Goal: Task Accomplishment & Management: Manage account settings

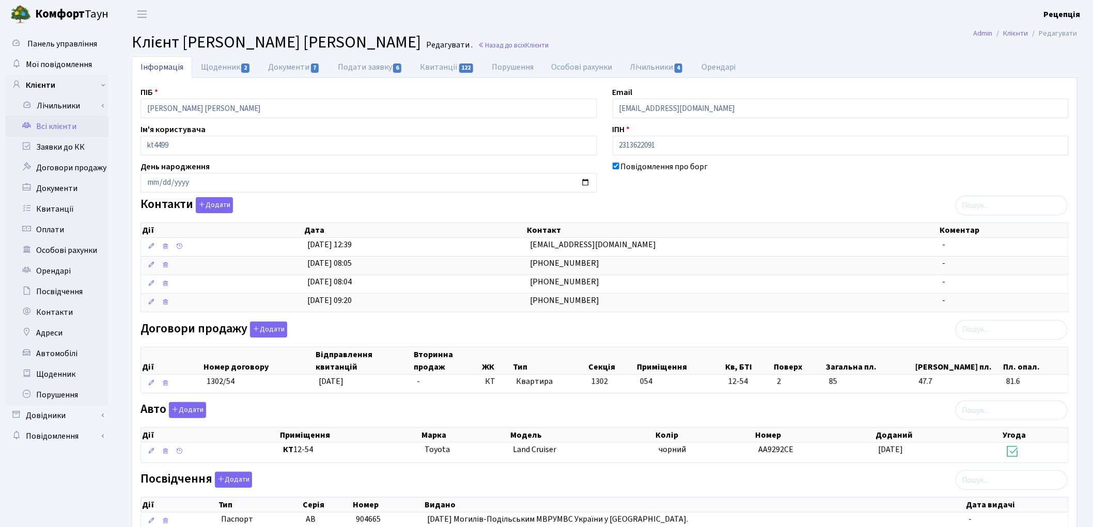
click at [83, 125] on link "Всі клієнти" at bounding box center [56, 126] width 103 height 21
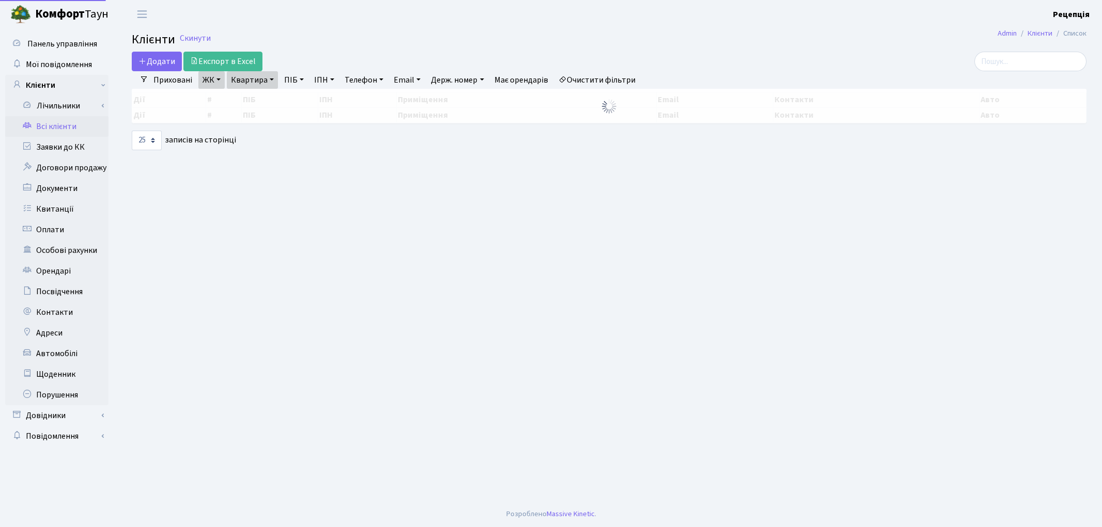
select select "25"
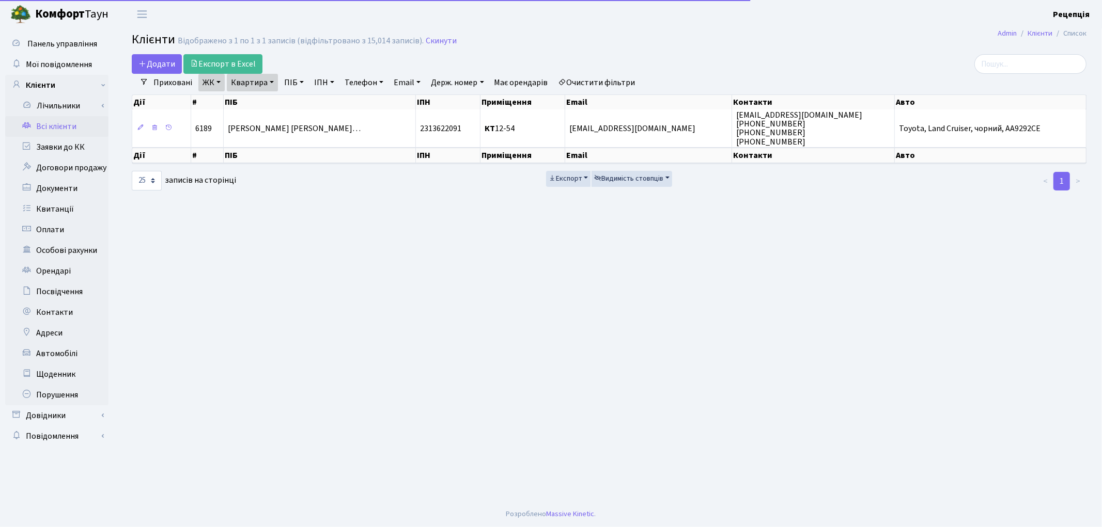
click at [621, 80] on link "Очистити фільтри" at bounding box center [596, 83] width 85 height 18
select select
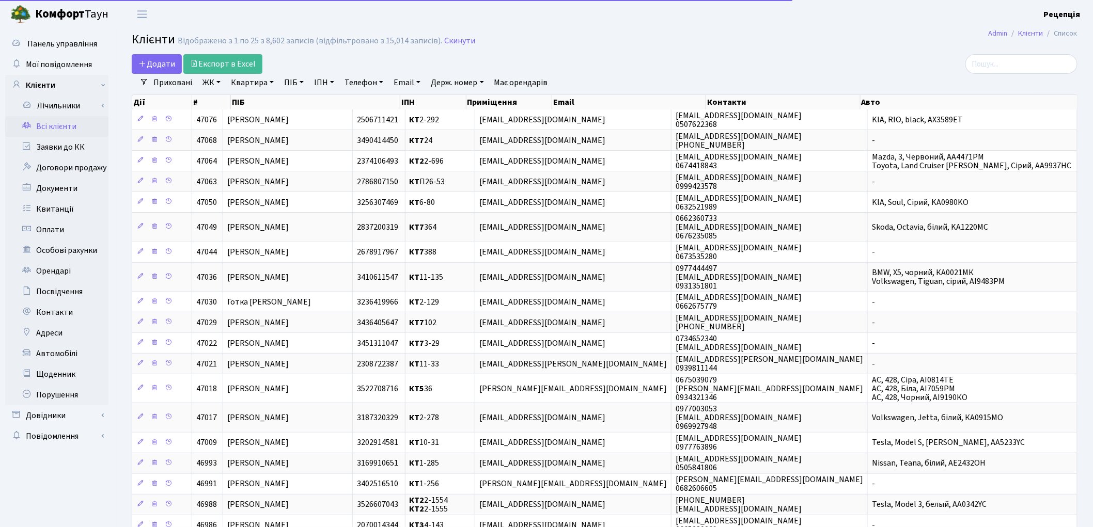
click at [216, 83] on link "ЖК" at bounding box center [211, 83] width 26 height 18
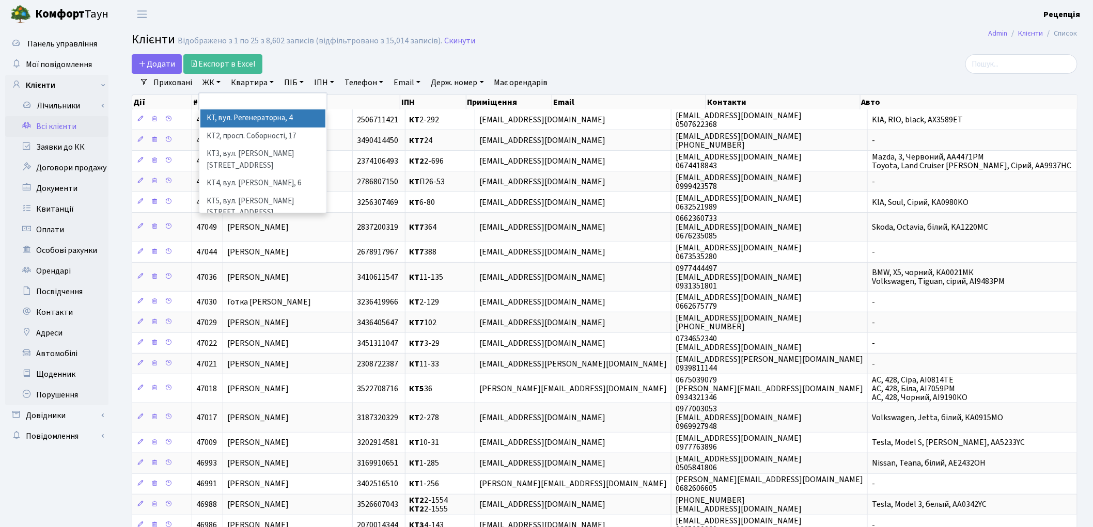
click at [228, 119] on li "КТ, вул. Регенераторна, 4" at bounding box center [262, 119] width 125 height 18
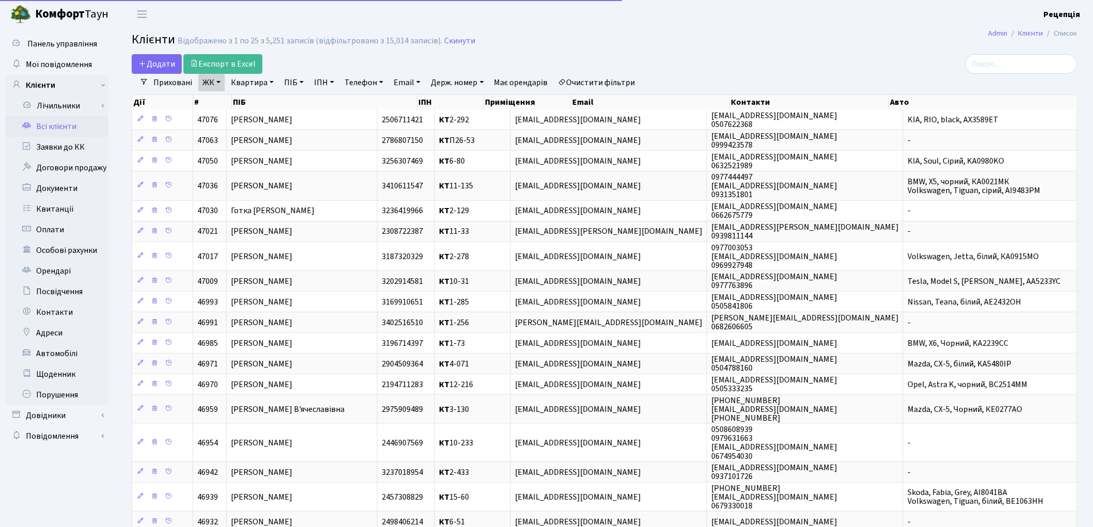
click at [254, 86] on link "Квартира" at bounding box center [252, 83] width 51 height 18
type input "П33-311"
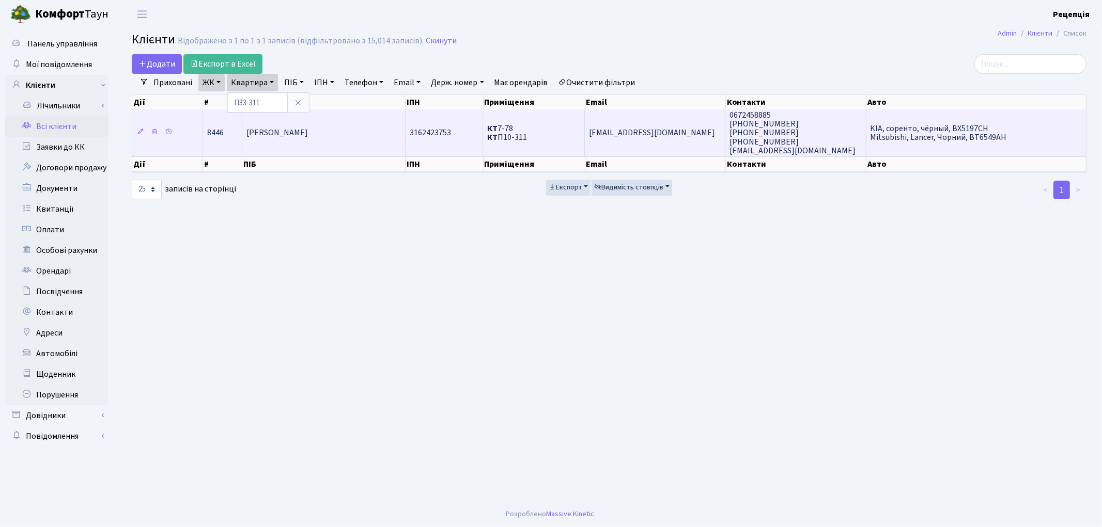
click at [308, 128] on span "Піголь Василь Васильович" at bounding box center [276, 133] width 61 height 11
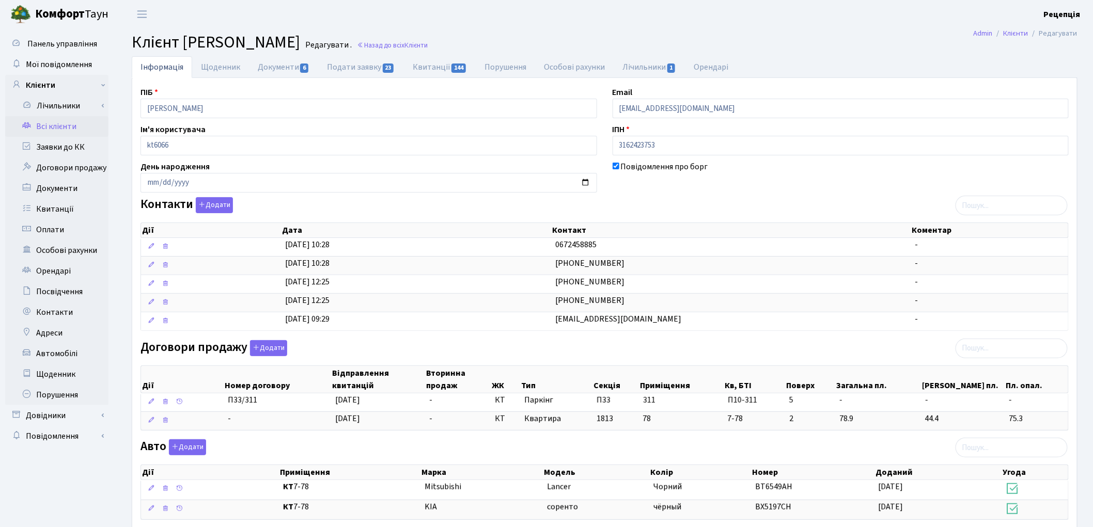
click at [41, 127] on link "Всі клієнти" at bounding box center [56, 126] width 103 height 21
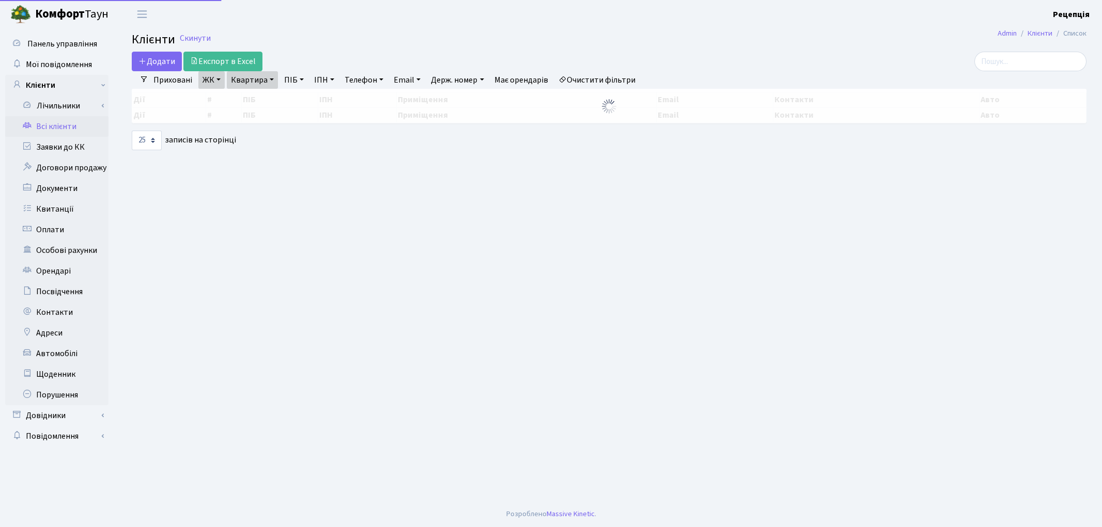
select select "25"
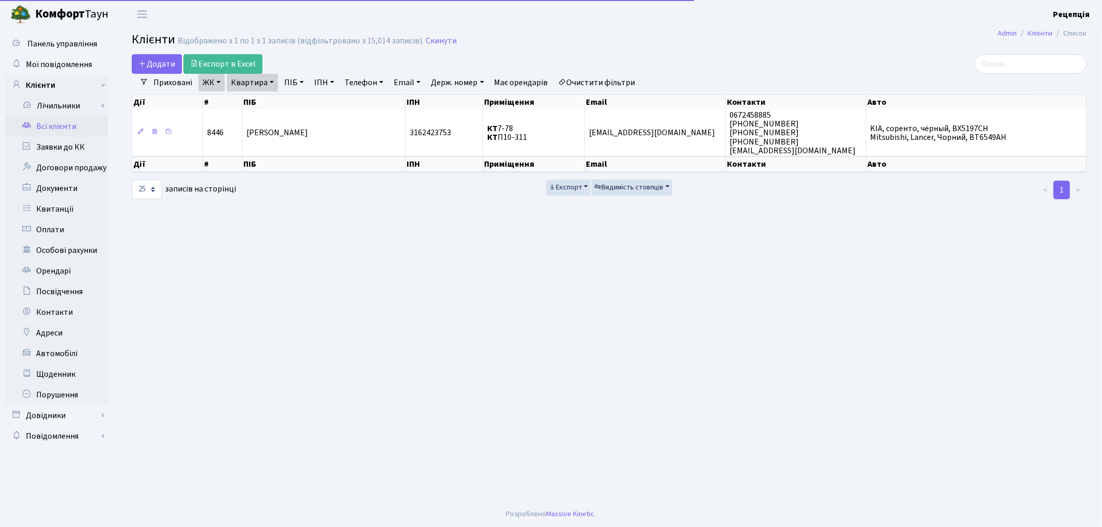
click at [627, 83] on link "Очистити фільтри" at bounding box center [596, 83] width 85 height 18
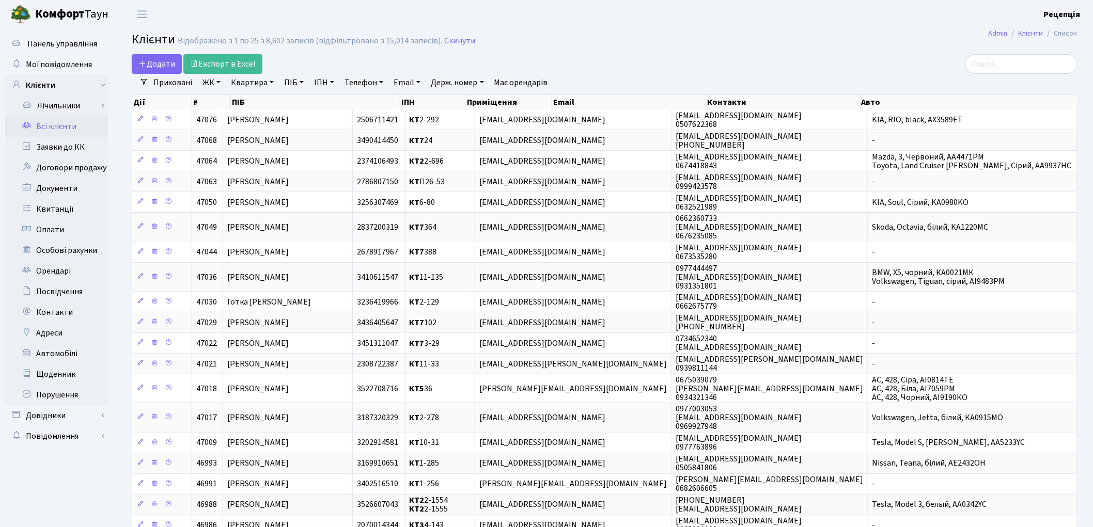
click at [213, 85] on link "ЖК" at bounding box center [211, 83] width 26 height 18
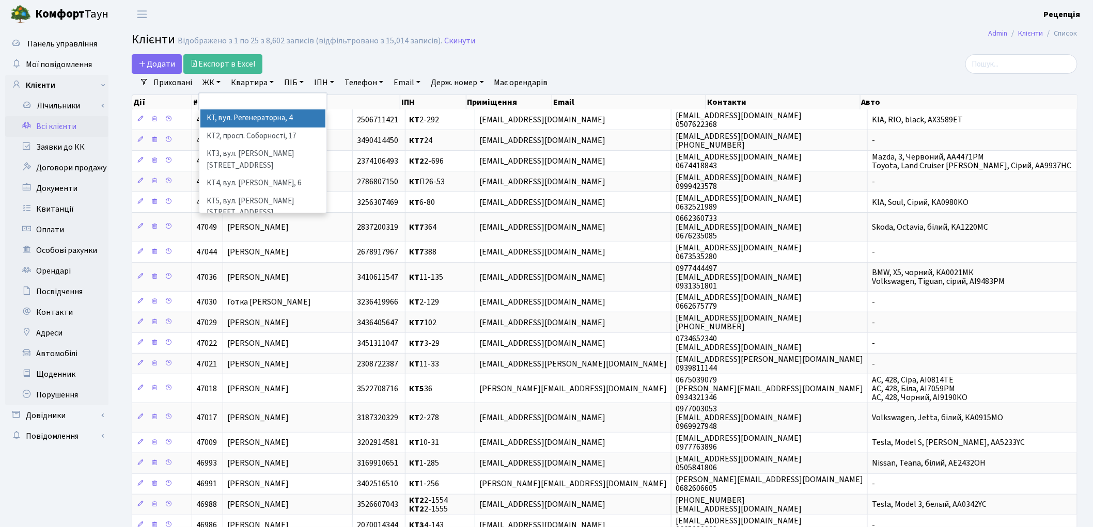
click at [226, 116] on li "КТ, вул. Регенераторна, 4" at bounding box center [262, 119] width 125 height 18
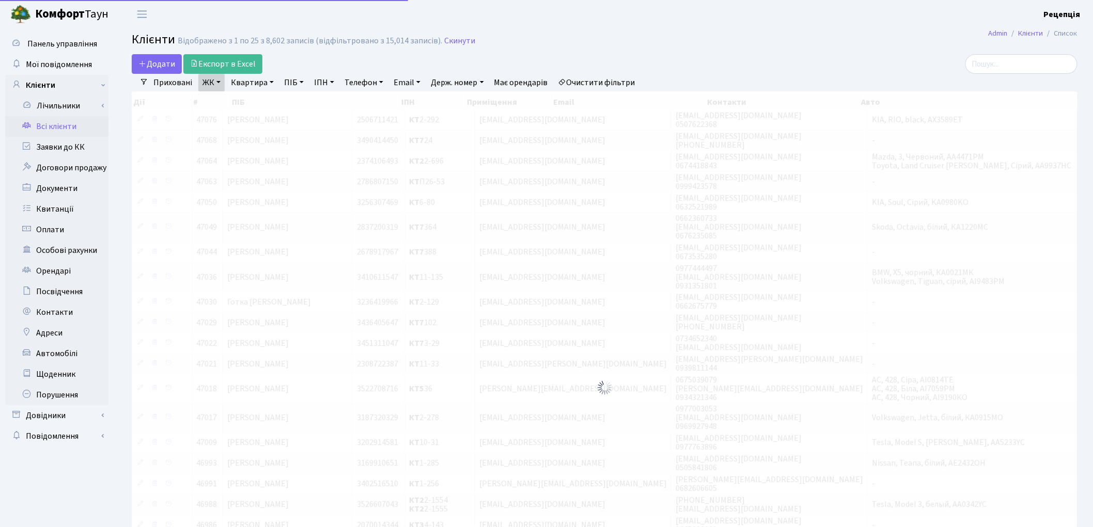
click at [249, 84] on link "Квартира" at bounding box center [252, 83] width 51 height 18
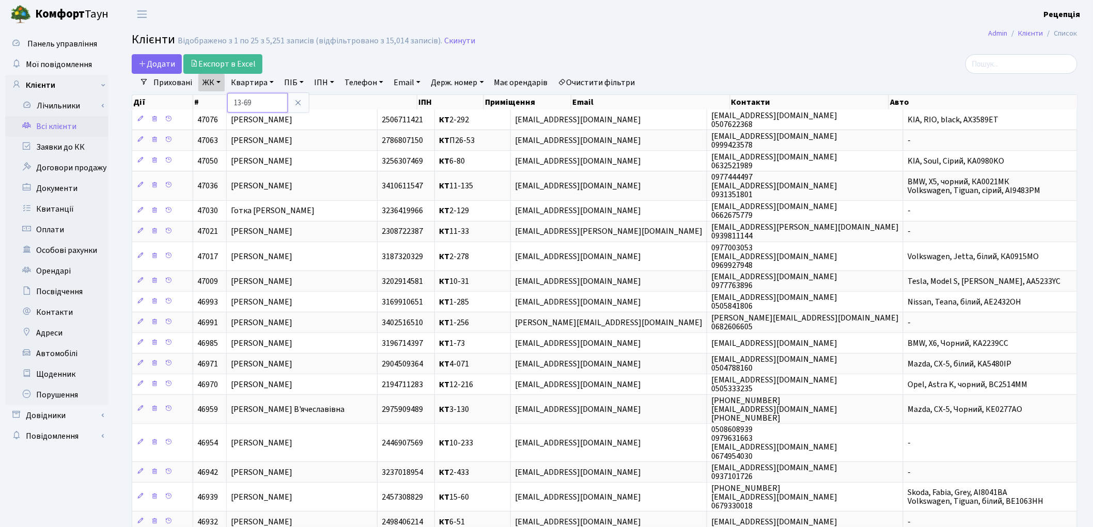
type input "13-69"
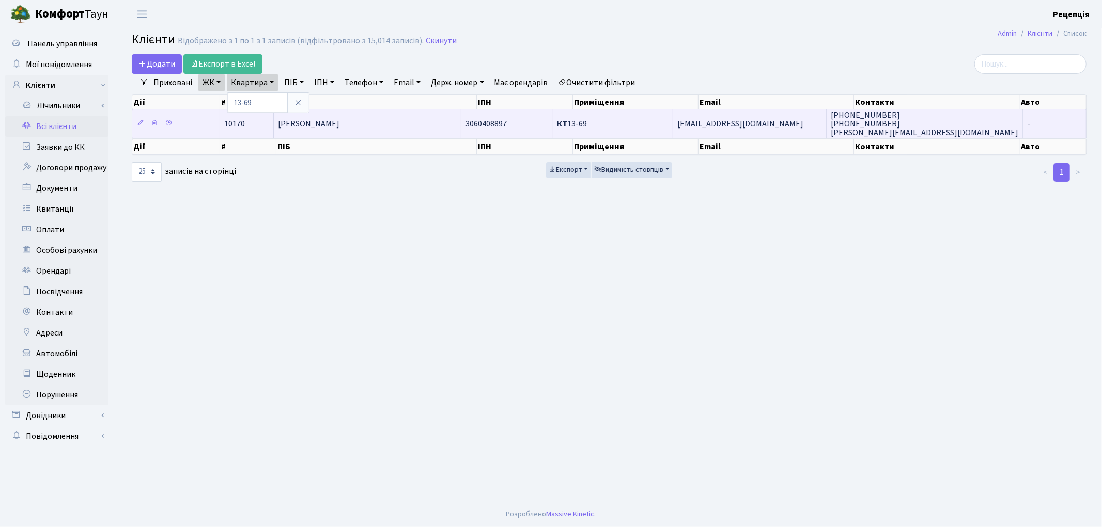
click at [339, 122] on span "Дінчев Дмитро Панасович" at bounding box center [308, 123] width 61 height 11
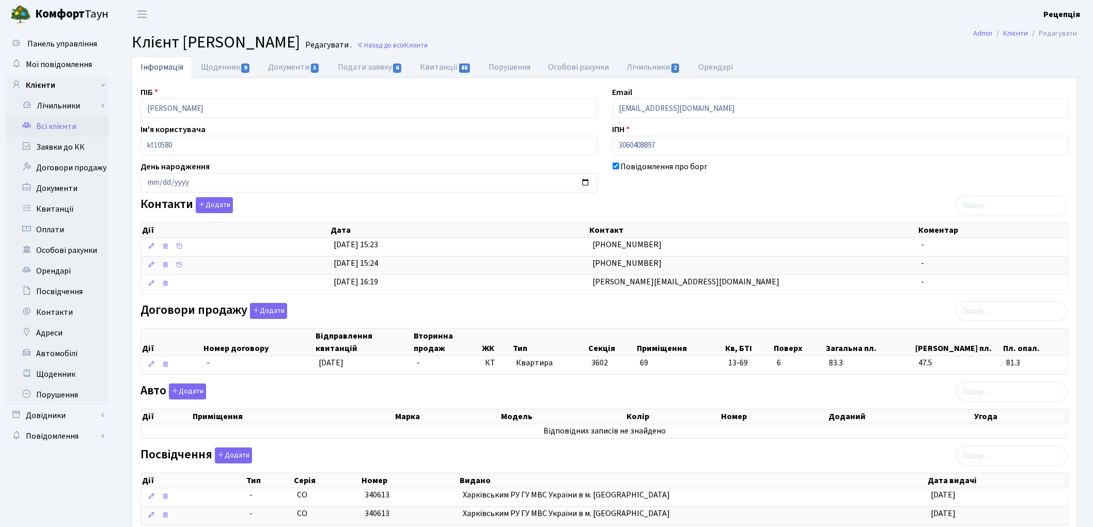
click at [55, 123] on link "Всі клієнти" at bounding box center [56, 126] width 103 height 21
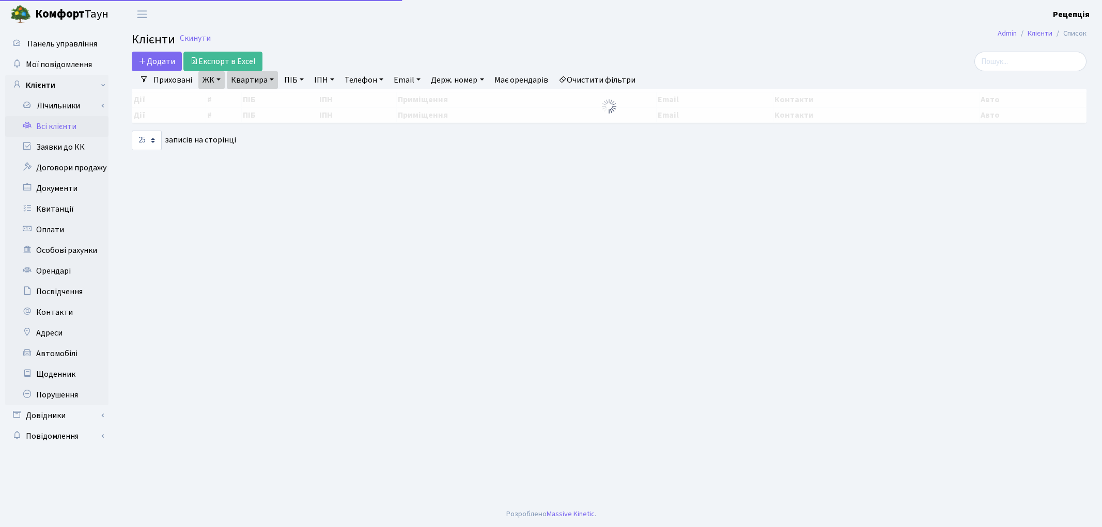
select select "25"
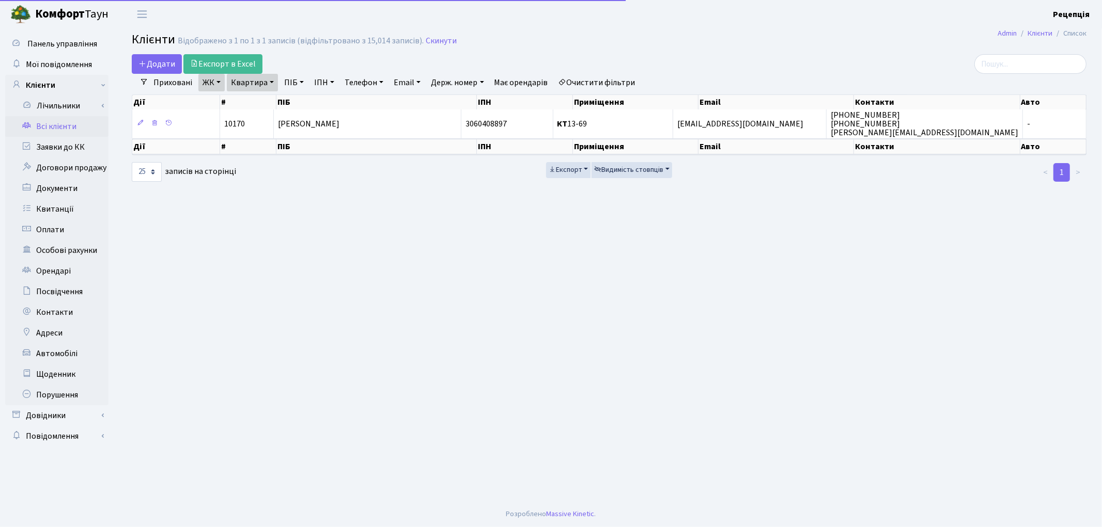
click at [262, 84] on link "Квартира" at bounding box center [252, 83] width 51 height 18
click at [272, 101] on input "13-69" at bounding box center [257, 103] width 60 height 20
type input "13-63"
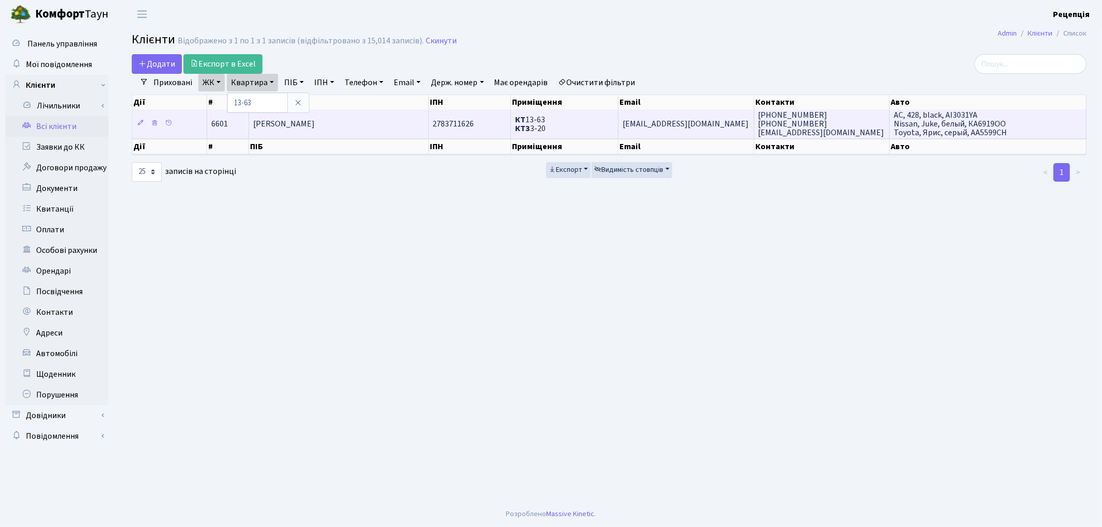
click at [315, 122] on span "[PERSON_NAME]" at bounding box center [283, 123] width 61 height 11
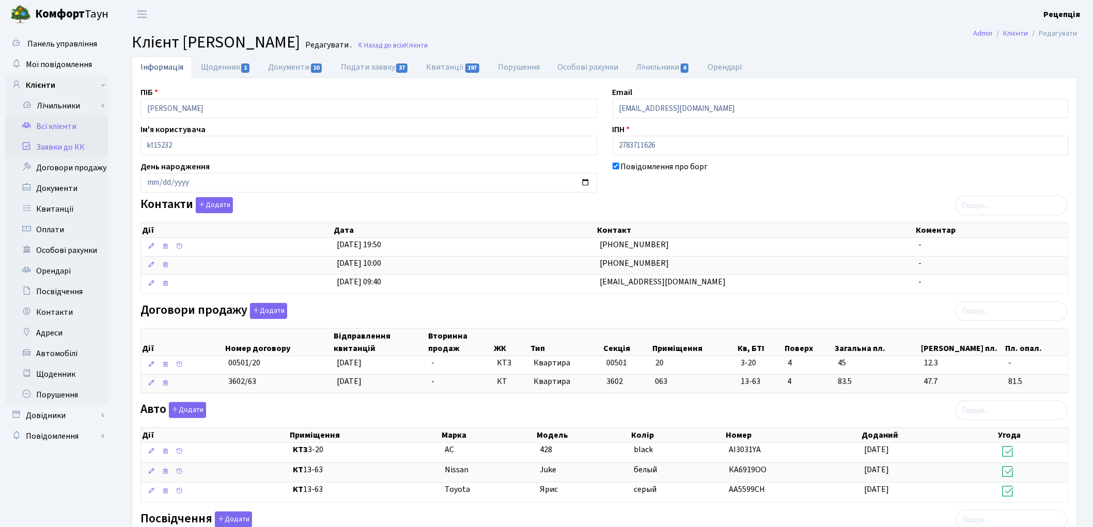
click at [57, 141] on link "Заявки до КК" at bounding box center [56, 147] width 103 height 21
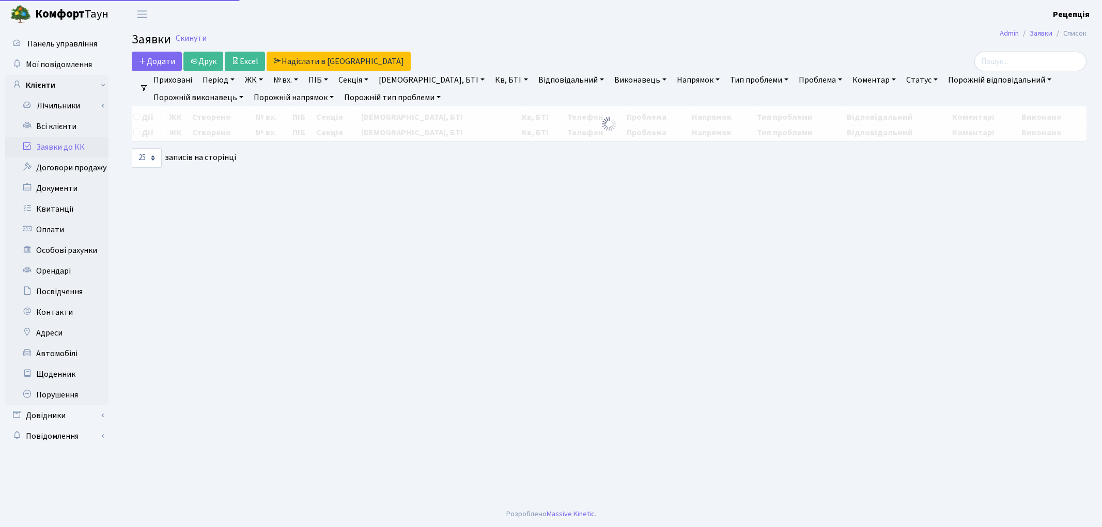
select select "25"
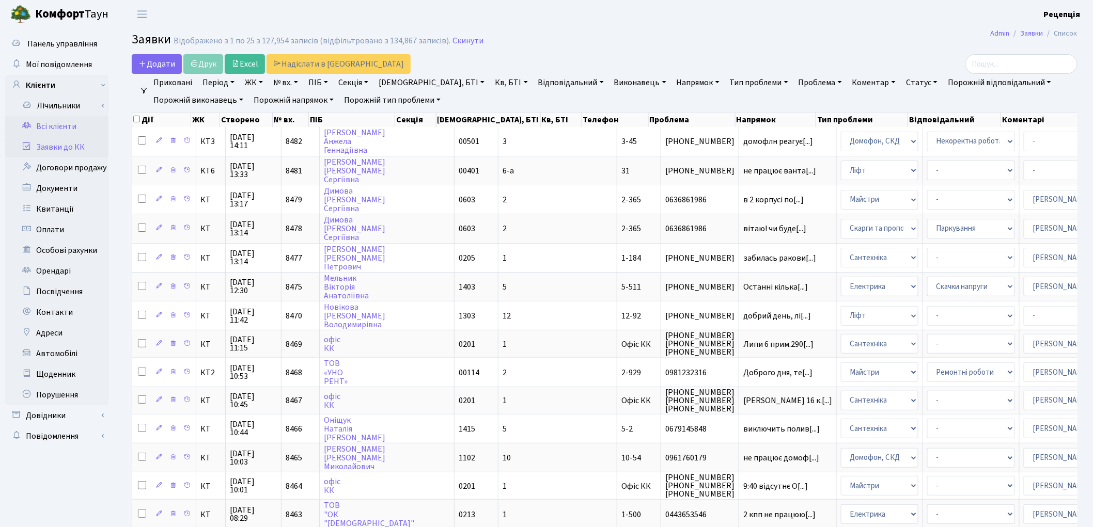
click at [82, 125] on link "Всі клієнти" at bounding box center [56, 126] width 103 height 21
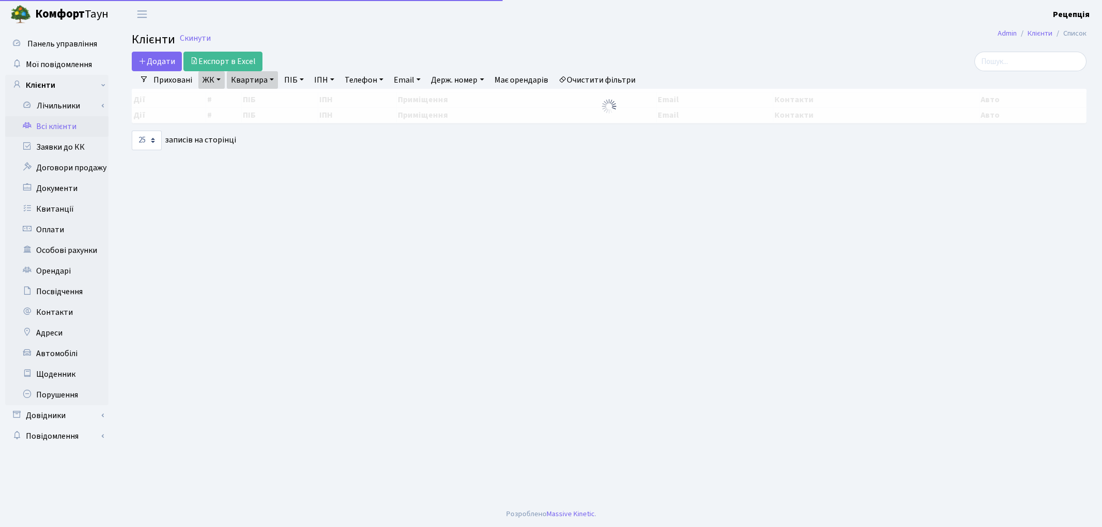
select select "25"
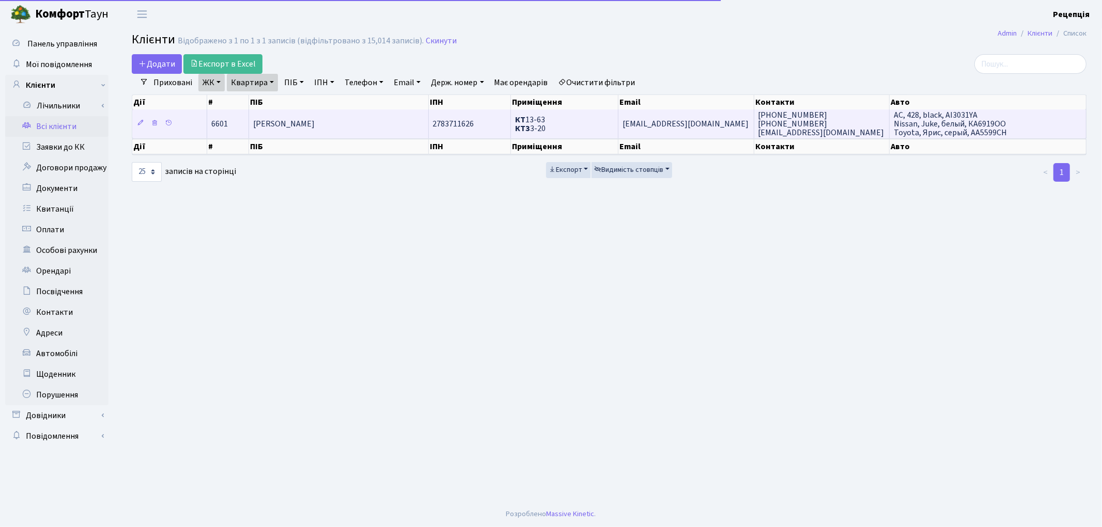
click at [476, 128] on td "2783711626" at bounding box center [470, 124] width 82 height 28
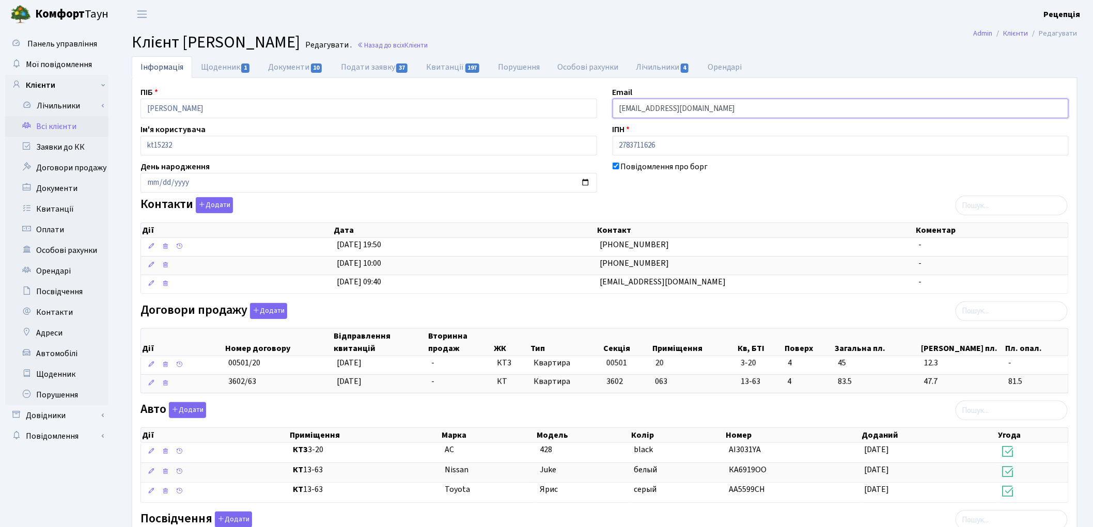
drag, startPoint x: 701, startPoint y: 107, endPoint x: 607, endPoint y: 111, distance: 94.1
click at [607, 111] on div "Email angelina_09@ukr.net" at bounding box center [841, 102] width 472 height 32
click at [52, 146] on link "Заявки до КК" at bounding box center [56, 147] width 103 height 21
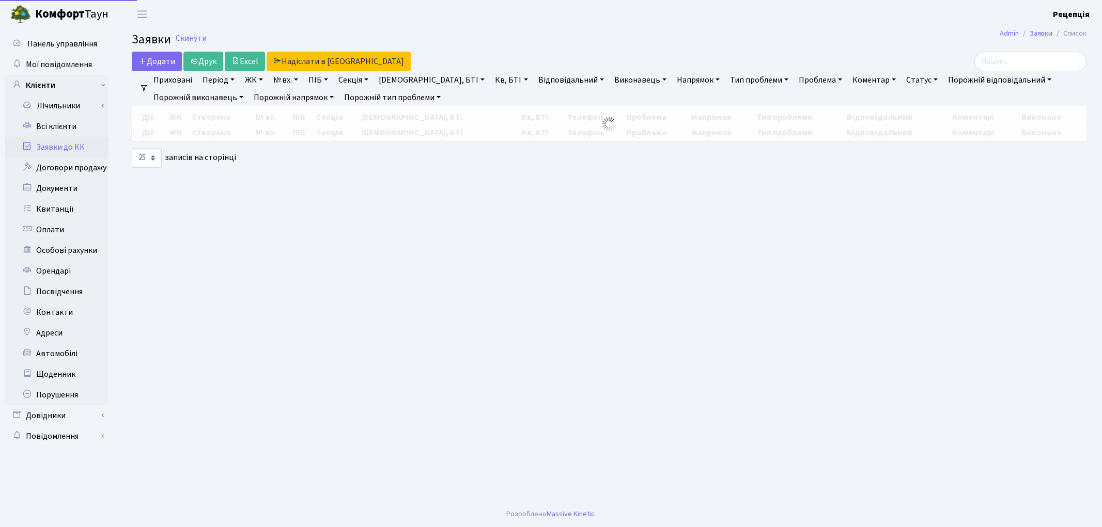
select select "25"
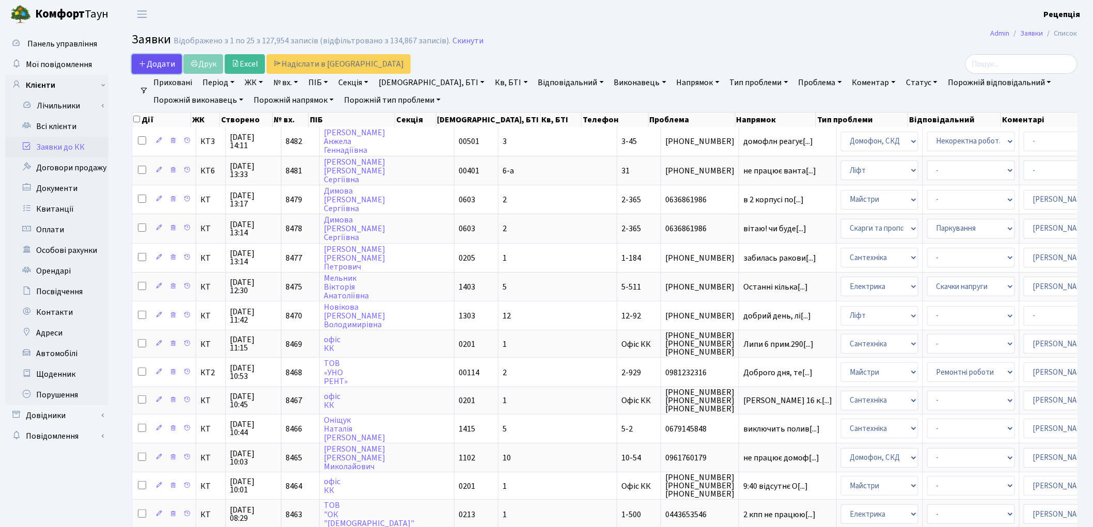
click at [153, 58] on span "Додати" at bounding box center [156, 63] width 37 height 11
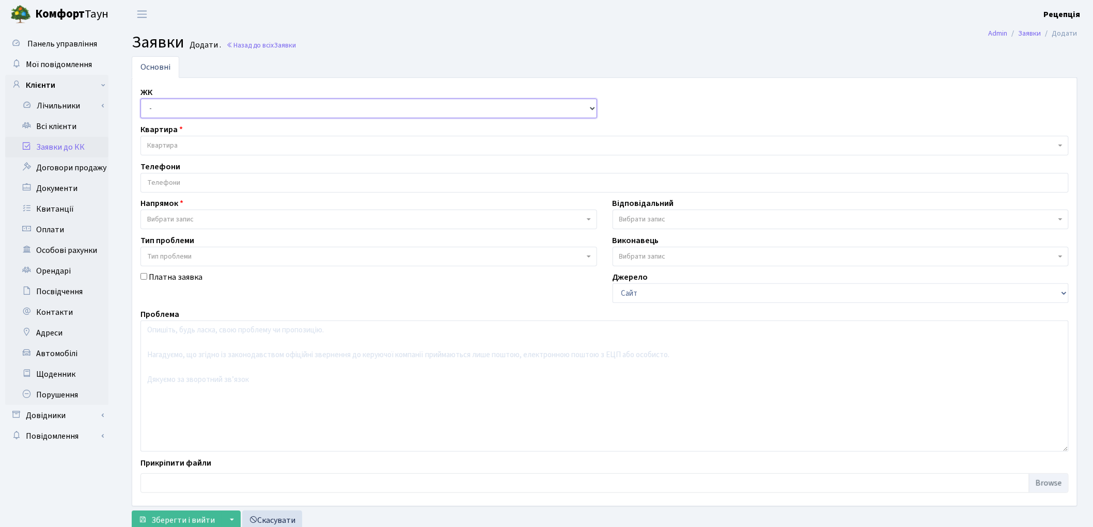
click at [165, 109] on select "- КТ, вул. Регенераторна, 4 КТ2, просп. Соборності, 17 КТ3, вул. Березнева, 16 …" at bounding box center [368, 109] width 457 height 20
select select "295"
click at [140, 99] on select "- КТ, вул. Регенераторна, 4 КТ2, просп. Соборності, 17 КТ3, вул. Березнева, 16 …" at bounding box center [368, 109] width 457 height 20
select select
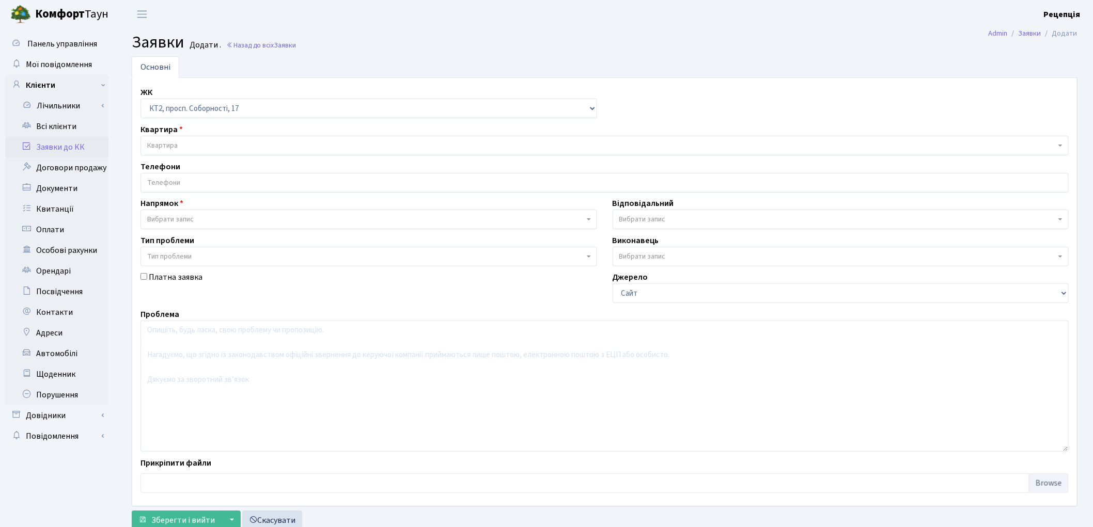
click at [178, 144] on span "Квартира" at bounding box center [601, 145] width 909 height 10
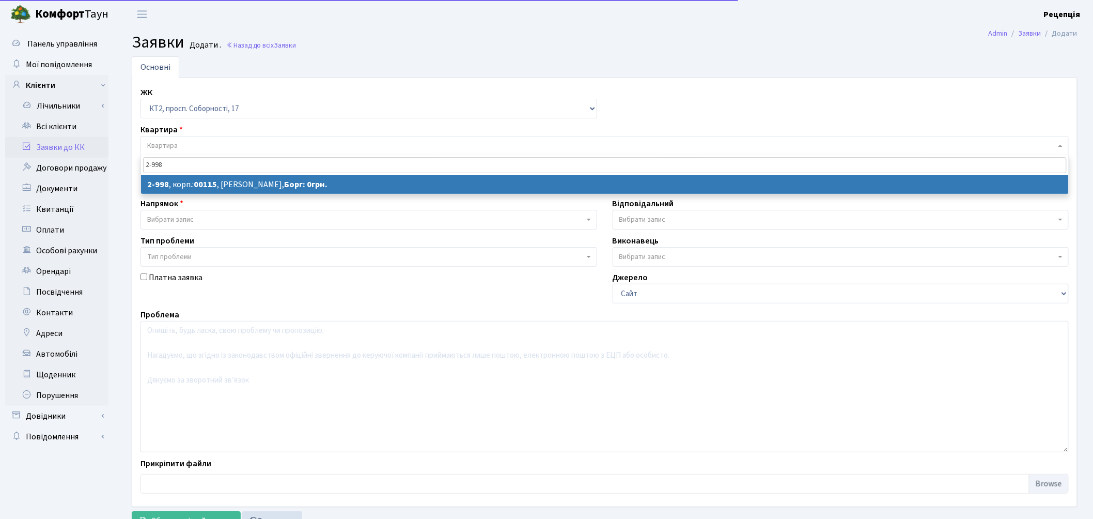
type input "2-998"
select select
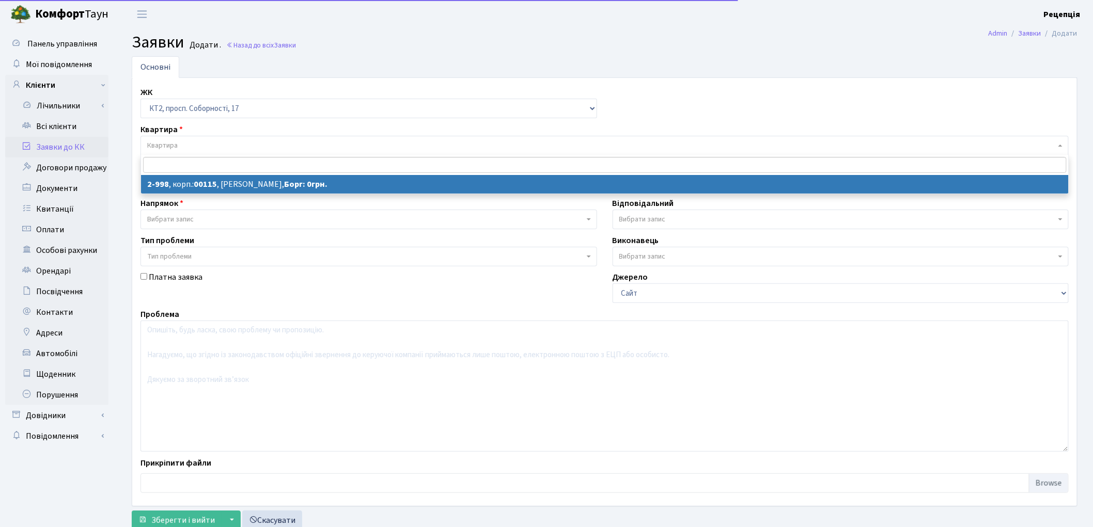
select select "12609"
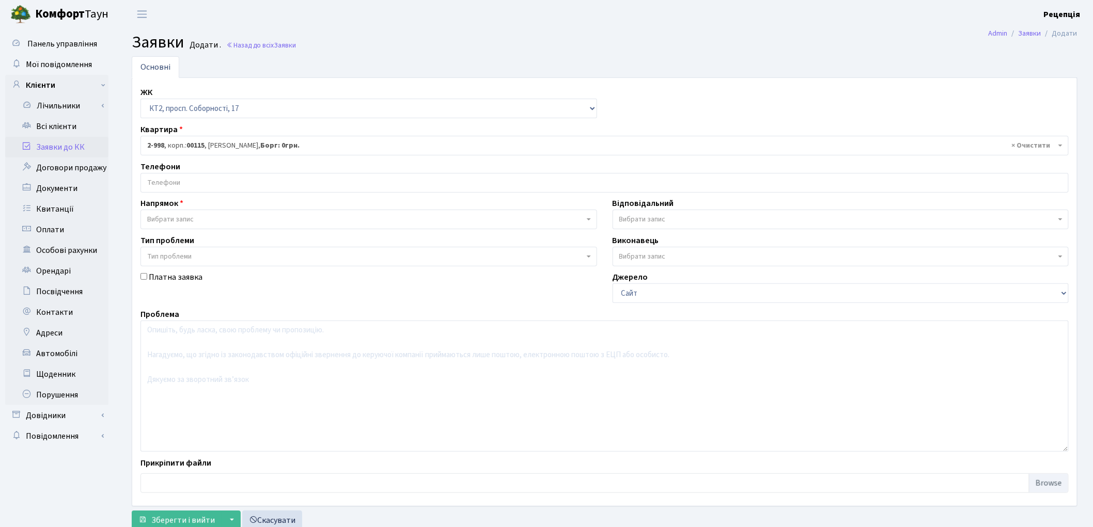
click at [183, 183] on input "search" at bounding box center [604, 183] width 927 height 19
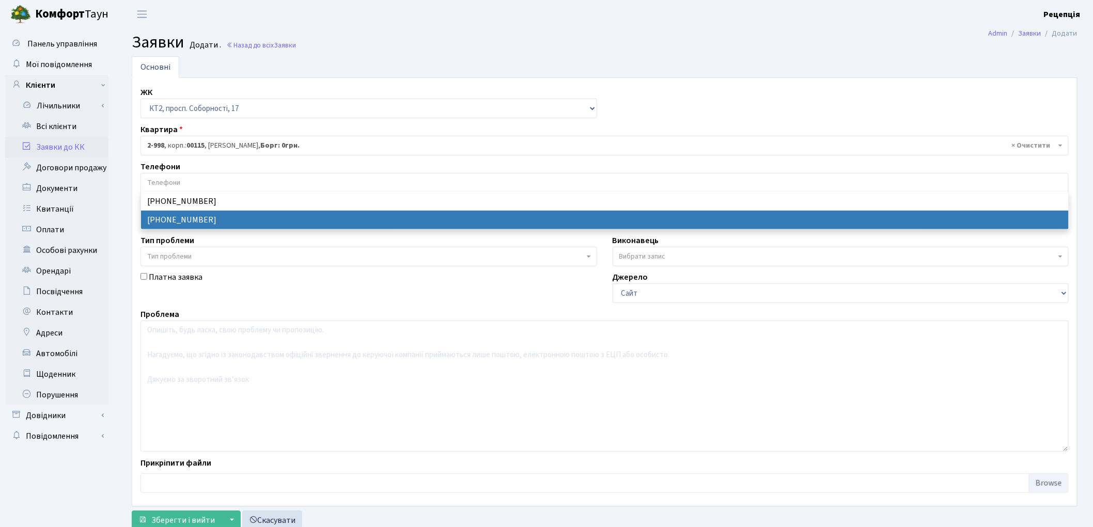
select select "28060"
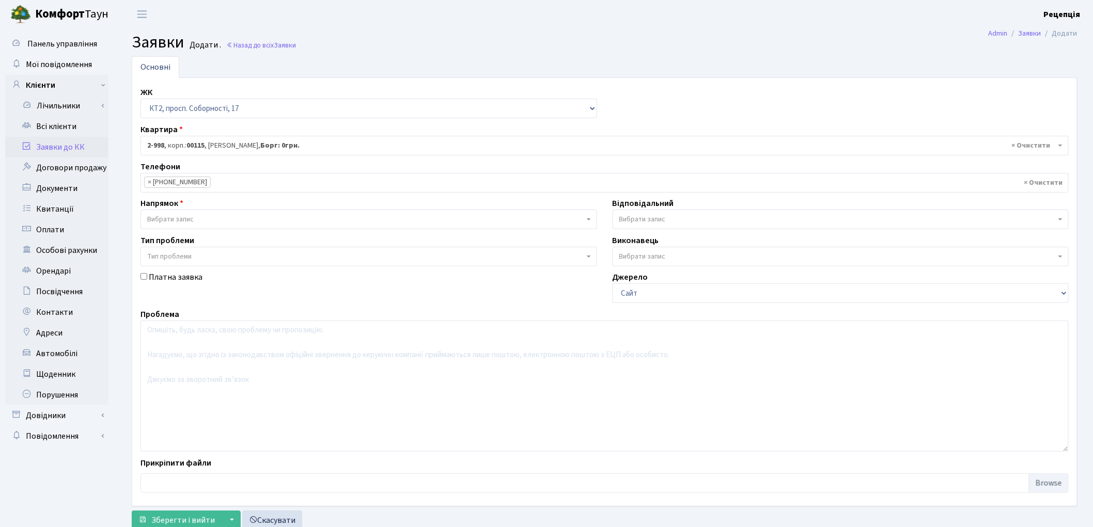
click at [179, 216] on span "Вибрати запис" at bounding box center [170, 219] width 46 height 10
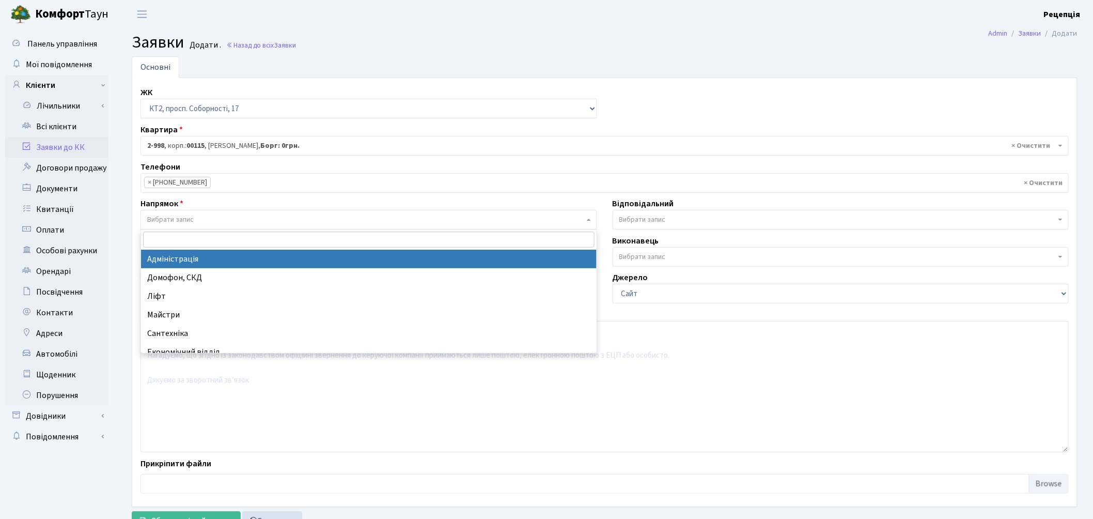
select select "5"
select select
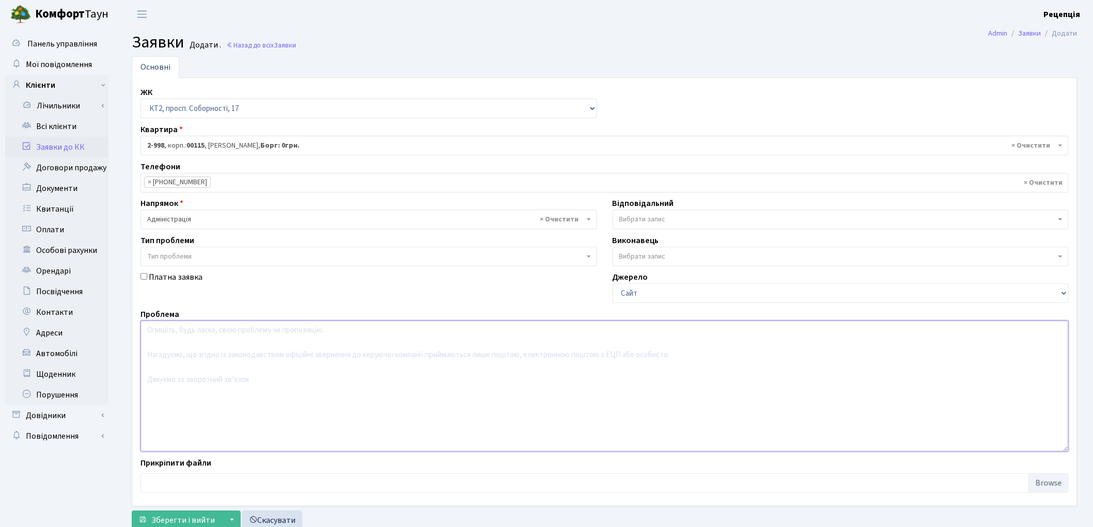
click at [187, 333] on textarea at bounding box center [604, 386] width 928 height 131
type textarea "Н"
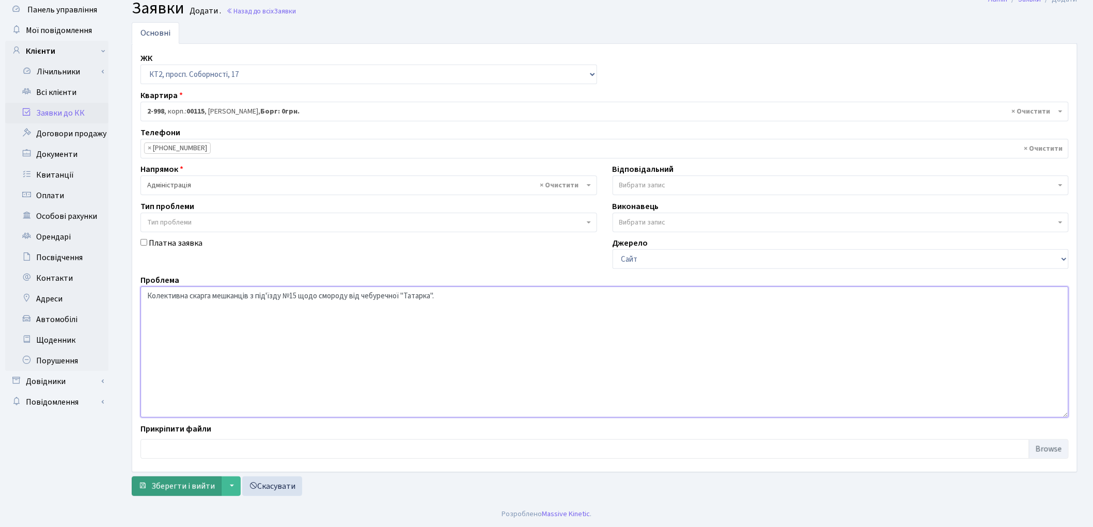
type textarea "Колективна скарга мешканців з під'їзду №15 щодо смороду від чебуречної "Татарка…"
click at [176, 491] on span "Зберегти і вийти" at bounding box center [183, 486] width 64 height 11
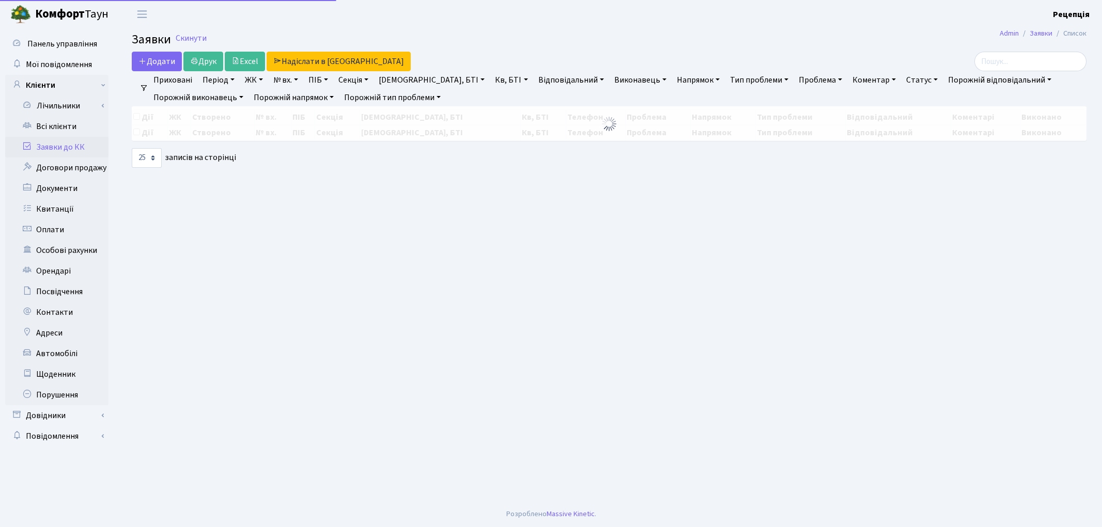
select select "25"
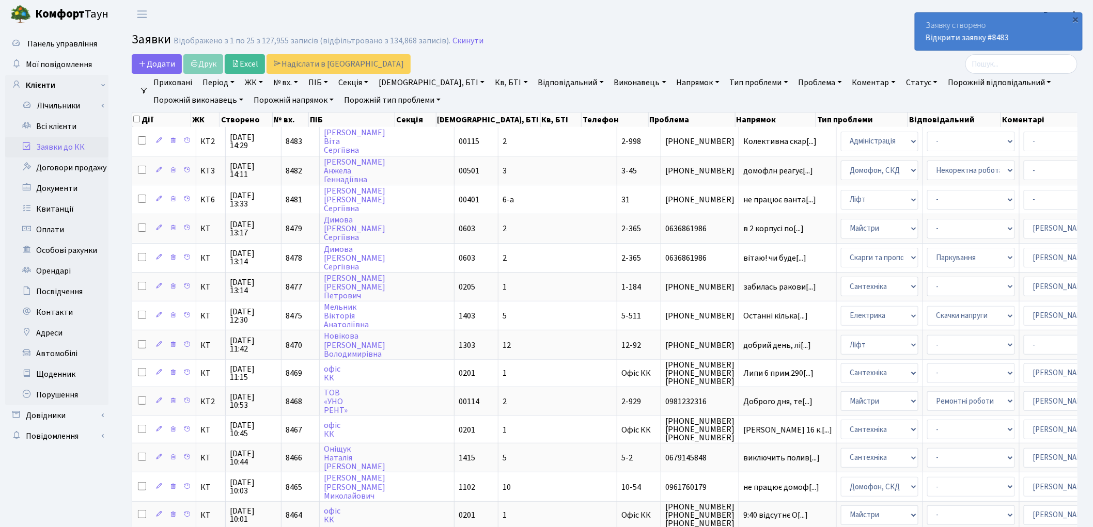
click at [89, 142] on link "Заявки до КК" at bounding box center [56, 147] width 103 height 21
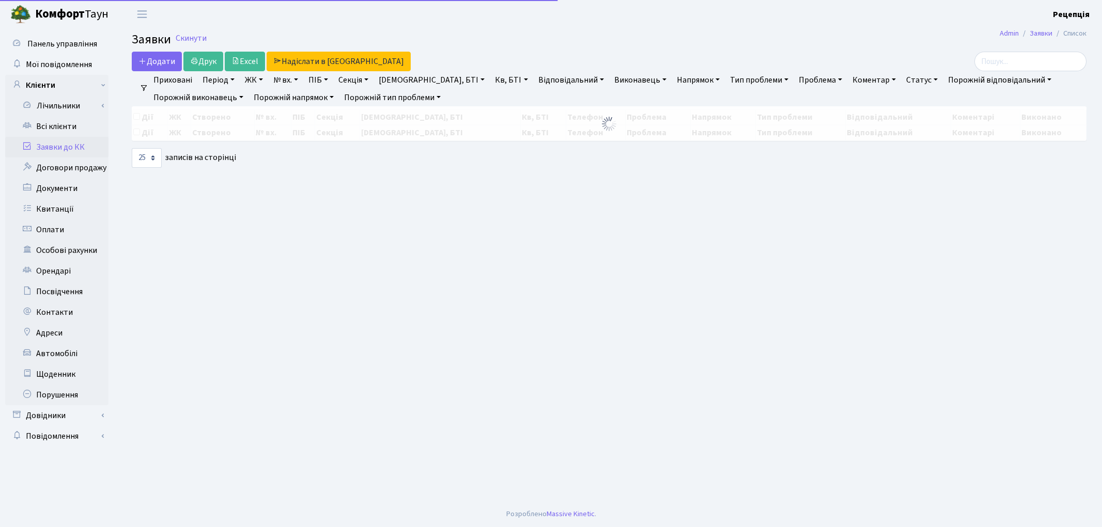
select select "25"
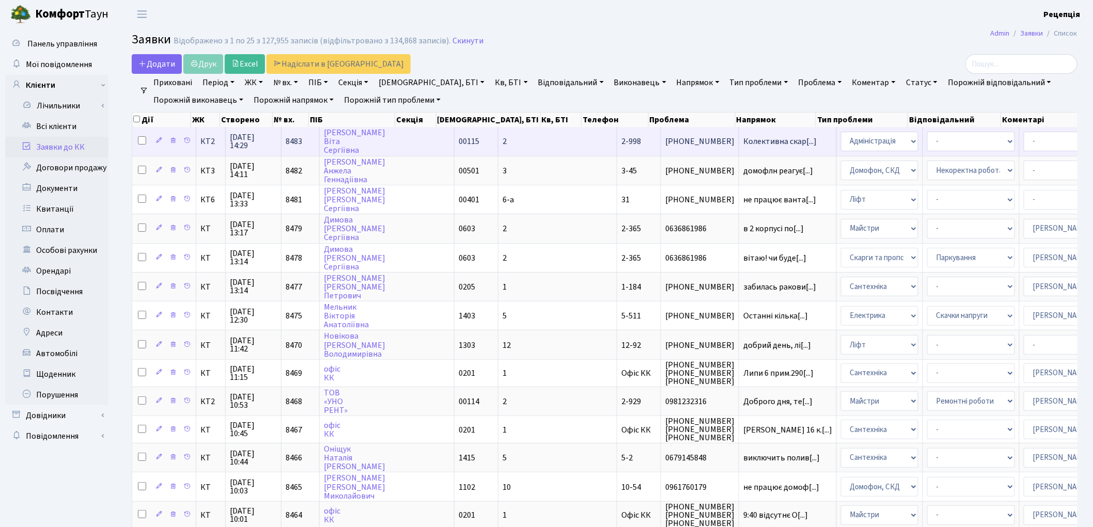
click at [457, 142] on td "00115" at bounding box center [477, 141] width 44 height 28
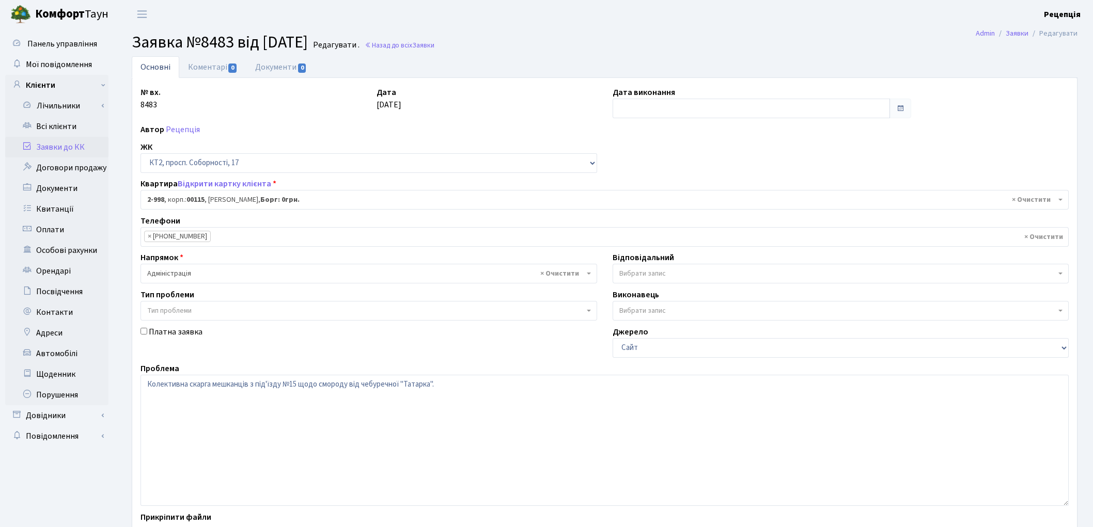
select select "12609"
click at [77, 147] on link "Заявки до КК" at bounding box center [56, 147] width 103 height 21
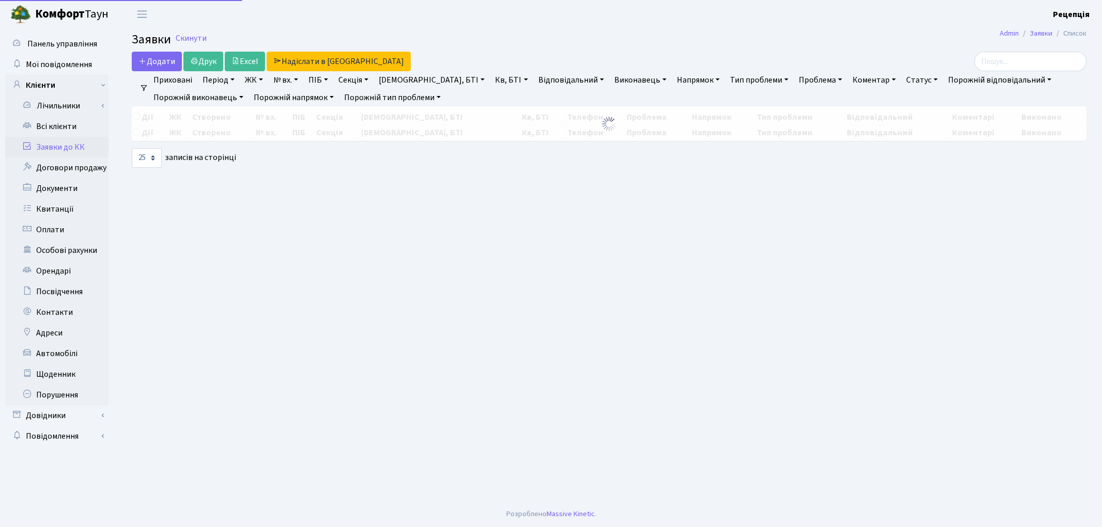
select select "25"
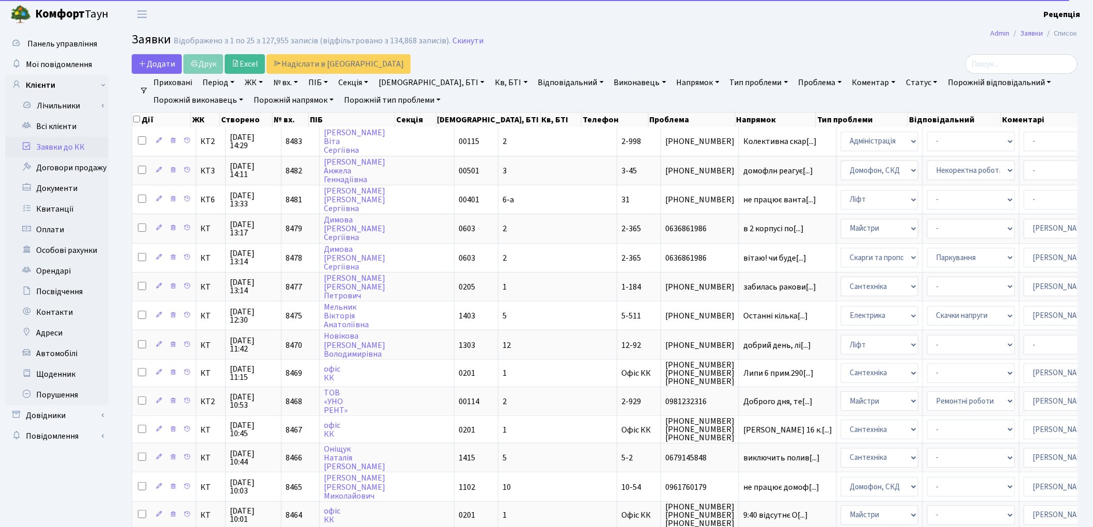
click at [257, 81] on link "ЖК" at bounding box center [254, 83] width 26 height 18
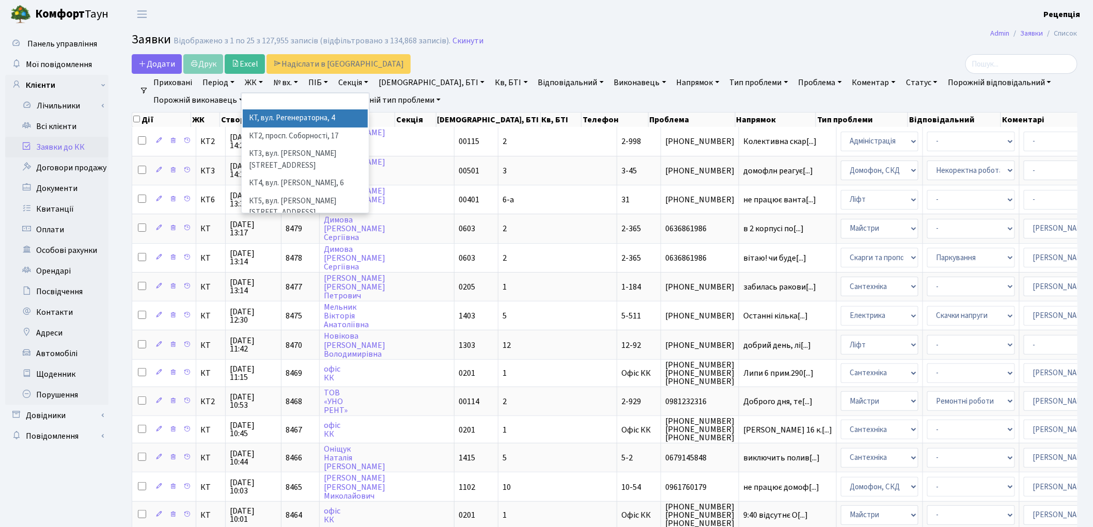
click at [279, 114] on li "КТ, вул. Регенераторна, 4" at bounding box center [305, 119] width 125 height 18
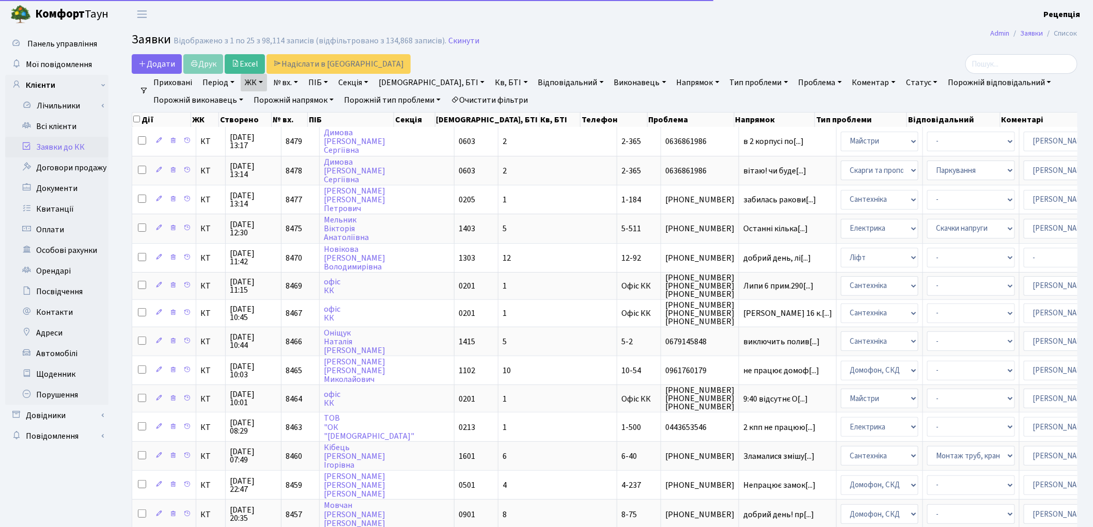
click at [491, 81] on link "Кв, БТІ" at bounding box center [511, 83] width 41 height 18
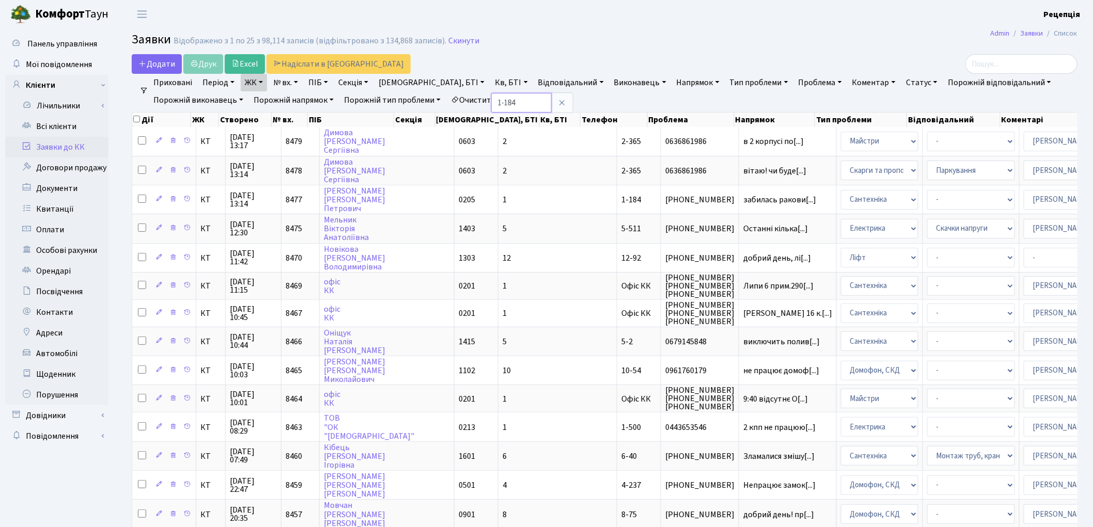
type input "1-184"
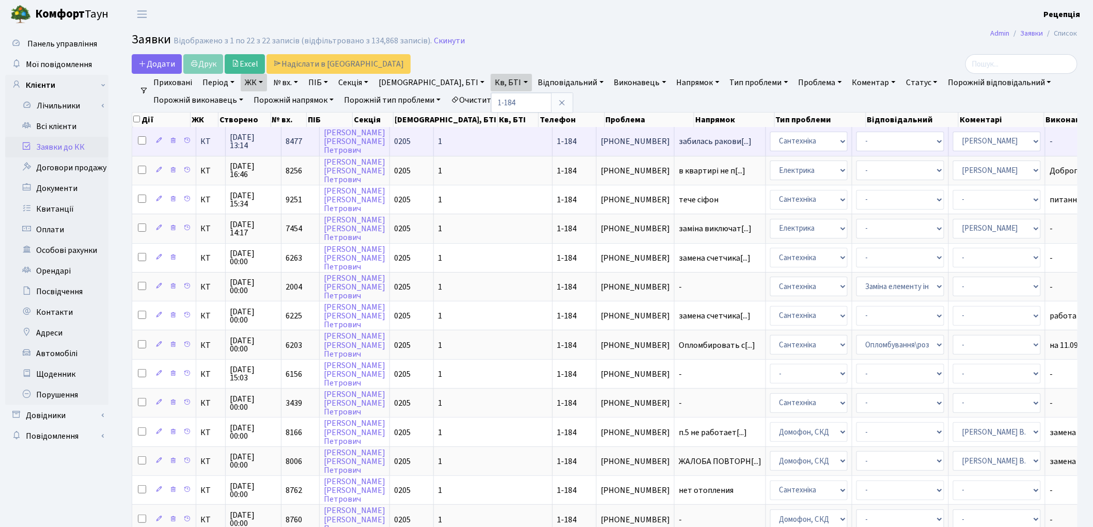
click at [451, 135] on td "1" at bounding box center [493, 141] width 119 height 28
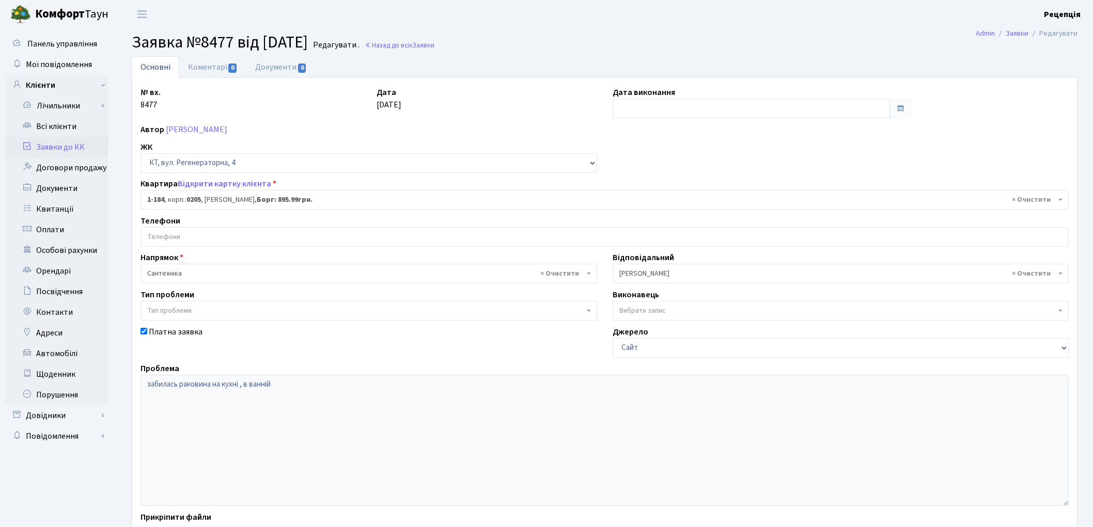
select select "184"
click at [69, 130] on link "Всі клієнти" at bounding box center [56, 126] width 103 height 21
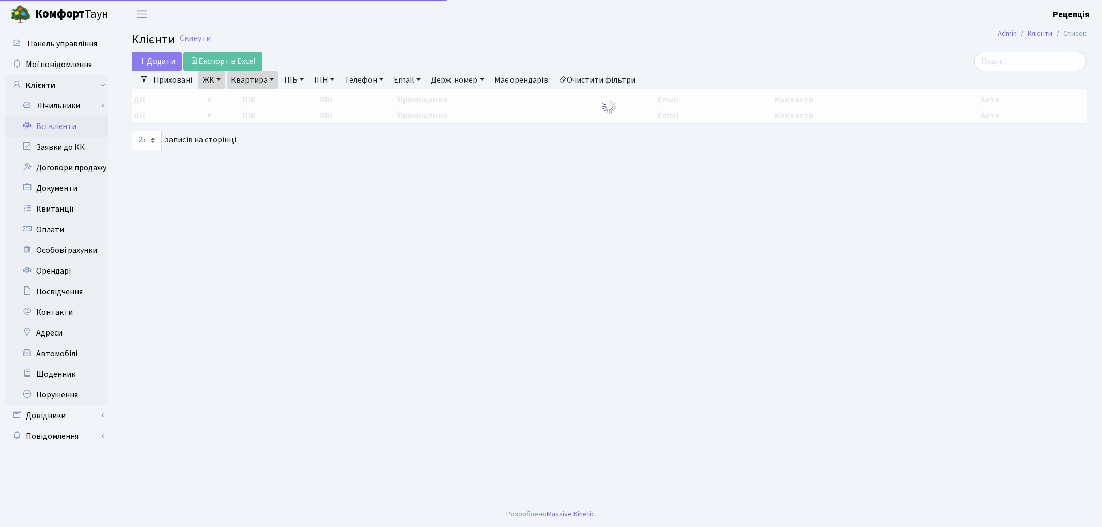
select select "25"
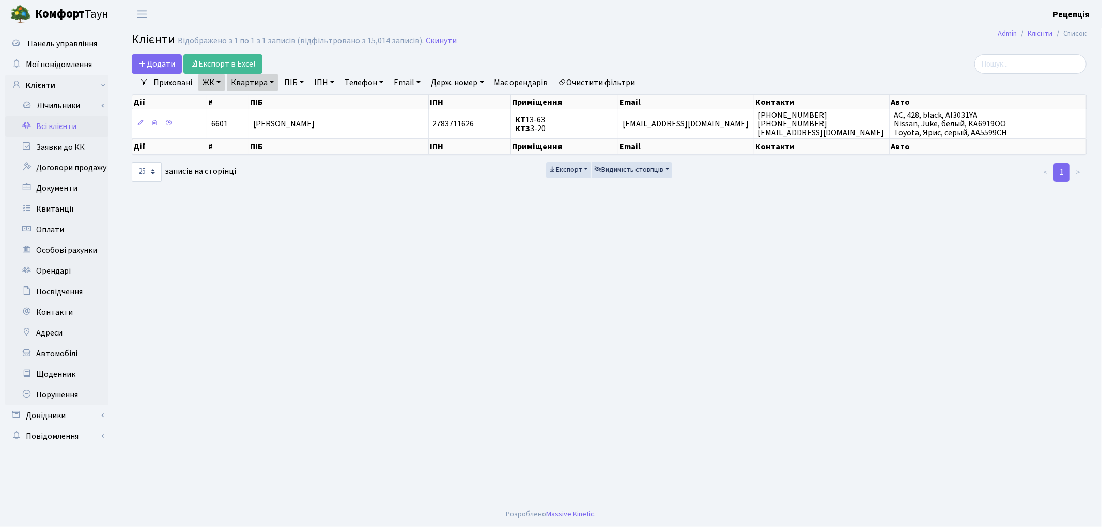
click at [617, 80] on link "Очистити фільтри" at bounding box center [596, 83] width 85 height 18
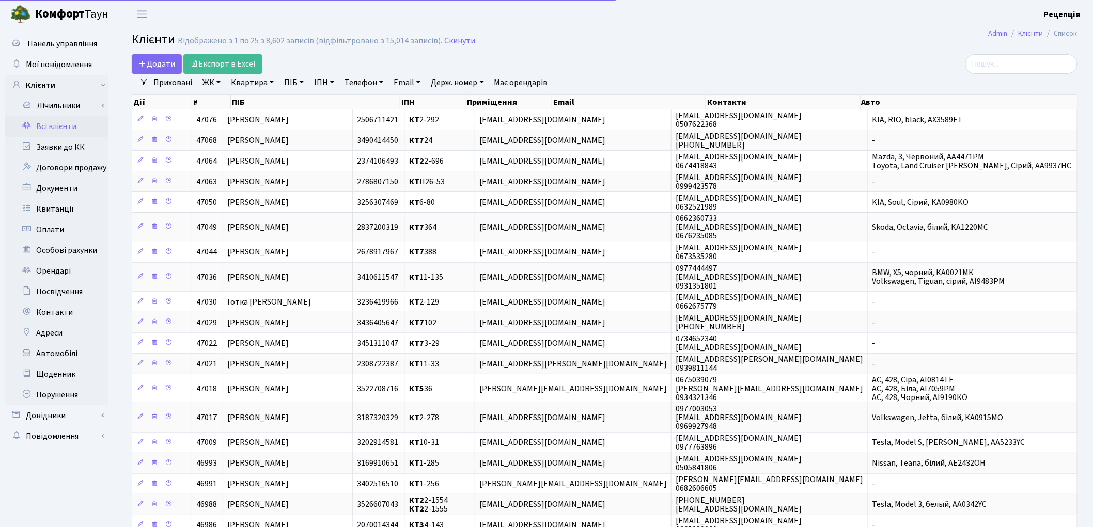
click at [213, 82] on link "ЖК" at bounding box center [211, 83] width 26 height 18
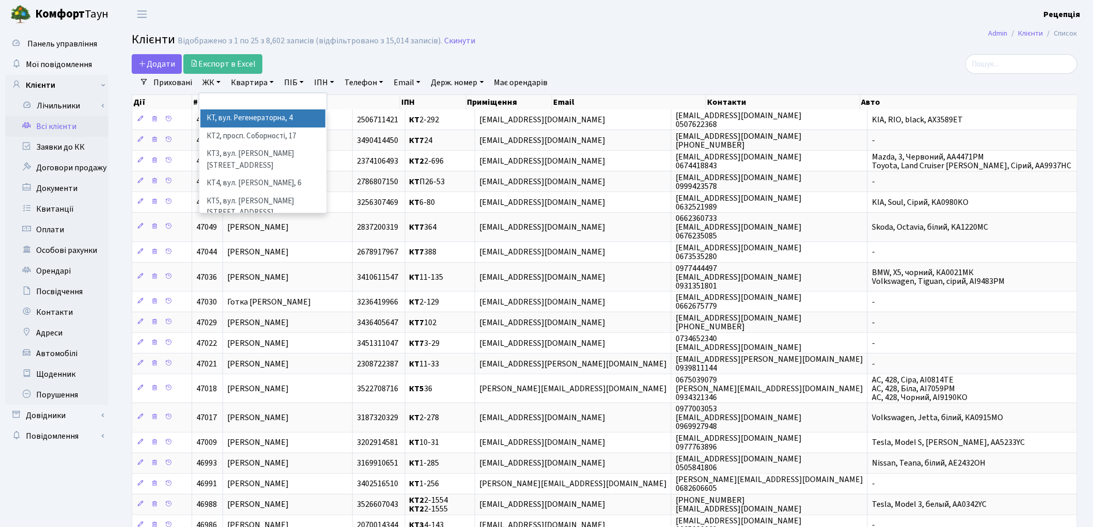
click at [234, 117] on li "КТ, вул. Регенераторна, 4" at bounding box center [262, 119] width 125 height 18
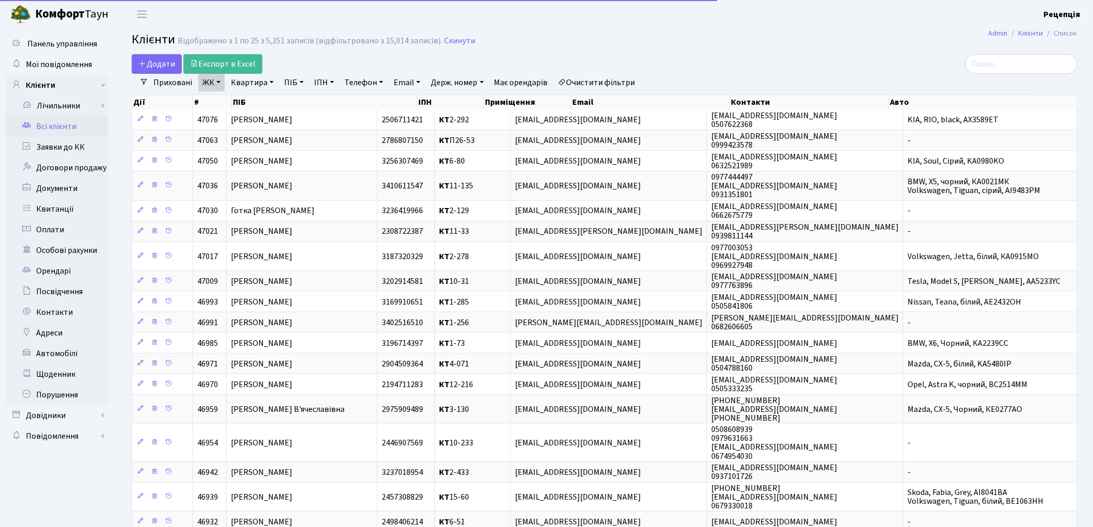
click at [262, 83] on link "Квартира" at bounding box center [252, 83] width 51 height 18
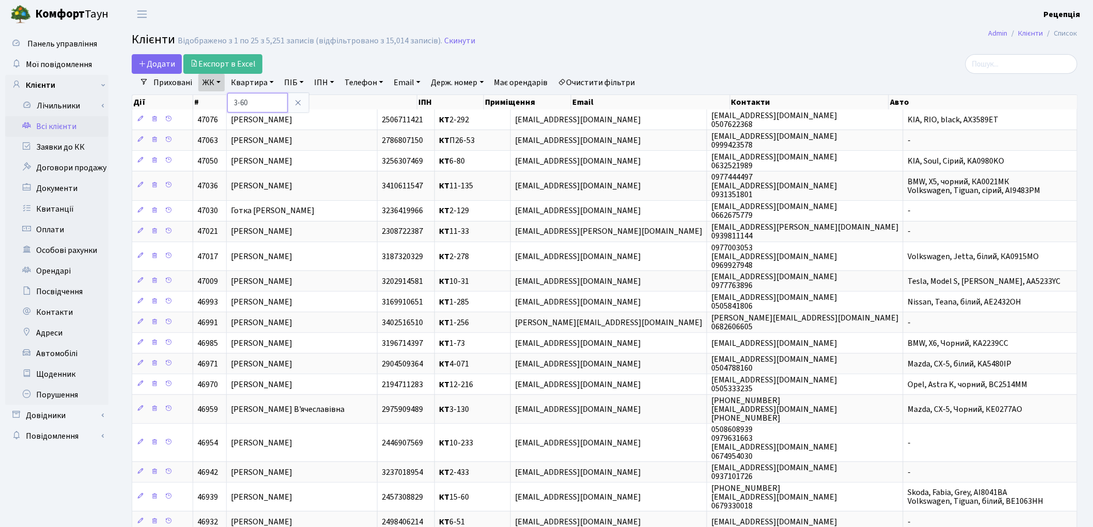
type input "3-60"
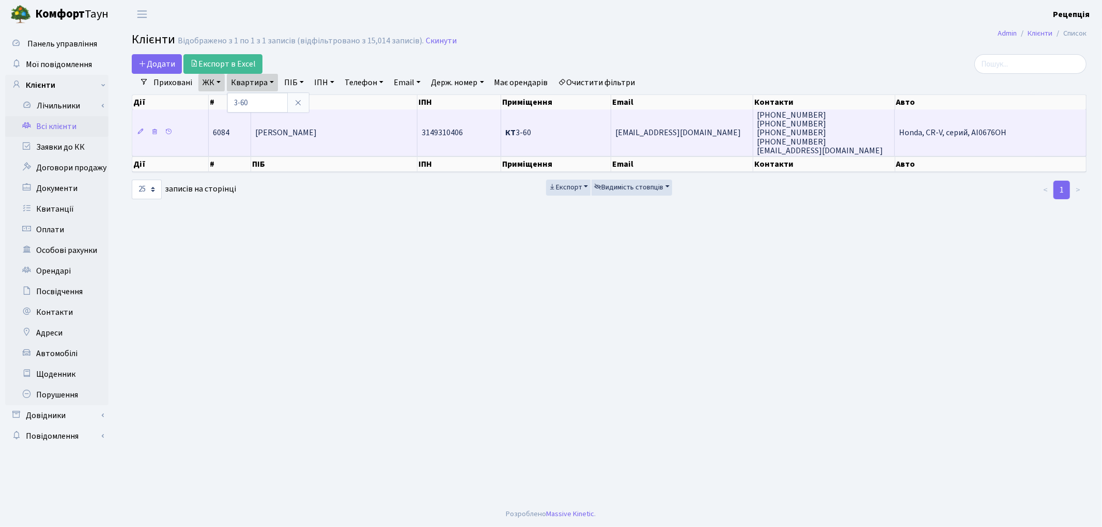
click at [305, 144] on td "Панчук Юлія Михайлівна" at bounding box center [334, 133] width 166 height 46
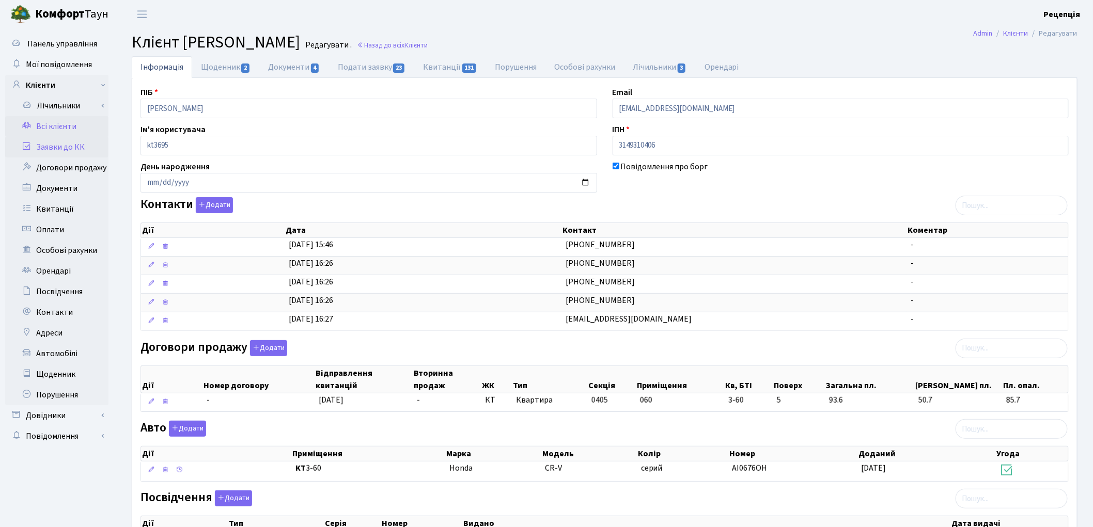
click at [62, 152] on link "Заявки до КК" at bounding box center [56, 147] width 103 height 21
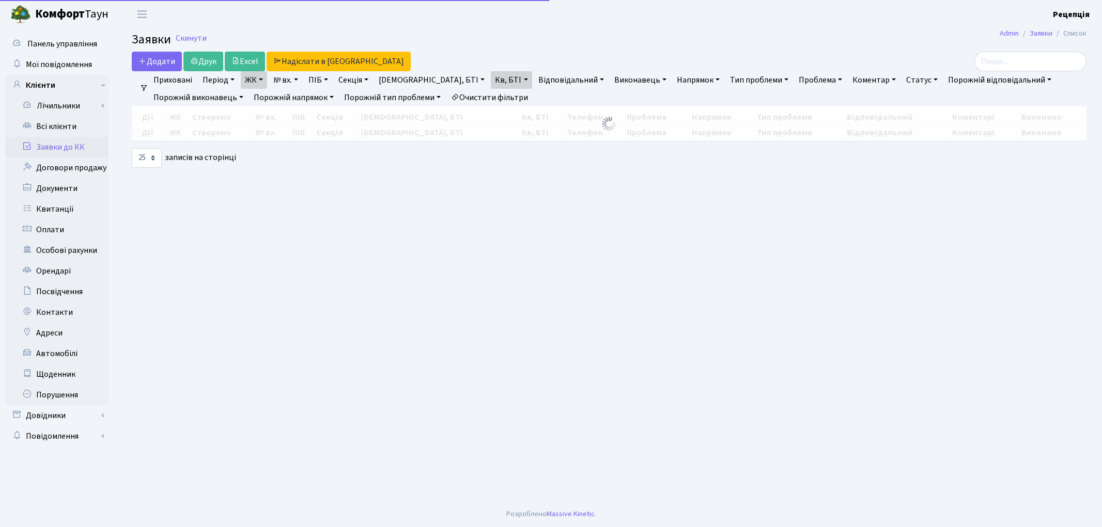
select select "25"
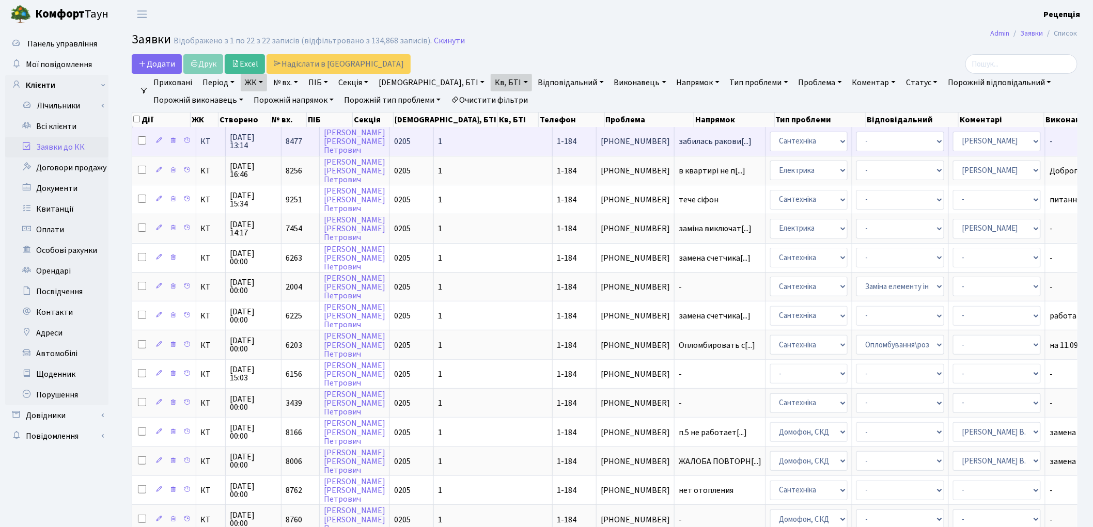
click at [557, 141] on span "1-184" at bounding box center [567, 141] width 20 height 11
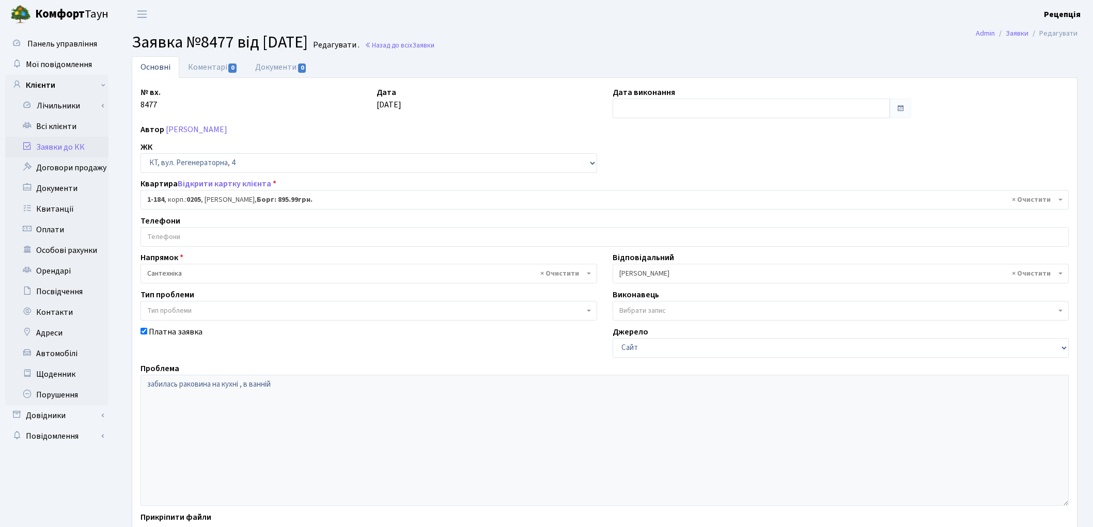
select select "184"
drag, startPoint x: 185, startPoint y: 40, endPoint x: 336, endPoint y: 42, distance: 150.8
click at [336, 42] on h2 "Заявка №8477 від 29.09.2025 Редагувати . Назад до всіх Заявки" at bounding box center [605, 43] width 946 height 20
copy span "№8477 від 29.09.2025"
click at [176, 234] on input "search" at bounding box center [604, 237] width 927 height 19
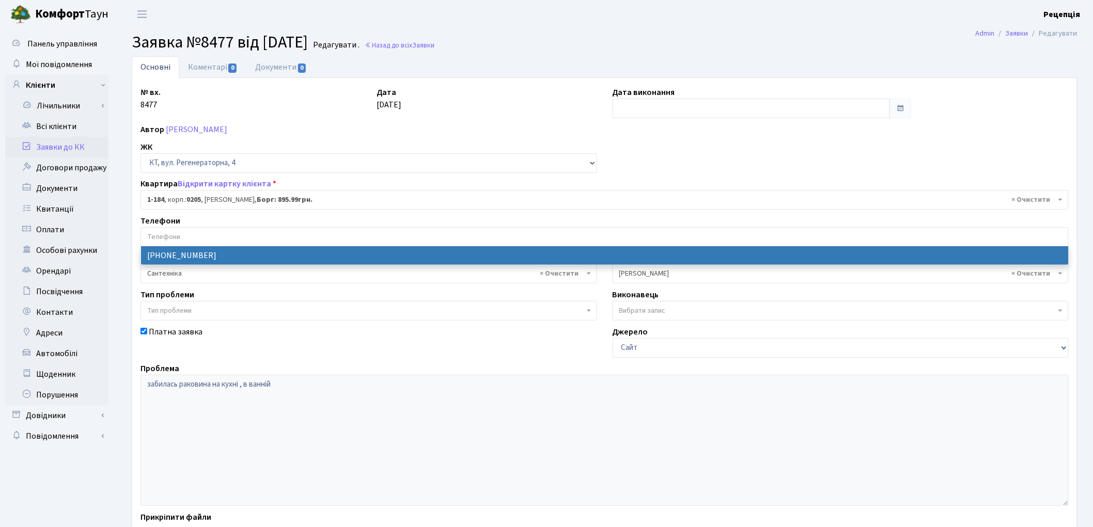
select select "19708"
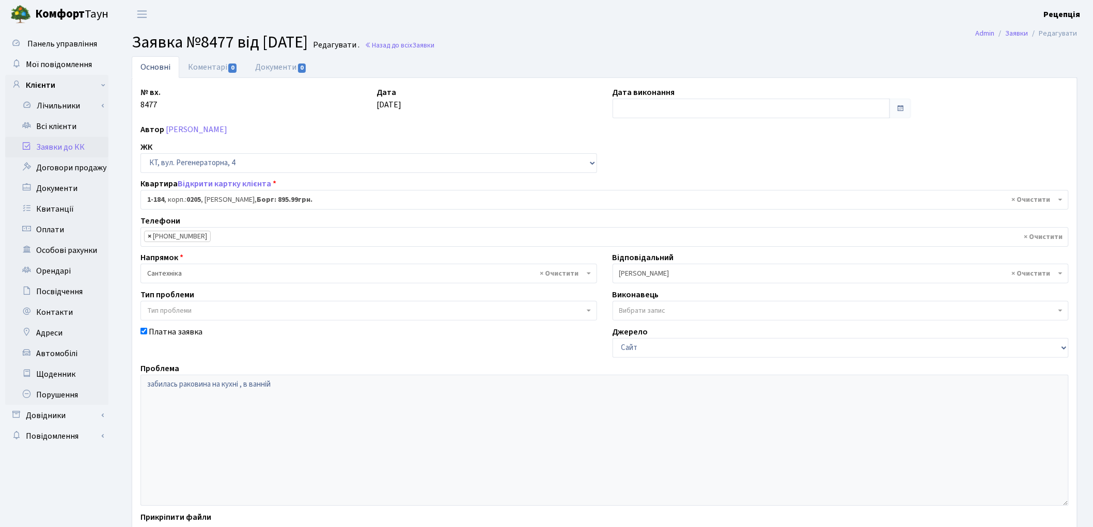
click at [148, 236] on span "×" at bounding box center [150, 236] width 4 height 10
select select
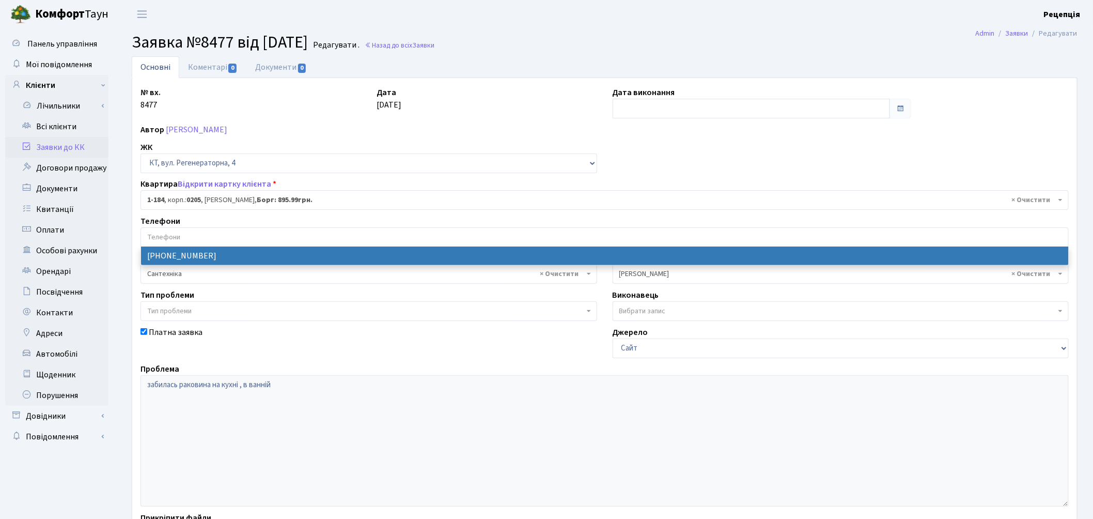
click at [208, 237] on input "search" at bounding box center [604, 237] width 927 height 19
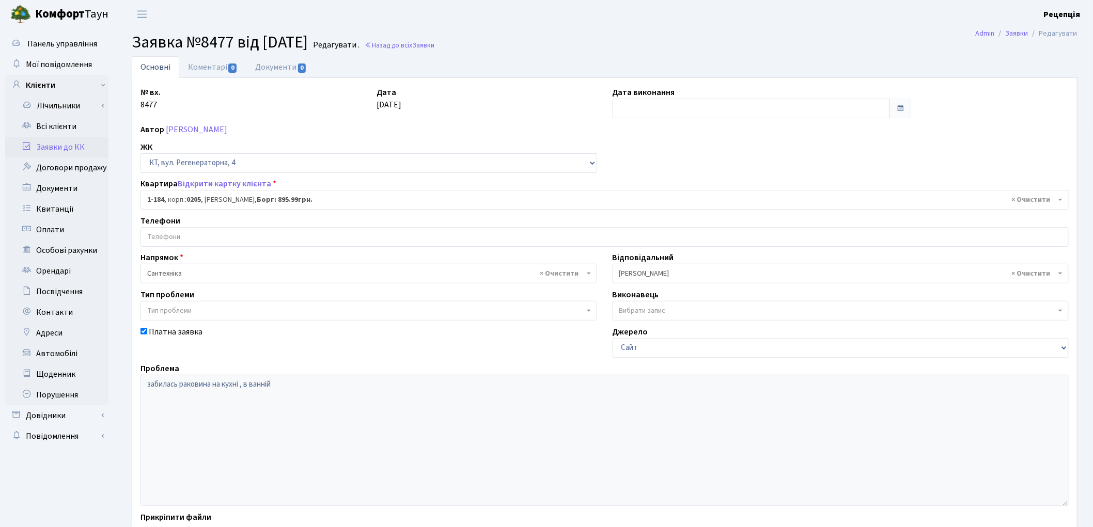
click at [71, 147] on link "Заявки до КК" at bounding box center [56, 147] width 103 height 21
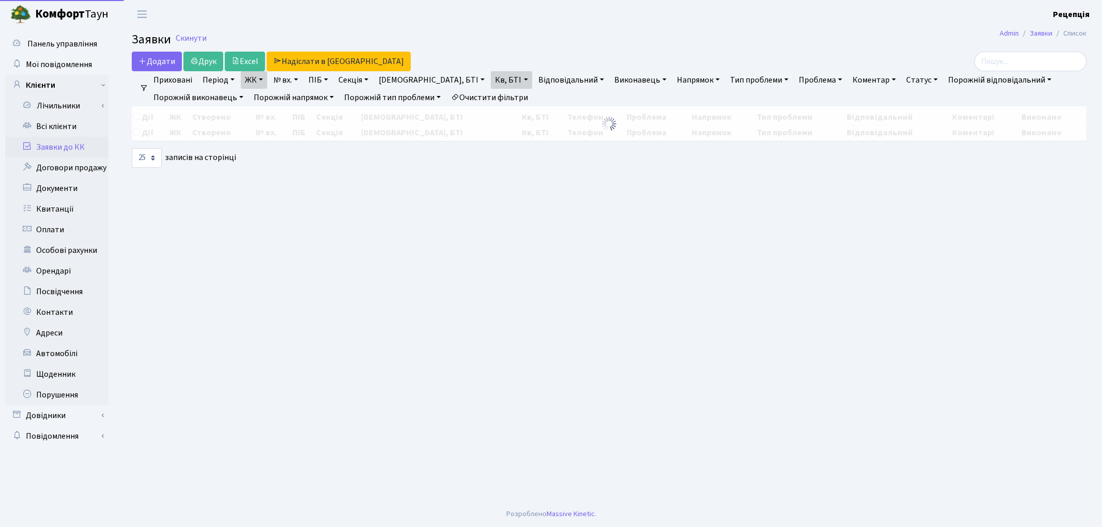
select select "25"
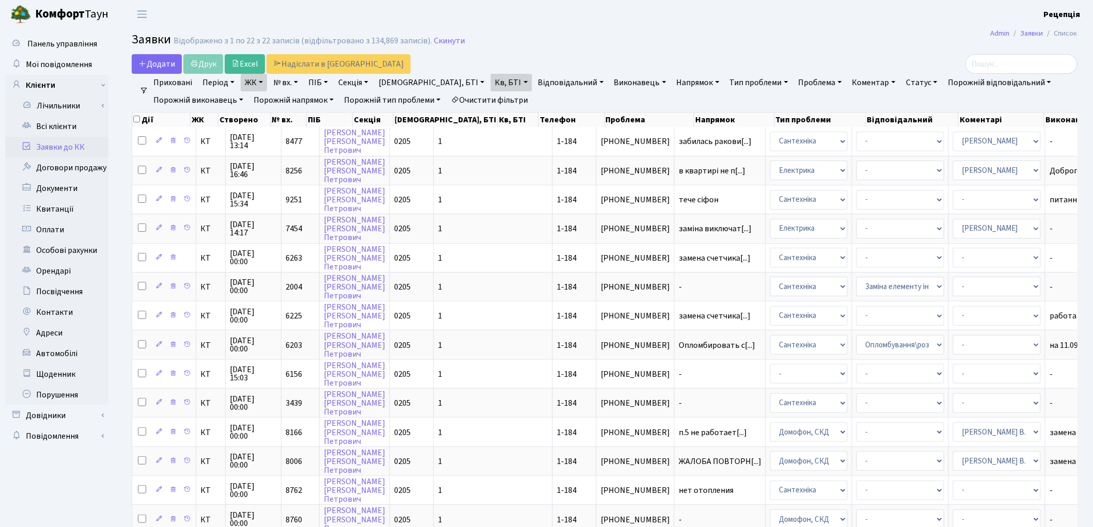
click at [489, 97] on link "Очистити фільтри" at bounding box center [489, 100] width 85 height 18
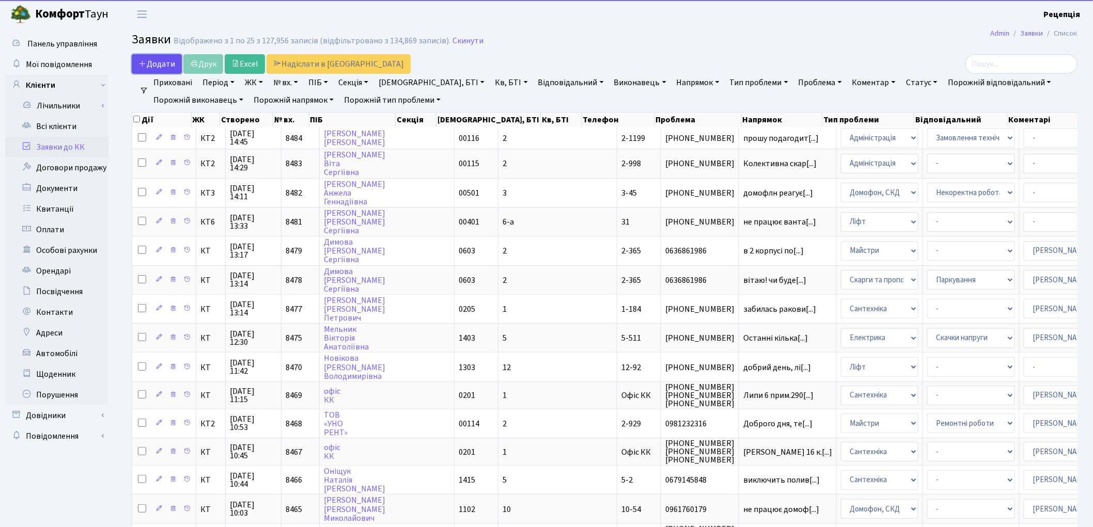
click at [143, 60] on icon at bounding box center [142, 63] width 8 height 8
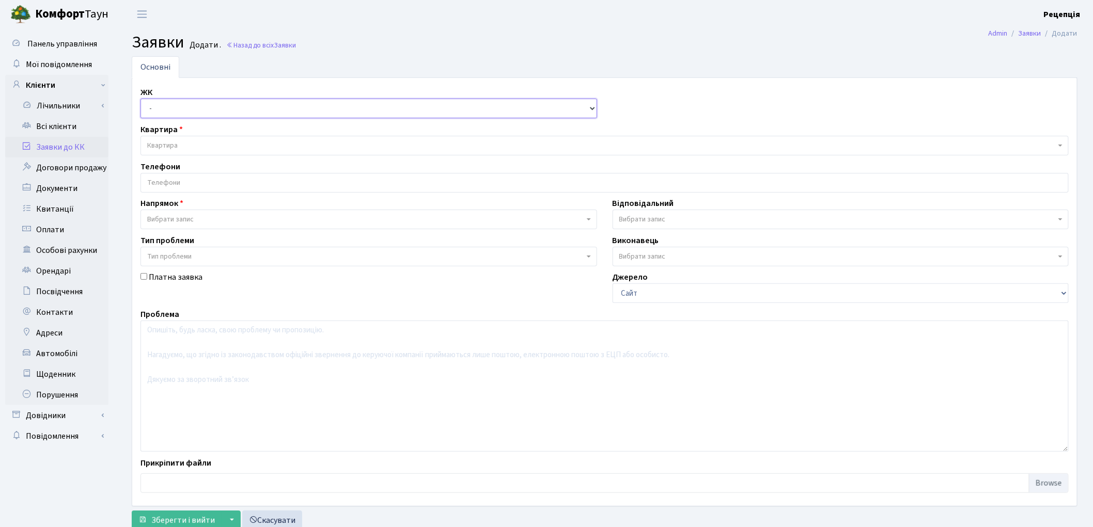
click at [169, 109] on select "- КТ, вул. Регенераторна, 4 КТ2, просп. Соборності, 17 КТ3, вул. Березнева, 16 …" at bounding box center [368, 109] width 457 height 20
select select "271"
click at [140, 99] on select "- КТ, вул. Регенераторна, 4 КТ2, просп. Соборності, 17 КТ3, вул. Березнева, 16 …" at bounding box center [368, 109] width 457 height 20
select select
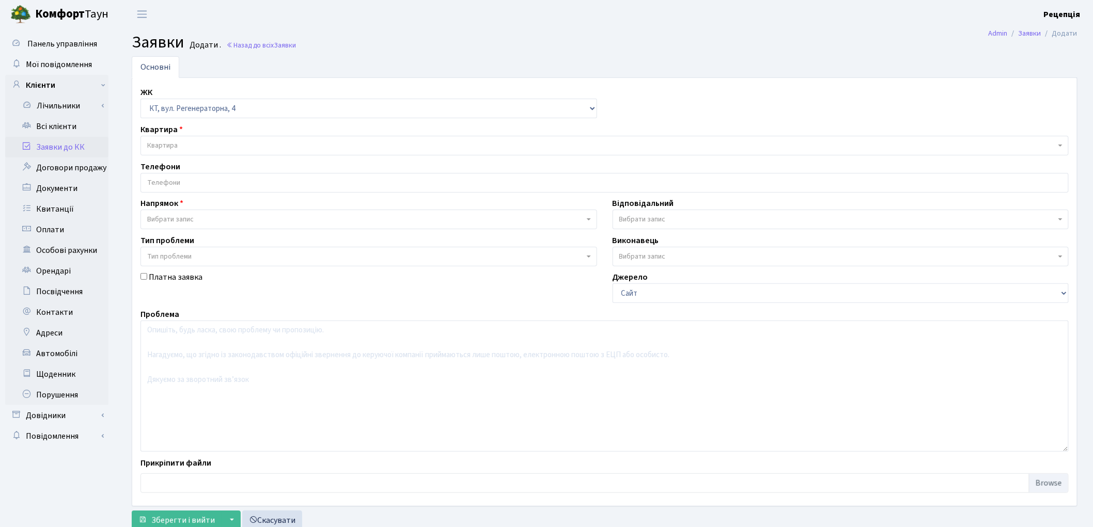
click at [194, 148] on span "Квартира" at bounding box center [601, 145] width 909 height 10
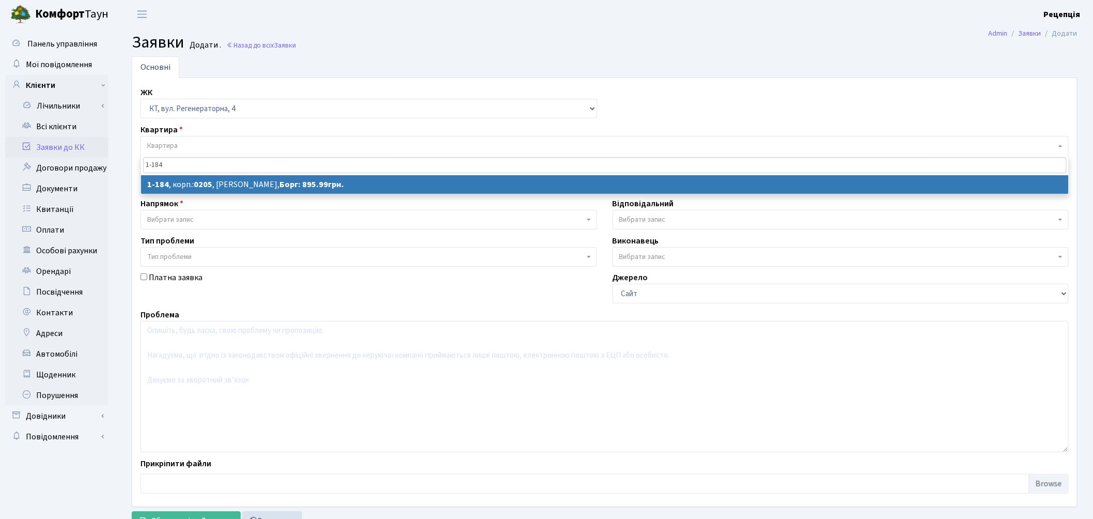
type input "1-184"
select select
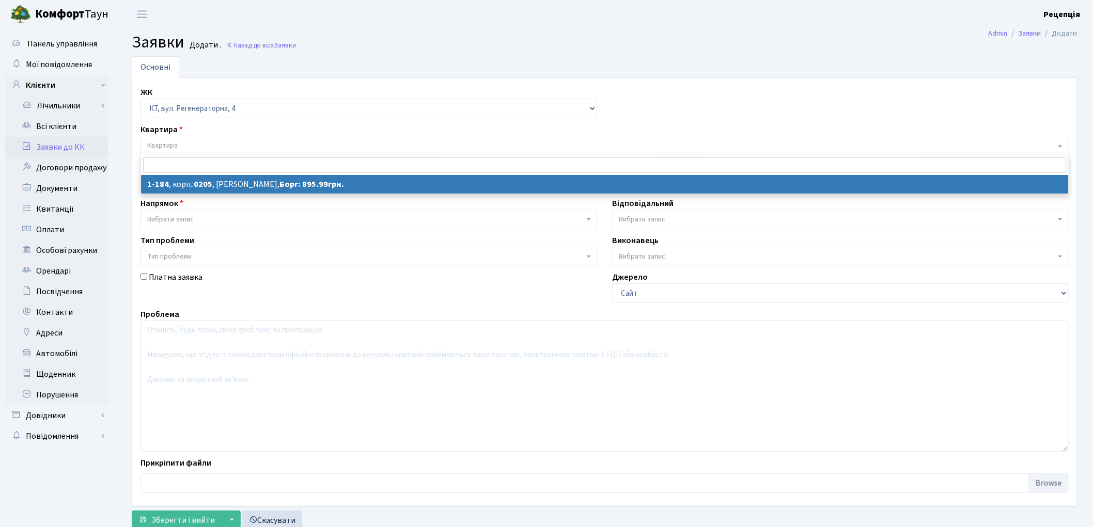
select select "184"
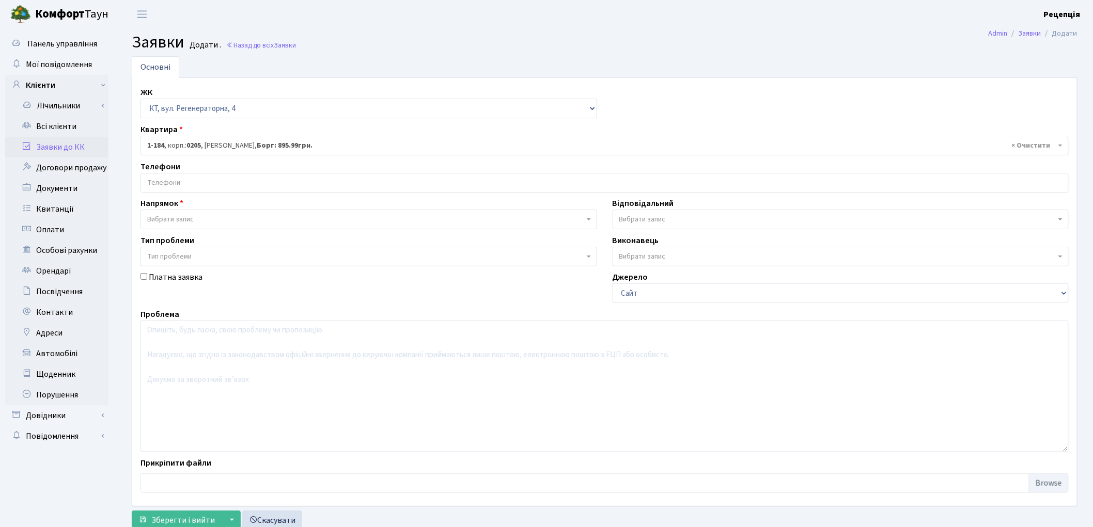
click at [175, 218] on span "Вибрати запис" at bounding box center [170, 219] width 46 height 10
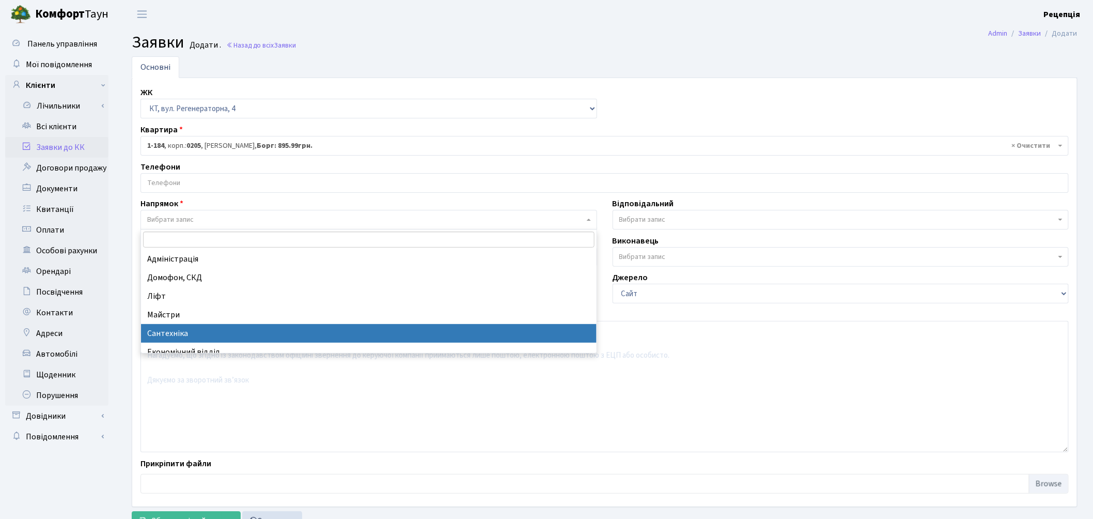
select select "2"
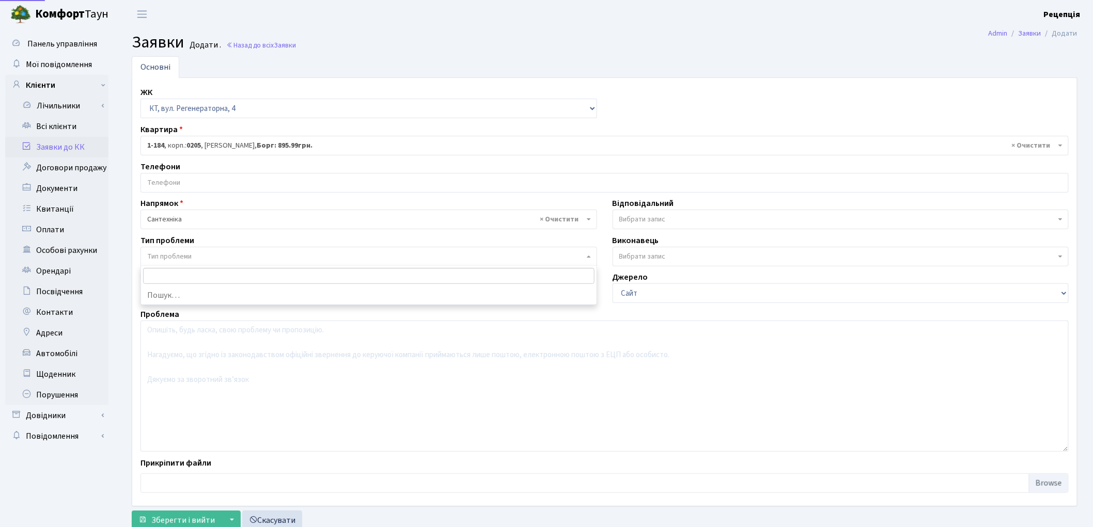
click at [162, 255] on span "Тип проблеми" at bounding box center [169, 257] width 44 height 10
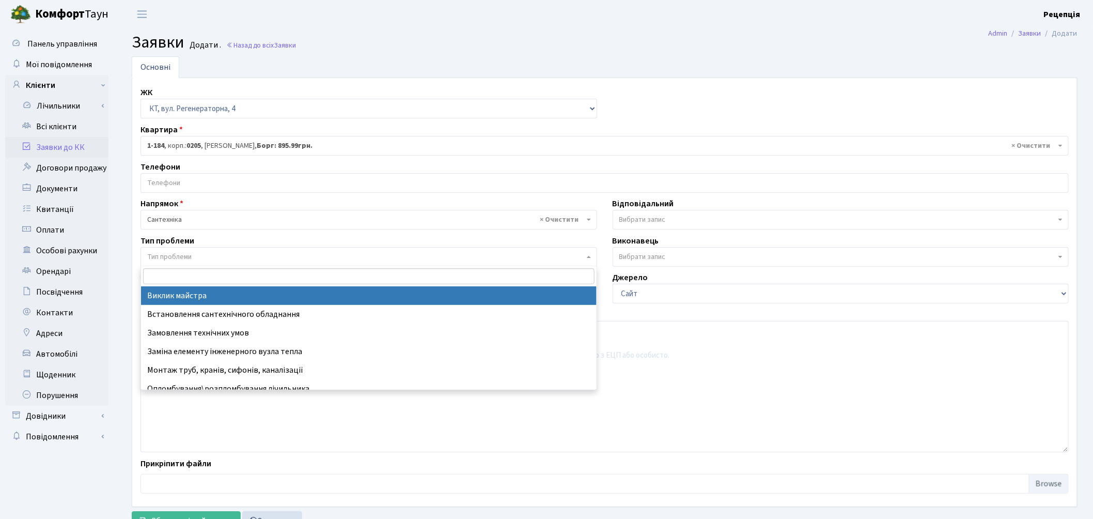
click at [163, 255] on span "Тип проблеми" at bounding box center [169, 257] width 44 height 10
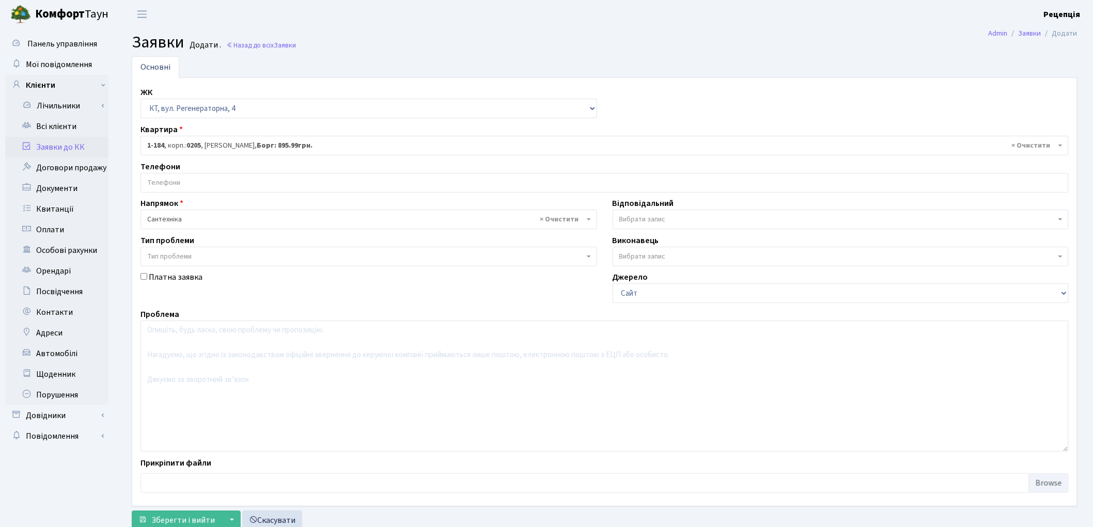
click at [171, 249] on span "Тип проблеми" at bounding box center [368, 257] width 457 height 20
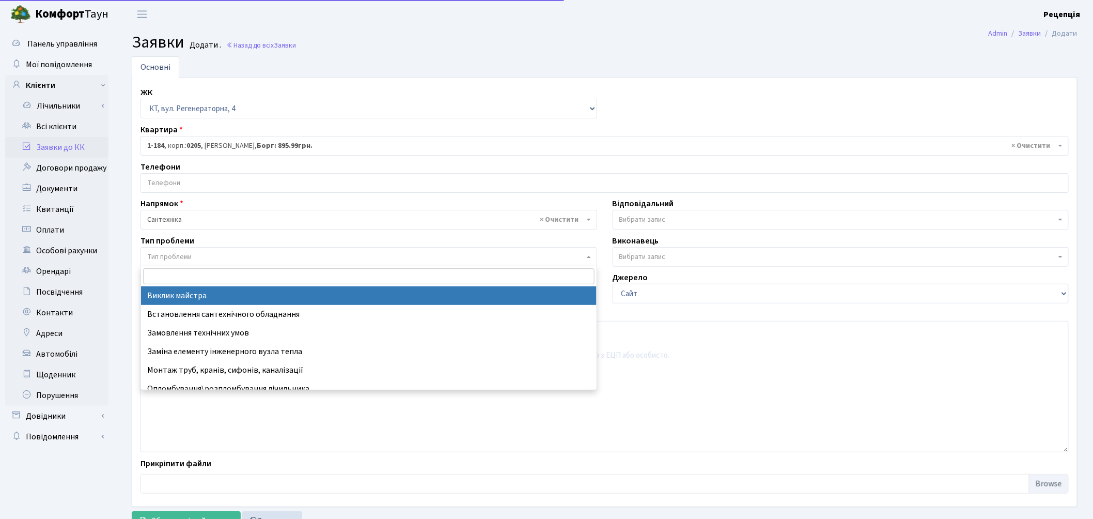
select select "29"
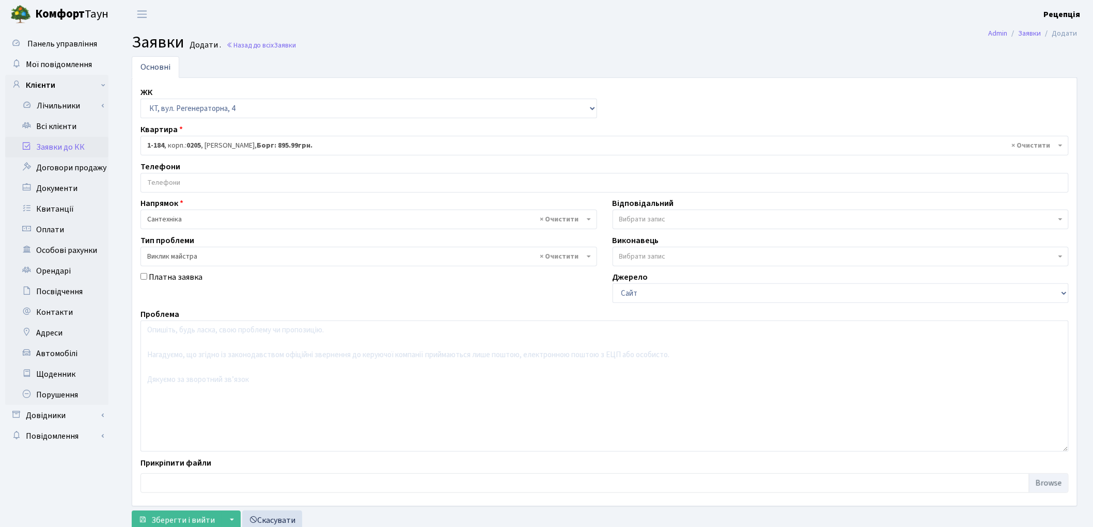
click at [144, 277] on input "Платна заявка" at bounding box center [143, 276] width 7 height 7
checkbox input "true"
click at [184, 349] on textarea at bounding box center [604, 386] width 928 height 131
click at [348, 334] on textarea "забилась раковина на кухні, в ваній. Контактний номер тедефона:" at bounding box center [604, 386] width 928 height 131
click at [389, 331] on textarea "забилась раковина на кухні, в ваній. Контактний номер телефона:" at bounding box center [604, 386] width 928 height 131
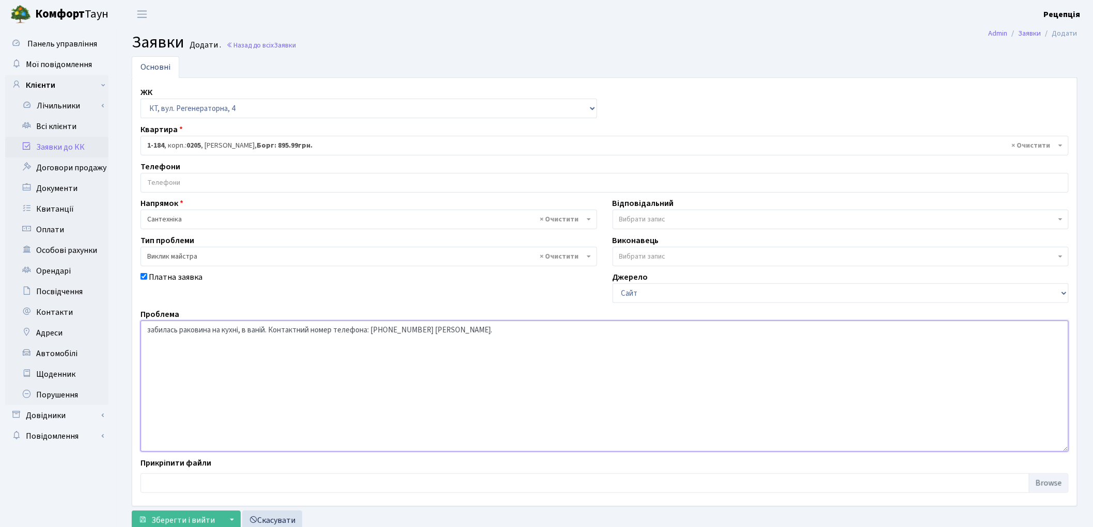
click at [143, 331] on textarea "забилась раковина на кухні, в ваній. Контактний номер телефона: 067-435-97-12 О…" at bounding box center [604, 386] width 928 height 131
type textarea "Додатково до заявки №8477 забилась раковина на кухні, в ваній. Контактний номер…"
click at [166, 511] on button "Зберегти і вийти" at bounding box center [177, 521] width 90 height 20
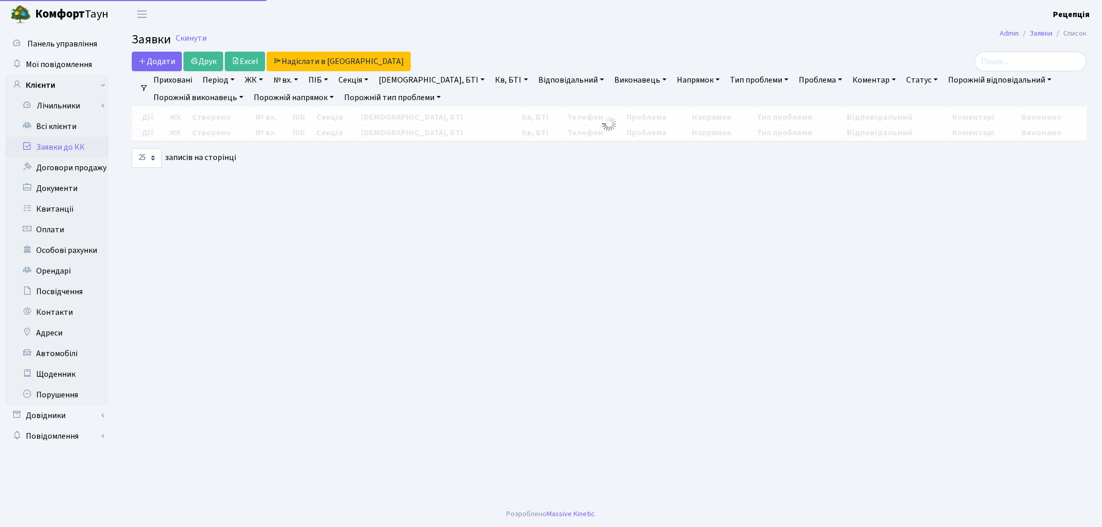
select select "25"
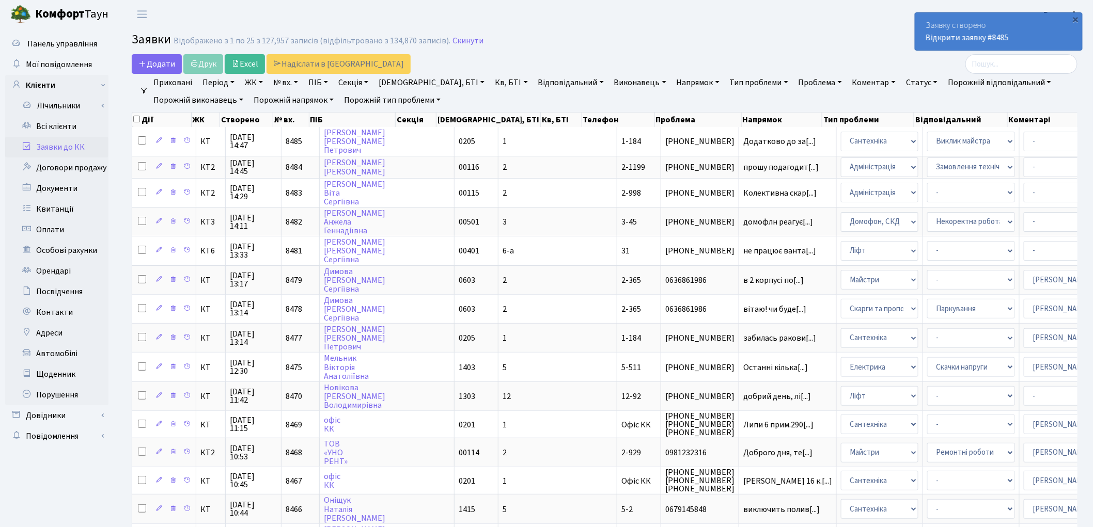
click at [62, 148] on link "Заявки до КК" at bounding box center [56, 147] width 103 height 21
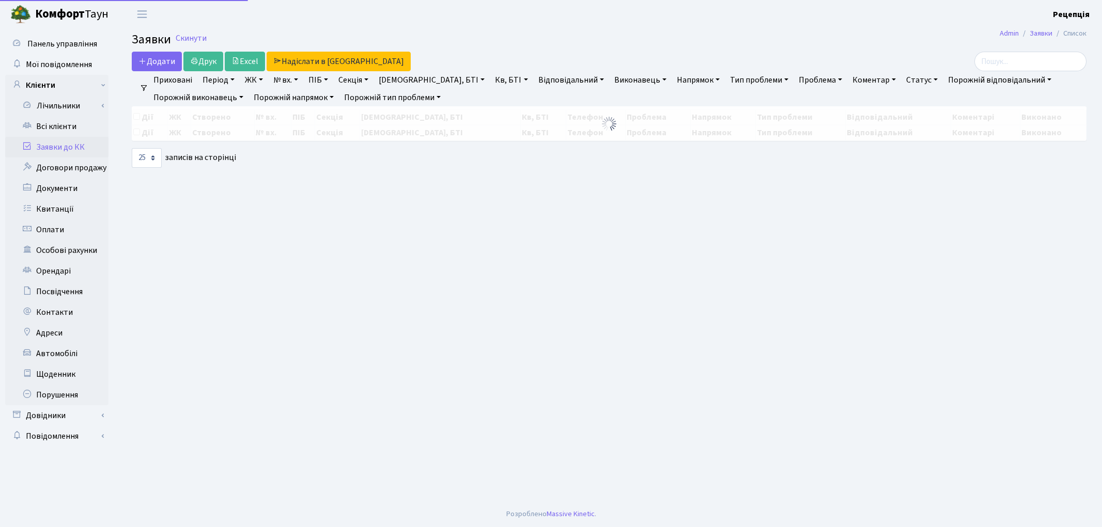
select select "25"
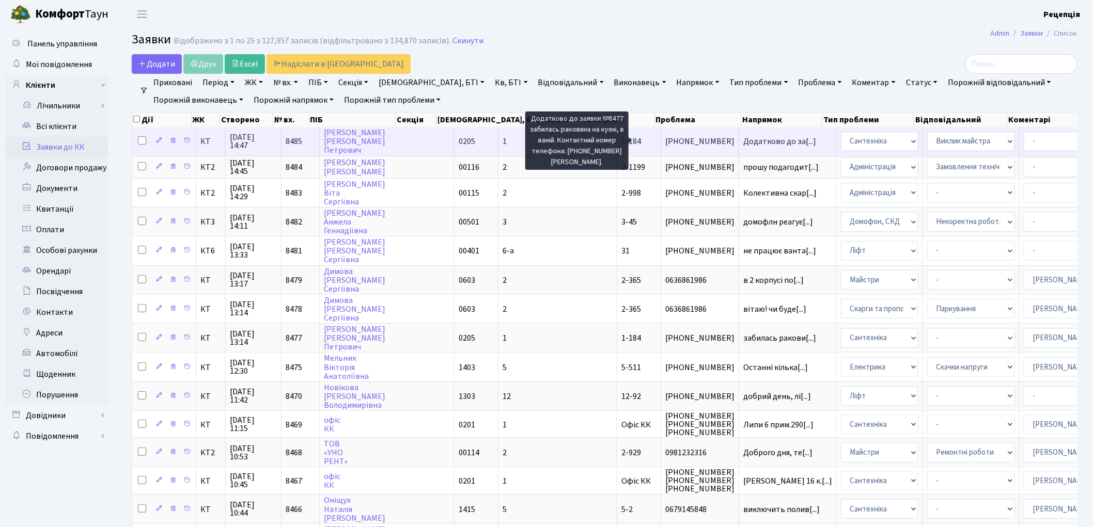
click at [743, 143] on span "Додатково до за[...]" at bounding box center [779, 141] width 73 height 11
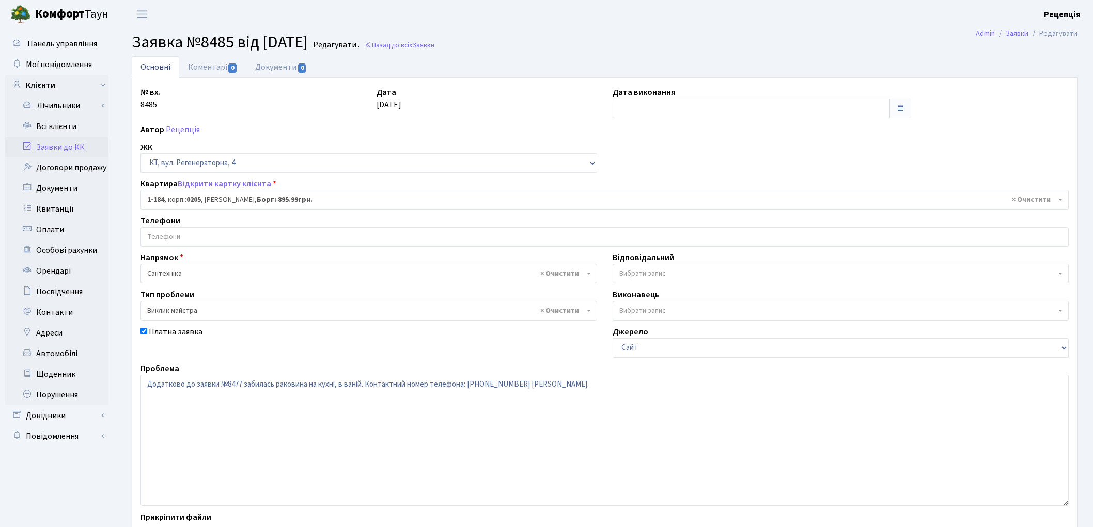
select select "184"
select select "29"
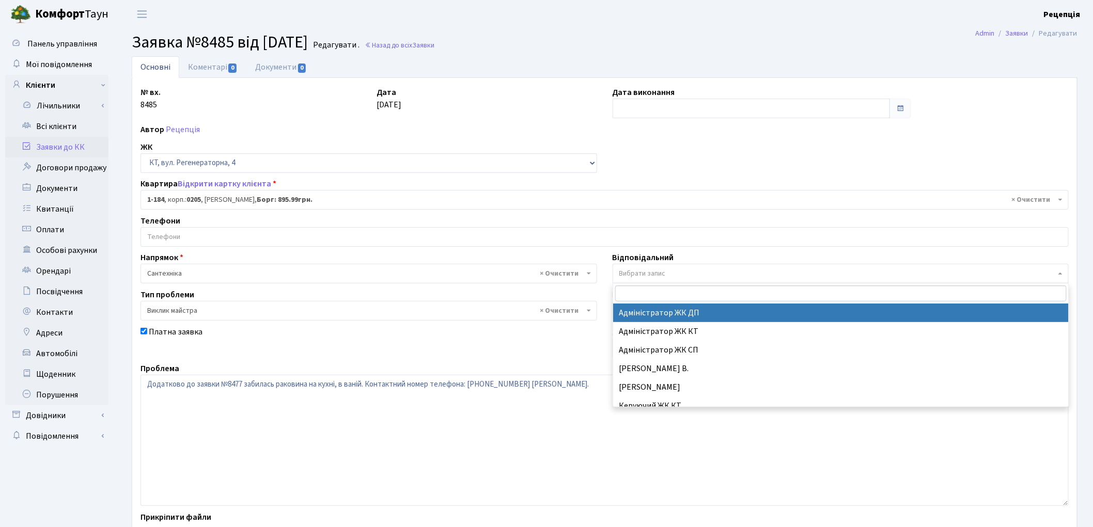
click at [694, 268] on span "Вибрати запис" at bounding box center [841, 274] width 457 height 20
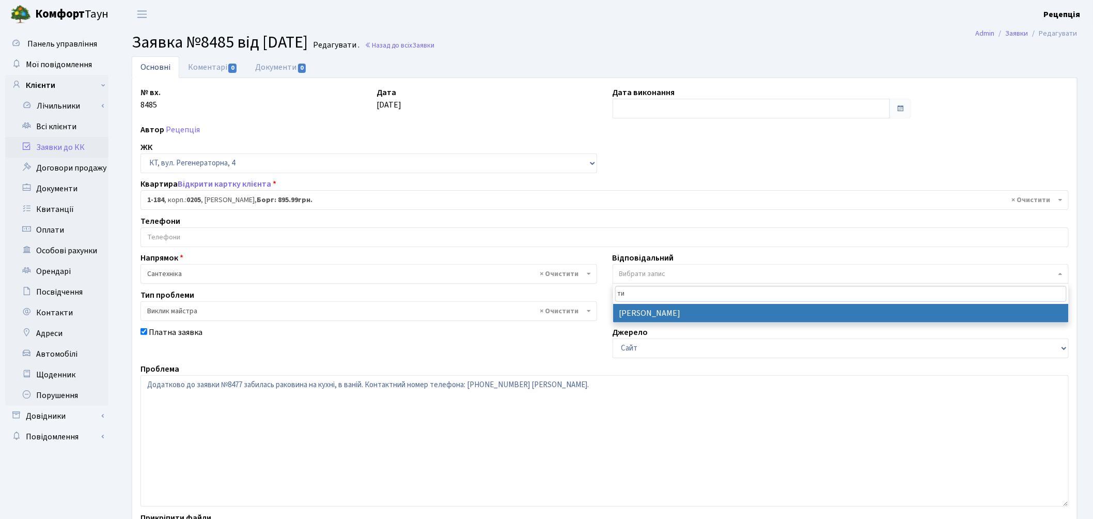
type input "ти"
select select "67"
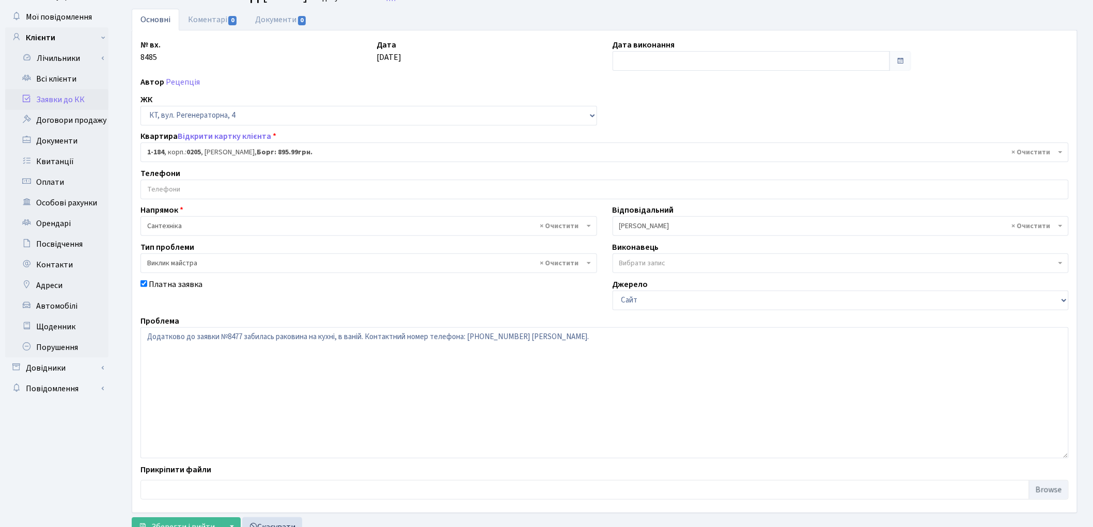
scroll to position [89, 0]
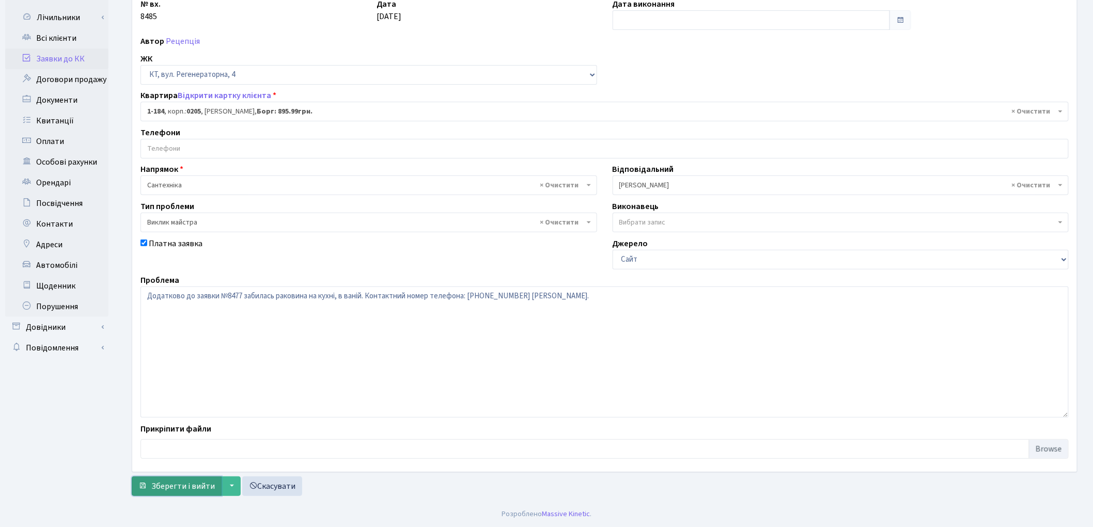
click at [181, 488] on span "Зберегти і вийти" at bounding box center [183, 486] width 64 height 11
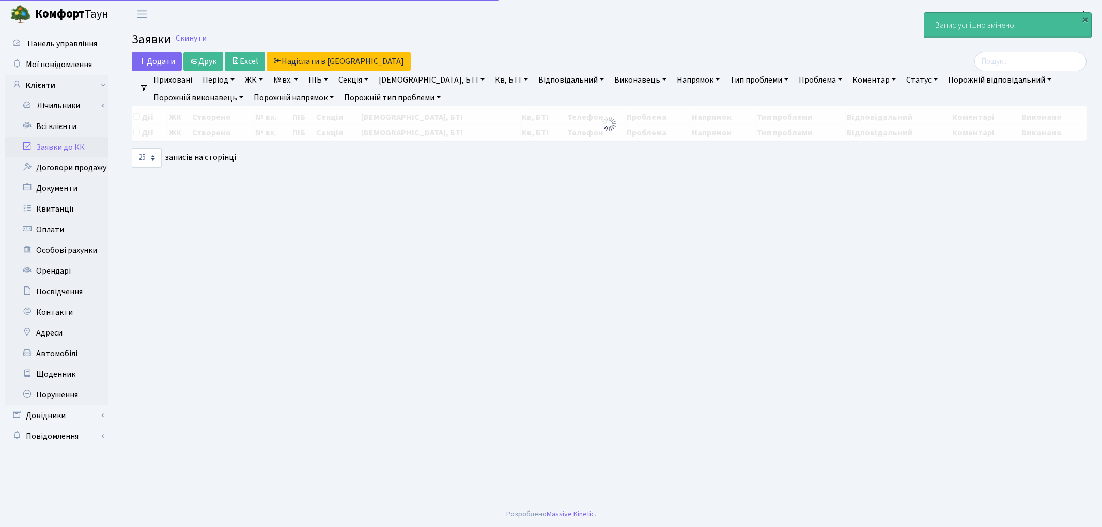
select select "25"
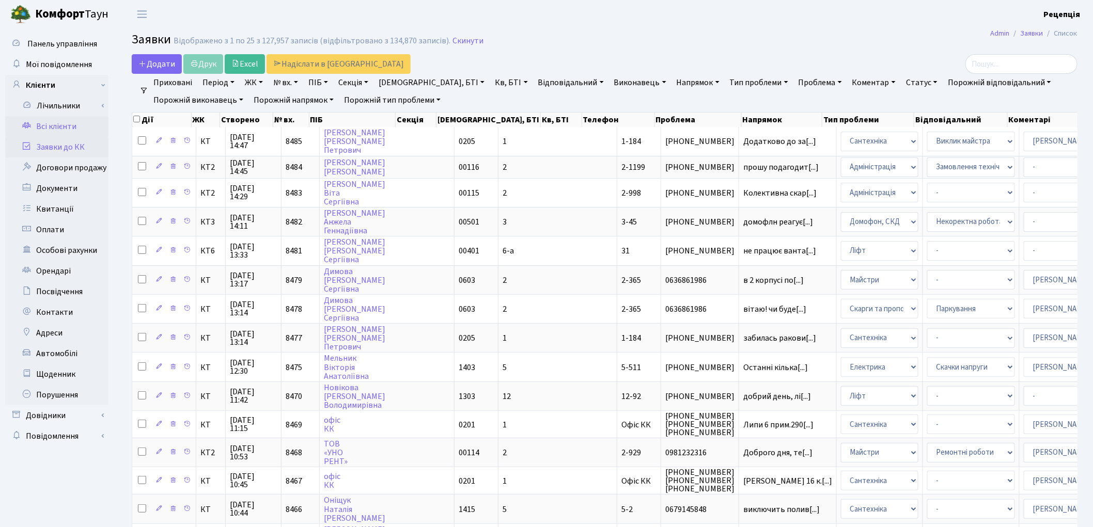
click at [64, 126] on link "Всі клієнти" at bounding box center [56, 126] width 103 height 21
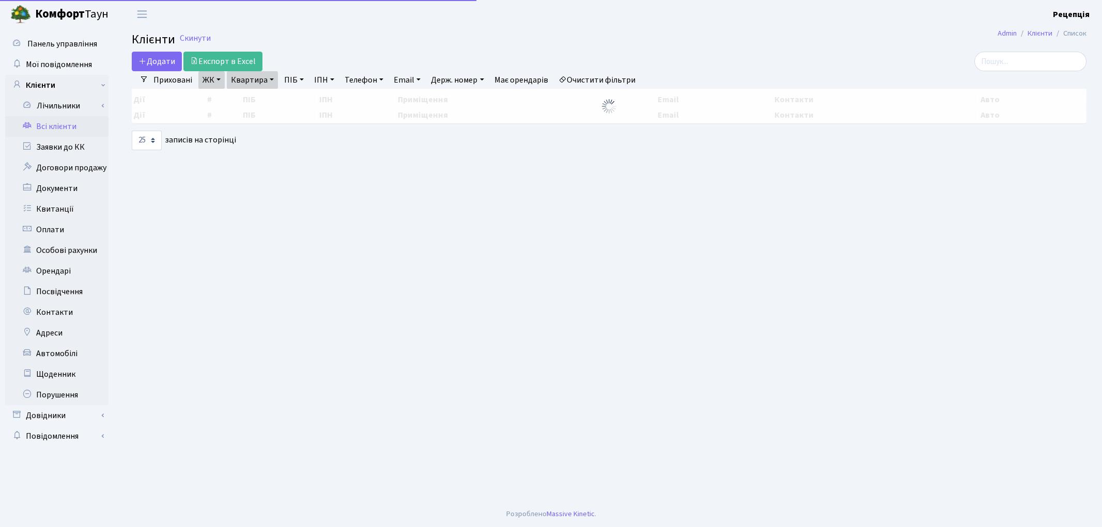
select select "25"
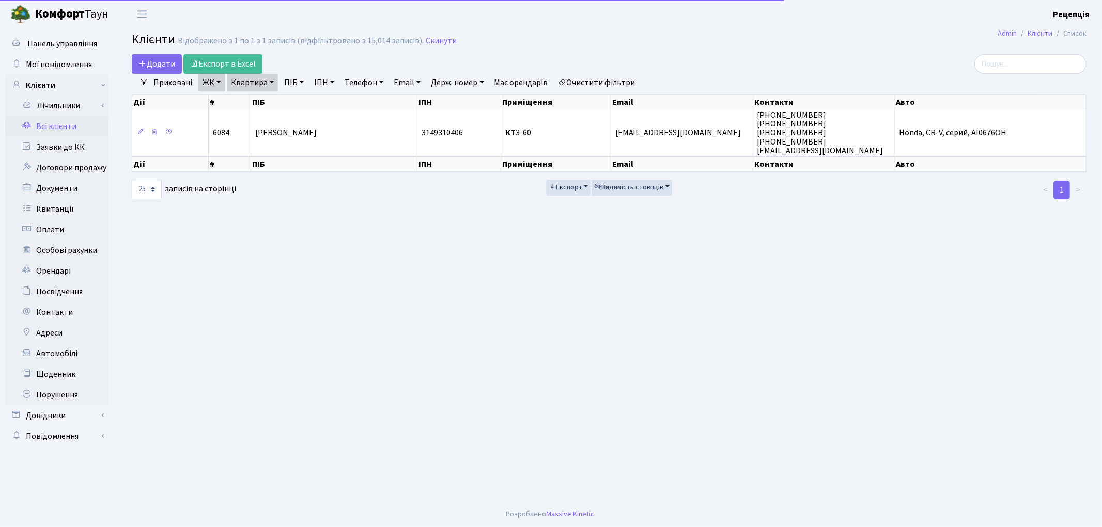
click at [589, 85] on link "Очистити фільтри" at bounding box center [596, 83] width 85 height 18
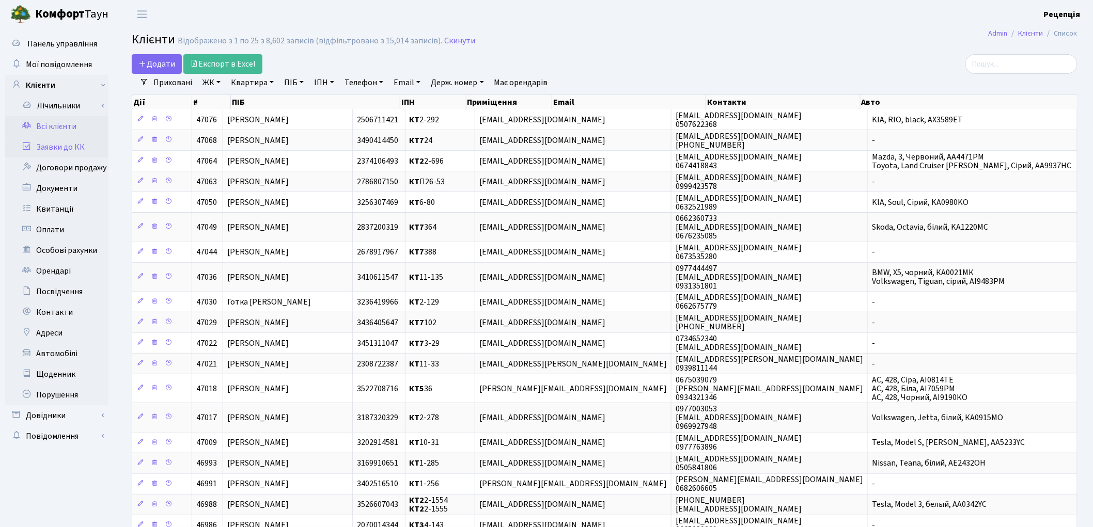
click at [79, 150] on link "Заявки до КК" at bounding box center [56, 147] width 103 height 21
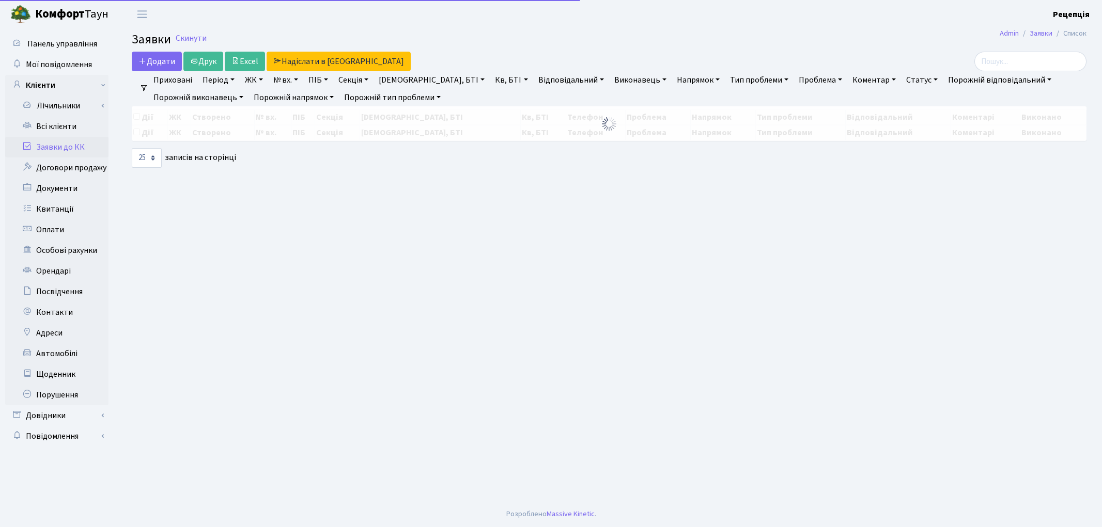
select select "25"
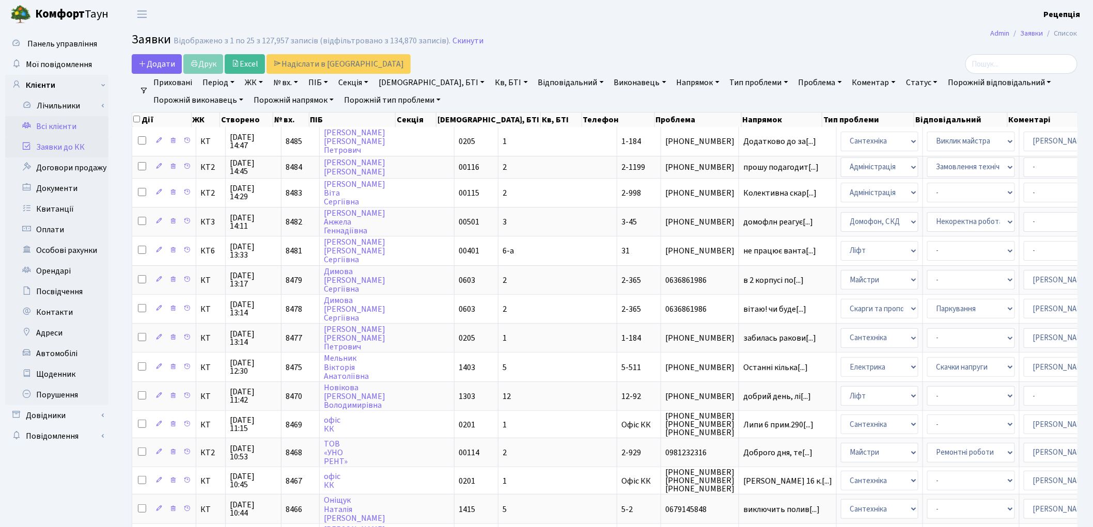
click at [82, 120] on link "Всі клієнти" at bounding box center [56, 126] width 103 height 21
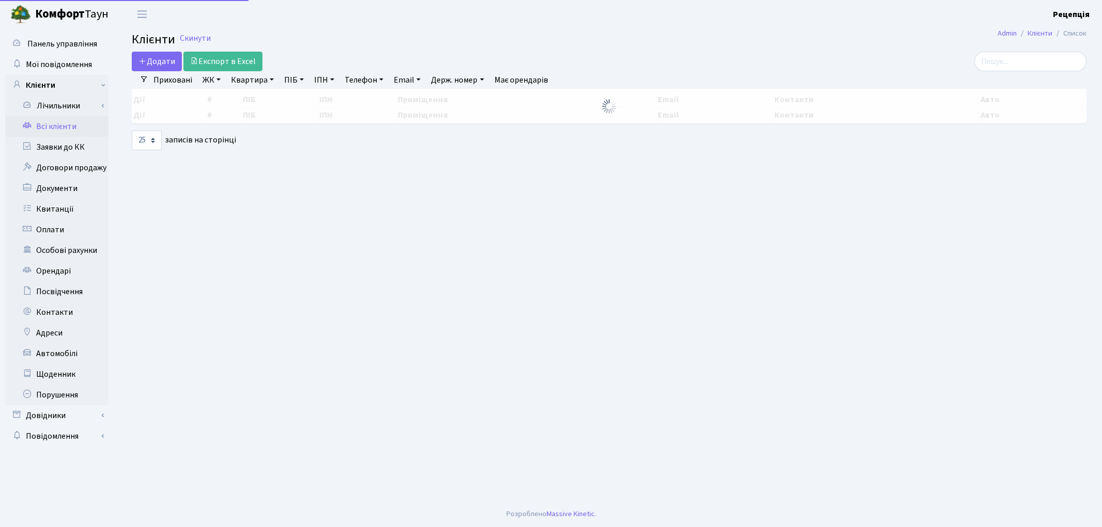
select select "25"
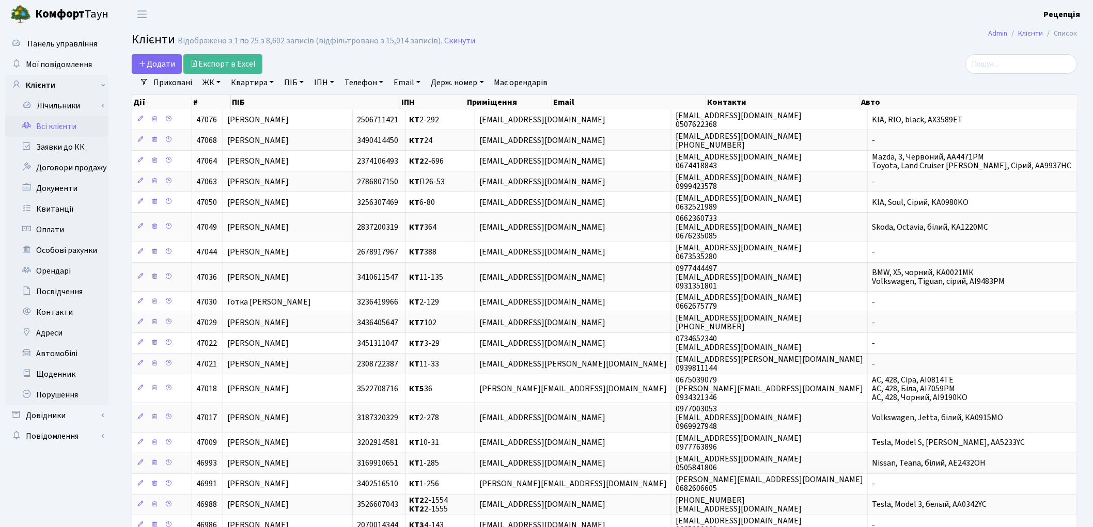
click at [214, 84] on link "ЖК" at bounding box center [211, 83] width 26 height 18
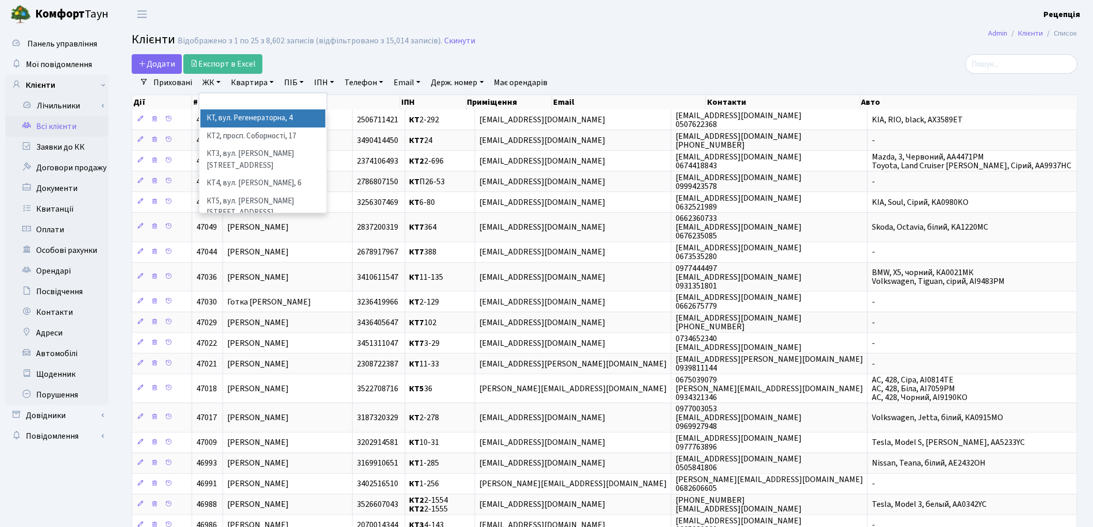
click at [230, 116] on li "КТ, вул. Регенераторна, 4" at bounding box center [262, 119] width 125 height 18
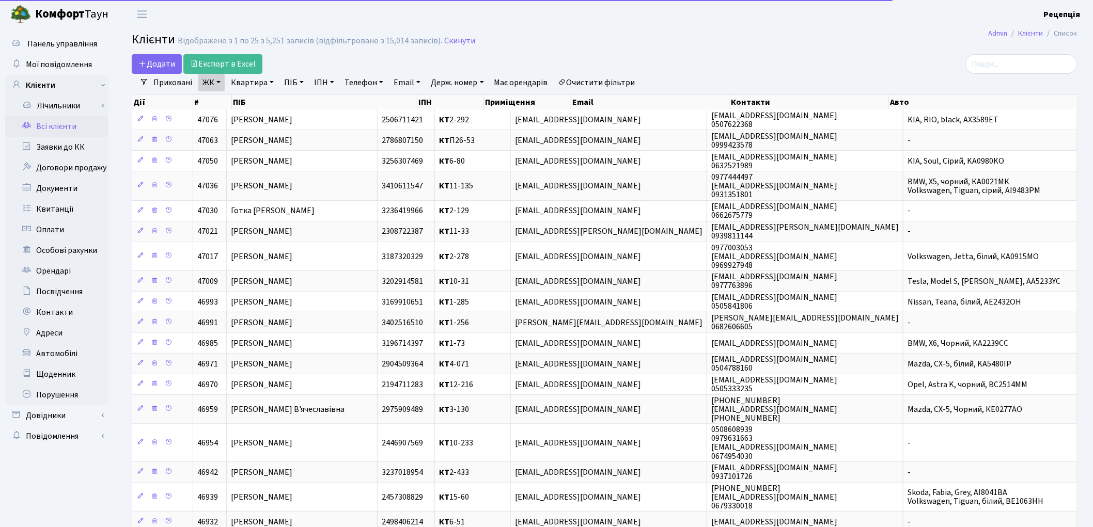
click at [251, 81] on link "Квартира" at bounding box center [252, 83] width 51 height 18
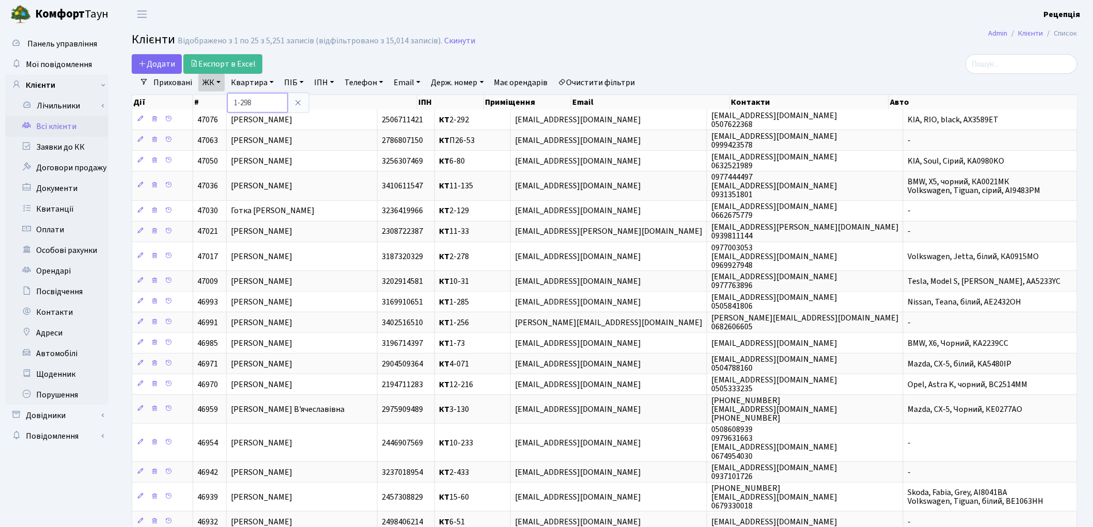
type input "1-298"
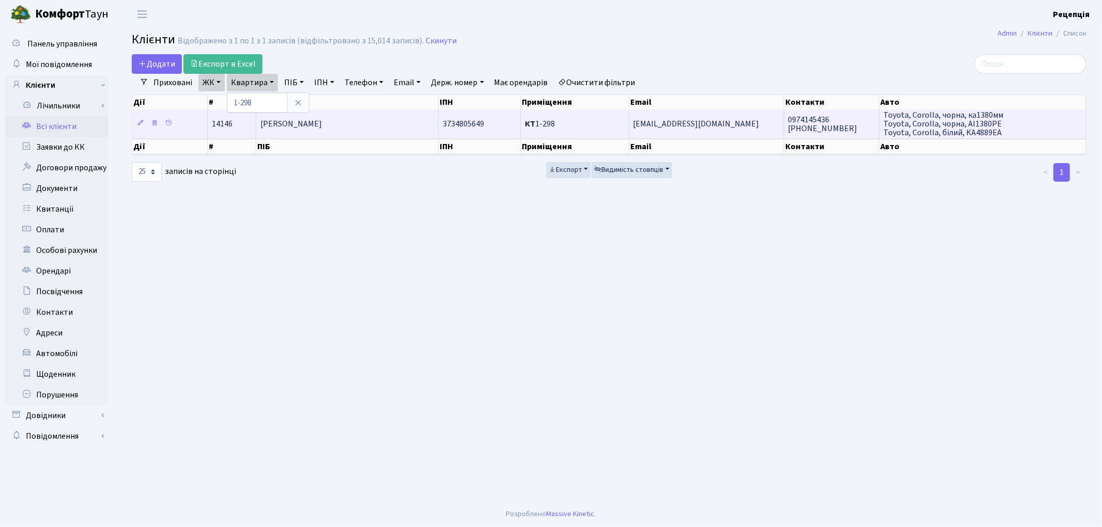
click at [322, 126] on span "Довгаль Юлія Валентинівна" at bounding box center [290, 123] width 61 height 11
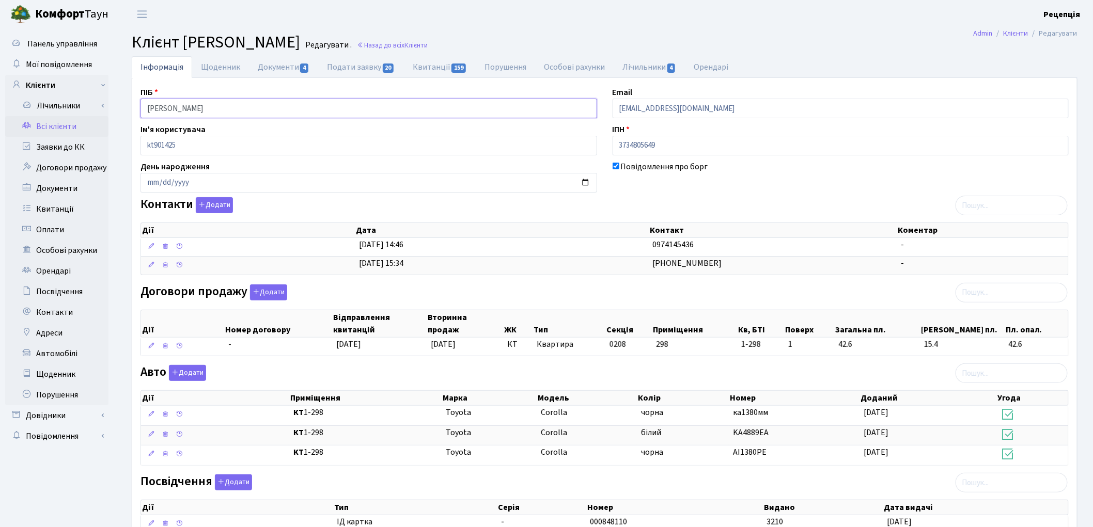
click at [176, 107] on input "[PERSON_NAME]" at bounding box center [368, 109] width 457 height 20
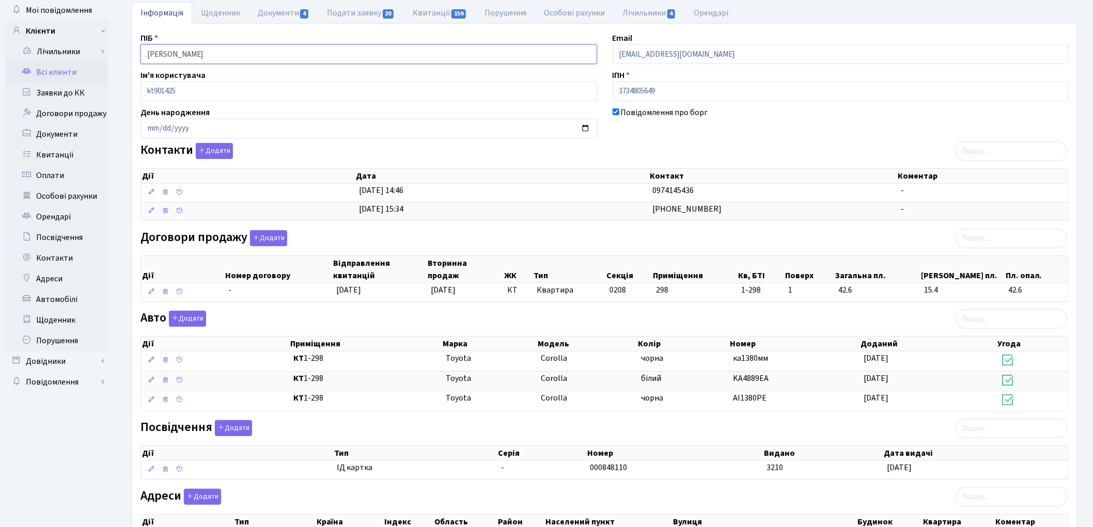
scroll to position [150, 0]
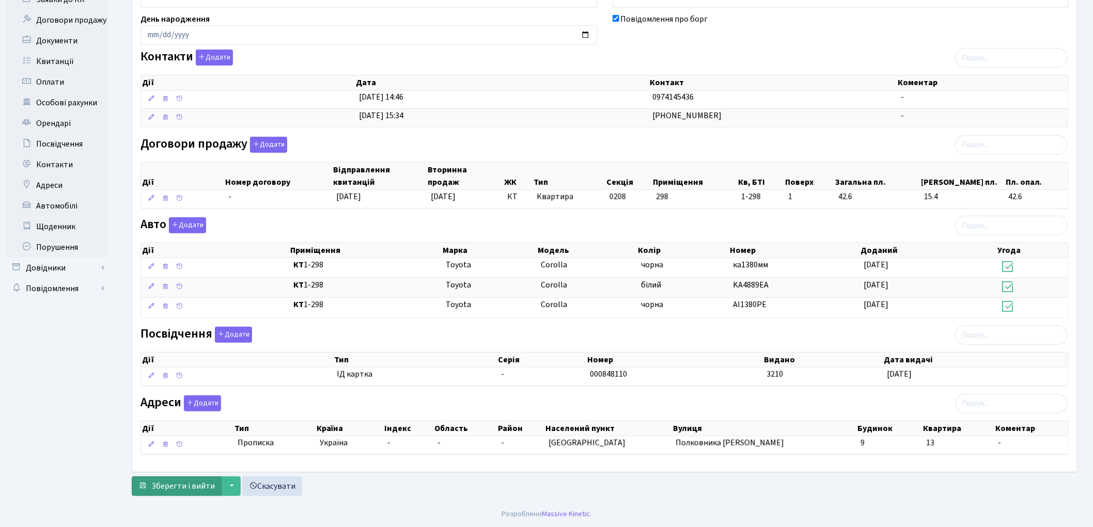
type input "[PERSON_NAME]"
click at [173, 482] on span "Зберегти і вийти" at bounding box center [183, 486] width 64 height 11
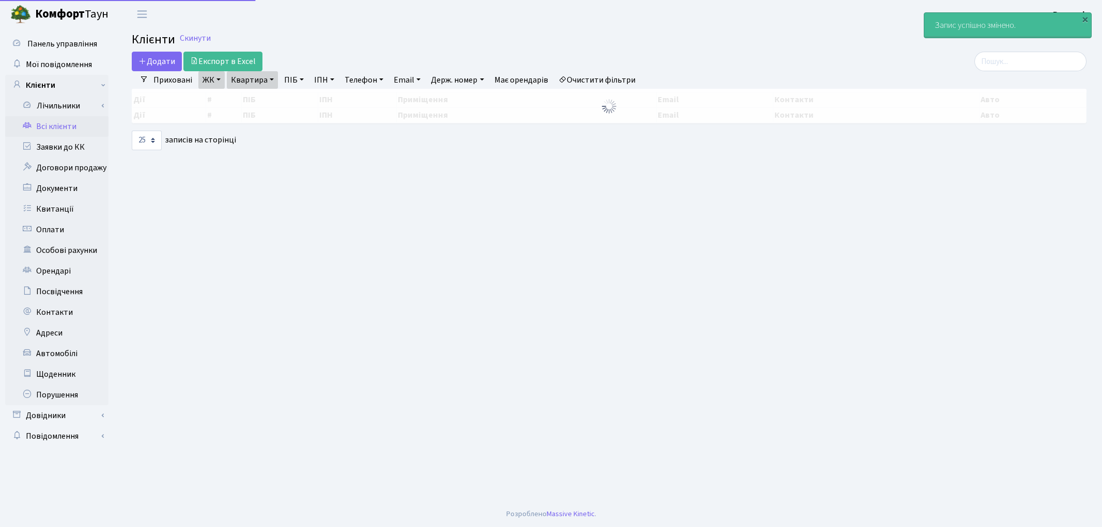
select select "25"
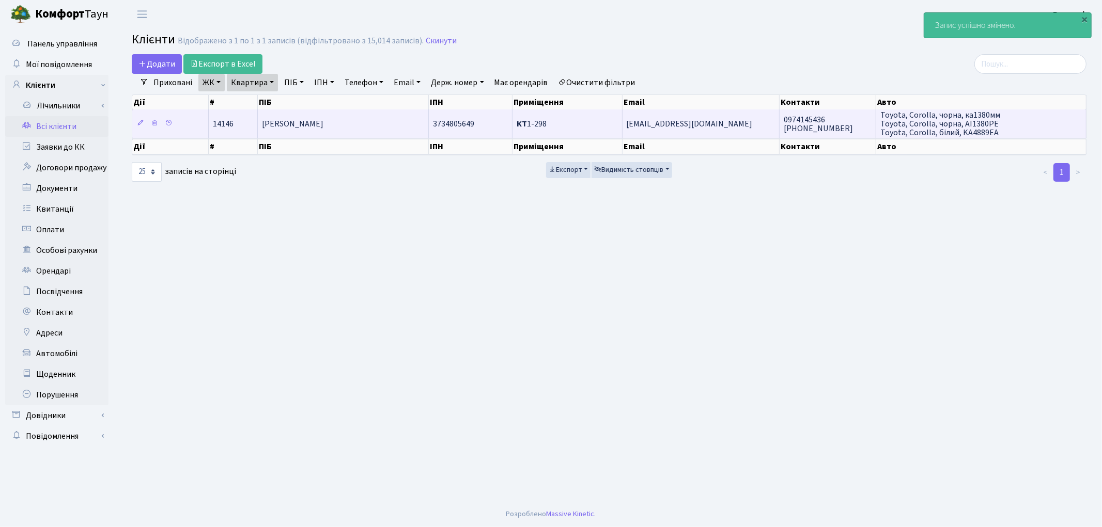
click at [357, 116] on td "[PERSON_NAME]" at bounding box center [343, 124] width 171 height 28
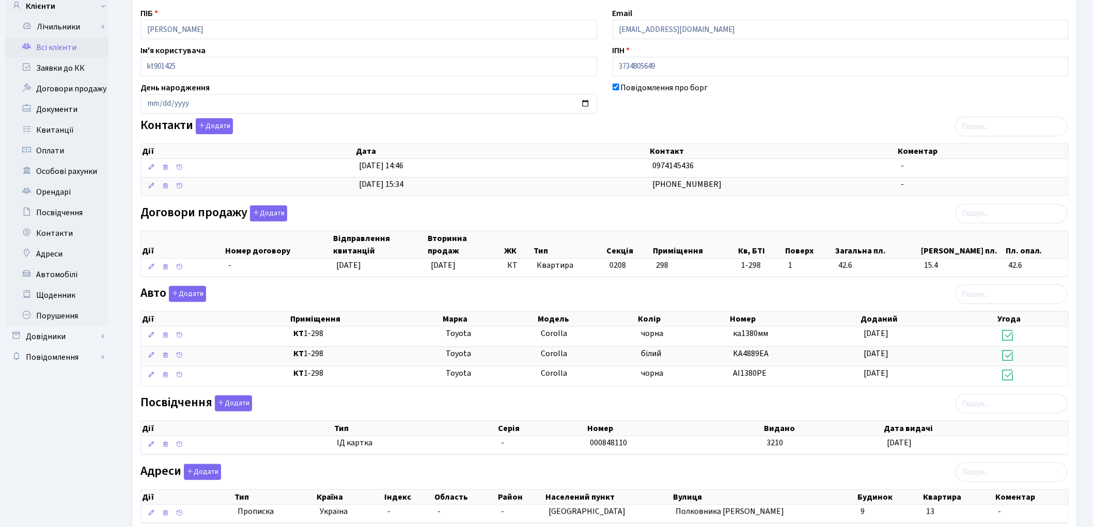
scroll to position [150, 0]
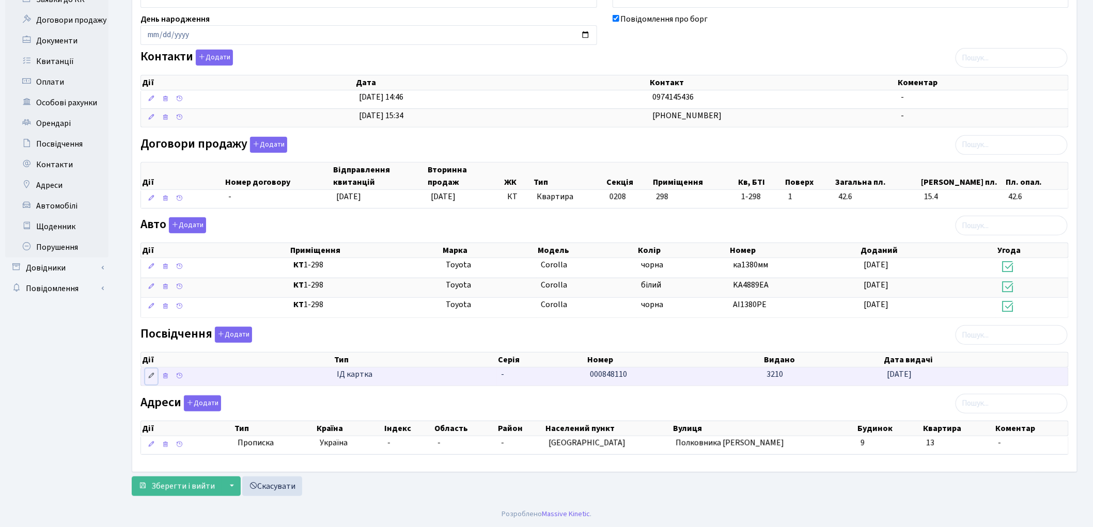
click at [151, 377] on icon at bounding box center [151, 375] width 7 height 7
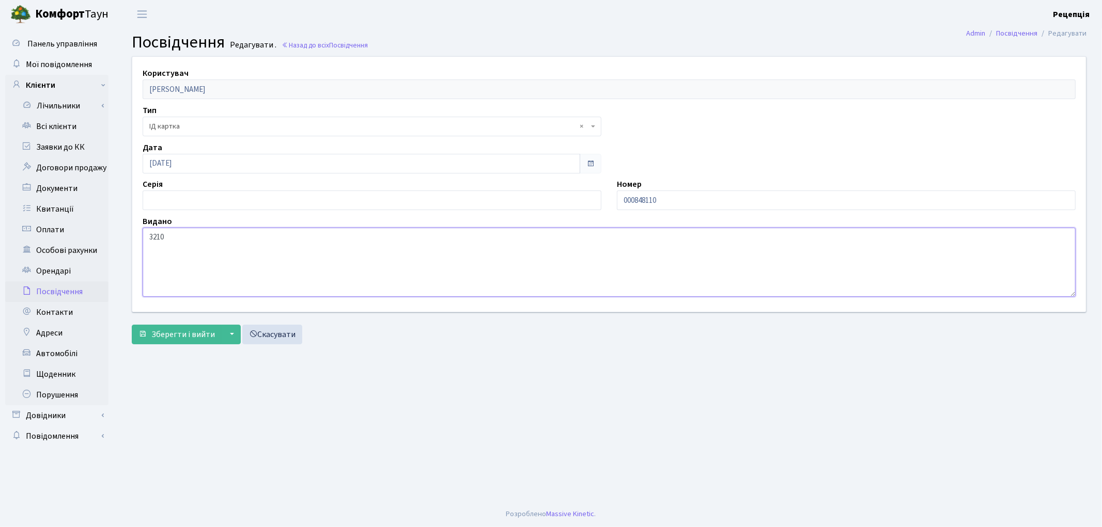
click at [198, 233] on textarea "3210" at bounding box center [609, 262] width 933 height 69
type textarea "3"
type textarea "8013"
click at [676, 203] on input "000848110" at bounding box center [846, 201] width 459 height 20
type input "0"
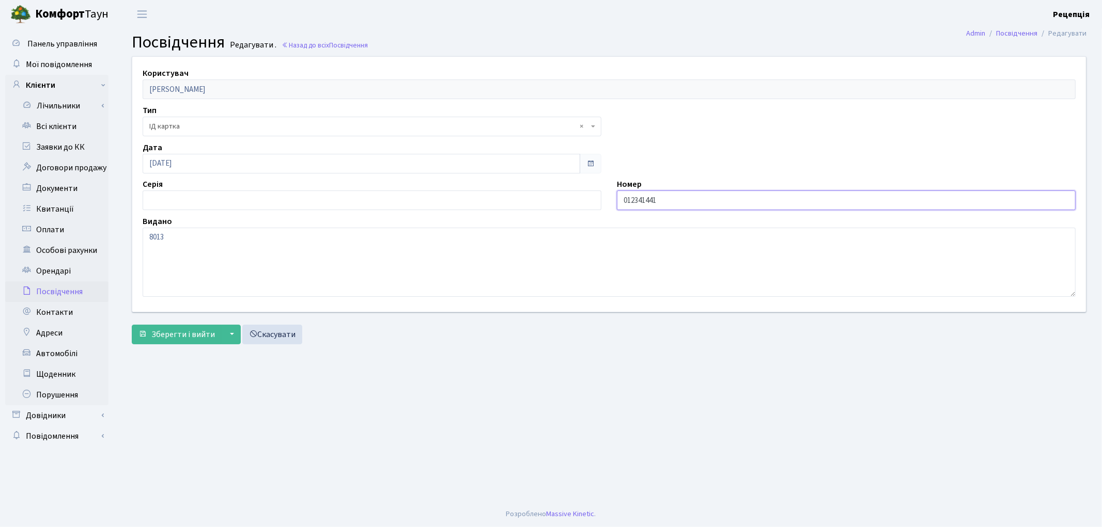
type input "012341441"
click at [218, 166] on input "15.08.2017" at bounding box center [361, 164] width 437 height 20
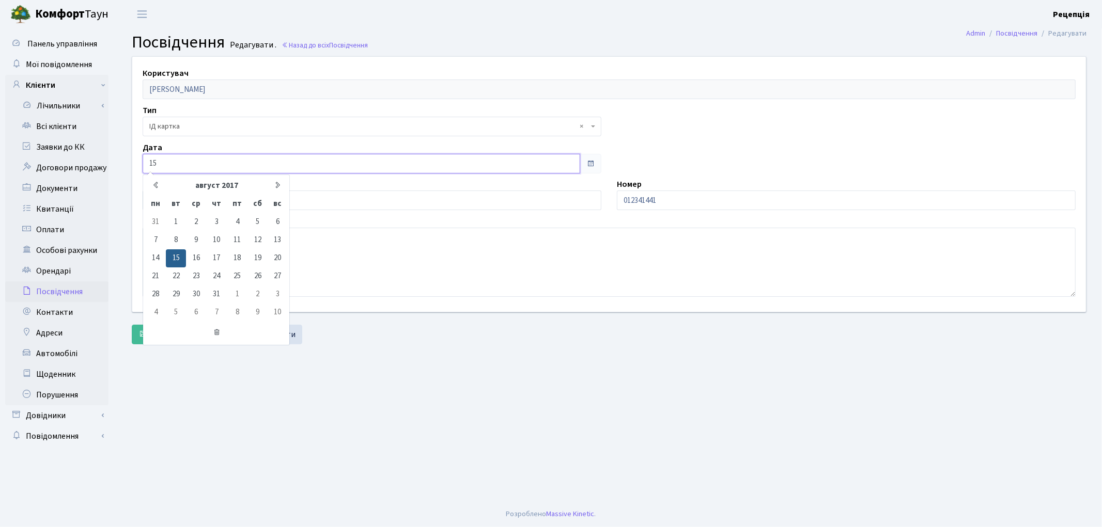
type input "1"
type input "16.09.2025"
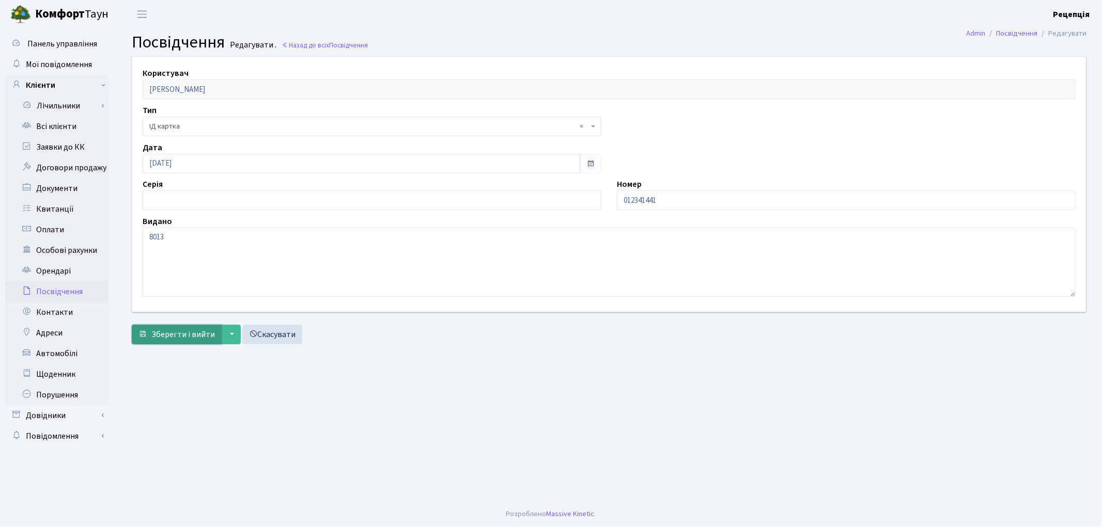
click at [184, 336] on span "Зберегти і вийти" at bounding box center [183, 334] width 64 height 11
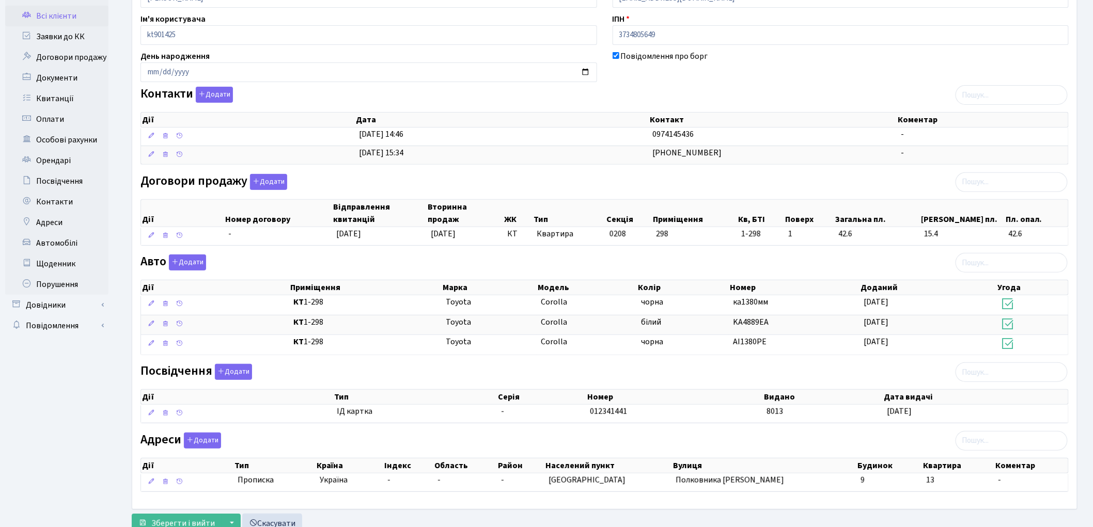
scroll to position [150, 0]
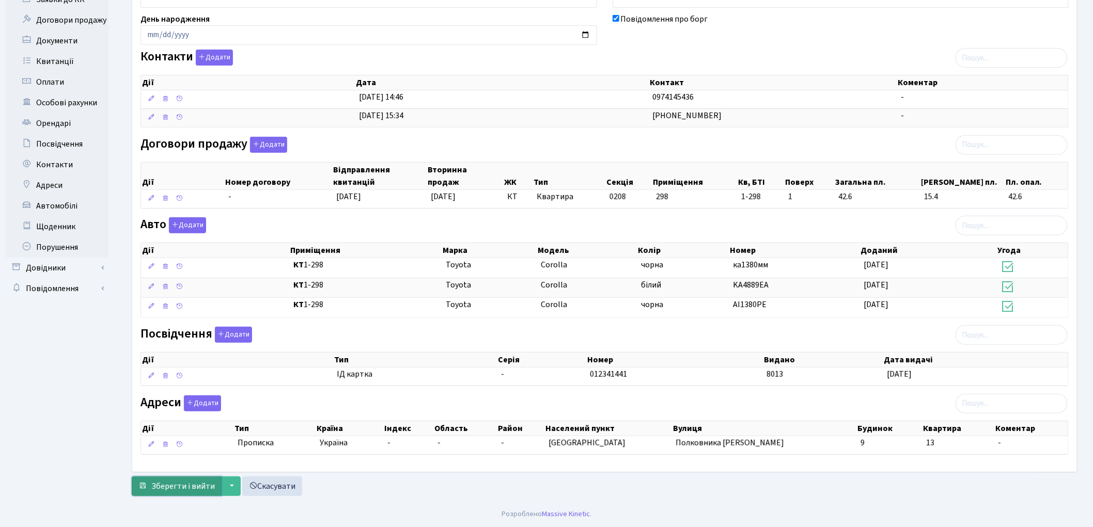
click at [185, 493] on button "Зберегти і вийти" at bounding box center [177, 487] width 90 height 20
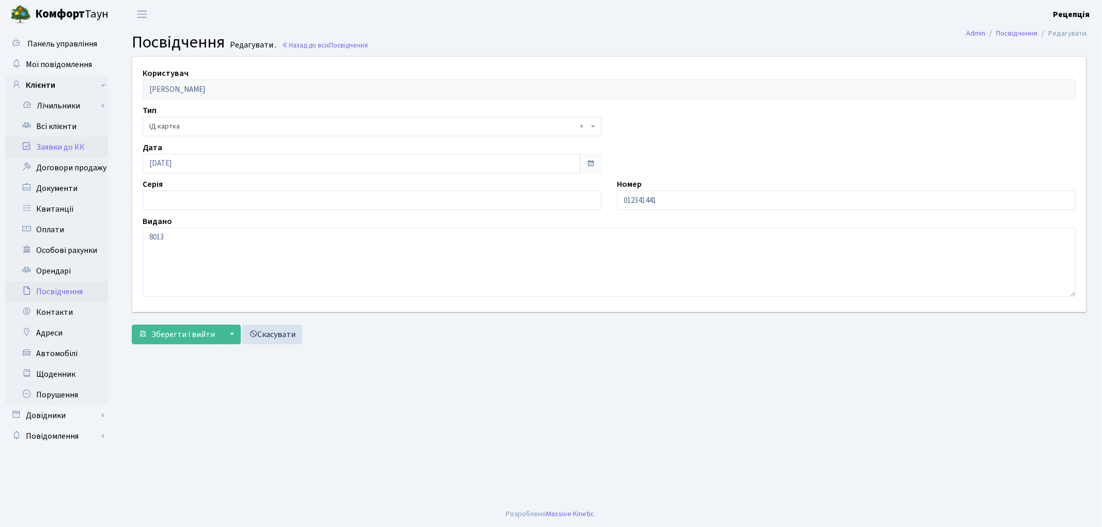
click at [60, 137] on link "Заявки до КК" at bounding box center [56, 147] width 103 height 21
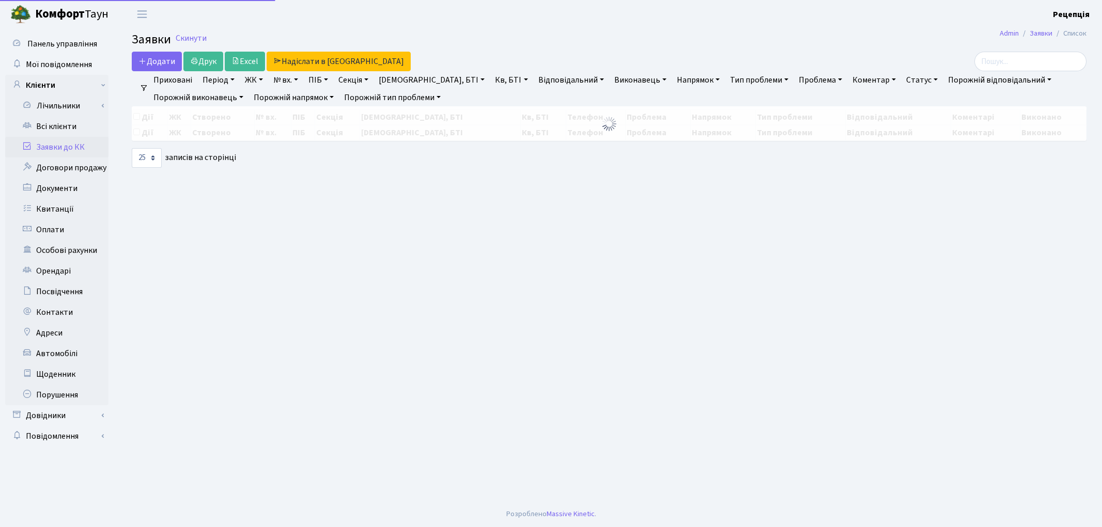
select select "25"
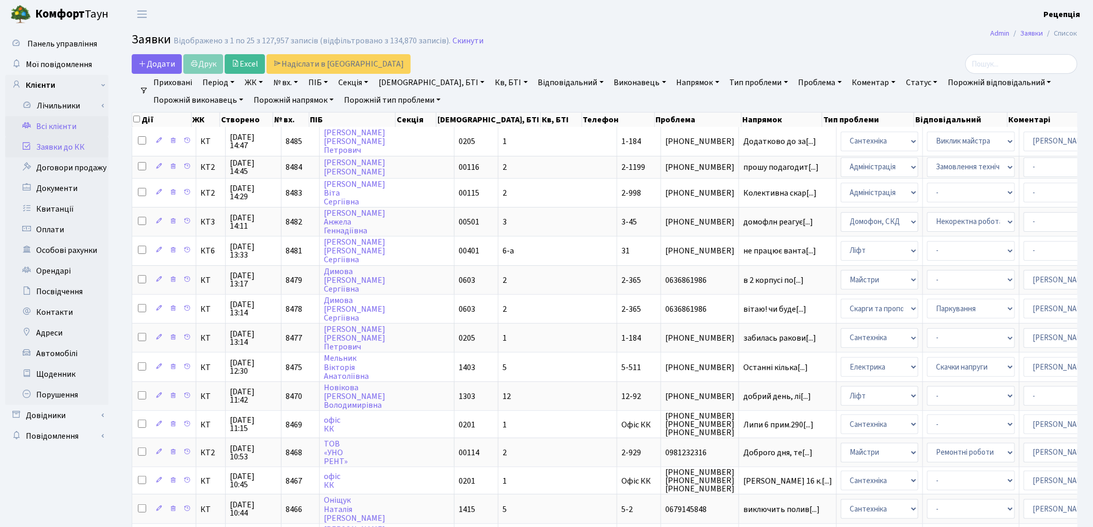
click at [64, 128] on link "Всі клієнти" at bounding box center [56, 126] width 103 height 21
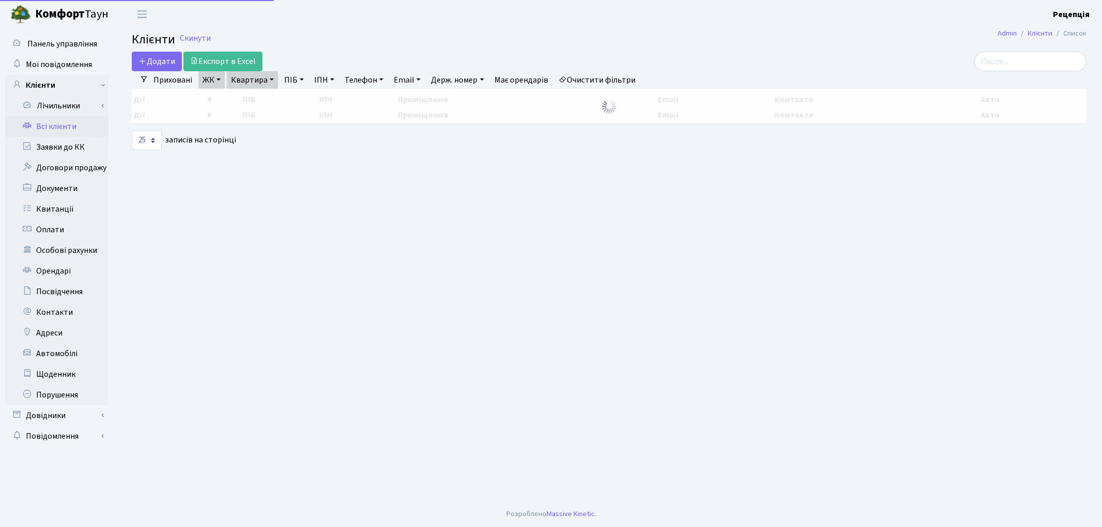
select select "25"
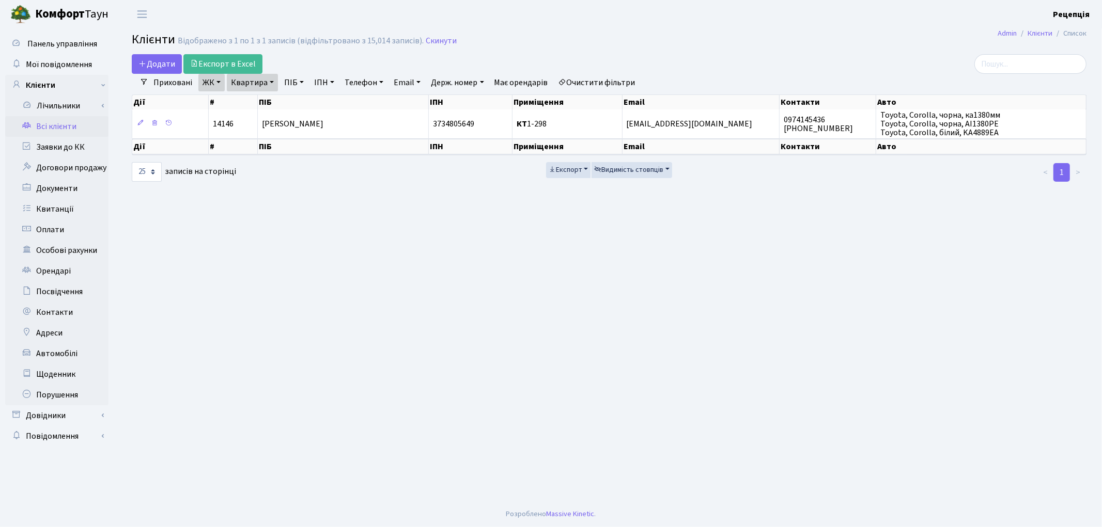
click at [634, 85] on link "Очистити фільтри" at bounding box center [596, 83] width 85 height 18
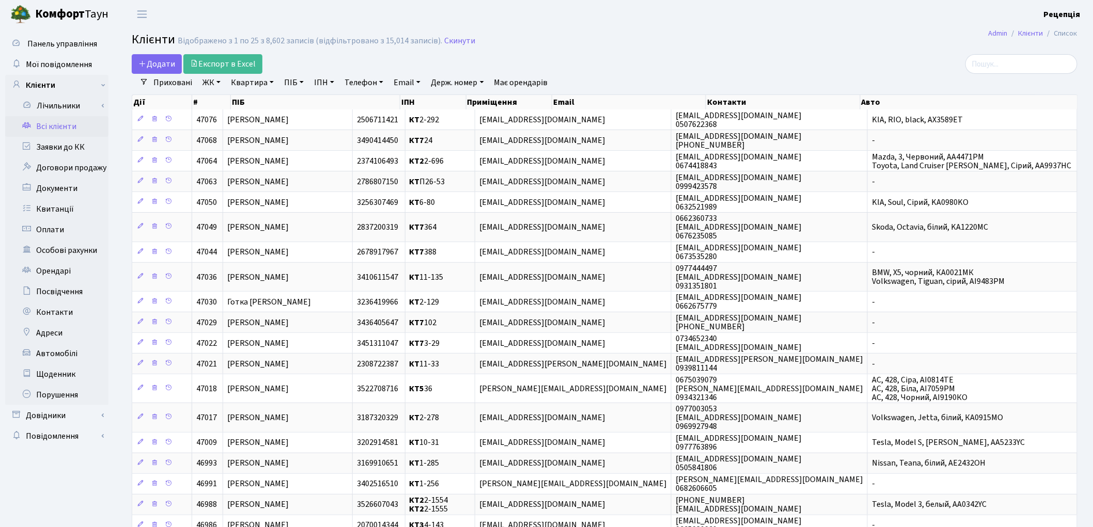
click at [216, 81] on link "ЖК" at bounding box center [211, 83] width 26 height 18
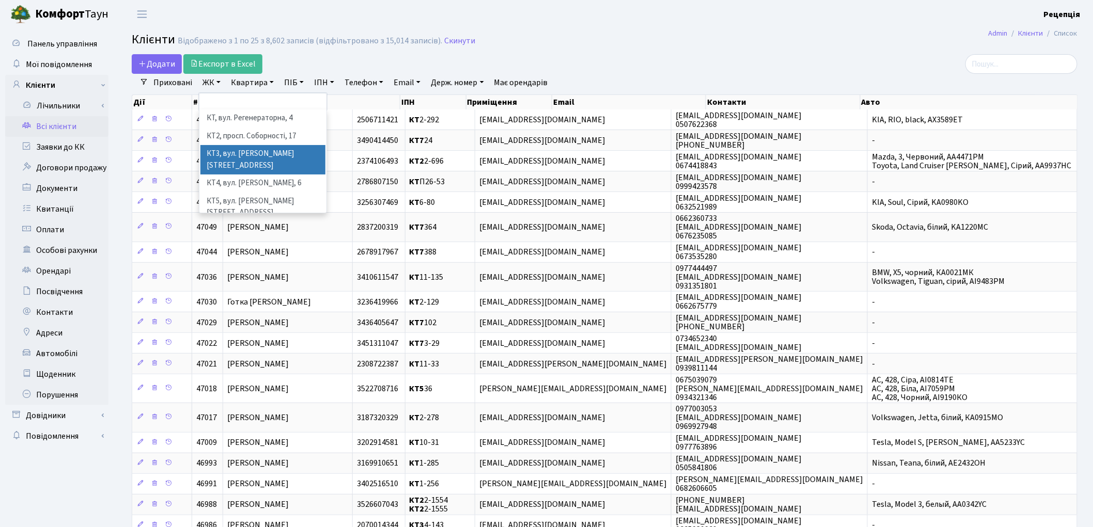
click at [301, 151] on li "КТ3, вул. Березнева, 16" at bounding box center [262, 159] width 125 height 29
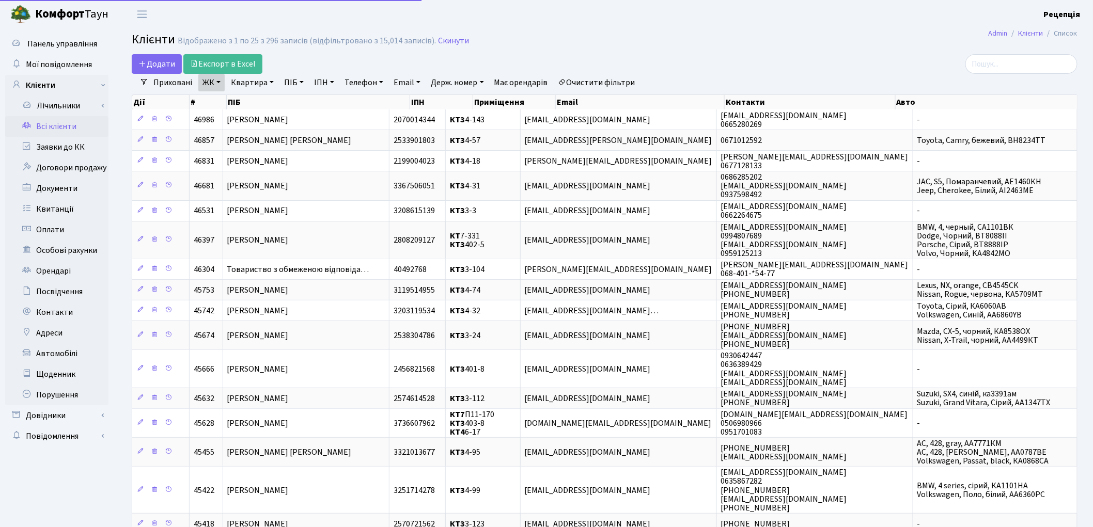
click at [259, 83] on link "Квартира" at bounding box center [252, 83] width 51 height 18
type input "3-4"
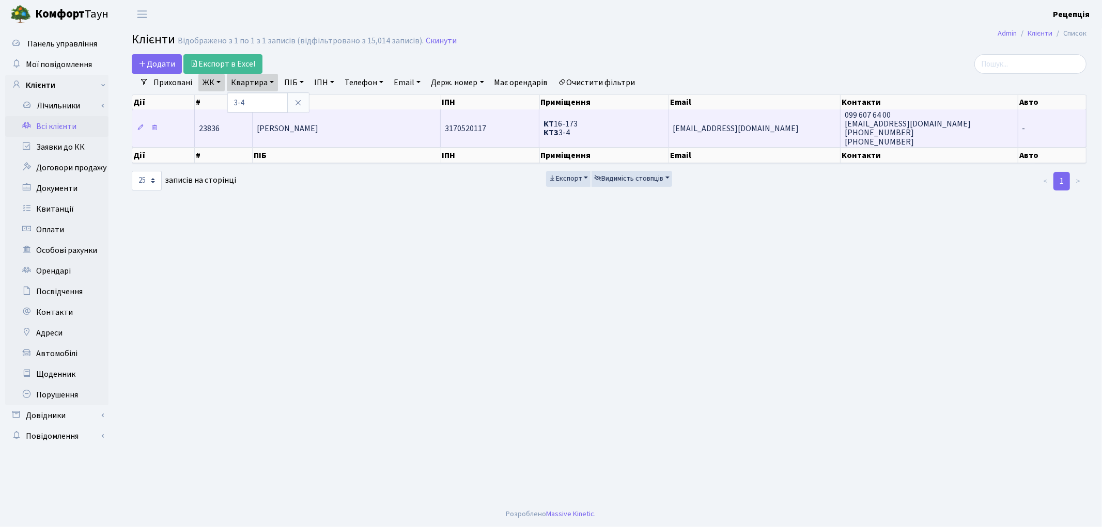
click at [317, 129] on span "[PERSON_NAME]" at bounding box center [287, 128] width 61 height 11
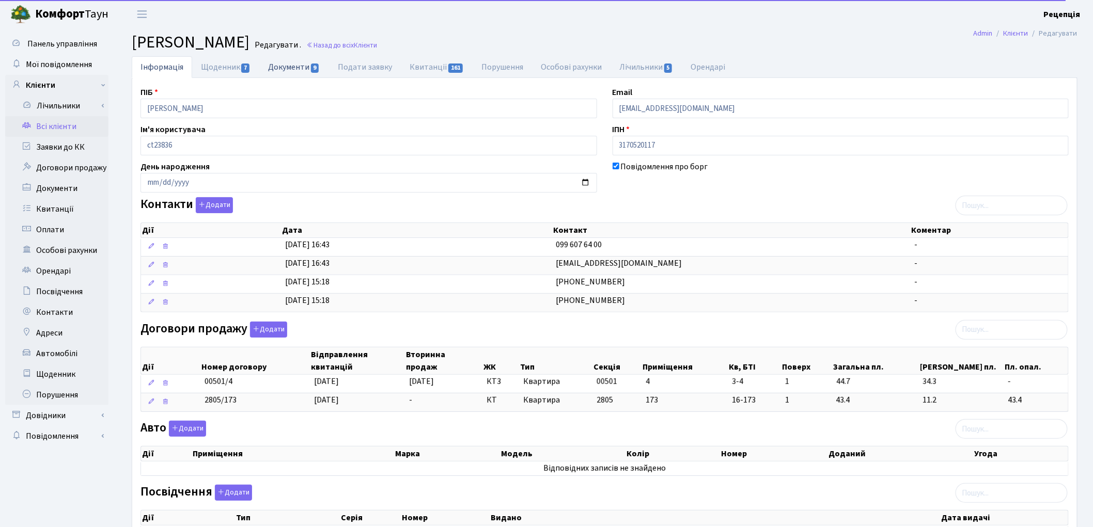
click at [289, 69] on link "Документи 9" at bounding box center [293, 66] width 69 height 21
select select "25"
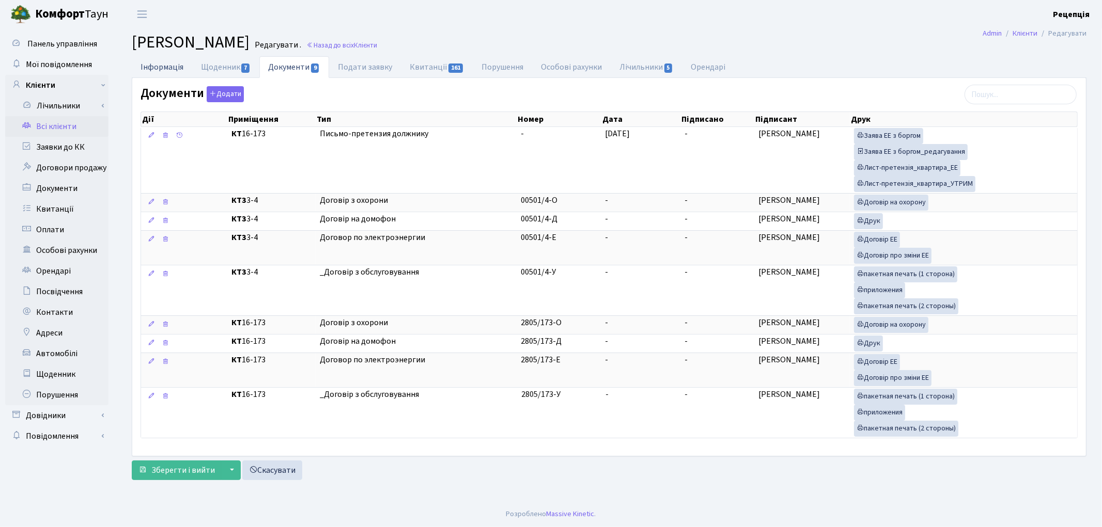
click at [169, 74] on link "Інформація" at bounding box center [162, 66] width 60 height 21
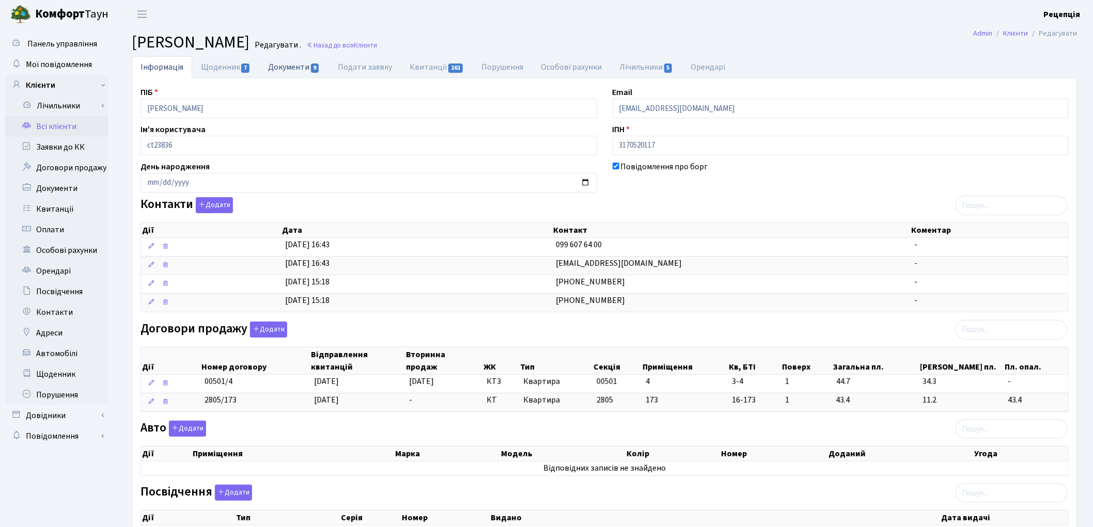
click at [295, 69] on link "Документи 9" at bounding box center [293, 66] width 69 height 21
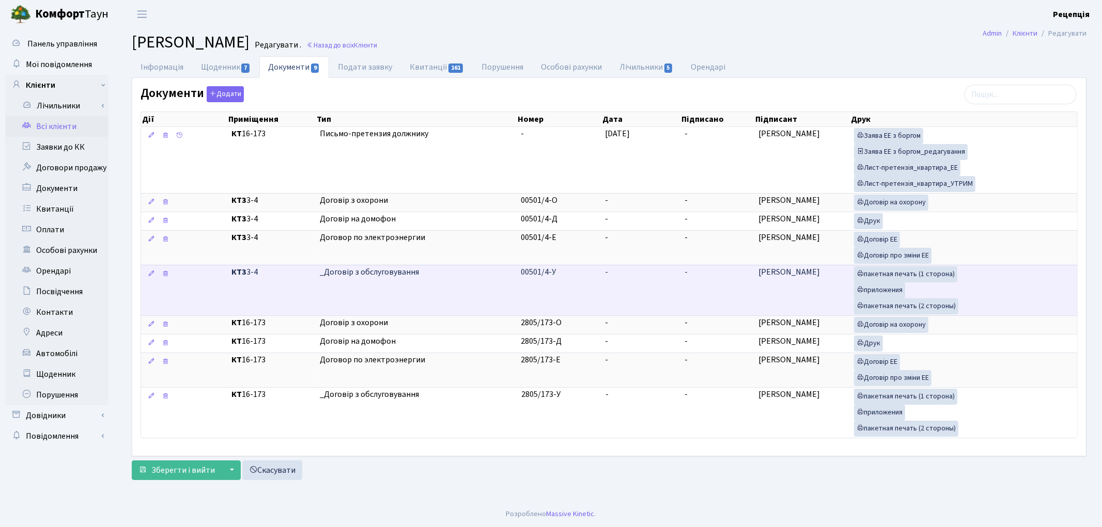
click at [621, 290] on td "-" at bounding box center [641, 290] width 80 height 51
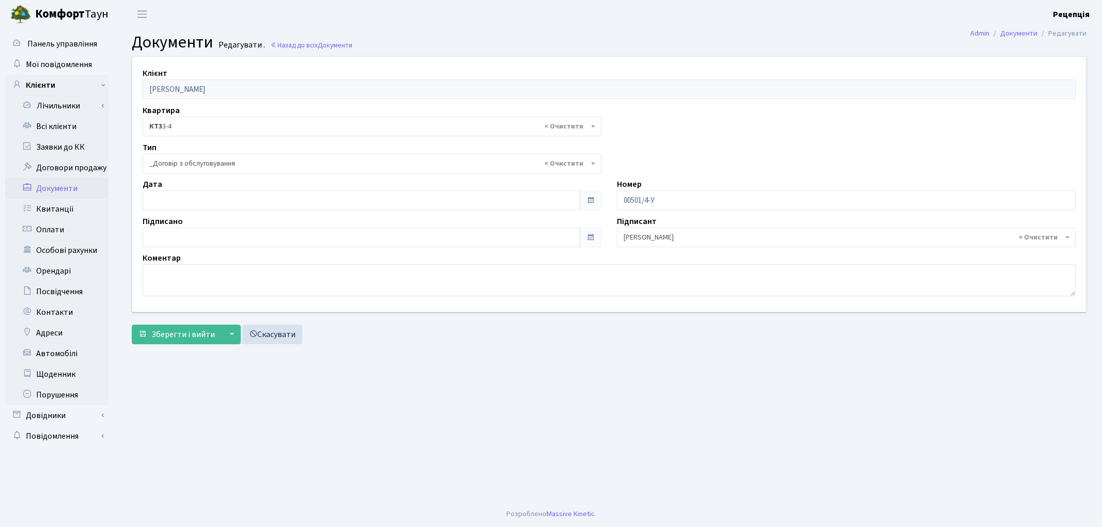
select select "289"
click at [167, 199] on input "29.09.2025" at bounding box center [361, 201] width 437 height 20
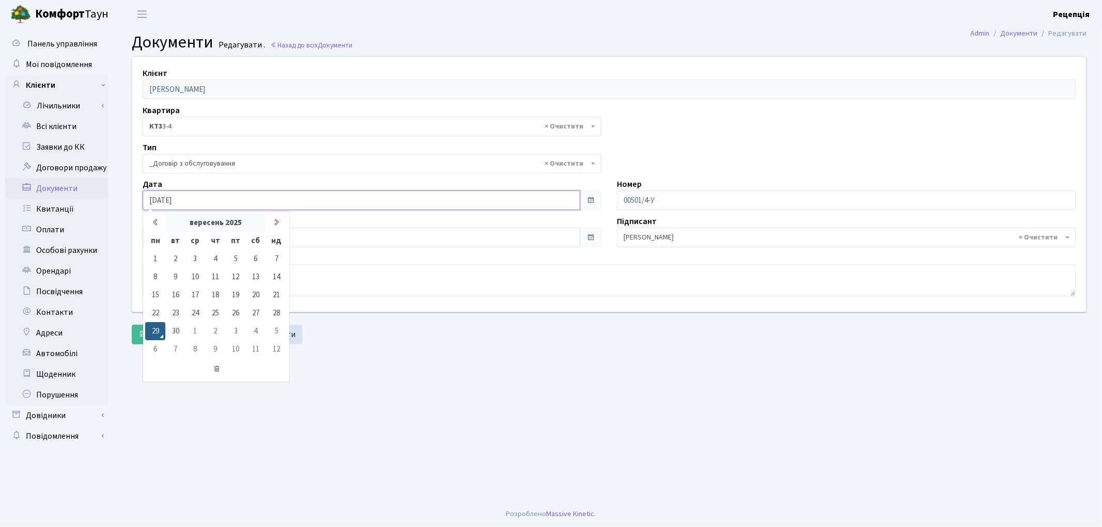
click at [194, 218] on th "вересень 2025" at bounding box center [215, 223] width 100 height 18
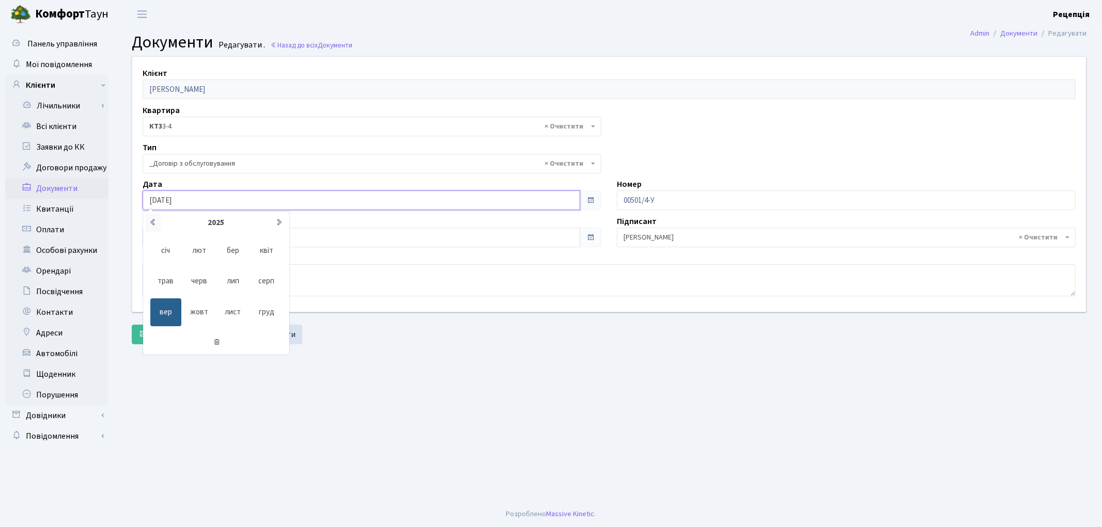
click at [150, 224] on icon at bounding box center [153, 222] width 8 height 8
click at [272, 280] on span "серп" at bounding box center [266, 282] width 31 height 28
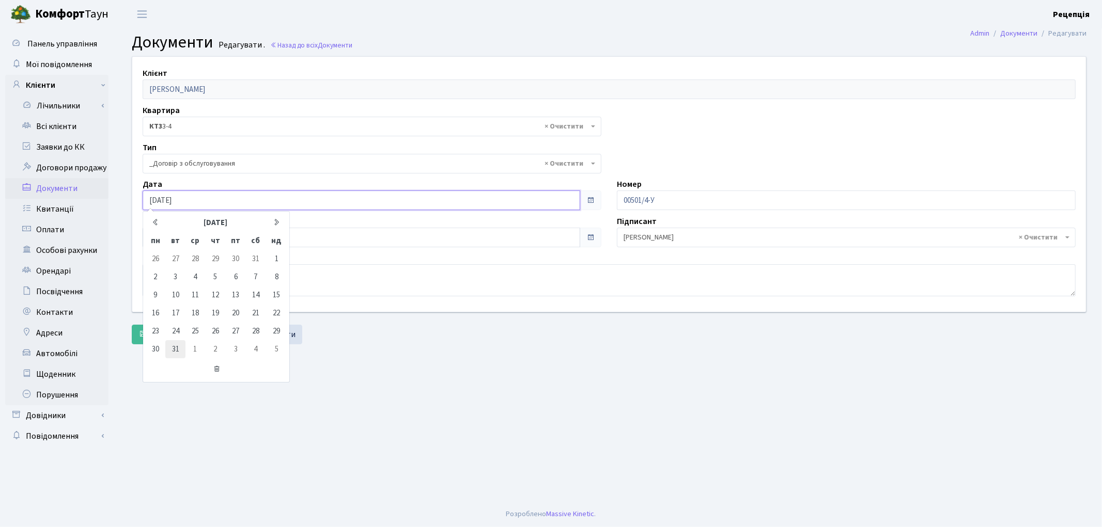
click at [176, 347] on td "31" at bounding box center [175, 349] width 20 height 18
type input "[DATE]"
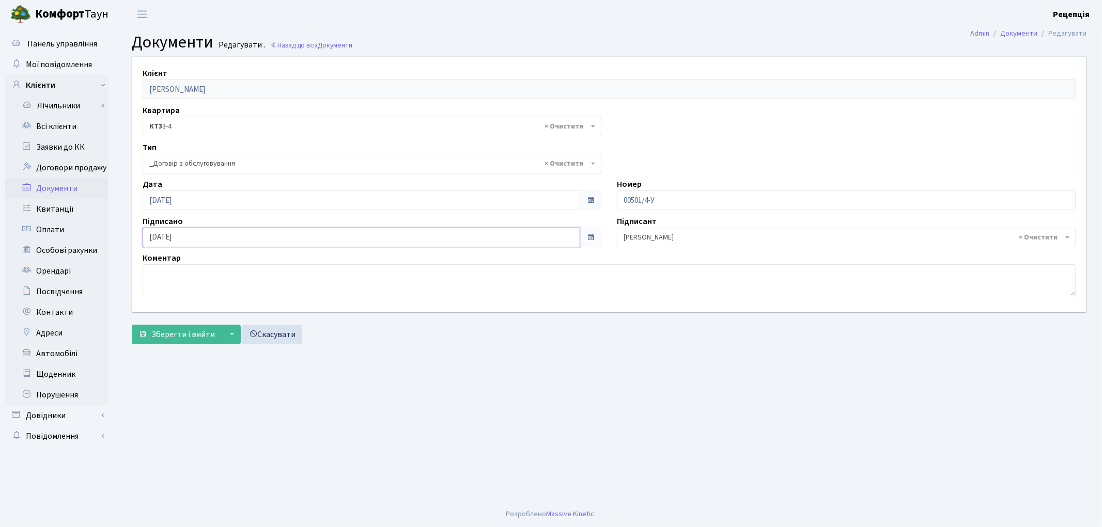
click at [163, 238] on input "29.09.2025" at bounding box center [361, 238] width 437 height 20
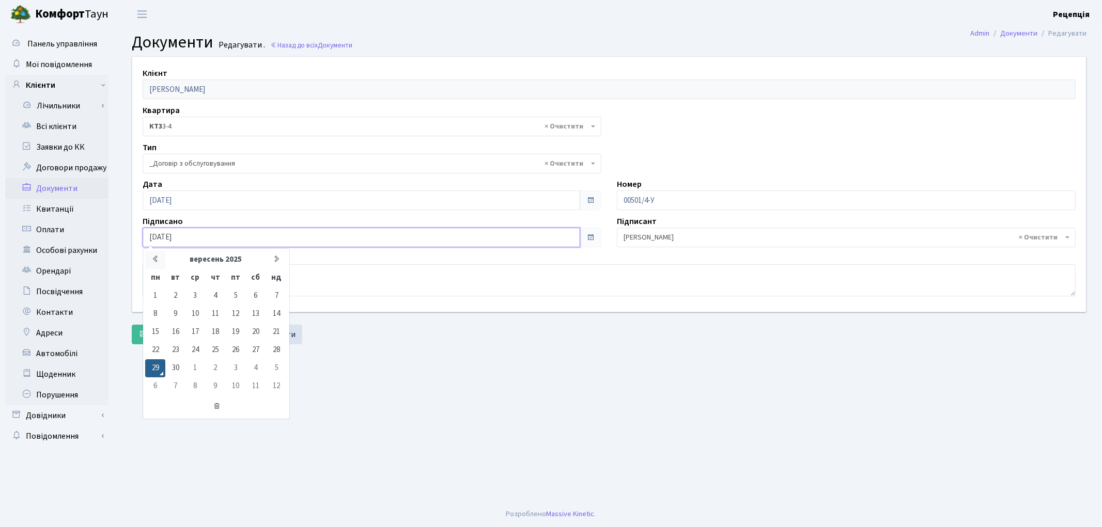
click at [161, 258] on th at bounding box center [155, 260] width 20 height 18
click at [194, 260] on th "травень 2025" at bounding box center [215, 260] width 100 height 18
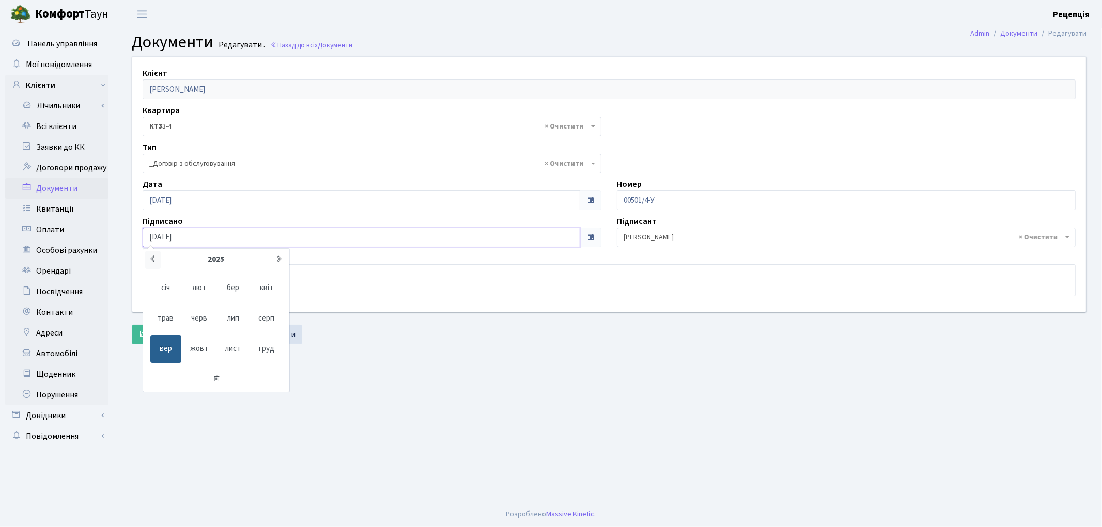
click at [152, 260] on icon at bounding box center [153, 259] width 8 height 8
click at [268, 323] on span "серп" at bounding box center [266, 319] width 31 height 28
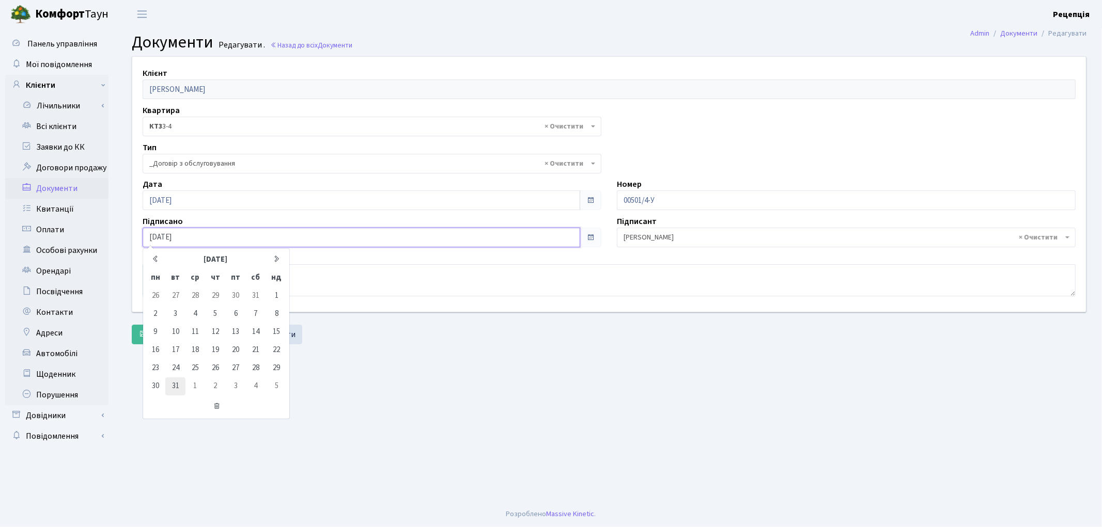
click at [177, 388] on td "31" at bounding box center [175, 387] width 20 height 18
type input "[DATE]"
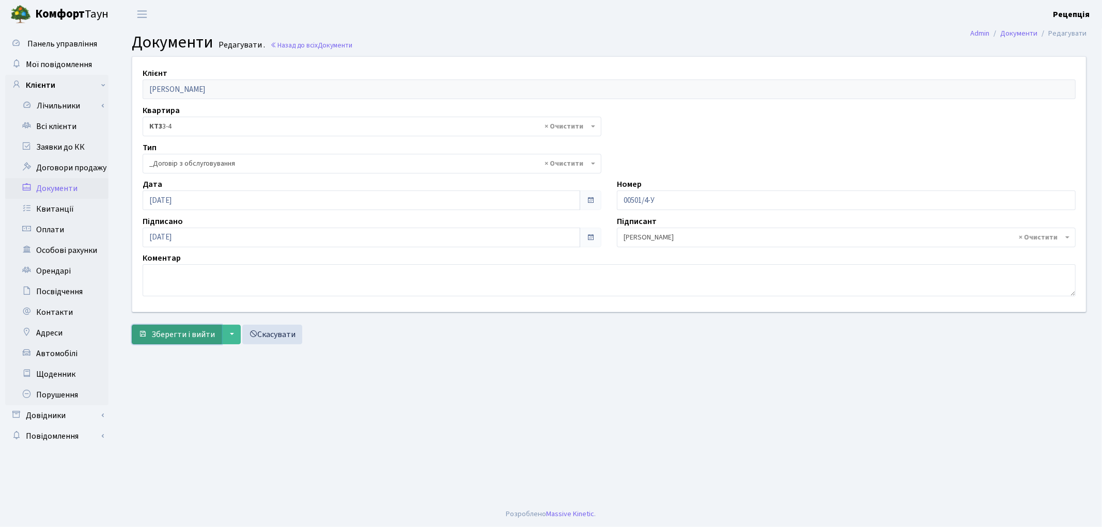
click at [178, 336] on span "Зберегти і вийти" at bounding box center [183, 334] width 64 height 11
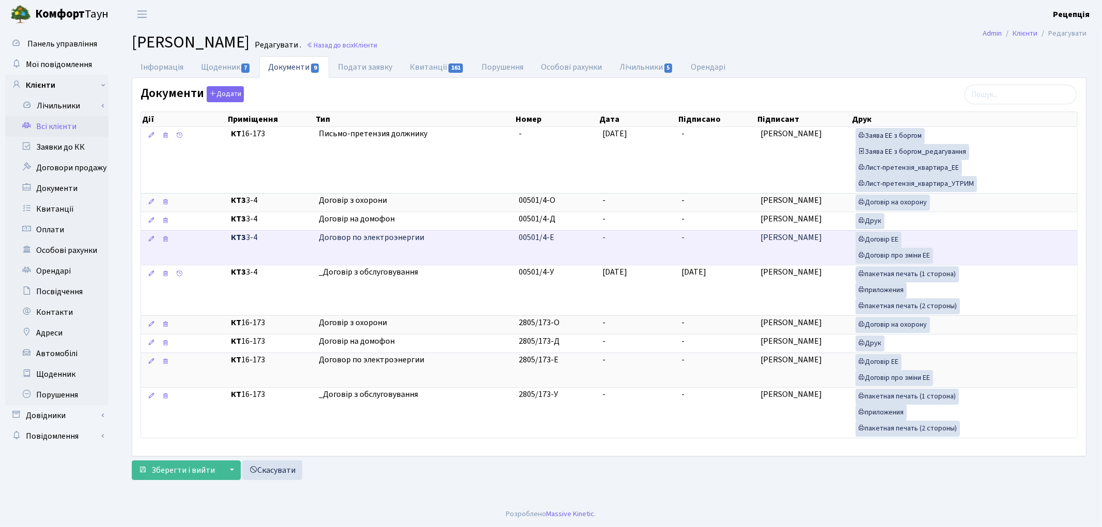
click at [602, 254] on td "-" at bounding box center [637, 247] width 79 height 35
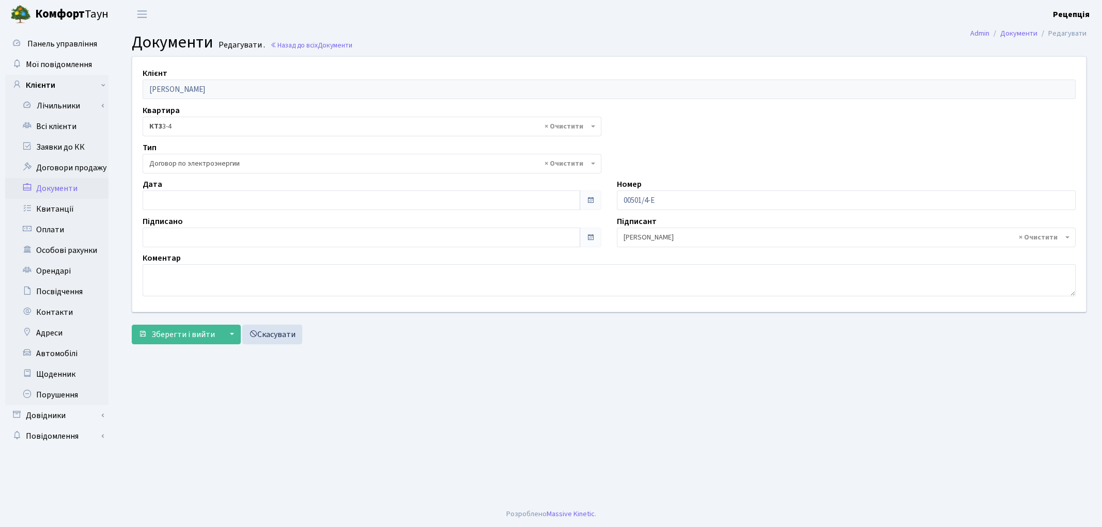
select select "294"
click at [181, 197] on input "29.09.2025" at bounding box center [361, 201] width 437 height 20
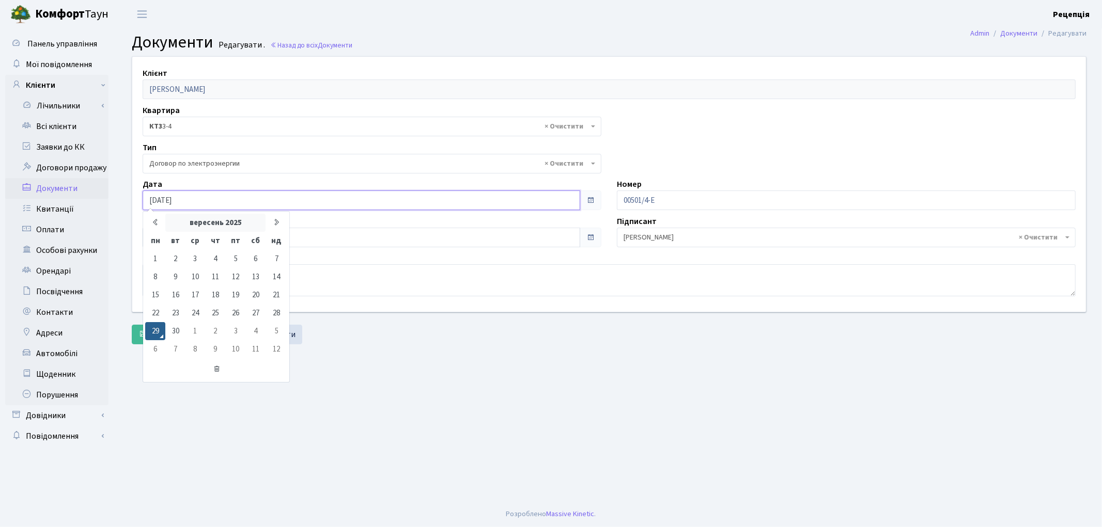
click at [200, 223] on th "вересень 2025" at bounding box center [215, 223] width 100 height 18
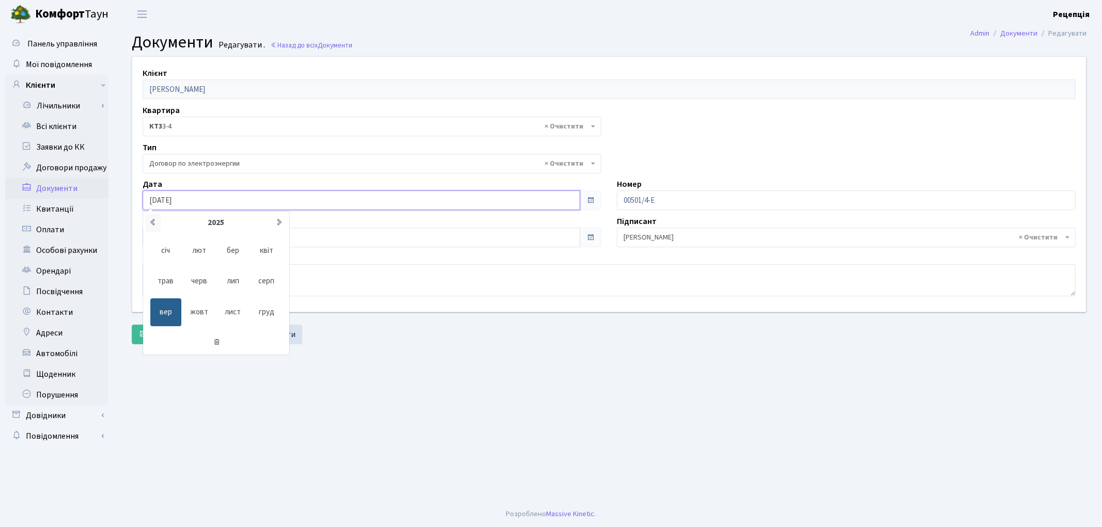
click at [153, 220] on icon at bounding box center [153, 222] width 8 height 8
click at [170, 256] on span "січ" at bounding box center [165, 251] width 31 height 28
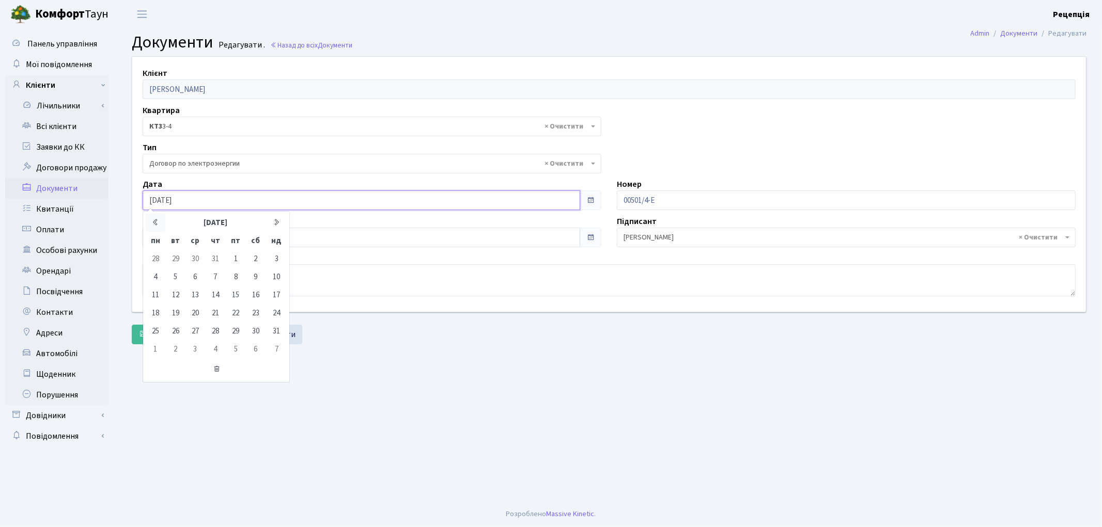
click at [152, 224] on icon at bounding box center [155, 222] width 8 height 8
click at [227, 226] on th "грудень 2020" at bounding box center [215, 223] width 100 height 18
click at [283, 218] on icon at bounding box center [280, 222] width 8 height 8
click at [262, 285] on span "серп" at bounding box center [266, 282] width 31 height 28
click at [176, 349] on td "31" at bounding box center [175, 349] width 20 height 18
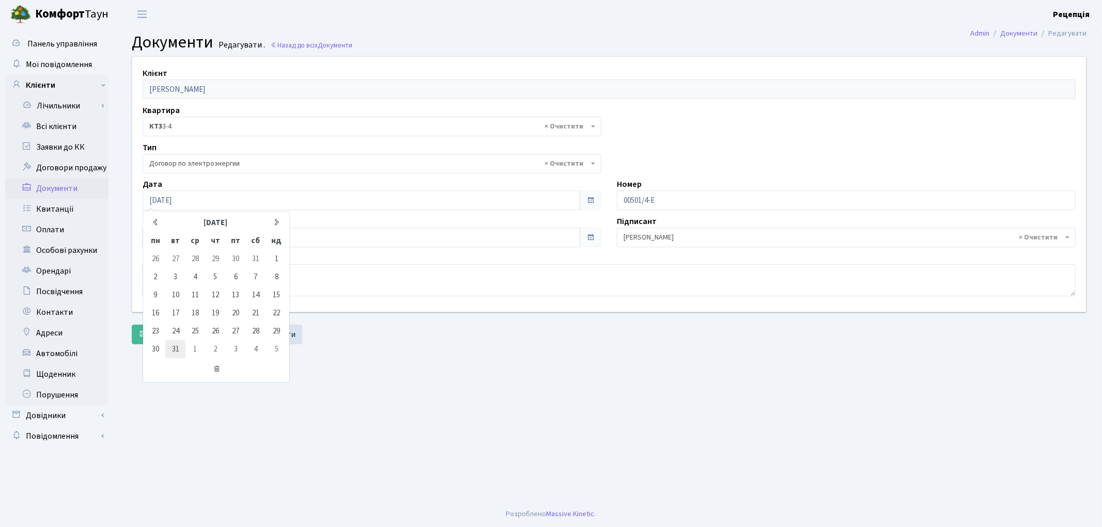
type input "[DATE]"
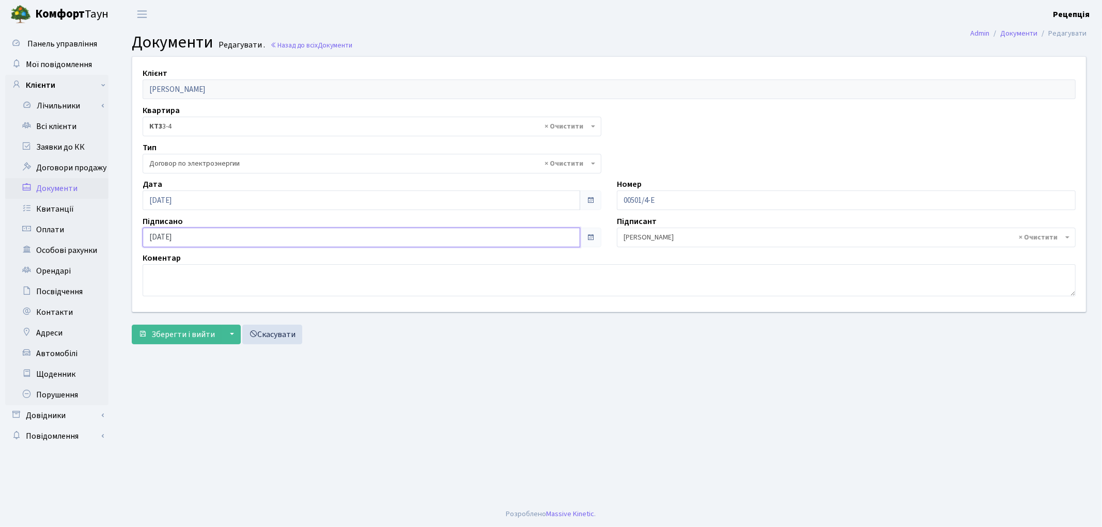
click at [186, 239] on input "29.09.2025" at bounding box center [361, 238] width 437 height 20
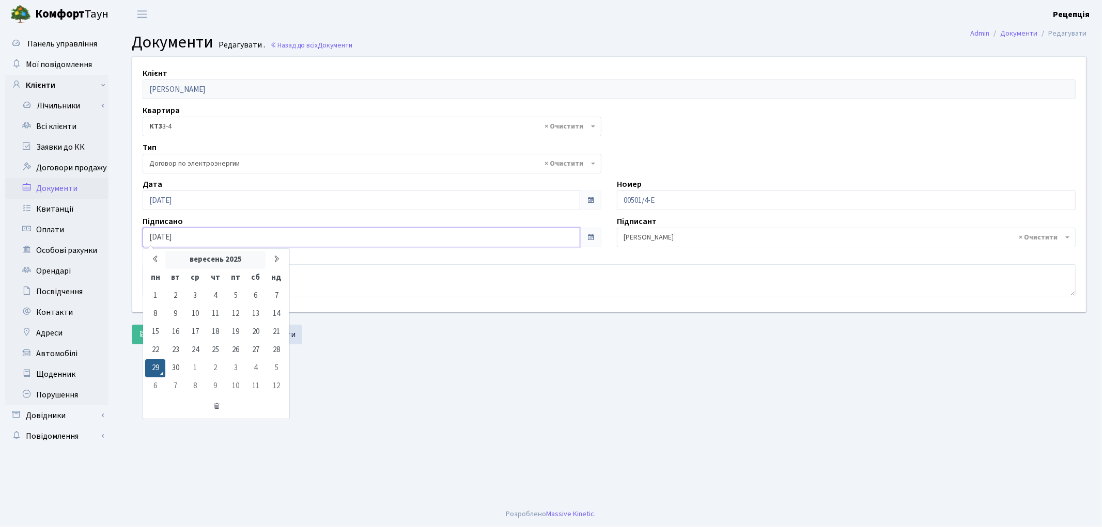
click at [222, 254] on th "вересень 2025" at bounding box center [215, 260] width 100 height 18
click at [155, 259] on icon at bounding box center [153, 259] width 8 height 8
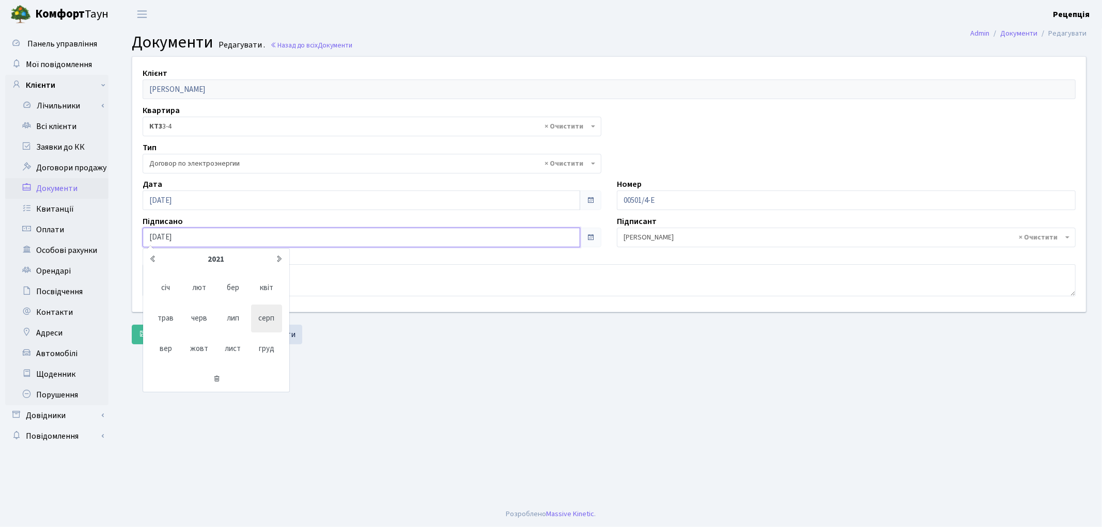
click at [262, 319] on span "серп" at bounding box center [266, 319] width 31 height 28
click at [177, 386] on td "31" at bounding box center [175, 387] width 20 height 18
type input "31.08.2021"
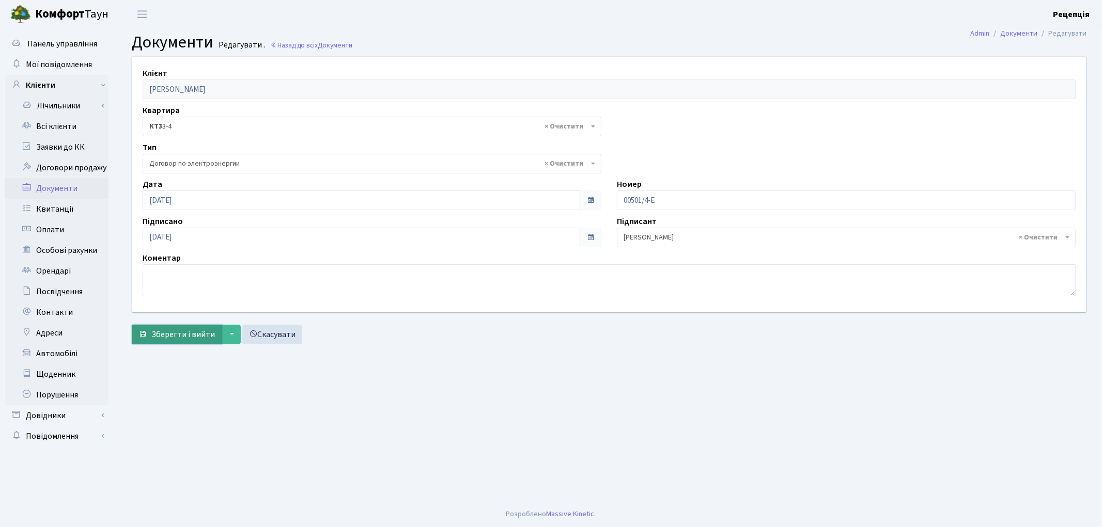
click at [180, 331] on span "Зберегти і вийти" at bounding box center [183, 334] width 64 height 11
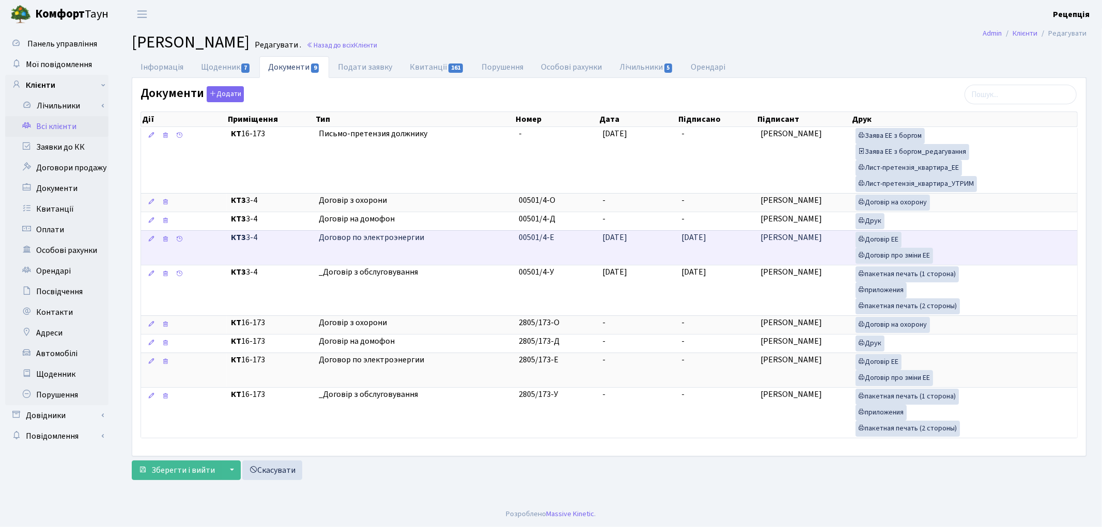
click at [621, 256] on td "[DATE]" at bounding box center [637, 247] width 79 height 35
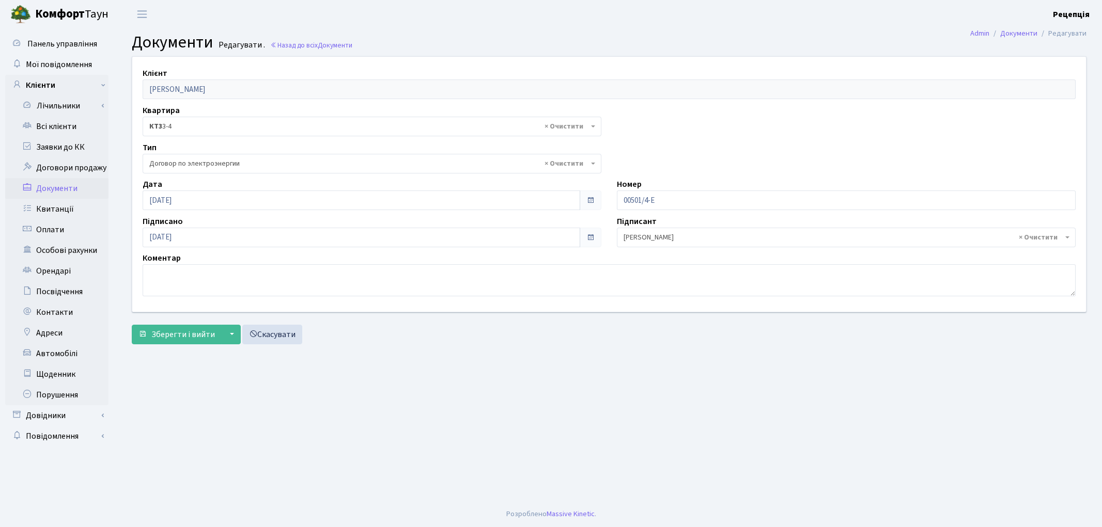
select select "294"
click at [209, 200] on input "[DATE]" at bounding box center [361, 201] width 437 height 20
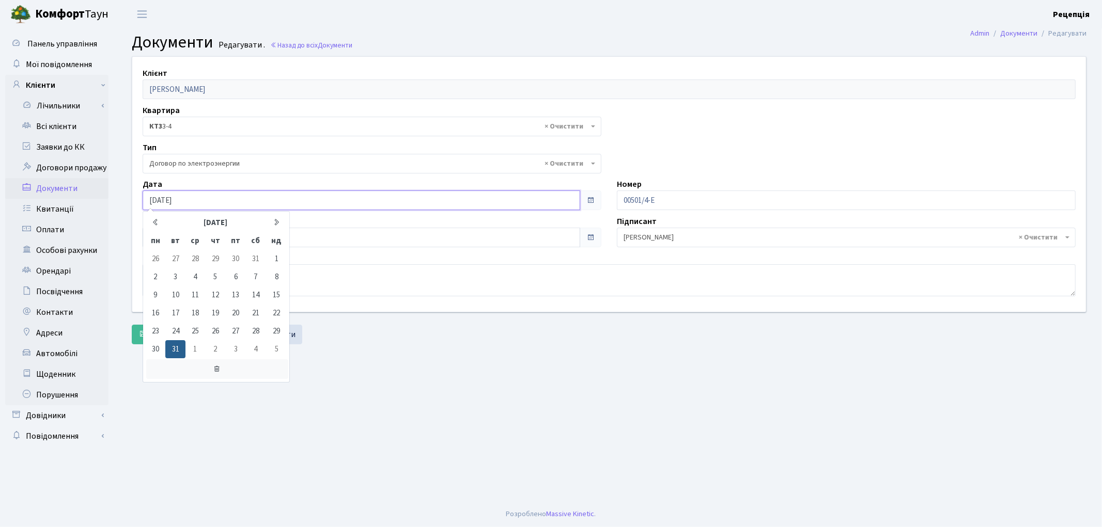
click at [221, 365] on icon at bounding box center [217, 369] width 142 height 20
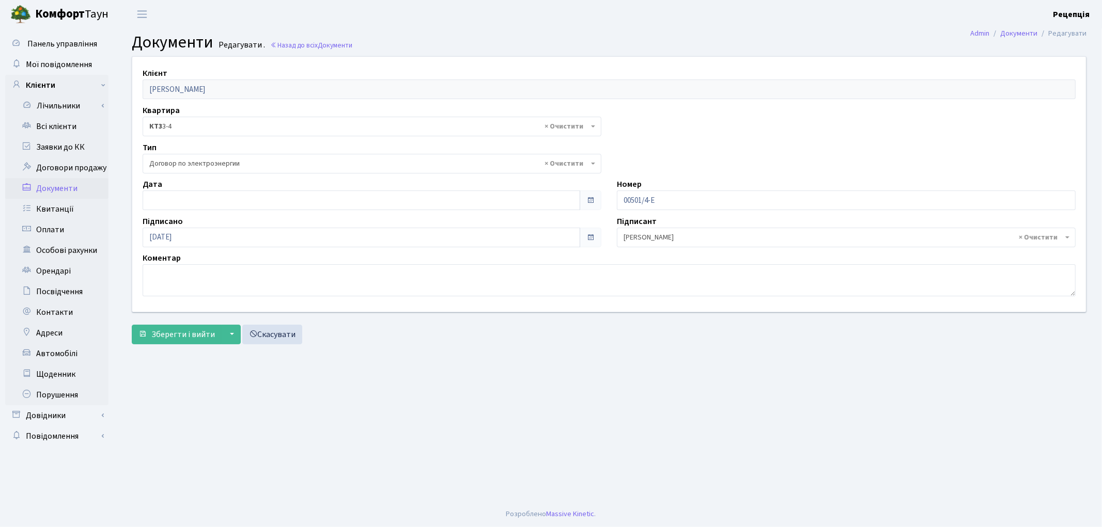
click at [318, 256] on div "Коментар" at bounding box center [609, 274] width 948 height 44
click at [261, 246] on input "[DATE]" at bounding box center [361, 238] width 437 height 20
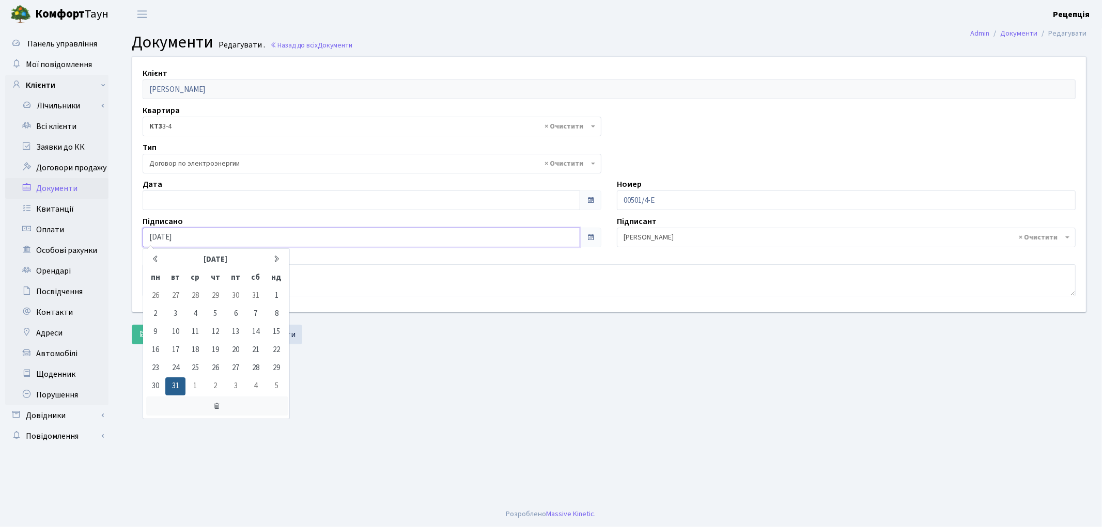
click at [217, 401] on icon at bounding box center [217, 407] width 142 height 20
click at [330, 409] on main "Admin Документи Редагувати Документи Редагувати . Назад до всіх Документи Клієн…" at bounding box center [609, 264] width 986 height 473
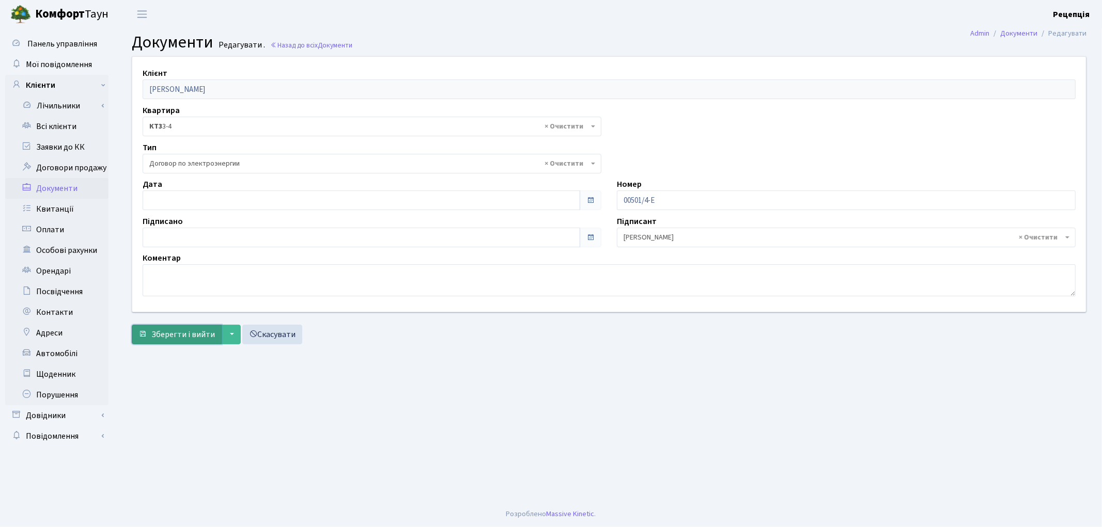
click at [190, 334] on span "Зберегти і вийти" at bounding box center [183, 334] width 64 height 11
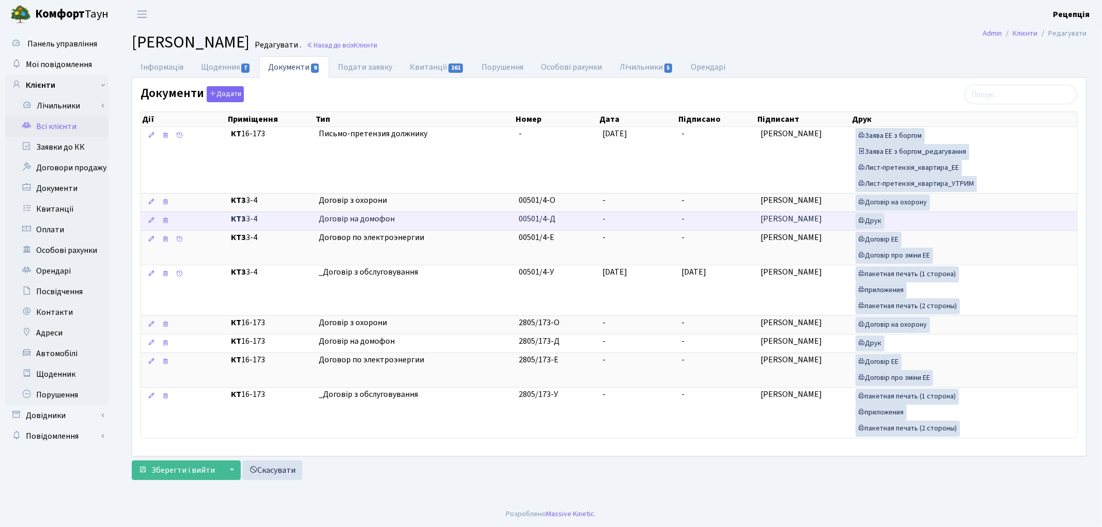
click at [608, 221] on td "-" at bounding box center [637, 221] width 79 height 19
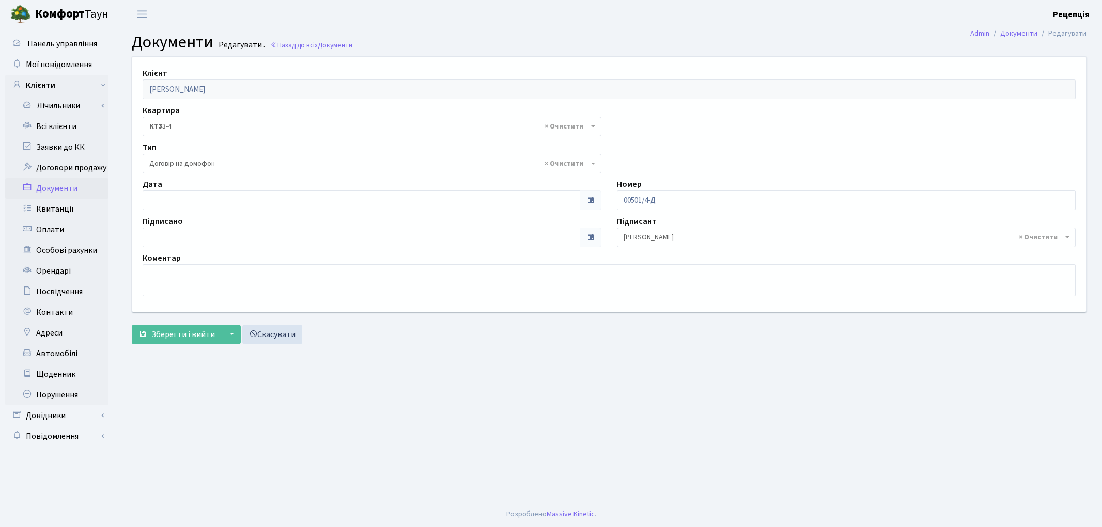
select select "292"
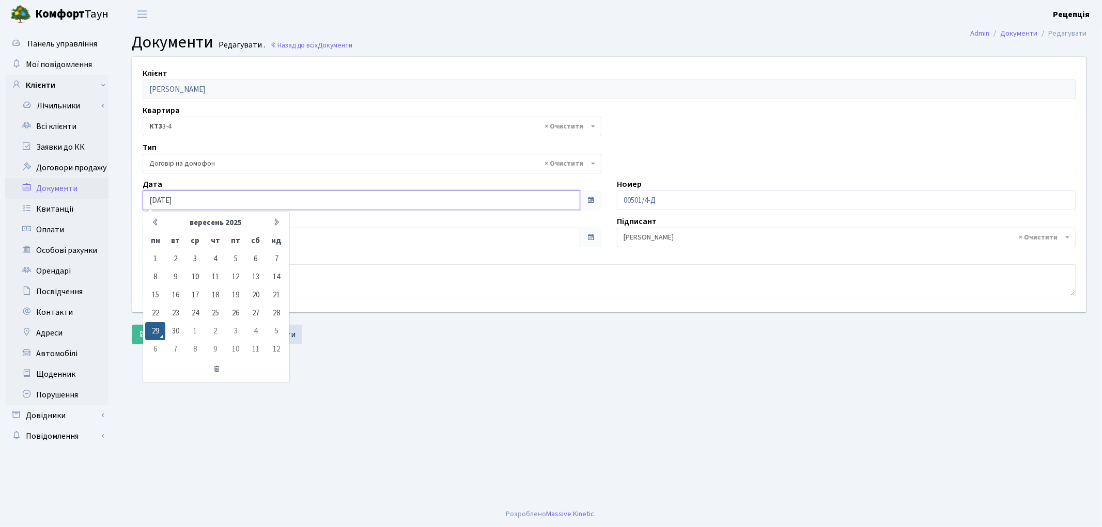
click at [195, 199] on input "[DATE]" at bounding box center [361, 201] width 437 height 20
click at [212, 228] on th "вересень 2025" at bounding box center [215, 223] width 100 height 18
click at [153, 221] on icon at bounding box center [153, 222] width 8 height 8
click at [152, 221] on icon at bounding box center [153, 222] width 8 height 8
click at [153, 221] on icon at bounding box center [153, 222] width 8 height 8
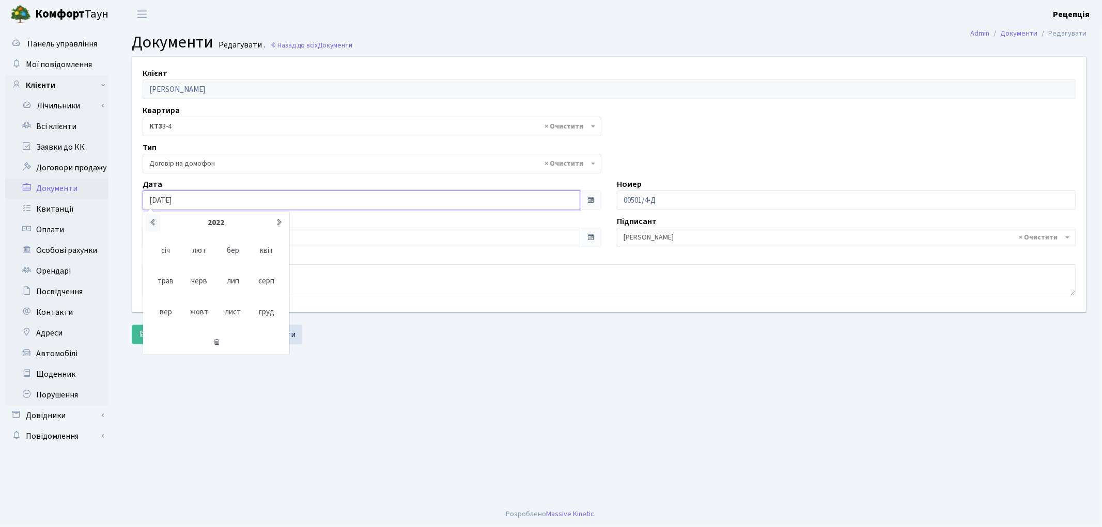
click at [153, 221] on icon at bounding box center [153, 222] width 8 height 8
click at [262, 287] on span "серп" at bounding box center [266, 282] width 31 height 28
click at [181, 347] on td "31" at bounding box center [175, 349] width 20 height 18
type input "[DATE]"
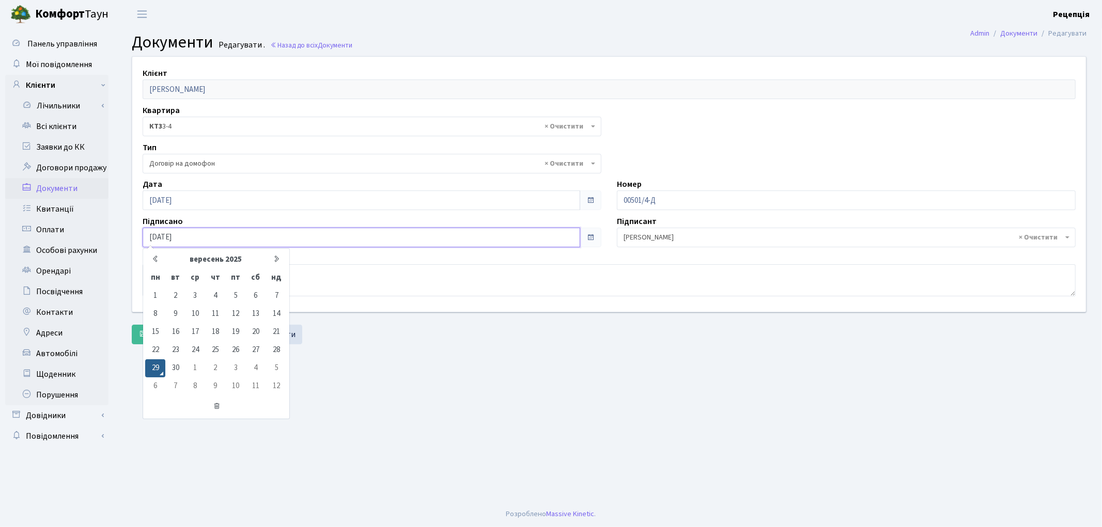
click at [188, 244] on input "29.09.2025" at bounding box center [361, 238] width 437 height 20
click at [207, 260] on th "вересень 2025" at bounding box center [215, 260] width 100 height 18
click at [150, 259] on icon at bounding box center [153, 259] width 8 height 8
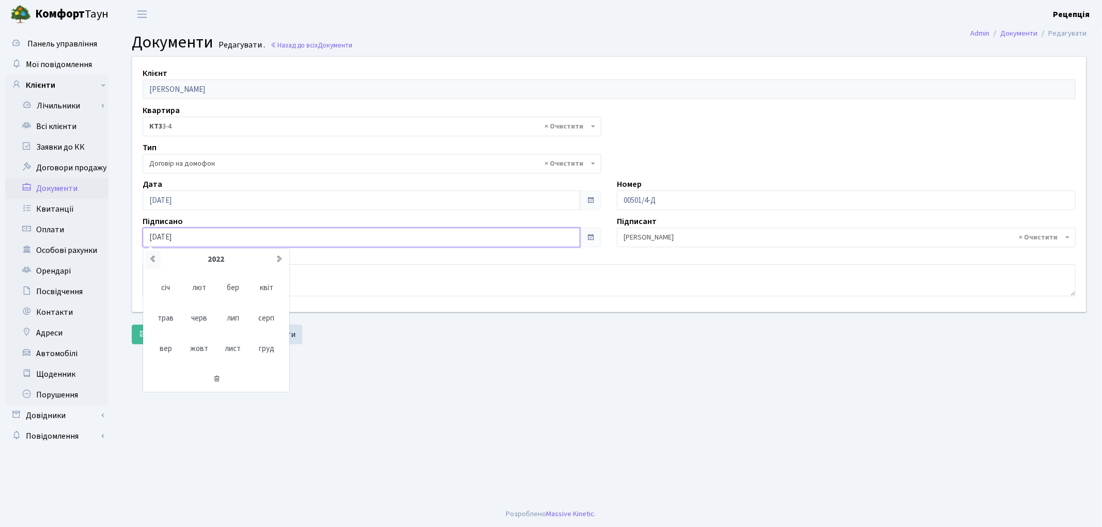
click at [150, 258] on icon at bounding box center [153, 259] width 8 height 8
click at [170, 290] on span "січ" at bounding box center [165, 288] width 31 height 28
click at [154, 256] on icon at bounding box center [155, 259] width 8 height 8
click at [200, 262] on th "грудень 2020" at bounding box center [215, 260] width 100 height 18
click at [281, 257] on icon at bounding box center [280, 259] width 8 height 8
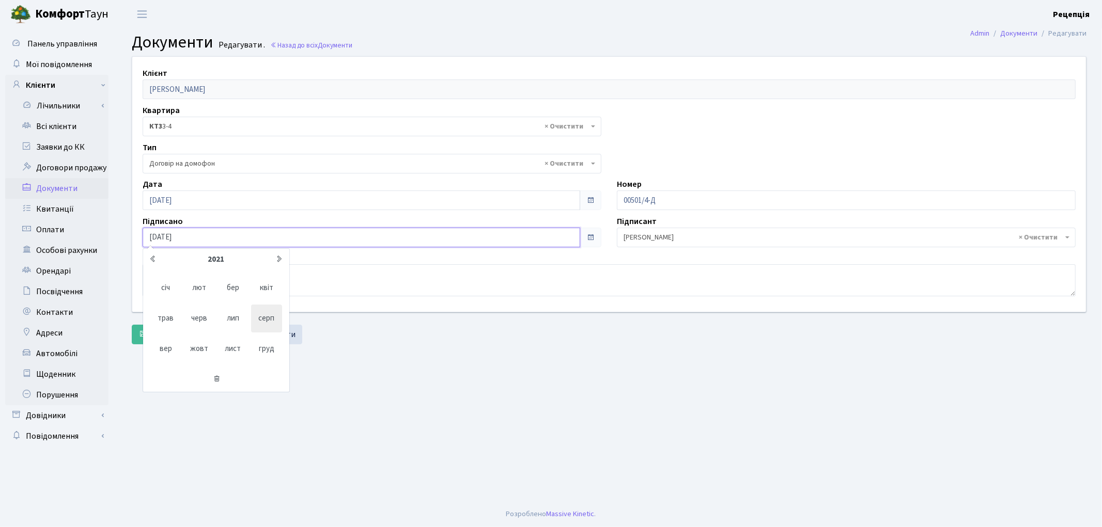
click at [264, 321] on span "серп" at bounding box center [266, 319] width 31 height 28
click at [179, 383] on td "31" at bounding box center [175, 387] width 20 height 18
type input "31.08.2021"
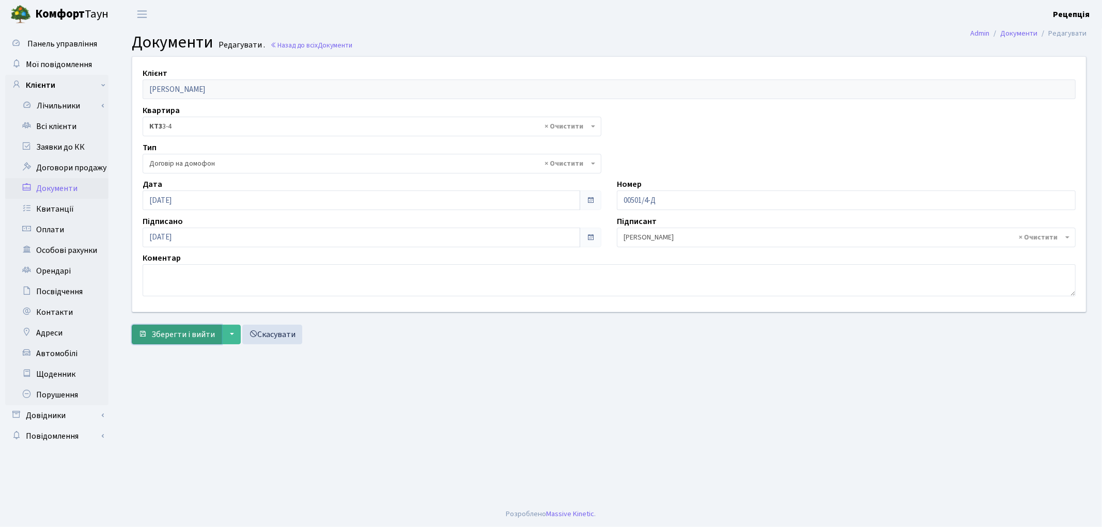
click at [183, 325] on button "Зберегти і вийти" at bounding box center [177, 335] width 90 height 20
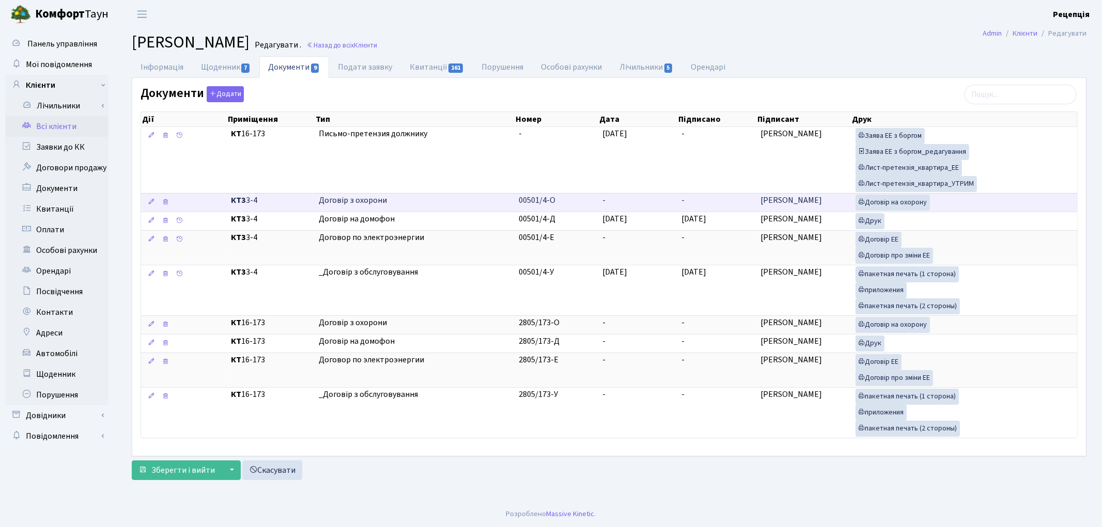
click at [603, 198] on span "-" at bounding box center [603, 200] width 3 height 11
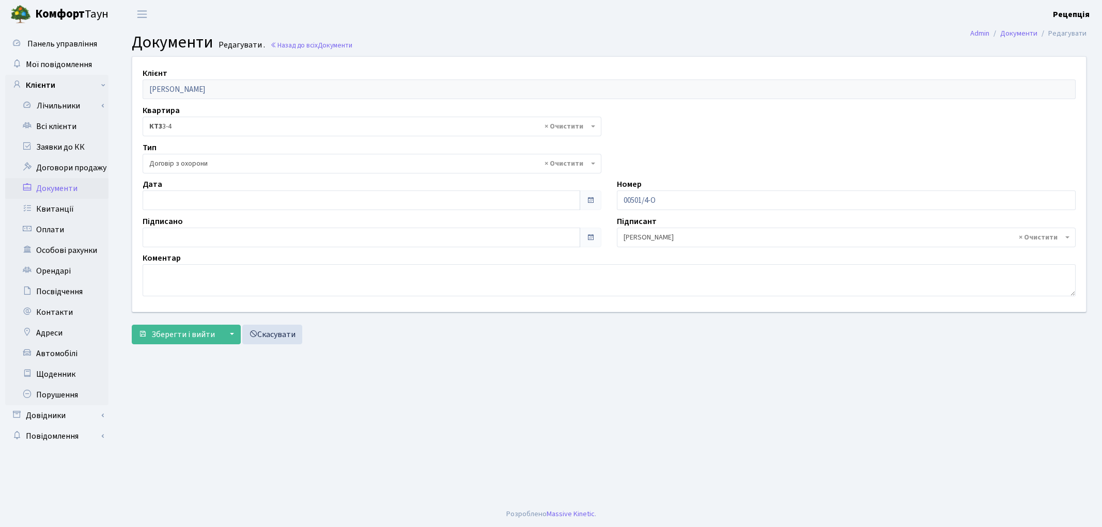
select select "290"
click at [156, 200] on input "[DATE]" at bounding box center [361, 201] width 437 height 20
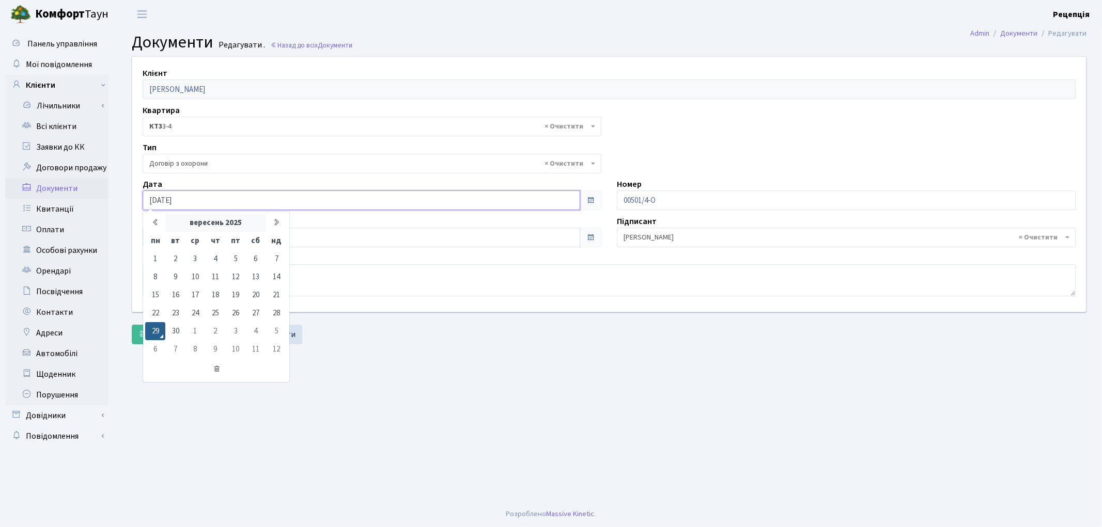
click at [228, 223] on th "вересень 2025" at bounding box center [215, 223] width 100 height 18
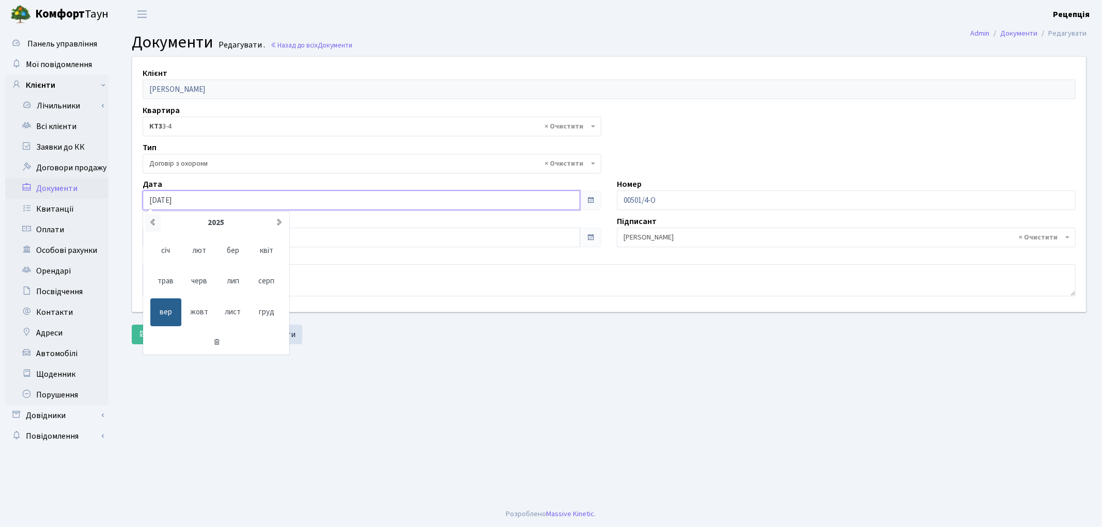
click at [150, 225] on icon at bounding box center [153, 222] width 8 height 8
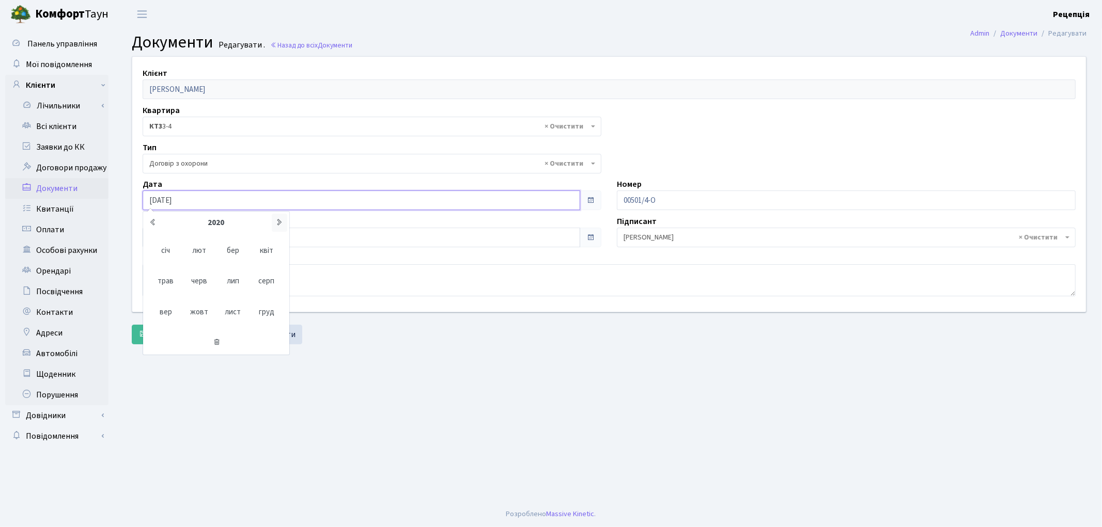
click at [285, 216] on th at bounding box center [279, 223] width 15 height 18
click at [273, 275] on span "серп" at bounding box center [266, 282] width 31 height 28
click at [177, 346] on td "31" at bounding box center [175, 349] width 20 height 18
type input "[DATE]"
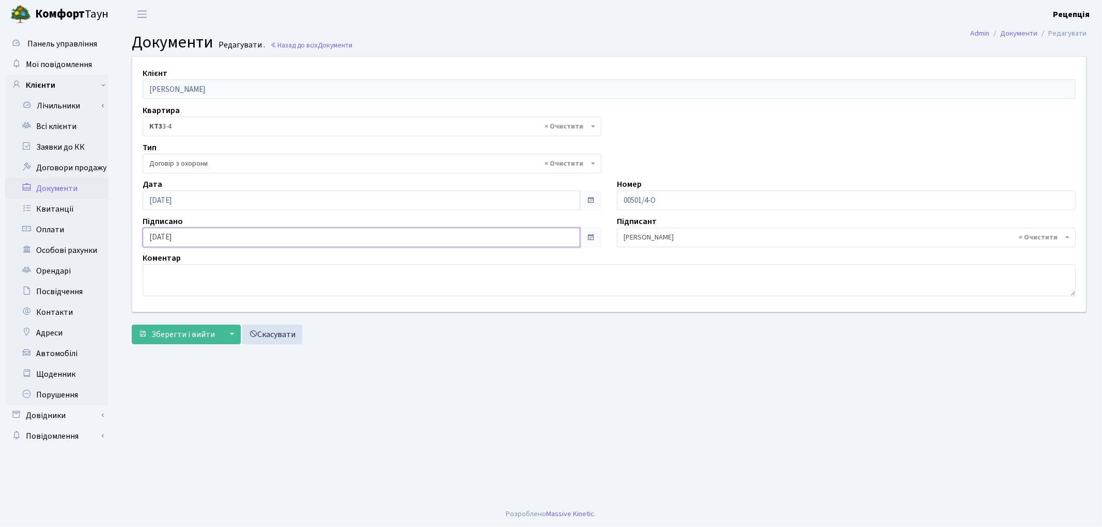
click at [186, 232] on input "29.09.2025" at bounding box center [361, 238] width 437 height 20
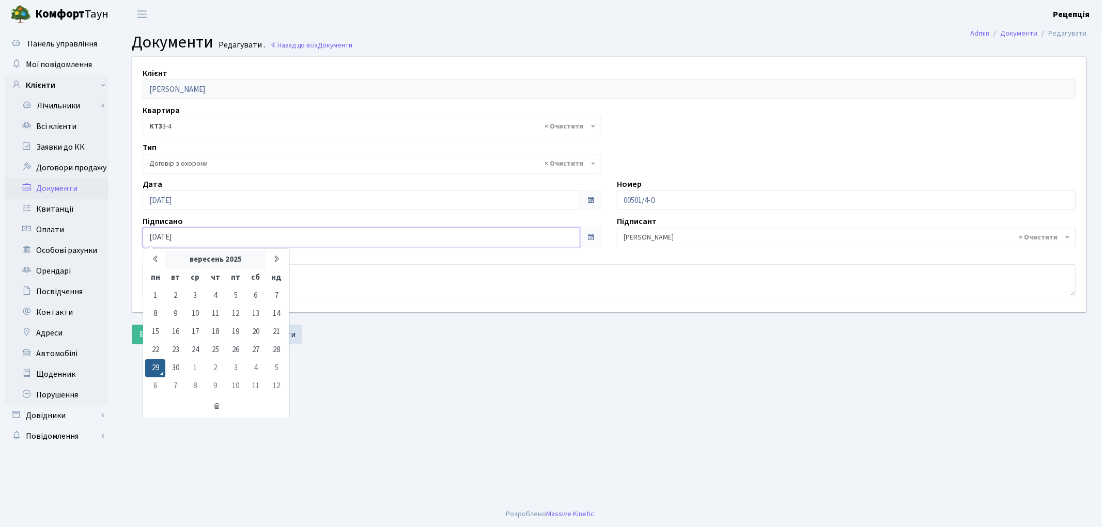
click at [210, 257] on th "вересень 2025" at bounding box center [215, 260] width 100 height 18
click at [155, 259] on icon at bounding box center [153, 259] width 8 height 8
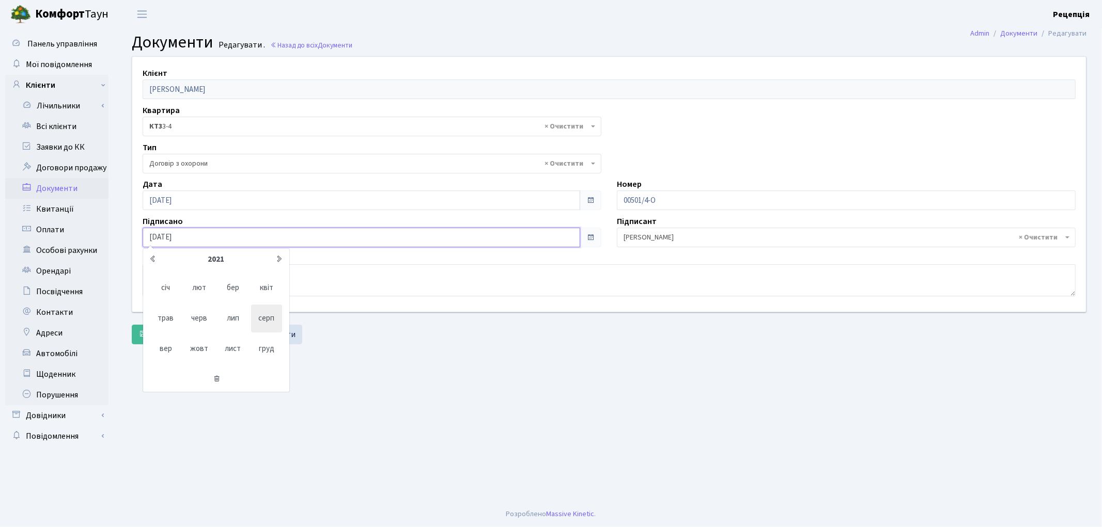
click at [263, 322] on span "серп" at bounding box center [266, 319] width 31 height 28
click at [181, 385] on td "31" at bounding box center [175, 387] width 20 height 18
type input "31.08.2021"
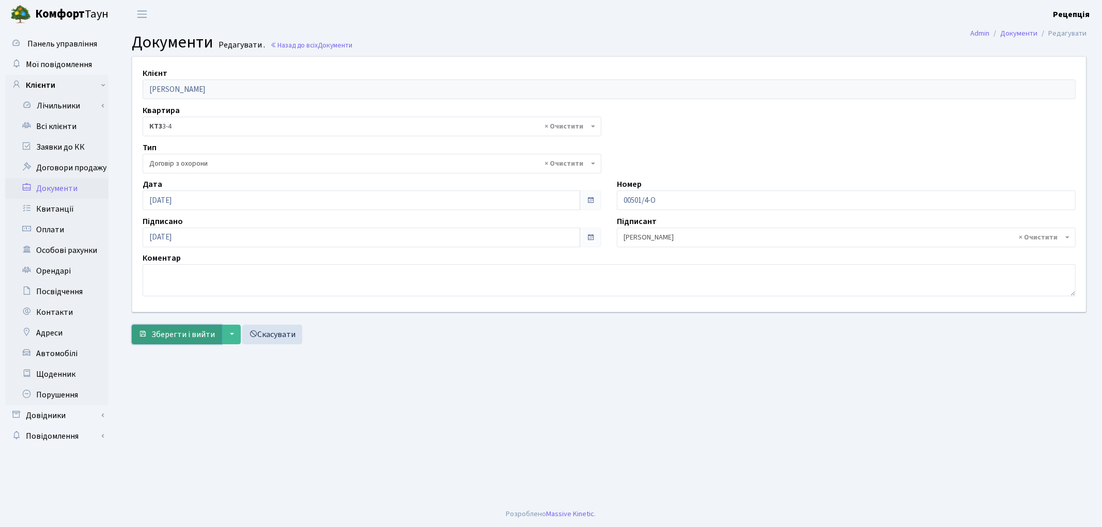
click at [178, 341] on button "Зберегти і вийти" at bounding box center [177, 335] width 90 height 20
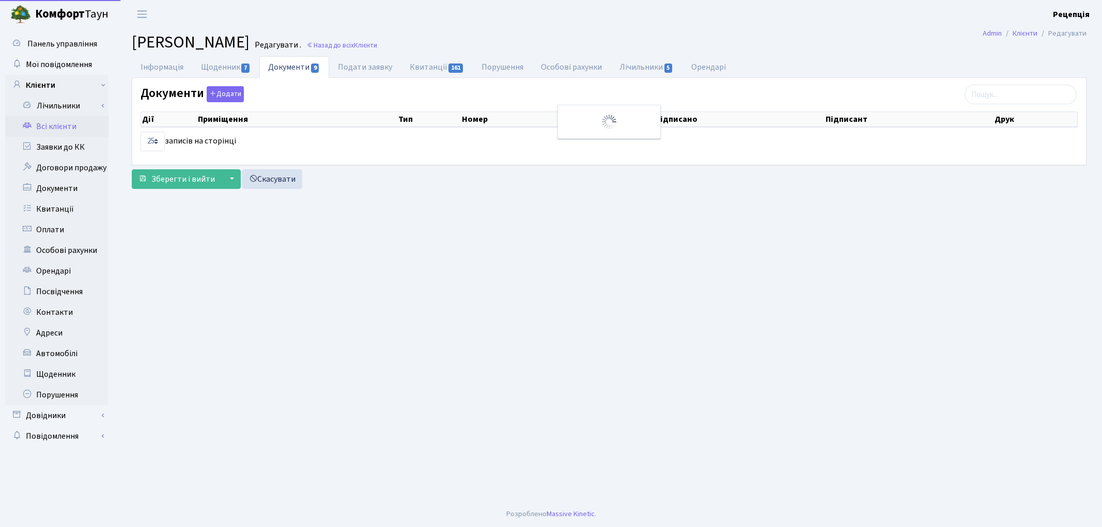
select select "25"
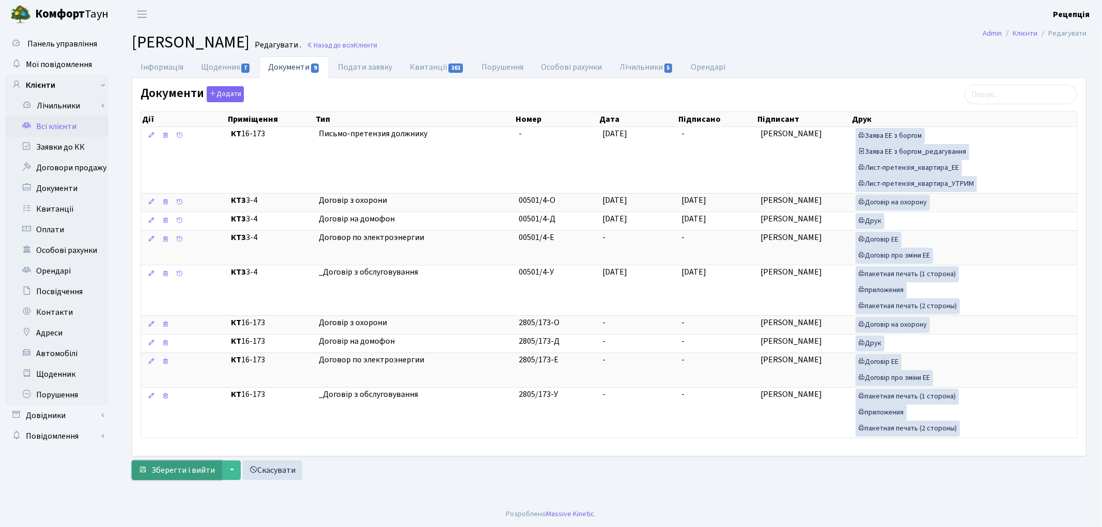
click at [187, 476] on span "Зберегти і вийти" at bounding box center [183, 470] width 64 height 11
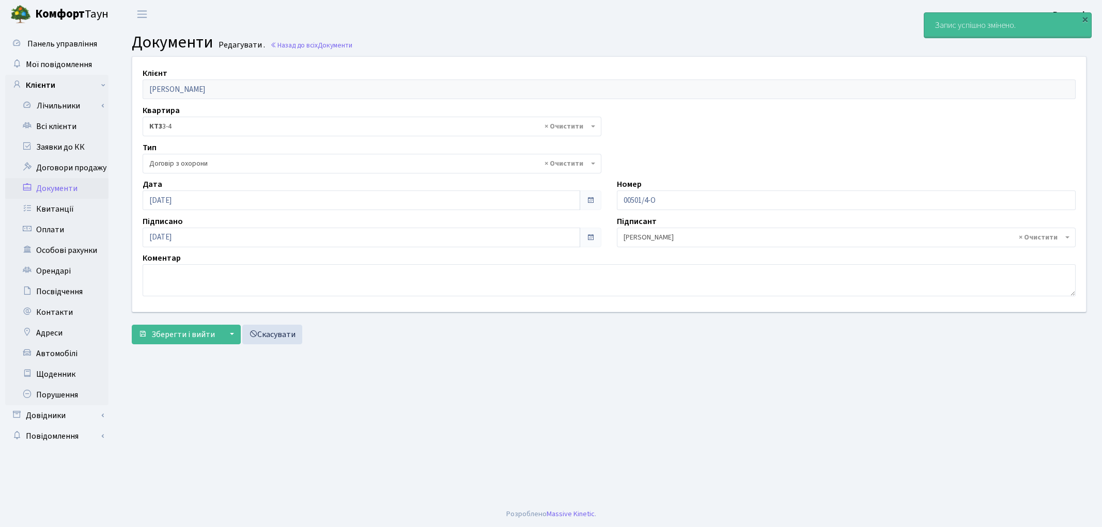
select select "290"
click at [60, 127] on link "Всі клієнти" at bounding box center [56, 126] width 103 height 21
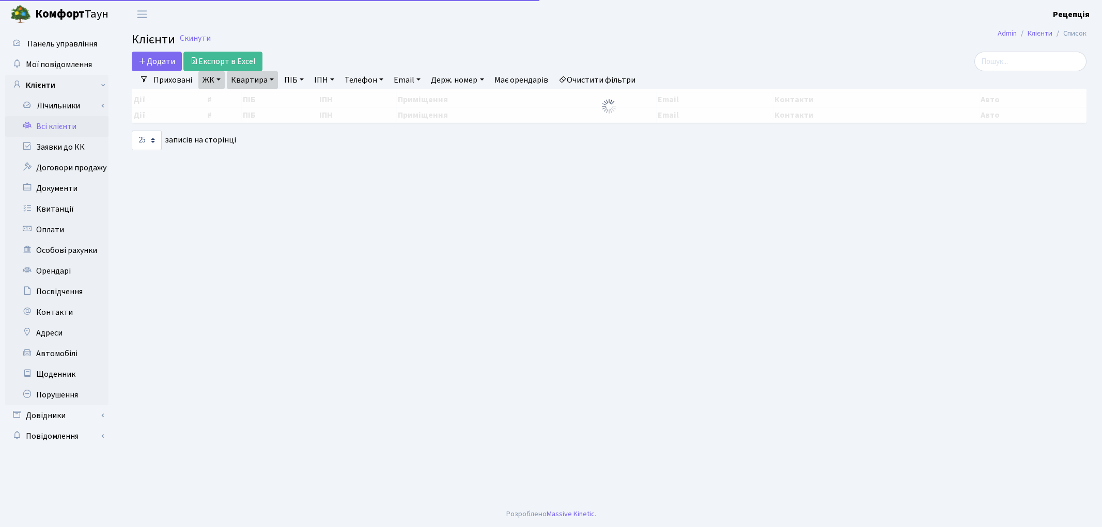
select select "25"
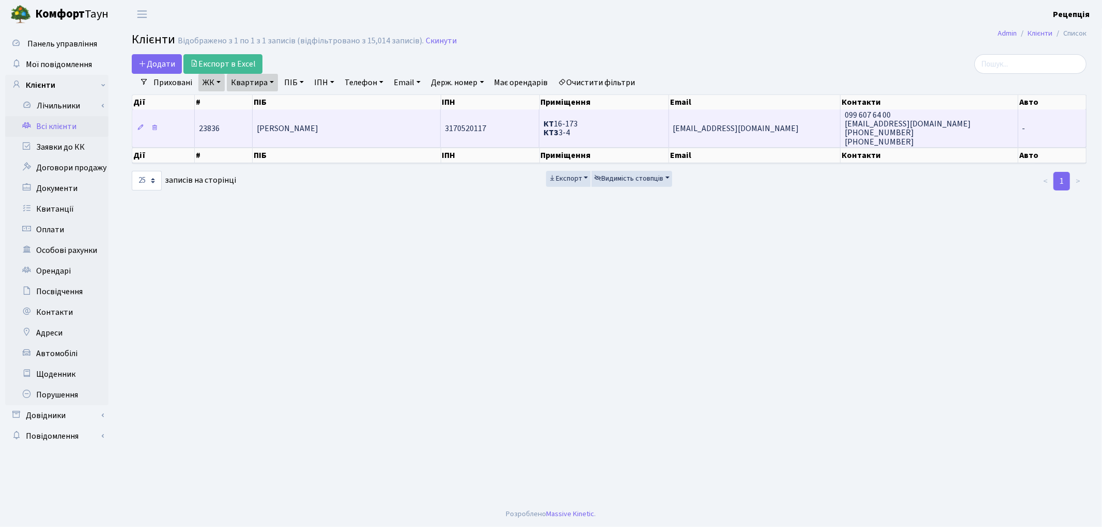
click at [369, 141] on td "[PERSON_NAME]" at bounding box center [347, 128] width 188 height 37
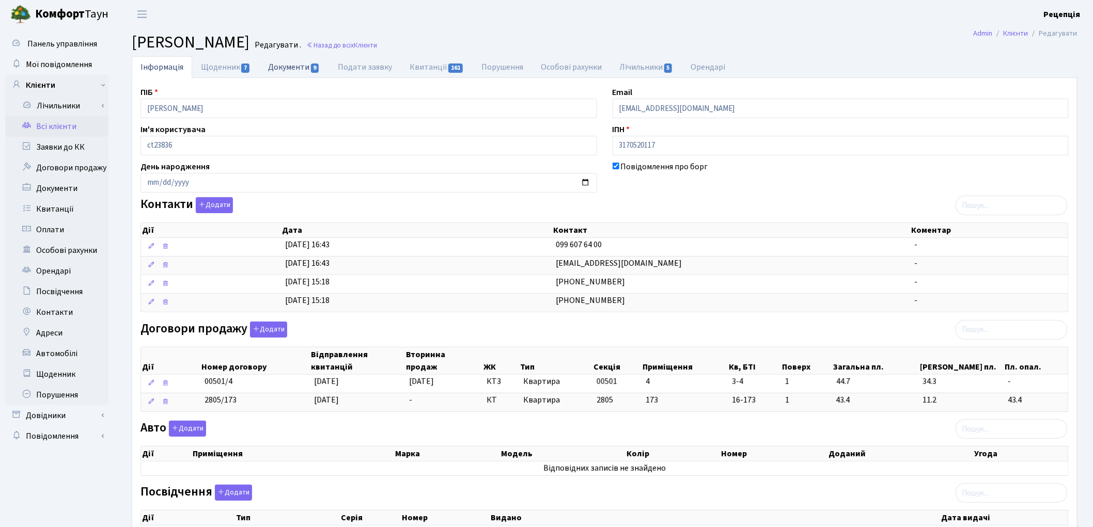
click at [279, 70] on link "Документи 9" at bounding box center [293, 66] width 69 height 21
select select "25"
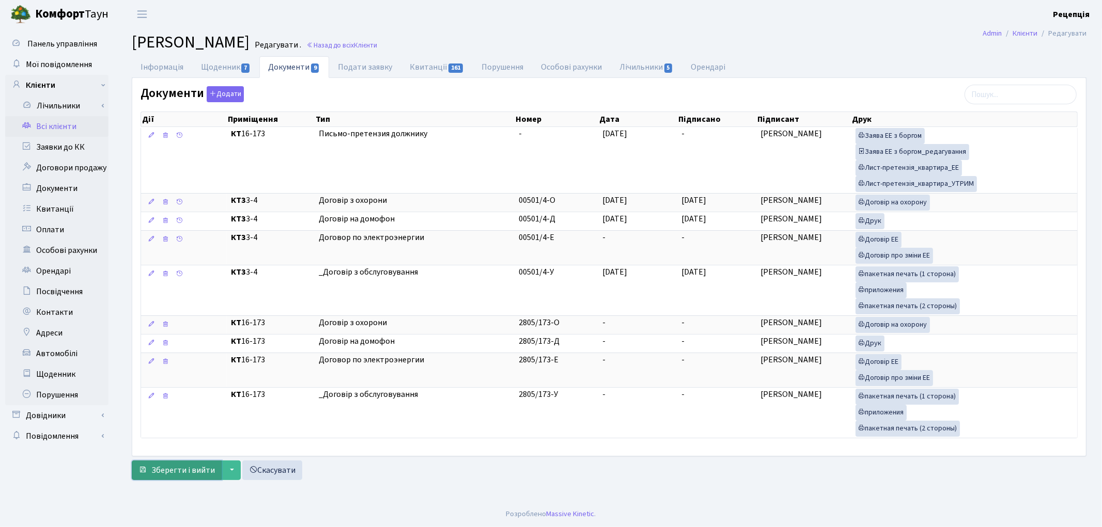
click at [177, 470] on span "Зберегти і вийти" at bounding box center [183, 470] width 64 height 11
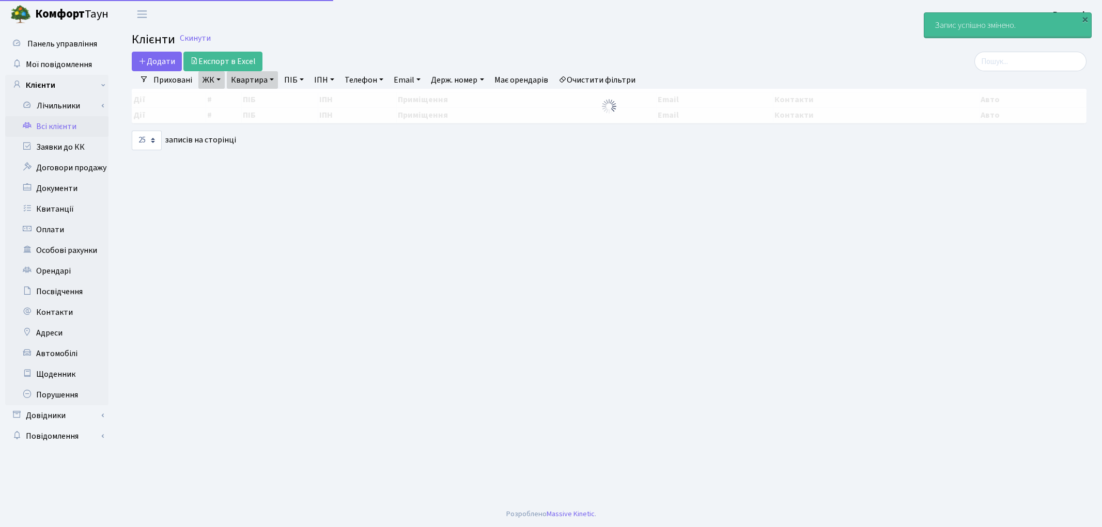
select select "25"
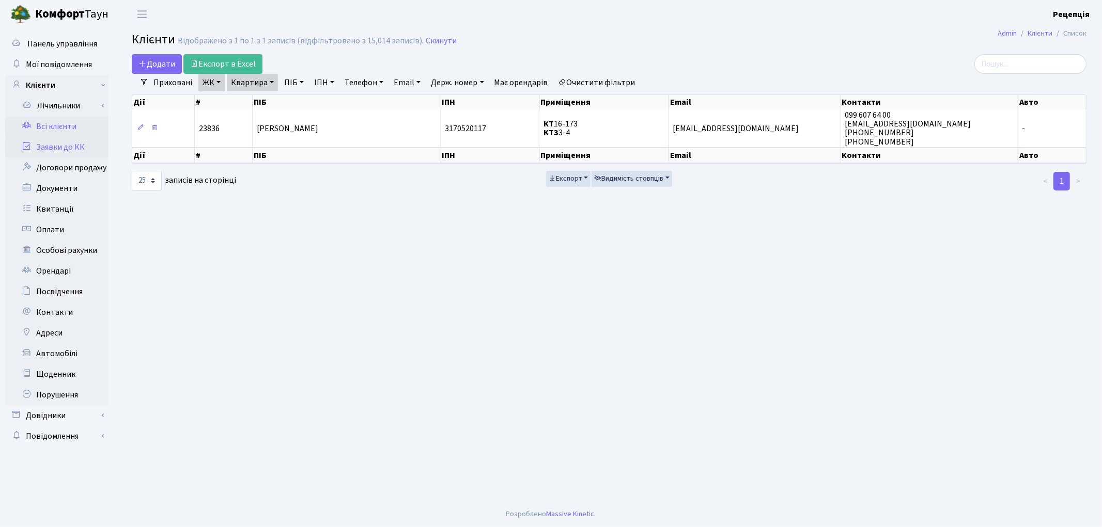
click at [46, 153] on link "Заявки до КК" at bounding box center [56, 147] width 103 height 21
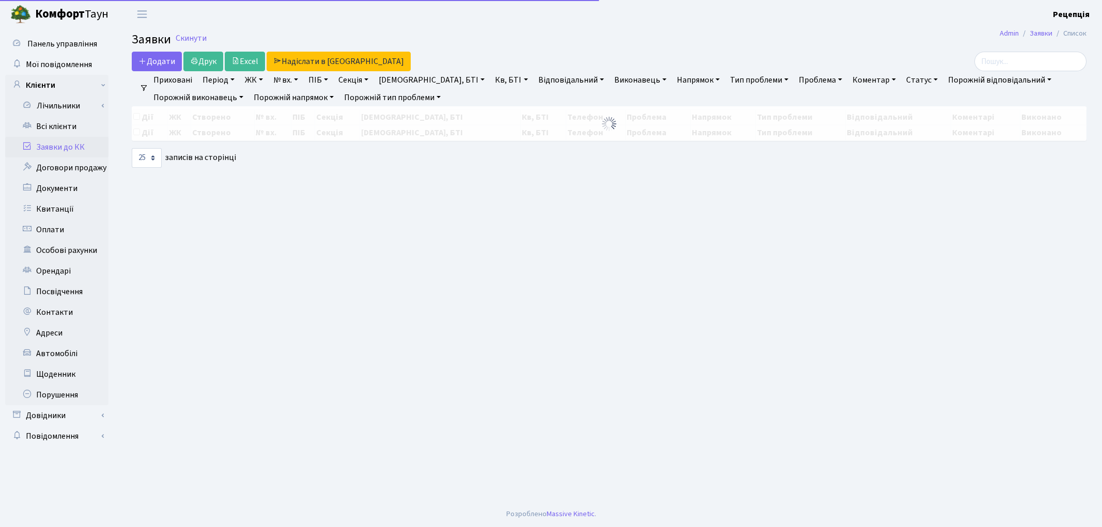
select select "25"
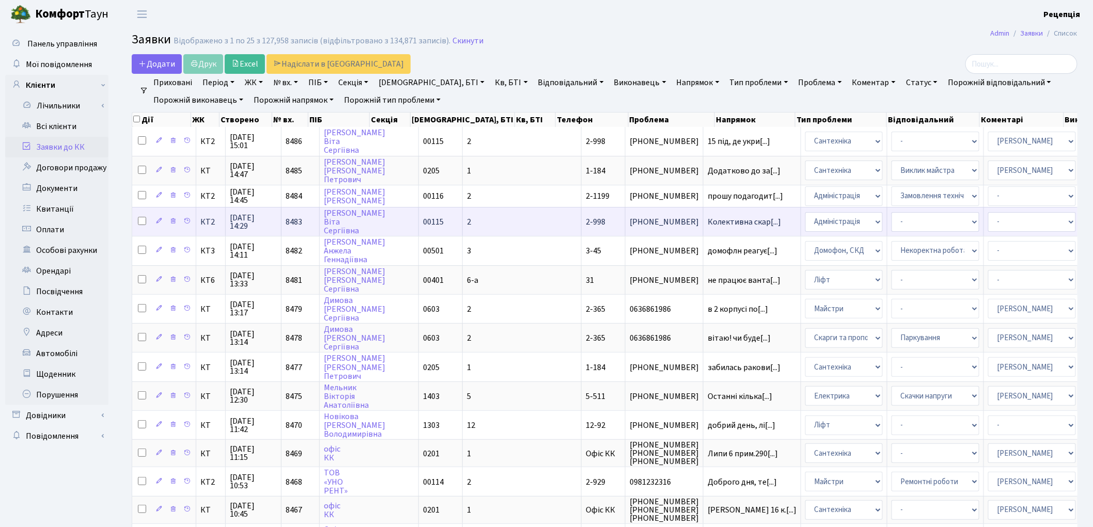
click at [463, 220] on td "2" at bounding box center [522, 221] width 119 height 29
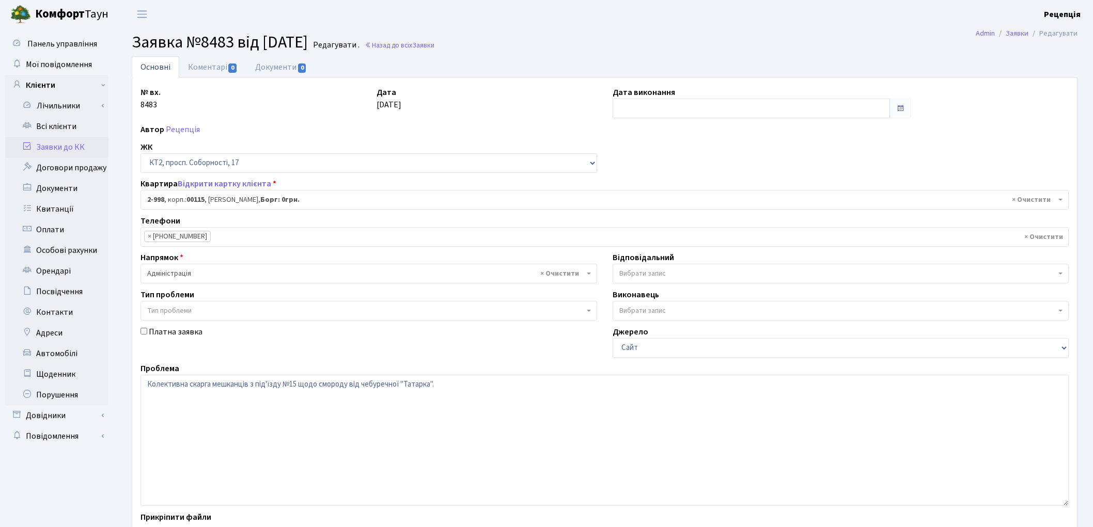
select select "12609"
click at [255, 384] on textarea "Колективна скарга мешканців з під'їзду №15 щодо смороду від чебуречної "Татарка…" at bounding box center [604, 440] width 928 height 131
click at [256, 384] on textarea "Колективна скарга мешканців з під'їзду №15 щодо смороду від чебуречної "Татарка…" at bounding box center [604, 440] width 928 height 131
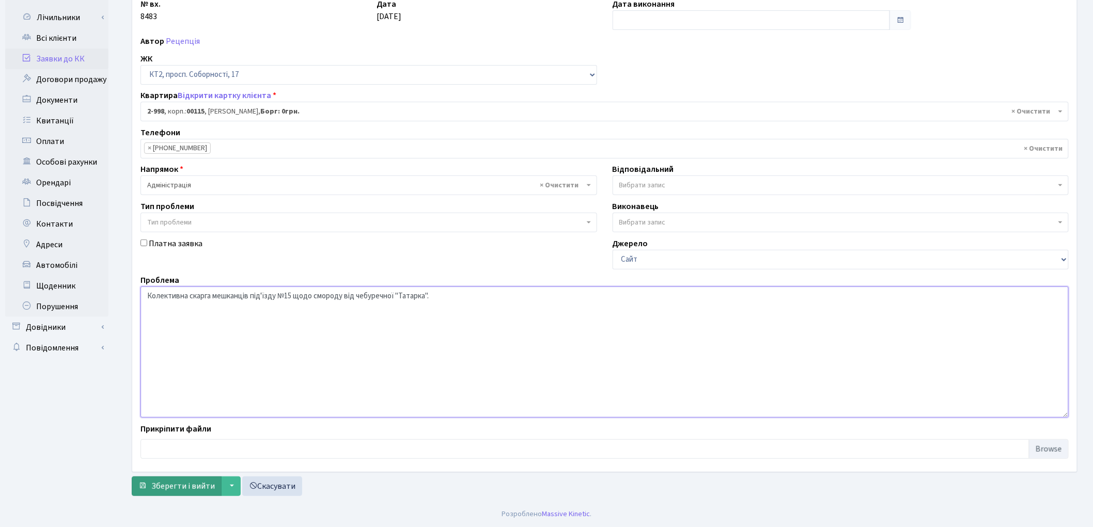
type textarea "Колективна скарга мешканців під'їзду №15 щодо смороду від чебуречної "Татарка"."
click at [187, 487] on span "Зберегти і вийти" at bounding box center [183, 486] width 64 height 11
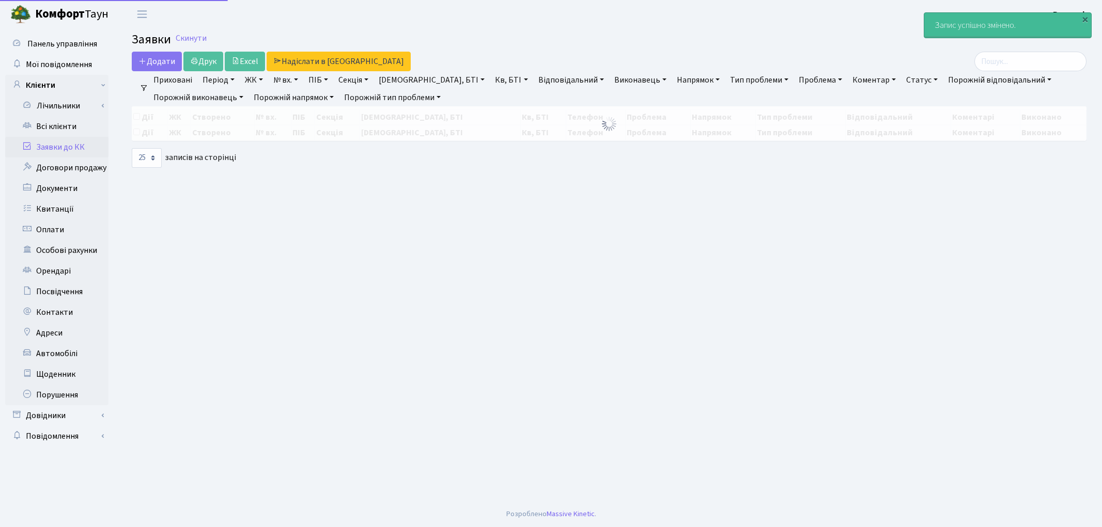
select select "25"
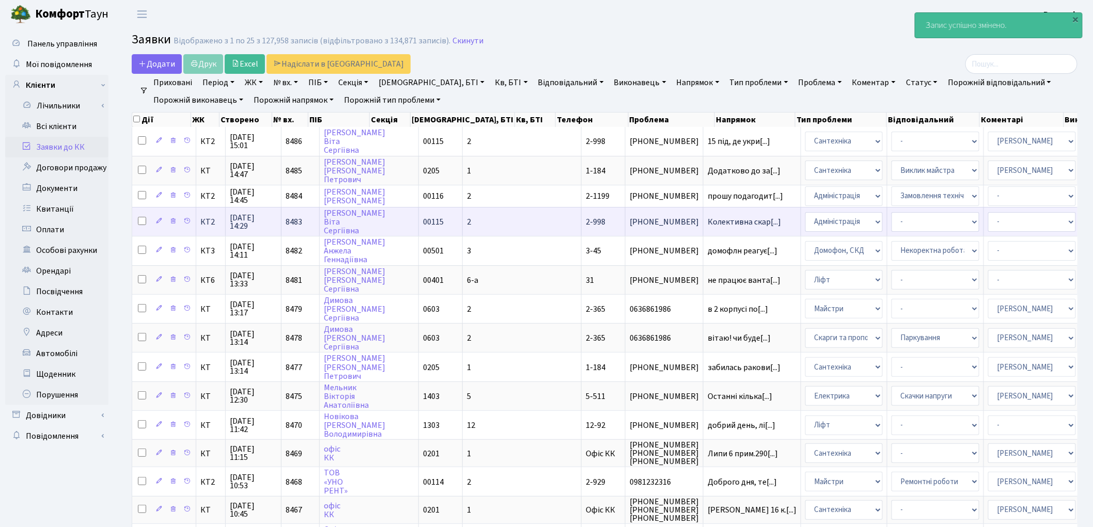
click at [463, 220] on td "2" at bounding box center [522, 221] width 119 height 29
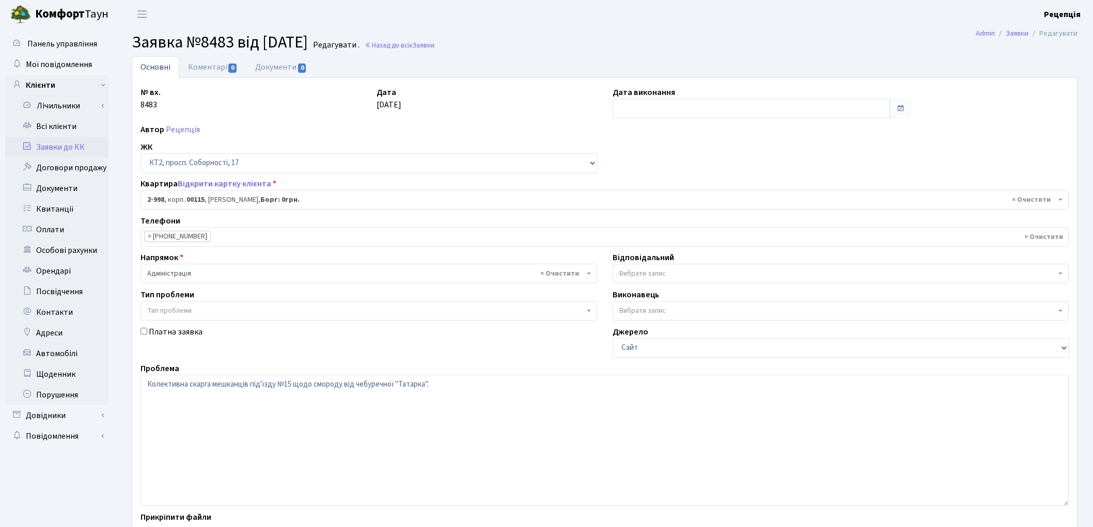
select select "12609"
click at [285, 73] on link "Документи 0" at bounding box center [280, 66] width 69 height 21
select select "25"
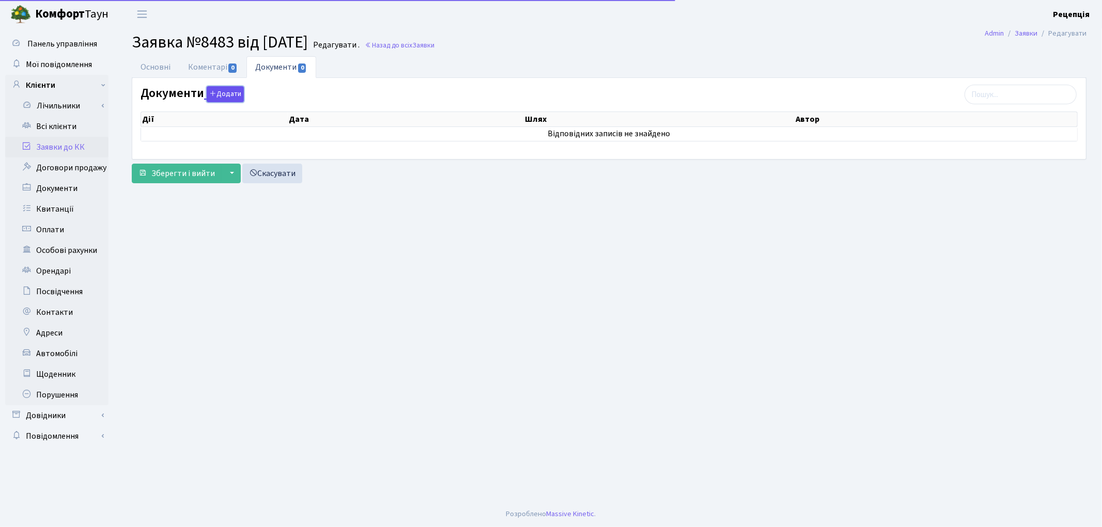
click at [228, 94] on button "Додати" at bounding box center [225, 94] width 37 height 16
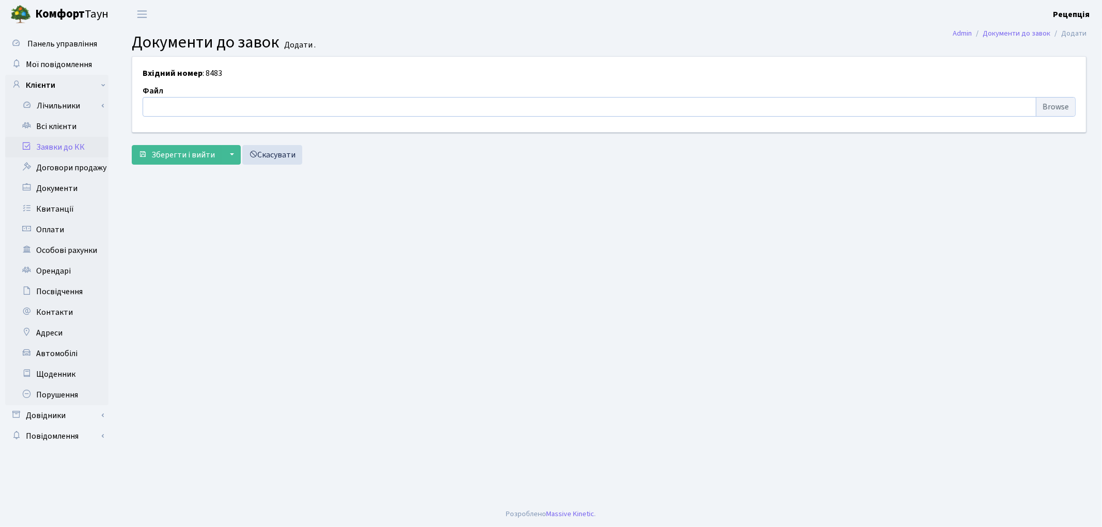
click at [1049, 104] on input "file" at bounding box center [609, 107] width 933 height 20
type input "C:\fakepath\сканирование0717.pdf"
click at [189, 150] on span "Зберегти і вийти" at bounding box center [183, 154] width 64 height 11
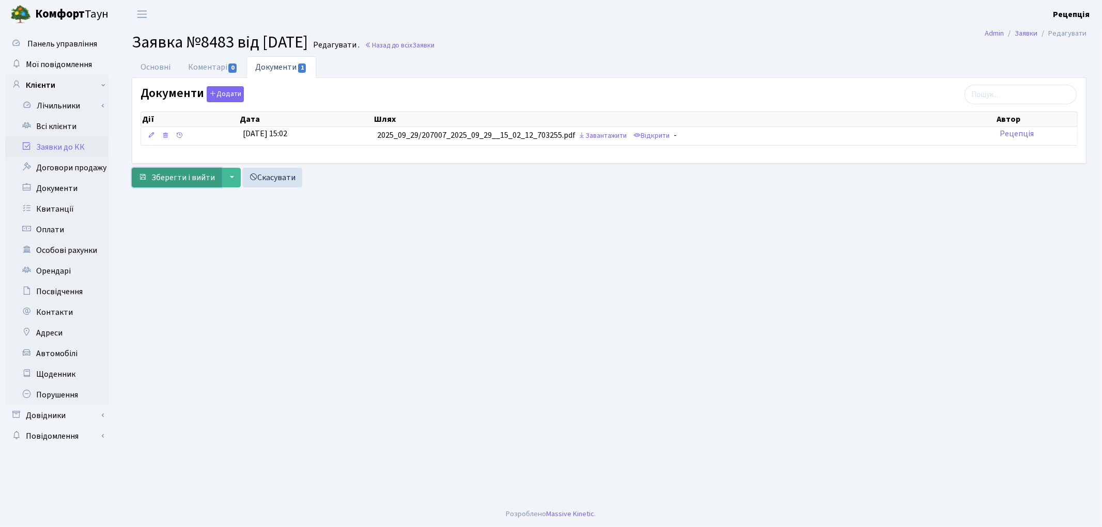
click at [186, 176] on span "Зберегти і вийти" at bounding box center [183, 177] width 64 height 11
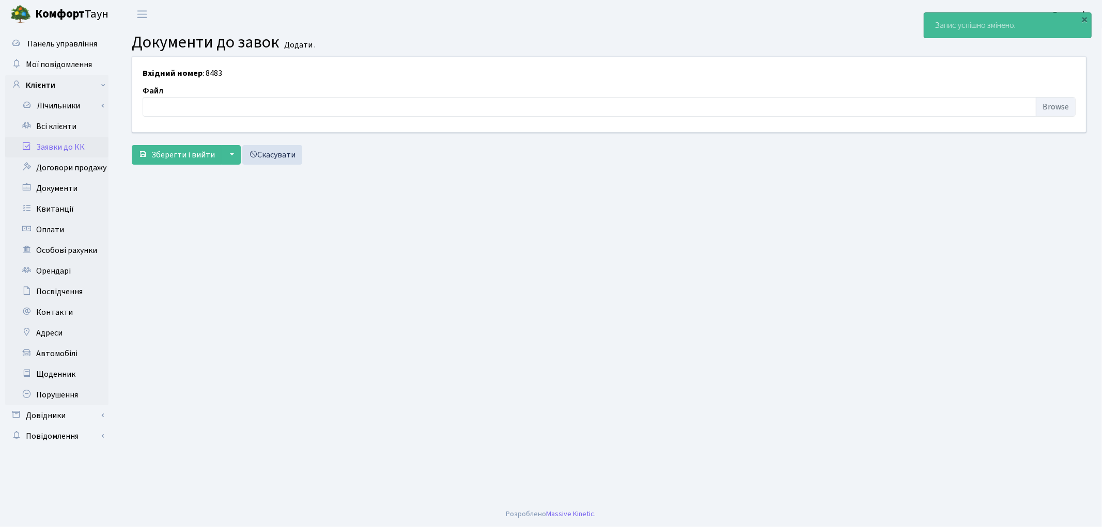
click at [80, 147] on link "Заявки до КК" at bounding box center [56, 147] width 103 height 21
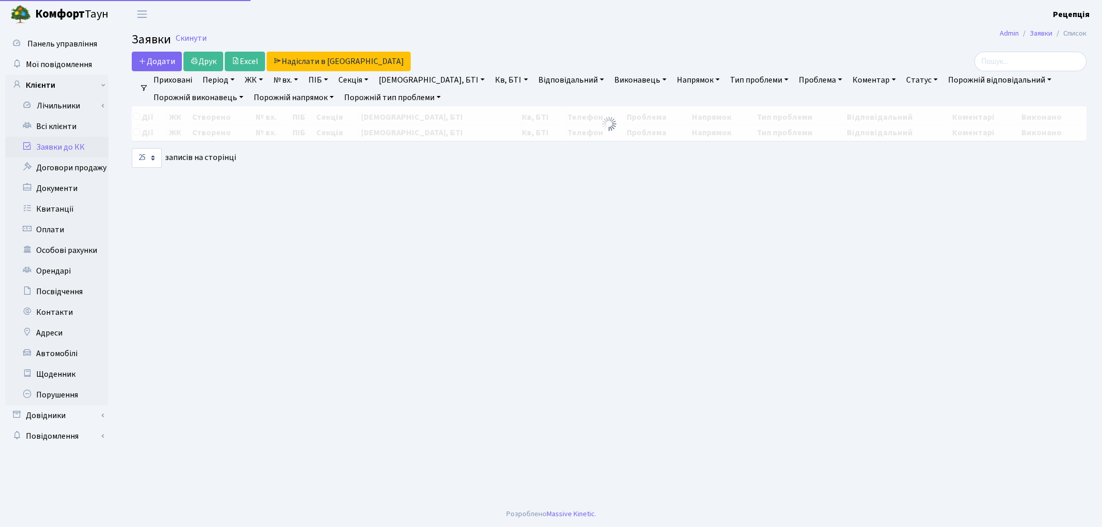
select select "25"
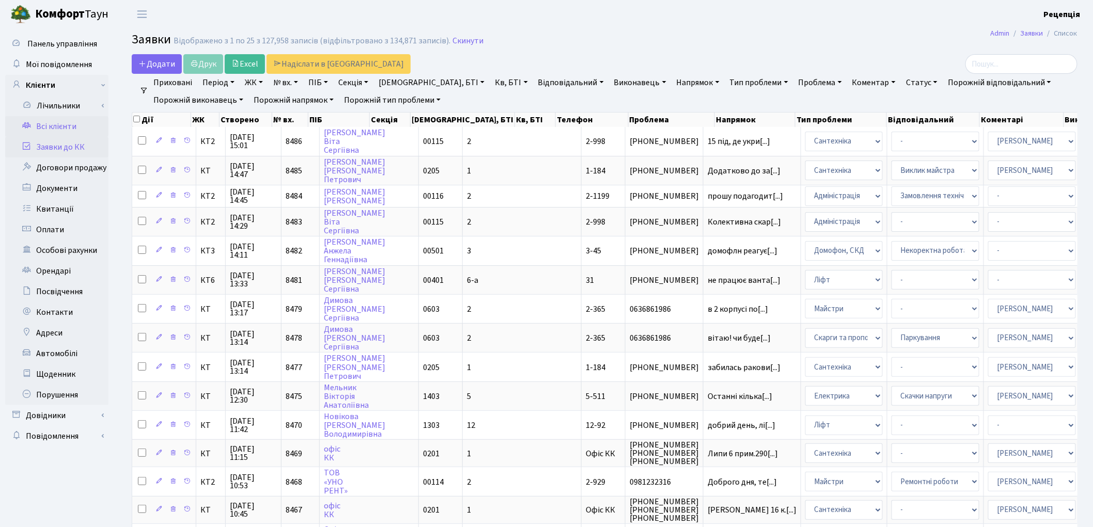
click at [66, 130] on link "Всі клієнти" at bounding box center [56, 126] width 103 height 21
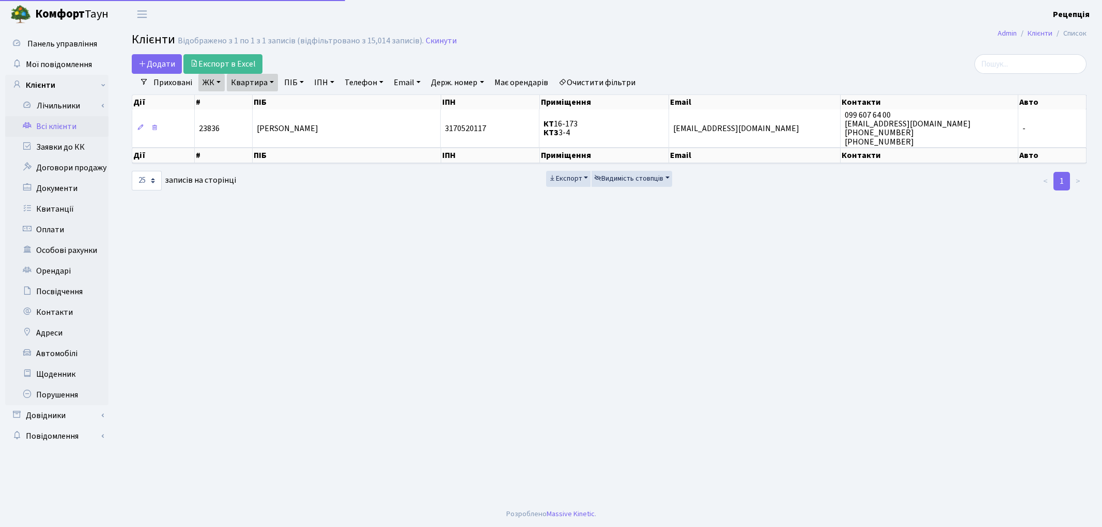
select select "25"
click at [613, 80] on link "Очистити фільтри" at bounding box center [596, 83] width 85 height 18
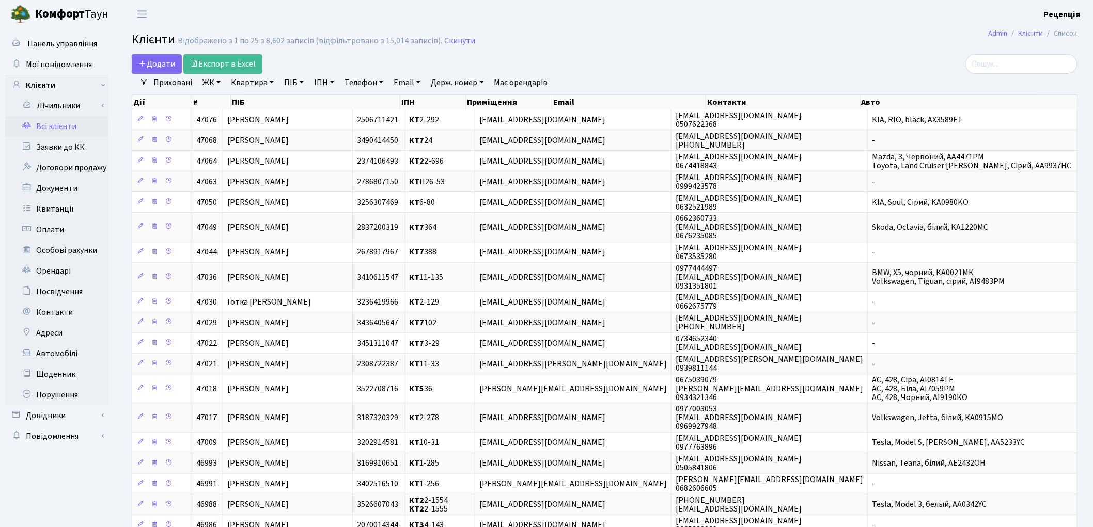
click at [212, 86] on link "ЖК" at bounding box center [211, 83] width 26 height 18
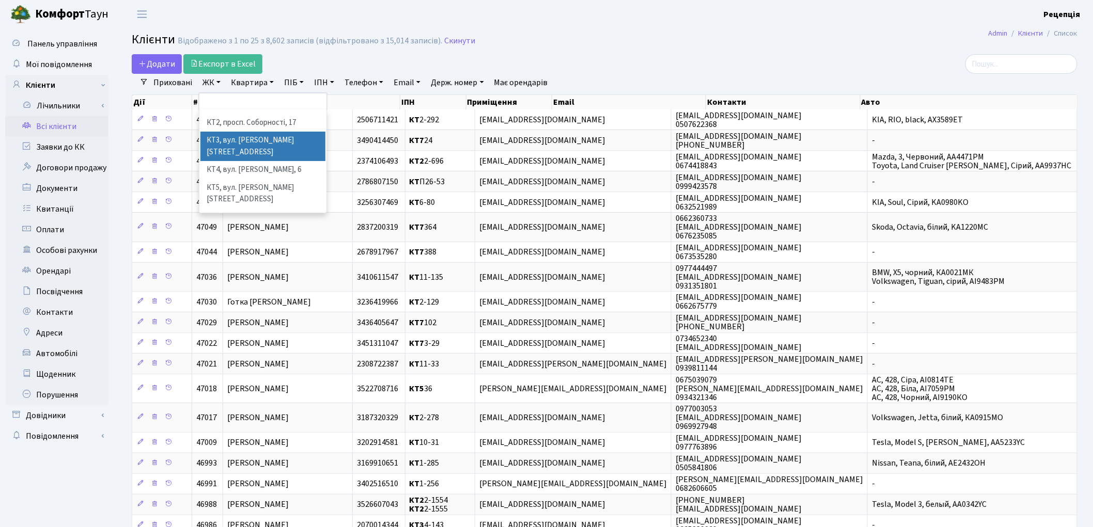
scroll to position [21, 0]
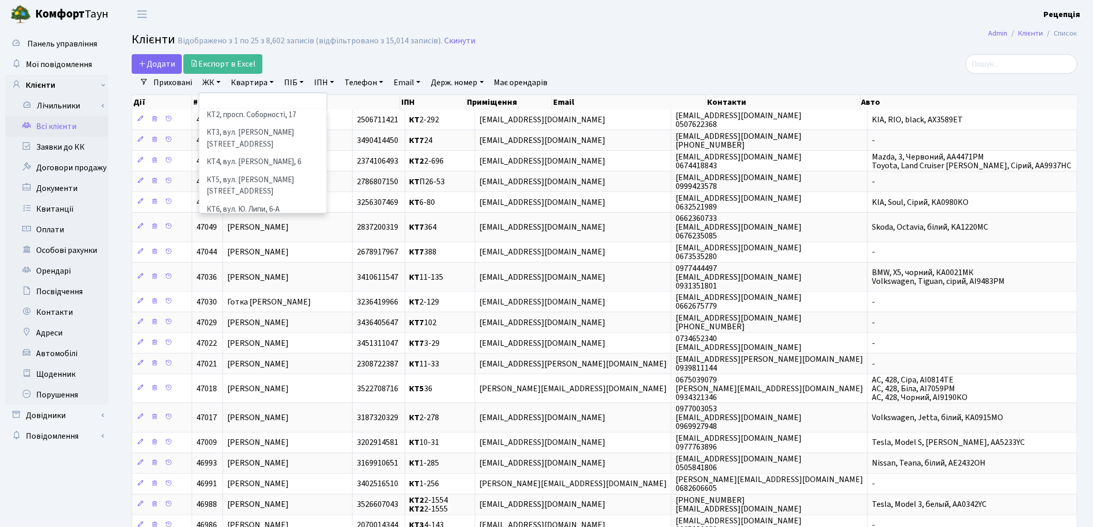
click at [285, 218] on li "КТ7, вул. [PERSON_NAME][STREET_ADDRESS]" at bounding box center [262, 232] width 125 height 29
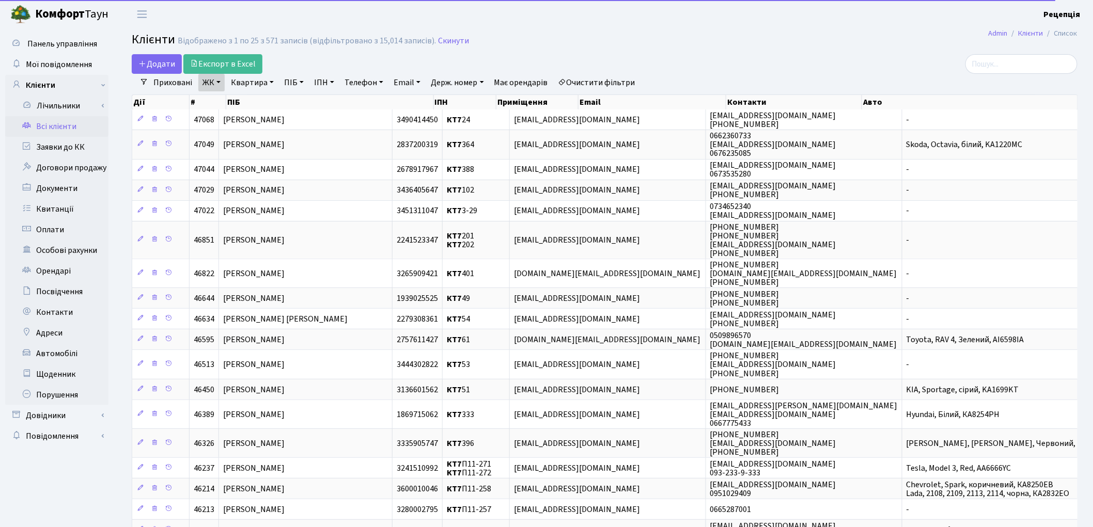
click at [261, 84] on link "Квартира" at bounding box center [252, 83] width 51 height 18
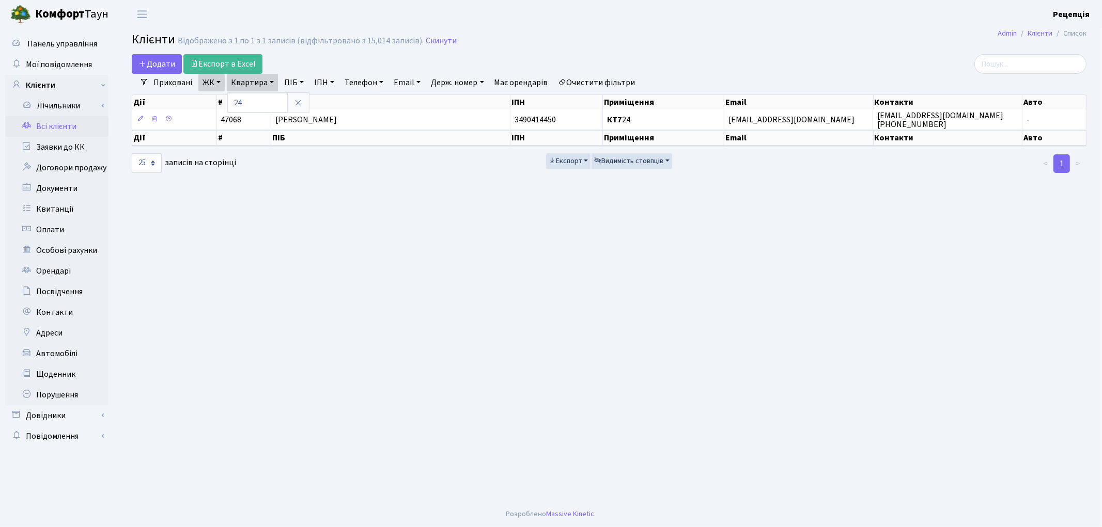
click at [595, 84] on link "Очистити фільтри" at bounding box center [596, 83] width 85 height 18
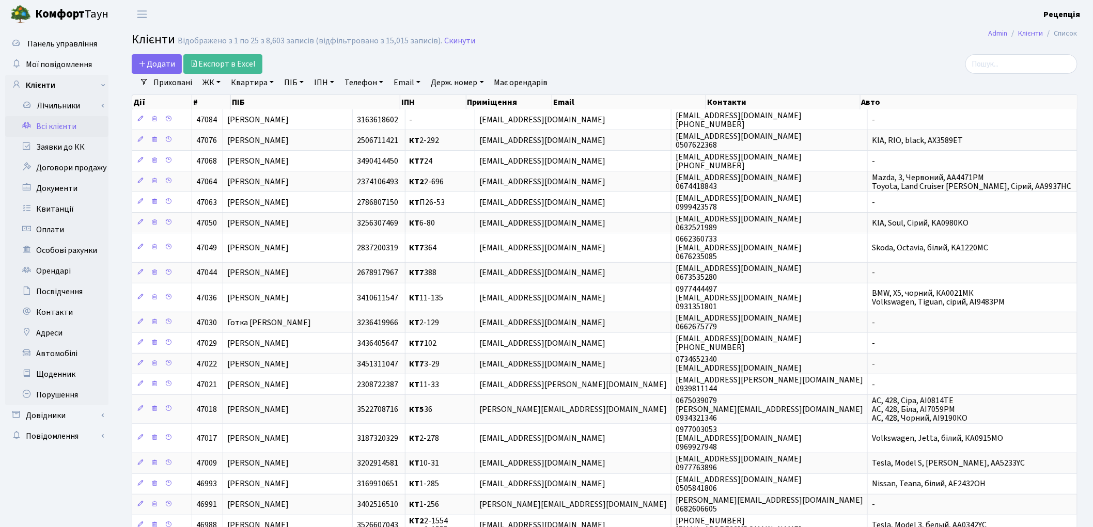
click at [633, 55] on div "Додати Експорт в Excel" at bounding box center [444, 64] width 625 height 20
click at [210, 80] on link "ЖК" at bounding box center [211, 83] width 26 height 18
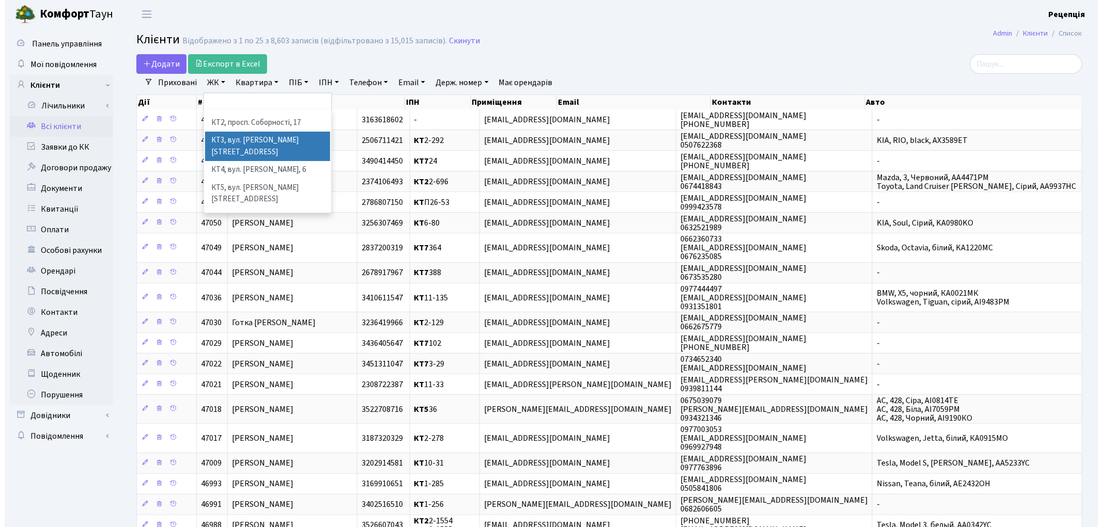
scroll to position [21, 0]
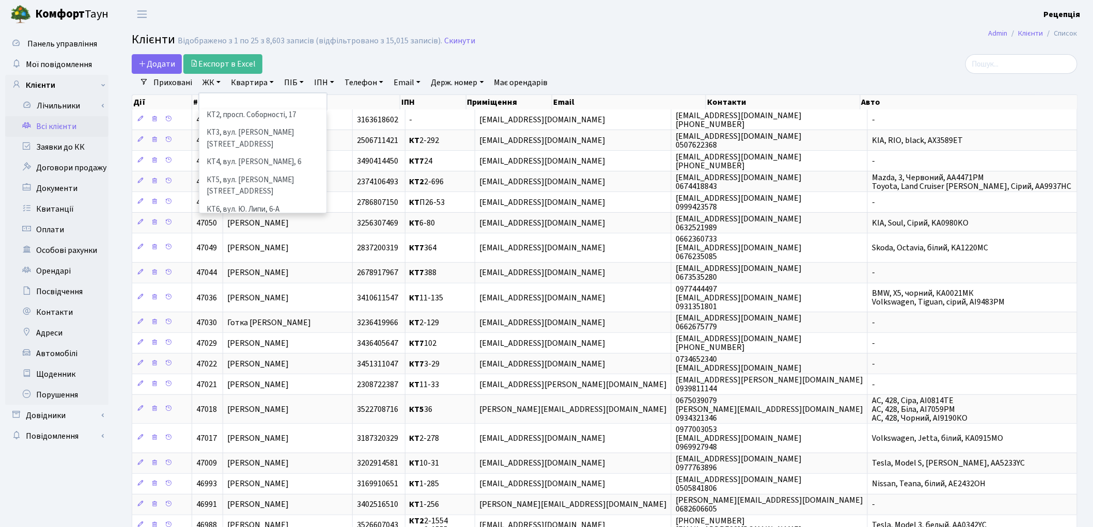
click at [277, 218] on li "КТ7, вул. [PERSON_NAME][STREET_ADDRESS]" at bounding box center [262, 232] width 125 height 29
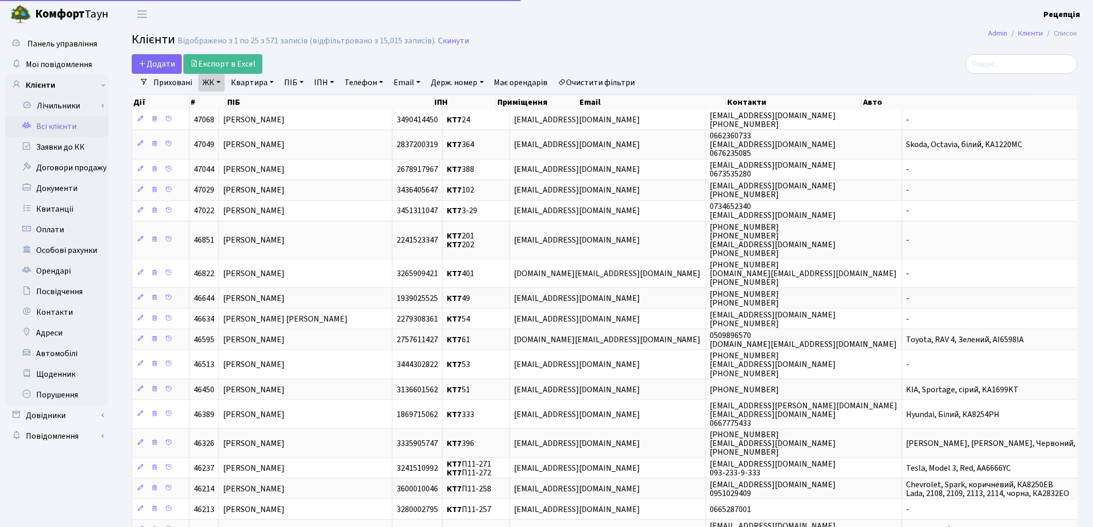
click at [265, 83] on link "Квартира" at bounding box center [252, 83] width 51 height 18
type input "24"
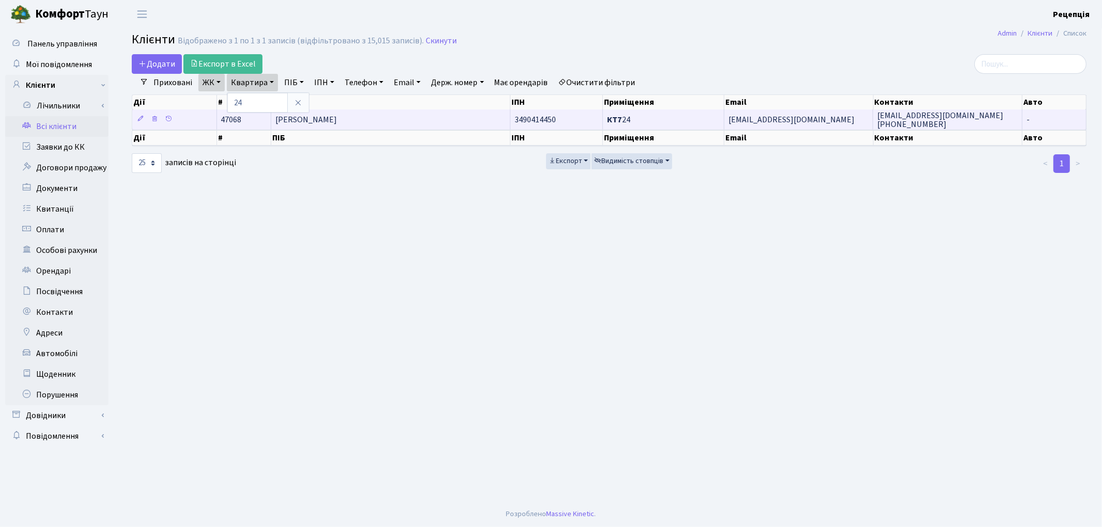
click at [337, 119] on span "Гравченко Владислав Денисович" at bounding box center [305, 119] width 61 height 11
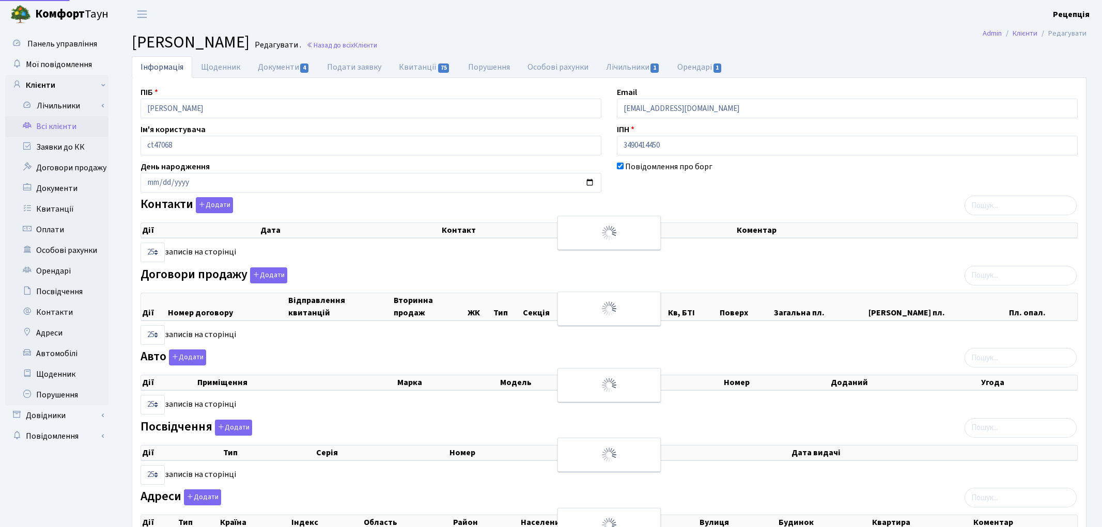
select select "25"
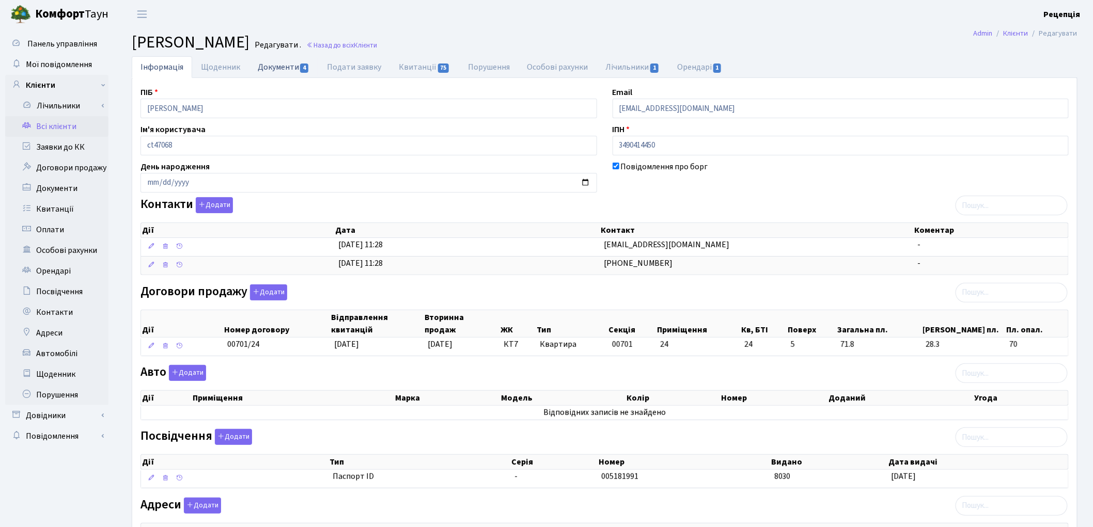
click at [262, 71] on link "Документи 4" at bounding box center [283, 66] width 69 height 21
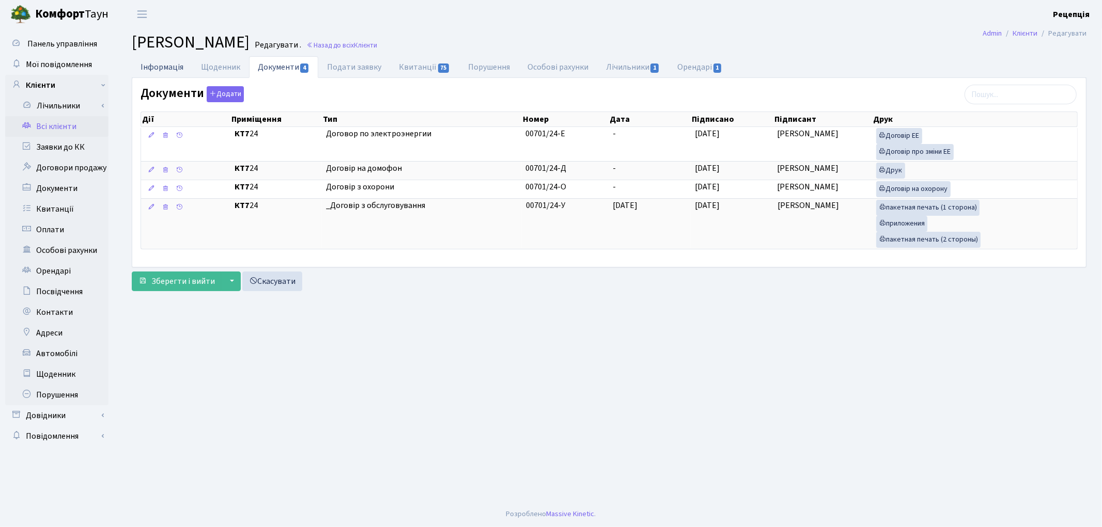
click at [158, 74] on link "Інформація" at bounding box center [162, 66] width 60 height 21
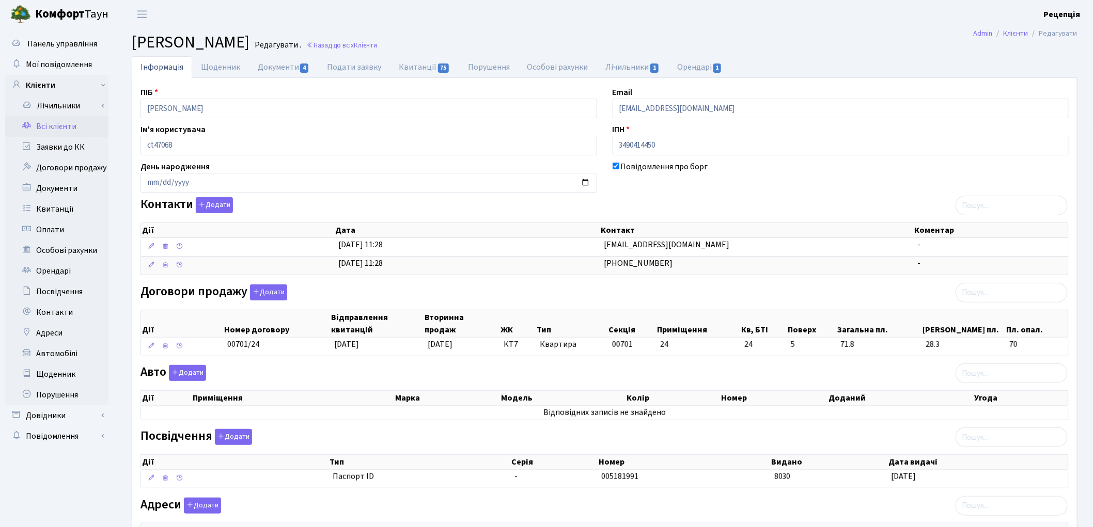
click at [80, 125] on link "Всі клієнти" at bounding box center [56, 126] width 103 height 21
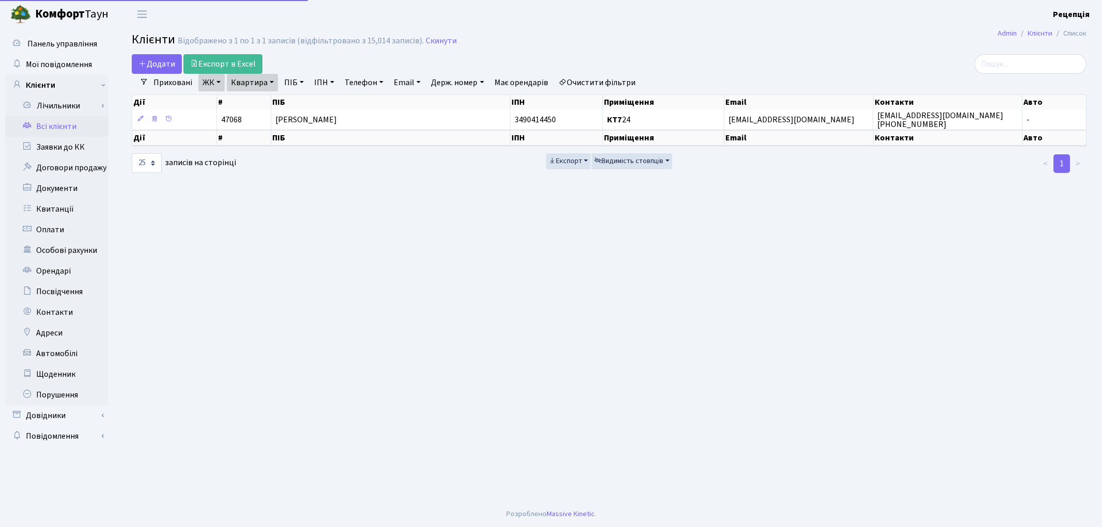
select select "25"
click at [584, 79] on link "Очистити фільтри" at bounding box center [596, 83] width 85 height 18
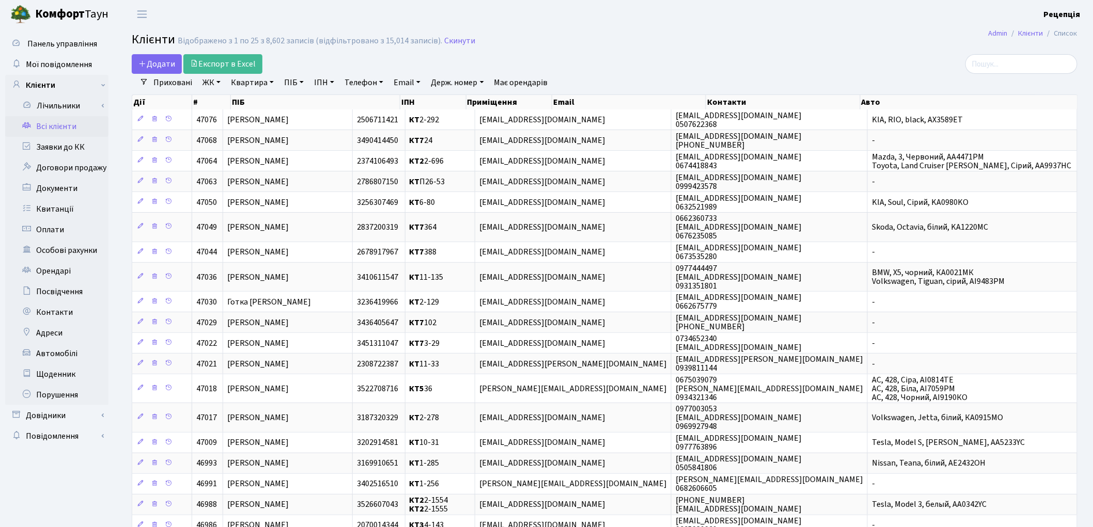
click at [209, 88] on link "ЖК" at bounding box center [211, 83] width 26 height 18
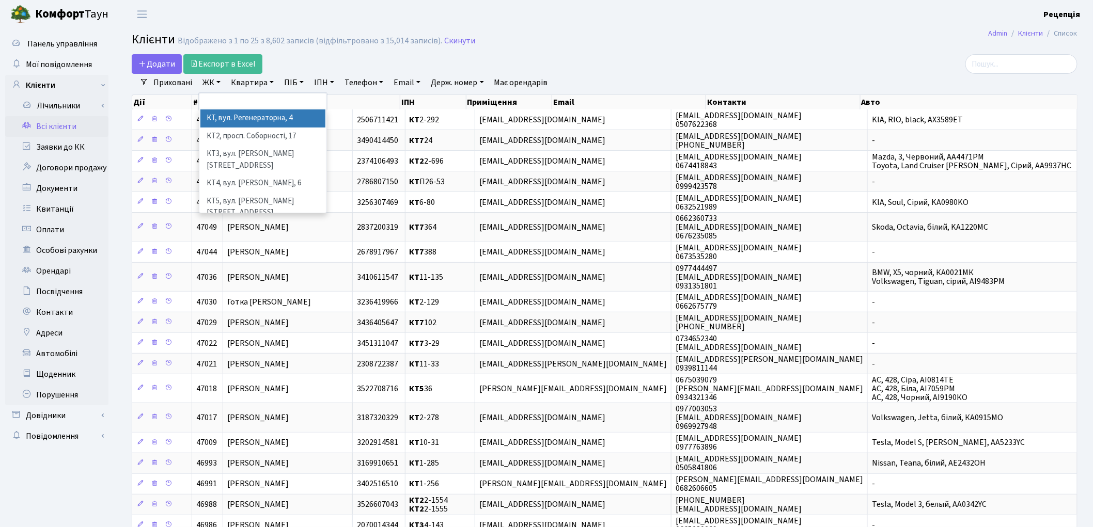
click at [236, 118] on li "КТ, вул. Регенераторна, 4" at bounding box center [262, 119] width 125 height 18
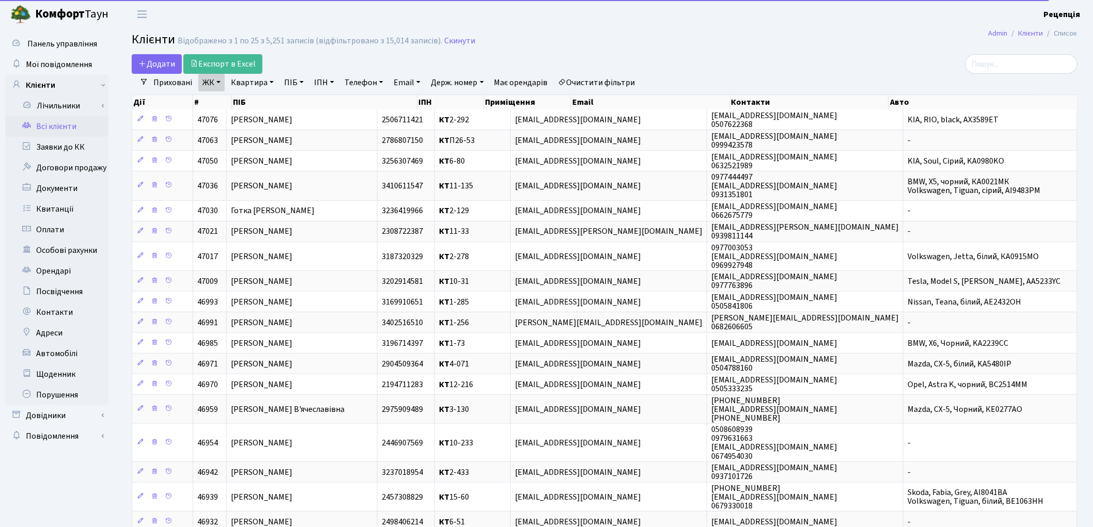
click at [252, 76] on link "Квартира" at bounding box center [252, 83] width 51 height 18
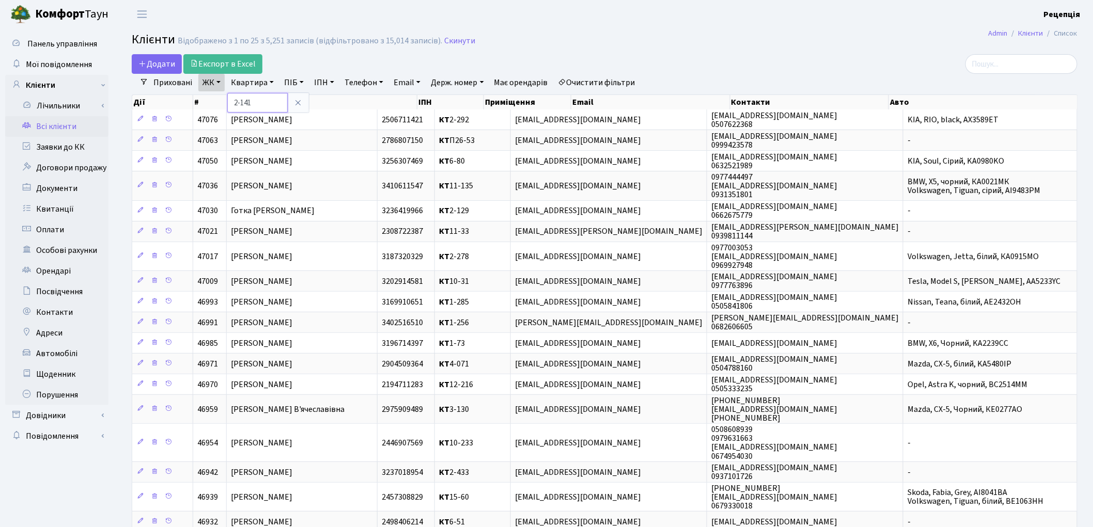
type input "2-141"
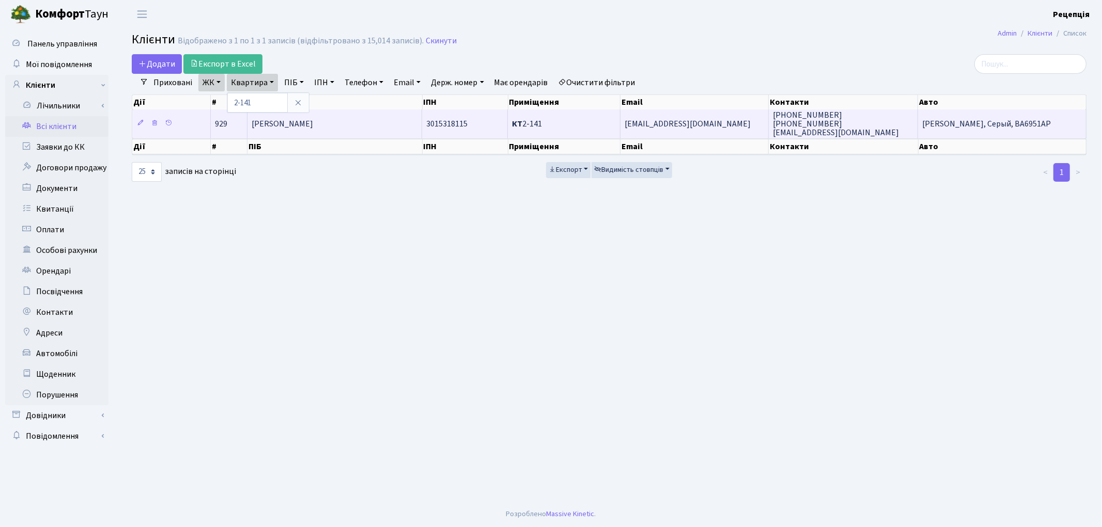
click at [272, 126] on span "[PERSON_NAME]" at bounding box center [282, 123] width 61 height 11
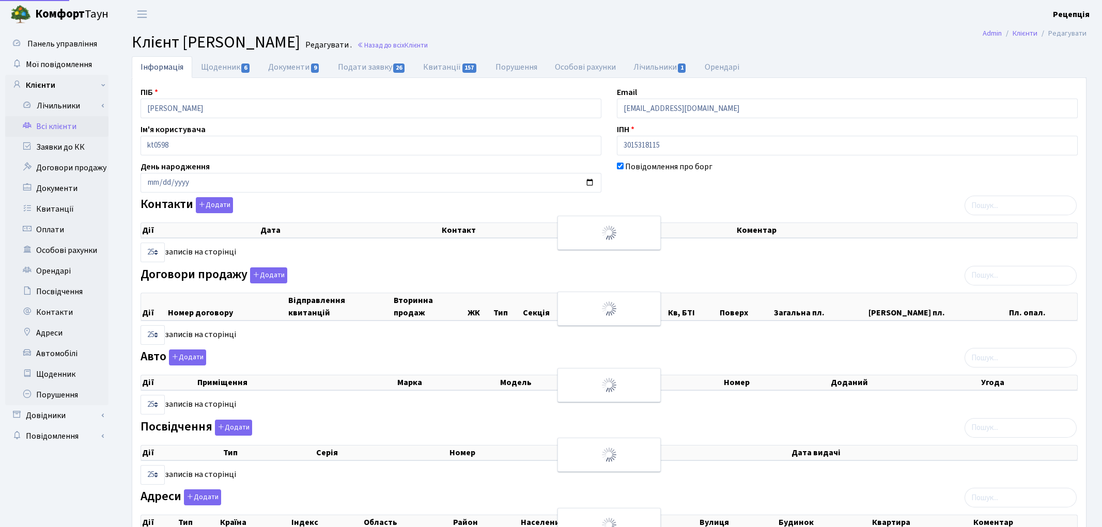
select select "25"
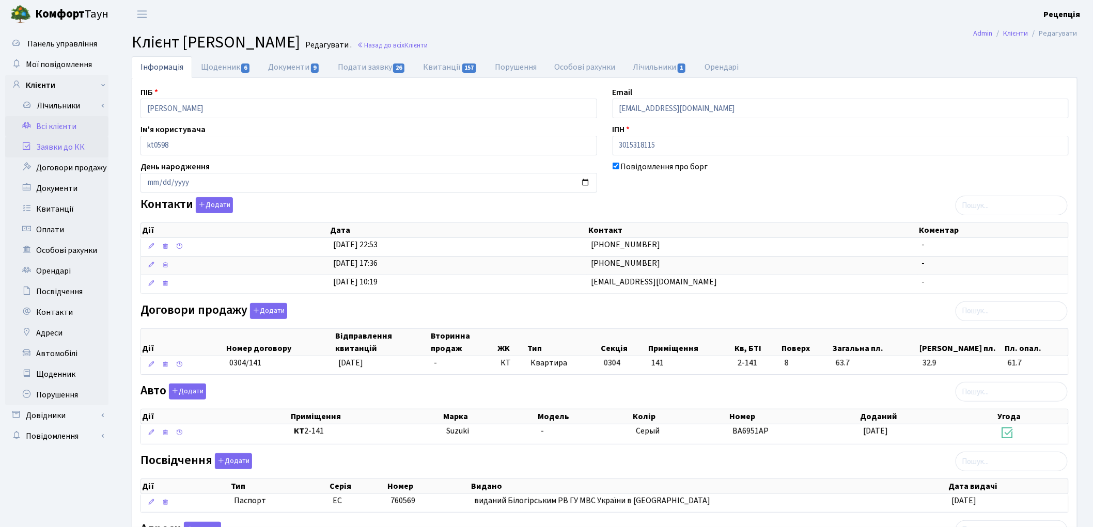
click at [70, 142] on link "Заявки до КК" at bounding box center [56, 147] width 103 height 21
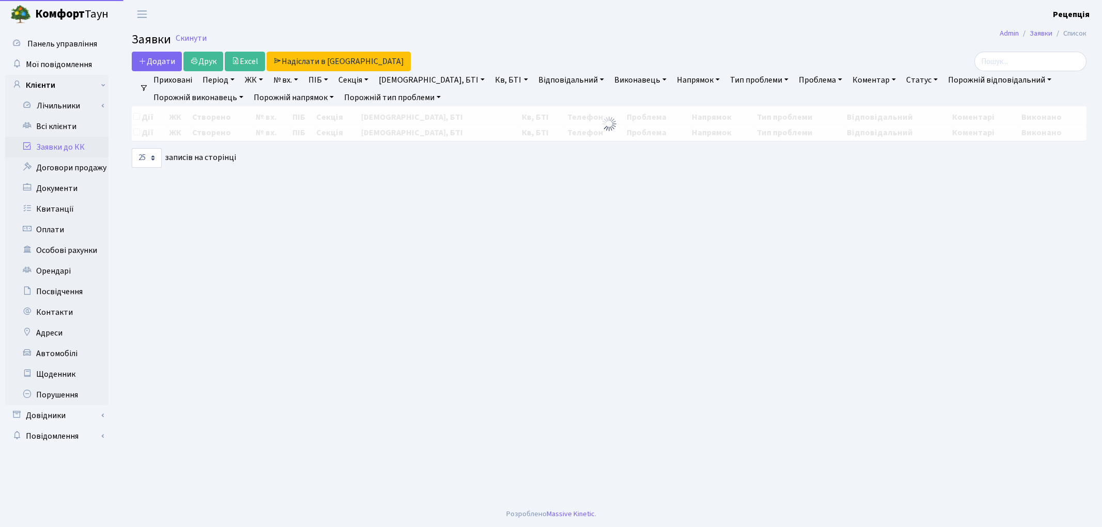
select select "25"
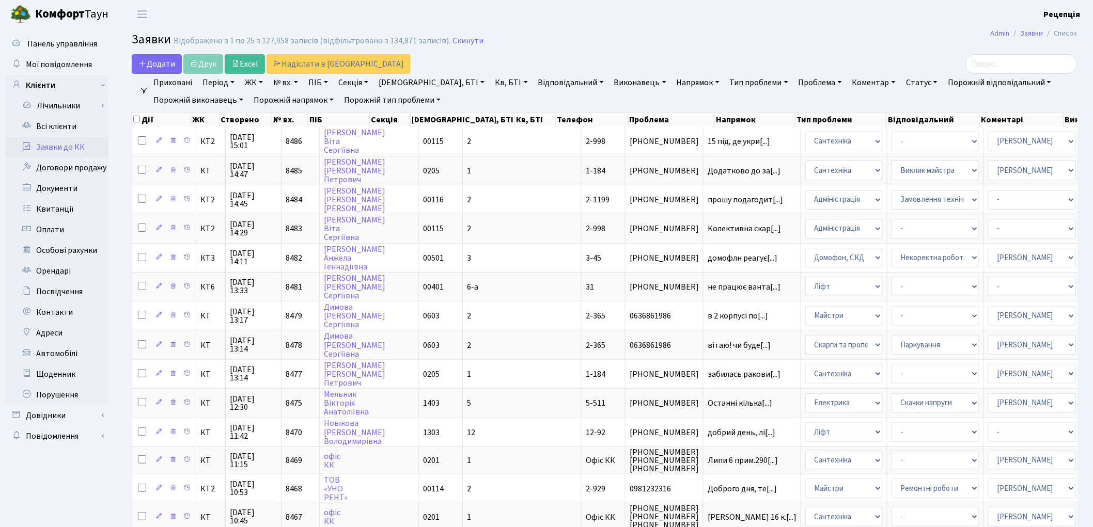
click at [249, 83] on link "ЖК" at bounding box center [254, 83] width 26 height 18
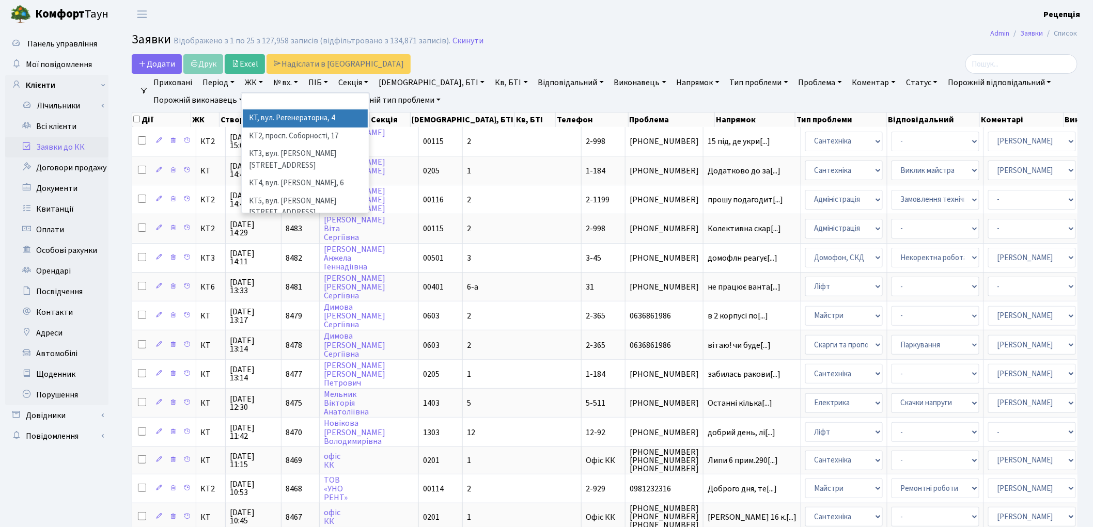
click at [269, 116] on li "КТ, вул. Регенераторна, 4" at bounding box center [305, 119] width 125 height 18
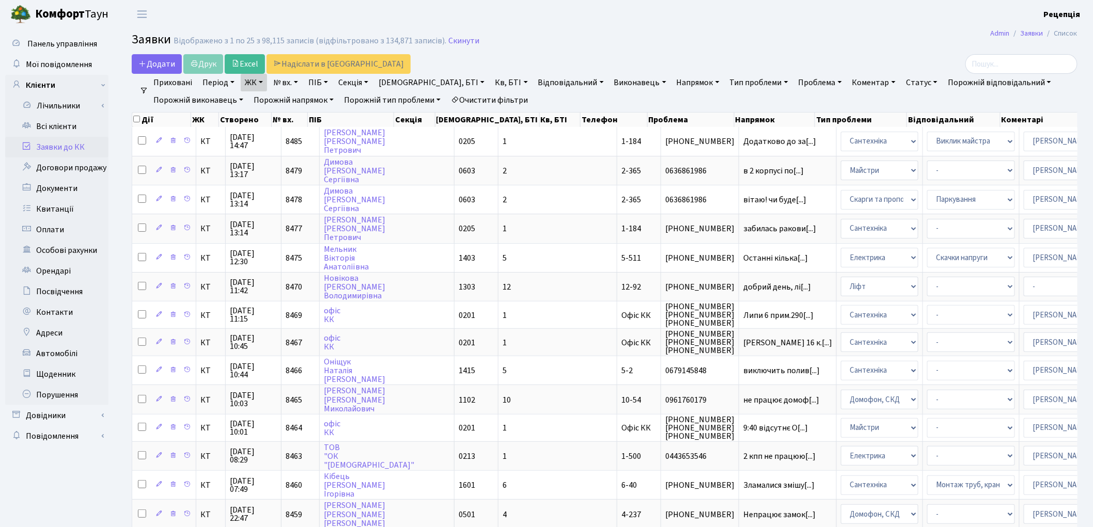
click at [491, 81] on link "Кв, БТІ" at bounding box center [511, 83] width 41 height 18
type input "2-141"
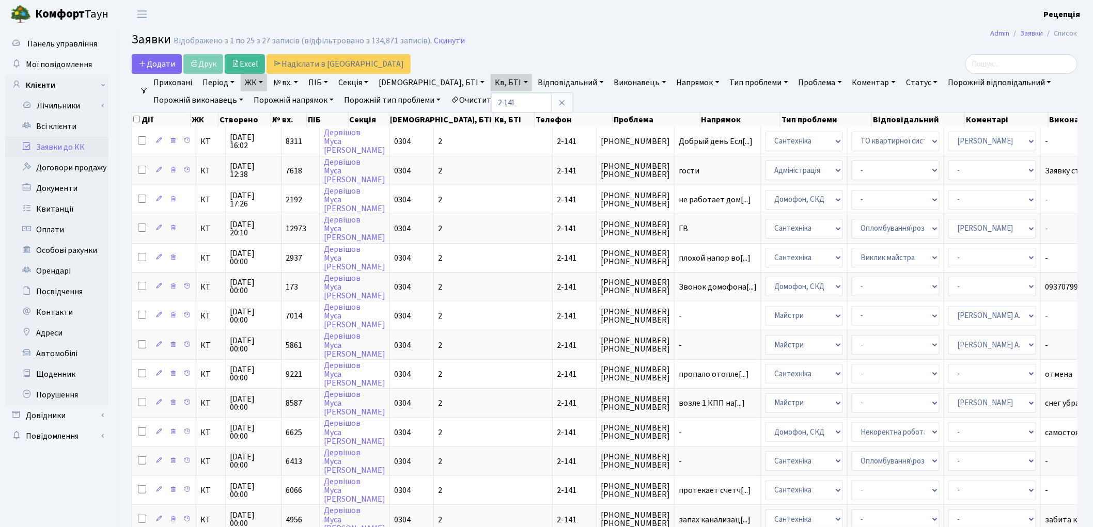
click at [520, 100] on link "Очистити фільтри" at bounding box center [489, 100] width 85 height 18
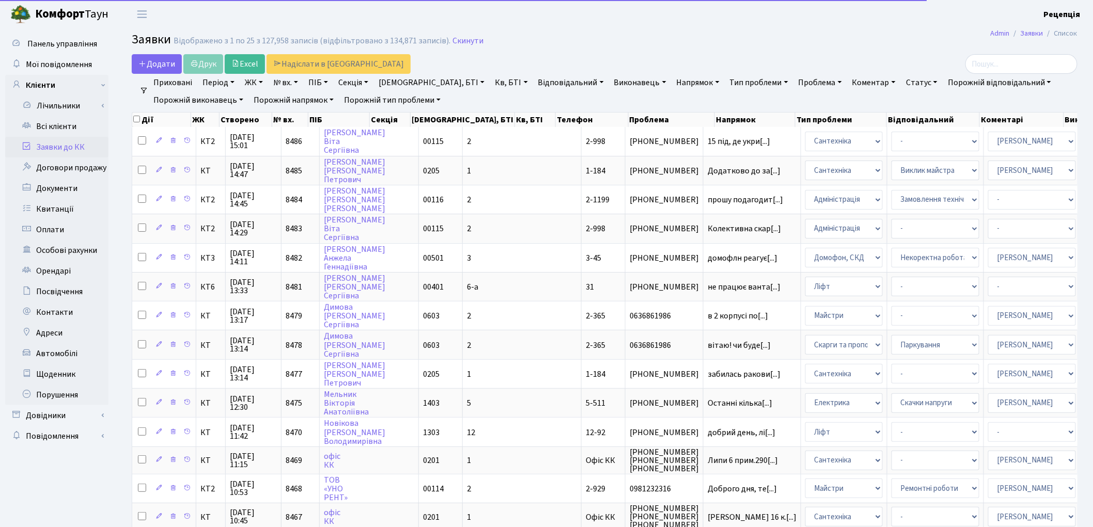
click at [87, 145] on link "Заявки до КК" at bounding box center [56, 147] width 103 height 21
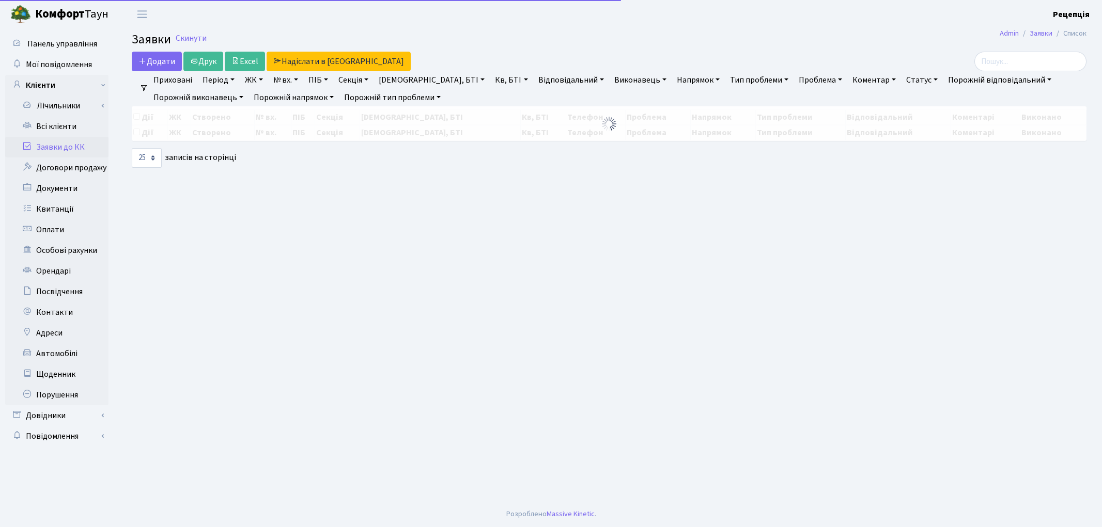
select select "25"
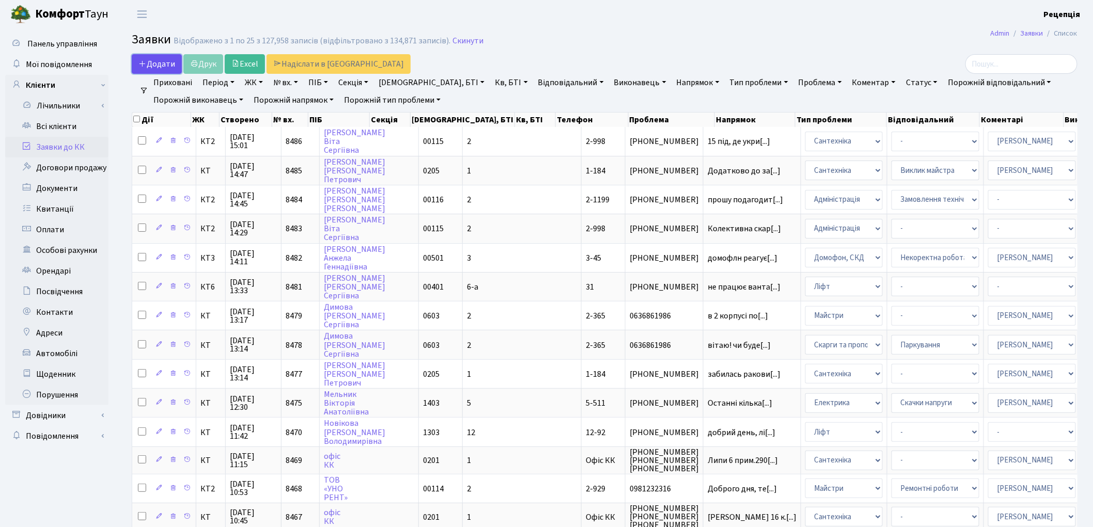
click at [155, 60] on span "Додати" at bounding box center [156, 63] width 37 height 11
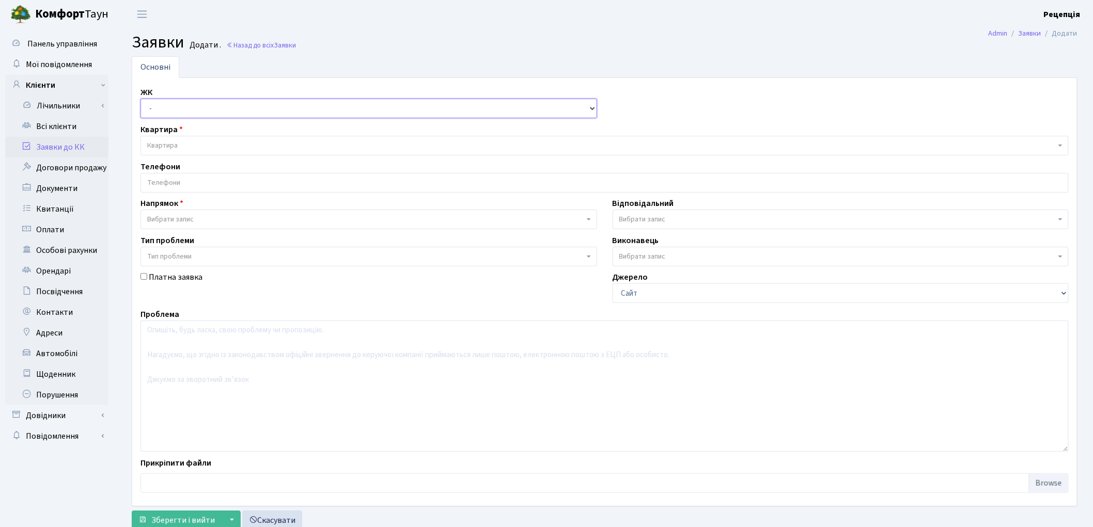
click at [174, 107] on select "- КТ, вул. Регенераторна, 4 КТ2, просп. [STREET_ADDRESS] [STREET_ADDRESS] [PERS…" at bounding box center [368, 109] width 457 height 20
select select "271"
click at [140, 99] on select "- КТ, вул. Регенераторна, 4 КТ2, просп. [STREET_ADDRESS] [STREET_ADDRESS] [PERS…" at bounding box center [368, 109] width 457 height 20
select select
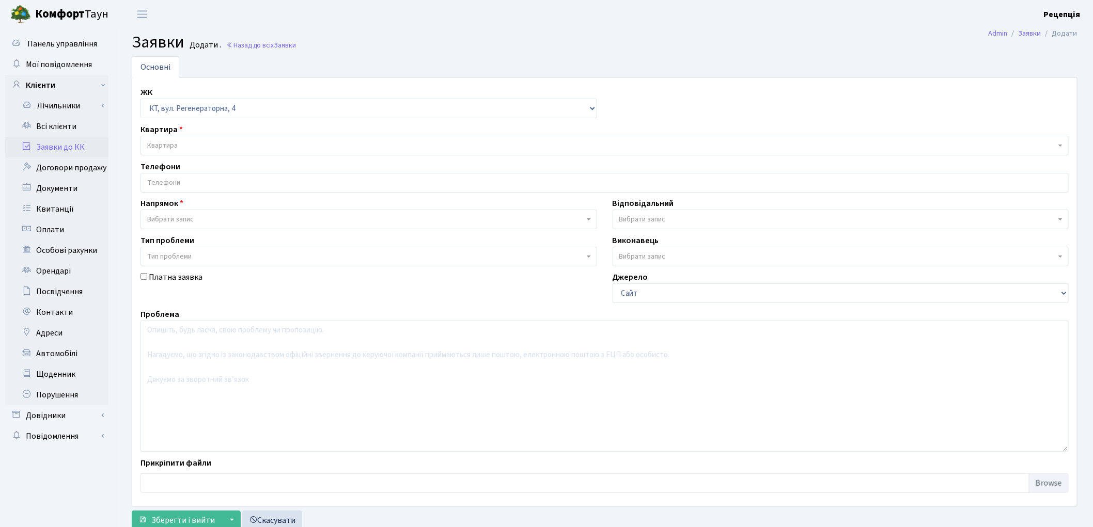
click at [186, 149] on span "Квартира" at bounding box center [601, 145] width 909 height 10
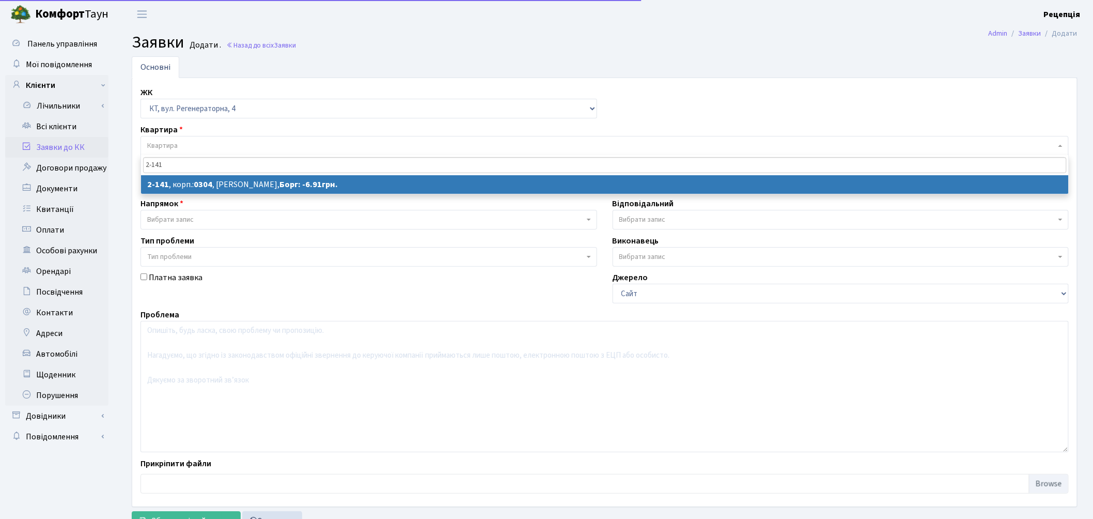
type input "2-141"
select select
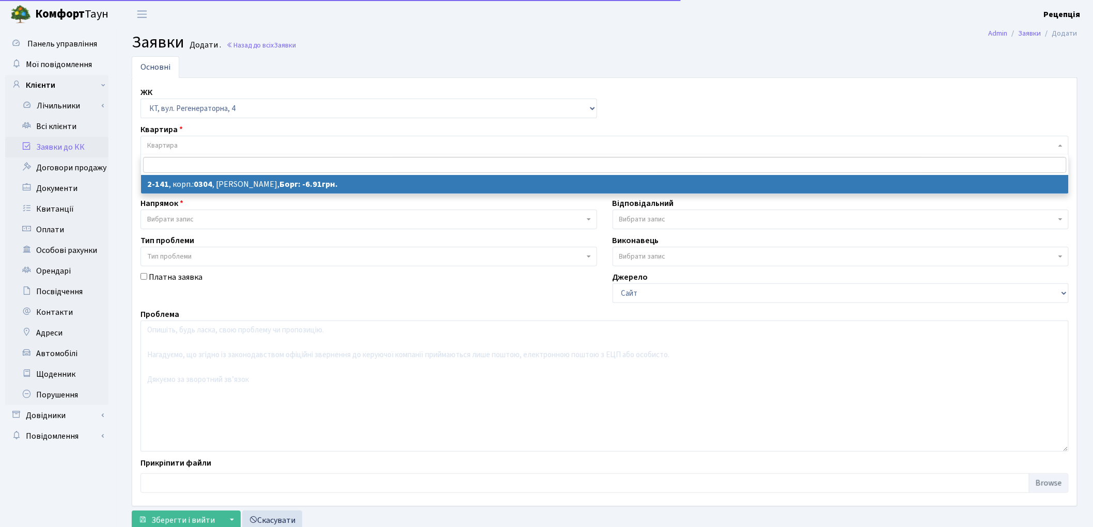
select select "631"
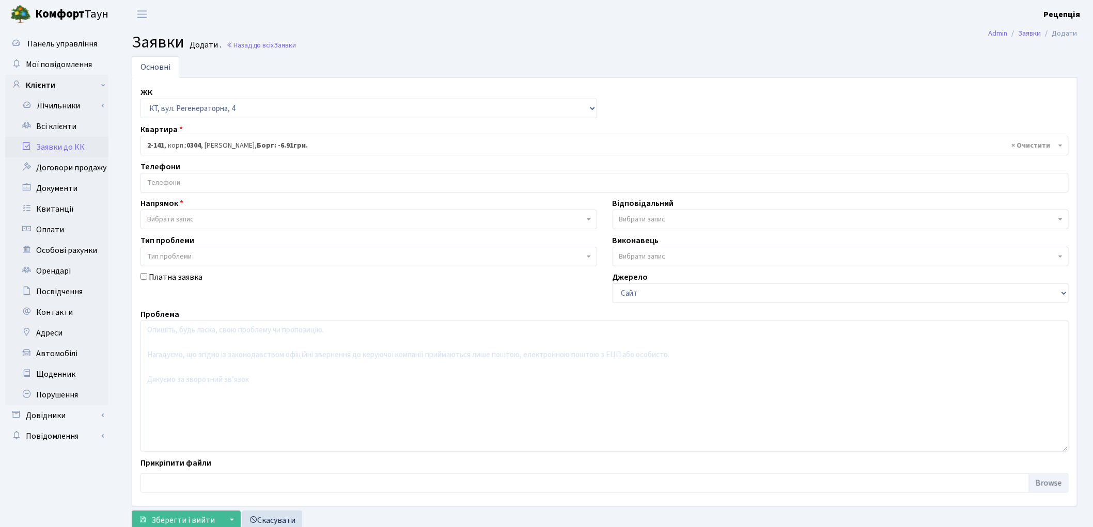
click at [193, 186] on input "search" at bounding box center [604, 183] width 927 height 19
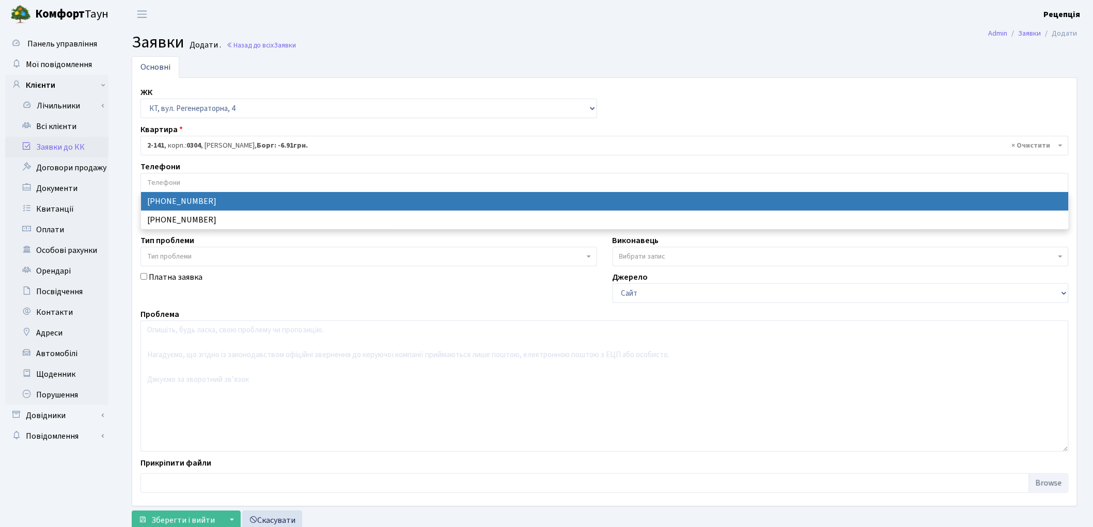
select select "133962"
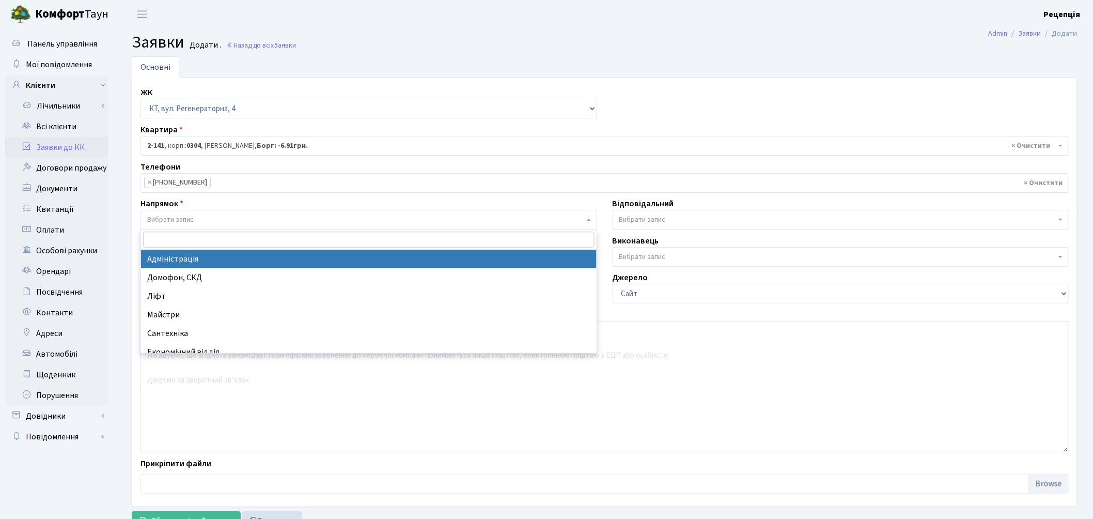
click at [194, 215] on span "Вибрати запис" at bounding box center [170, 219] width 46 height 10
select select "5"
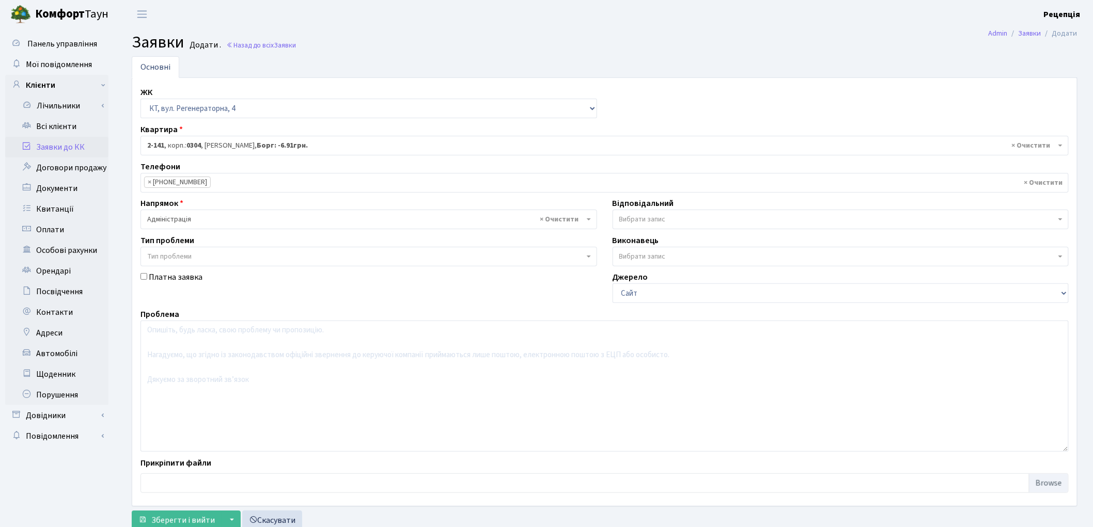
click at [183, 257] on span "Тип проблеми" at bounding box center [169, 257] width 44 height 10
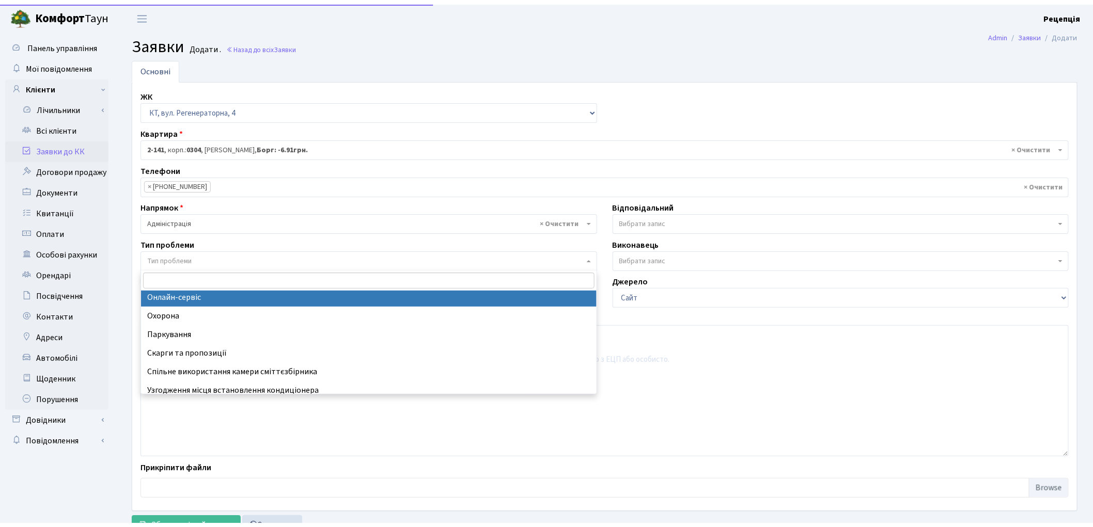
scroll to position [101, 0]
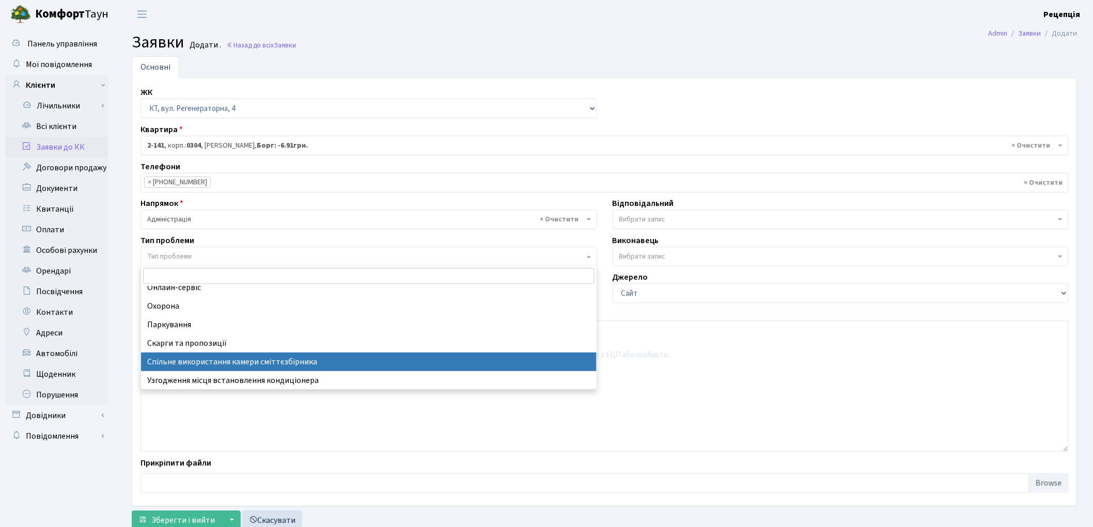
select select "34"
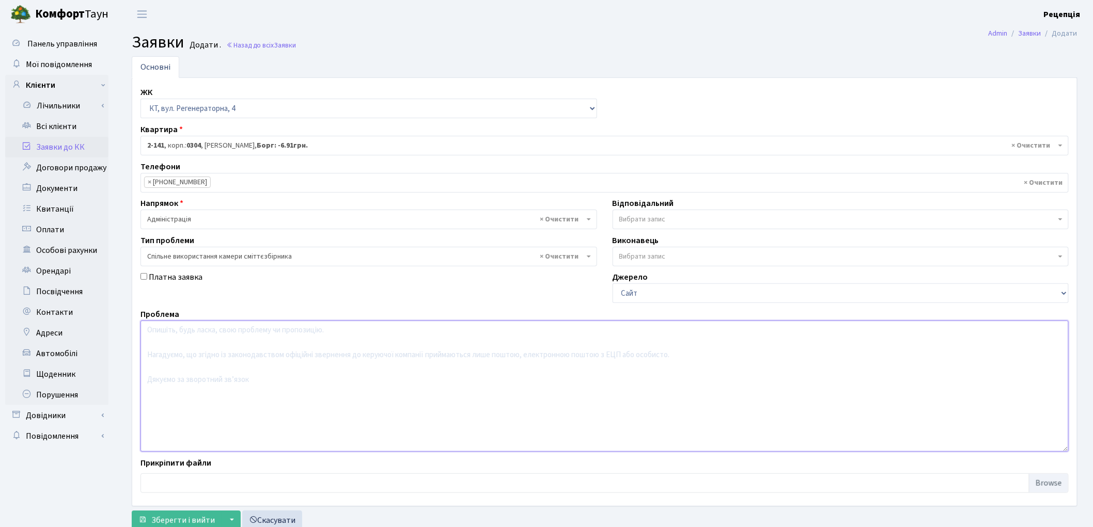
click at [199, 338] on textarea at bounding box center [604, 386] width 928 height 131
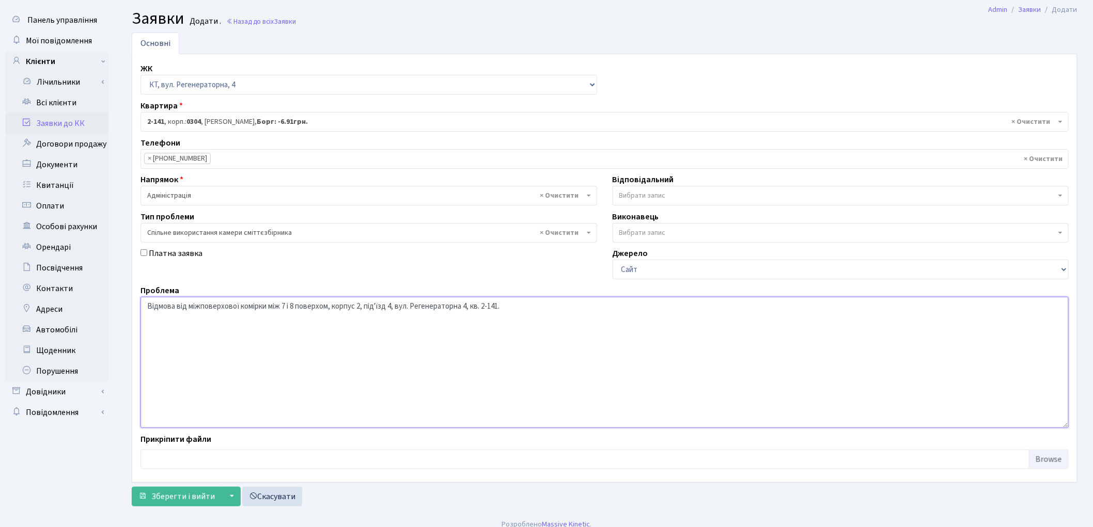
scroll to position [34, 0]
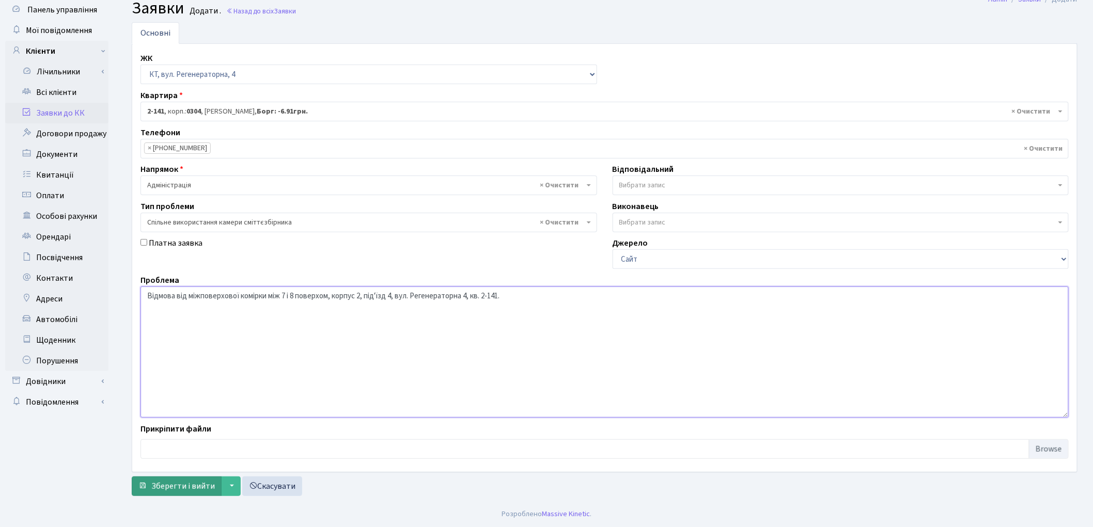
type textarea "Відмова від міжповерхової комірки між 7 і 8 поверхом, корпус 2, під'їзд 4, вул.…"
click at [178, 482] on span "Зберегти і вийти" at bounding box center [183, 486] width 64 height 11
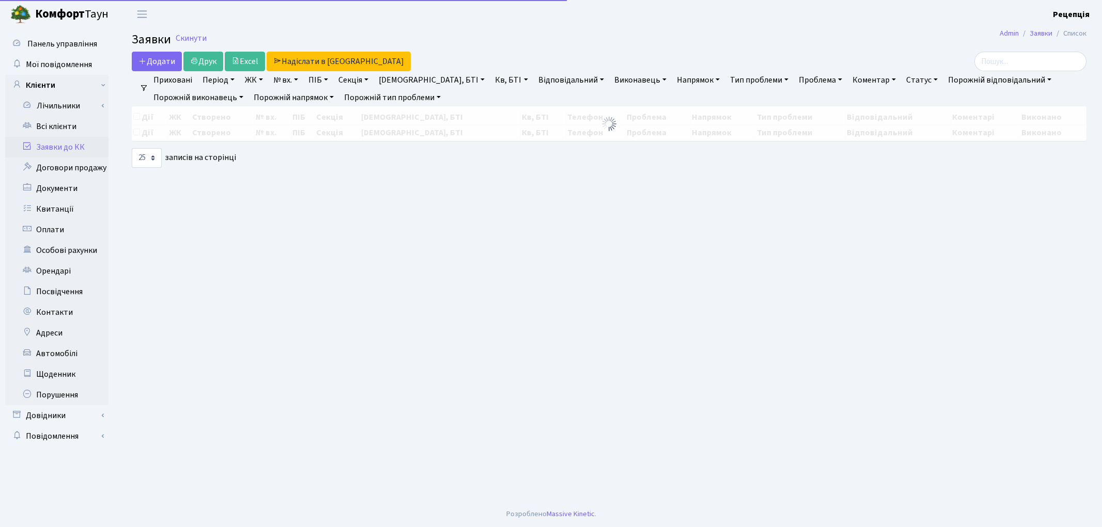
select select "25"
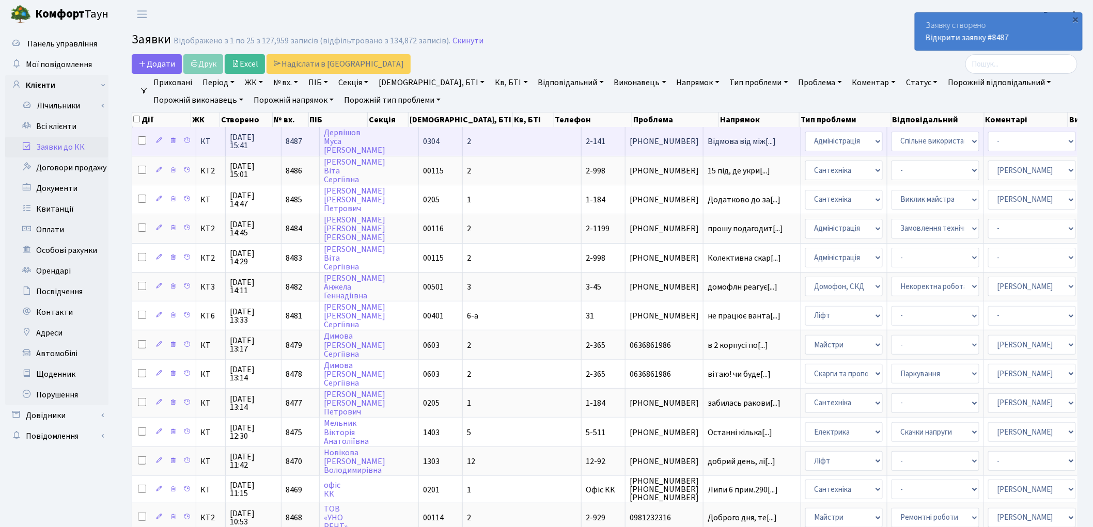
click at [424, 143] on td "0304" at bounding box center [441, 141] width 44 height 28
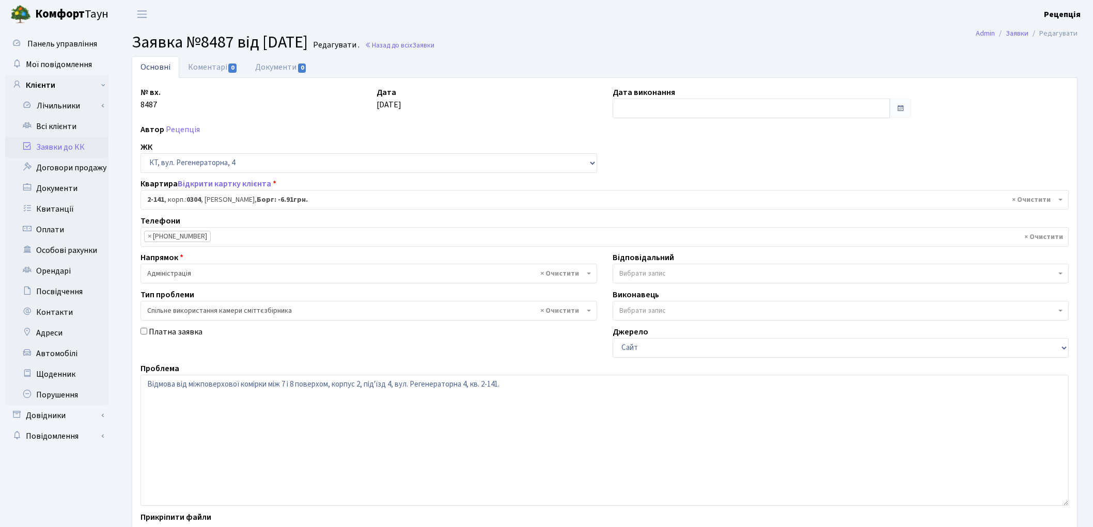
select select "631"
select select "34"
click at [514, 387] on textarea "Відмова від міжповерхової комірки між 7 і 8 поверхом, корпус 2, під'їзд 4, вул.…" at bounding box center [604, 440] width 928 height 131
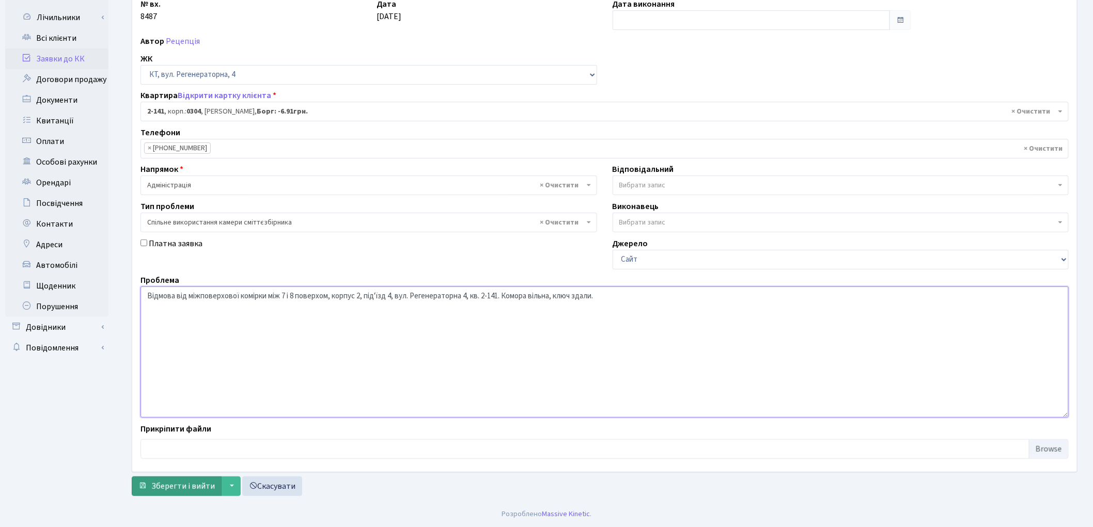
type textarea "Відмова від міжповерхової комірки між 7 і 8 поверхом, корпус 2, під'їзд 4, вул.…"
click at [183, 492] on span "Зберегти і вийти" at bounding box center [183, 486] width 64 height 11
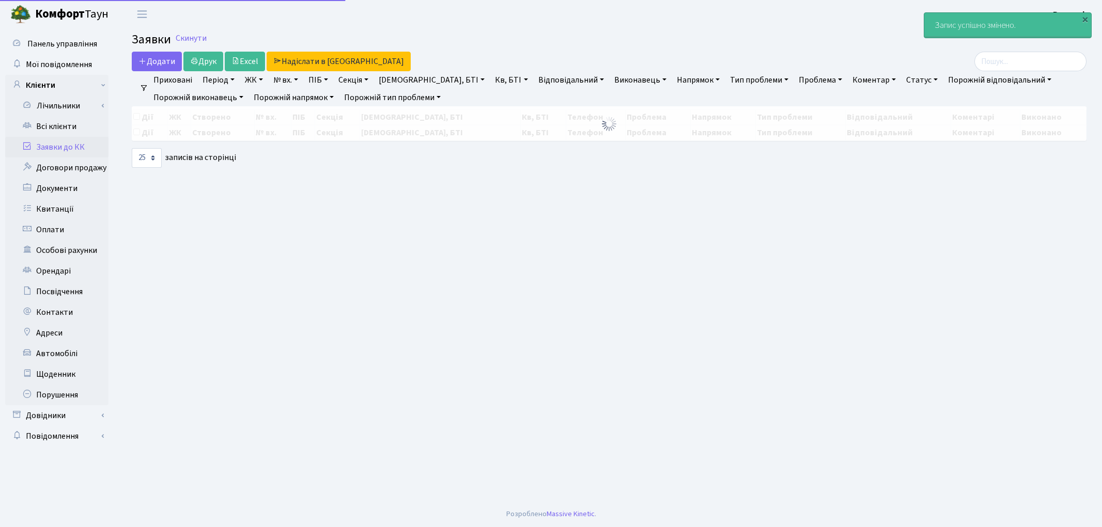
select select "25"
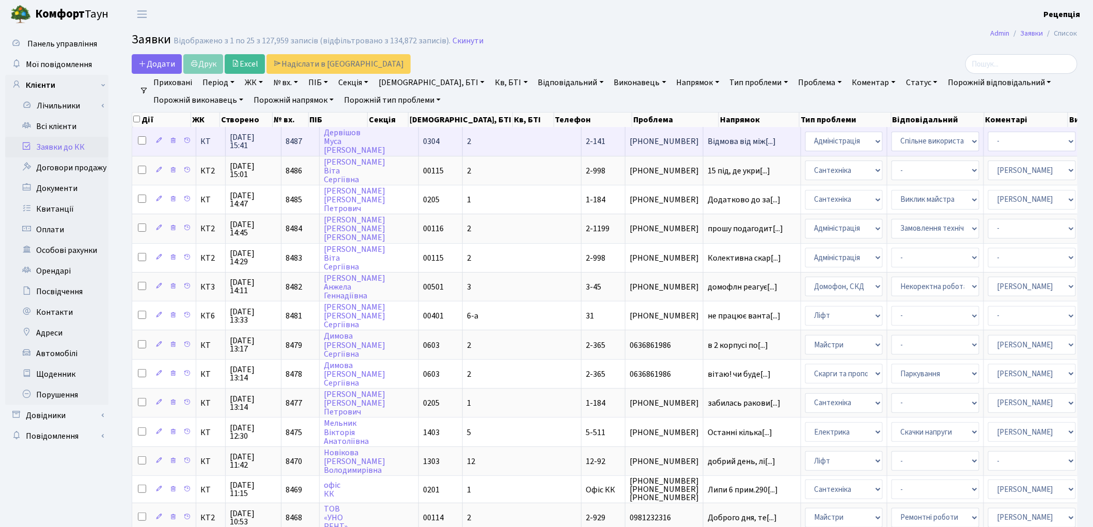
click at [472, 132] on td "2" at bounding box center [522, 141] width 119 height 28
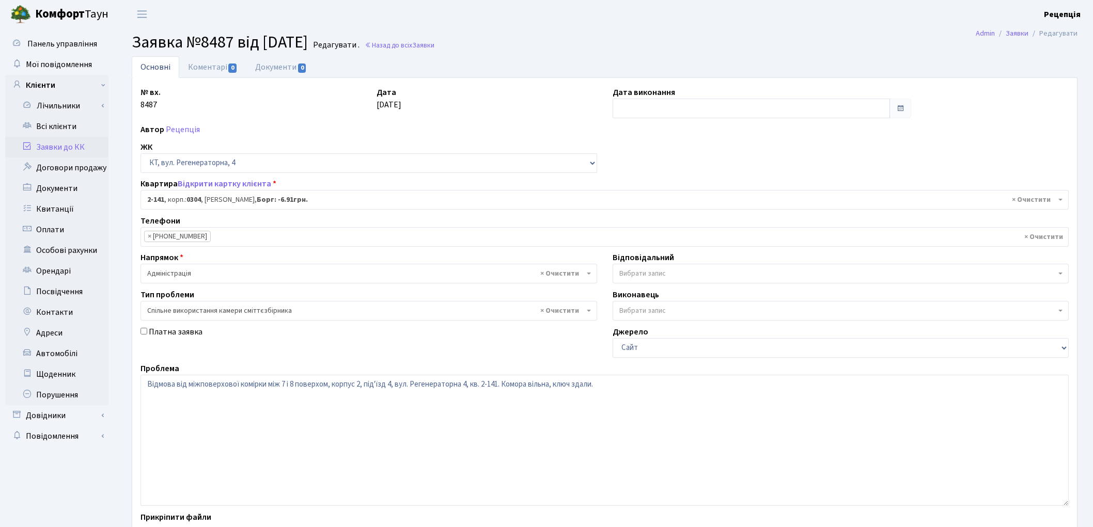
select select "631"
select select "34"
click at [272, 68] on link "Документи 0" at bounding box center [280, 66] width 69 height 21
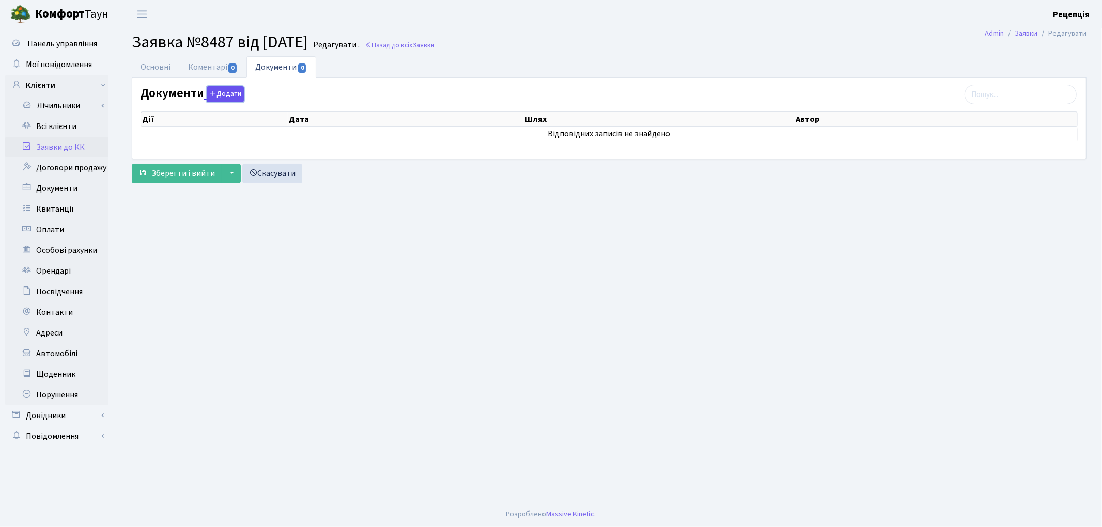
click at [233, 93] on button "Додати" at bounding box center [225, 94] width 37 height 16
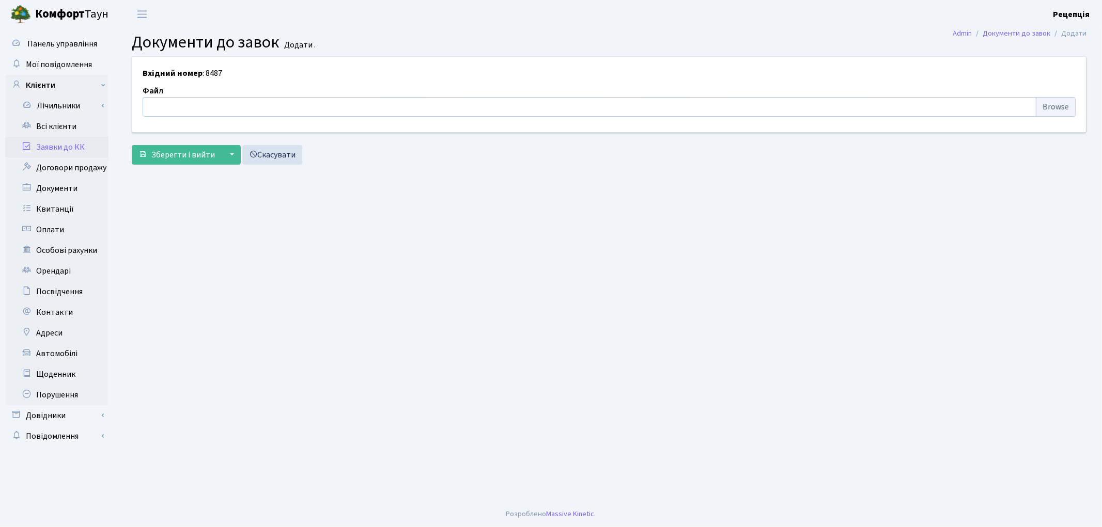
click at [1059, 104] on input "file" at bounding box center [609, 107] width 933 height 20
type input "C:\fakepath\сканирование0719.pdf"
click at [153, 157] on span "Зберегти і вийти" at bounding box center [183, 154] width 64 height 11
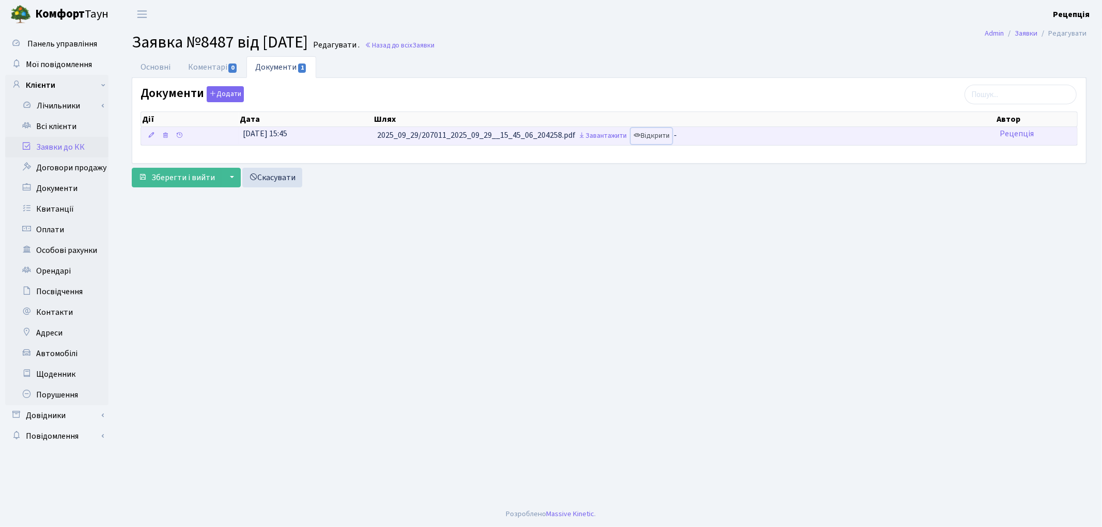
click at [656, 141] on link "Відкрити" at bounding box center [651, 136] width 41 height 16
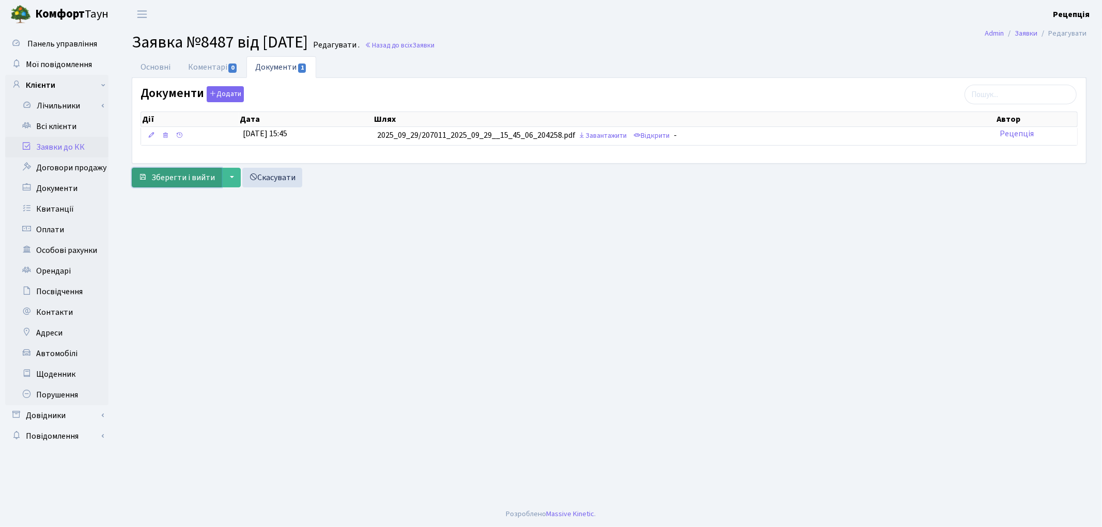
click at [166, 183] on span "Зберегти і вийти" at bounding box center [183, 177] width 64 height 11
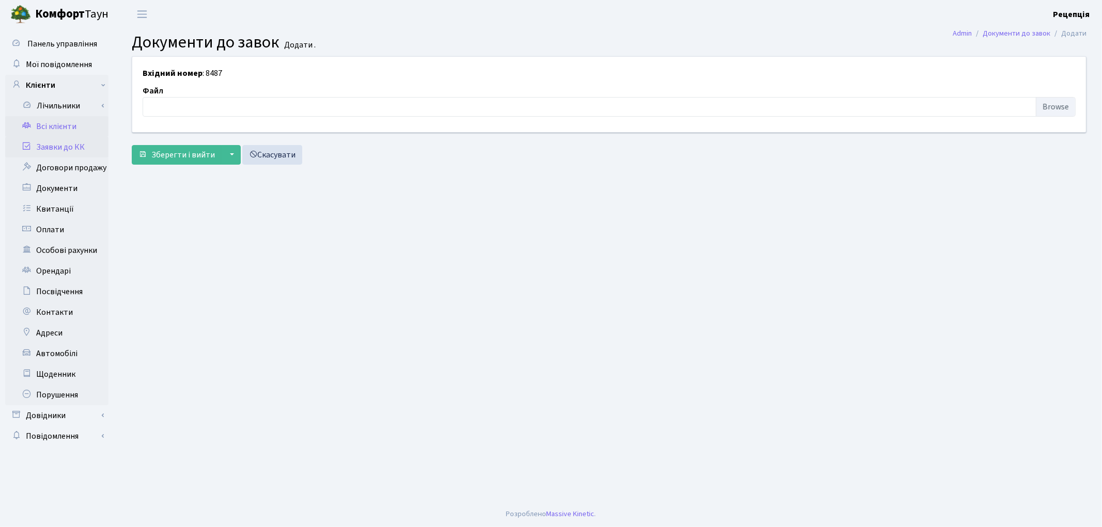
click at [73, 124] on link "Всі клієнти" at bounding box center [56, 126] width 103 height 21
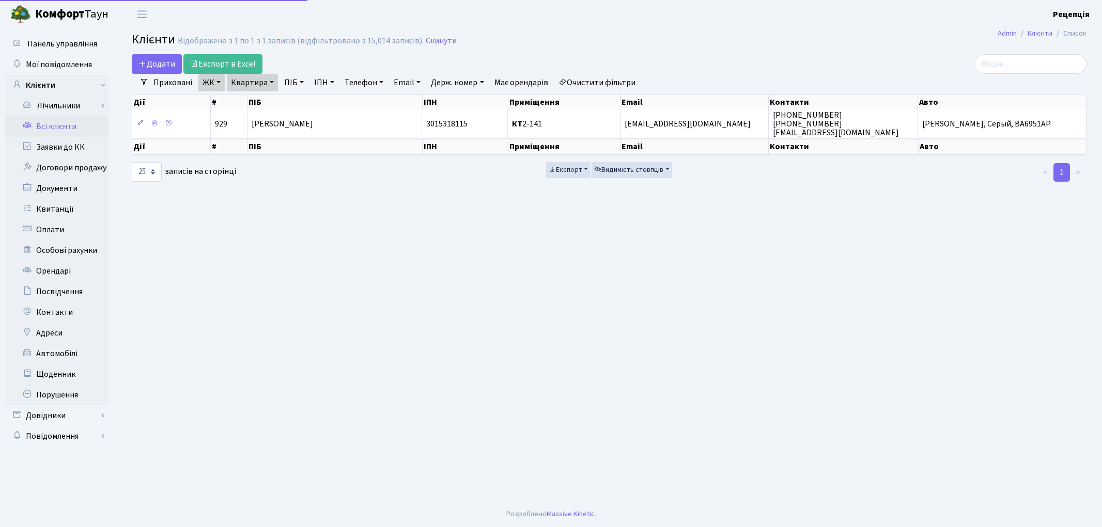
select select "25"
click at [601, 78] on link "Очистити фільтри" at bounding box center [596, 83] width 85 height 18
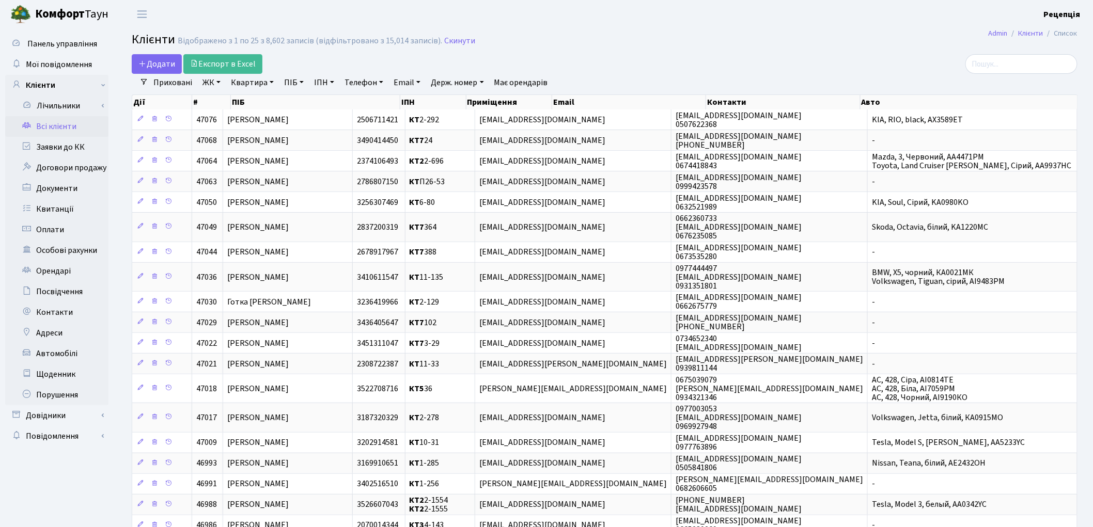
click at [200, 82] on link "ЖК" at bounding box center [211, 83] width 26 height 18
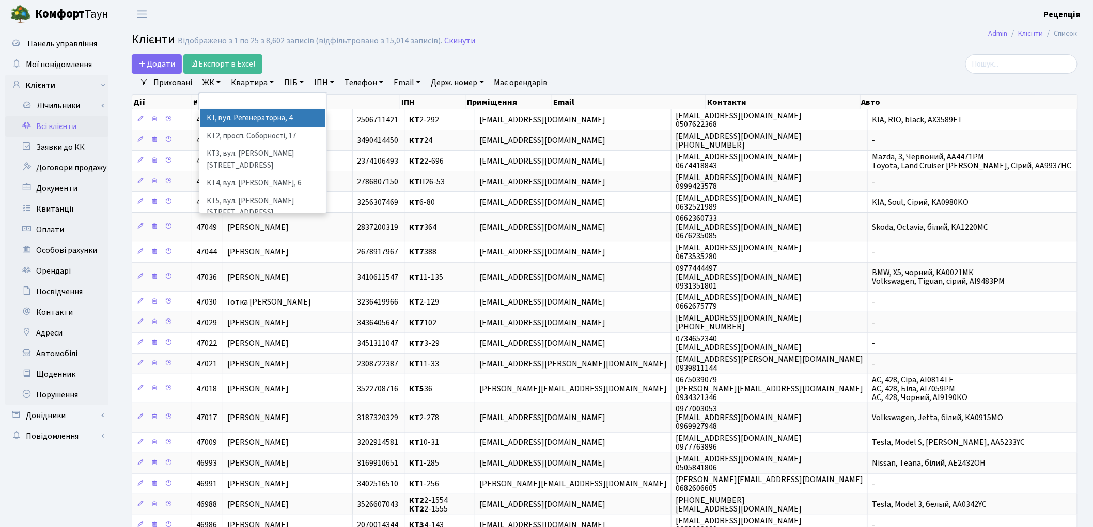
click at [228, 113] on li "КТ, вул. Регенераторна, 4" at bounding box center [262, 119] width 125 height 18
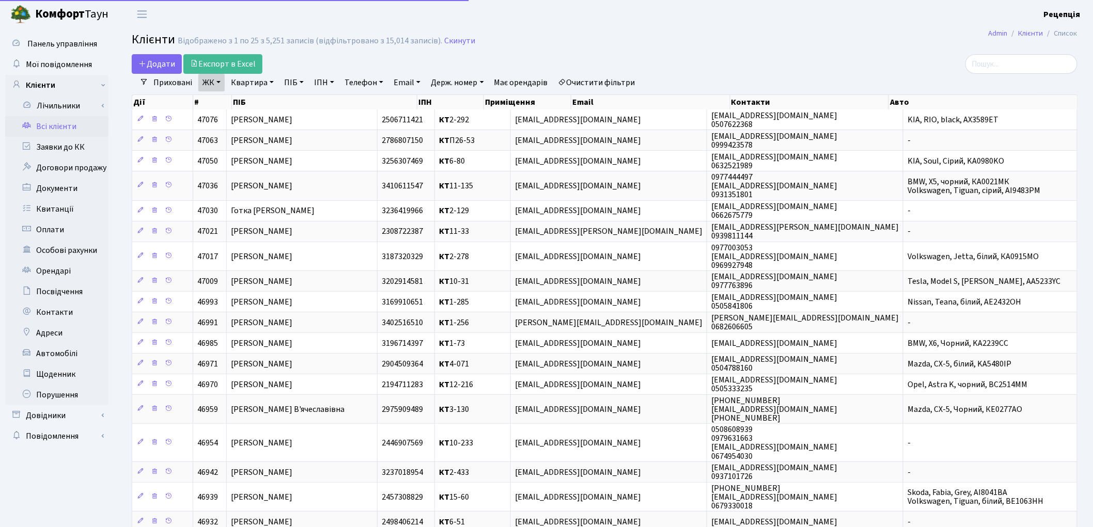
click at [254, 80] on link "Квартира" at bounding box center [252, 83] width 51 height 18
type input "8-6"
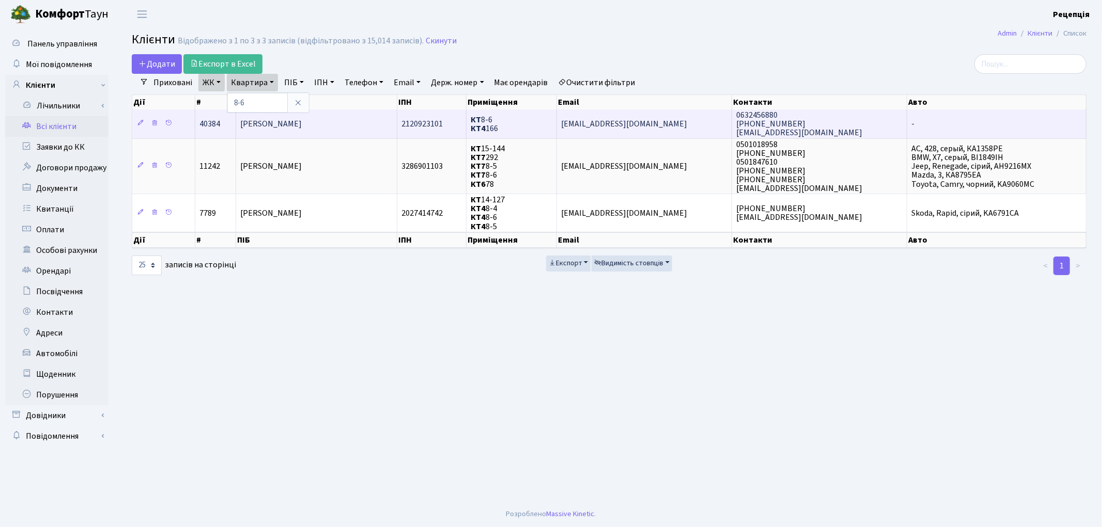
click at [509, 116] on td "КТ 8-6 КТ4 166" at bounding box center [511, 124] width 90 height 28
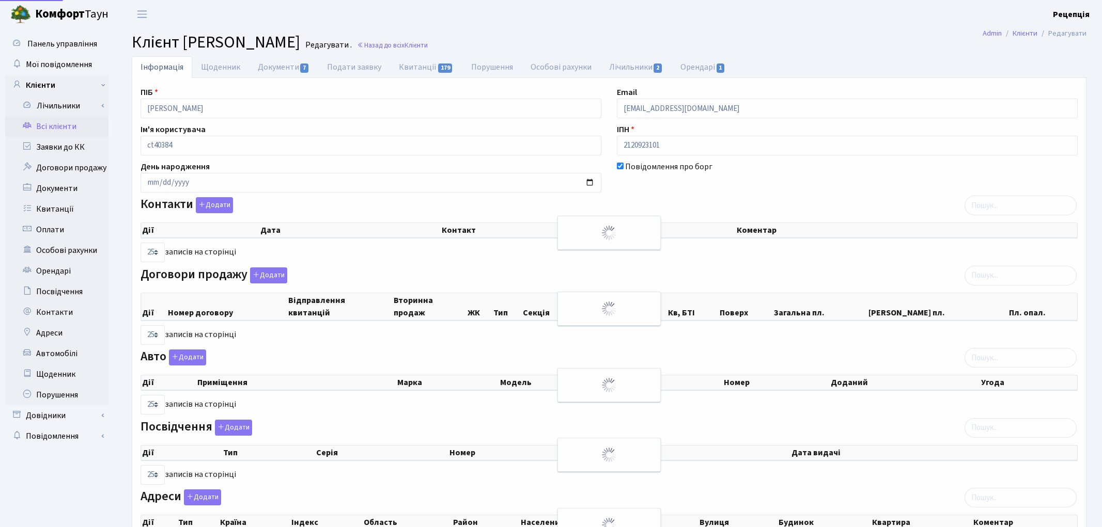
select select "25"
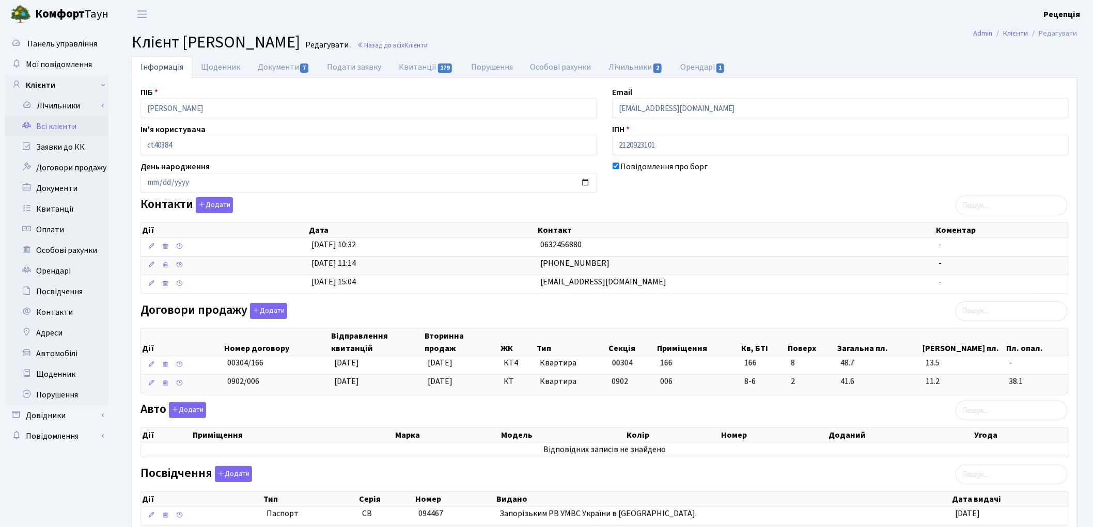
click at [75, 121] on link "Всі клієнти" at bounding box center [56, 126] width 103 height 21
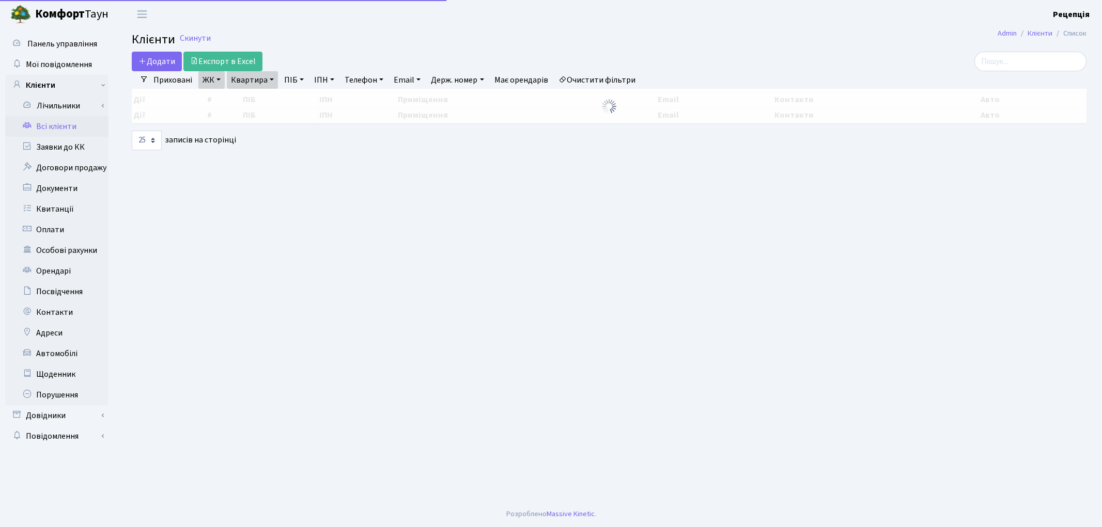
select select "25"
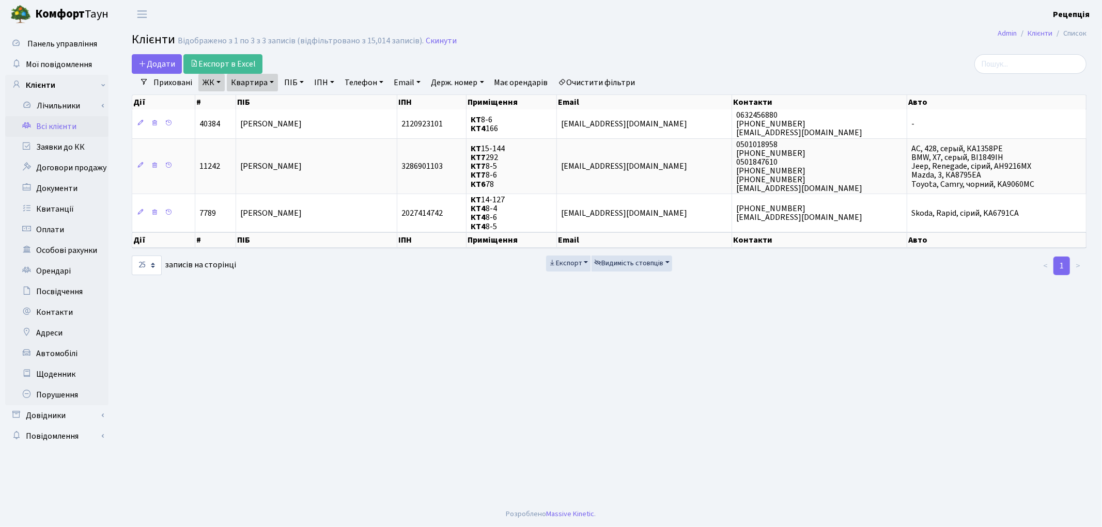
click at [264, 88] on link "Квартира" at bounding box center [252, 83] width 51 height 18
click at [273, 103] on input "8-6" at bounding box center [257, 103] width 60 height 20
type input "8-60"
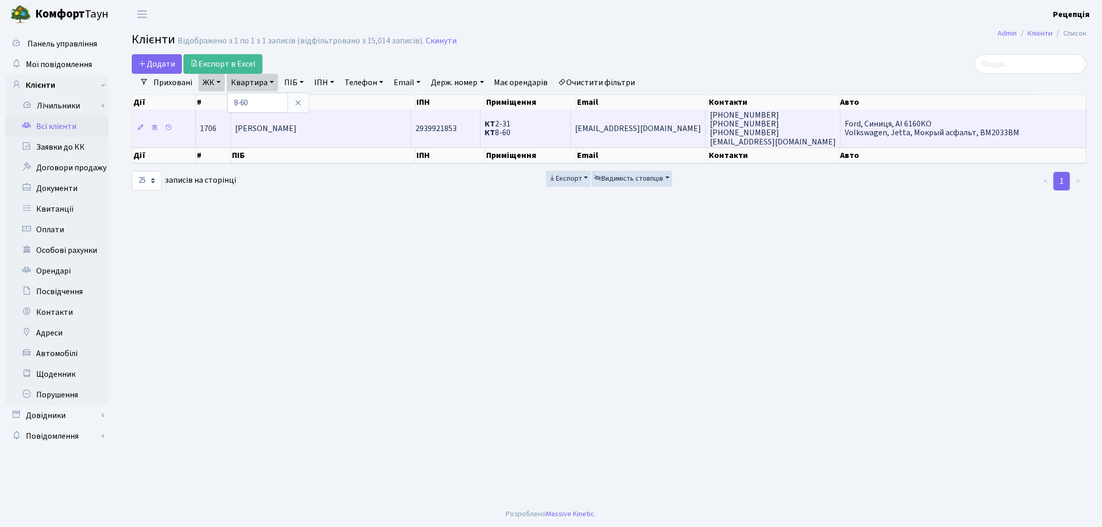
click at [291, 128] on span "[PERSON_NAME]" at bounding box center [265, 128] width 61 height 11
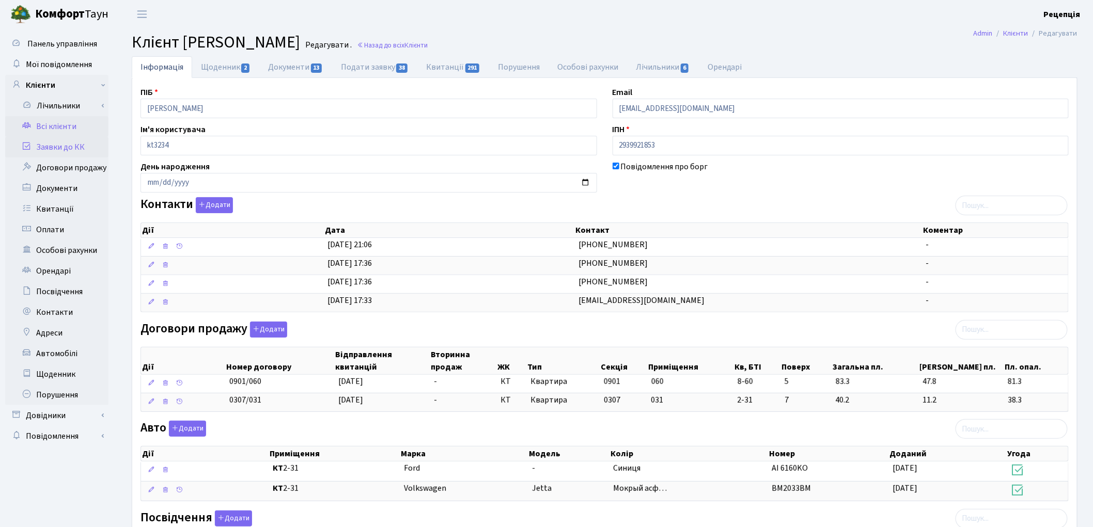
click at [65, 146] on link "Заявки до КК" at bounding box center [56, 147] width 103 height 21
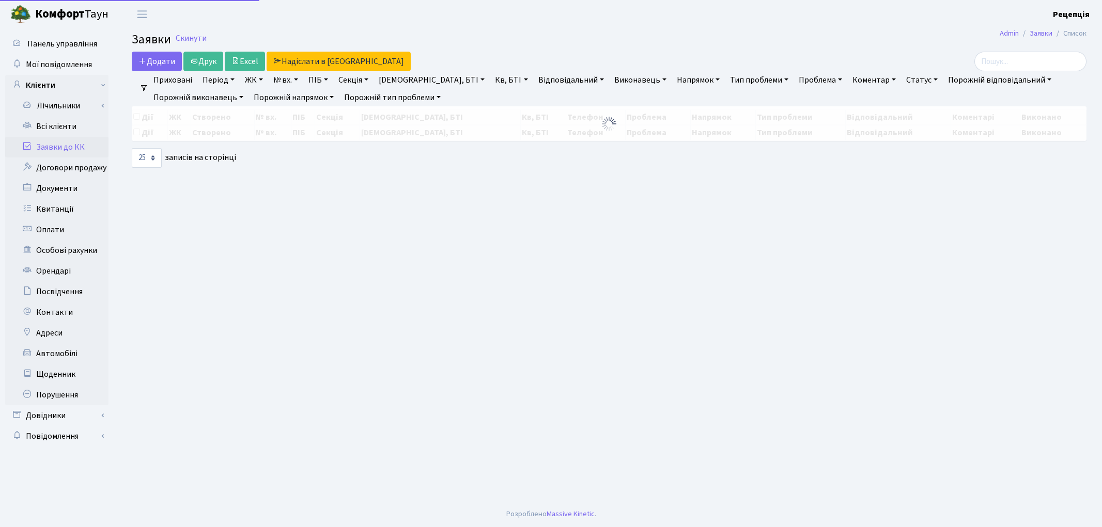
select select "25"
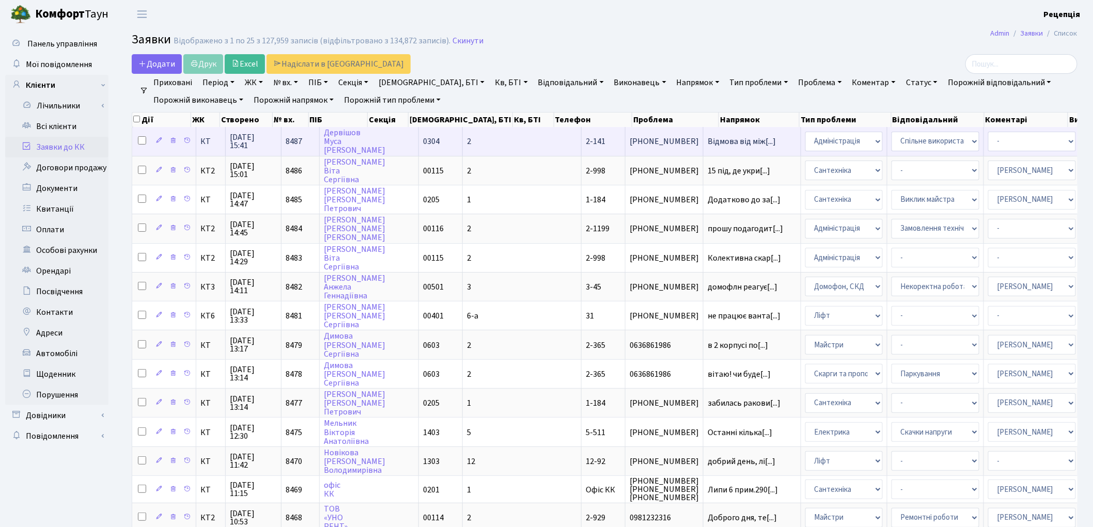
click at [423, 138] on span "0304" at bounding box center [431, 141] width 17 height 11
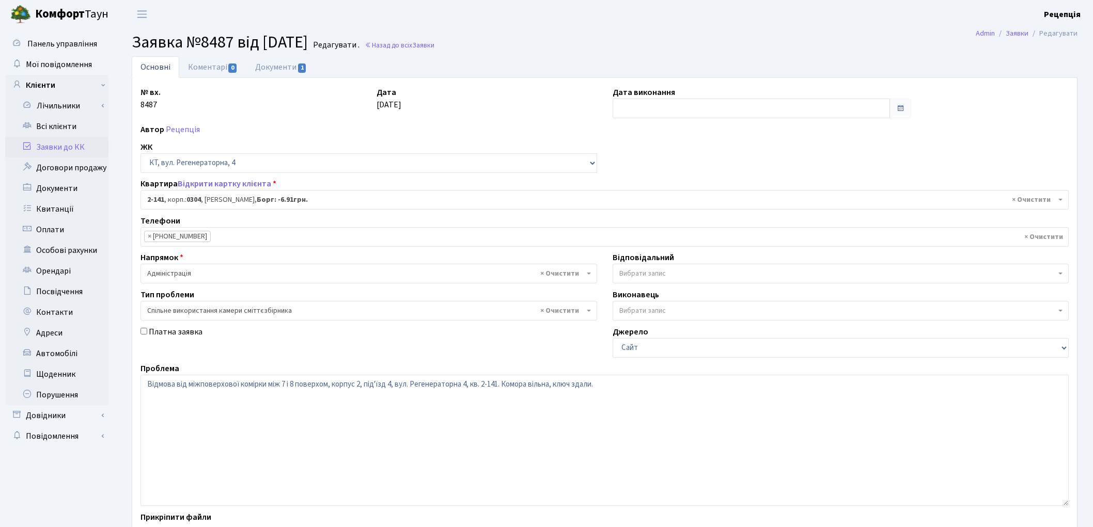
select select "631"
select select "34"
click at [290, 69] on link "Документи 1" at bounding box center [280, 66] width 69 height 21
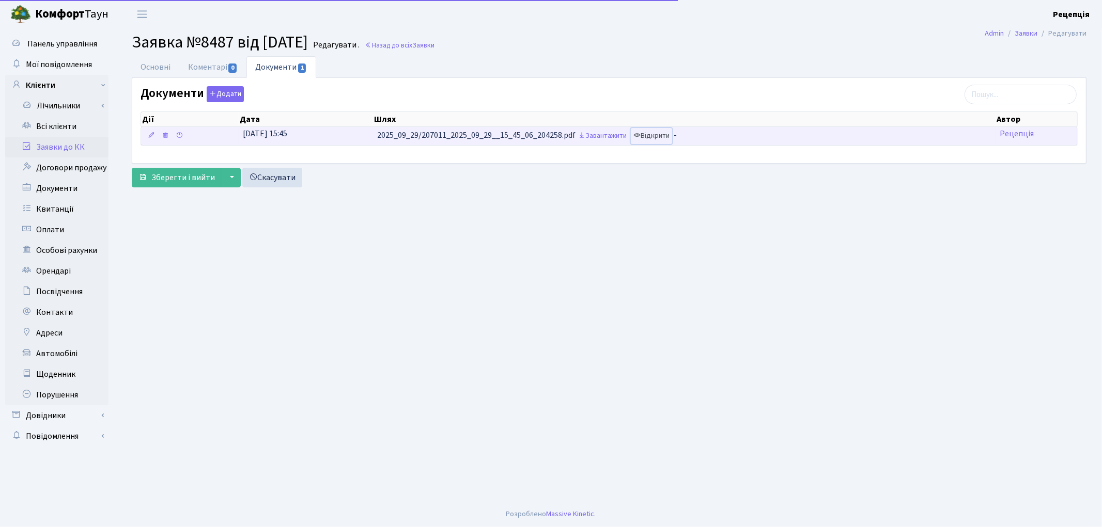
click at [663, 137] on link "Відкрити" at bounding box center [651, 136] width 41 height 16
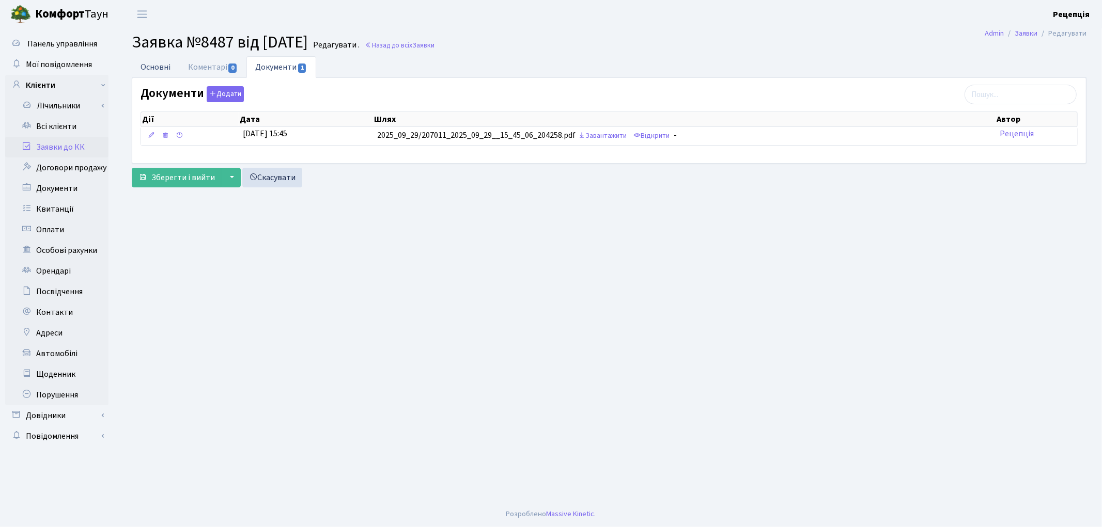
click at [160, 65] on link "Основні" at bounding box center [156, 66] width 48 height 21
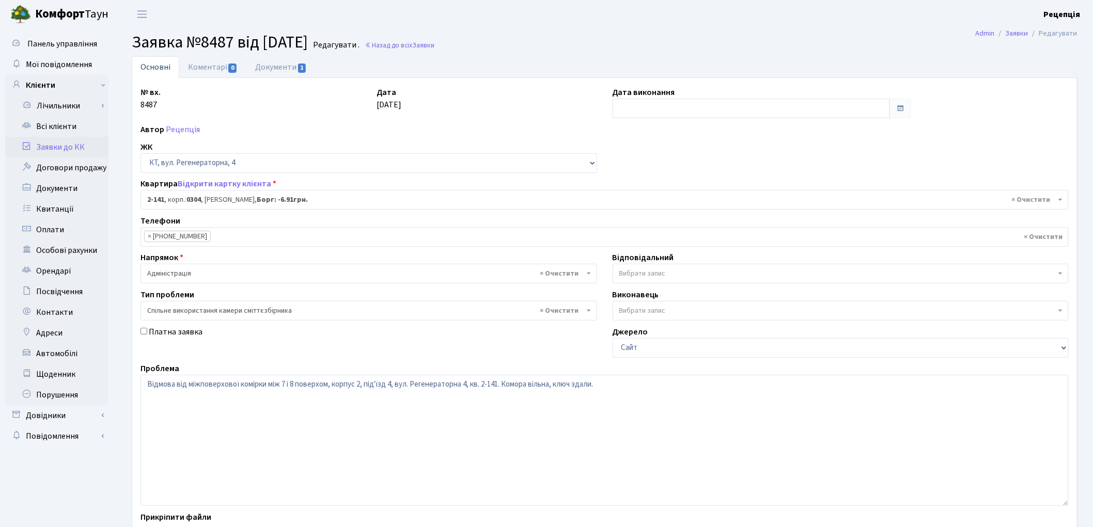
click at [52, 143] on link "Заявки до КК" at bounding box center [56, 147] width 103 height 21
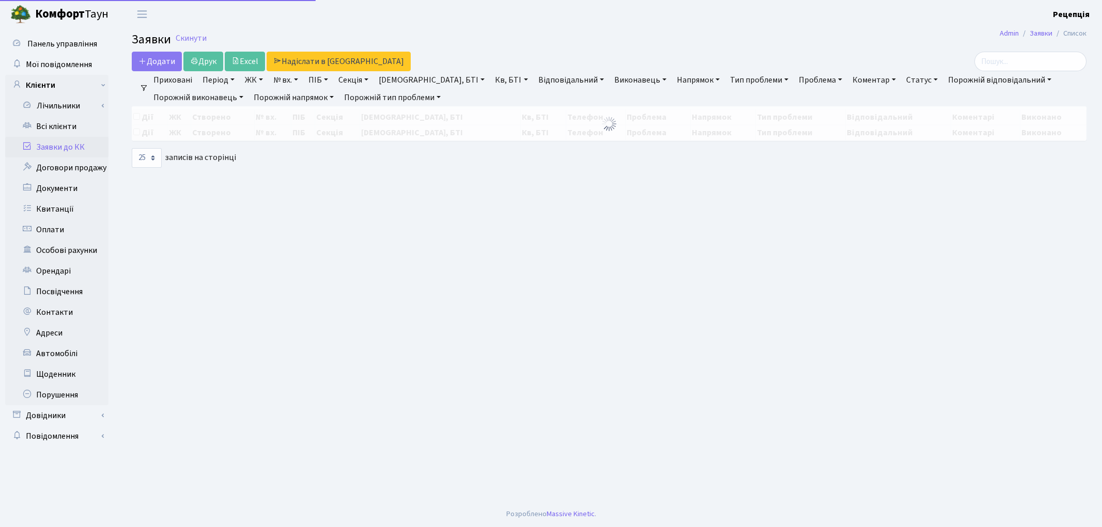
select select "25"
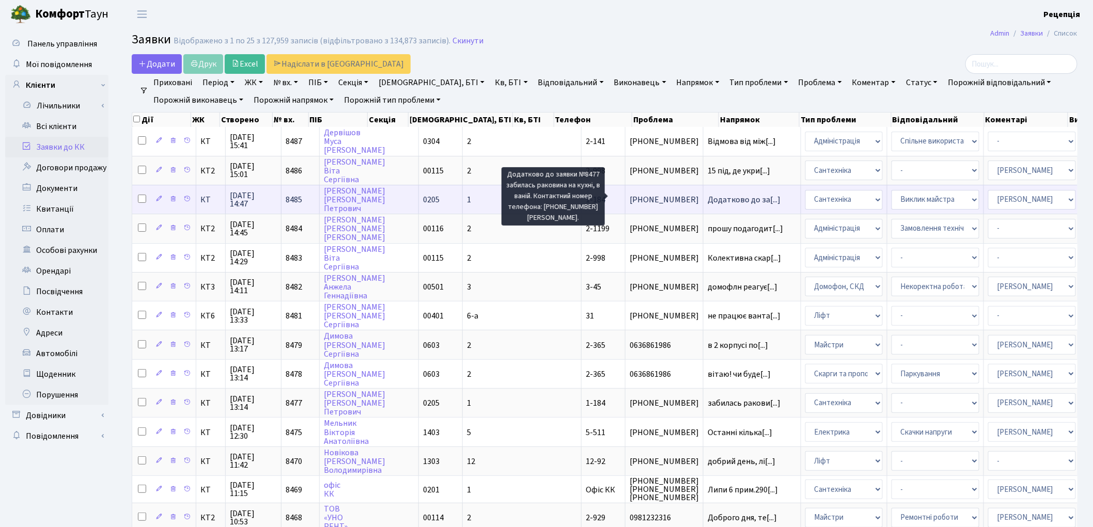
click at [708, 198] on span "Додатково до за[...]" at bounding box center [744, 199] width 73 height 11
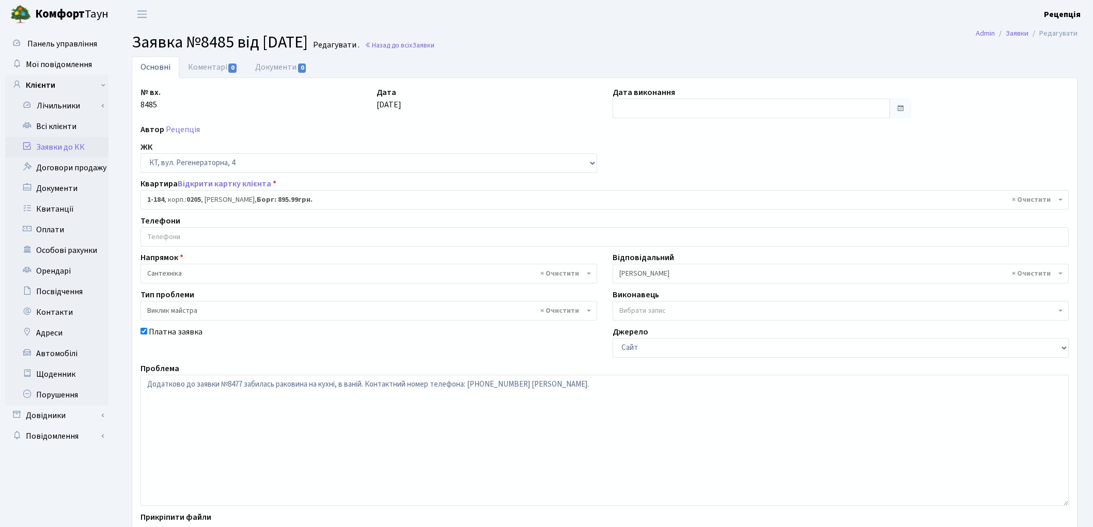
select select "184"
select select "29"
click at [66, 142] on link "Заявки до КК" at bounding box center [56, 147] width 103 height 21
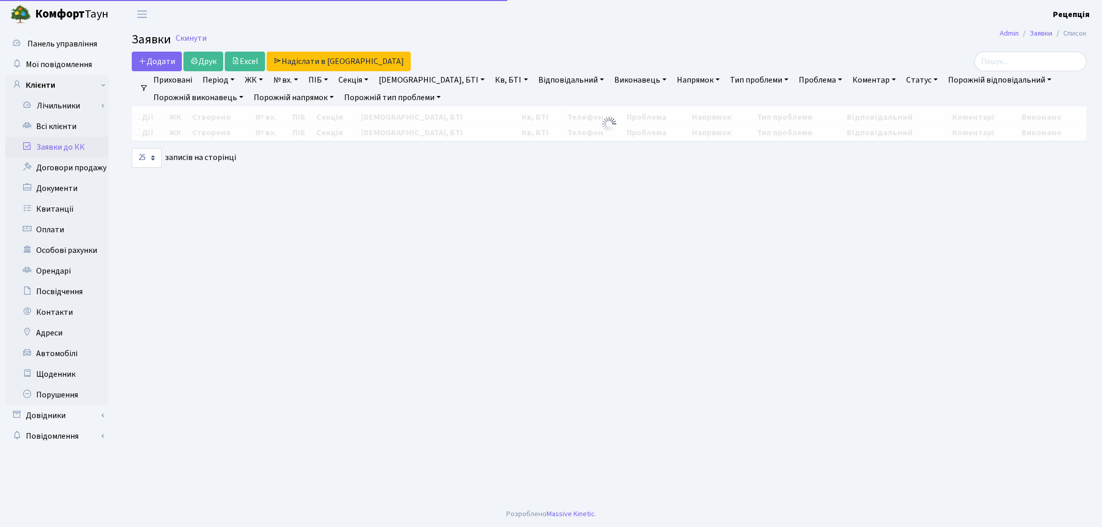
select select "25"
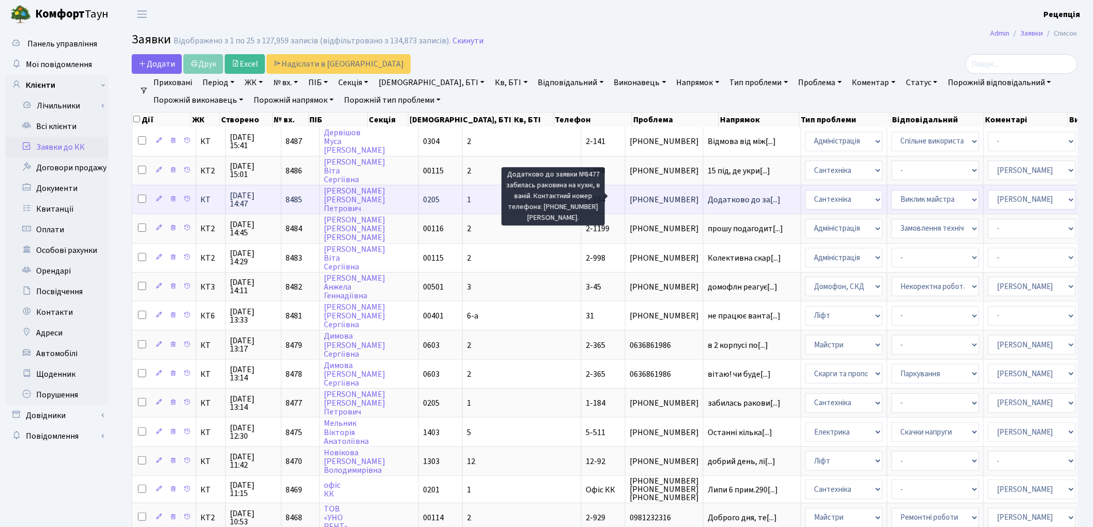
click at [708, 195] on span "Додатково до за[...]" at bounding box center [744, 199] width 73 height 11
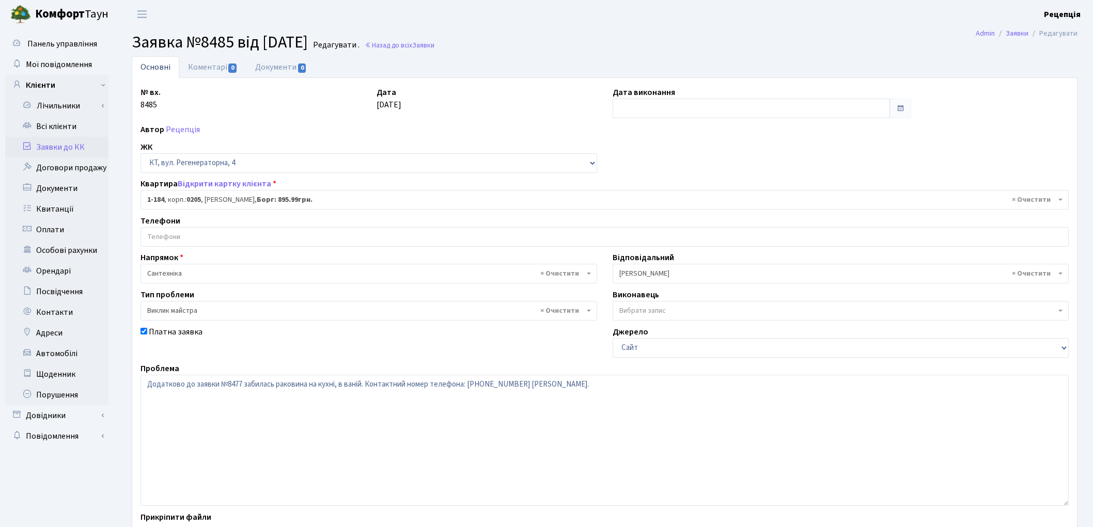
select select "184"
select select "29"
click at [87, 147] on link "Заявки до КК" at bounding box center [56, 147] width 103 height 21
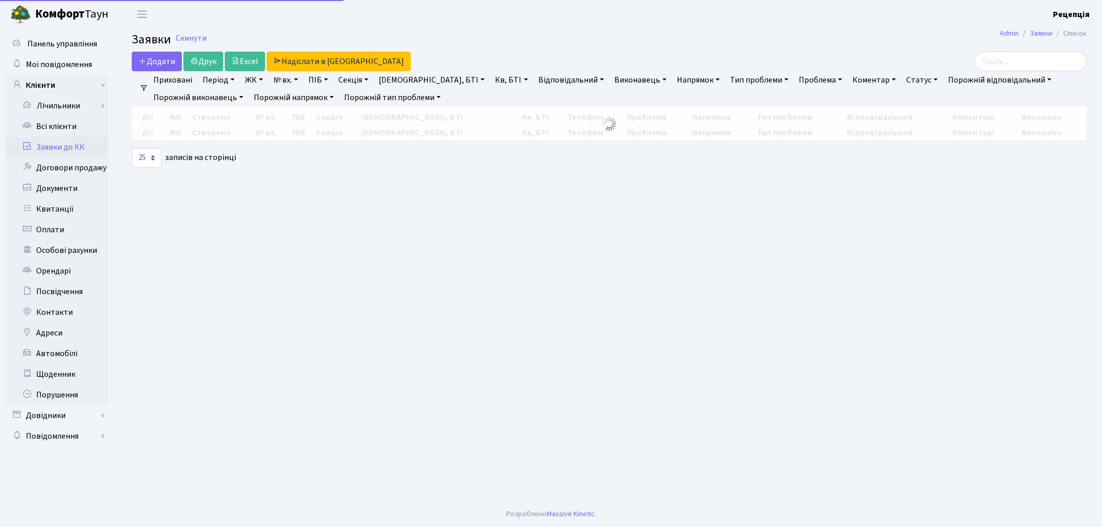
select select "25"
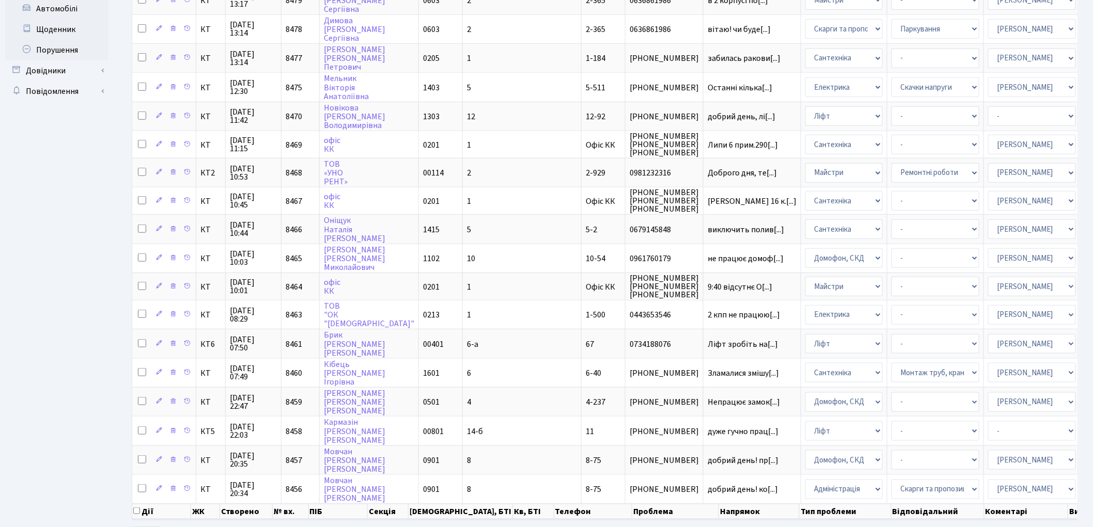
scroll to position [375, 0]
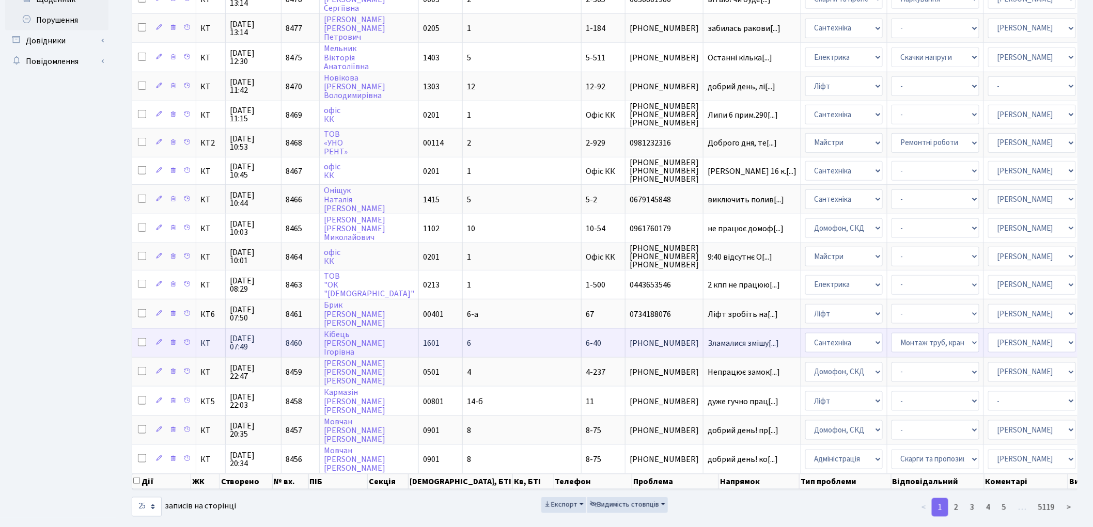
click at [703, 329] on td "Зламалися змішу[...]" at bounding box center [752, 343] width 98 height 29
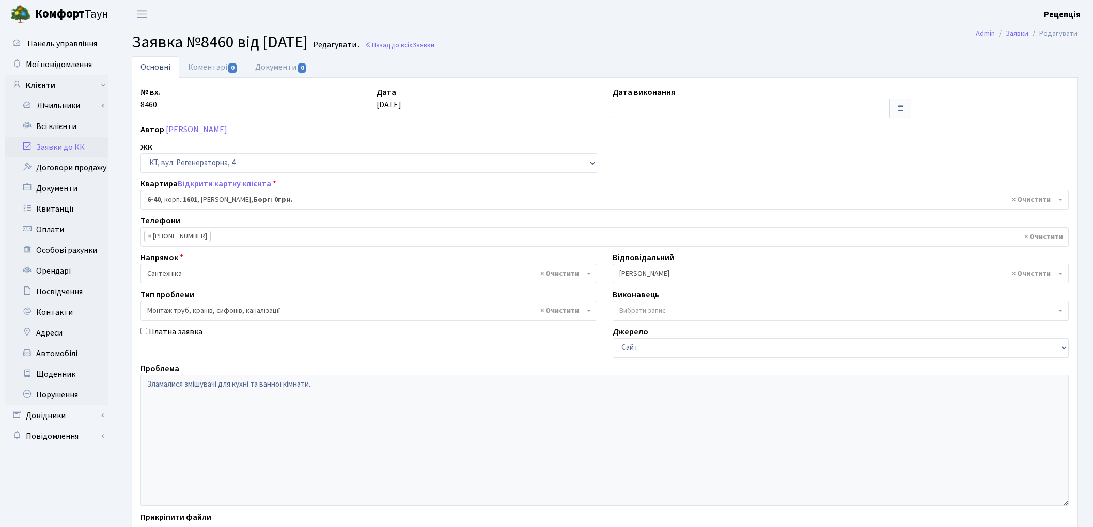
select select "5220"
select select "37"
click at [80, 140] on link "Заявки до КК" at bounding box center [56, 147] width 103 height 21
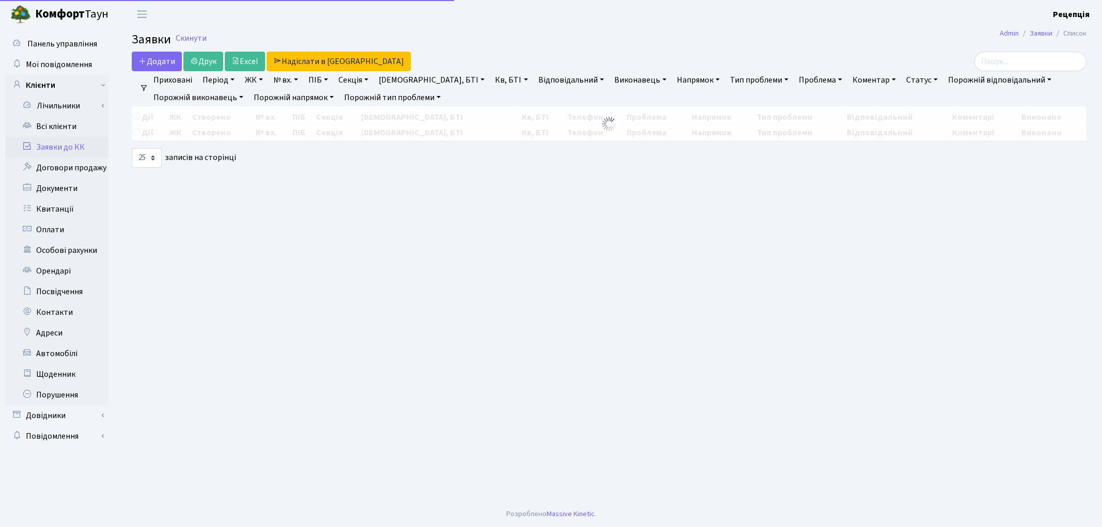
select select "25"
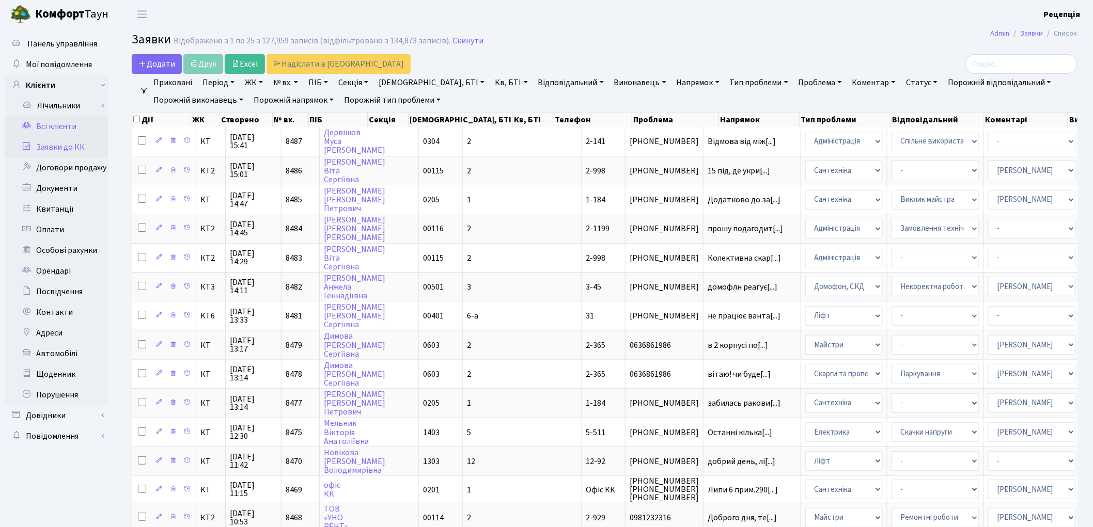
click at [56, 131] on link "Всі клієнти" at bounding box center [56, 126] width 103 height 21
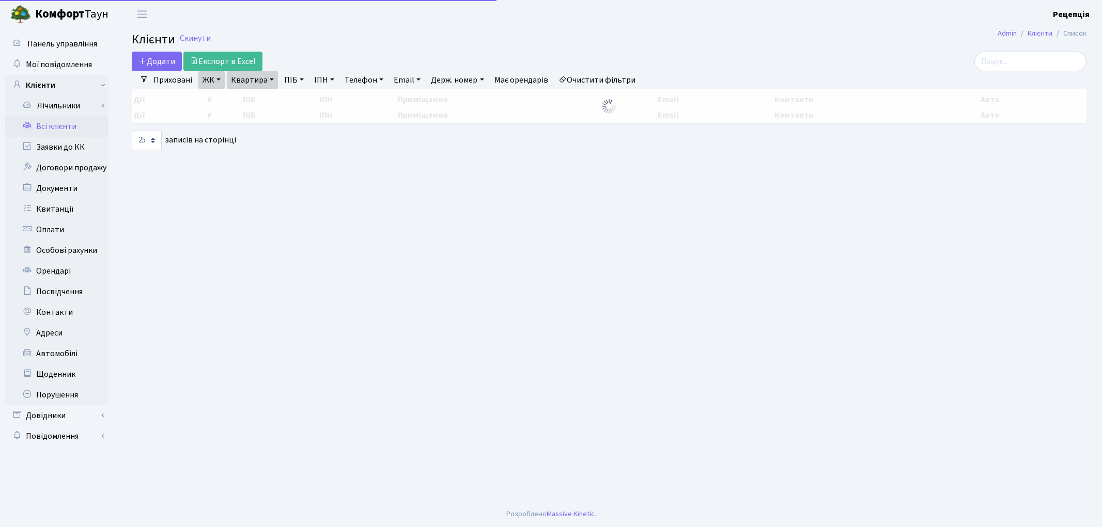
select select "25"
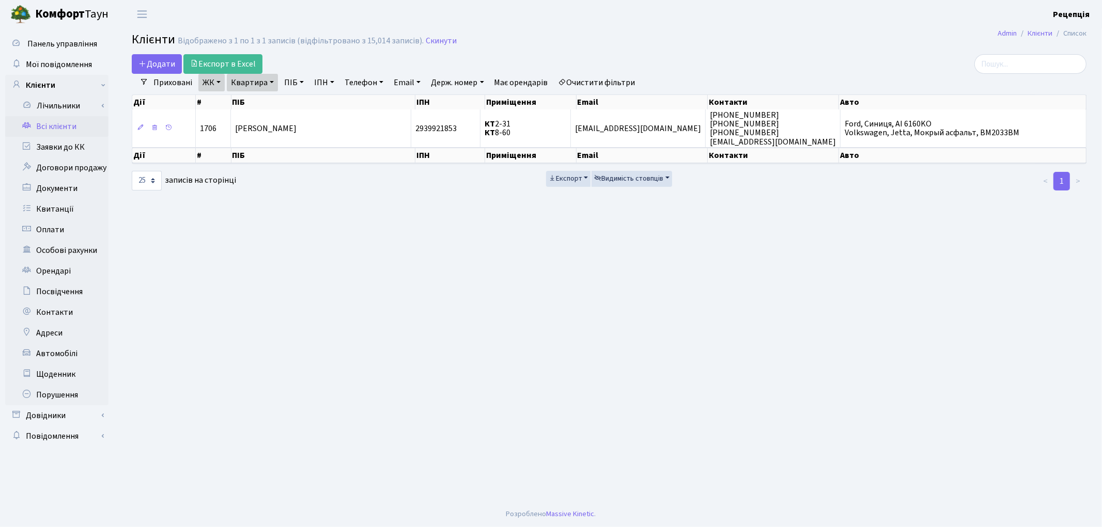
click at [609, 83] on link "Очистити фільтри" at bounding box center [596, 83] width 85 height 18
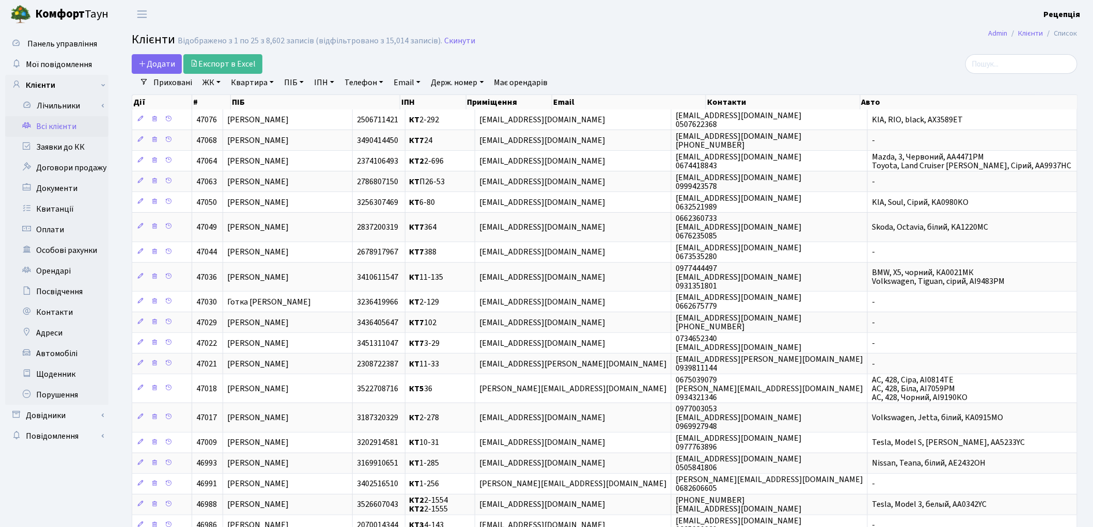
click at [212, 86] on link "ЖК" at bounding box center [211, 83] width 26 height 18
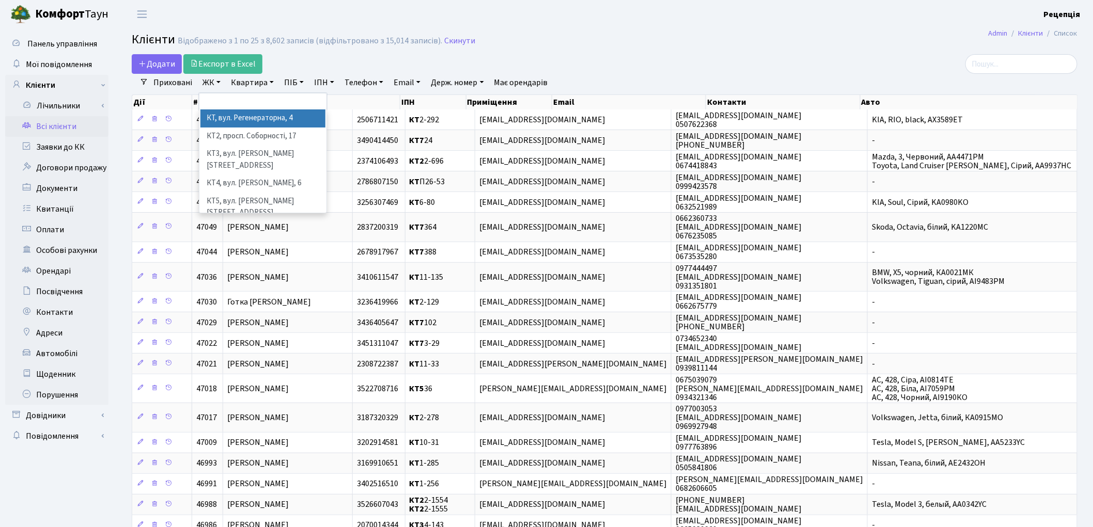
click at [231, 113] on li "КТ, вул. Регенераторна, 4" at bounding box center [262, 119] width 125 height 18
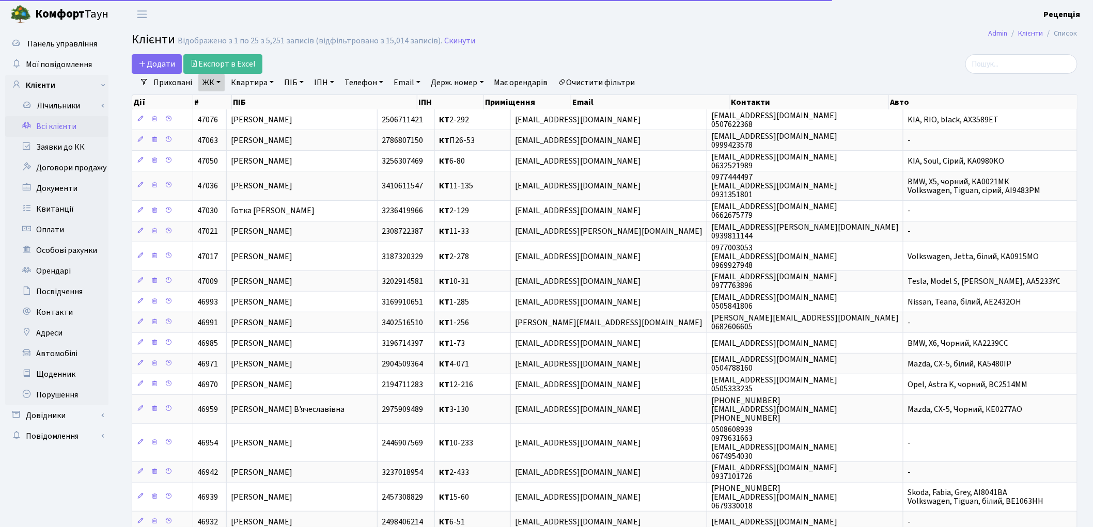
click at [257, 81] on link "Квартира" at bounding box center [252, 83] width 51 height 18
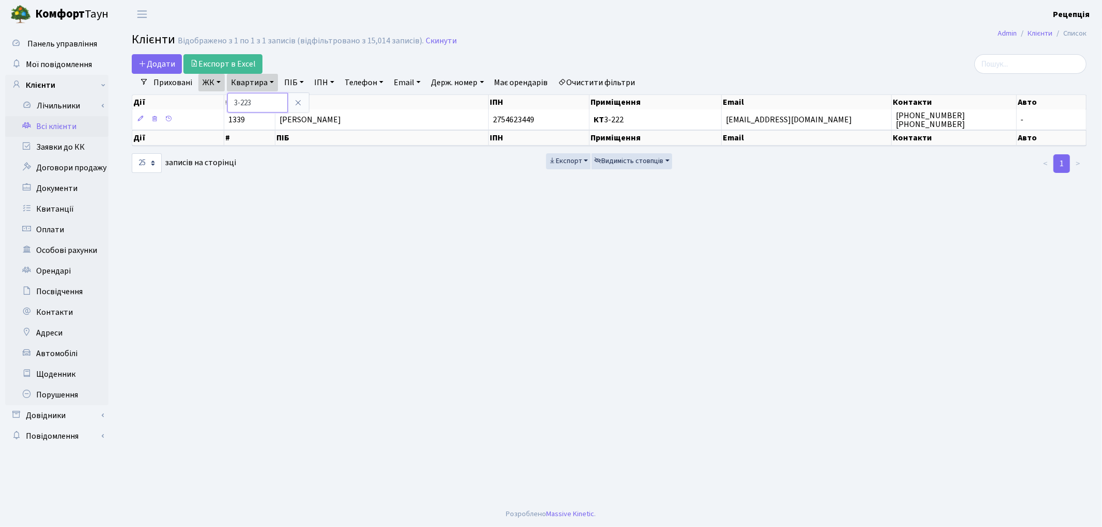
type input "3-223"
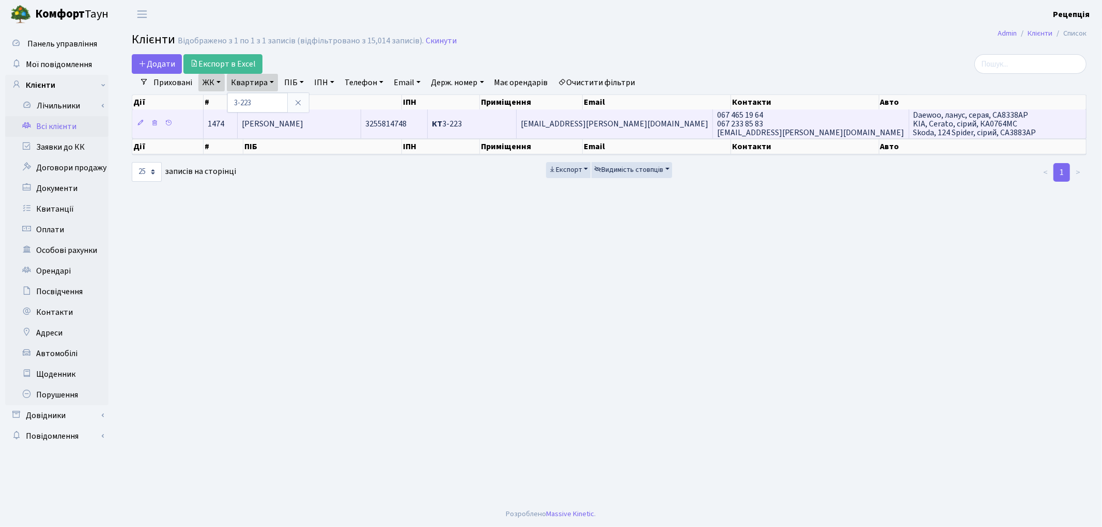
click at [303, 128] on span "Шевченко Анна Сергіївна" at bounding box center [272, 123] width 61 height 11
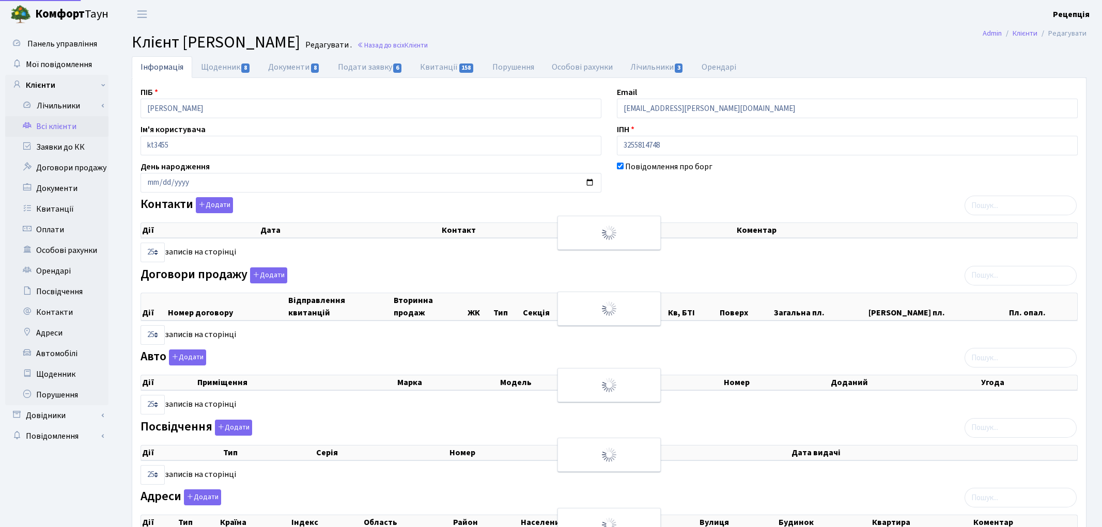
select select "25"
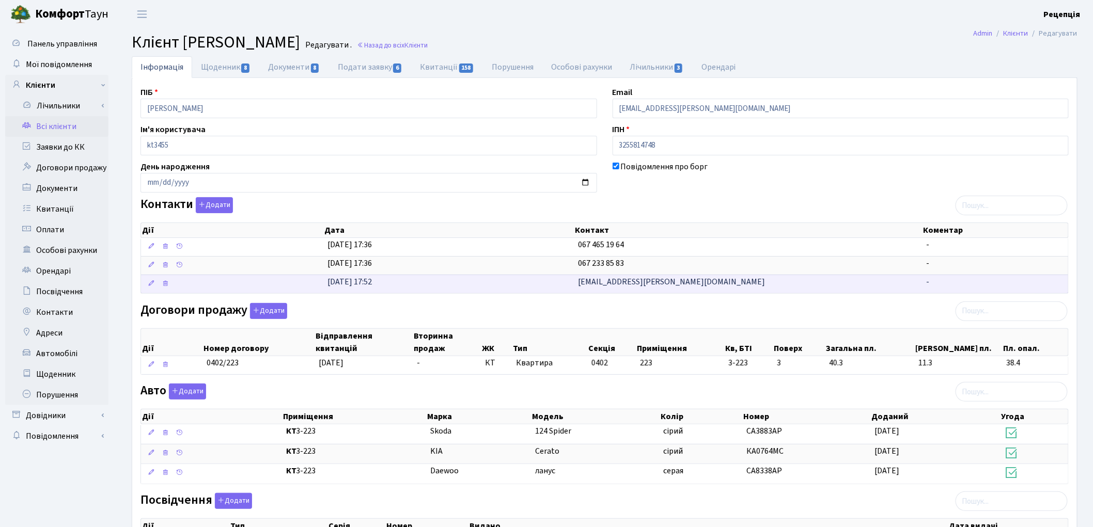
drag, startPoint x: 678, startPoint y: 281, endPoint x: 532, endPoint y: 291, distance: 146.5
click at [538, 289] on \<\/span\>\a "19.07.2017, 17:52 anka.sharko@gmail.com -" at bounding box center [604, 284] width 927 height 19
copy \<\/span\>\a "[EMAIL_ADDRESS][PERSON_NAME][DOMAIN_NAME]"
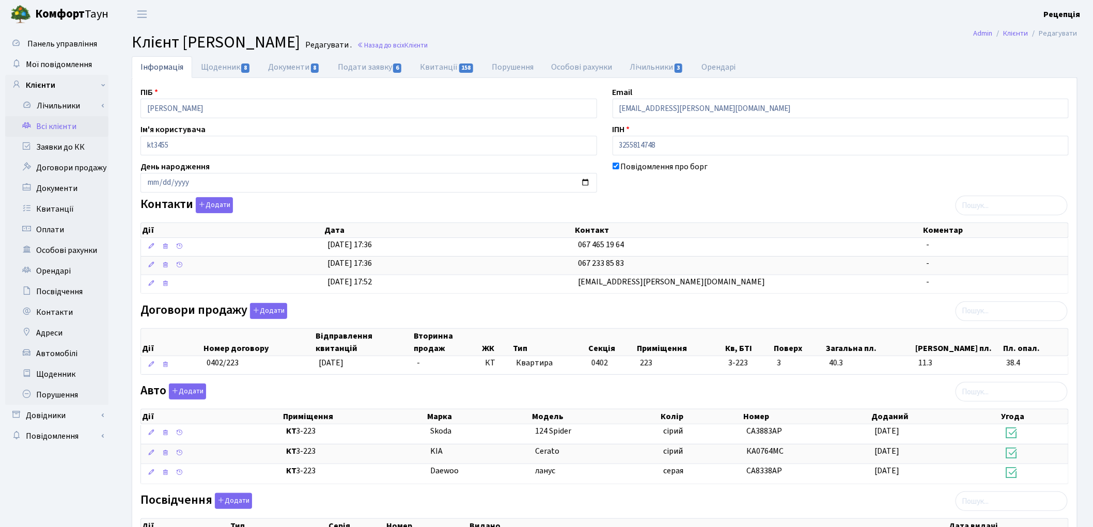
click at [62, 119] on link "Всі клієнти" at bounding box center [56, 126] width 103 height 21
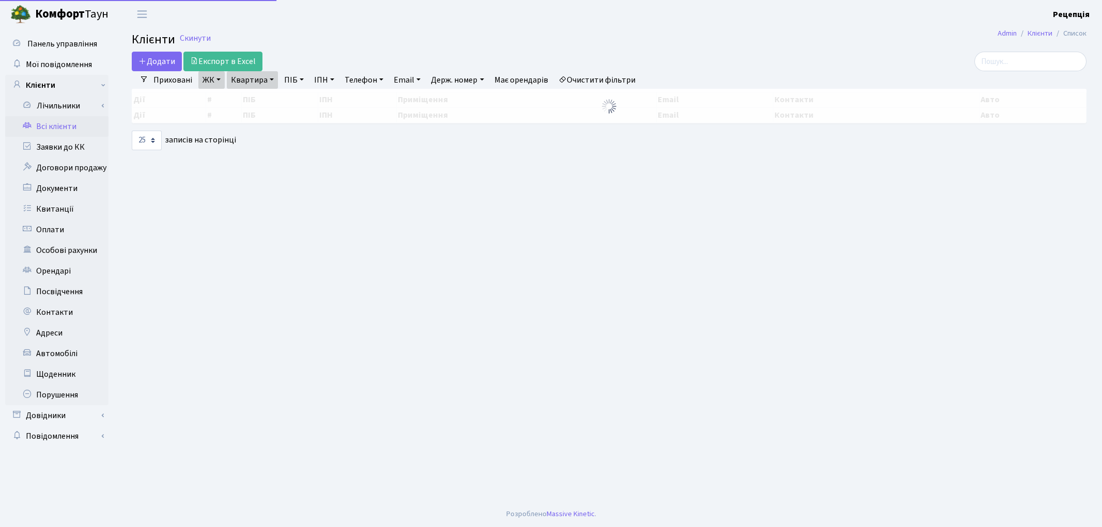
select select "25"
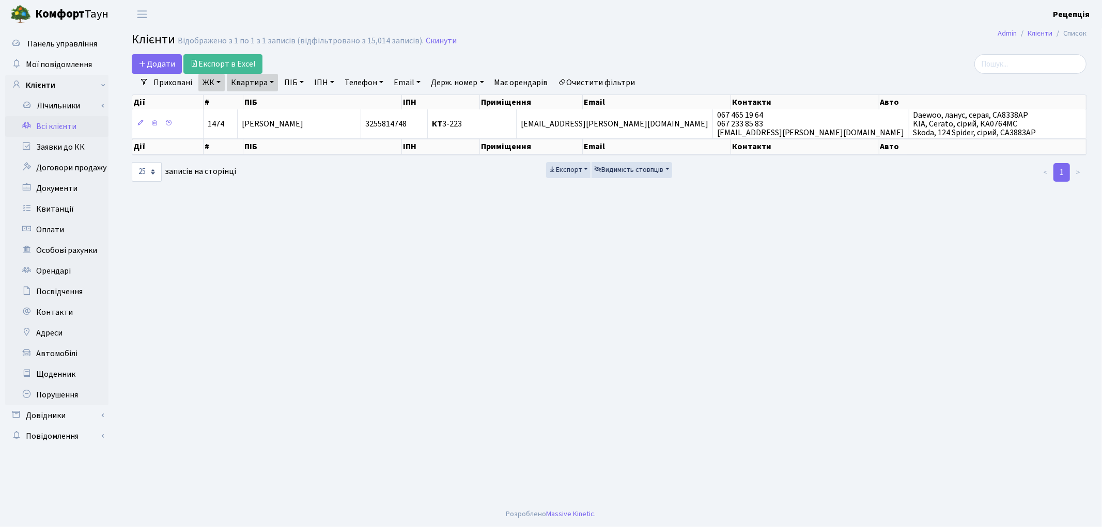
click at [210, 85] on link "ЖК" at bounding box center [211, 83] width 26 height 18
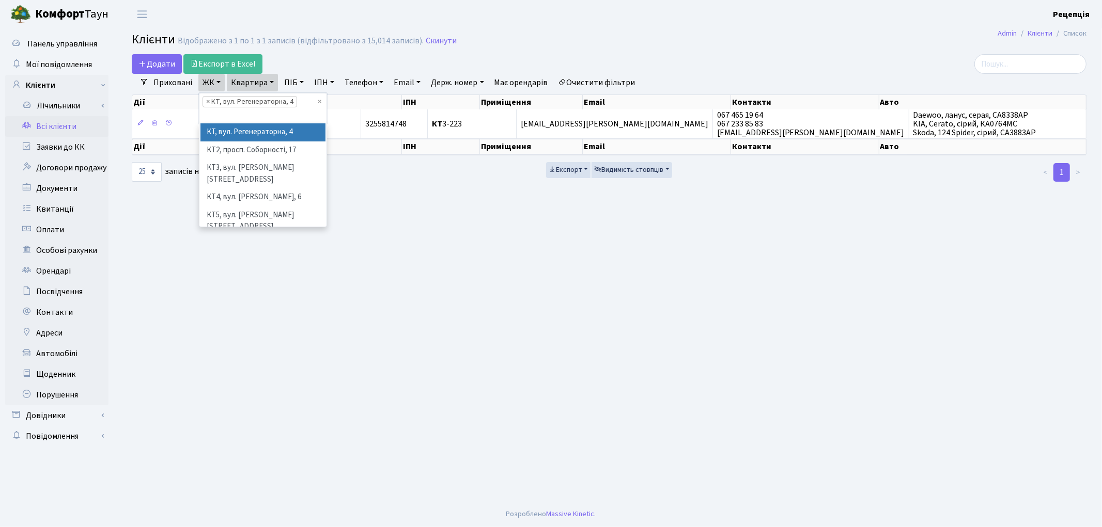
click at [210, 85] on link "ЖК" at bounding box center [211, 83] width 26 height 18
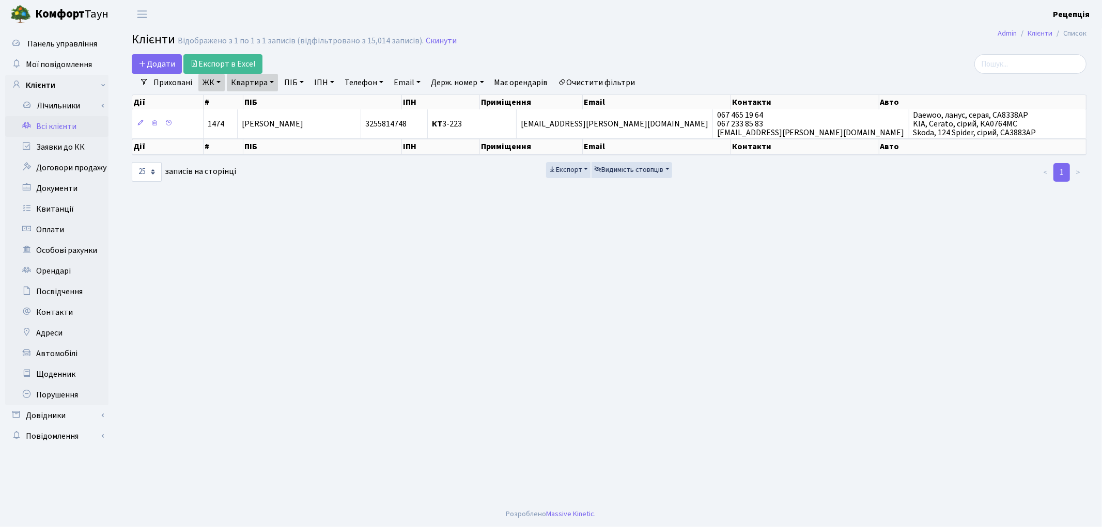
click at [251, 83] on link "Квартира" at bounding box center [252, 83] width 51 height 18
click at [258, 97] on input "3-223" at bounding box center [257, 103] width 60 height 20
type input "3"
type input "11-203"
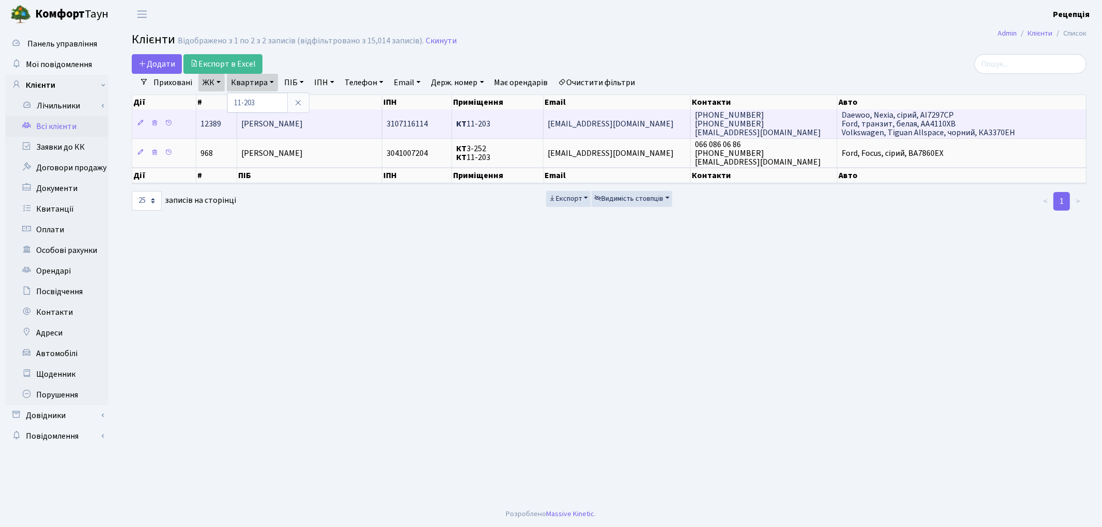
click at [352, 121] on td "[PERSON_NAME]" at bounding box center [309, 124] width 145 height 28
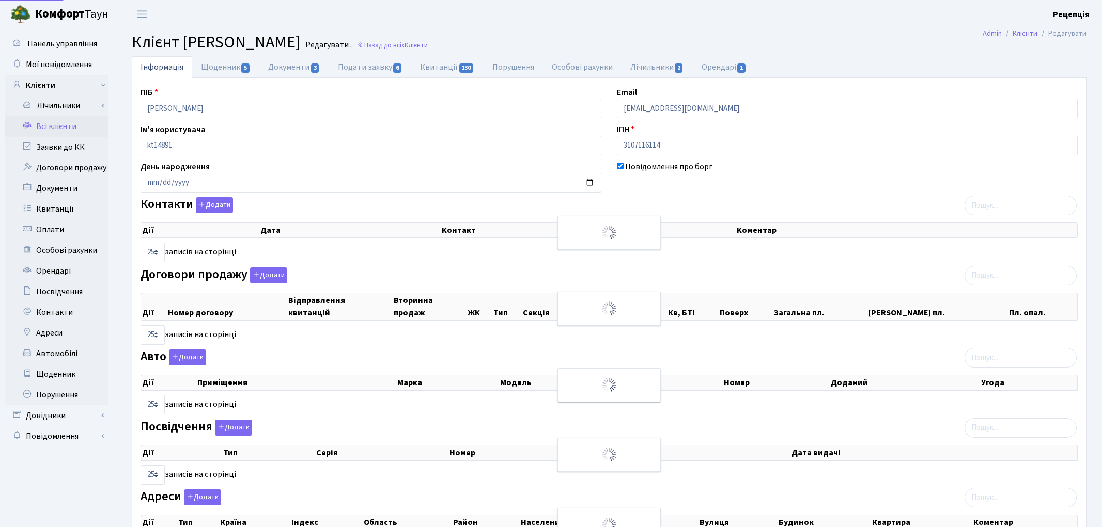
select select "25"
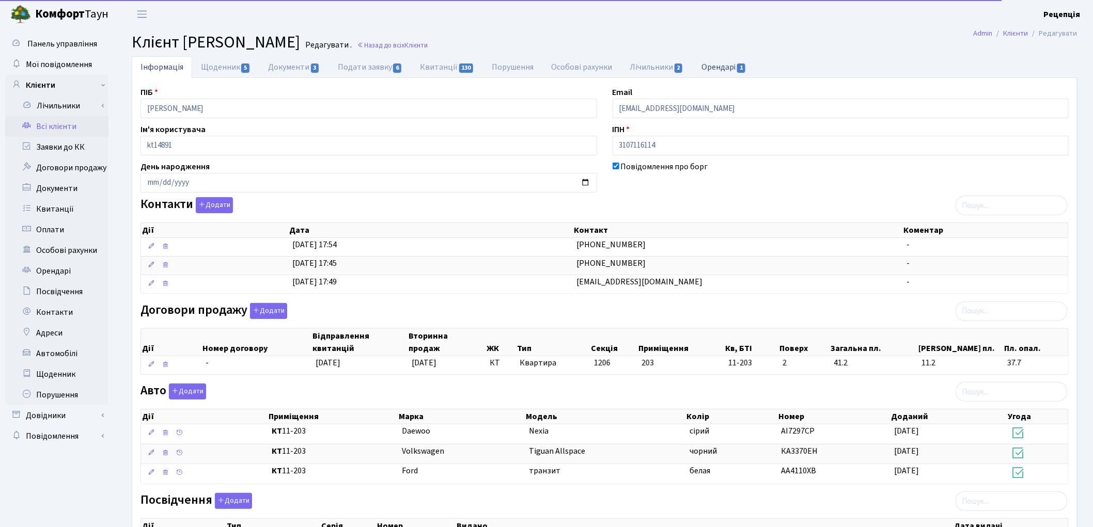
click at [734, 64] on link "Орендарі 1" at bounding box center [724, 66] width 62 height 21
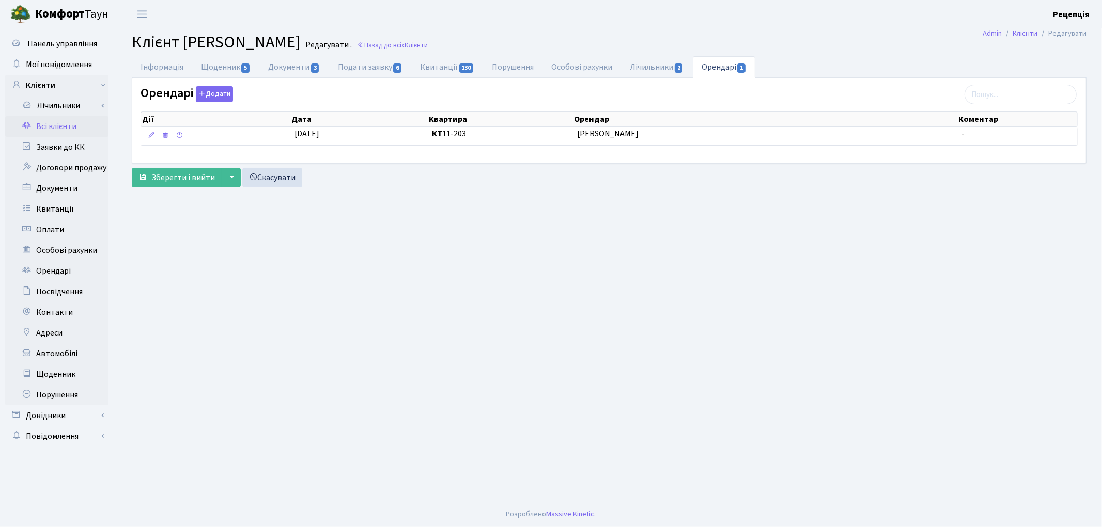
click at [39, 119] on link "Всі клієнти" at bounding box center [56, 126] width 103 height 21
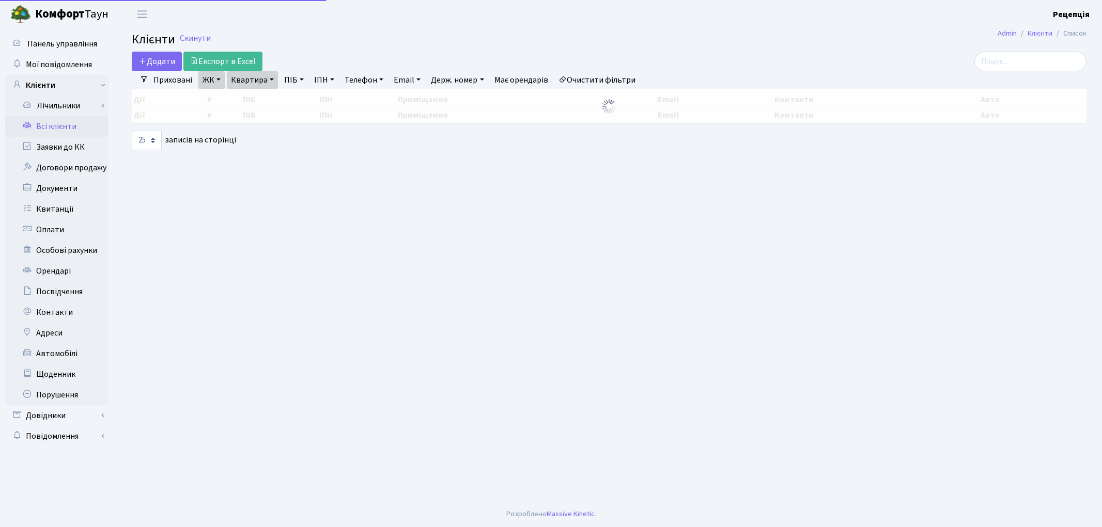
select select "25"
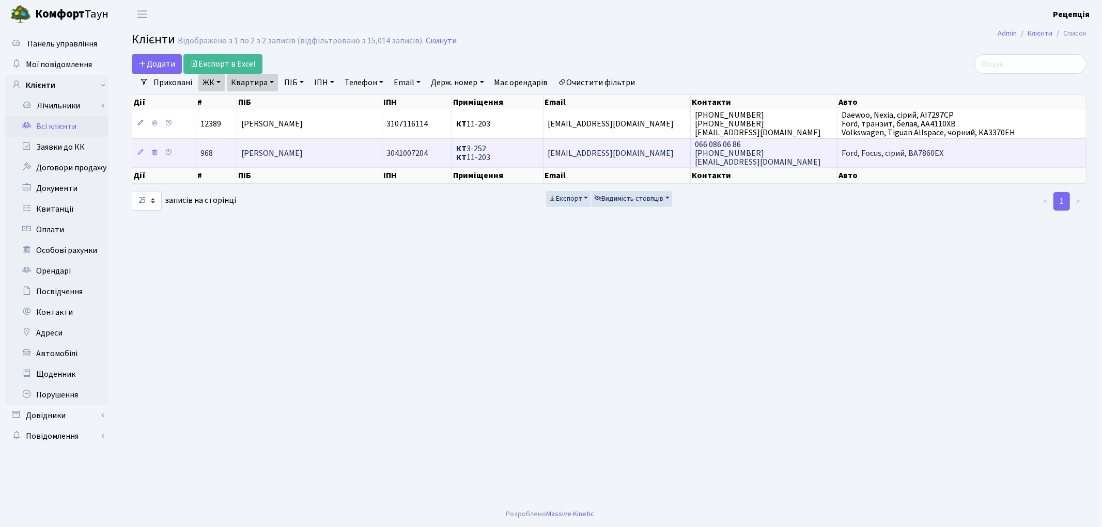
click at [336, 155] on td "[PERSON_NAME]" at bounding box center [309, 152] width 145 height 29
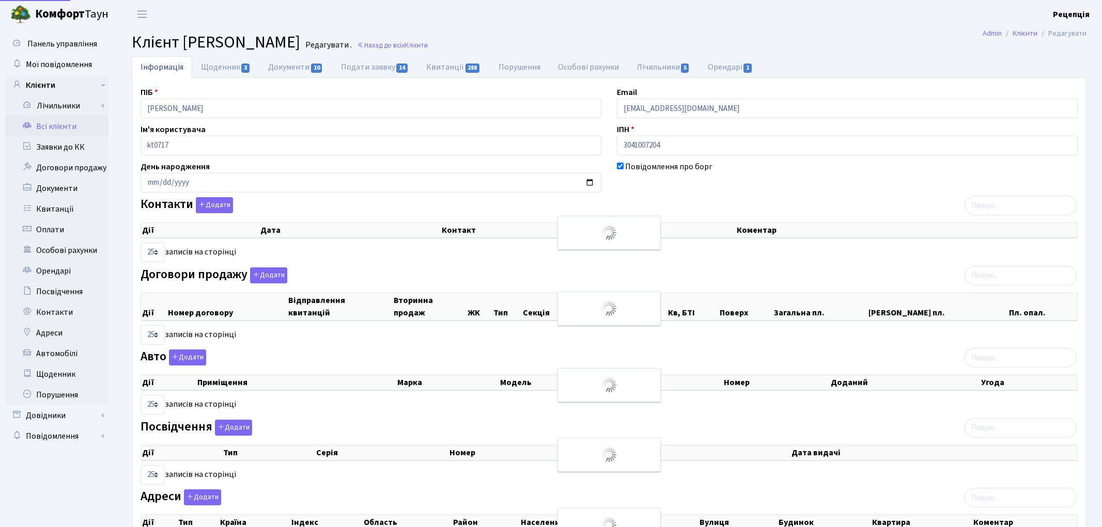
select select "25"
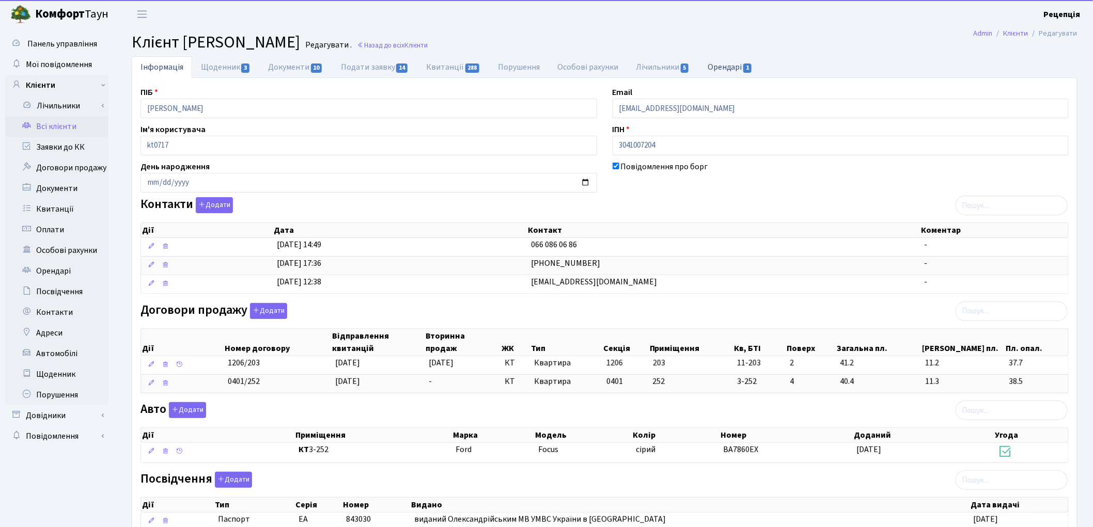
click at [739, 66] on link "Орендарі 1" at bounding box center [730, 66] width 62 height 21
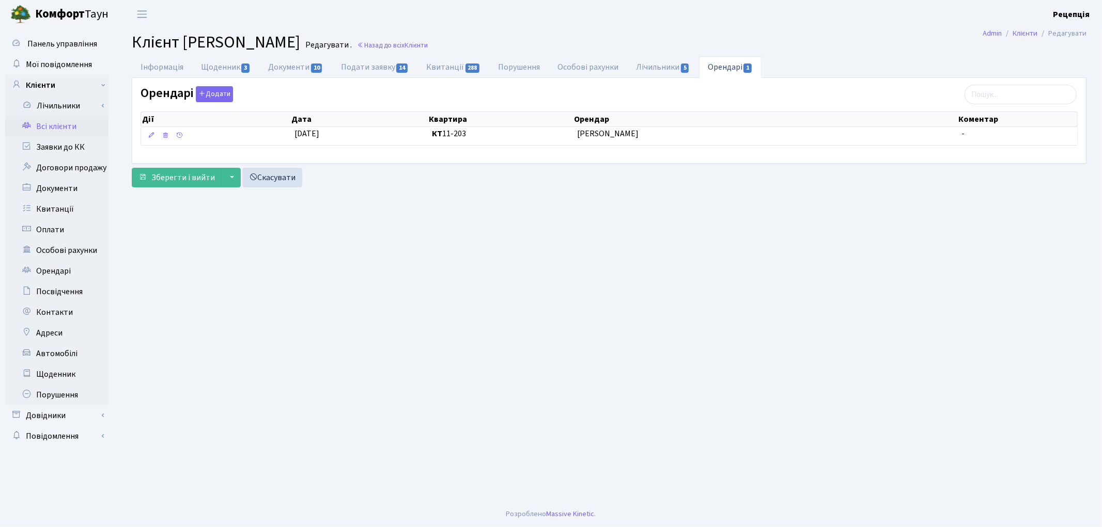
click at [58, 124] on link "Всі клієнти" at bounding box center [56, 126] width 103 height 21
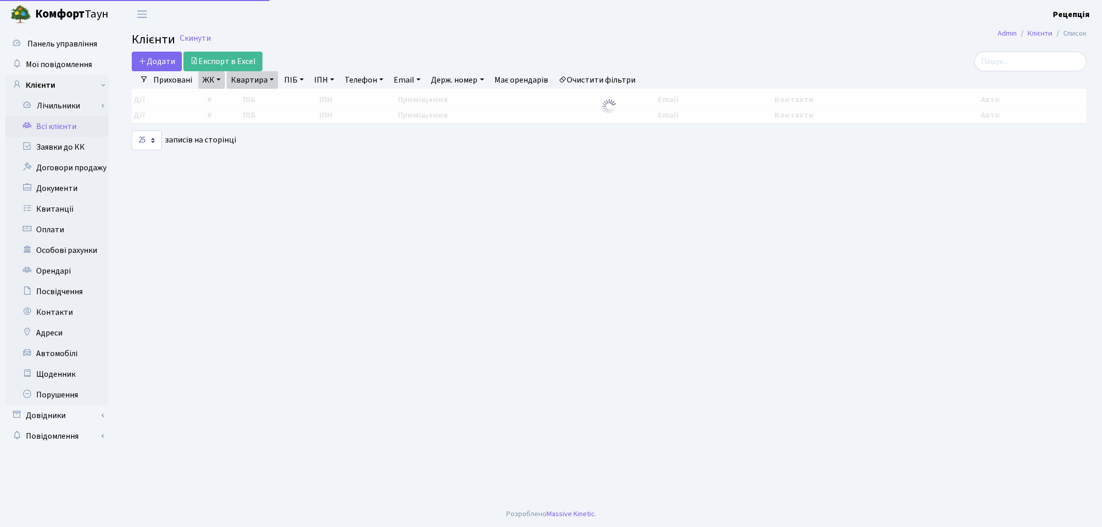
select select "25"
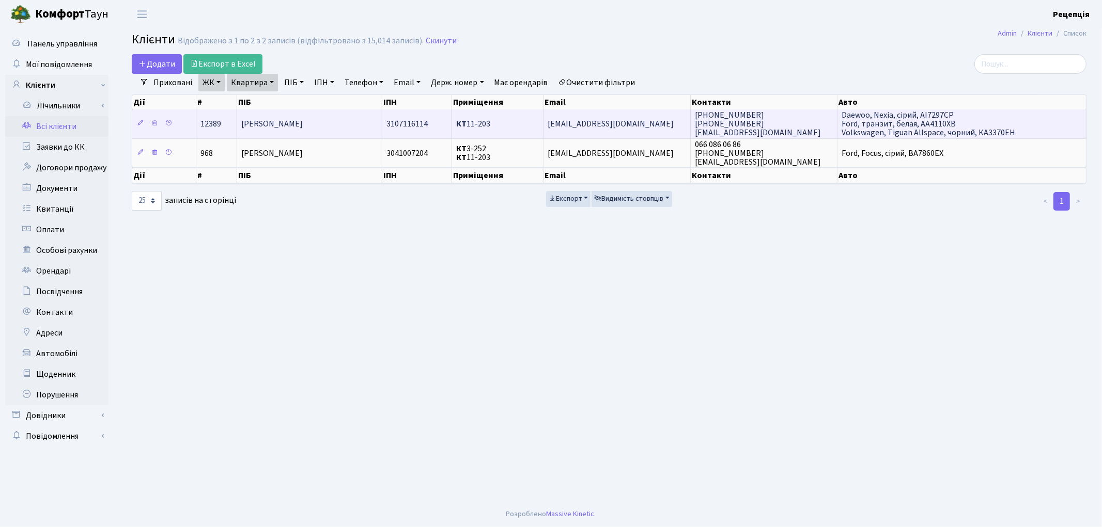
click at [303, 118] on span "[PERSON_NAME]" at bounding box center [271, 123] width 61 height 11
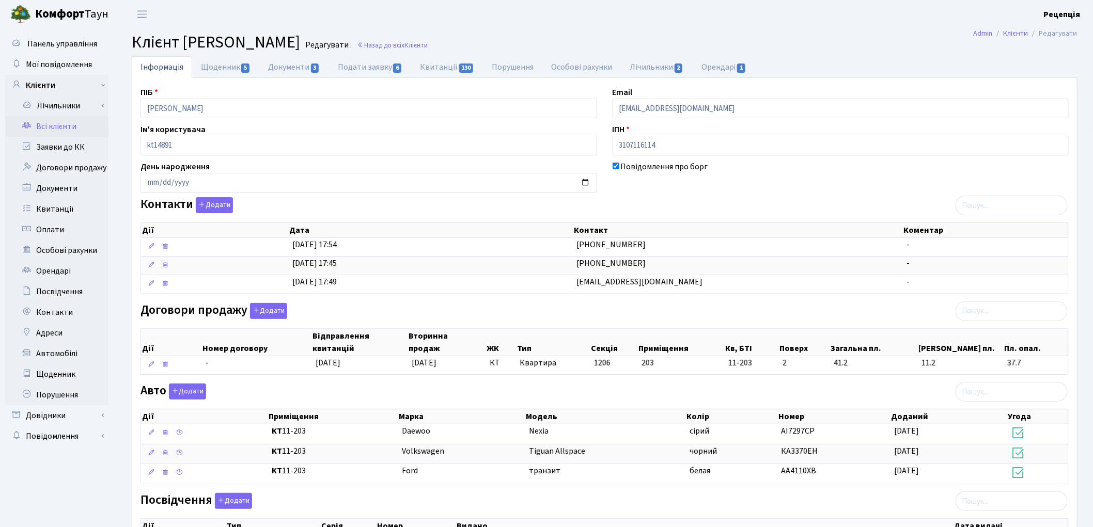
click at [56, 130] on link "Всі клієнти" at bounding box center [56, 126] width 103 height 21
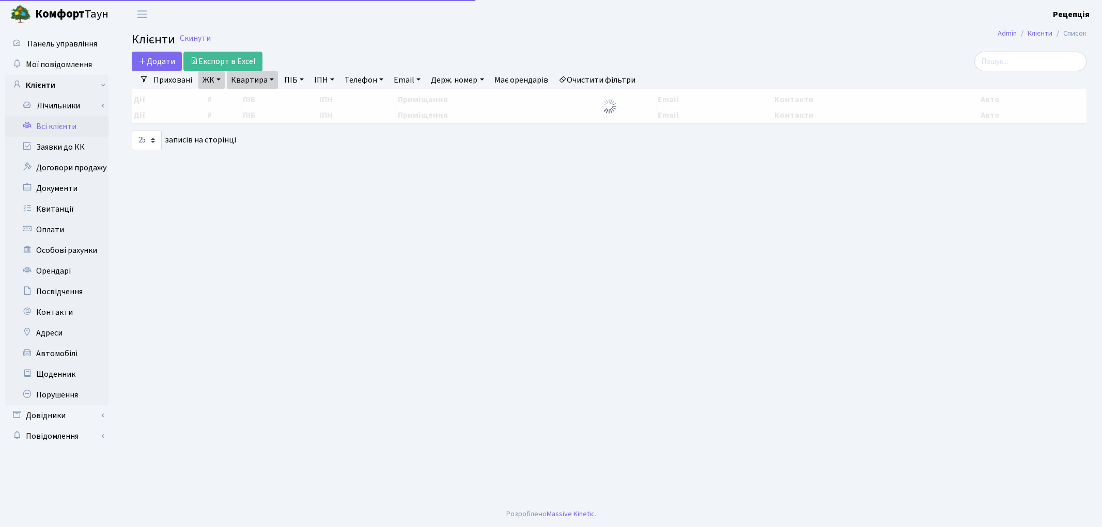
select select "25"
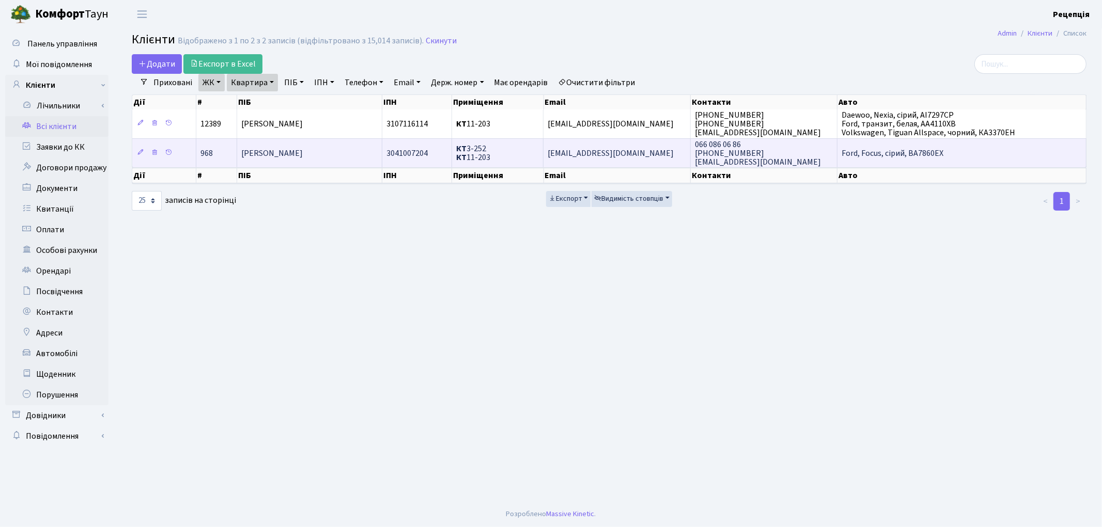
click at [358, 149] on td "[PERSON_NAME]" at bounding box center [309, 152] width 145 height 29
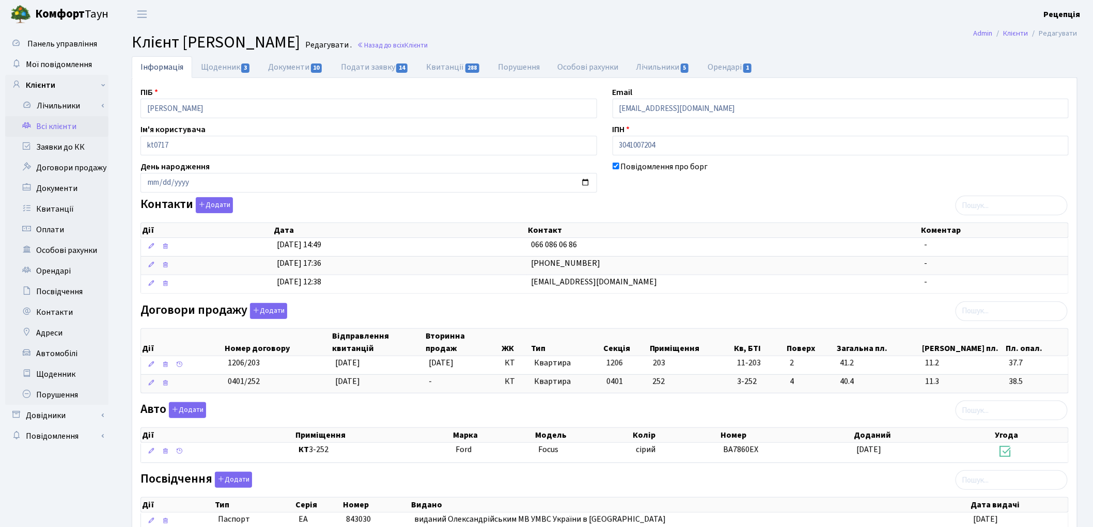
click at [61, 125] on link "Всі клієнти" at bounding box center [56, 126] width 103 height 21
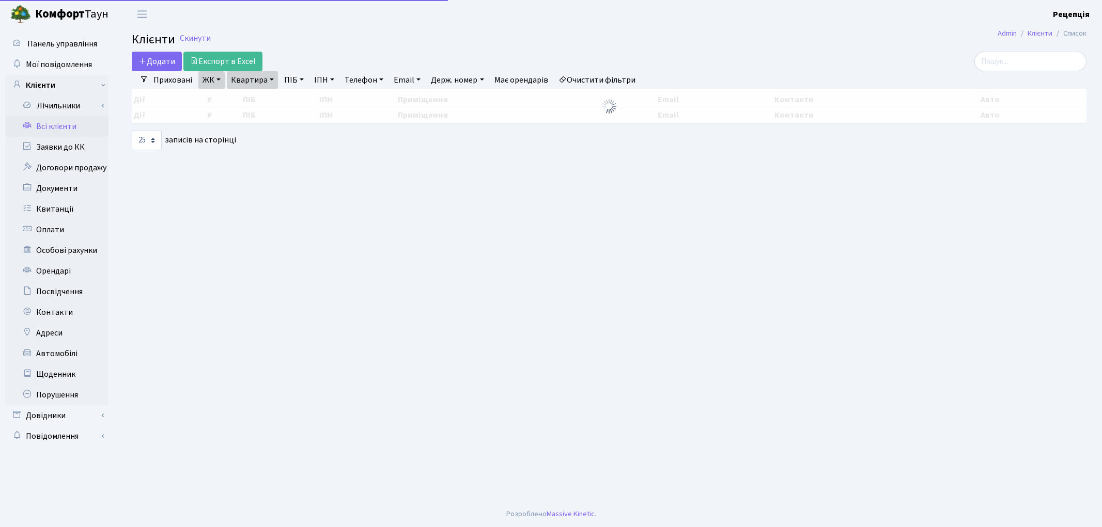
select select "25"
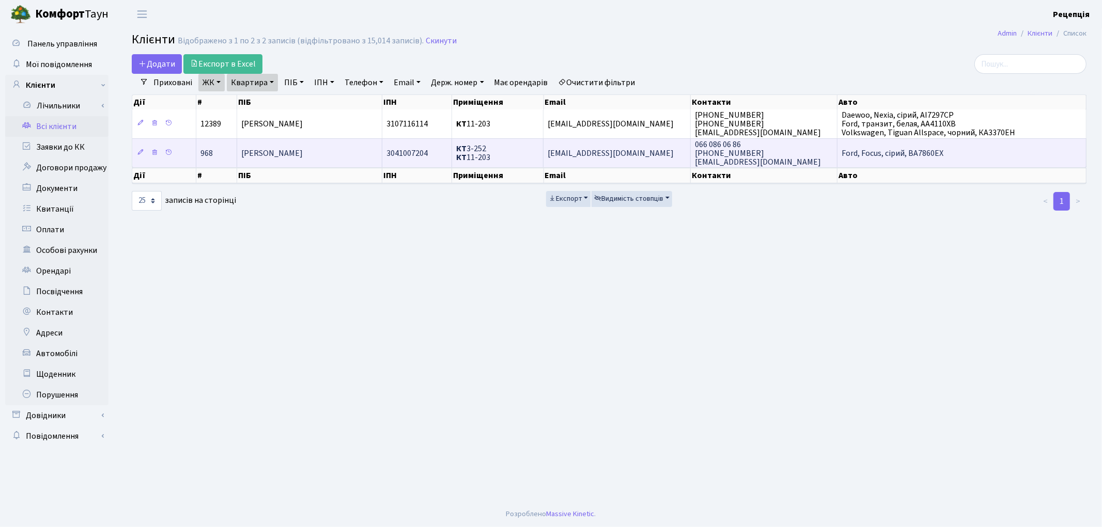
click at [364, 145] on td "[PERSON_NAME]" at bounding box center [309, 152] width 145 height 29
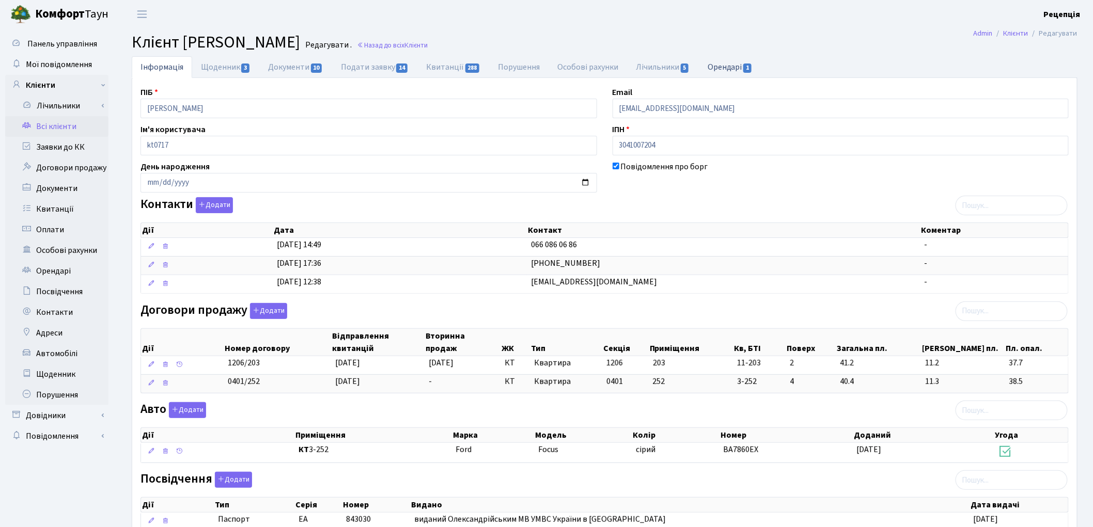
click at [711, 74] on link "Орендарі 1" at bounding box center [730, 66] width 62 height 21
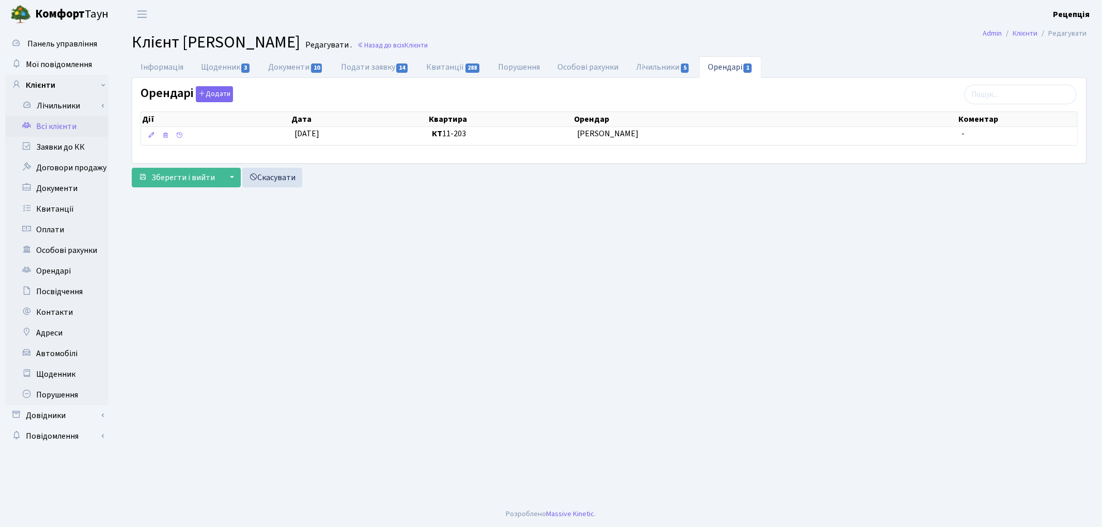
click at [63, 127] on link "Всі клієнти" at bounding box center [56, 126] width 103 height 21
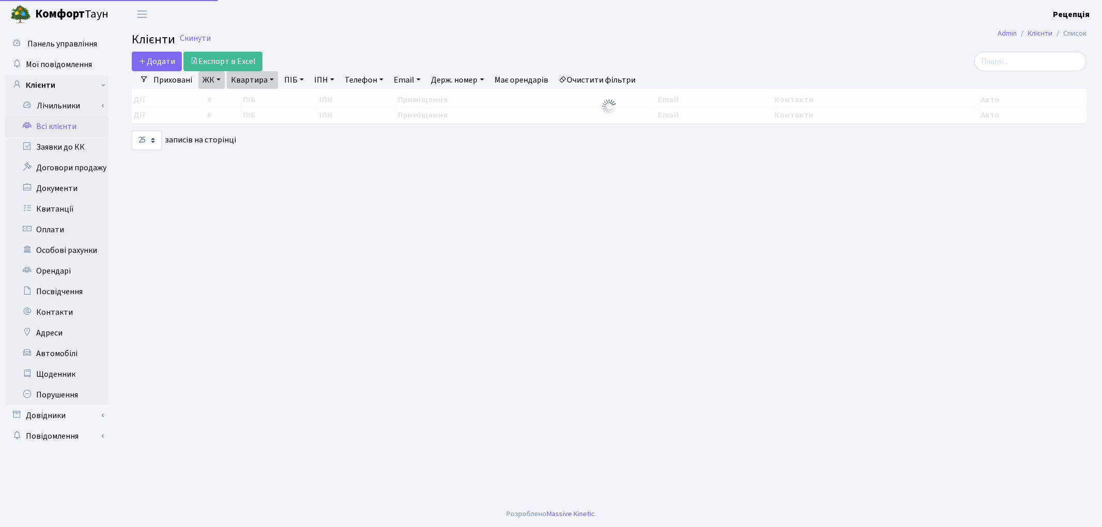
select select "25"
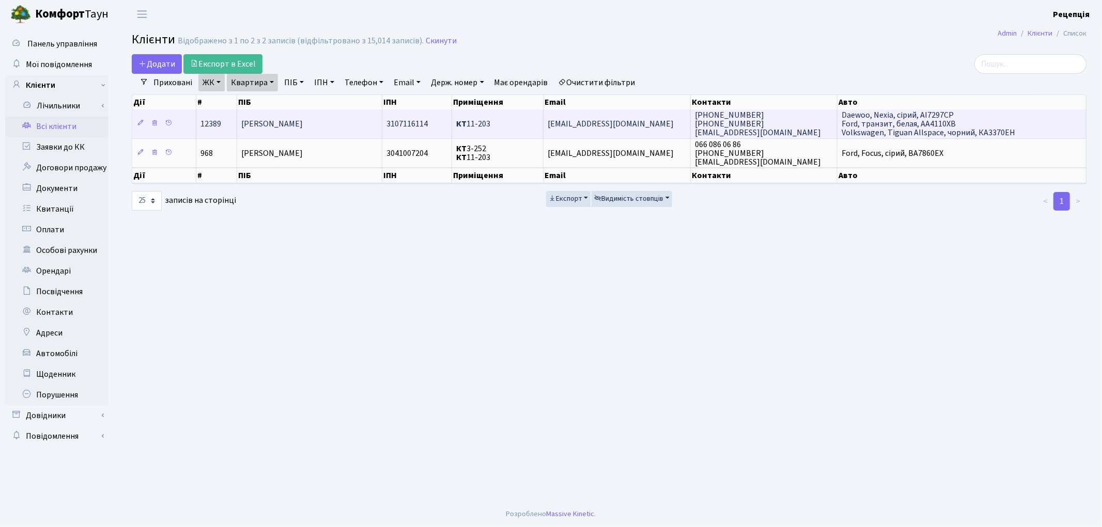
click at [338, 123] on td "[PERSON_NAME]" at bounding box center [309, 124] width 145 height 28
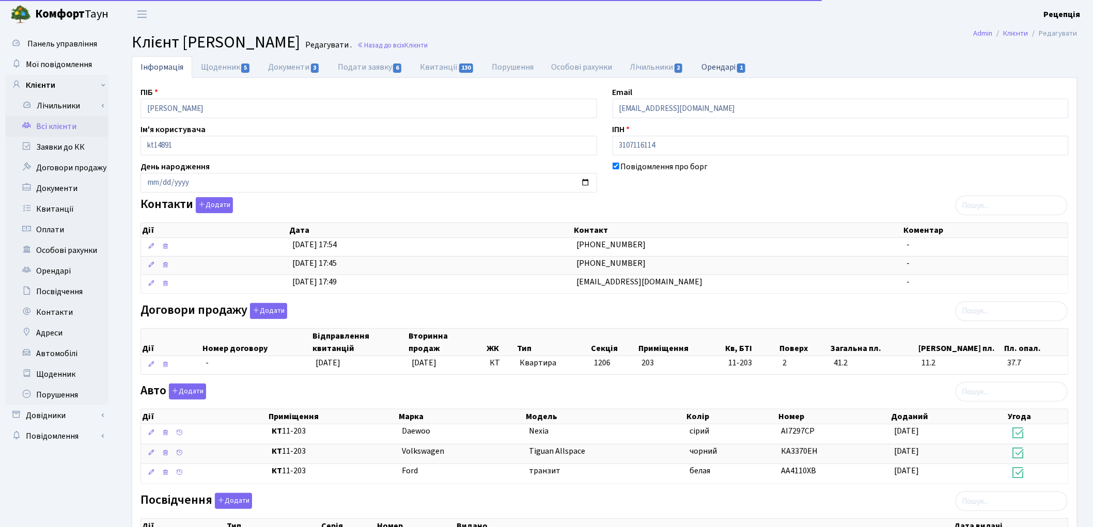
click at [711, 64] on link "Орендарі 1" at bounding box center [724, 66] width 62 height 21
select select "25"
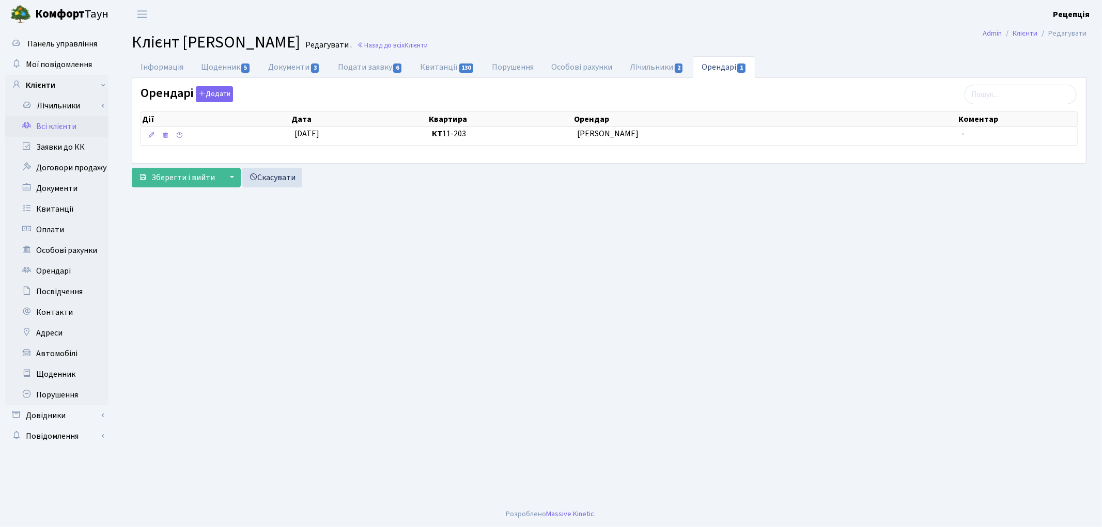
click at [60, 130] on link "Всі клієнти" at bounding box center [56, 126] width 103 height 21
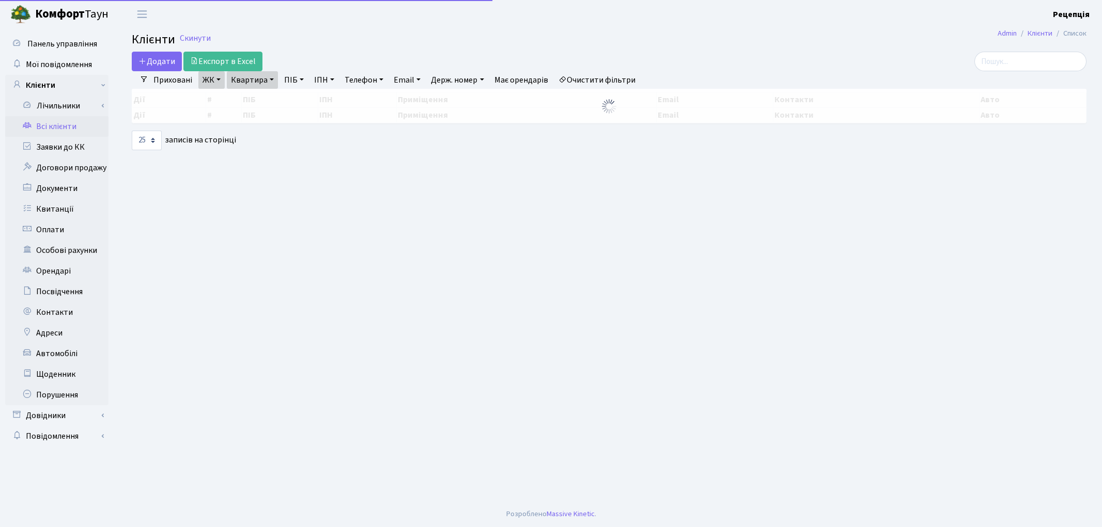
select select "25"
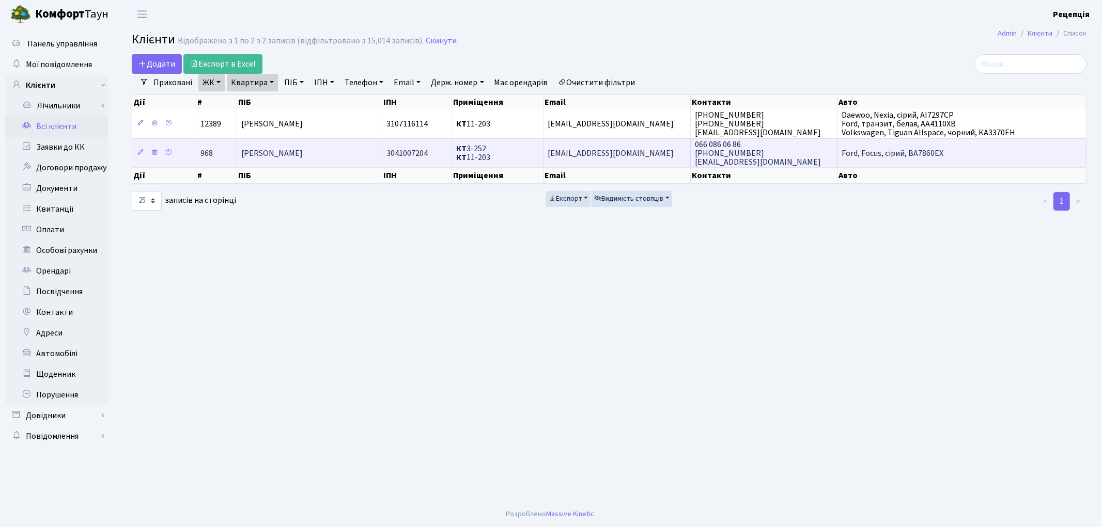
click at [291, 150] on span "[PERSON_NAME]" at bounding box center [271, 153] width 61 height 11
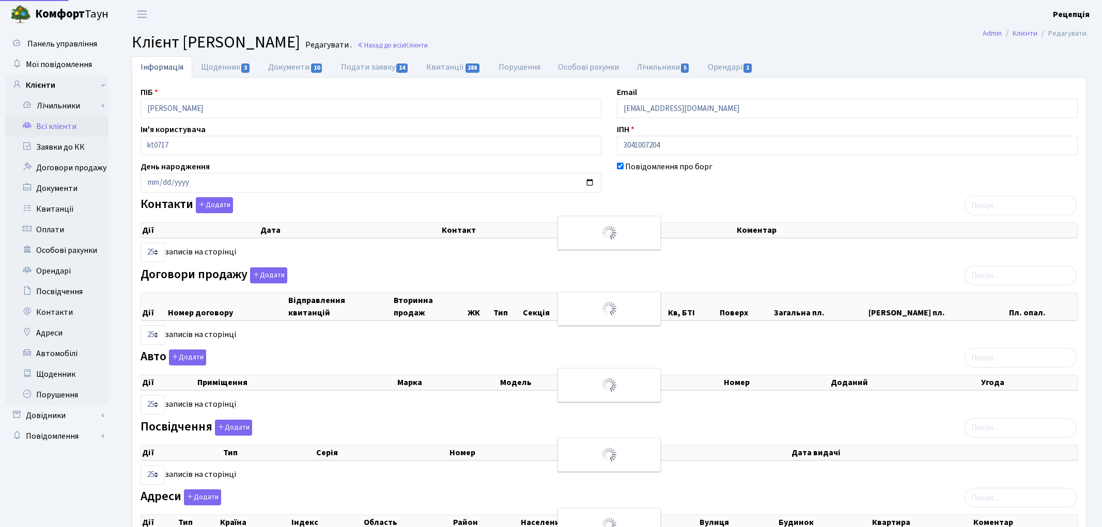
select select "25"
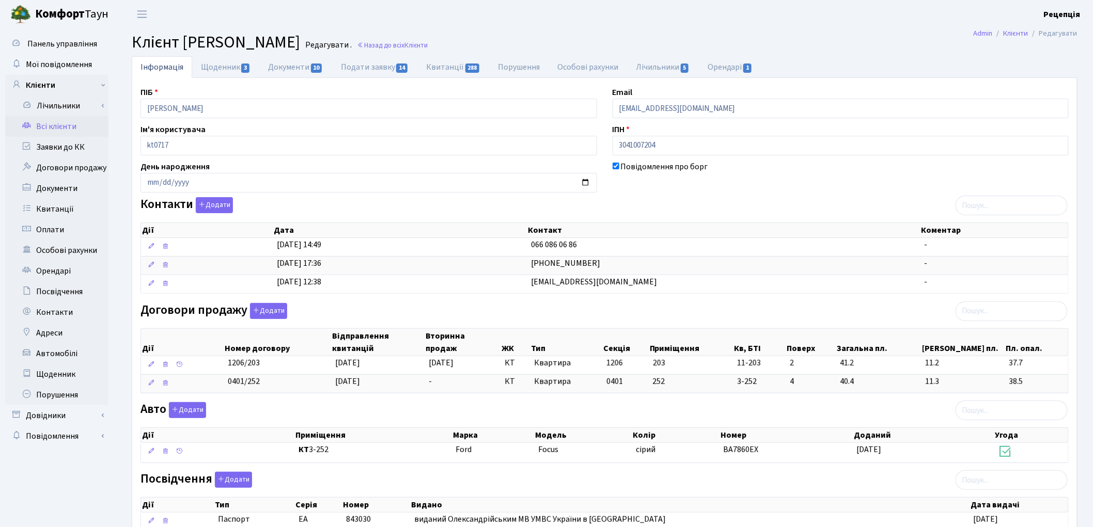
click at [54, 124] on link "Всі клієнти" at bounding box center [56, 126] width 103 height 21
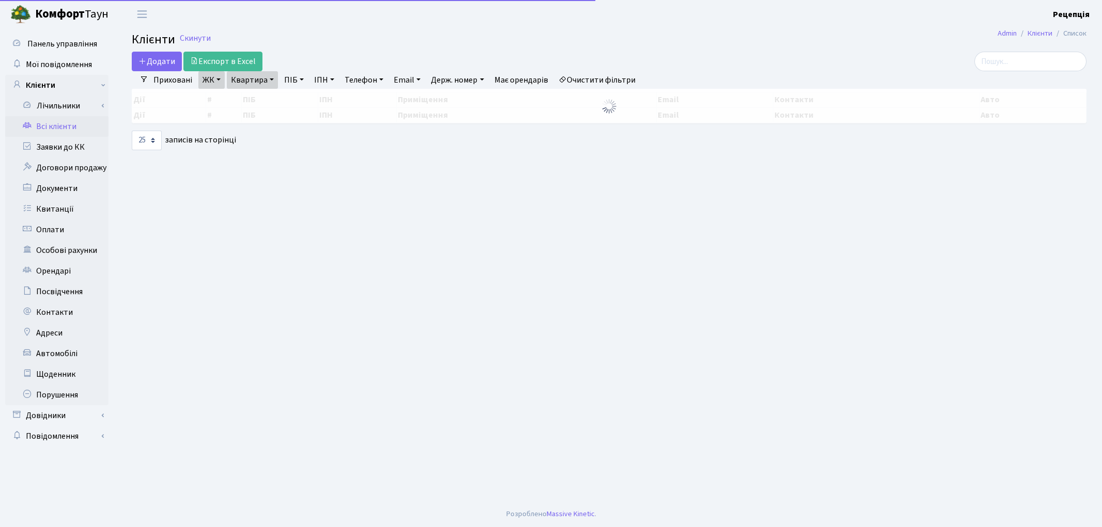
select select "25"
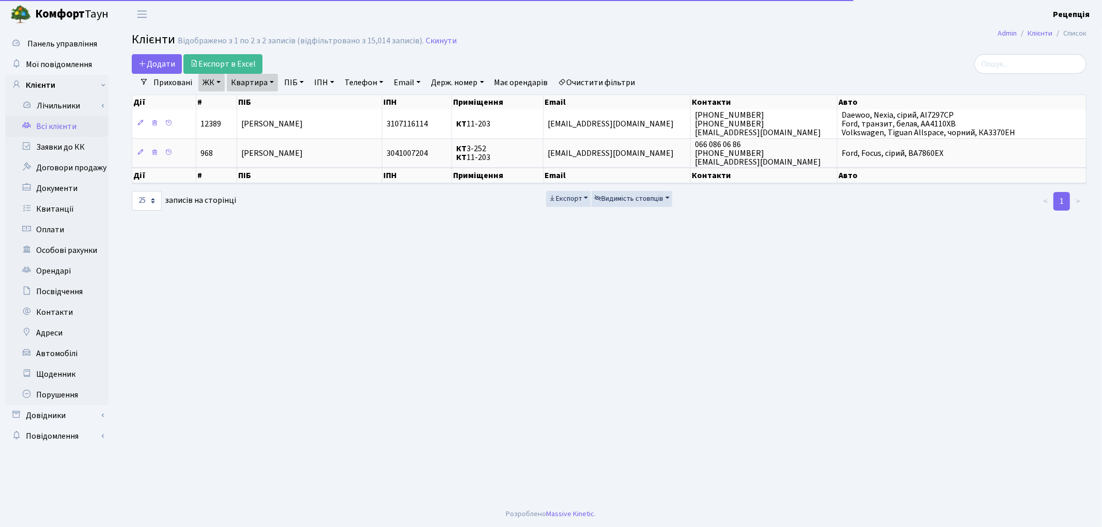
click at [341, 122] on td "Коцан Юрій Миколайович" at bounding box center [309, 124] width 145 height 28
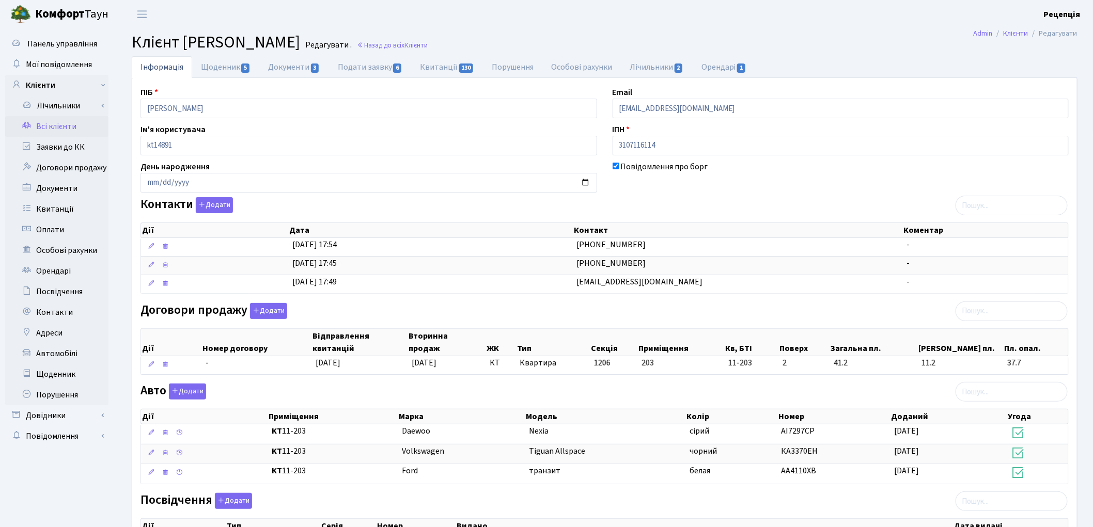
click at [58, 126] on link "Всі клієнти" at bounding box center [56, 126] width 103 height 21
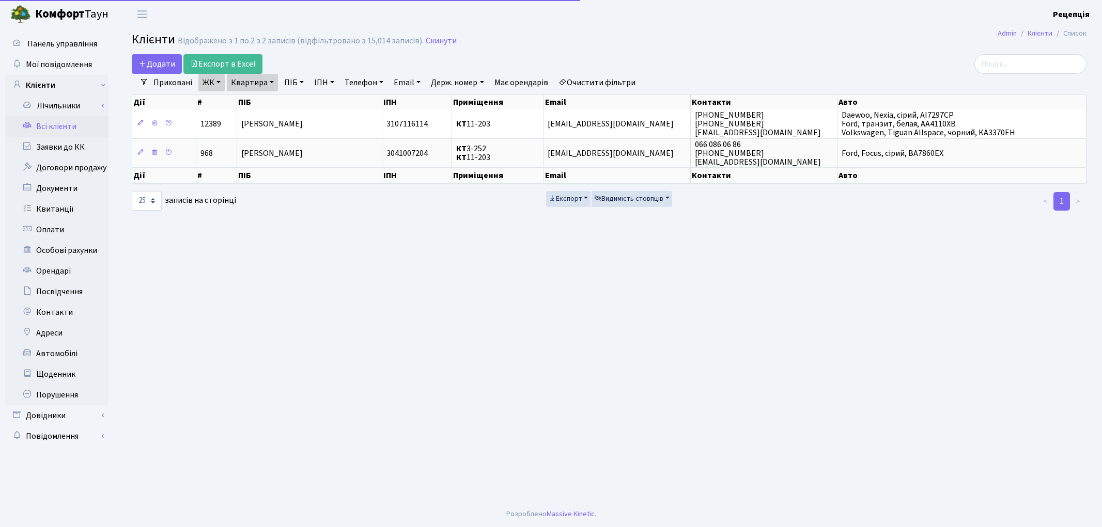
select select "25"
click at [595, 83] on link "Очистити фільтри" at bounding box center [596, 83] width 85 height 18
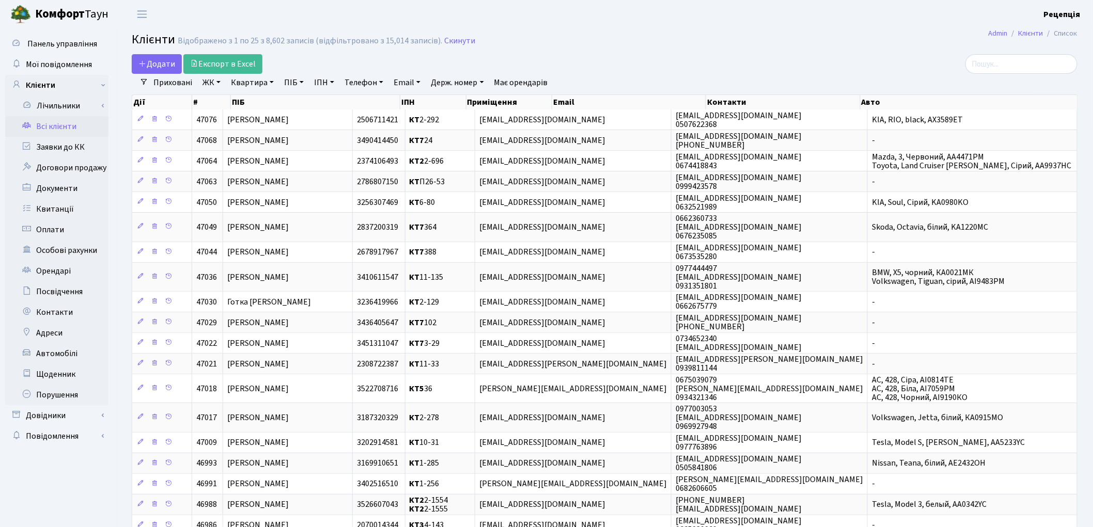
click at [288, 81] on link "ПІБ" at bounding box center [294, 83] width 28 height 18
type input "рій"
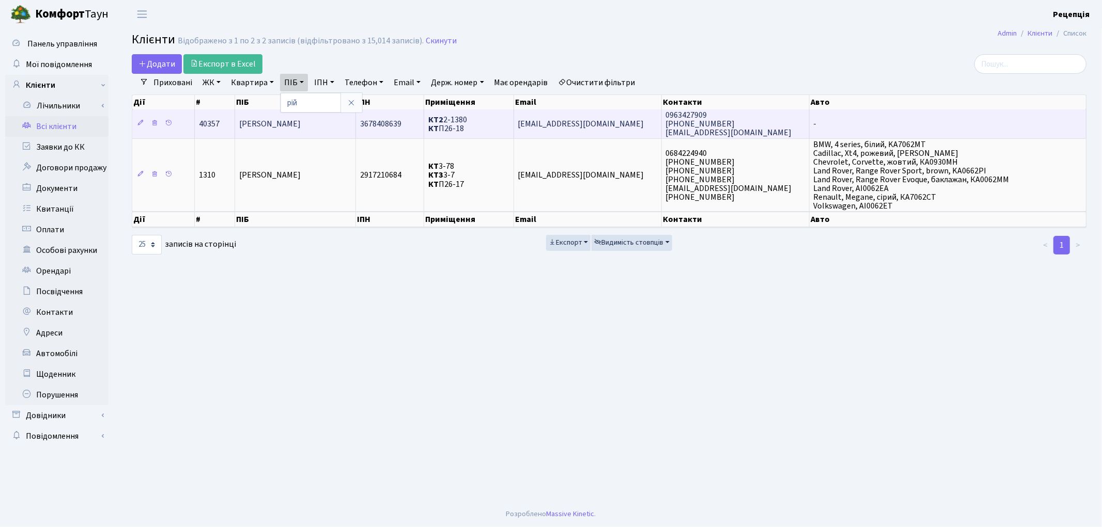
click at [302, 132] on td "[PERSON_NAME]" at bounding box center [295, 124] width 121 height 28
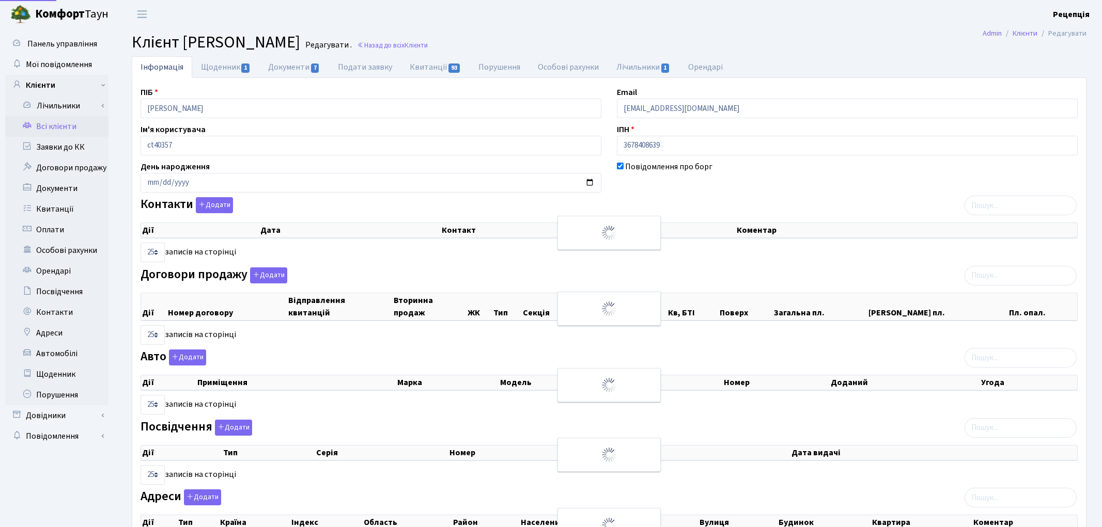
select select "25"
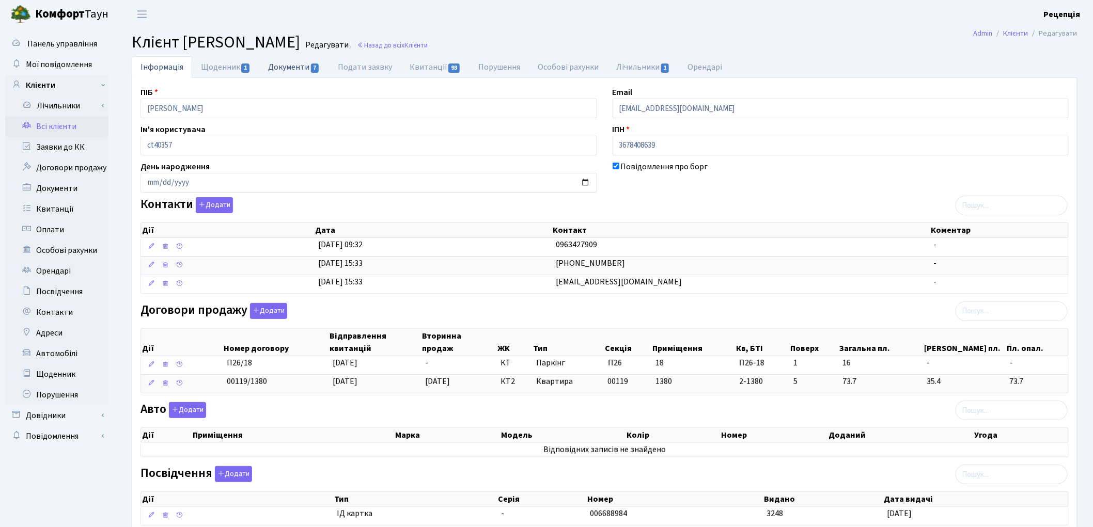
click at [279, 66] on link "Документи 7" at bounding box center [293, 66] width 69 height 21
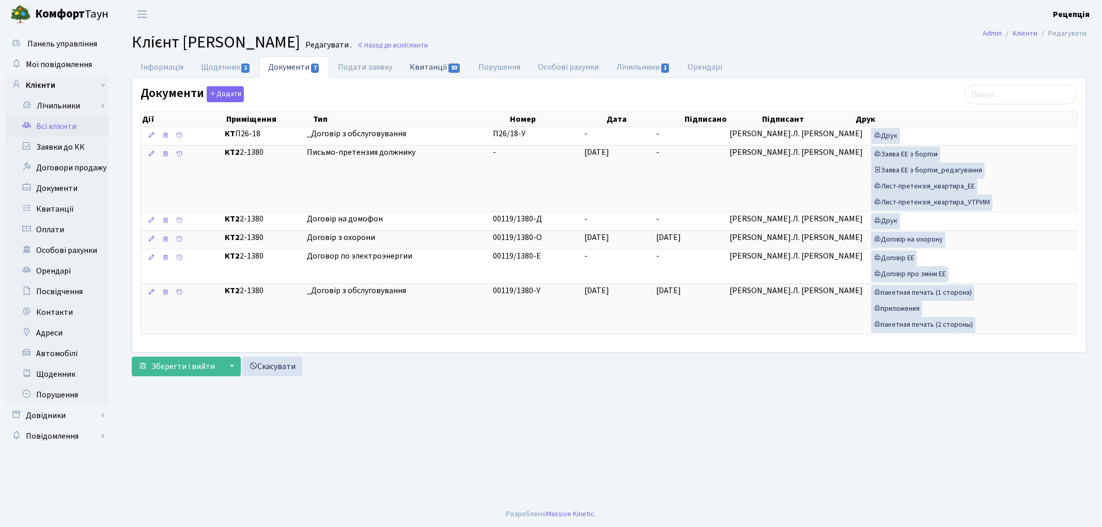
click at [438, 69] on link "Квитанції 93" at bounding box center [435, 66] width 69 height 21
select select "25"
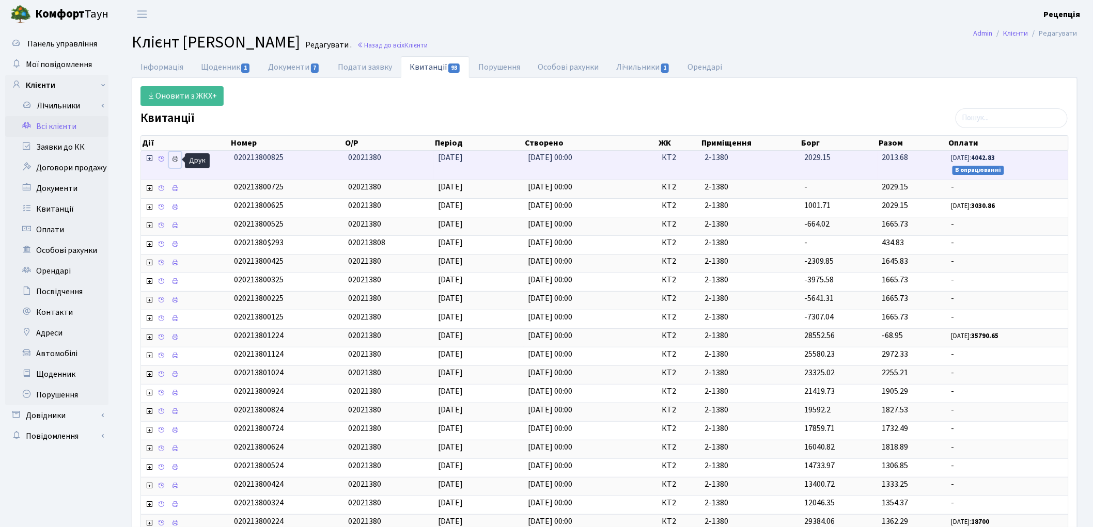
click at [180, 159] on link at bounding box center [175, 160] width 12 height 16
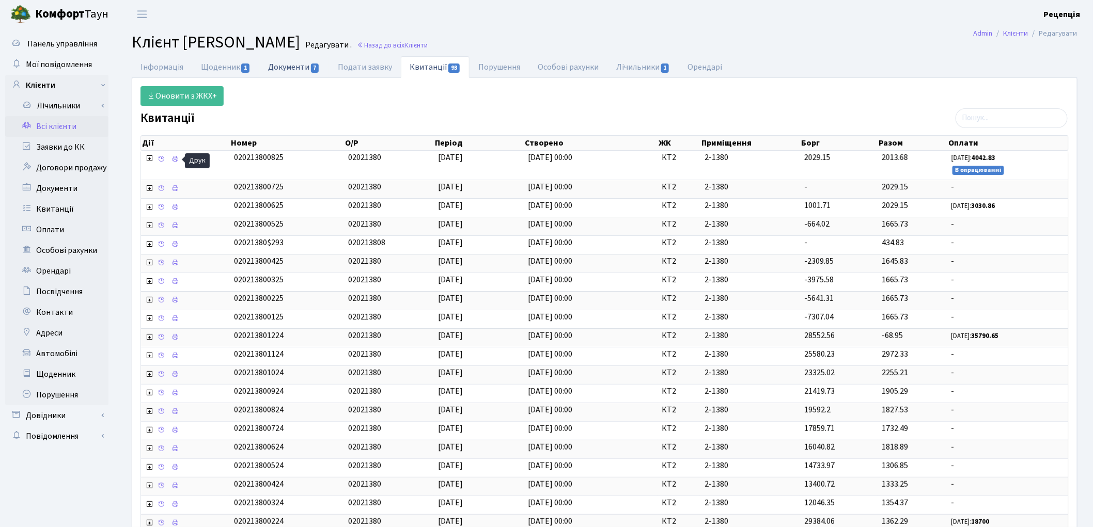
click at [311, 69] on link "Документи 7" at bounding box center [293, 66] width 69 height 21
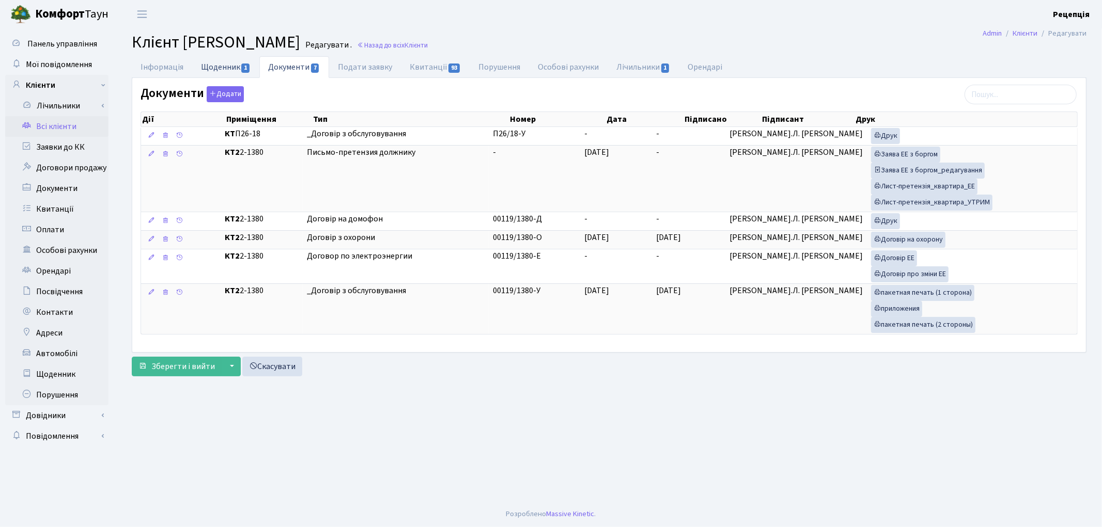
click at [239, 61] on link "Щоденник 1" at bounding box center [225, 66] width 67 height 21
select select "25"
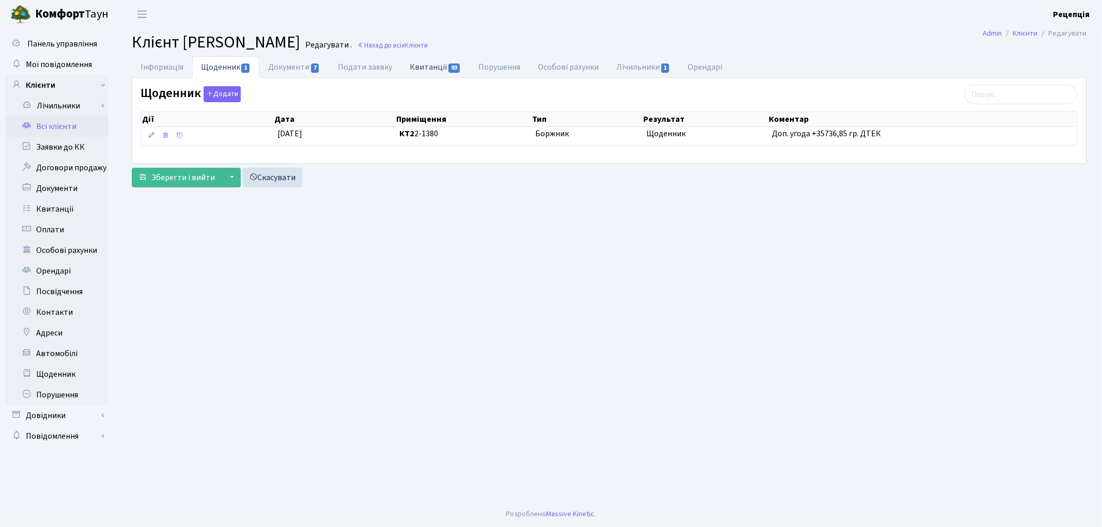
click at [425, 64] on link "Квитанції 93" at bounding box center [435, 66] width 69 height 21
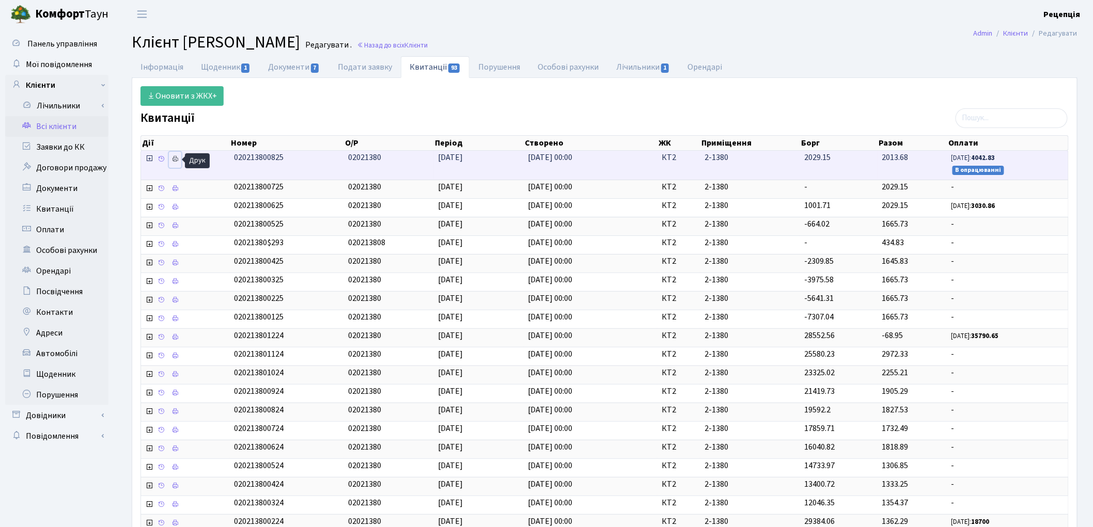
click at [176, 159] on icon at bounding box center [174, 158] width 7 height 7
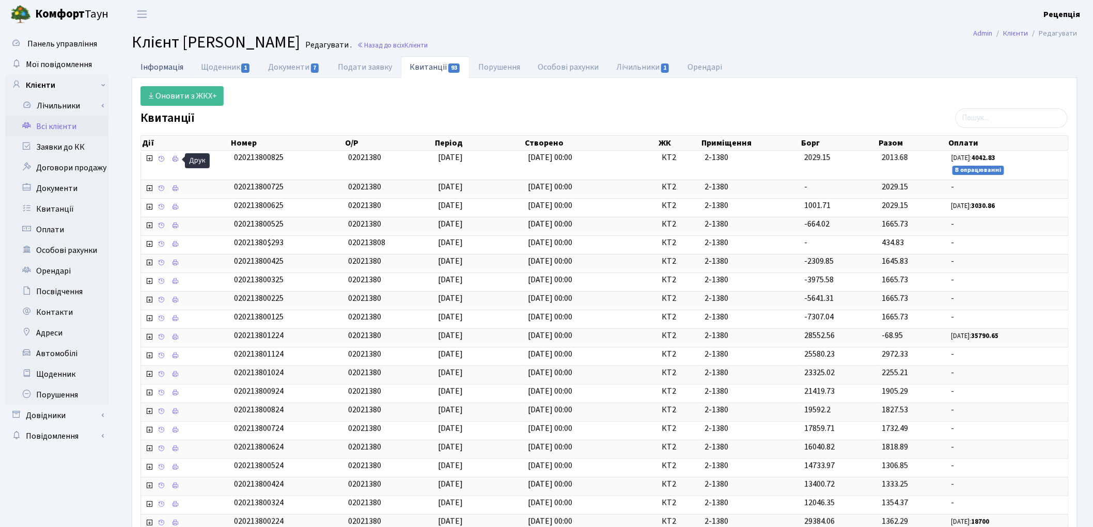
click at [175, 71] on link "Інформація" at bounding box center [162, 66] width 60 height 21
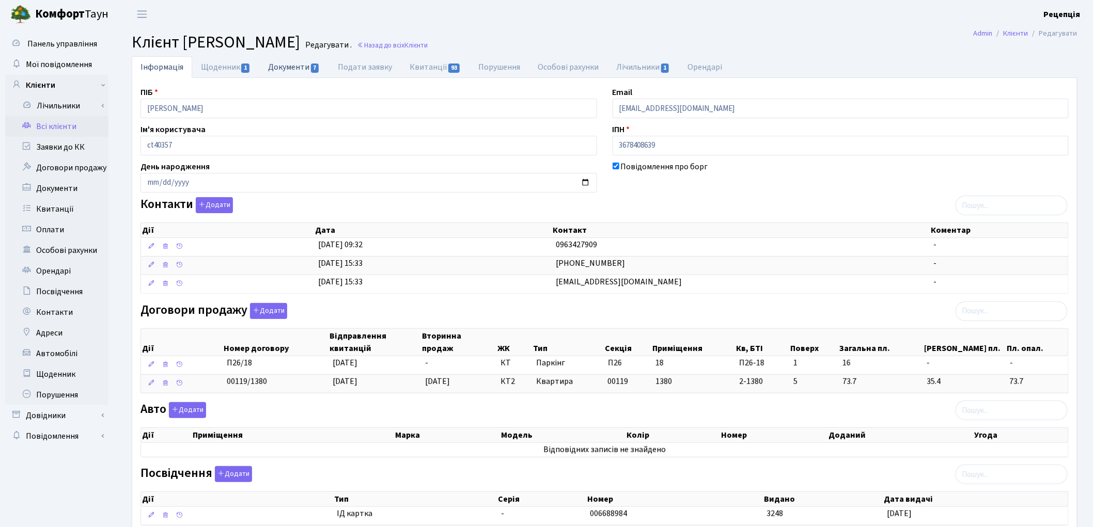
click at [306, 63] on link "Документи 7" at bounding box center [293, 66] width 69 height 21
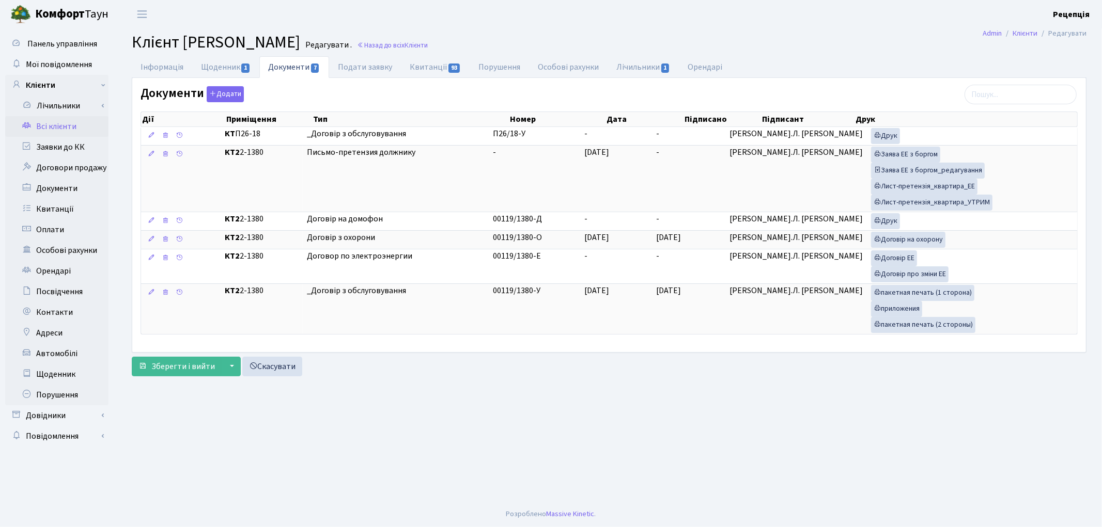
click at [62, 120] on link "Всі клієнти" at bounding box center [56, 126] width 103 height 21
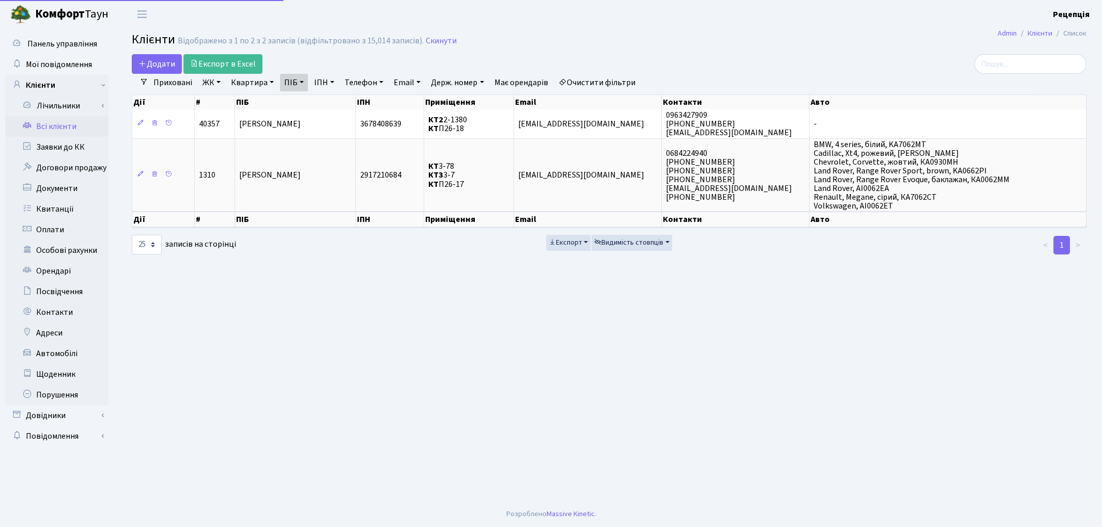
select select "25"
click at [603, 79] on link "Очистити фільтри" at bounding box center [596, 83] width 85 height 18
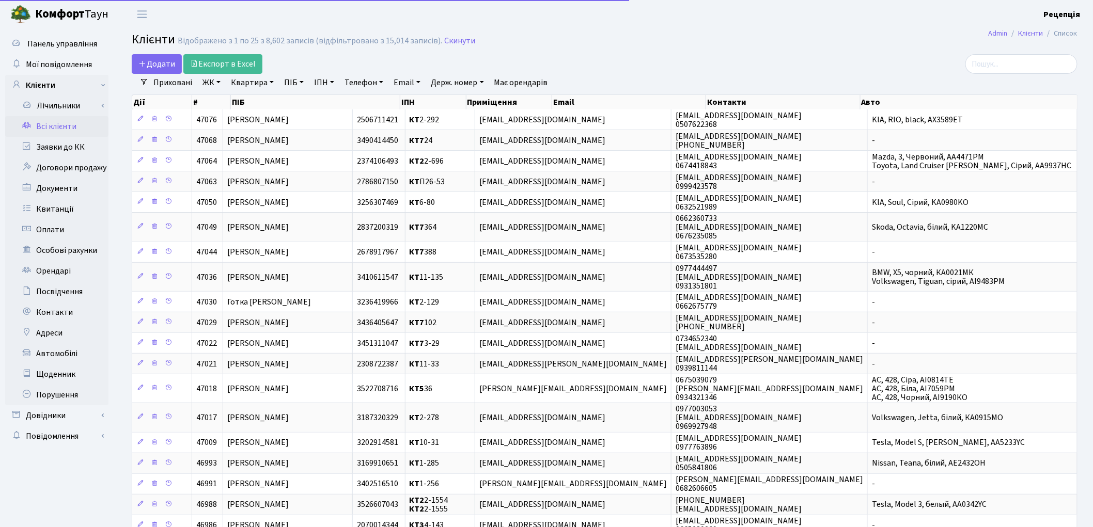
click at [298, 81] on link "ПІБ" at bounding box center [294, 83] width 28 height 18
type input "рій"
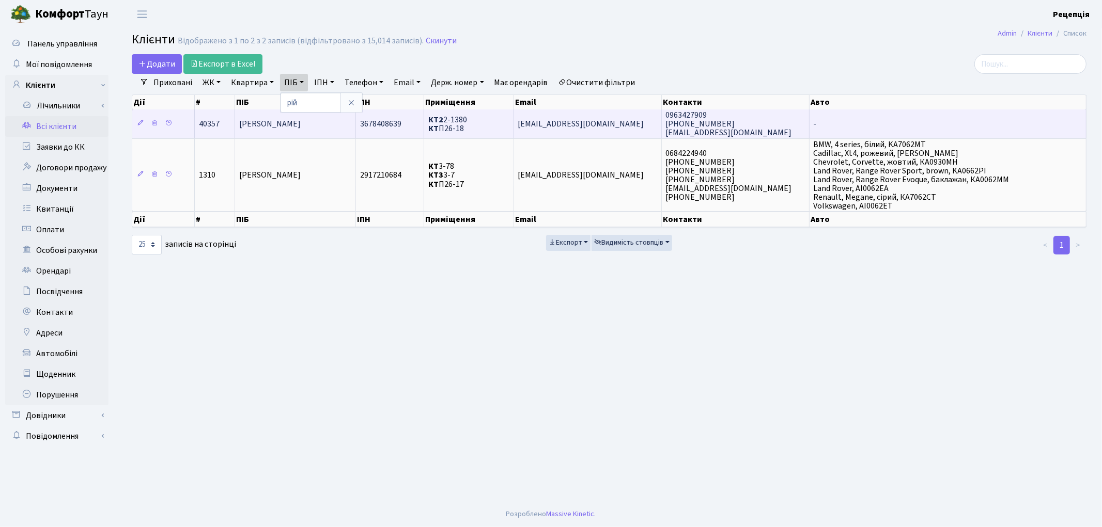
click at [286, 127] on span "[PERSON_NAME]" at bounding box center [269, 123] width 61 height 11
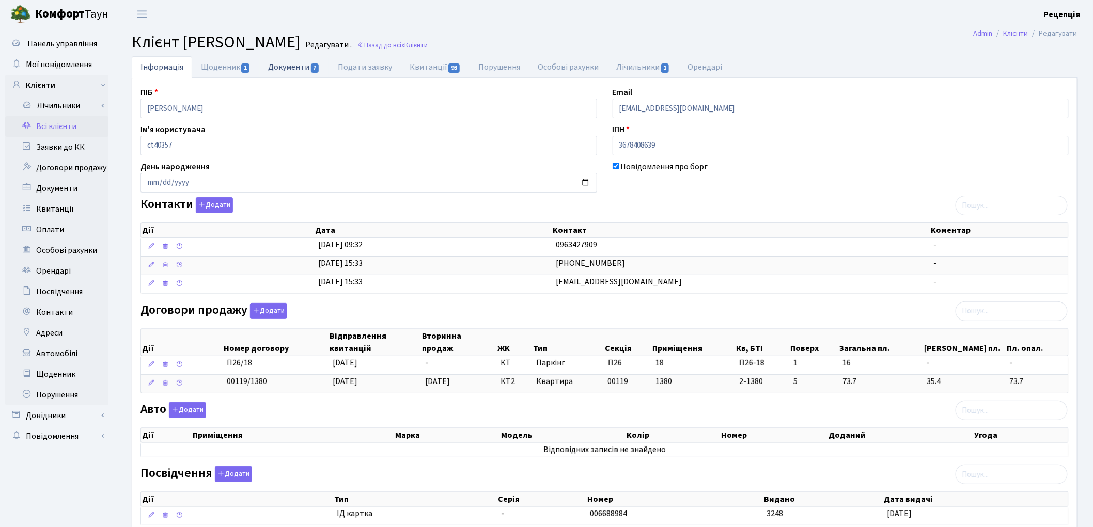
click at [300, 67] on link "Документи 7" at bounding box center [293, 66] width 69 height 21
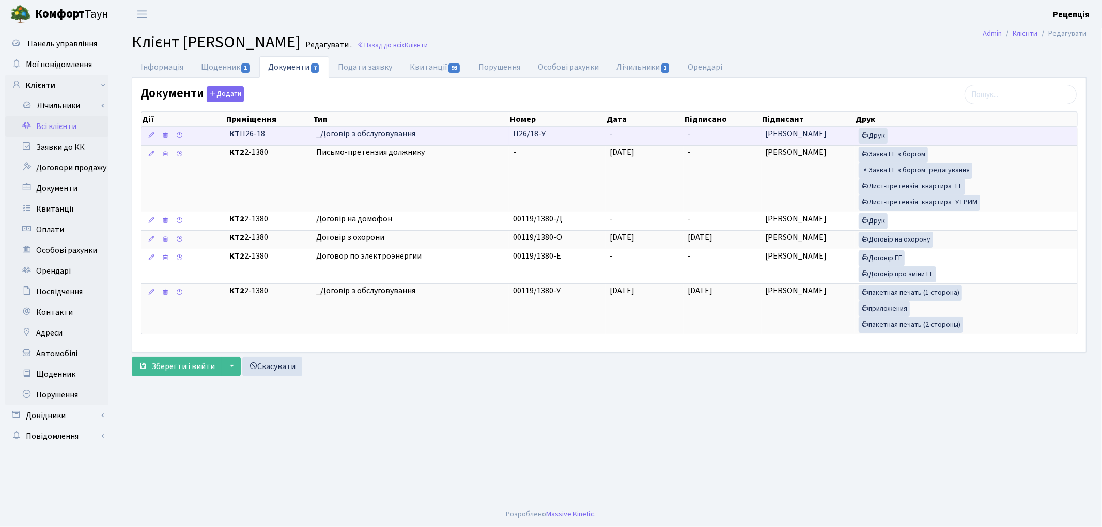
click at [594, 140] on td "П26/18-У" at bounding box center [557, 136] width 97 height 18
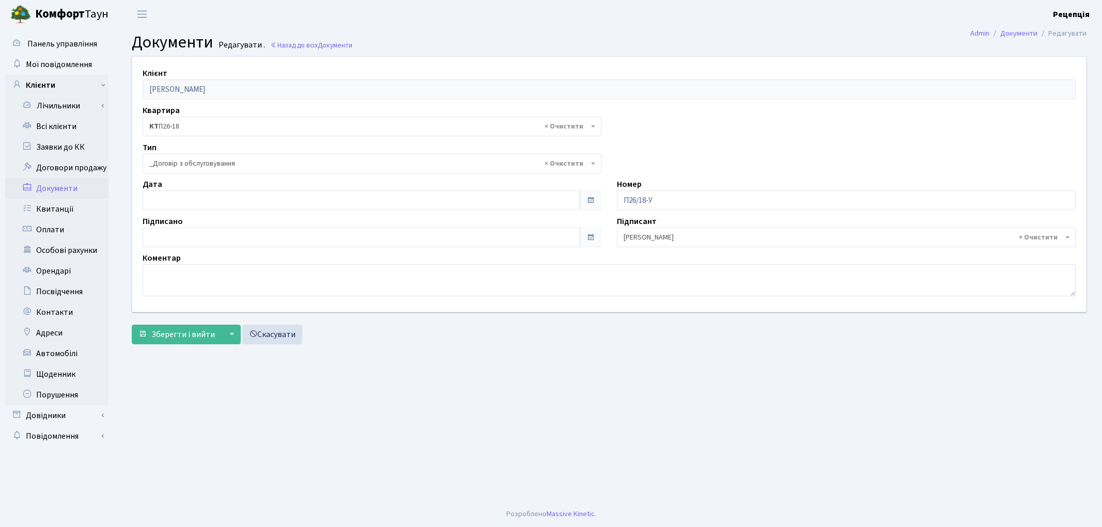
select select "289"
type input "[DATE]"
click at [226, 204] on input "[DATE]" at bounding box center [361, 201] width 437 height 20
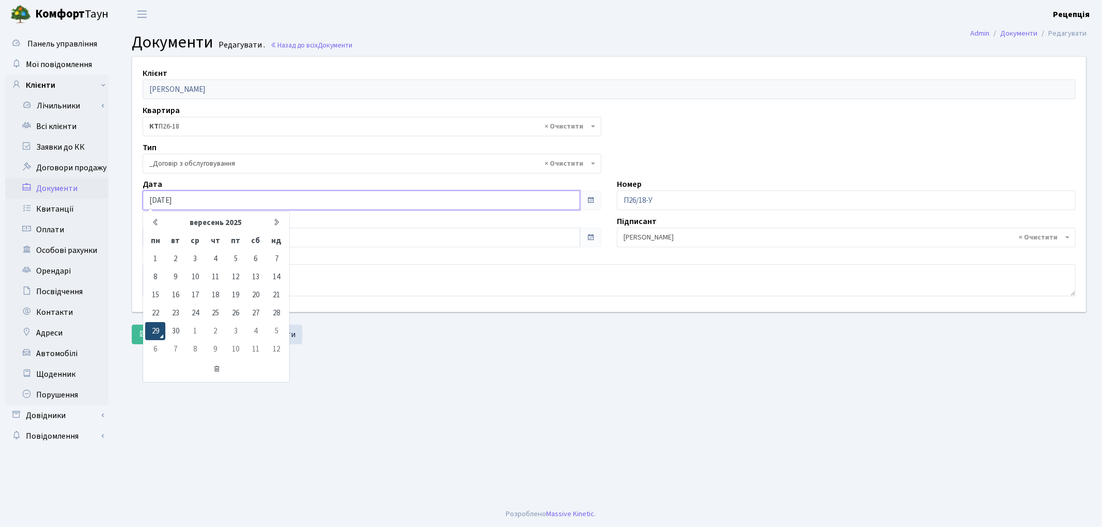
click at [161, 326] on td "29" at bounding box center [155, 331] width 20 height 18
type input "[DATE]"
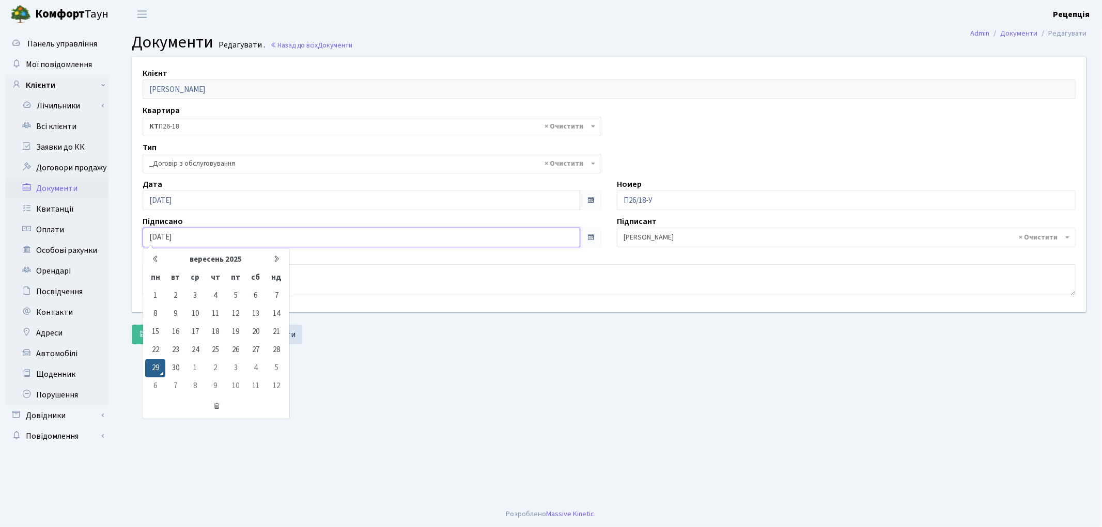
click at [175, 234] on input "[DATE]" at bounding box center [361, 238] width 437 height 20
click at [159, 362] on td "29" at bounding box center [155, 368] width 20 height 18
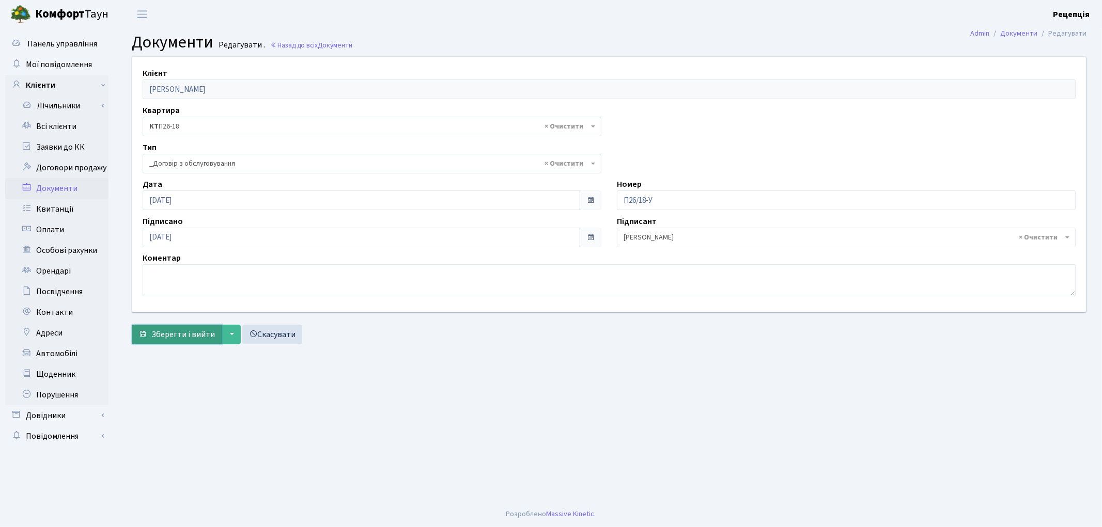
click at [155, 329] on span "Зберегти і вийти" at bounding box center [183, 334] width 64 height 11
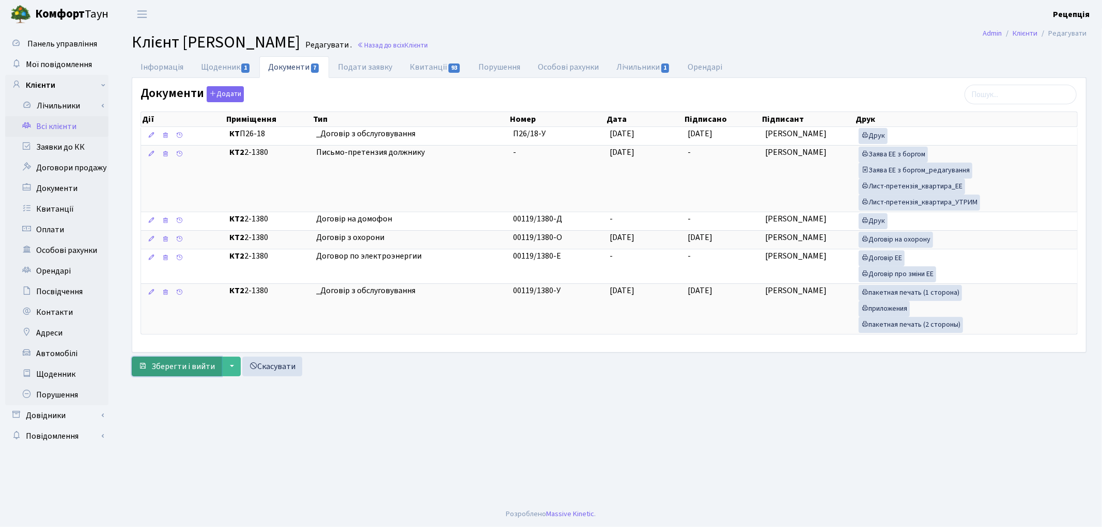
click at [202, 370] on span "Зберегти і вийти" at bounding box center [183, 366] width 64 height 11
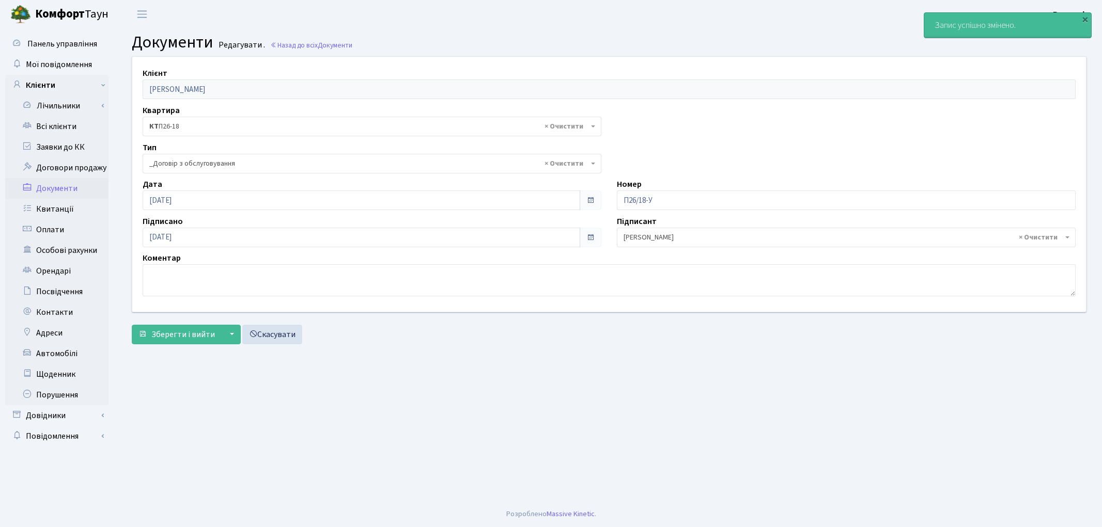
select select "289"
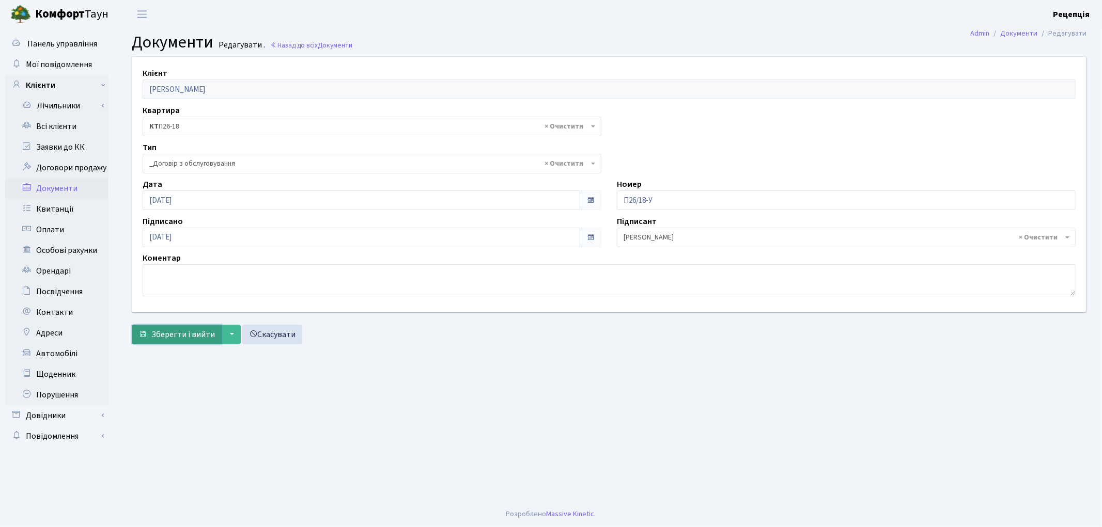
click at [179, 340] on span "Зберегти і вийти" at bounding box center [183, 334] width 64 height 11
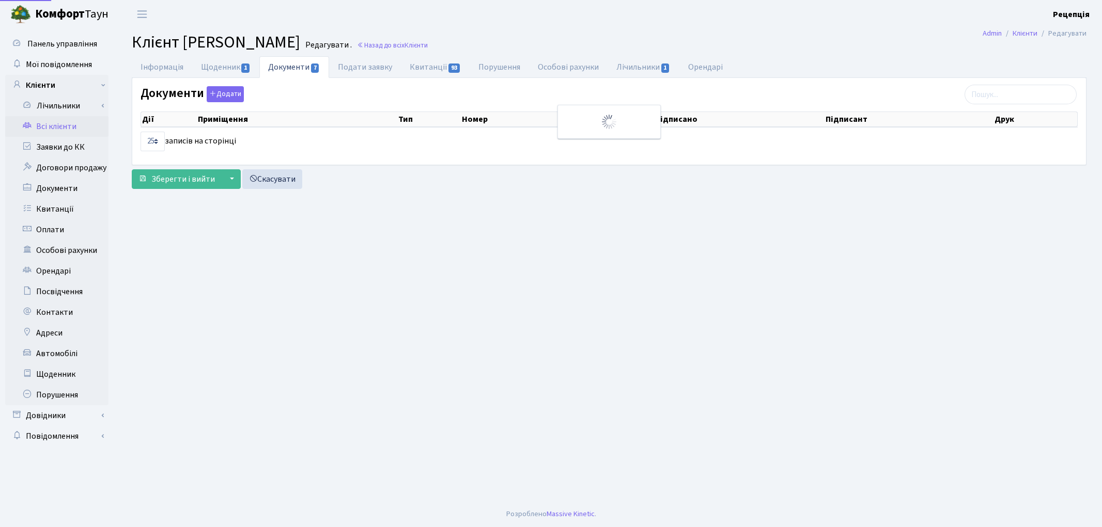
select select "25"
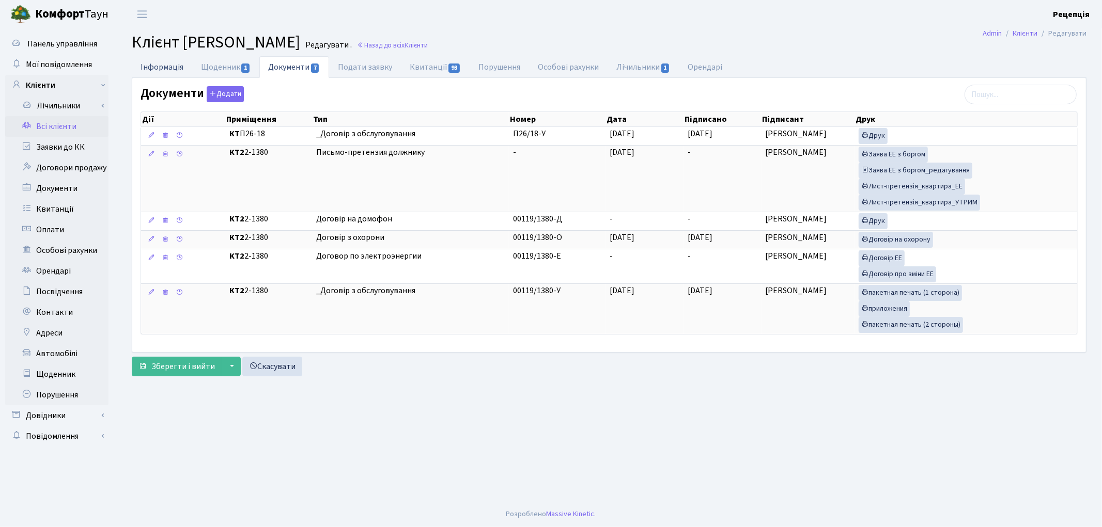
click at [174, 64] on link "Інформація" at bounding box center [162, 66] width 60 height 21
select select "25"
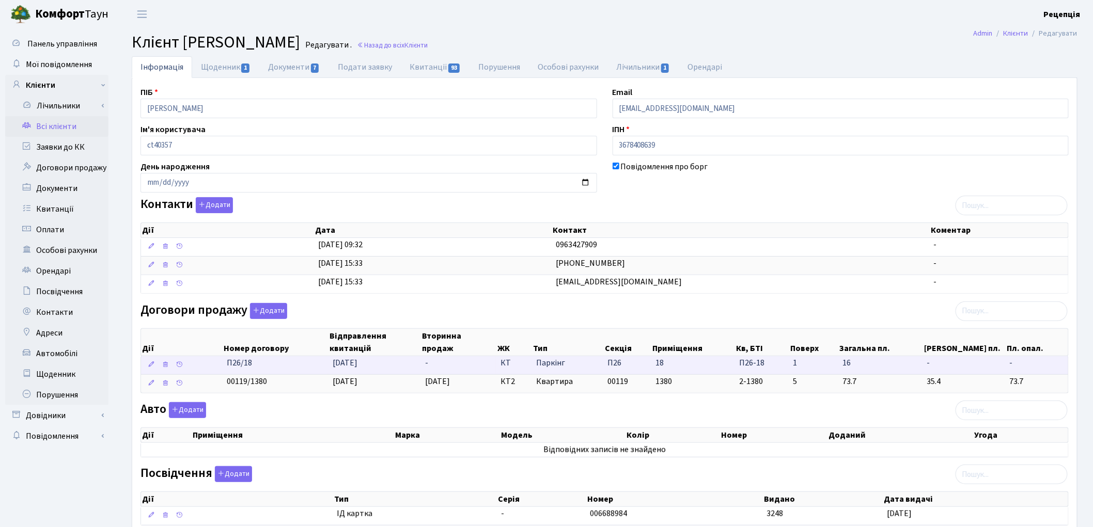
click at [356, 364] on span "[DATE]" at bounding box center [345, 362] width 25 height 11
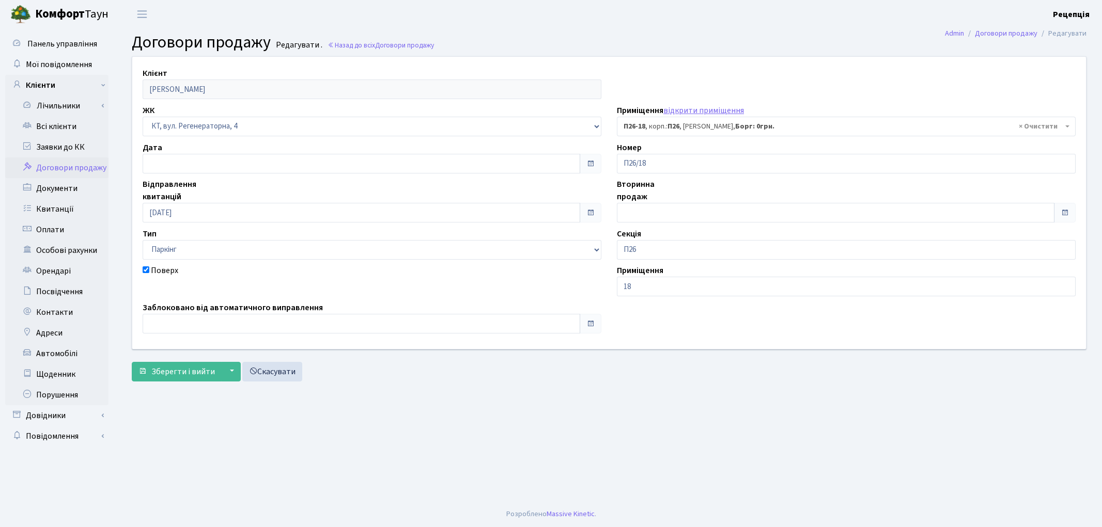
select select "8279"
click at [191, 215] on input "[DATE]" at bounding box center [361, 213] width 437 height 20
click at [218, 156] on td "26" at bounding box center [214, 160] width 15 height 15
type input "[DATE]"
click at [173, 371] on span "Зберегти і вийти" at bounding box center [183, 371] width 64 height 11
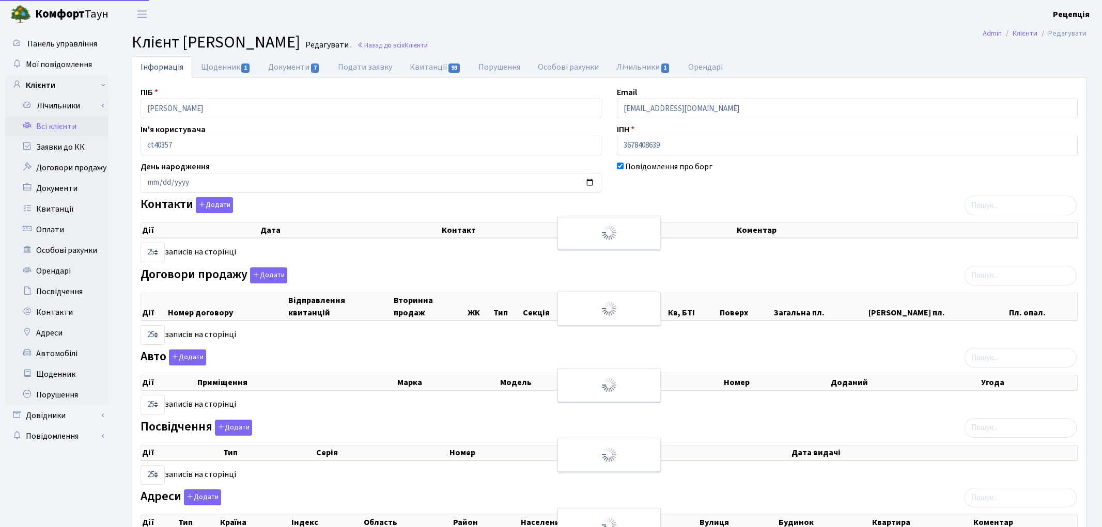
select select "25"
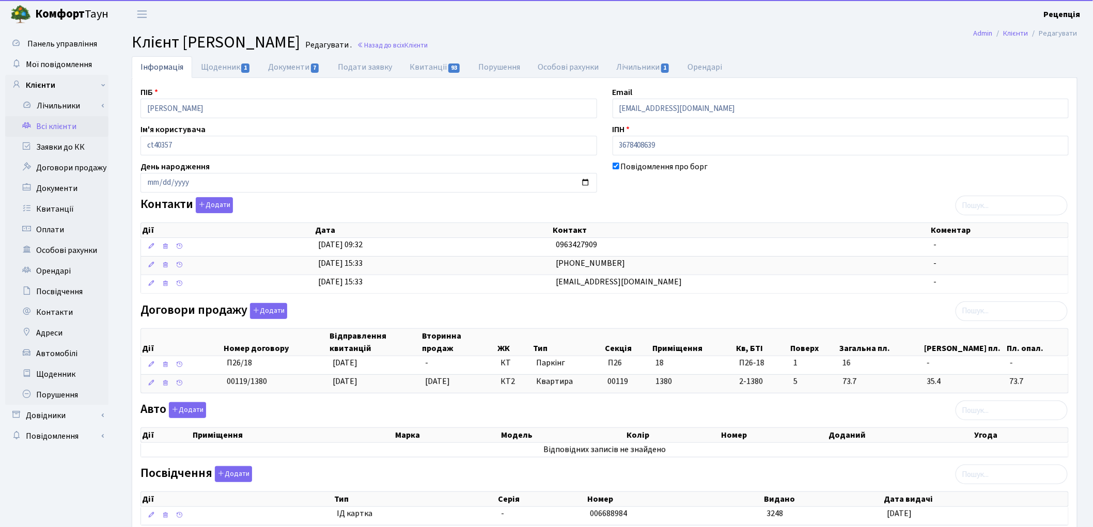
drag, startPoint x: 1092, startPoint y: 305, endPoint x: 1100, endPoint y: 409, distance: 104.6
click at [1093, 411] on html "Комфорт Таун Рецепція Мій обліковий запис Вийти Панель управління Мої повідомле…" at bounding box center [546, 333] width 1093 height 667
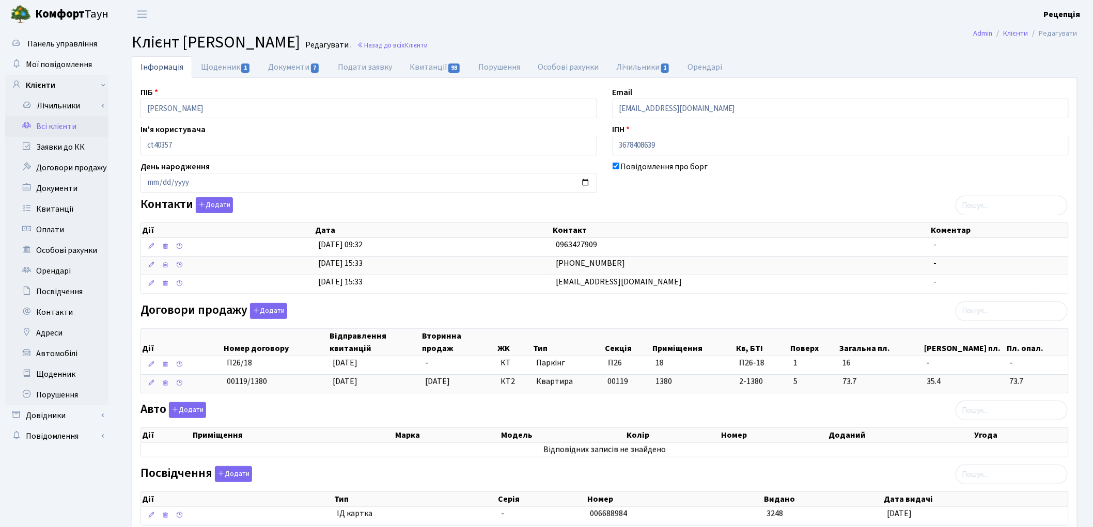
click at [1081, 362] on div "Інформація Щоденник 1 Документи 7 Подати заявку Квитанції 93 Порушення Особові …" at bounding box center [604, 348] width 961 height 585
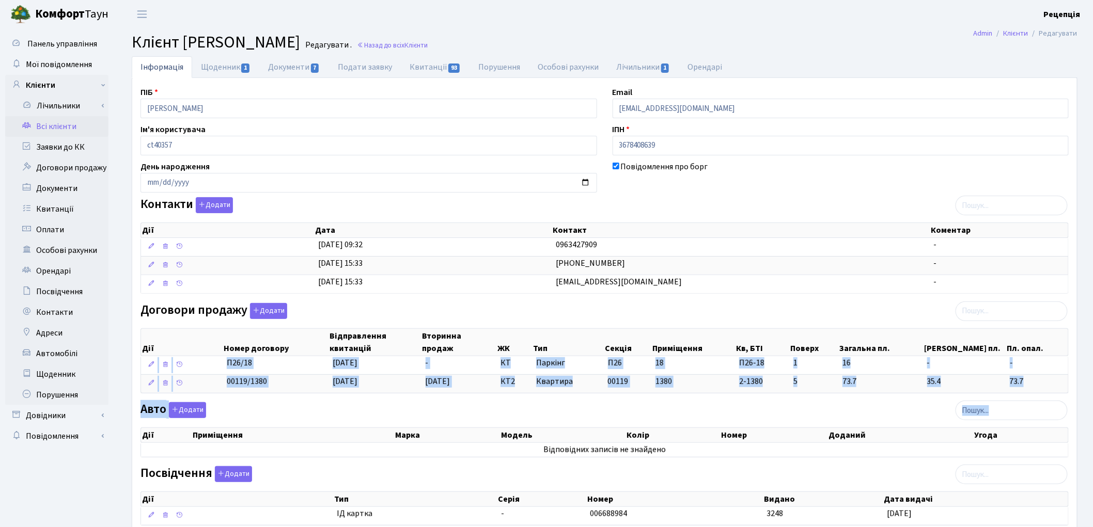
drag, startPoint x: 1096, startPoint y: 377, endPoint x: 1101, endPoint y: 432, distance: 55.5
click at [1093, 432] on html "Комфорт Таун Рецепція Мій обліковий запис Вийти Панель управління Мої повідомле…" at bounding box center [546, 333] width 1093 height 667
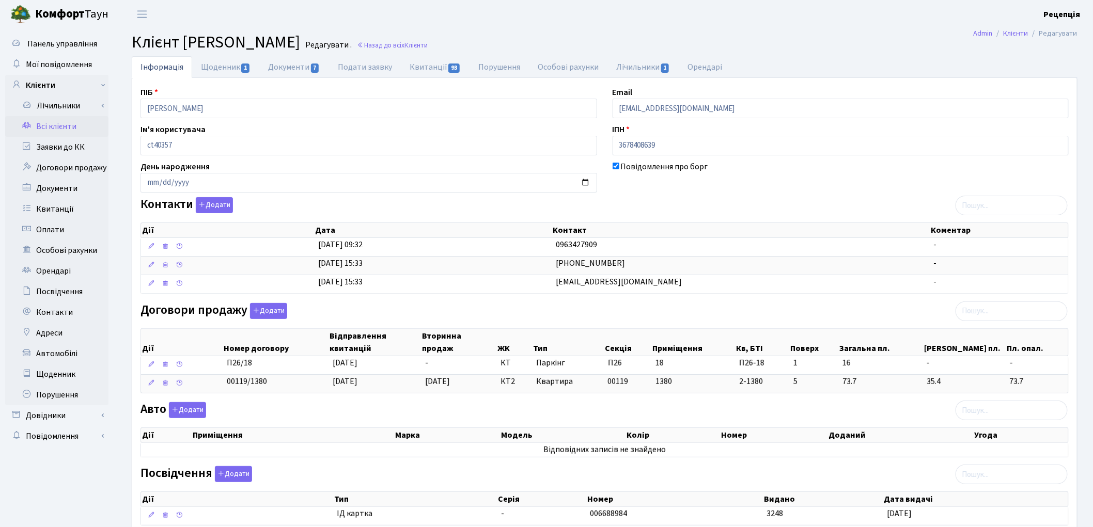
click at [1090, 386] on div "Інформація Щоденник 1 Документи 7 Подати заявку Квитанції 93 Порушення Особові …" at bounding box center [604, 348] width 977 height 585
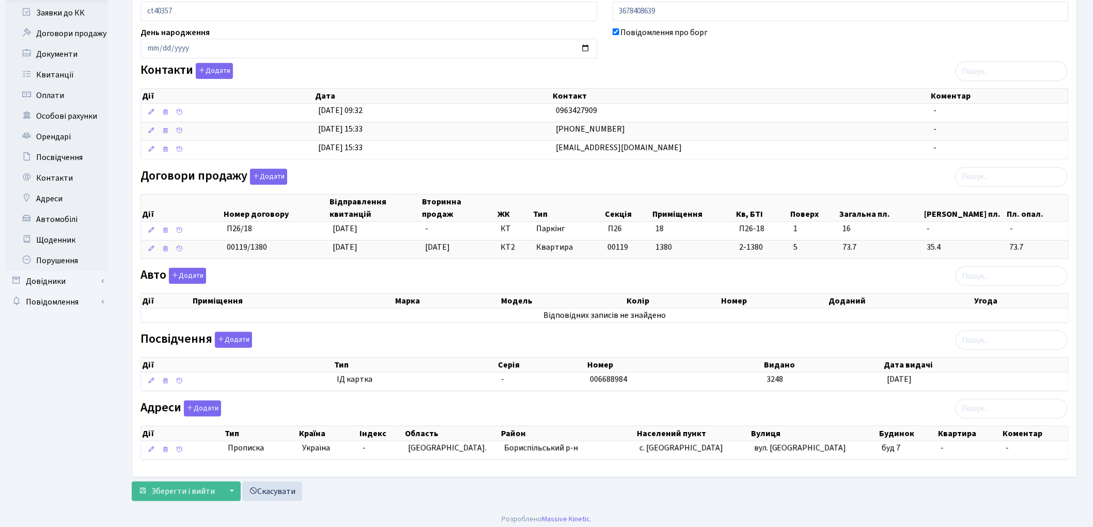
scroll to position [142, 0]
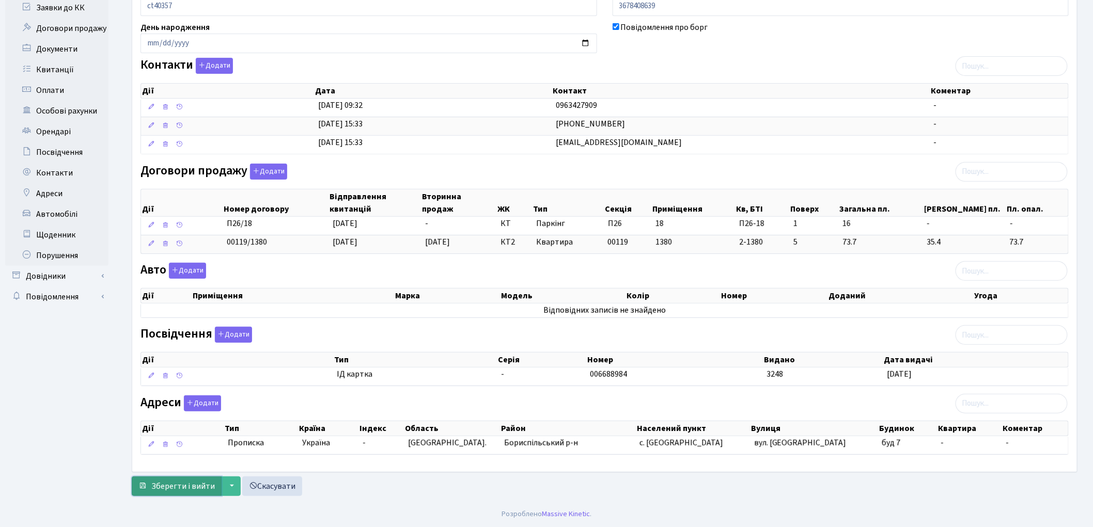
click at [149, 492] on button "Зберегти і вийти" at bounding box center [177, 487] width 90 height 20
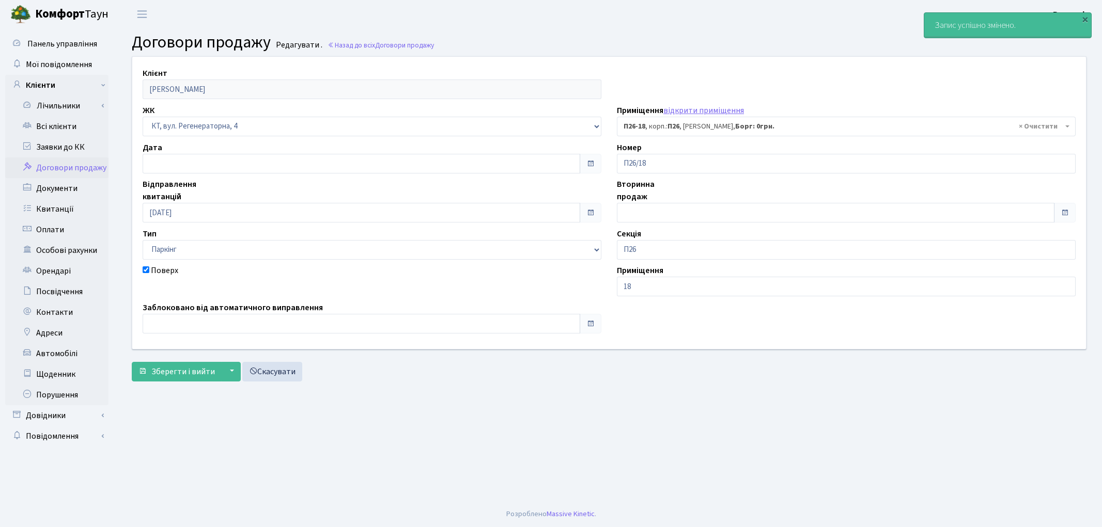
select select "8279"
click at [55, 124] on link "Всі клієнти" at bounding box center [56, 126] width 103 height 21
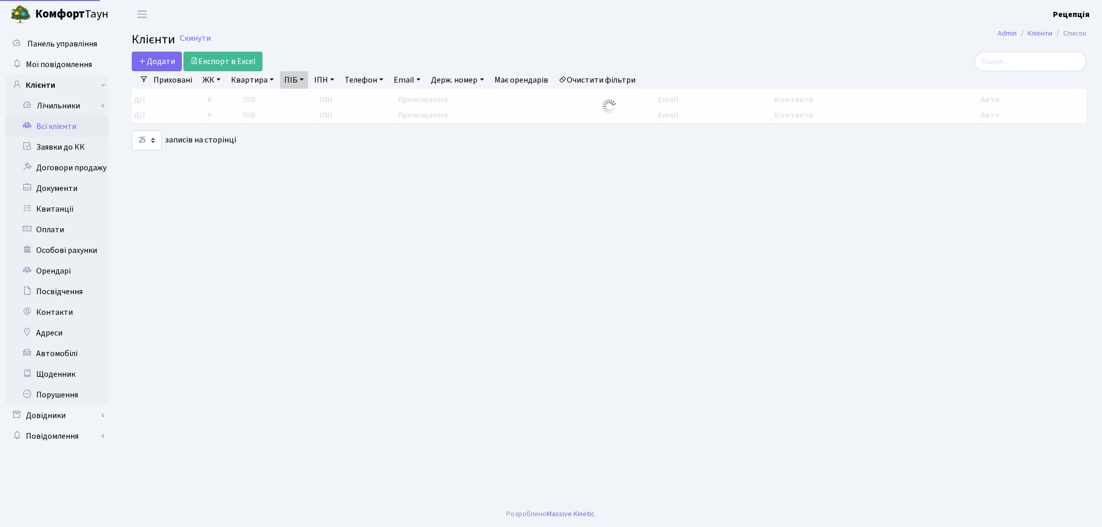
select select "25"
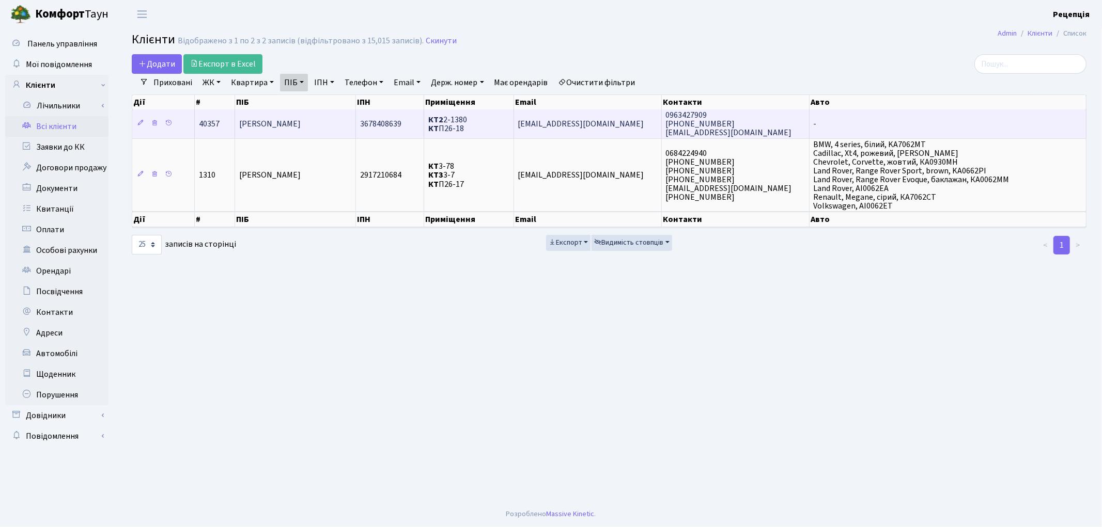
click at [390, 131] on td "3678408639" at bounding box center [390, 124] width 68 height 28
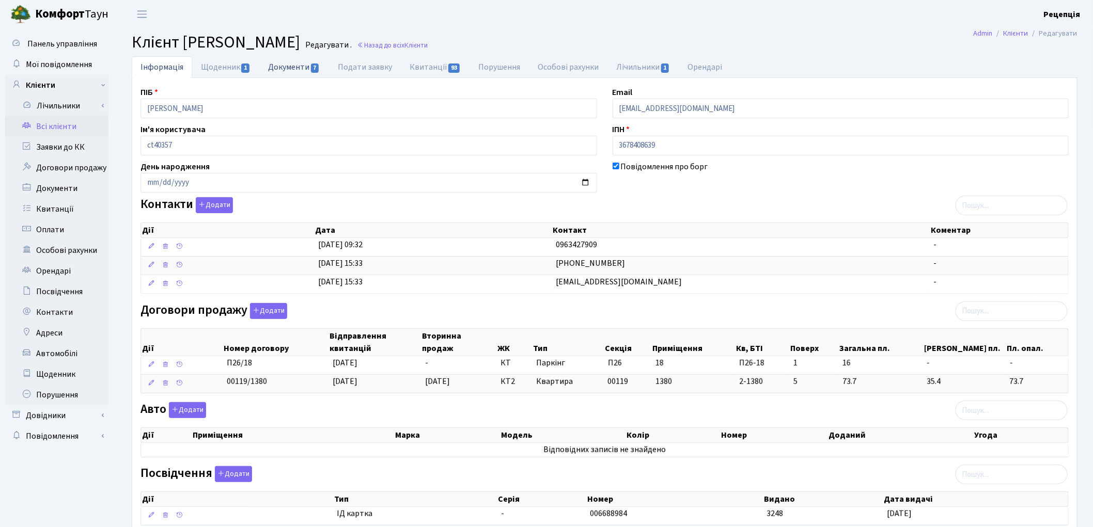
click at [283, 70] on link "Документи 7" at bounding box center [293, 66] width 69 height 21
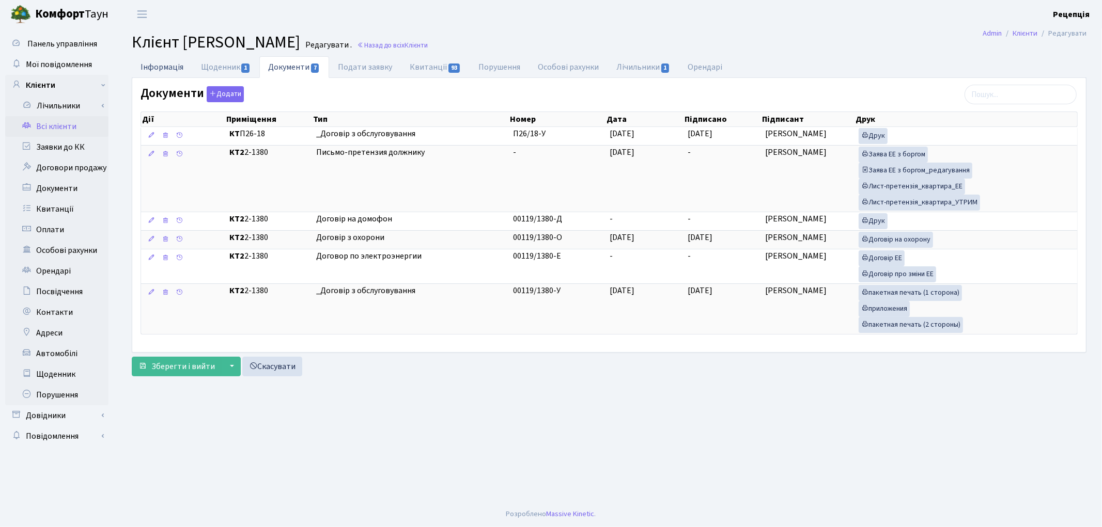
click at [151, 70] on link "Інформація" at bounding box center [162, 66] width 60 height 21
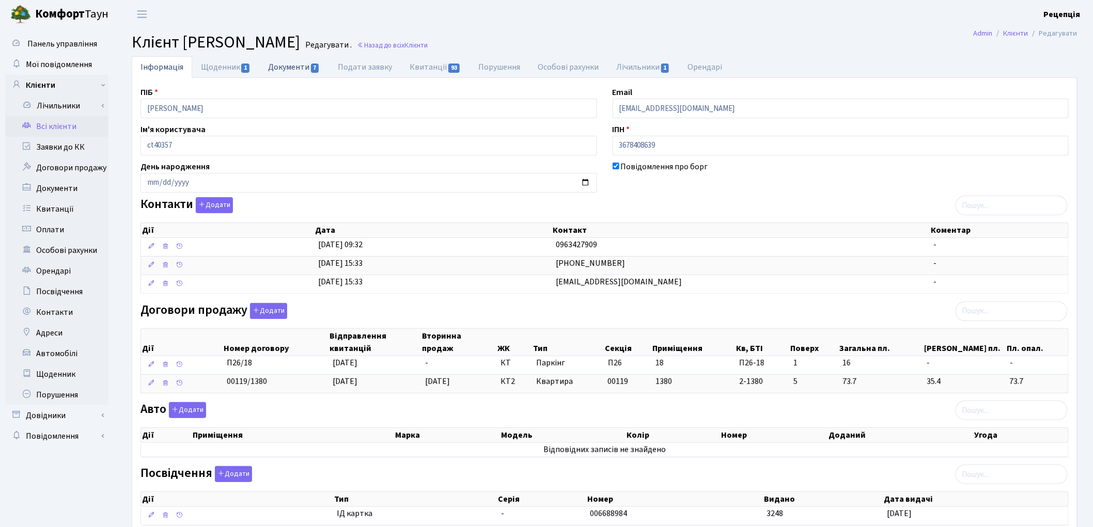
click at [286, 68] on link "Документи 7" at bounding box center [293, 66] width 69 height 21
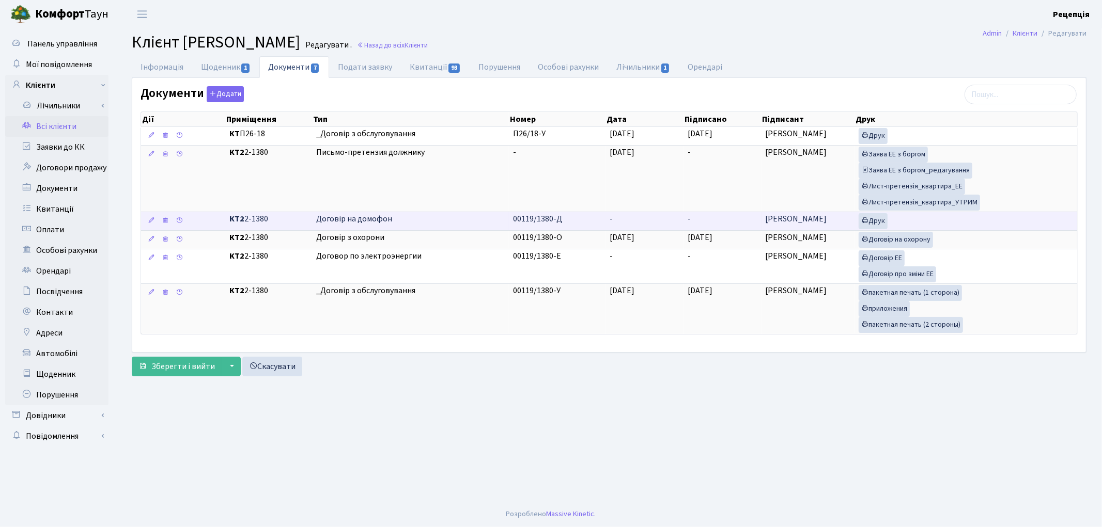
click at [616, 220] on td "-" at bounding box center [644, 221] width 78 height 19
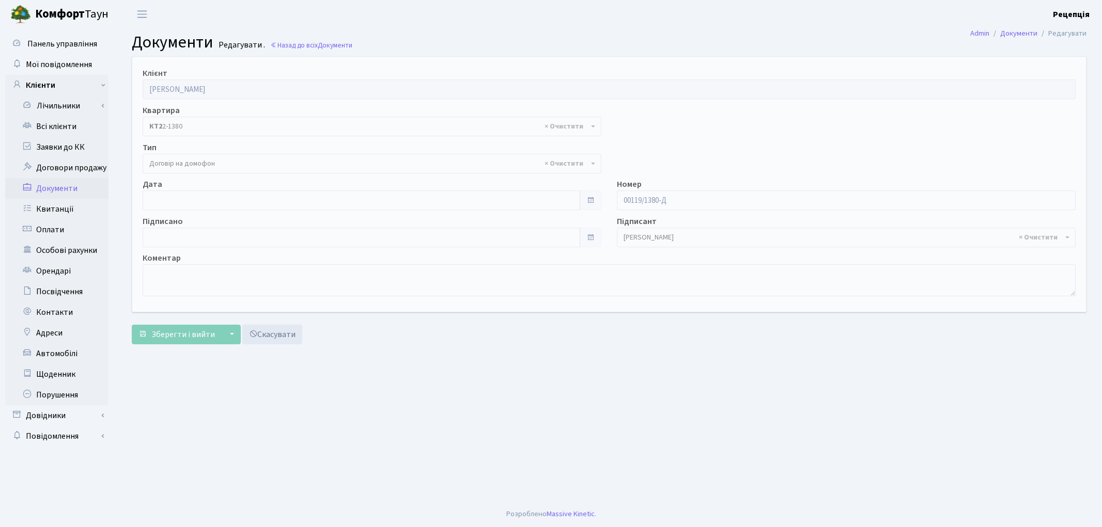
select select "292"
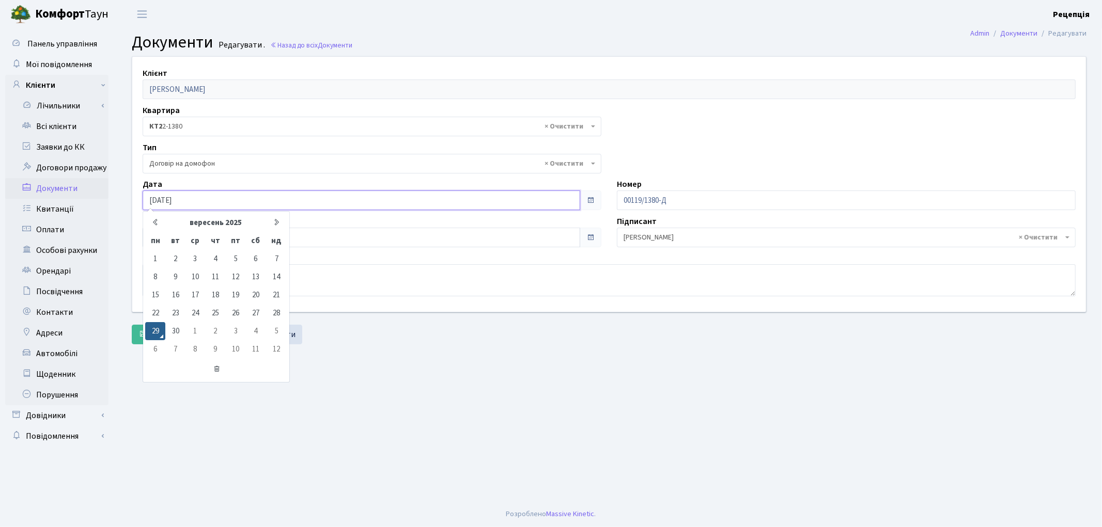
click at [187, 199] on input "[DATE]" at bounding box center [361, 201] width 437 height 20
click at [210, 221] on th "вересень 2025" at bounding box center [215, 223] width 100 height 18
click at [153, 222] on icon at bounding box center [153, 222] width 8 height 8
click at [235, 245] on span "бер" at bounding box center [232, 251] width 31 height 28
click at [241, 259] on td "1" at bounding box center [235, 259] width 20 height 18
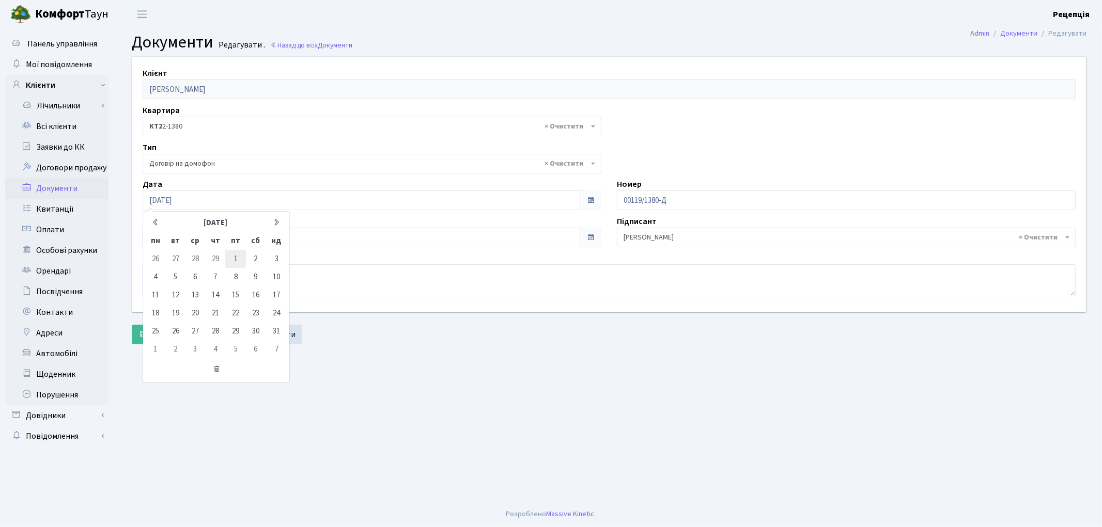
type input "[DATE]"
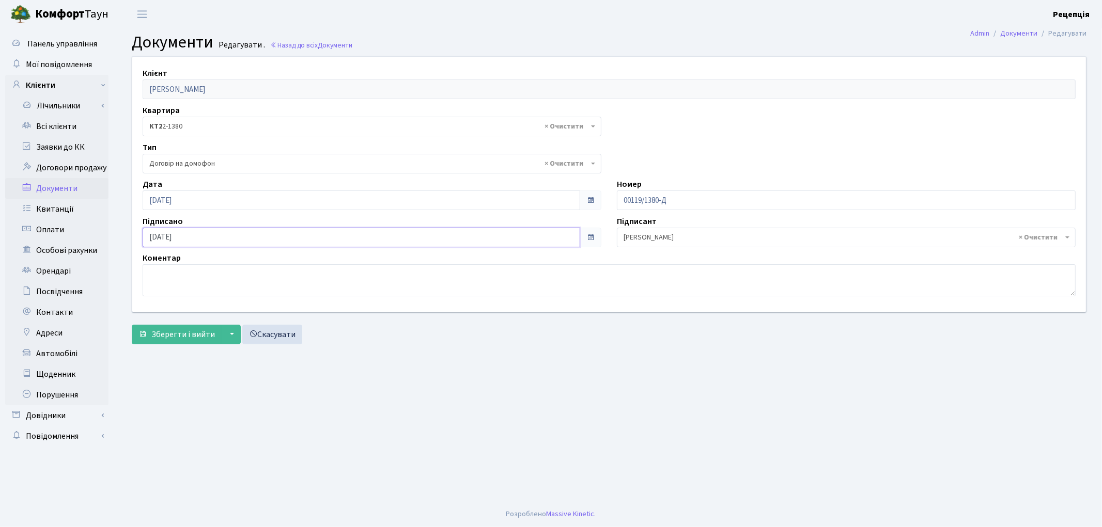
click at [177, 238] on input "[DATE]" at bounding box center [361, 238] width 437 height 20
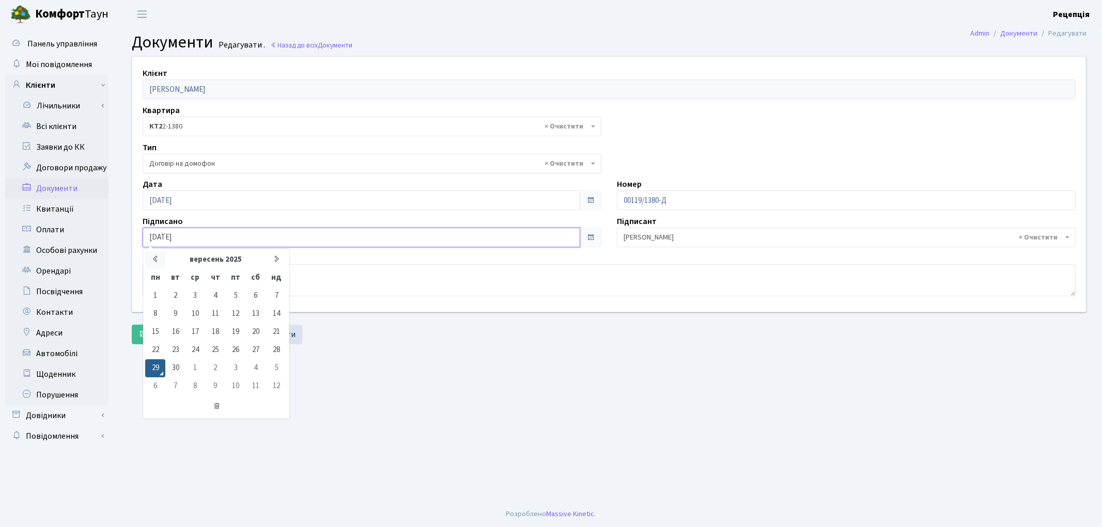
click at [150, 261] on th at bounding box center [155, 260] width 20 height 18
click at [201, 257] on th "[DATE]" at bounding box center [215, 260] width 100 height 18
click at [159, 257] on th at bounding box center [152, 260] width 15 height 18
click at [236, 286] on span "бер" at bounding box center [232, 288] width 31 height 28
click at [237, 292] on td "1" at bounding box center [235, 296] width 20 height 18
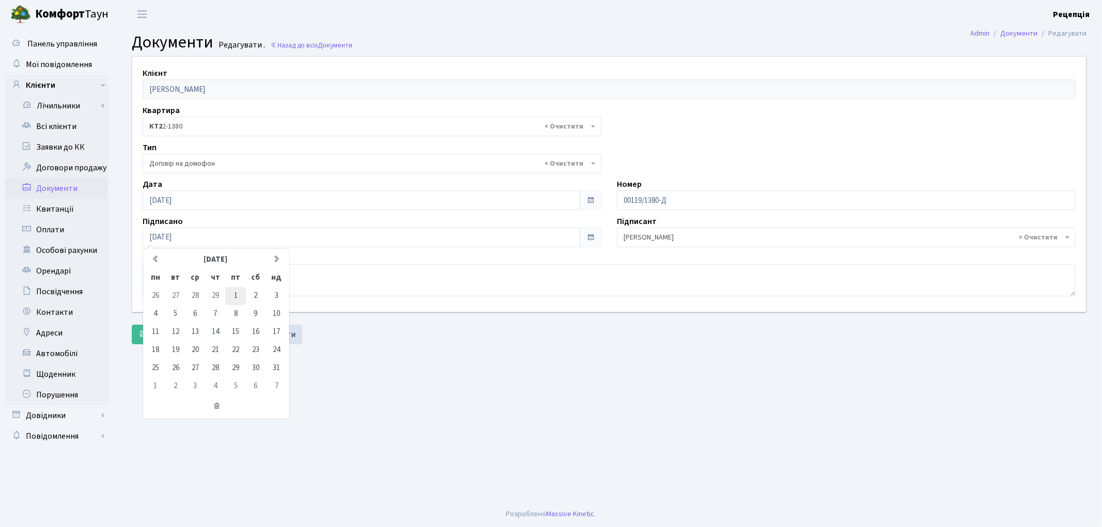
type input "[DATE]"
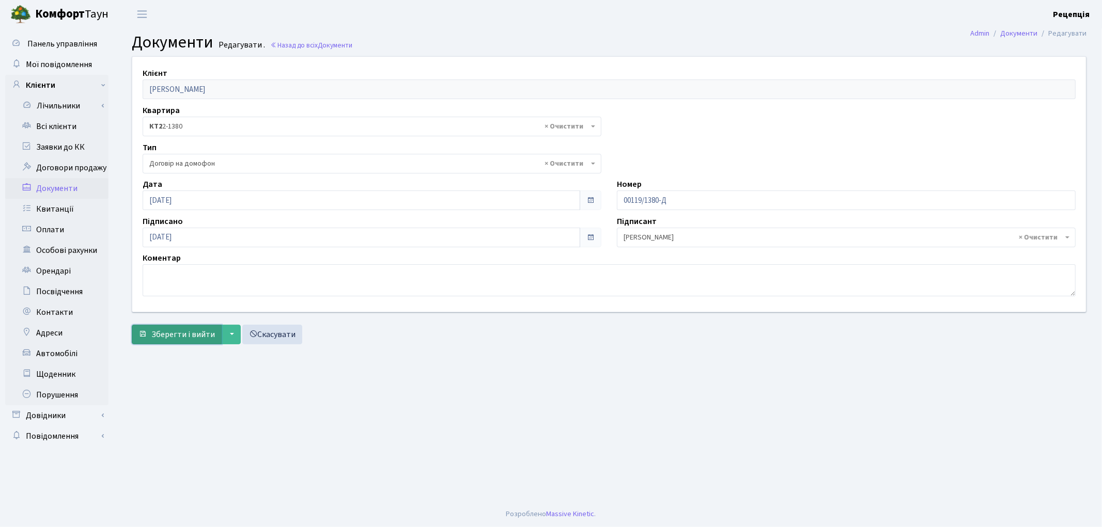
click at [179, 333] on span "Зберегти і вийти" at bounding box center [183, 334] width 64 height 11
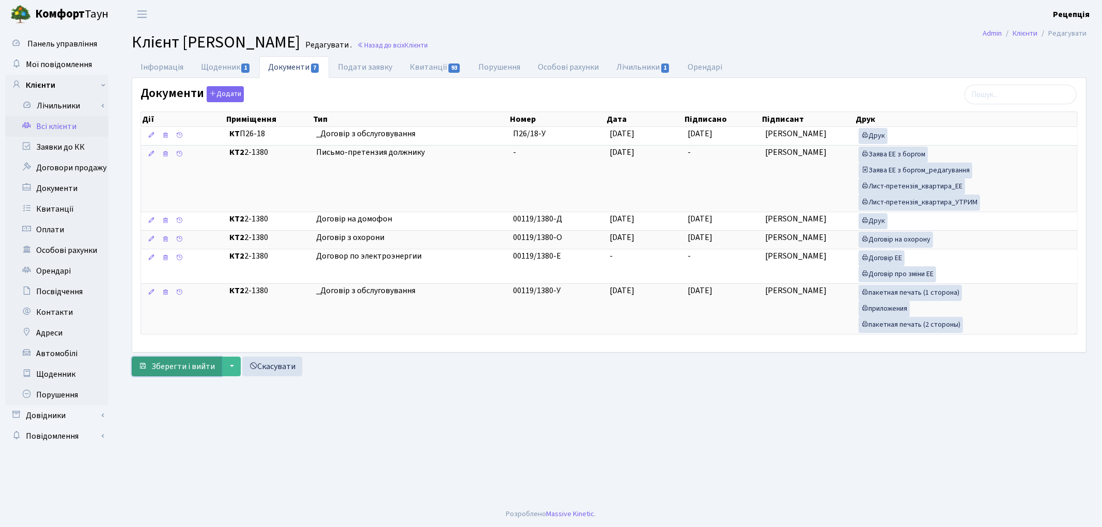
click at [192, 359] on button "Зберегти і вийти" at bounding box center [177, 367] width 90 height 20
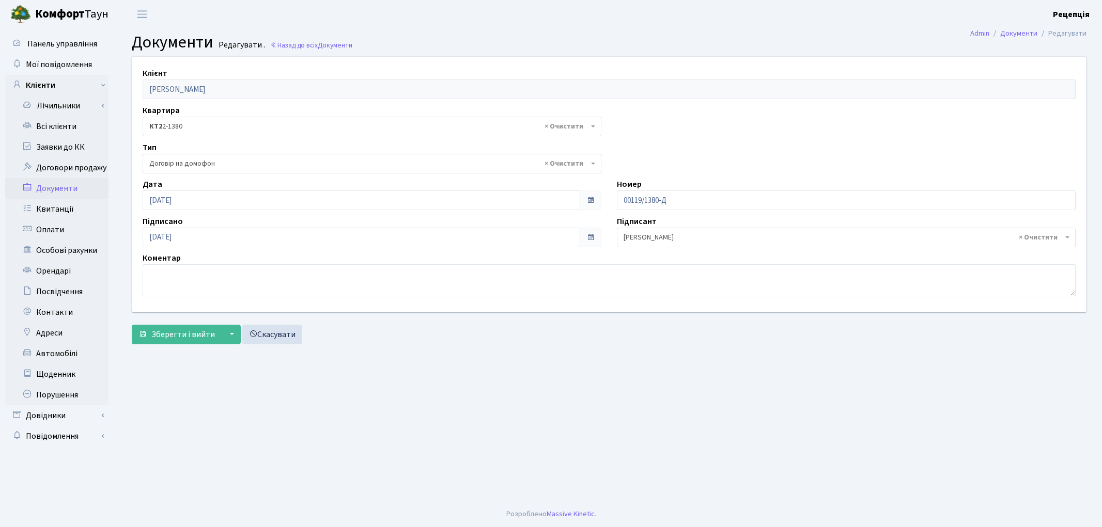
select select "292"
click at [178, 342] on button "Зберегти і вийти" at bounding box center [177, 335] width 90 height 20
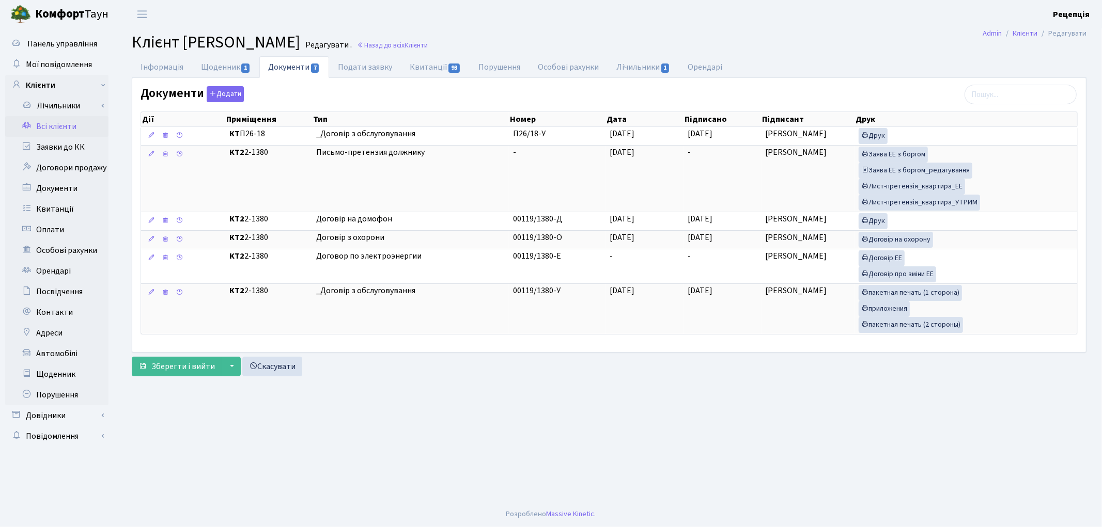
click at [43, 124] on link "Всі клієнти" at bounding box center [56, 126] width 103 height 21
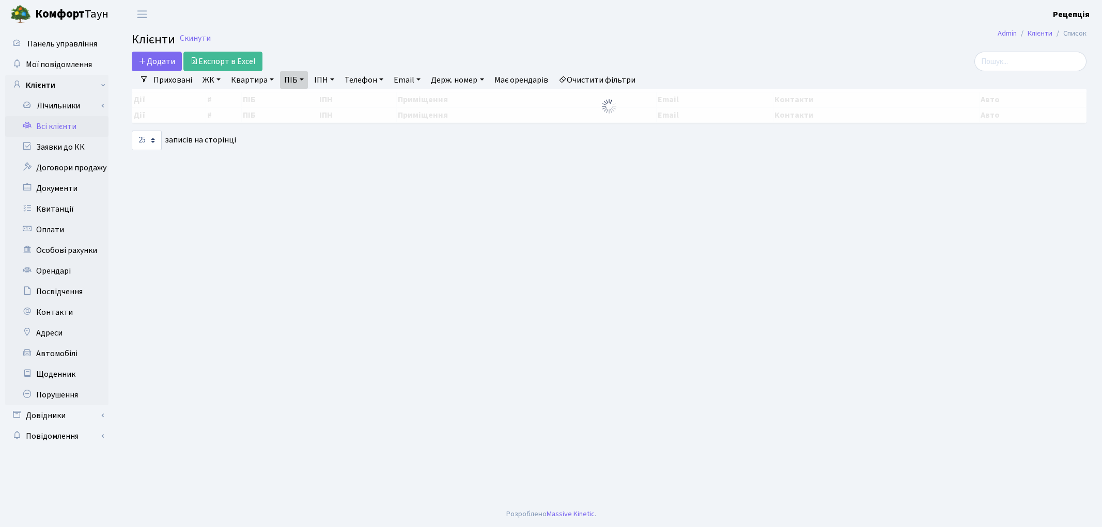
select select "25"
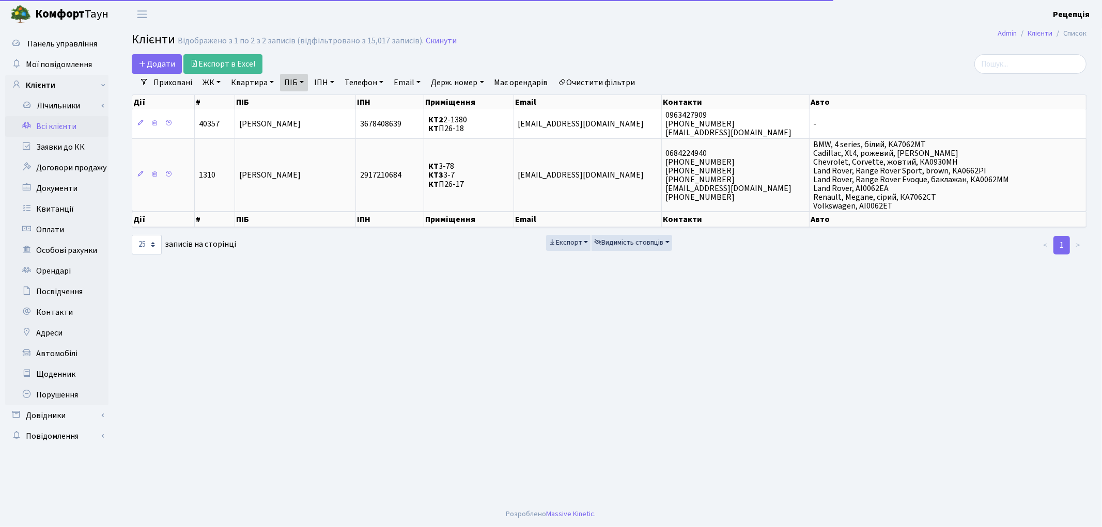
click at [592, 77] on link "Очистити фільтри" at bounding box center [596, 83] width 85 height 18
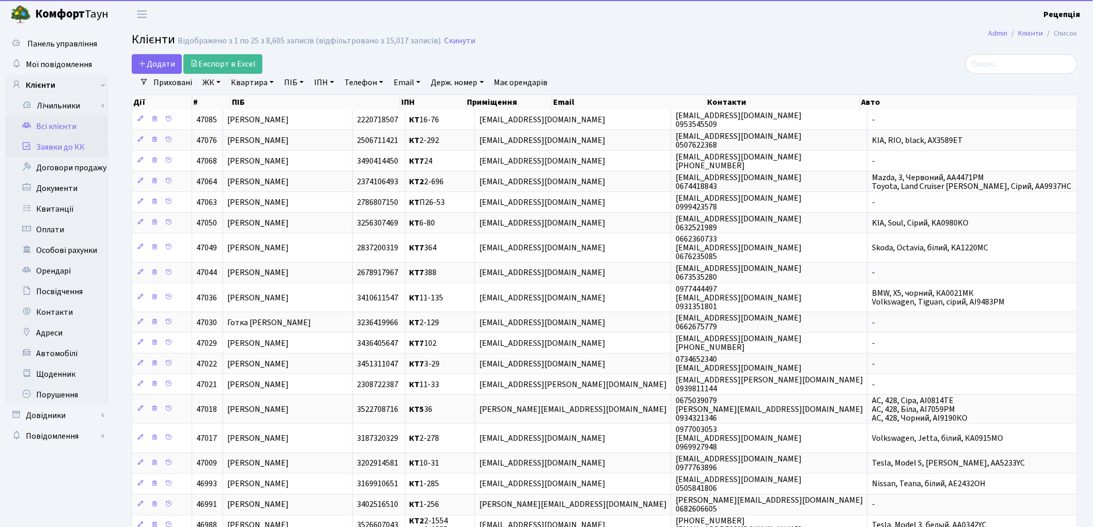
click at [37, 151] on link "Заявки до КК" at bounding box center [56, 147] width 103 height 21
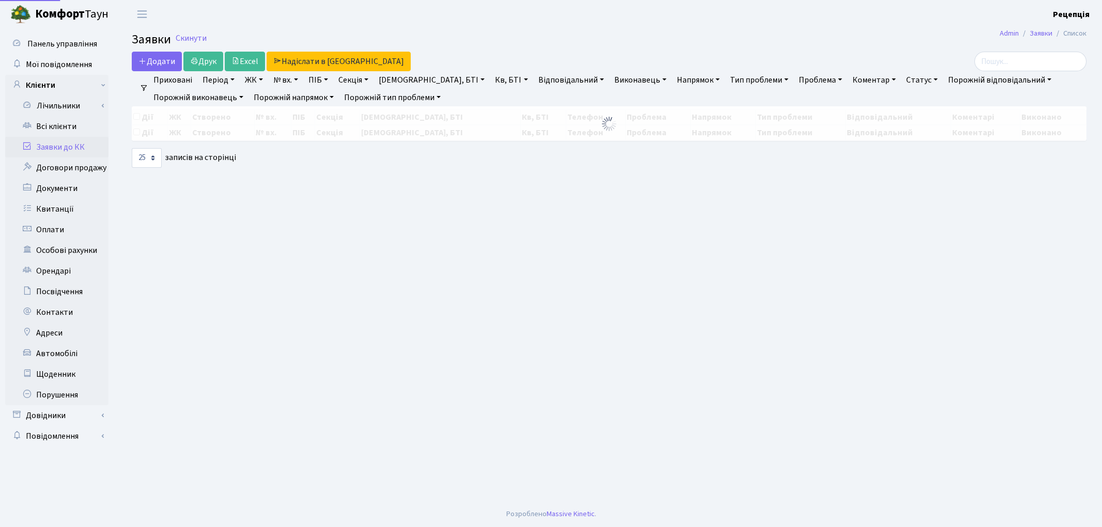
select select "25"
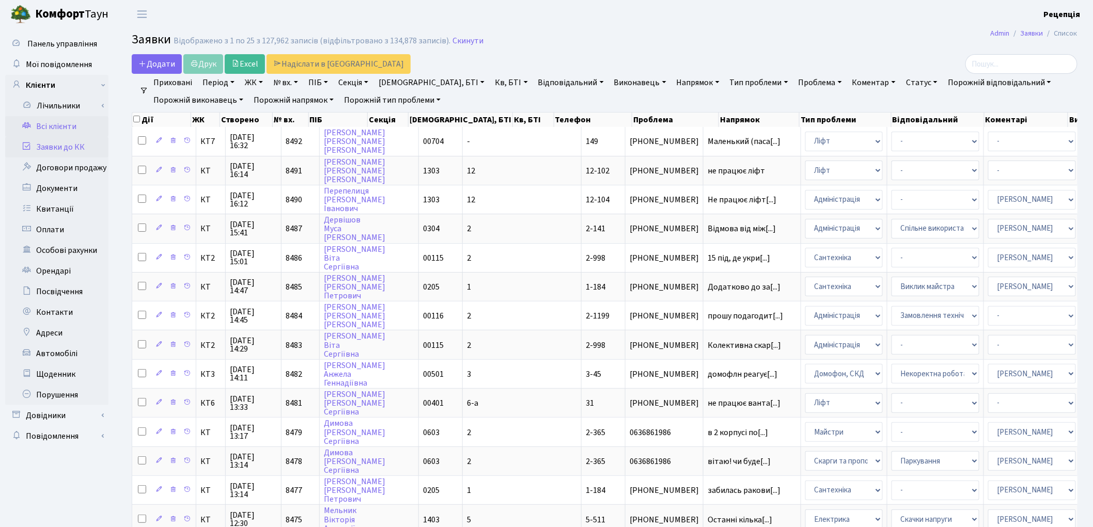
click at [58, 128] on link "Всі клієнти" at bounding box center [56, 126] width 103 height 21
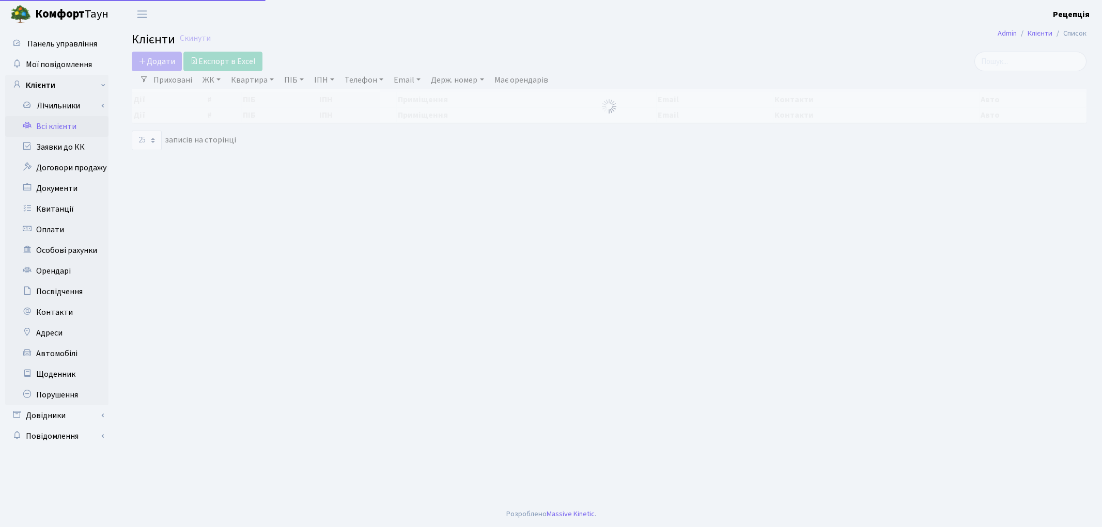
select select "25"
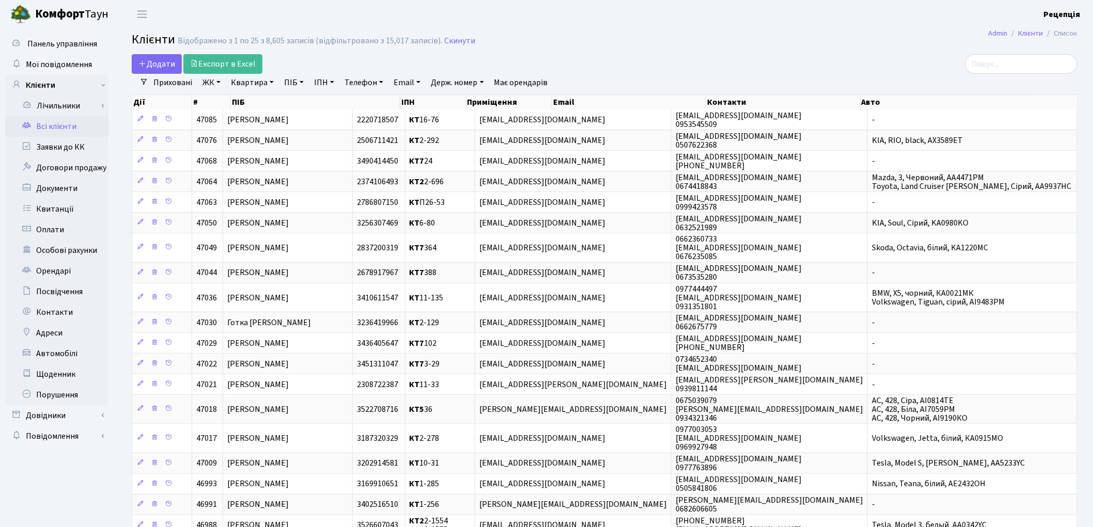
click at [207, 84] on link "ЖК" at bounding box center [211, 83] width 26 height 18
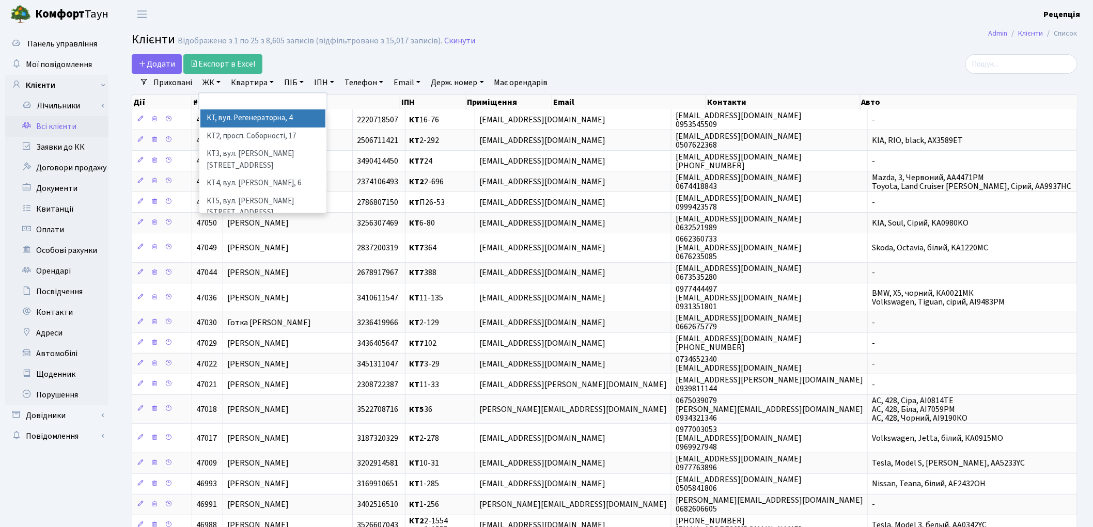
click at [233, 119] on li "КТ, вул. Регенераторна, 4" at bounding box center [262, 119] width 125 height 18
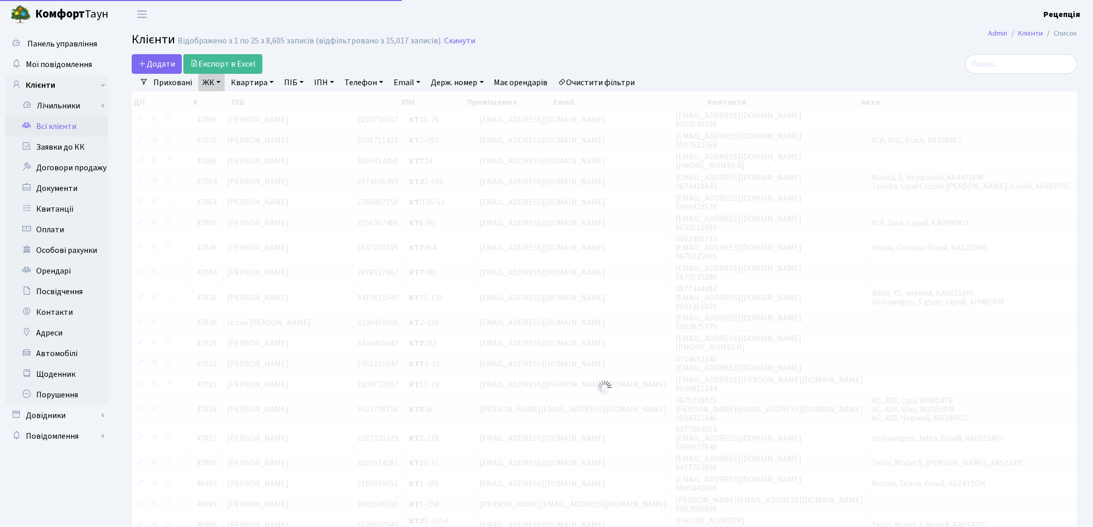
click at [256, 83] on link "Квартира" at bounding box center [252, 83] width 51 height 18
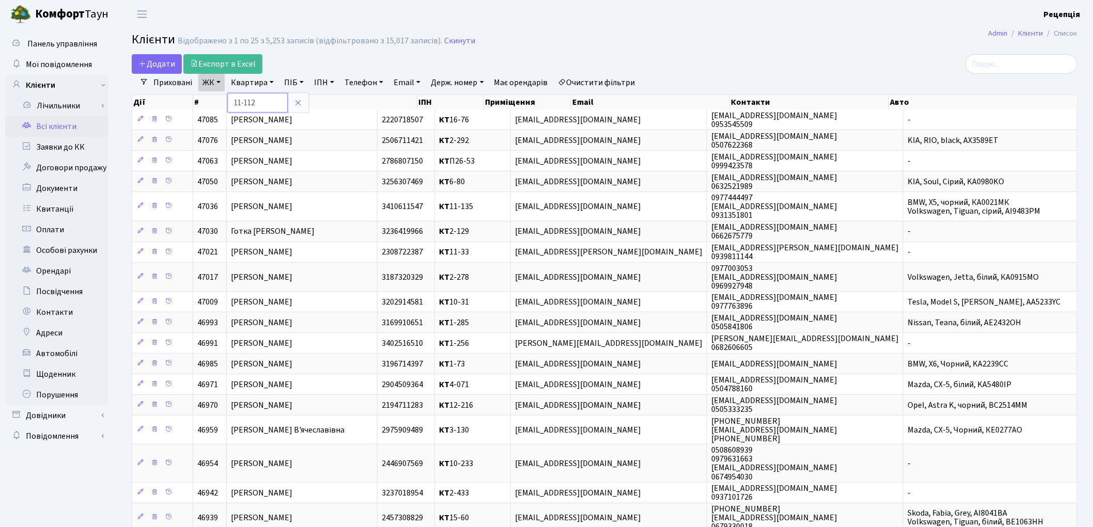
type input "11-112"
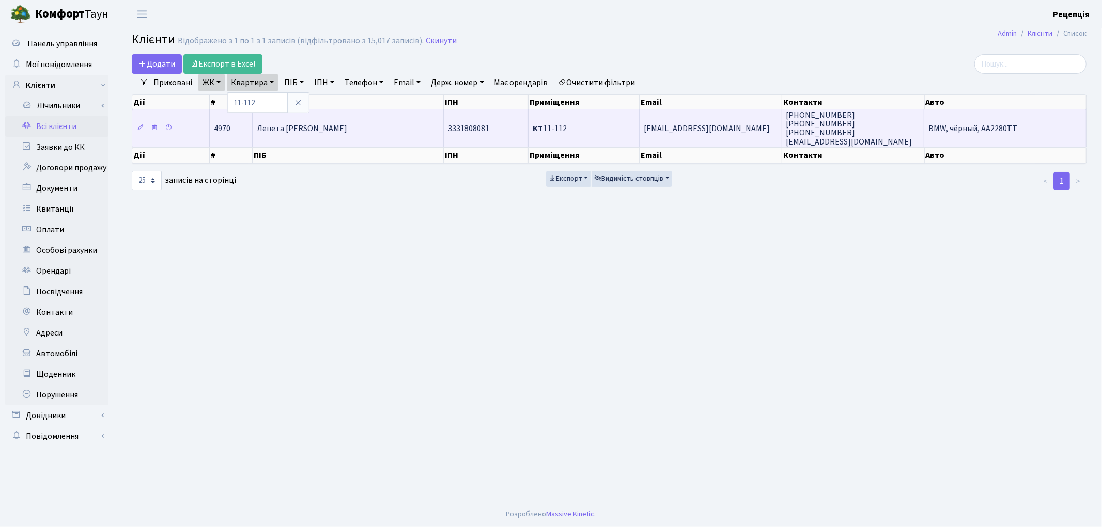
click at [313, 138] on td "Лепета Юлія Володимирівна" at bounding box center [348, 128] width 191 height 37
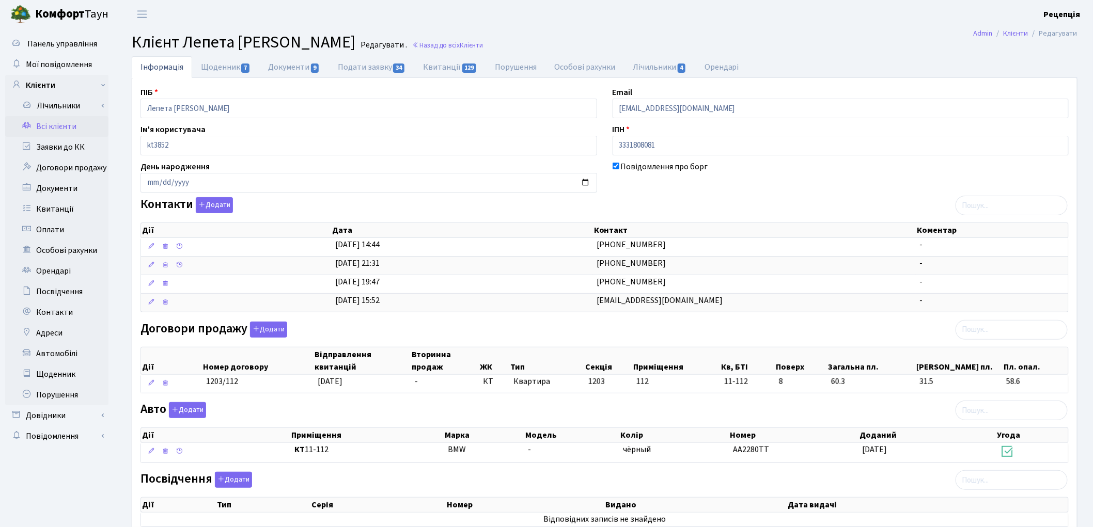
click at [53, 120] on link "Всі клієнти" at bounding box center [56, 126] width 103 height 21
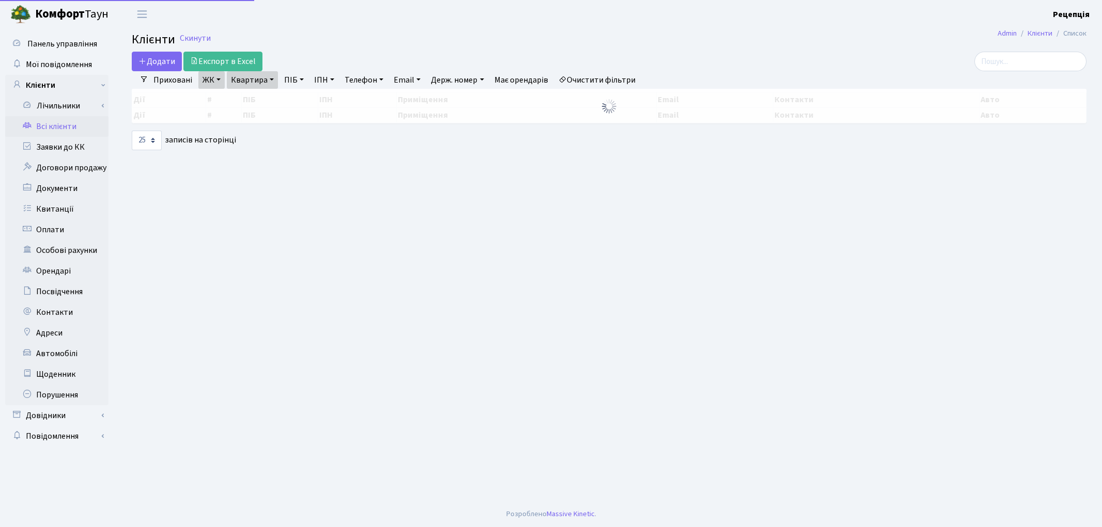
select select "25"
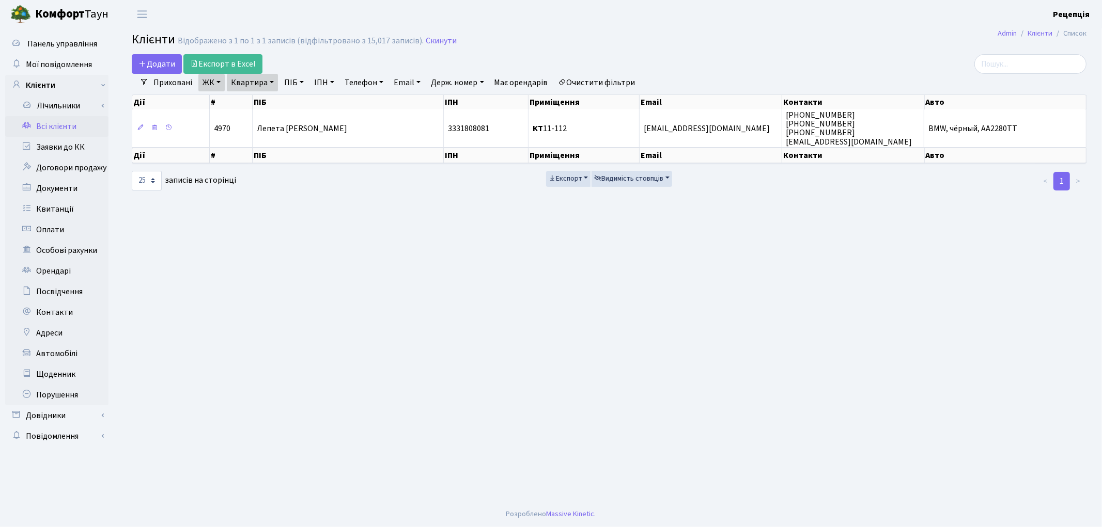
click at [254, 88] on link "Квартира" at bounding box center [252, 83] width 51 height 18
click at [260, 107] on input "11-112" at bounding box center [257, 103] width 60 height 20
type input "12-164"
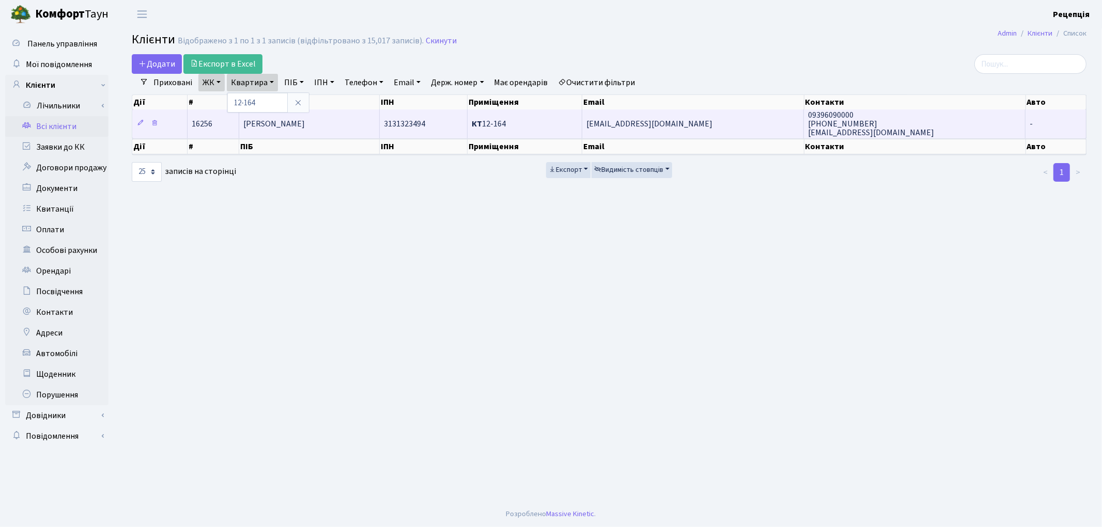
click at [280, 125] on span "[PERSON_NAME]" at bounding box center [273, 123] width 61 height 11
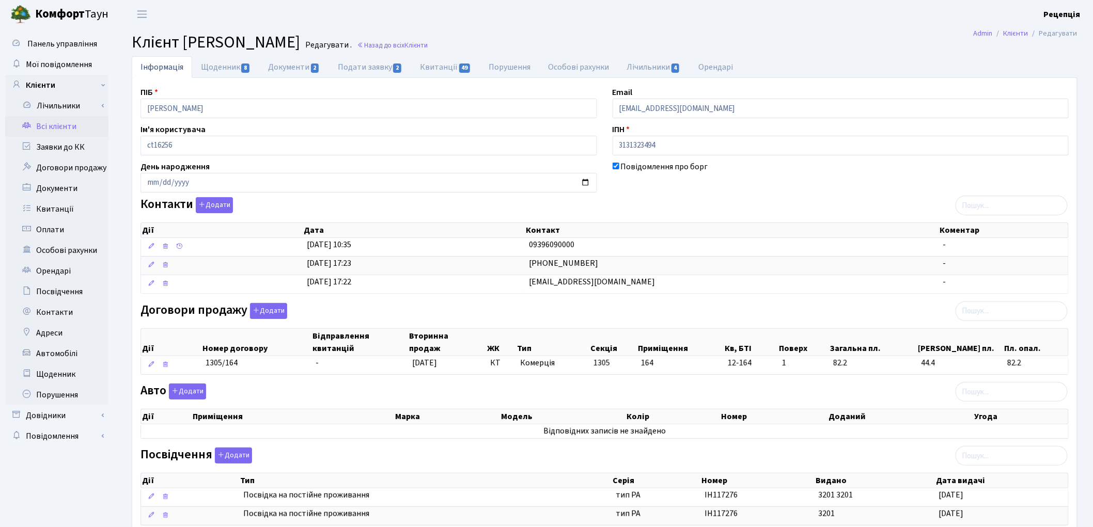
click at [68, 126] on link "Всі клієнти" at bounding box center [56, 126] width 103 height 21
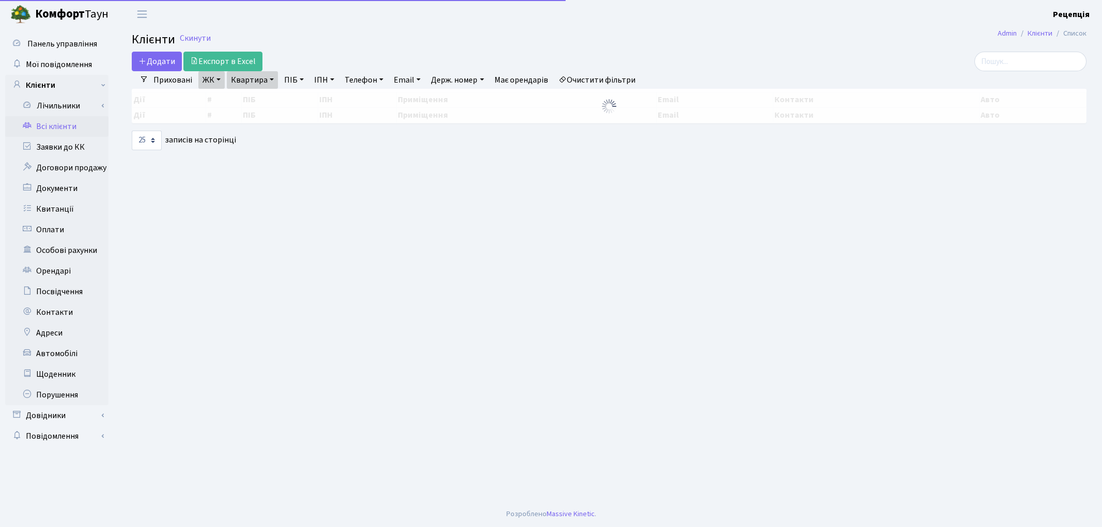
select select "25"
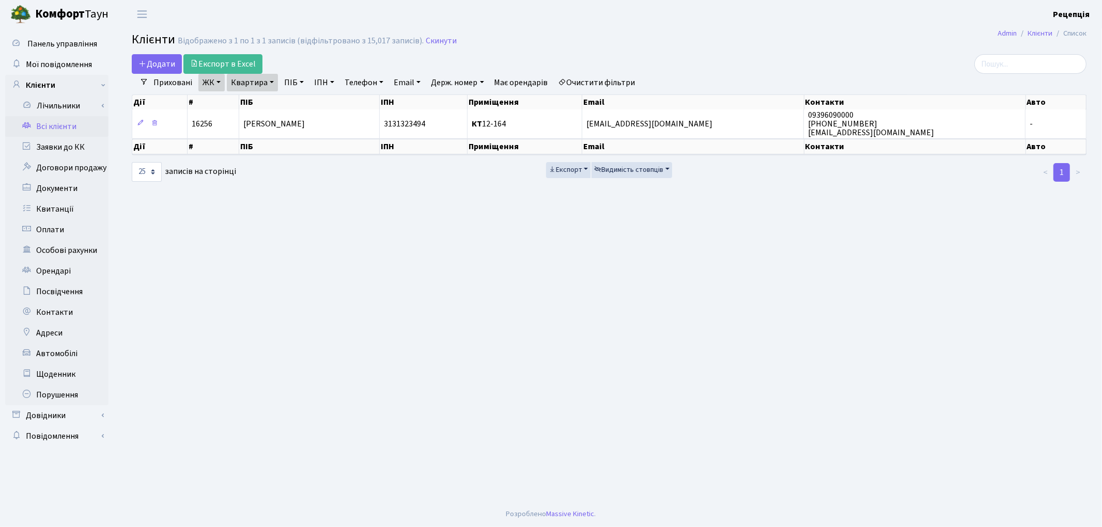
click at [604, 79] on link "Очистити фільтри" at bounding box center [596, 83] width 85 height 18
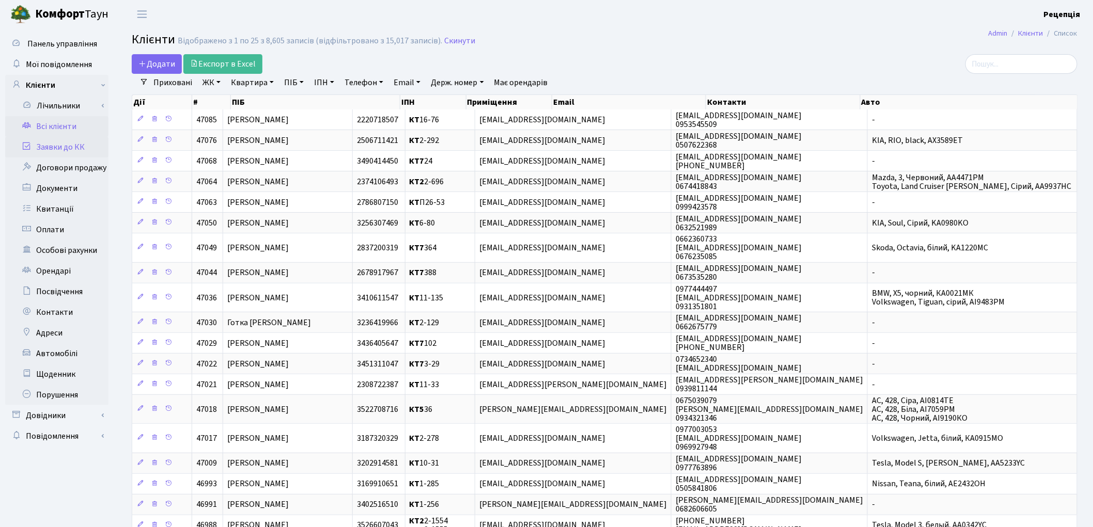
click at [58, 147] on link "Заявки до КК" at bounding box center [56, 147] width 103 height 21
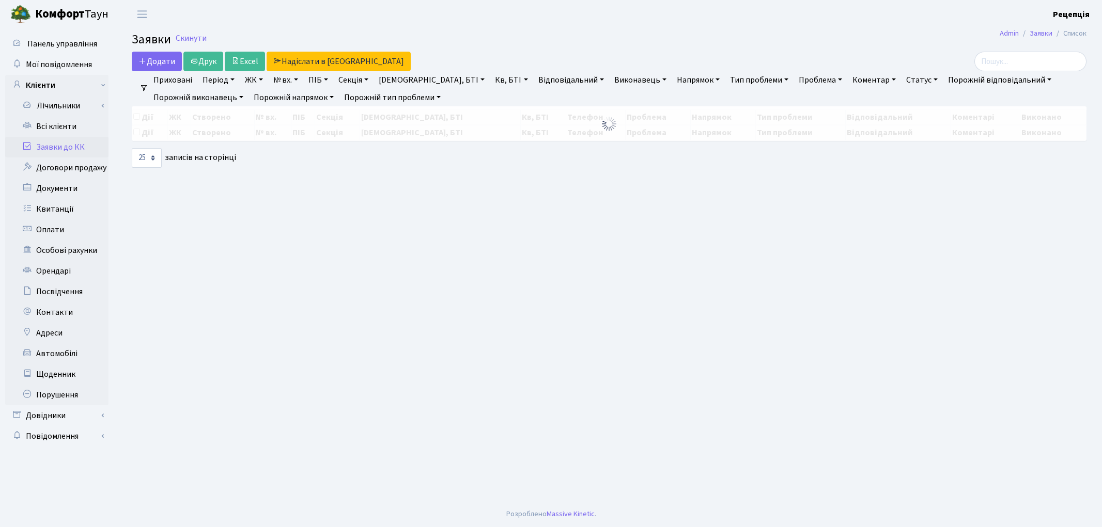
select select "25"
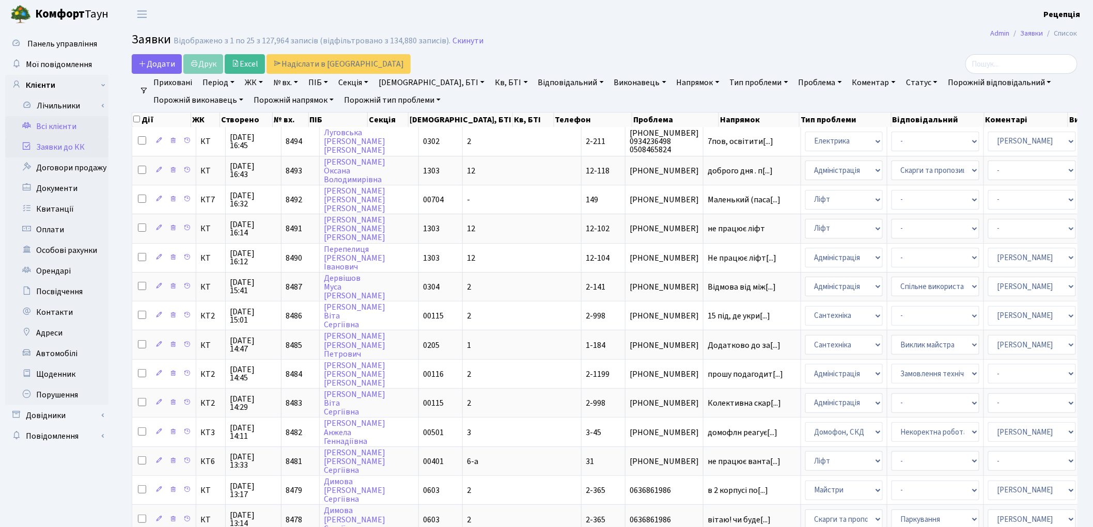
click at [75, 127] on link "Всі клієнти" at bounding box center [56, 126] width 103 height 21
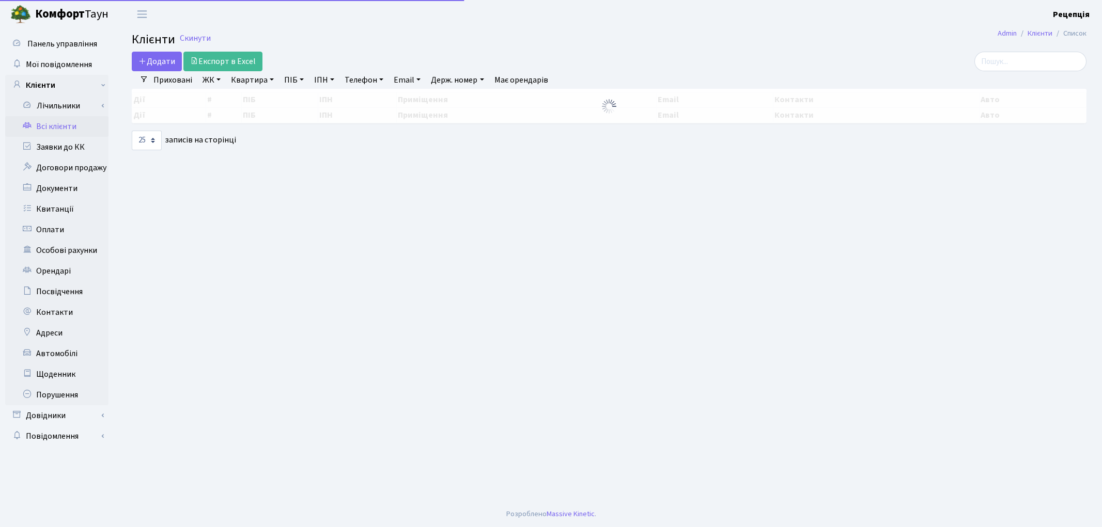
select select "25"
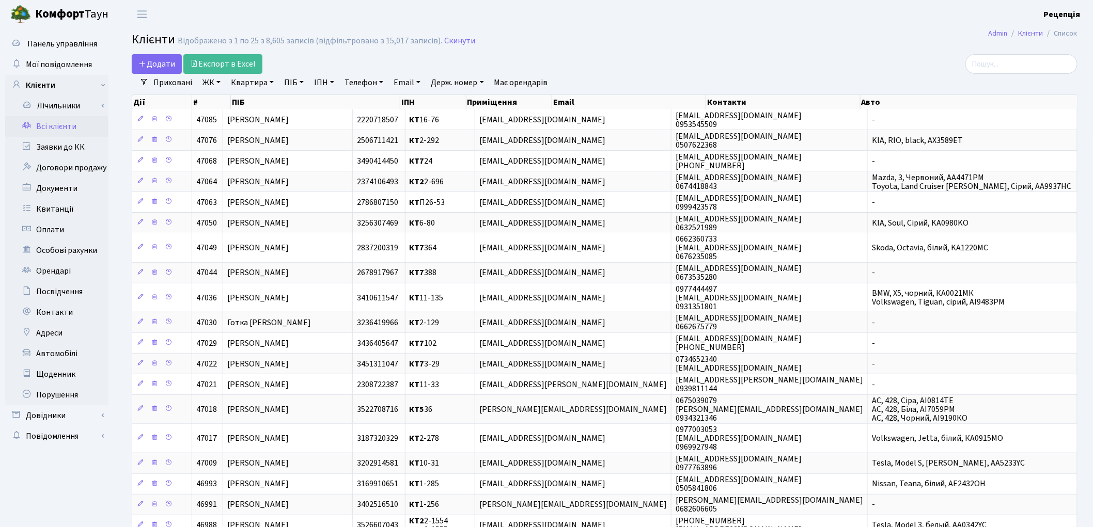
click at [213, 87] on link "ЖК" at bounding box center [211, 83] width 26 height 18
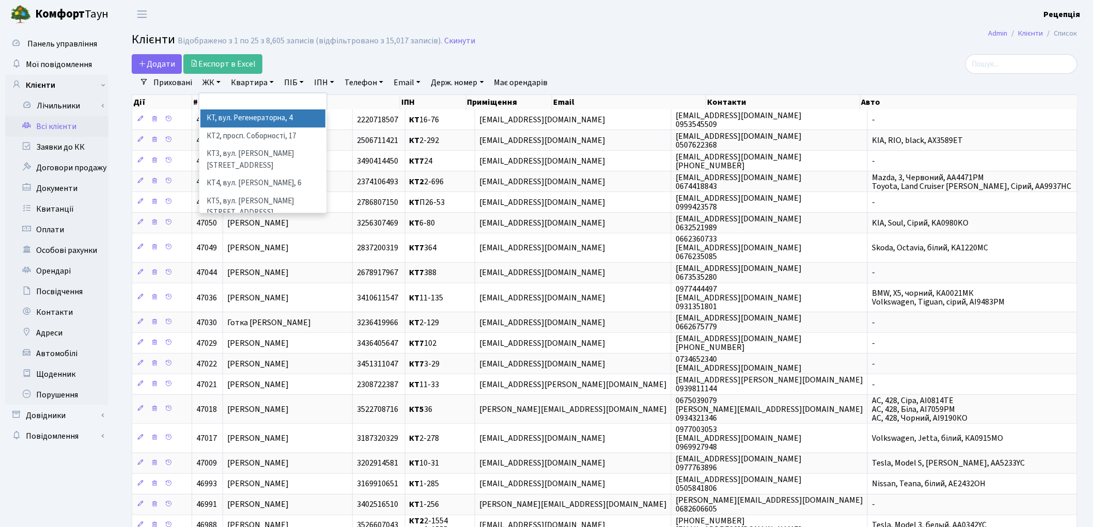
click at [233, 117] on li "КТ, вул. Регенераторна, 4" at bounding box center [262, 119] width 125 height 18
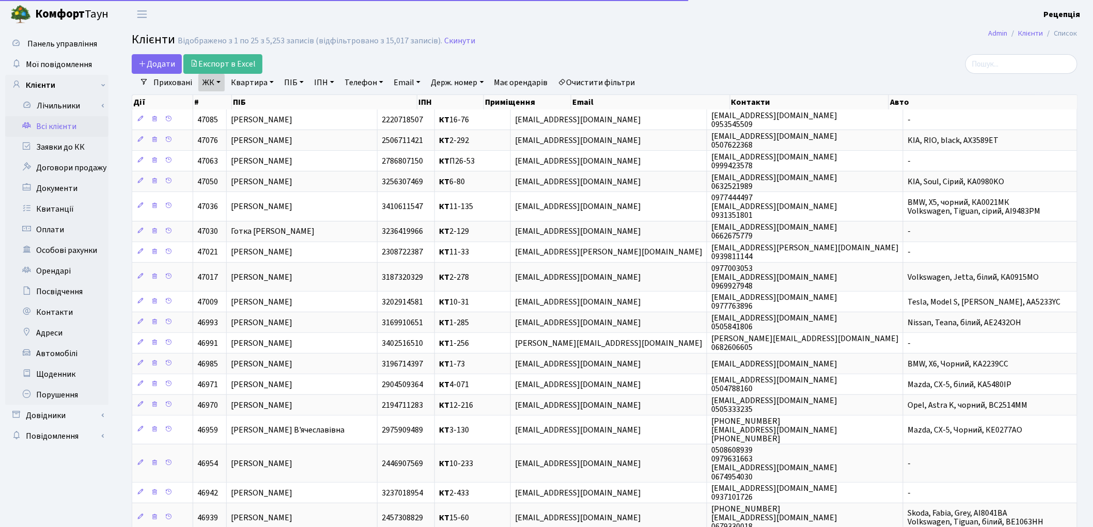
click at [241, 83] on link "Квартира" at bounding box center [252, 83] width 51 height 18
type input "3-102"
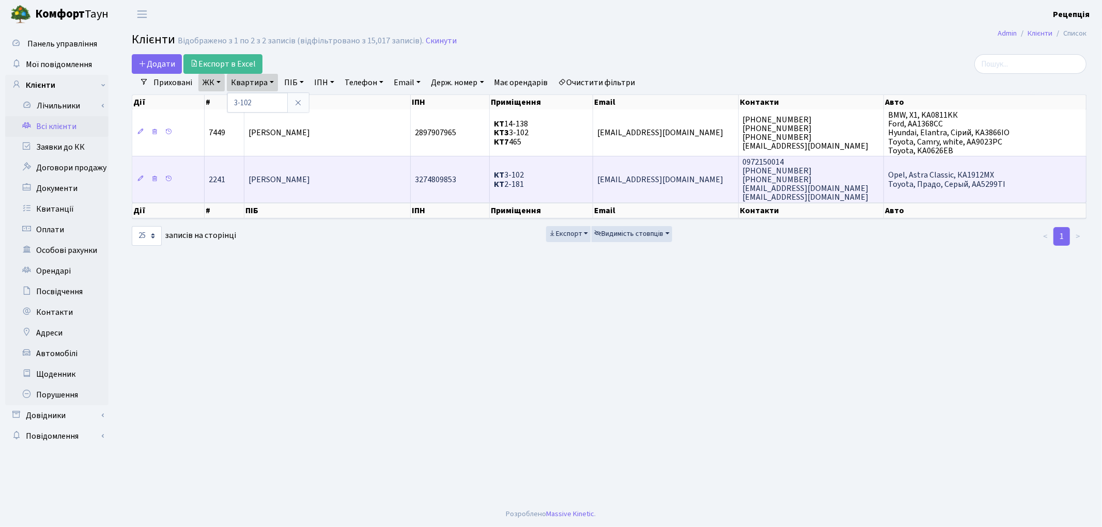
click at [307, 180] on span "[PERSON_NAME]" at bounding box center [278, 179] width 61 height 11
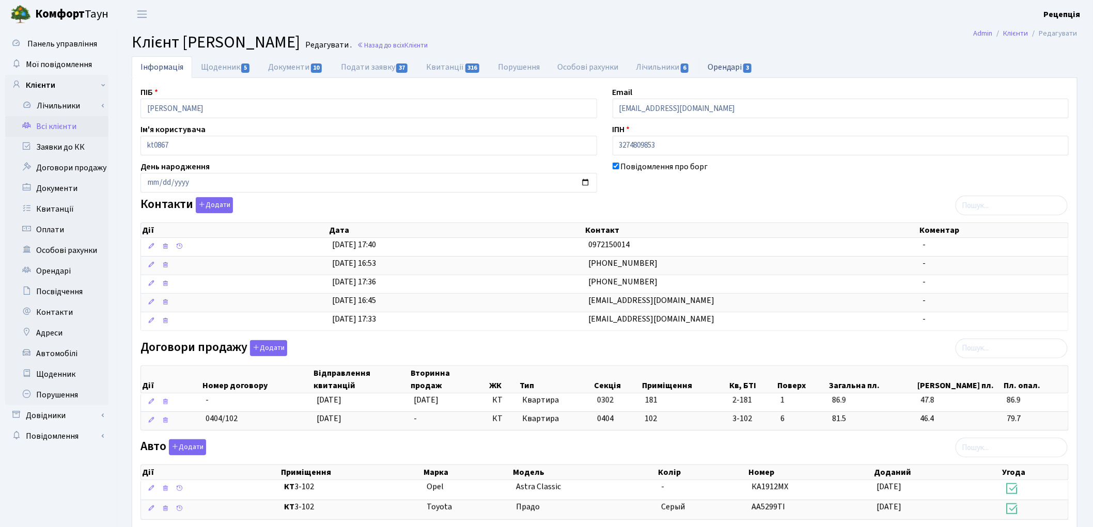
click at [716, 71] on link "Орендарі 3" at bounding box center [730, 66] width 62 height 21
select select "25"
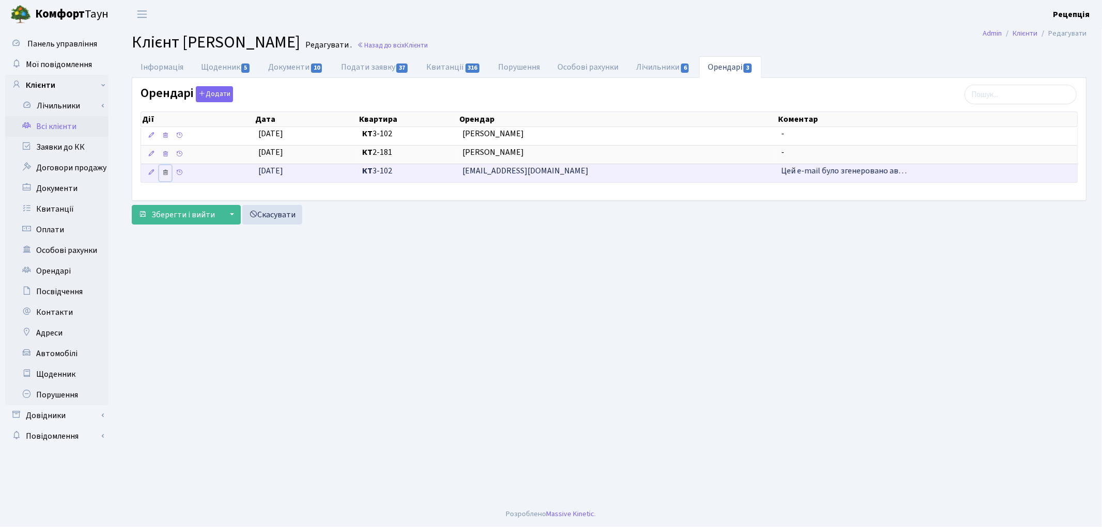
click at [165, 178] on link at bounding box center [165, 173] width 12 height 16
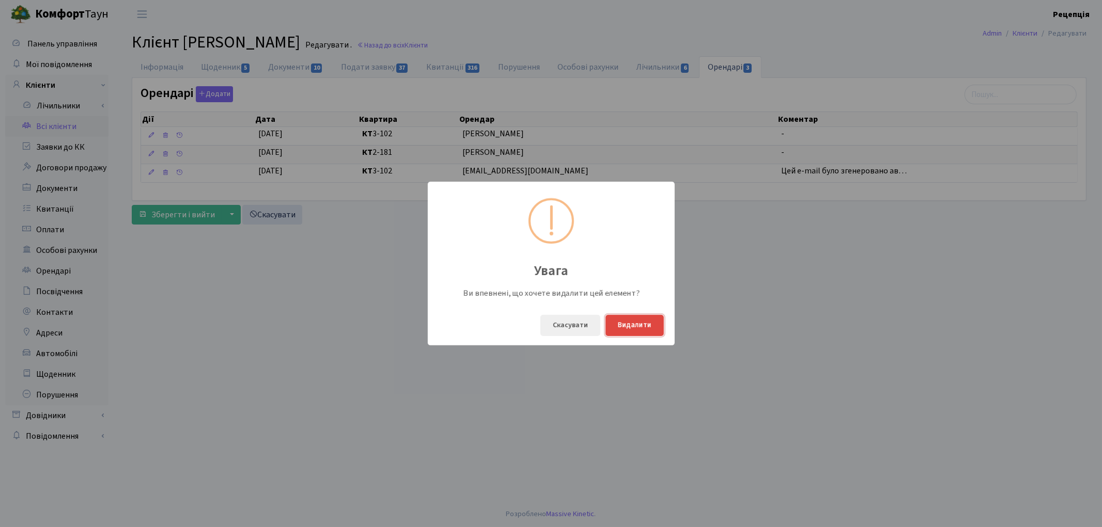
click at [638, 327] on button "Видалити" at bounding box center [634, 325] width 58 height 21
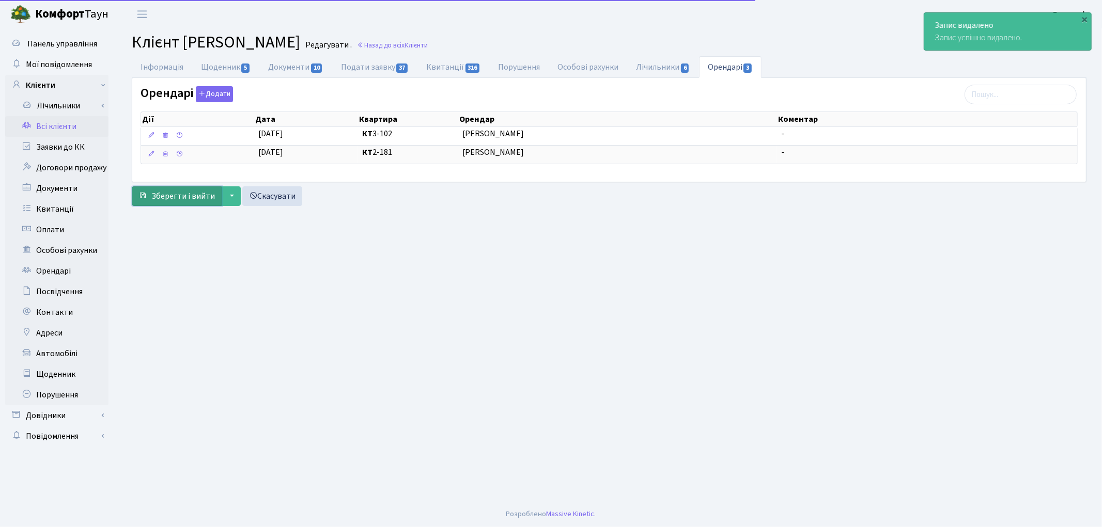
click at [196, 198] on span "Зберегти і вийти" at bounding box center [183, 196] width 64 height 11
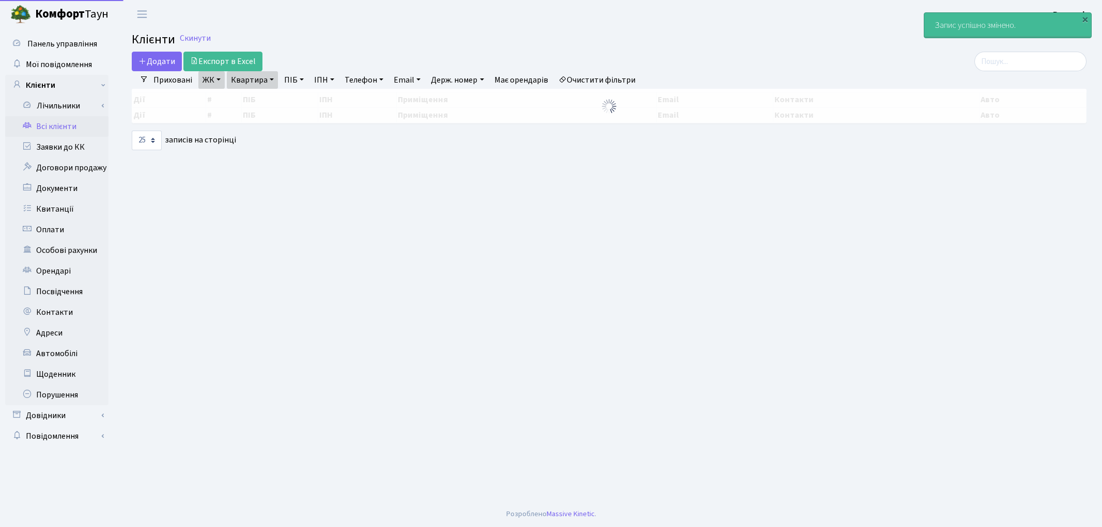
select select "25"
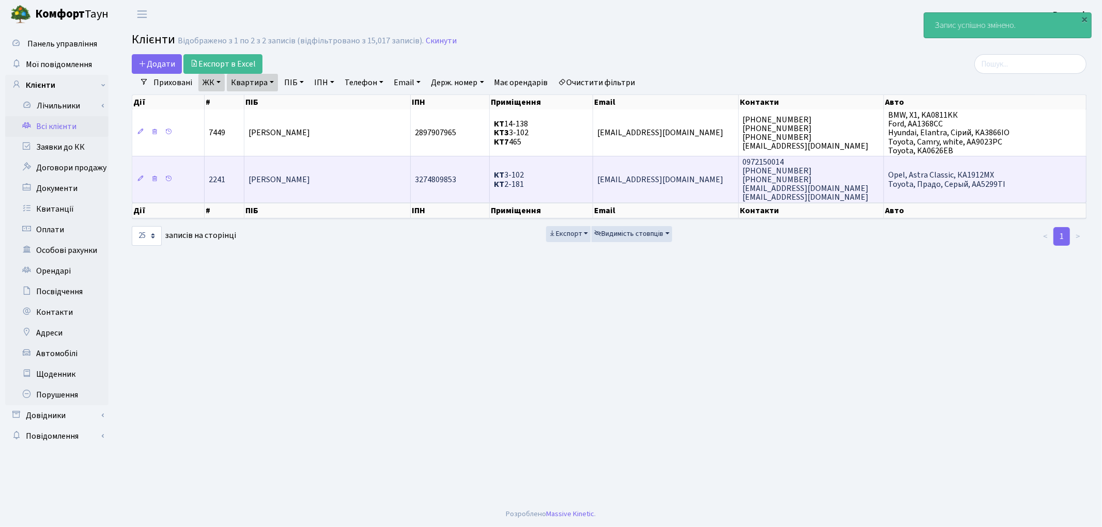
click at [334, 166] on td "[PERSON_NAME]" at bounding box center [327, 179] width 166 height 47
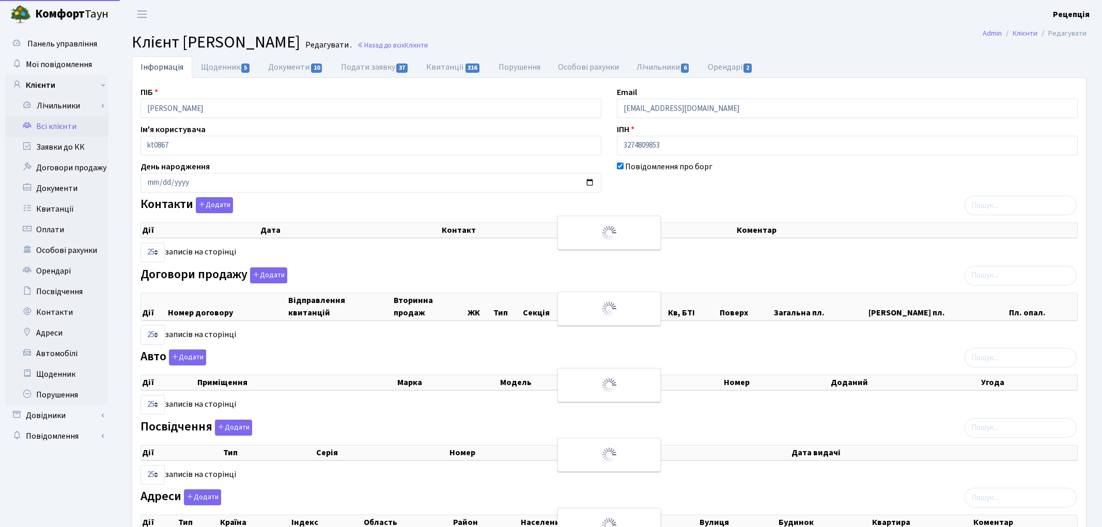
select select "25"
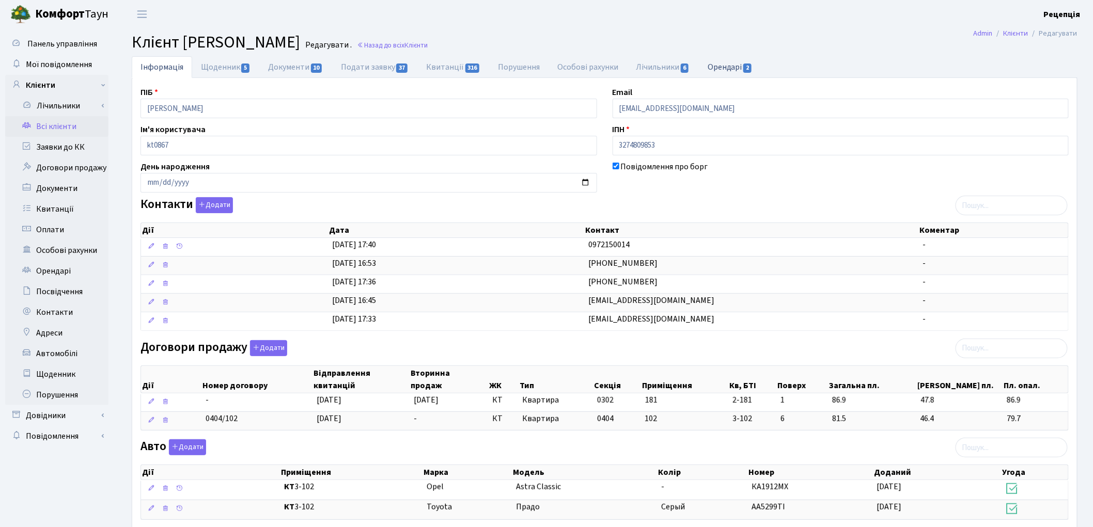
click at [716, 63] on link "Орендарі 2" at bounding box center [730, 66] width 62 height 21
select select "25"
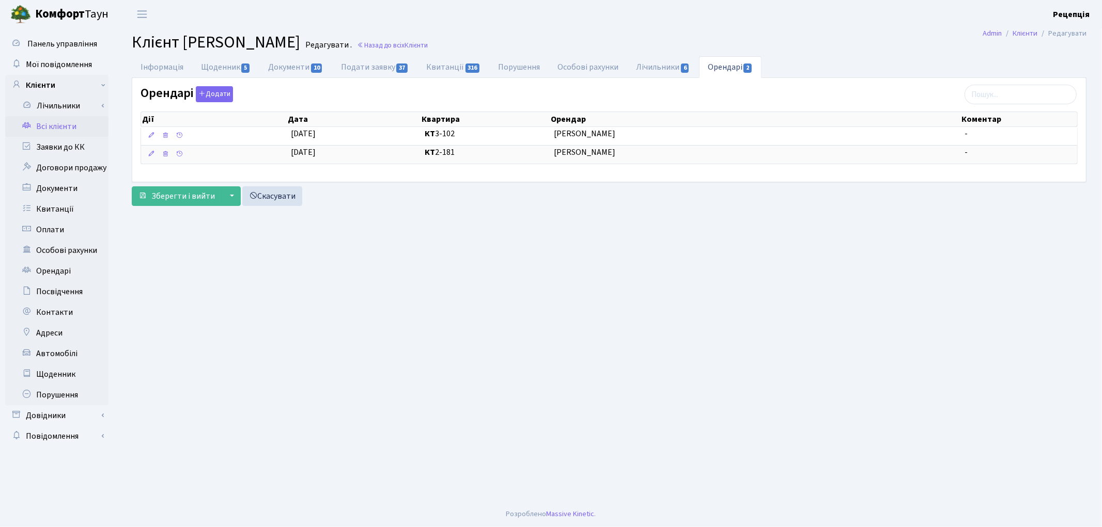
click at [68, 126] on link "Всі клієнти" at bounding box center [56, 126] width 103 height 21
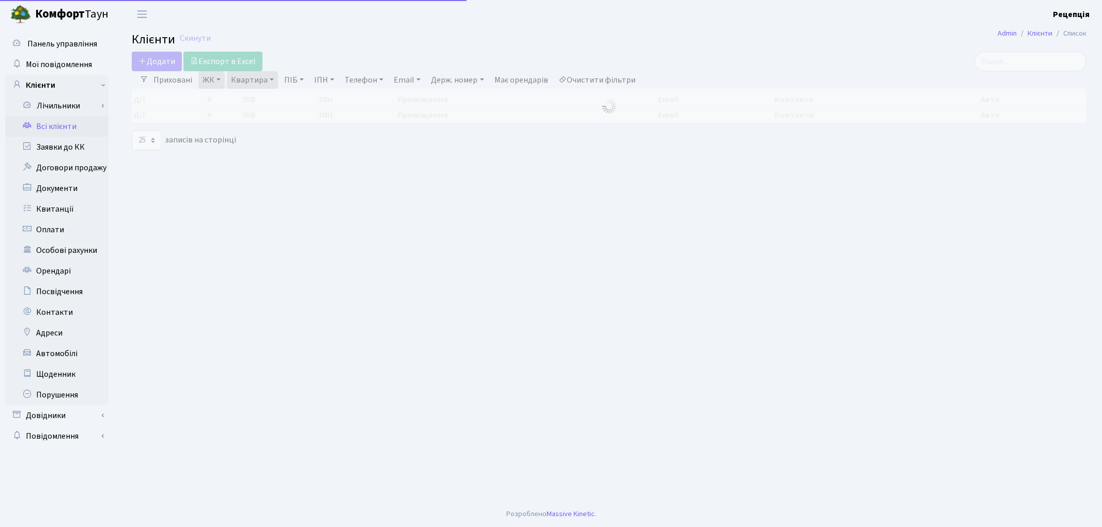
select select "25"
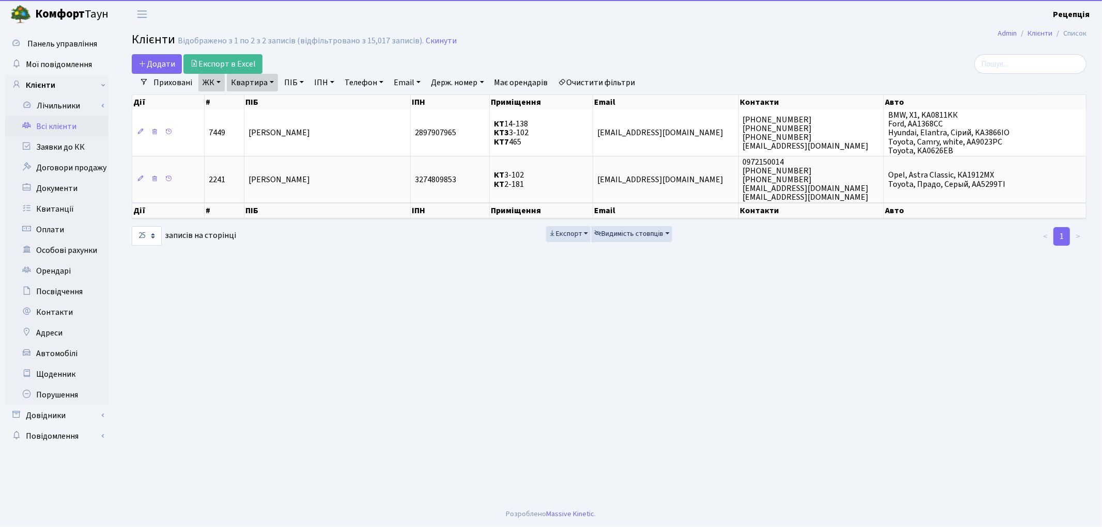
click at [616, 81] on link "Очистити фільтри" at bounding box center [596, 83] width 85 height 18
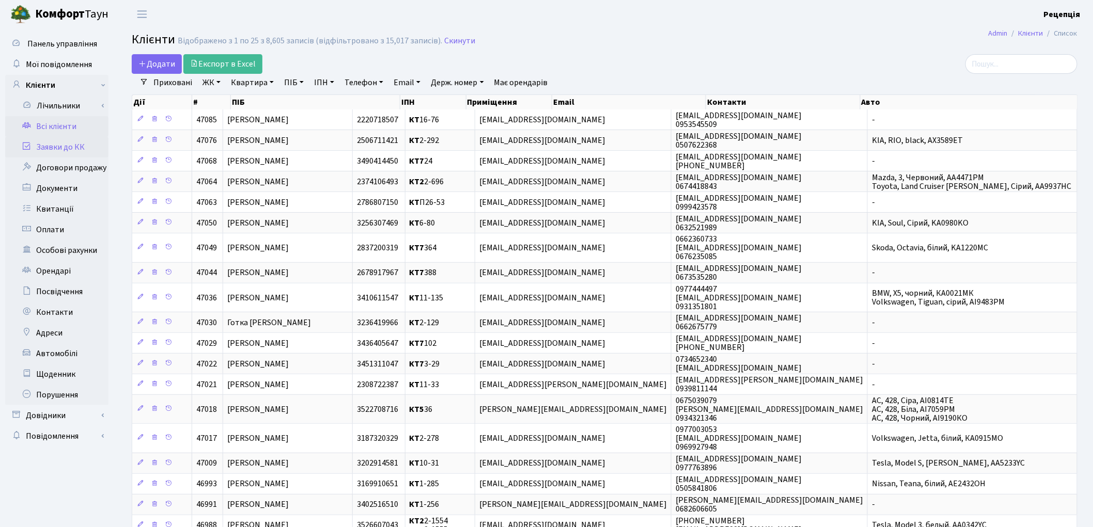
click at [47, 142] on link "Заявки до КК" at bounding box center [56, 147] width 103 height 21
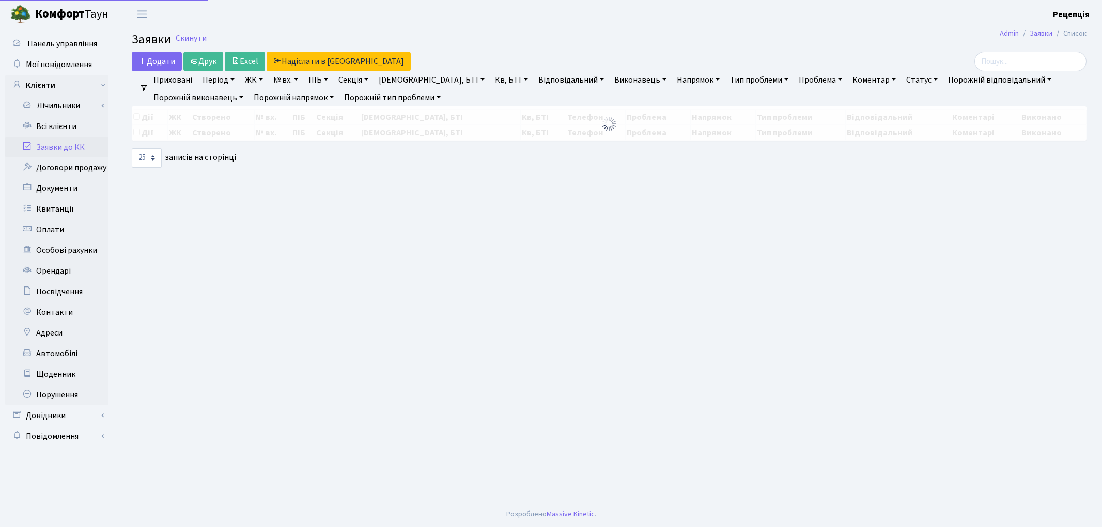
select select "25"
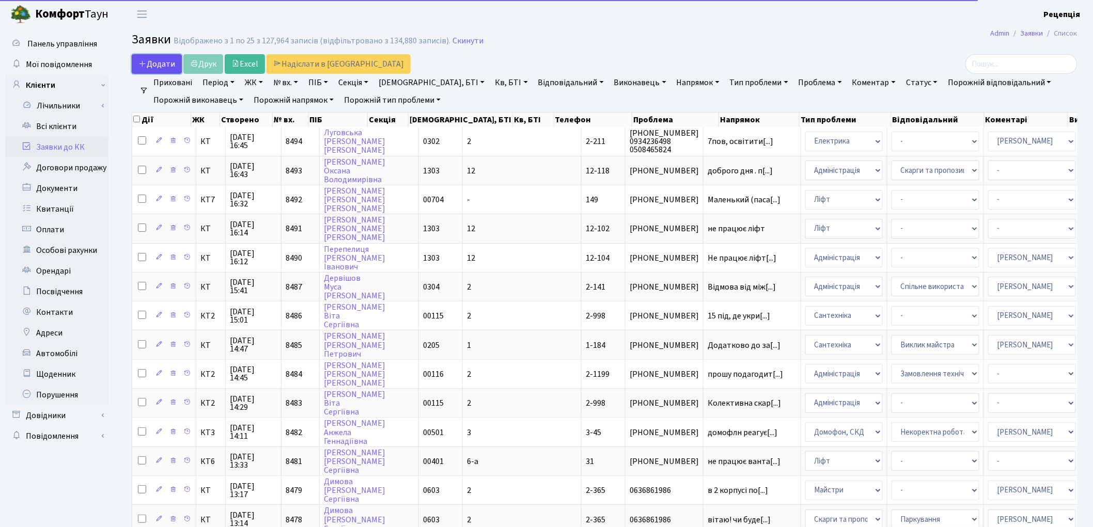
click at [150, 64] on span "Додати" at bounding box center [156, 63] width 37 height 11
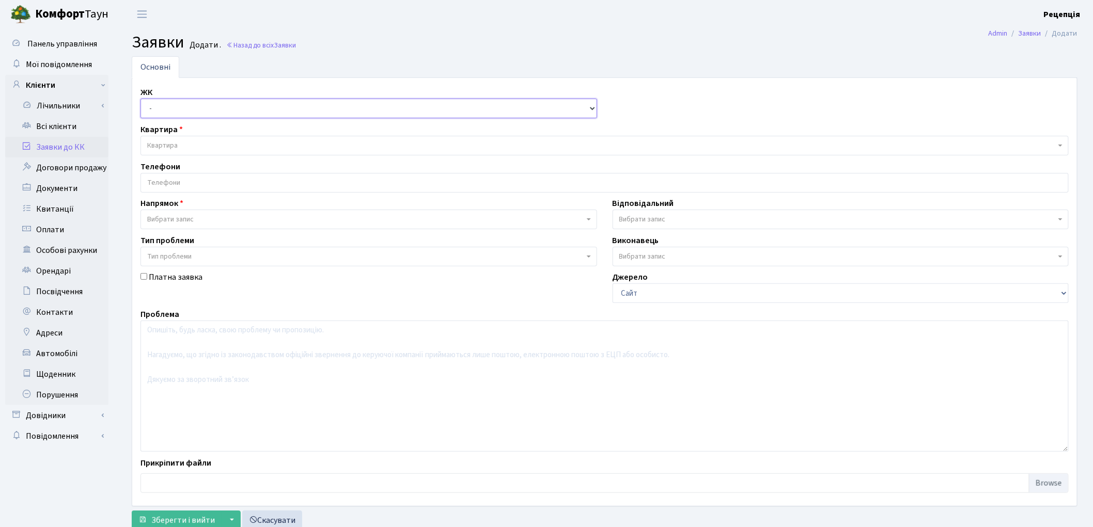
click at [204, 103] on select "- КТ, вул. Регенераторна, 4 КТ2, просп. Соборності, 17 КТ3, вул. Березнева, 16 …" at bounding box center [368, 109] width 457 height 20
select select "271"
click at [140, 99] on select "- КТ, вул. Регенераторна, 4 КТ2, просп. Соборності, 17 КТ3, вул. Березнева, 16 …" at bounding box center [368, 109] width 457 height 20
select select
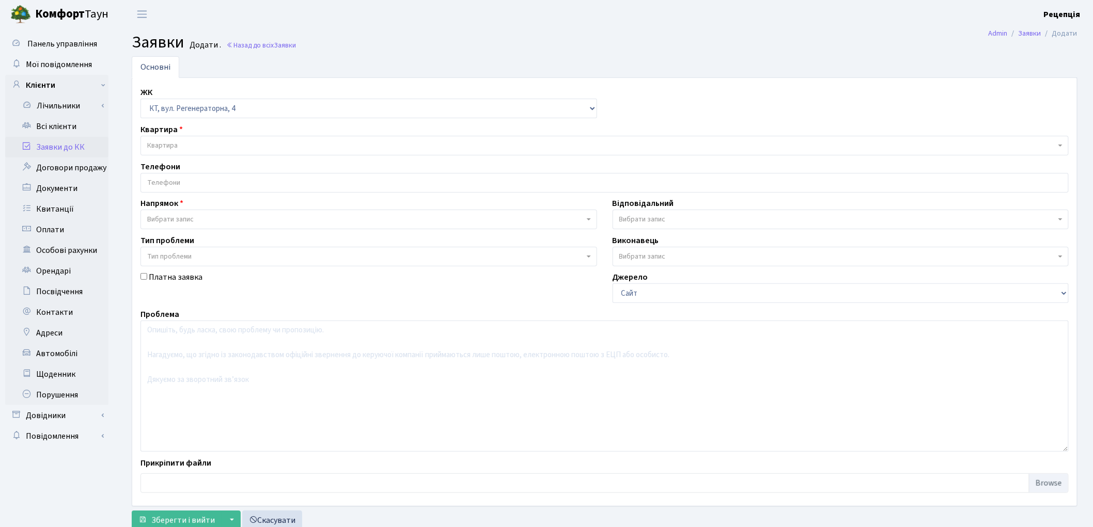
click at [200, 148] on span "Квартира" at bounding box center [601, 145] width 909 height 10
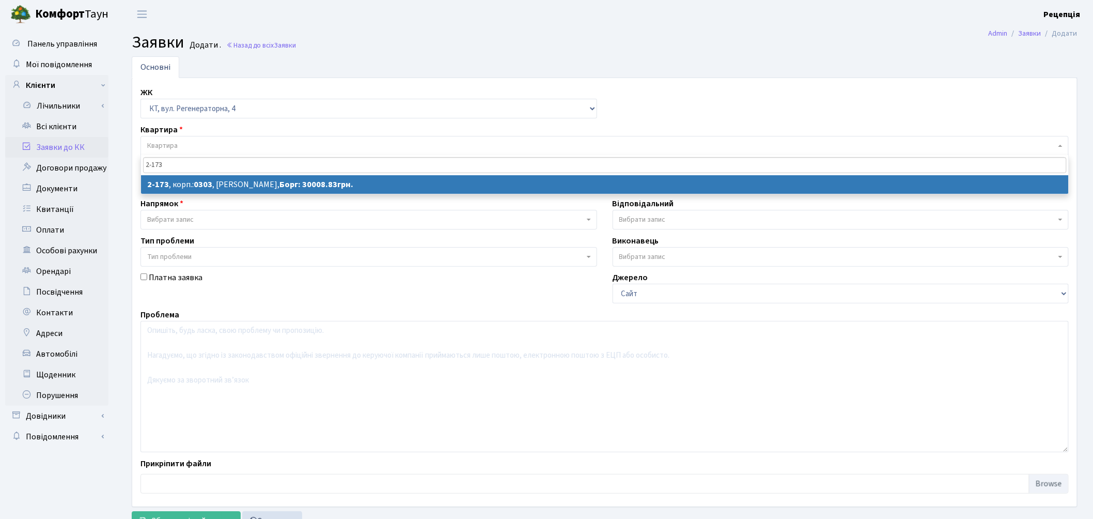
type input "2-173"
select select
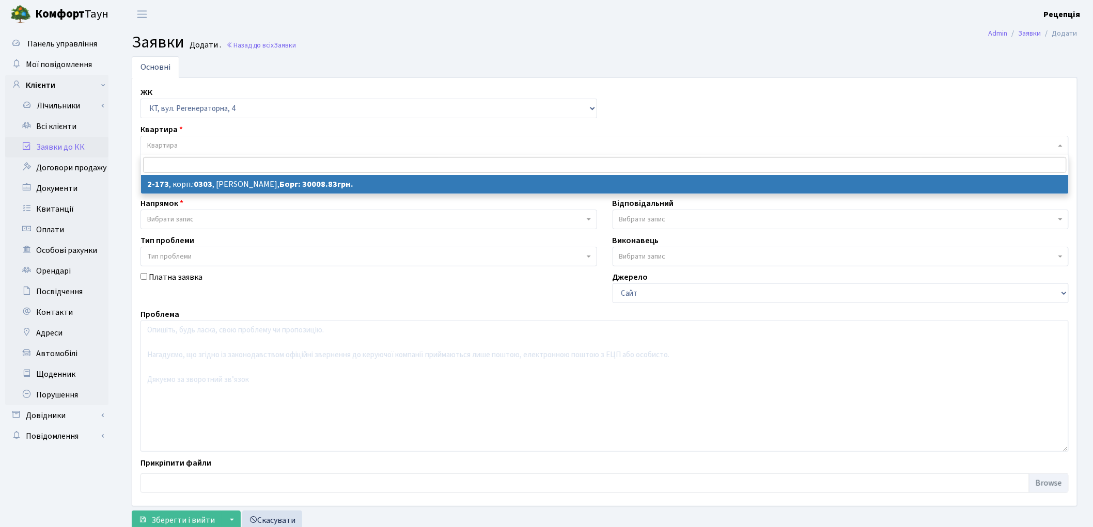
select select "586"
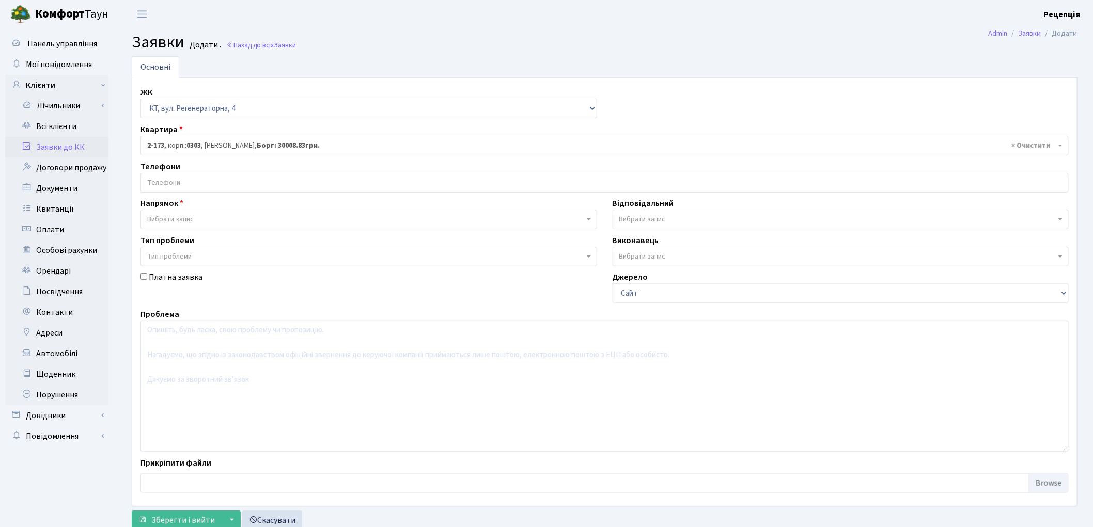
click at [182, 186] on input "search" at bounding box center [604, 183] width 927 height 19
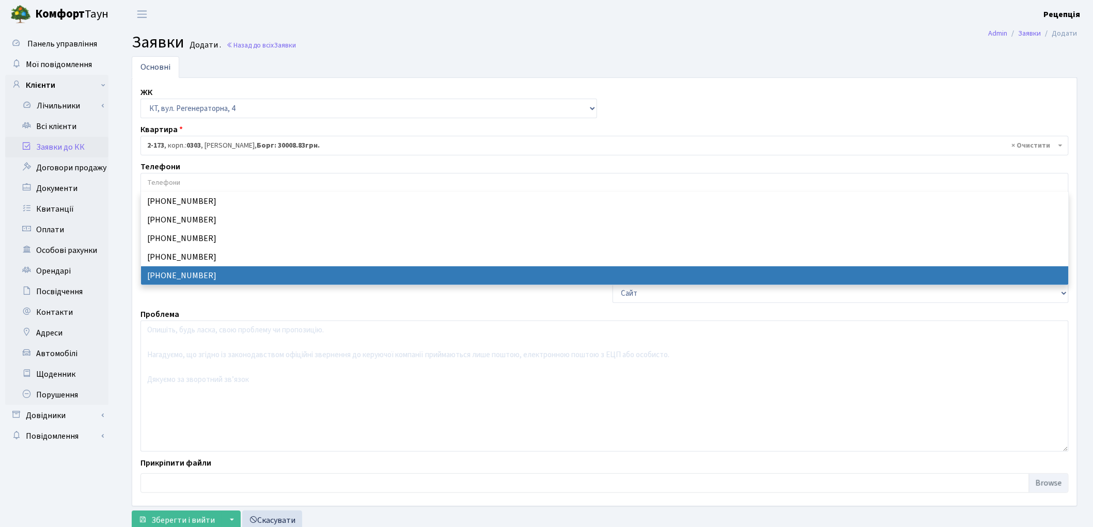
select select "16329"
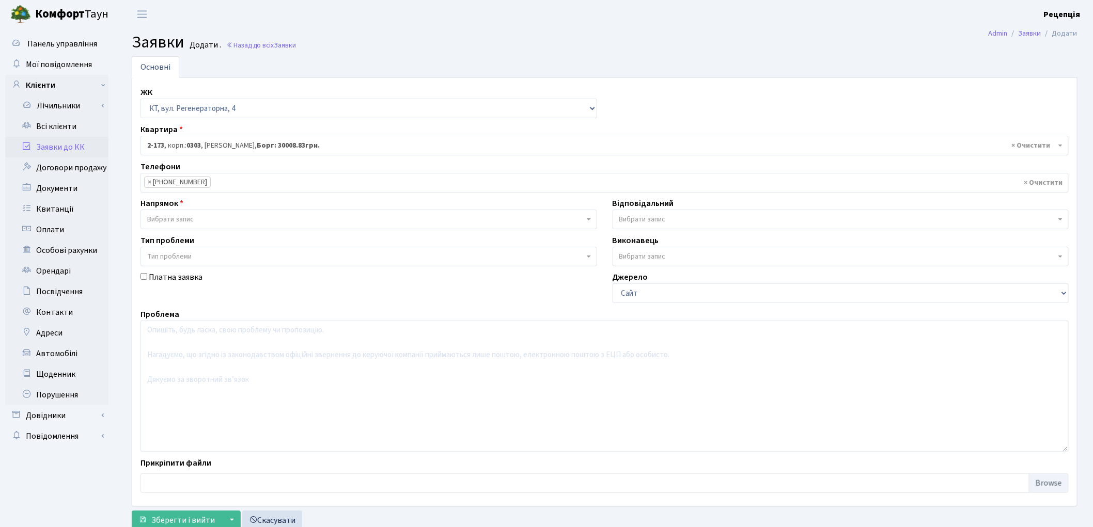
click at [181, 217] on span "Вибрати запис" at bounding box center [170, 219] width 46 height 10
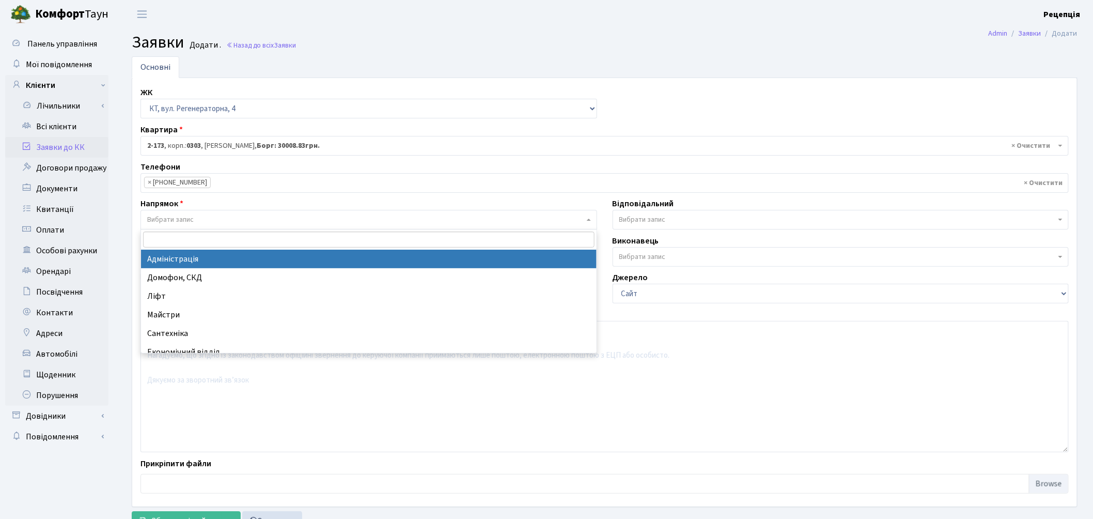
select select "5"
select select
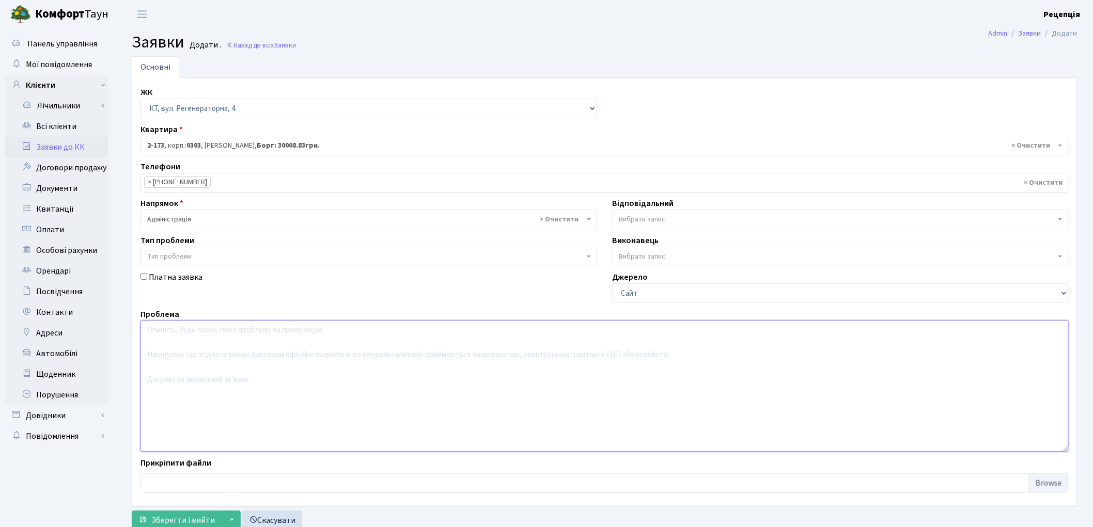
click at [178, 349] on textarea at bounding box center [604, 386] width 928 height 131
click at [147, 332] on textarea "Надати знижку на судові витрати у зв'язку з хворобою і складним фінансовим стан…" at bounding box center [604, 386] width 928 height 131
click at [253, 332] on textarea "Розглянути можливість Надати знижку на судові витрати у зв'язку з хворобою і ск…" at bounding box center [604, 386] width 928 height 131
click at [284, 332] on textarea "Розглянути можливість надання знижку на судові витрати у зв'язку з хворобою і с…" at bounding box center [604, 386] width 928 height 131
type textarea "Розглянути можливість надання знижки на судові витрати у зв'язку з хворобою і с…"
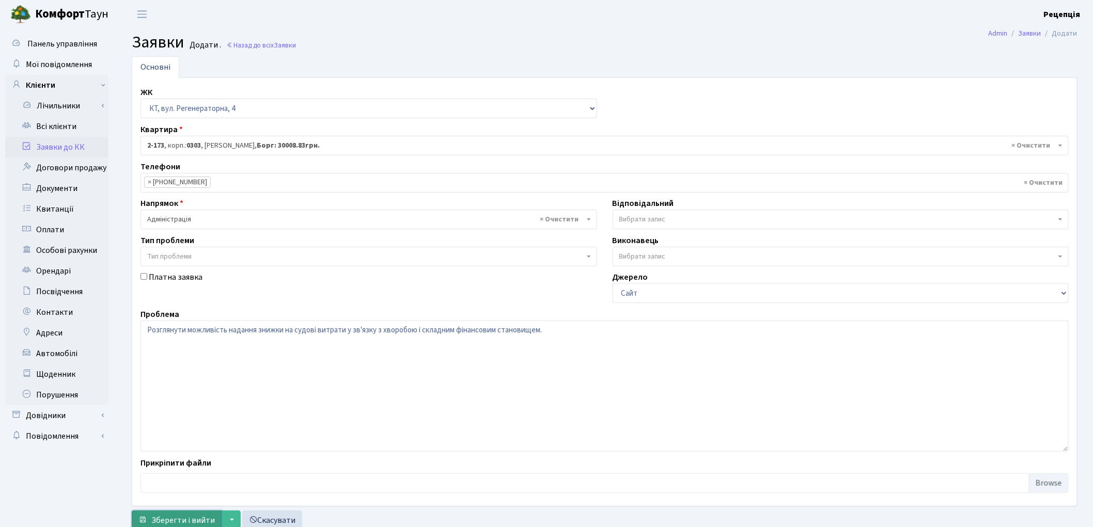
click at [173, 520] on span "Зберегти і вийти" at bounding box center [183, 520] width 64 height 11
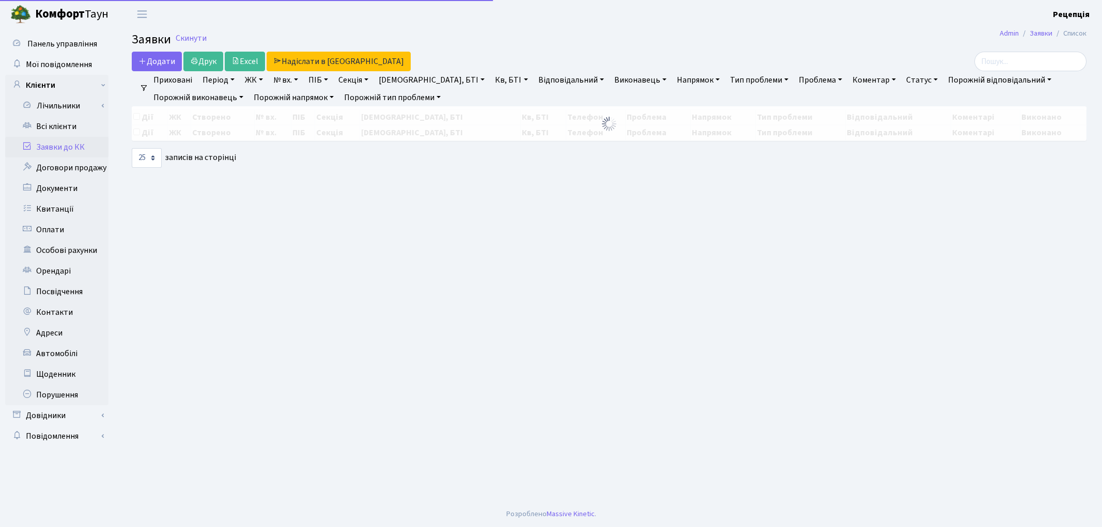
select select "25"
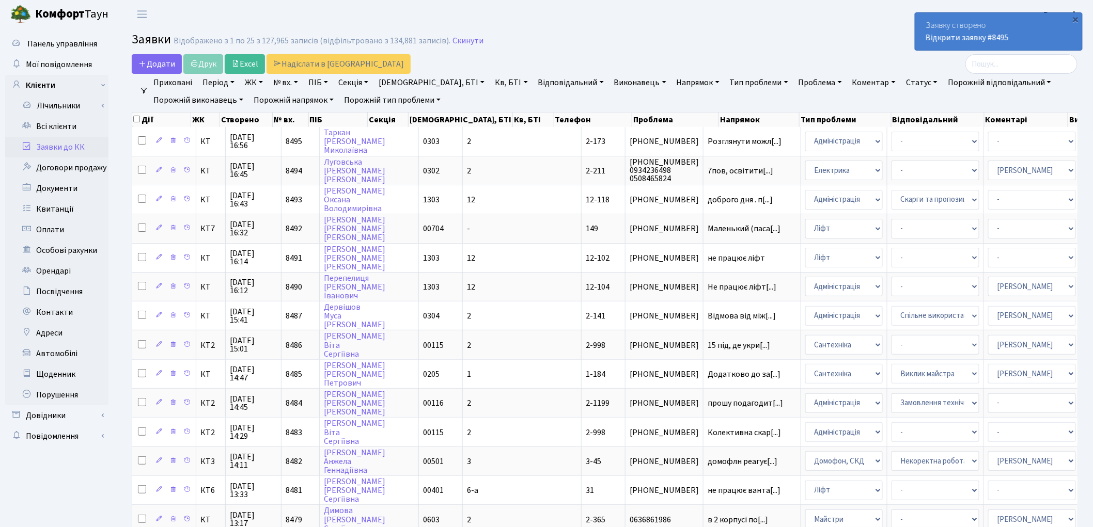
click at [60, 147] on link "Заявки до КК" at bounding box center [56, 147] width 103 height 21
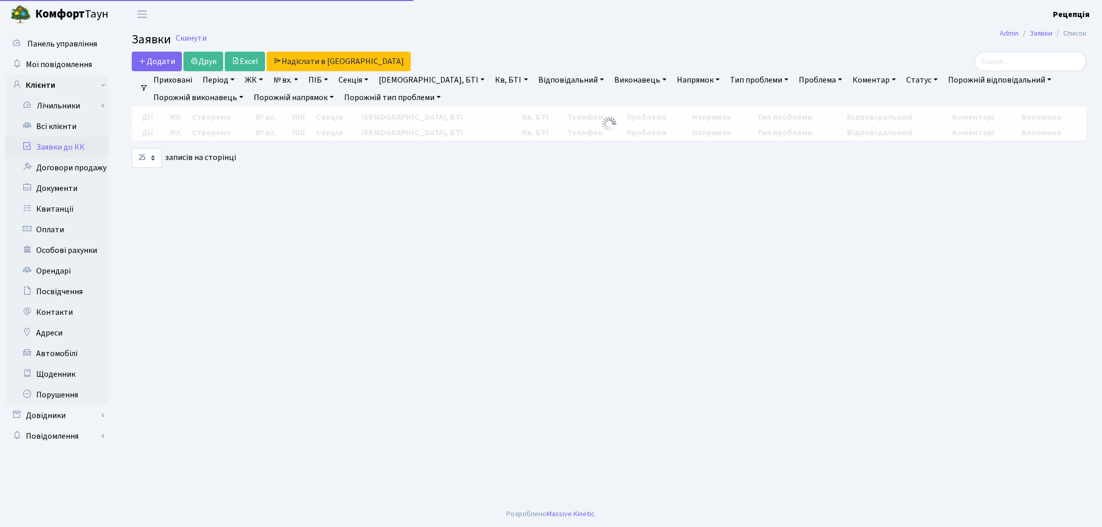
select select "25"
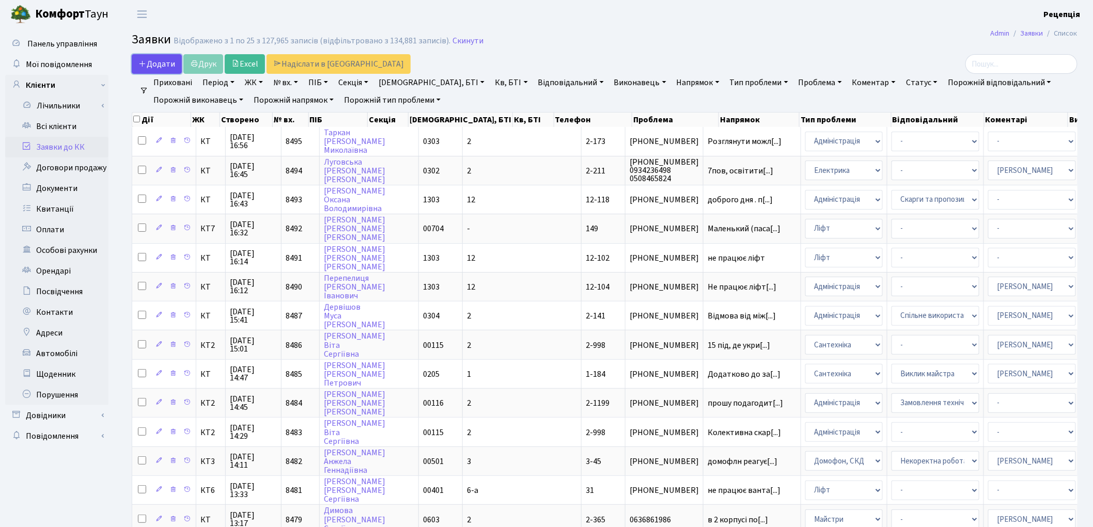
click at [162, 62] on span "Додати" at bounding box center [156, 63] width 37 height 11
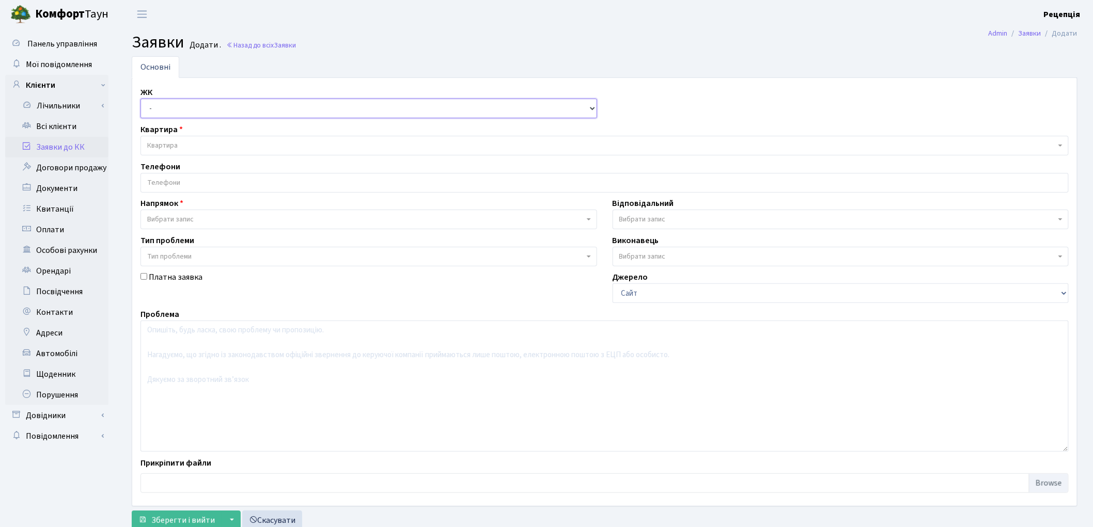
click at [234, 109] on select "- КТ, вул. Регенераторна, 4 КТ2, просп. Соборності, 17 КТ3, вул. Березнева, 16 …" at bounding box center [368, 109] width 457 height 20
select select "271"
click at [140, 99] on select "- КТ, вул. Регенераторна, 4 КТ2, просп. Соборності, 17 КТ3, вул. Березнева, 16 …" at bounding box center [368, 109] width 457 height 20
select select
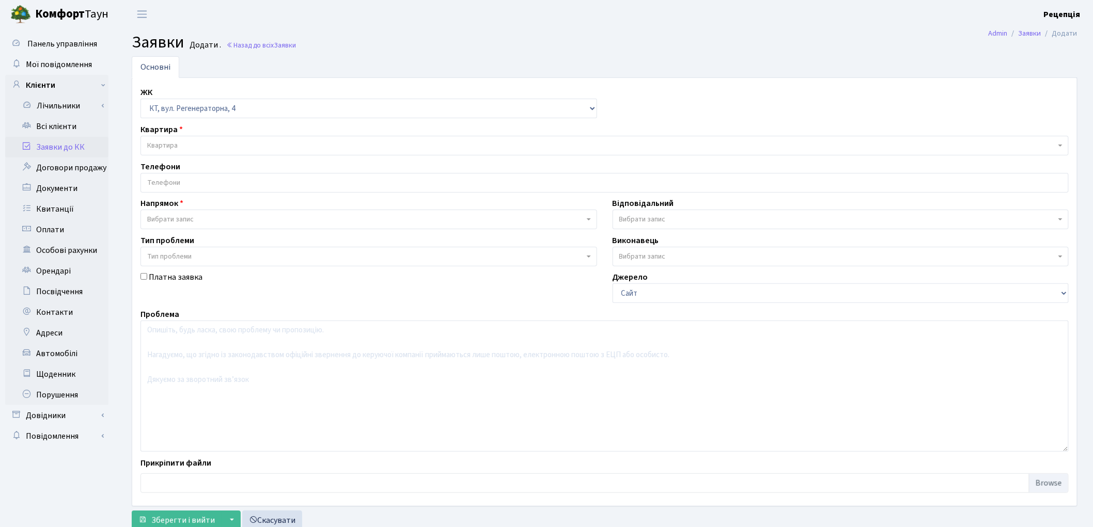
click at [194, 144] on span "Квартира" at bounding box center [601, 145] width 909 height 10
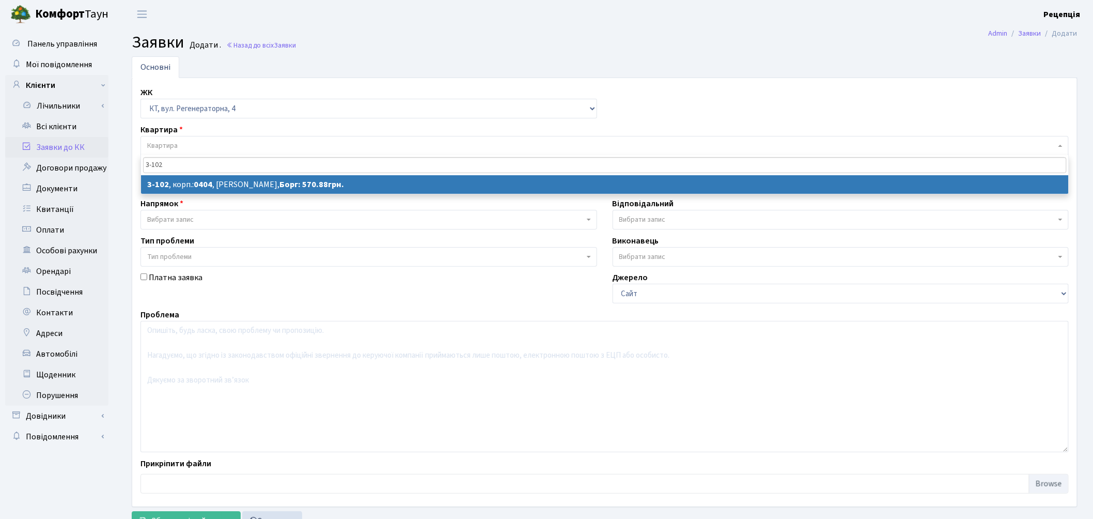
type input "3-102"
select select
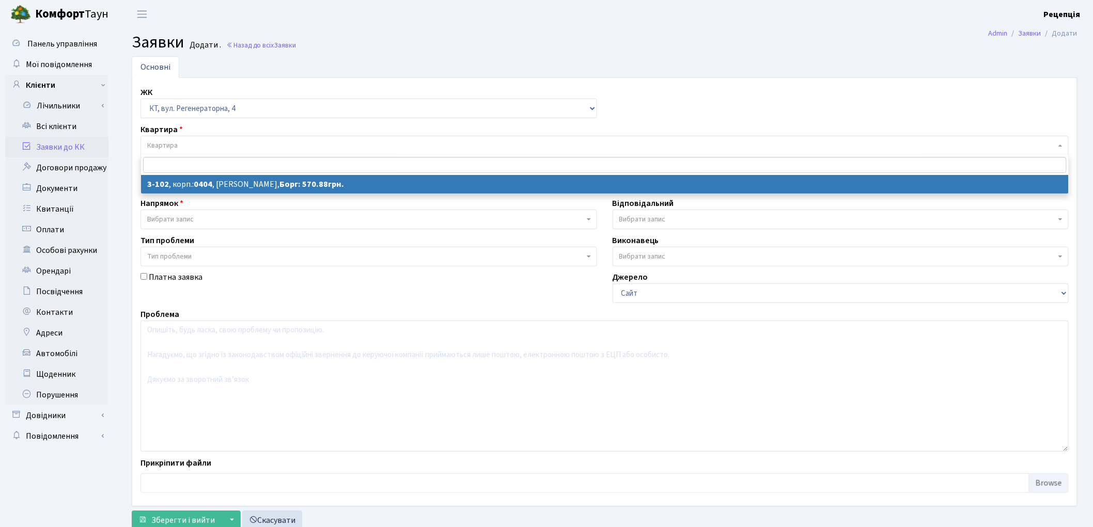
select select "911"
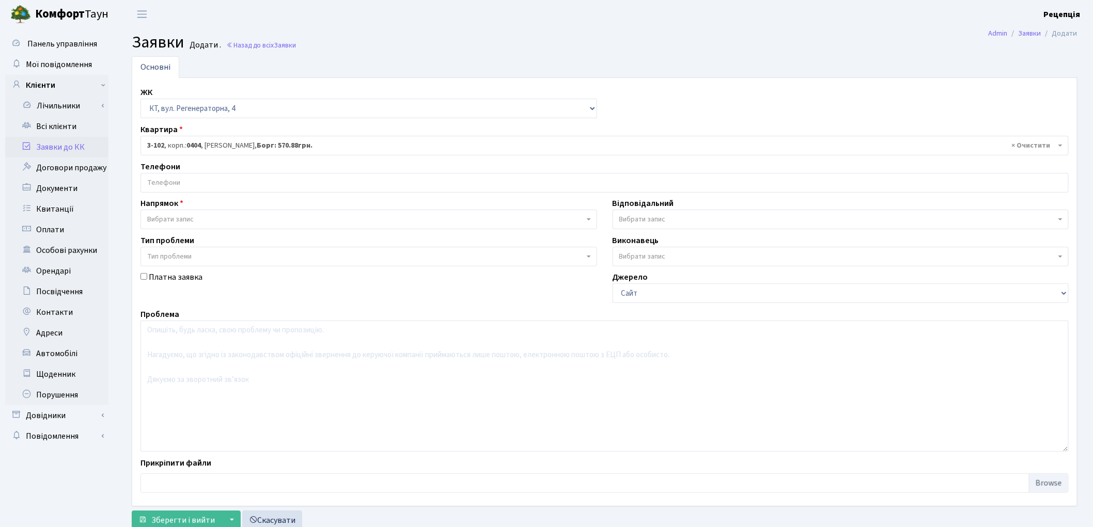
click at [168, 186] on input "search" at bounding box center [604, 183] width 927 height 19
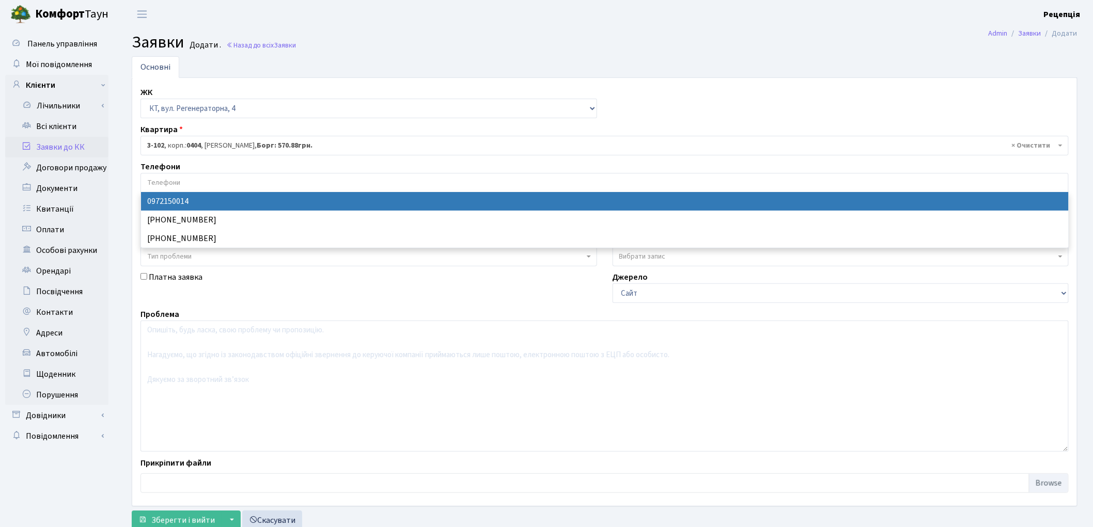
select select "60219"
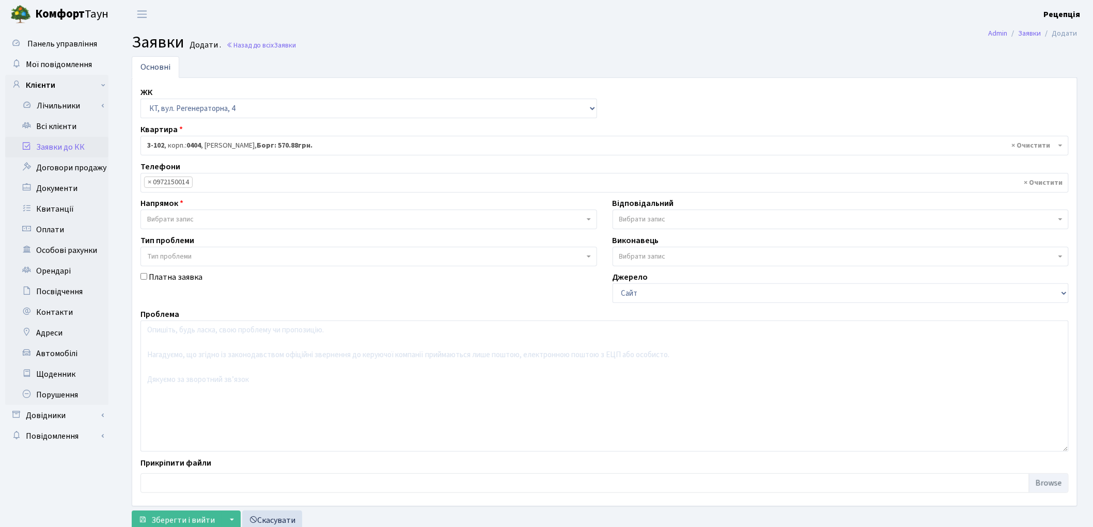
click at [190, 213] on span "Вибрати запис" at bounding box center [368, 220] width 457 height 20
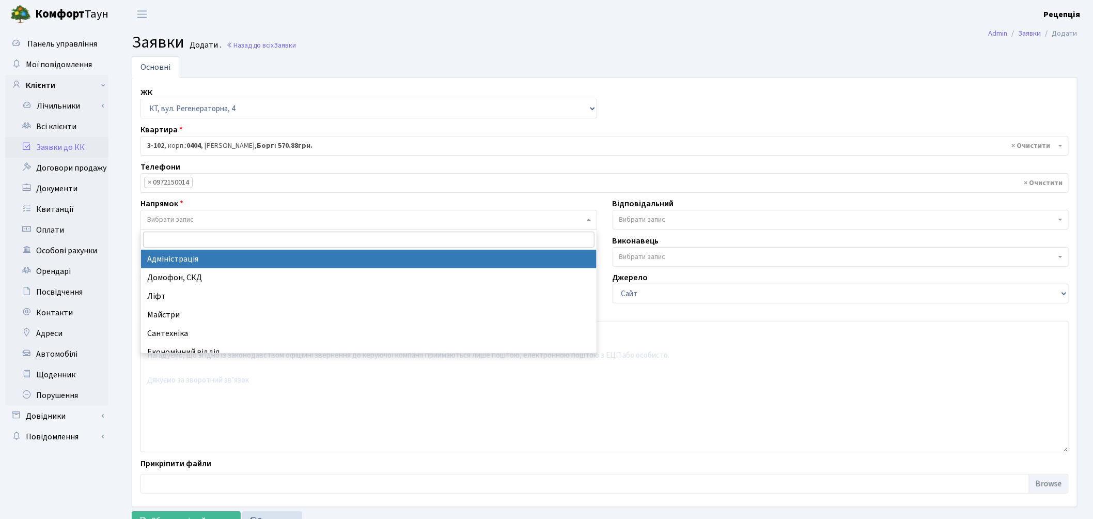
select select "5"
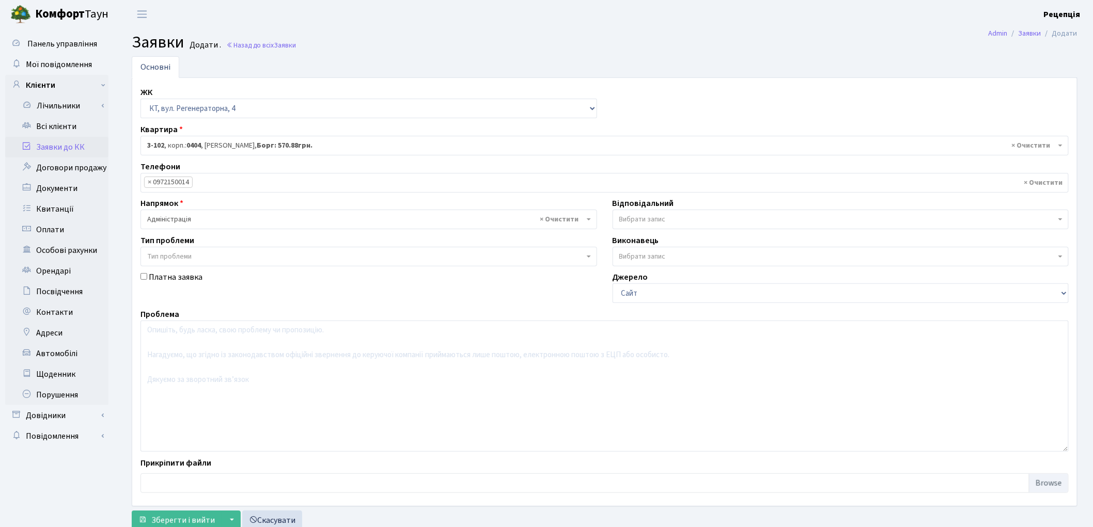
click at [192, 256] on span "Тип проблеми" at bounding box center [169, 257] width 44 height 10
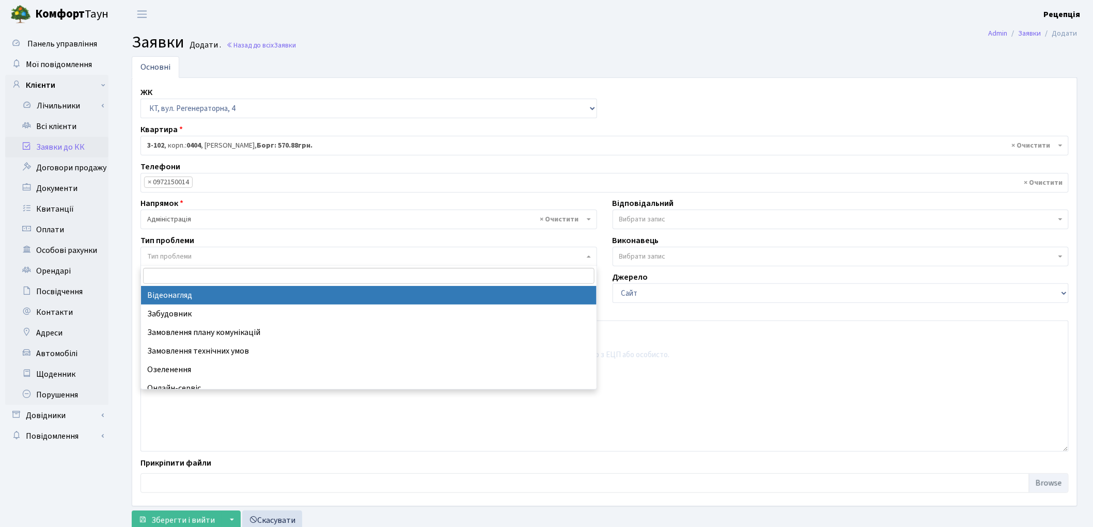
select select "45"
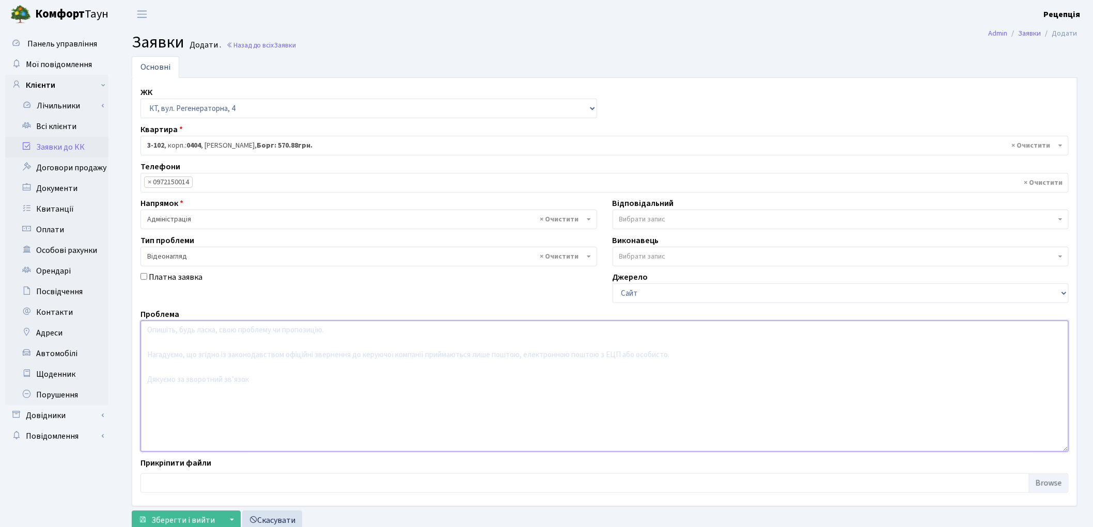
click at [190, 339] on textarea at bounding box center [604, 386] width 928 height 131
click at [435, 331] on textarea "Надати відеоспостереження пошкодження автомобіля. Контактний номер телефону:" at bounding box center [604, 386] width 928 height 131
click at [431, 328] on textarea "Надати відеоспостереження пошкодження автомобіля. Контактний номер тел.:" at bounding box center [604, 386] width 928 height 131
type textarea "Надати відеоспостереження пошкодження автомобіля. Контактний номер тел.: 095-44…"
click at [190, 515] on span "Зберегти і вийти" at bounding box center [183, 520] width 64 height 11
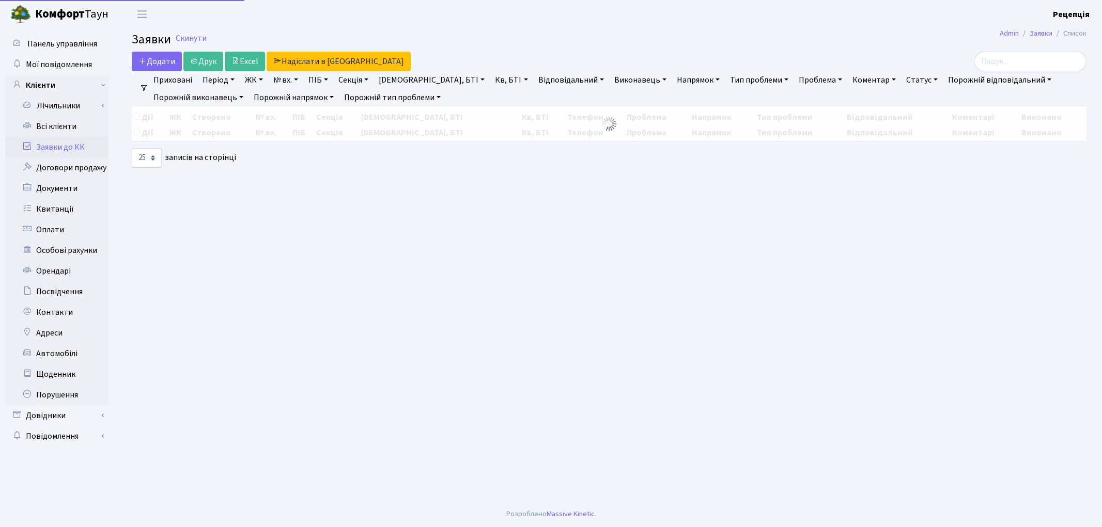
select select "25"
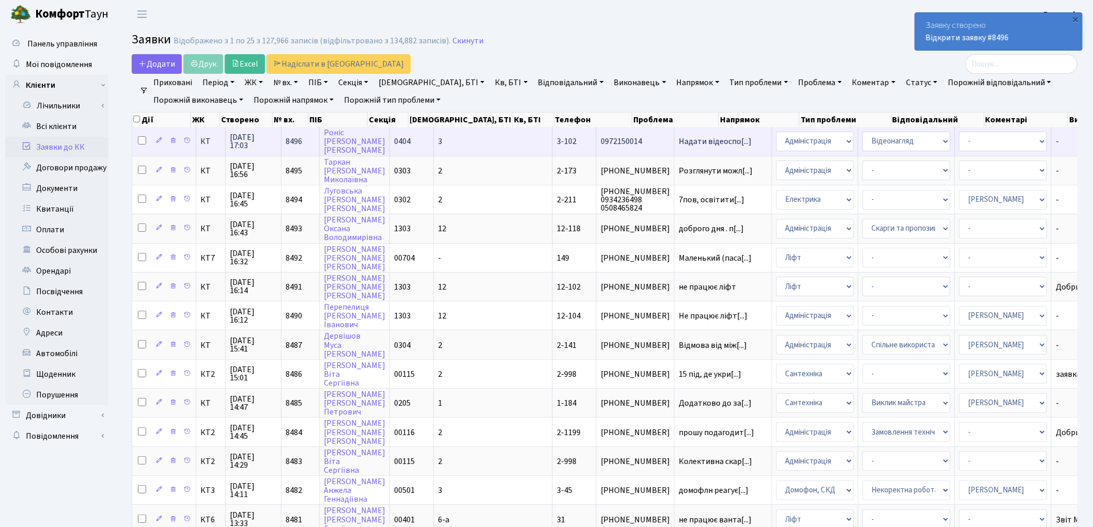
click at [410, 143] on td "0404" at bounding box center [412, 141] width 44 height 28
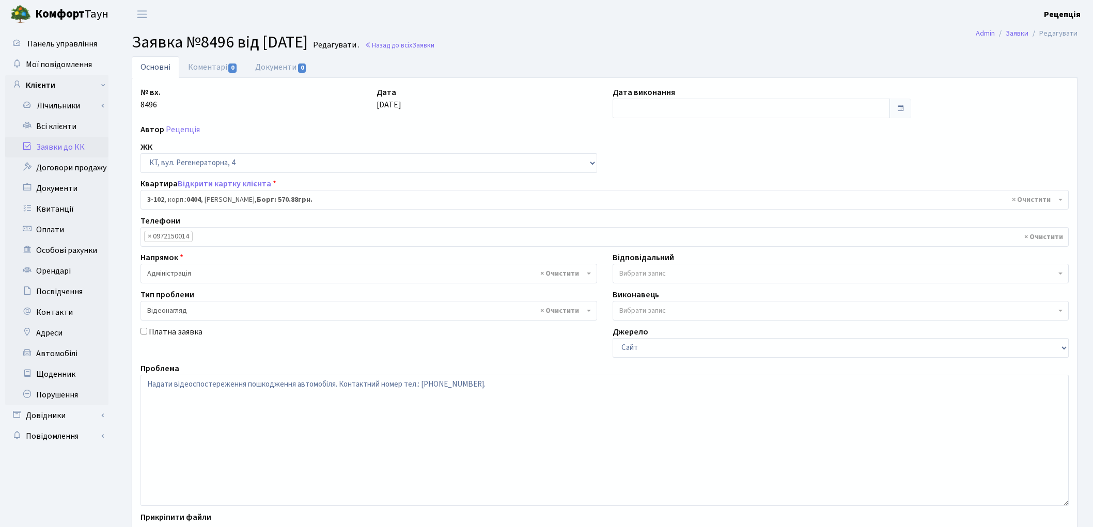
select select "911"
select select "45"
click at [275, 69] on link "Документи 0" at bounding box center [280, 66] width 69 height 21
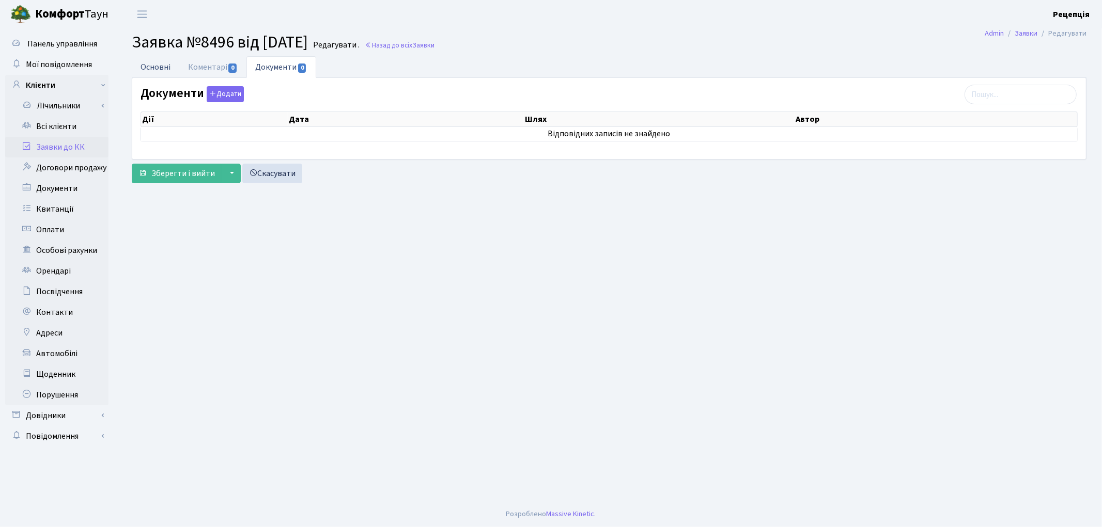
click at [152, 66] on link "Основні" at bounding box center [156, 66] width 48 height 21
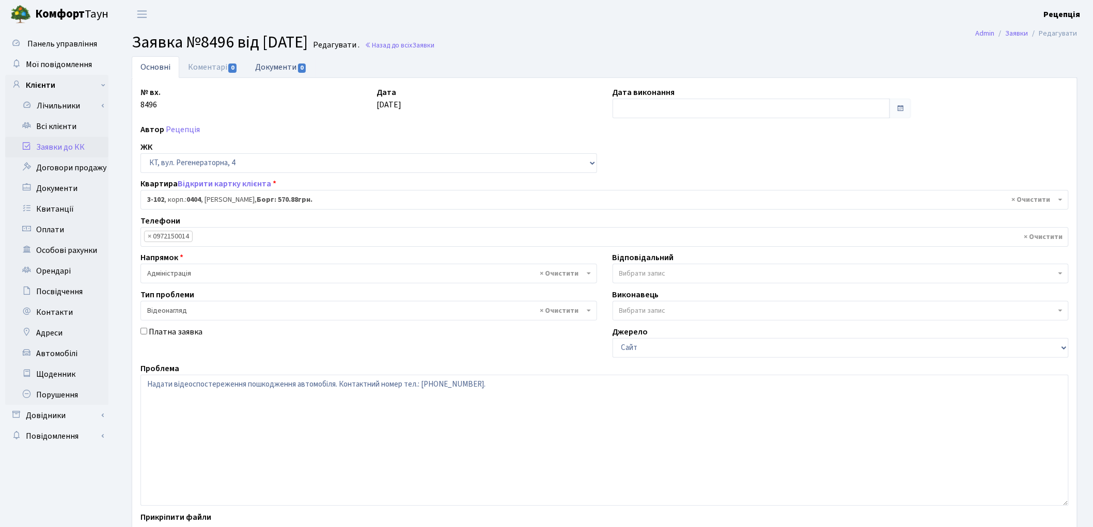
click at [286, 64] on link "Документи 0" at bounding box center [280, 66] width 69 height 21
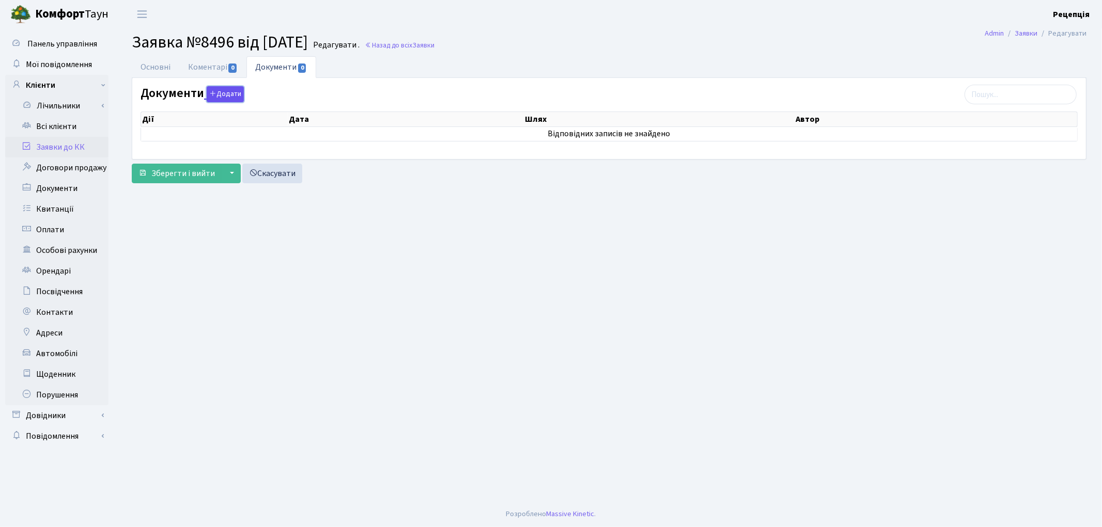
click at [225, 93] on button "Додати" at bounding box center [225, 94] width 37 height 16
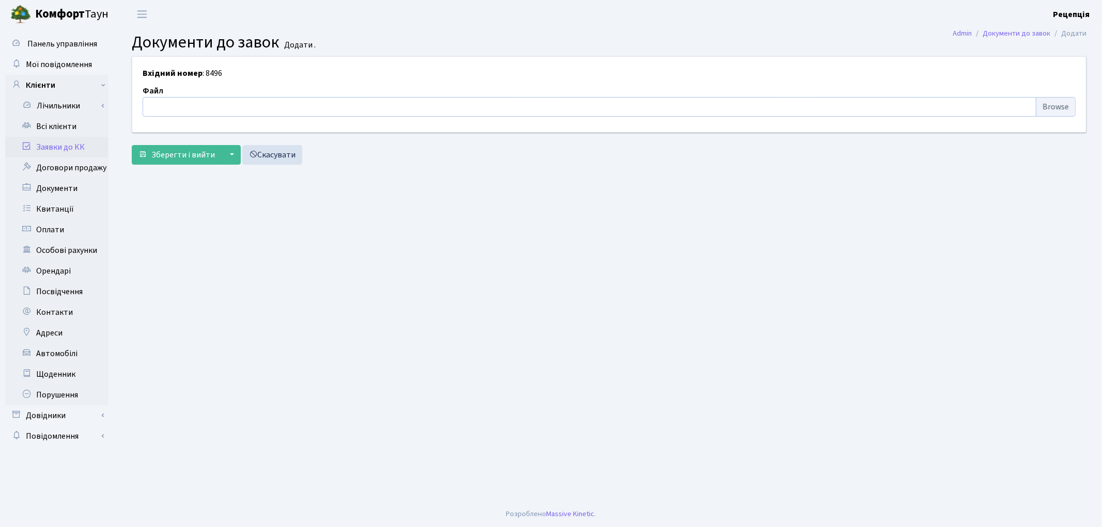
click at [1052, 104] on input "file" at bounding box center [609, 107] width 933 height 20
type input "C:\fakepath\сканирование0721.pdf"
click at [195, 153] on span "Зберегти і вийти" at bounding box center [183, 154] width 64 height 11
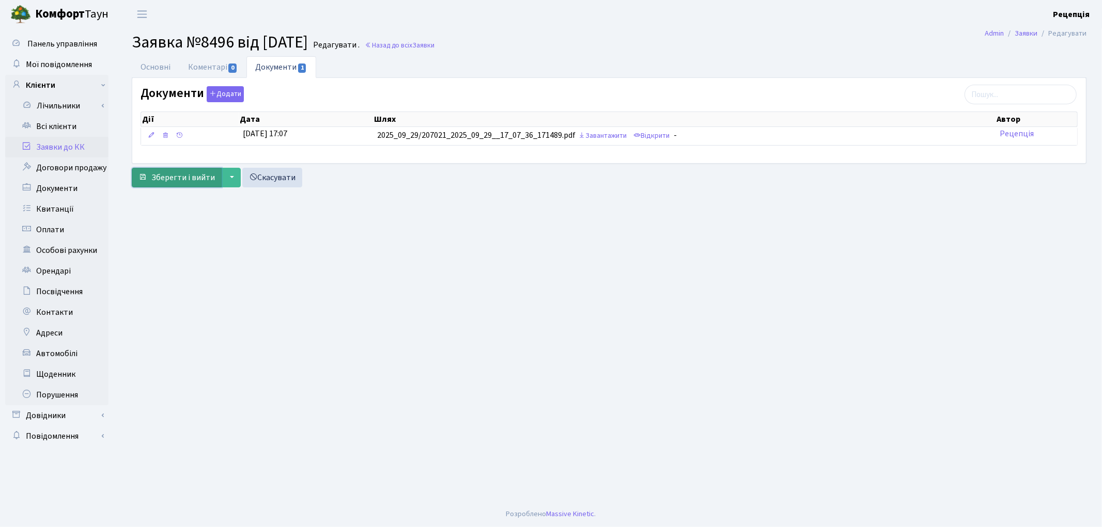
click at [164, 181] on span "Зберегти і вийти" at bounding box center [183, 177] width 64 height 11
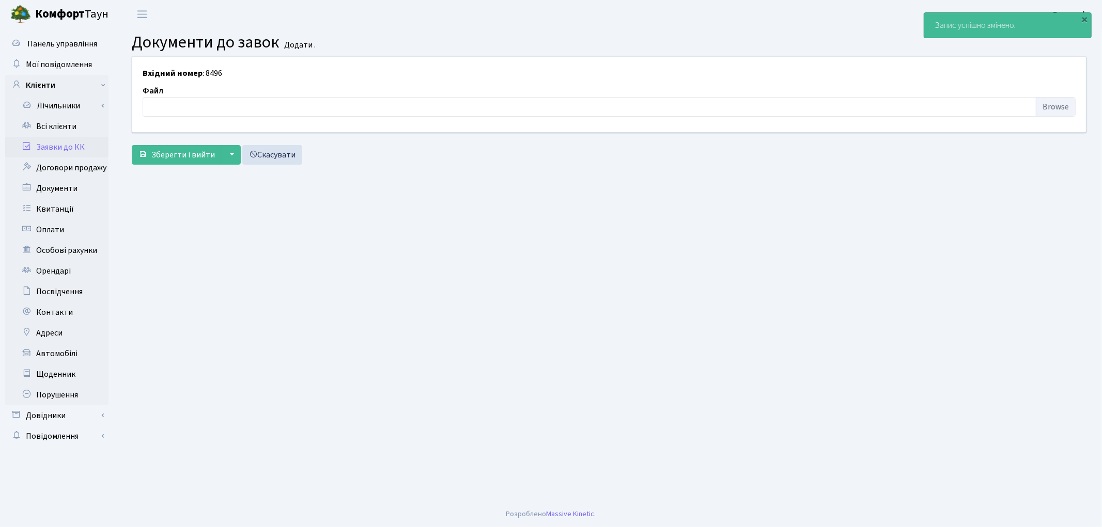
click at [79, 146] on link "Заявки до КК" at bounding box center [56, 147] width 103 height 21
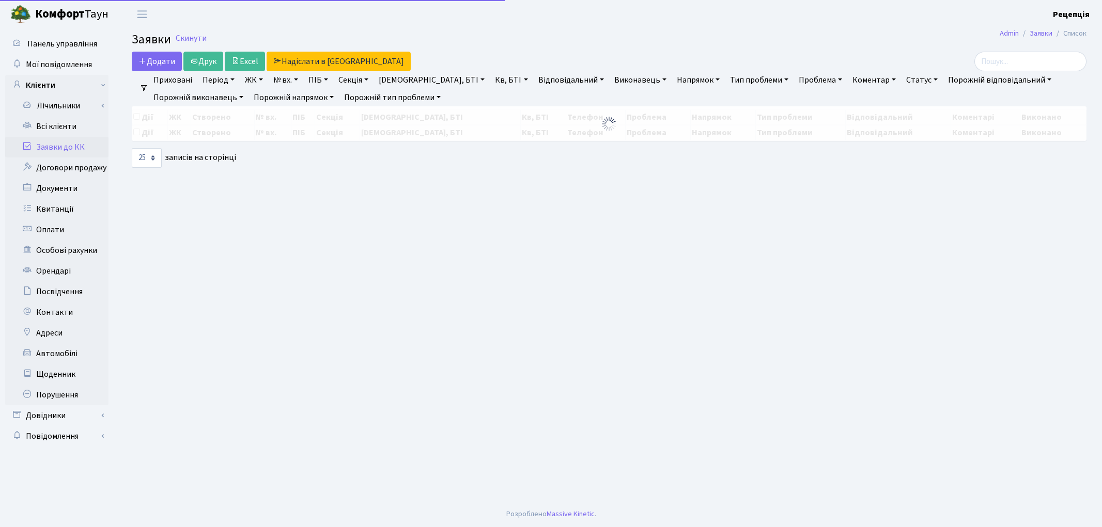
select select "25"
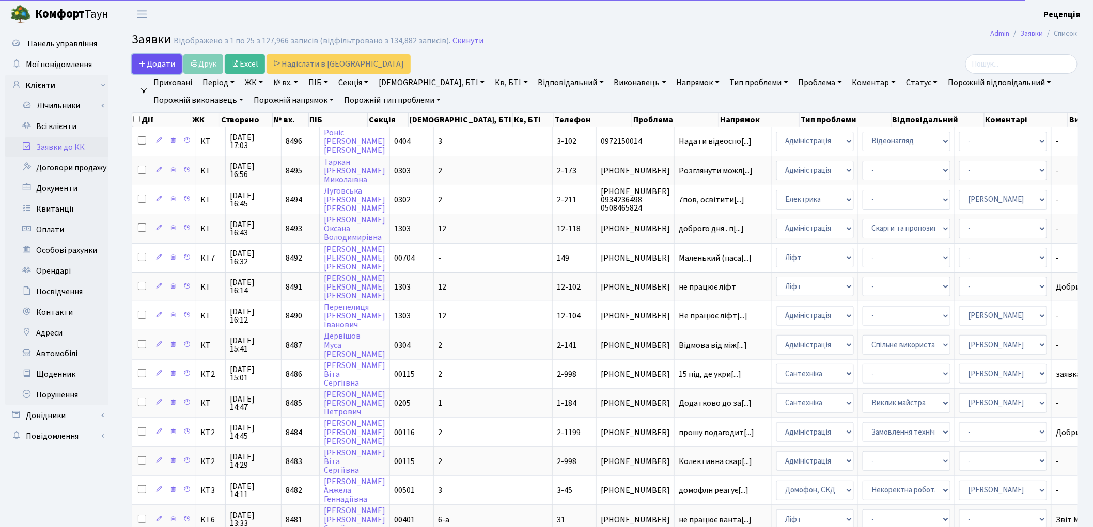
click at [162, 64] on span "Додати" at bounding box center [156, 63] width 37 height 11
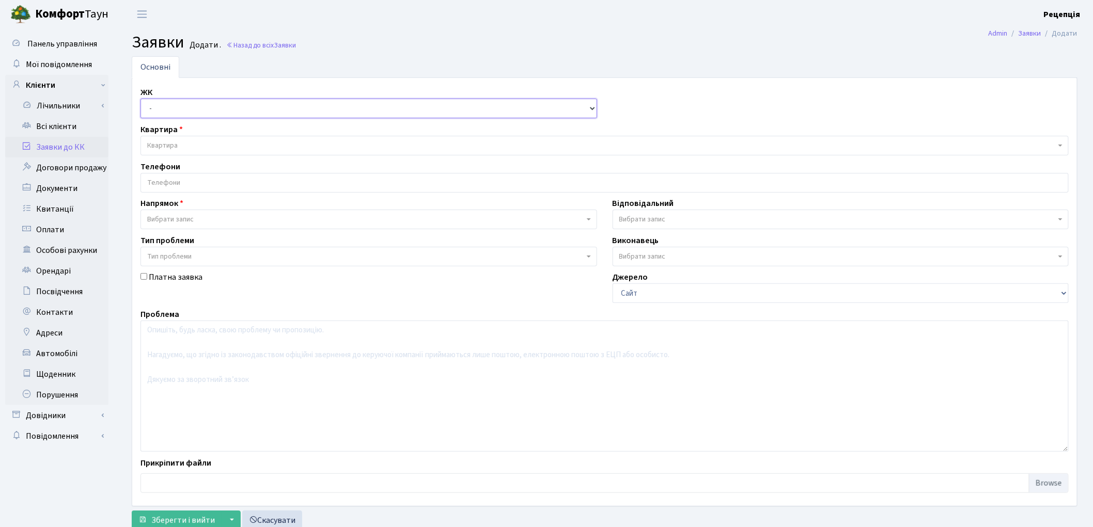
click at [178, 114] on select "- КТ, вул. Регенераторна, 4 КТ2, просп. Соборності, 17 КТ3, вул. Березнева, 16 …" at bounding box center [368, 109] width 457 height 20
select select "271"
click at [140, 99] on select "- КТ, вул. Регенераторна, 4 КТ2, просп. Соборності, 17 КТ3, вул. Березнева, 16 …" at bounding box center [368, 109] width 457 height 20
select select
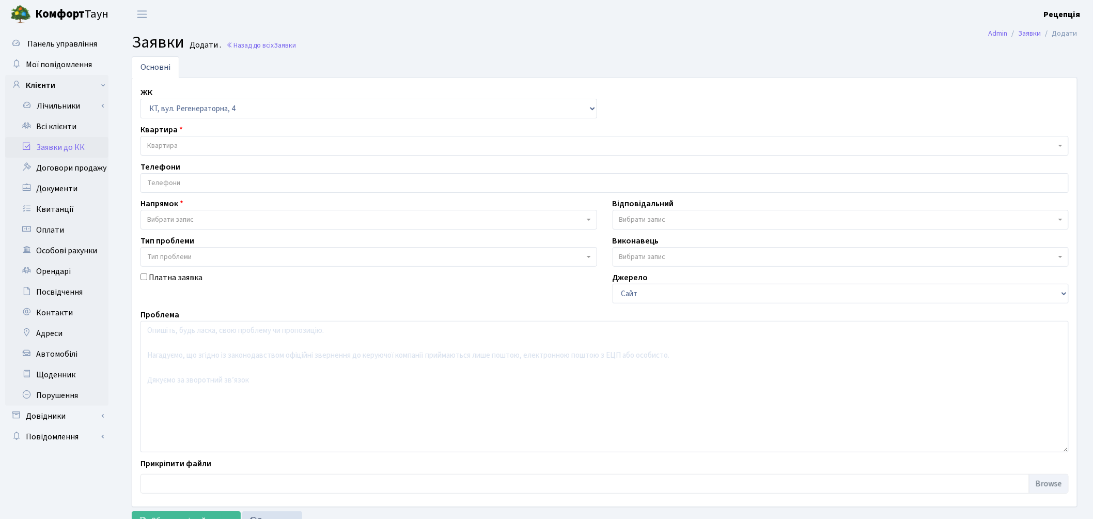
click at [196, 147] on span "Квартира" at bounding box center [601, 145] width 909 height 10
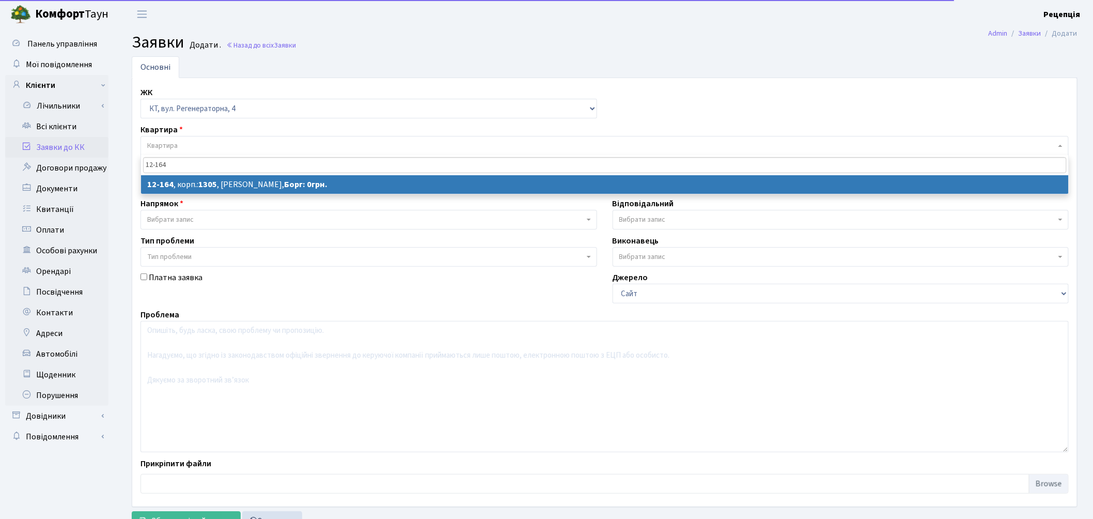
type input "12-164"
select select
select select "7271"
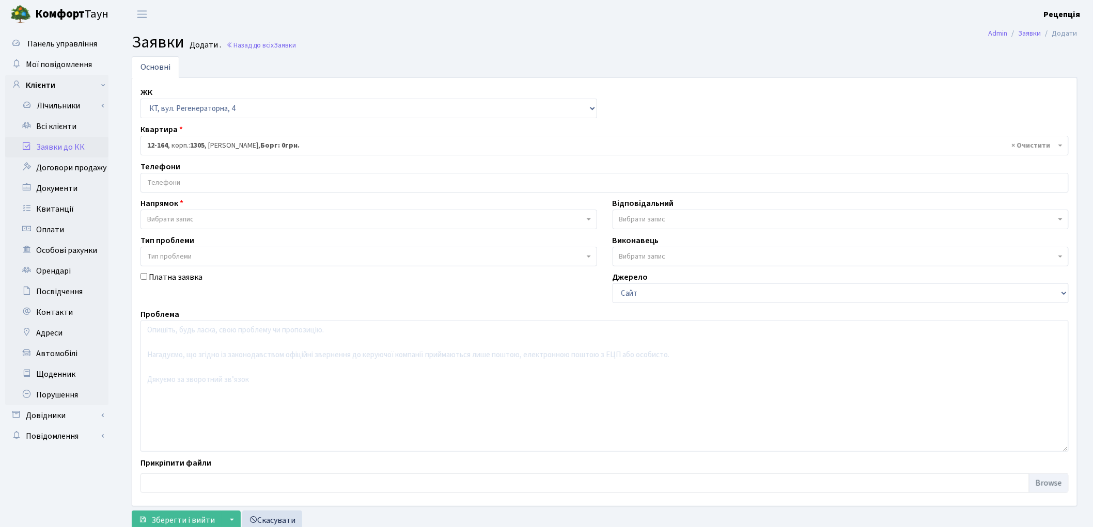
click at [183, 182] on input "search" at bounding box center [604, 183] width 927 height 19
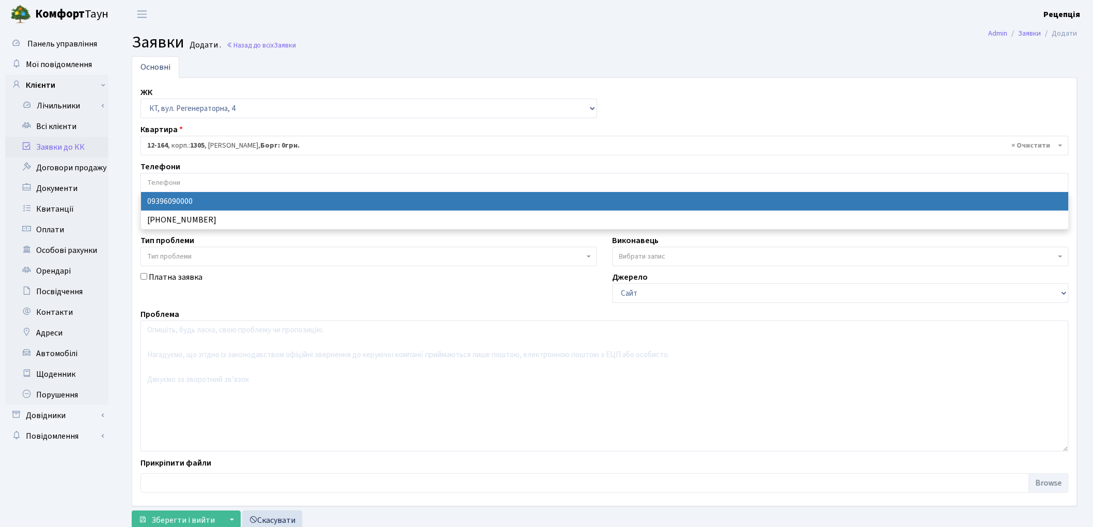
select select "134584"
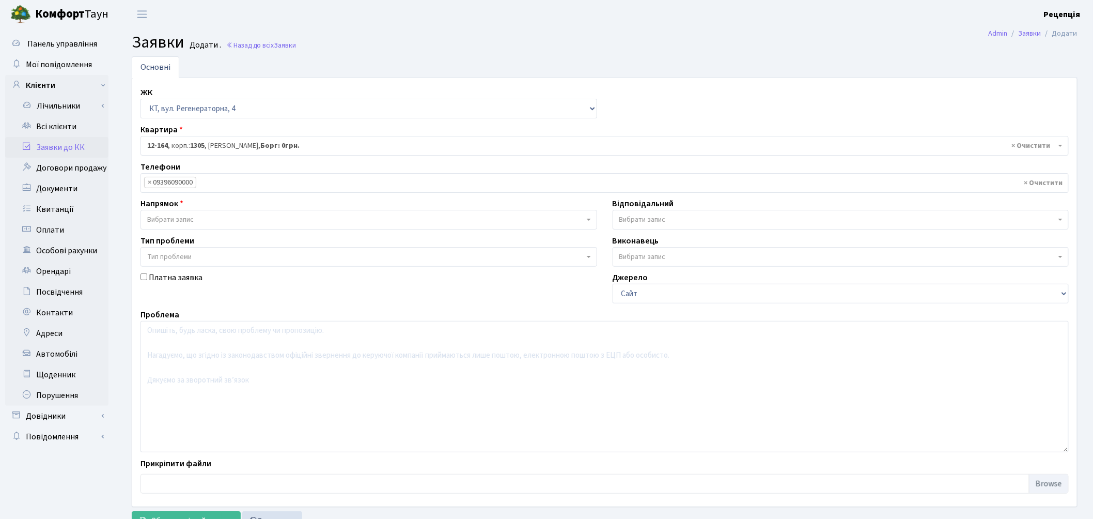
click at [177, 219] on span "Вибрати запис" at bounding box center [170, 219] width 46 height 10
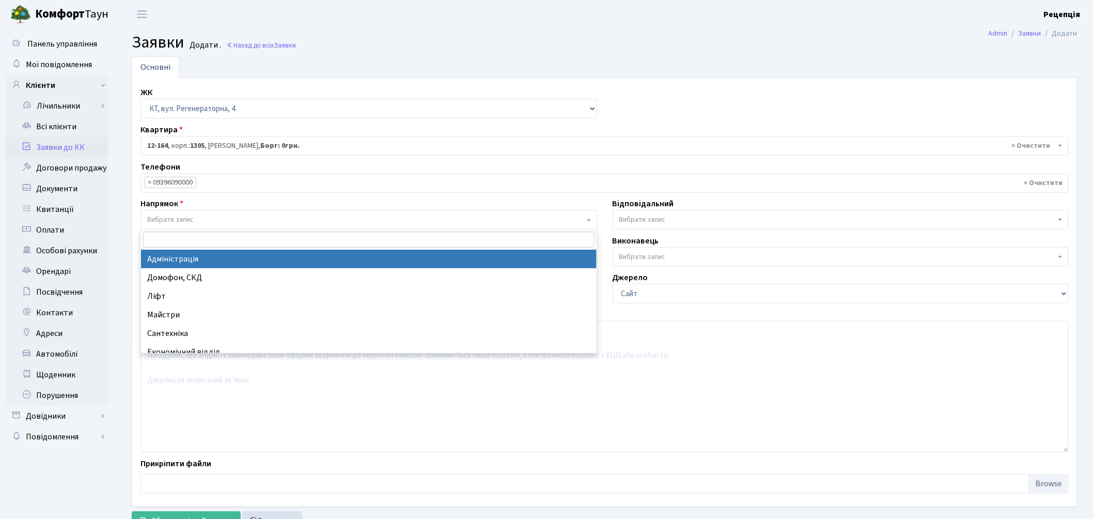
select select "5"
select select
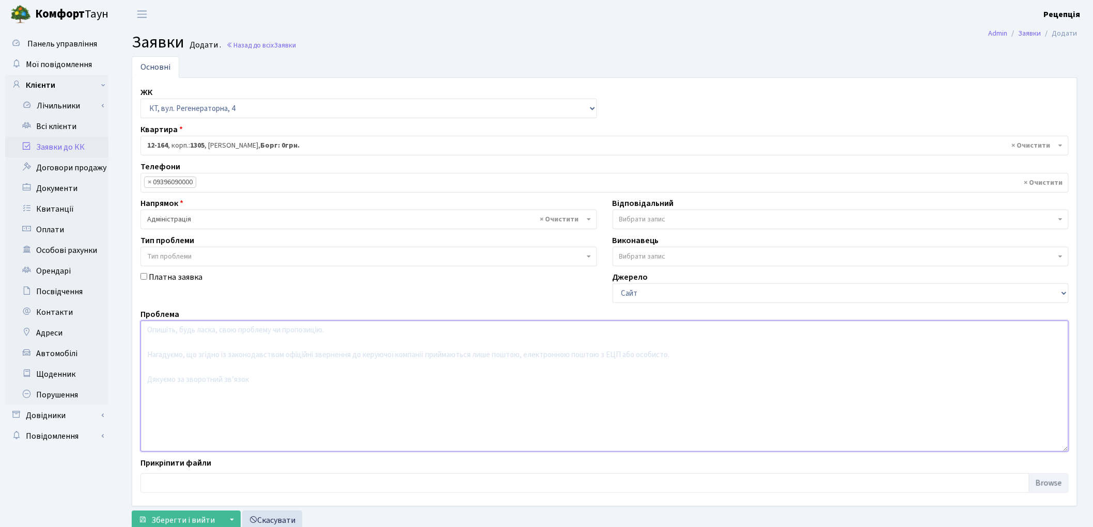
click at [202, 344] on textarea at bounding box center [604, 386] width 928 height 131
type textarea "Надати технічне рішення електроенергії по будинку вул. Регенераторна, 4."
click at [189, 513] on button "Зберегти і вийти" at bounding box center [177, 521] width 90 height 20
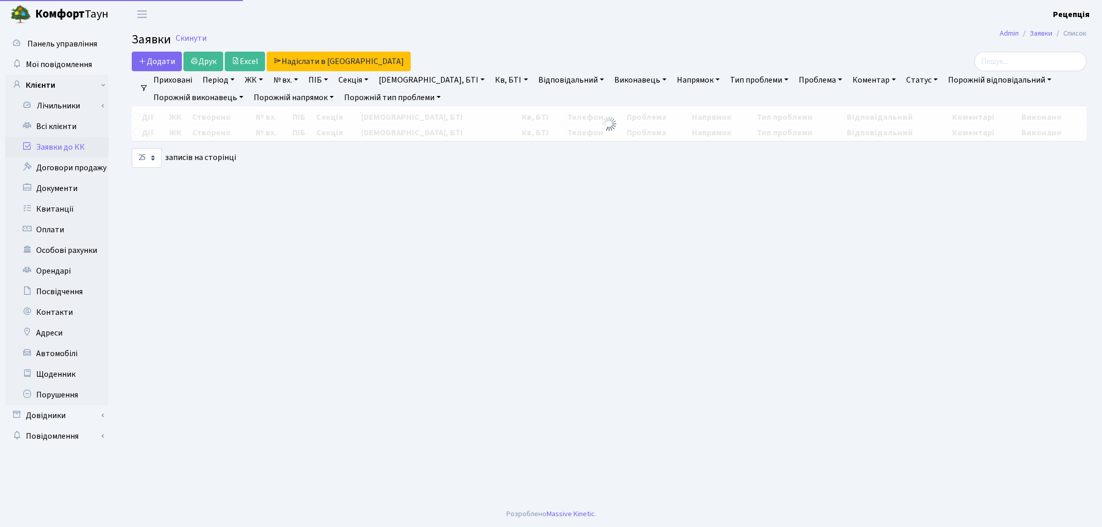
select select "25"
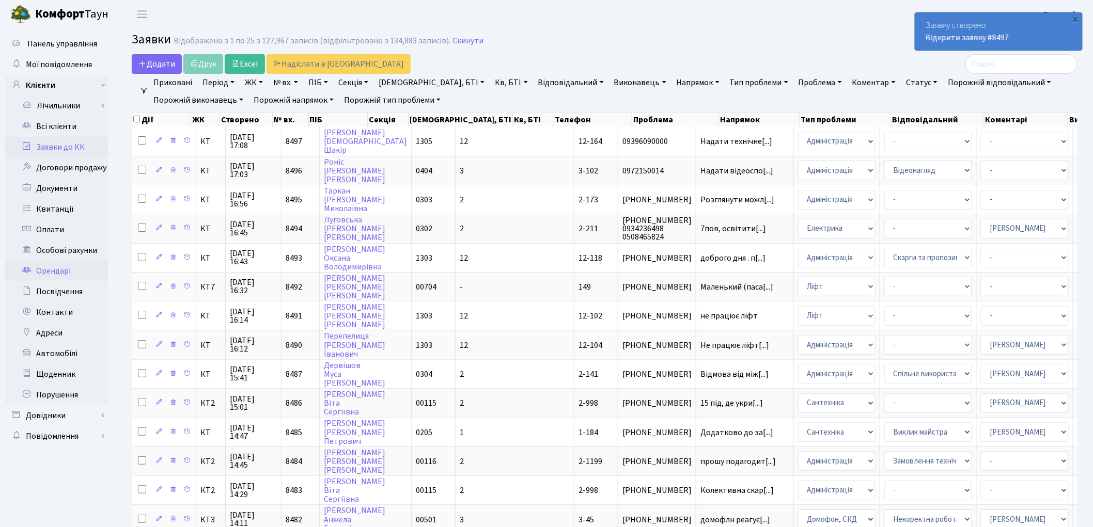
click at [59, 270] on link "Орендарі" at bounding box center [56, 271] width 103 height 21
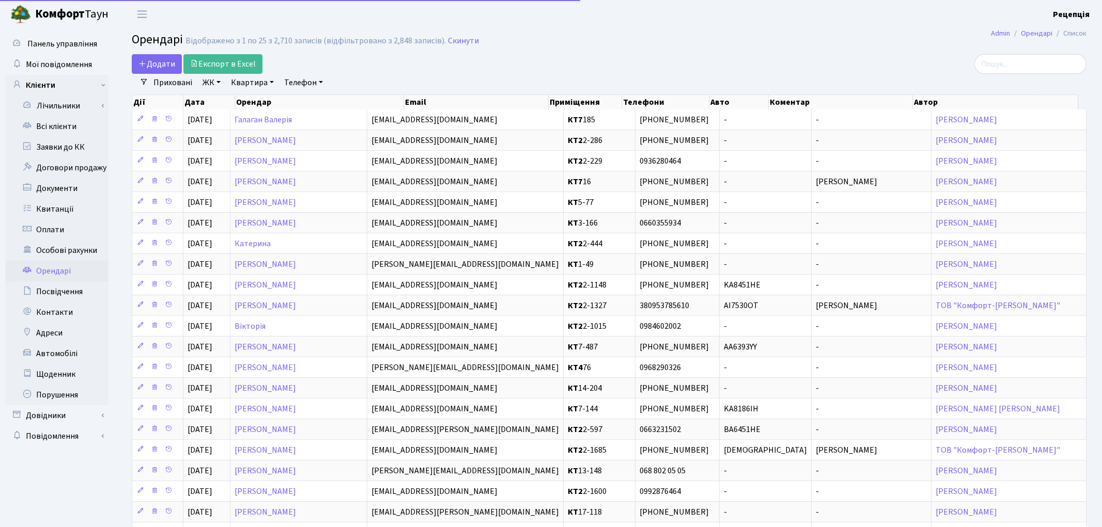
select select "25"
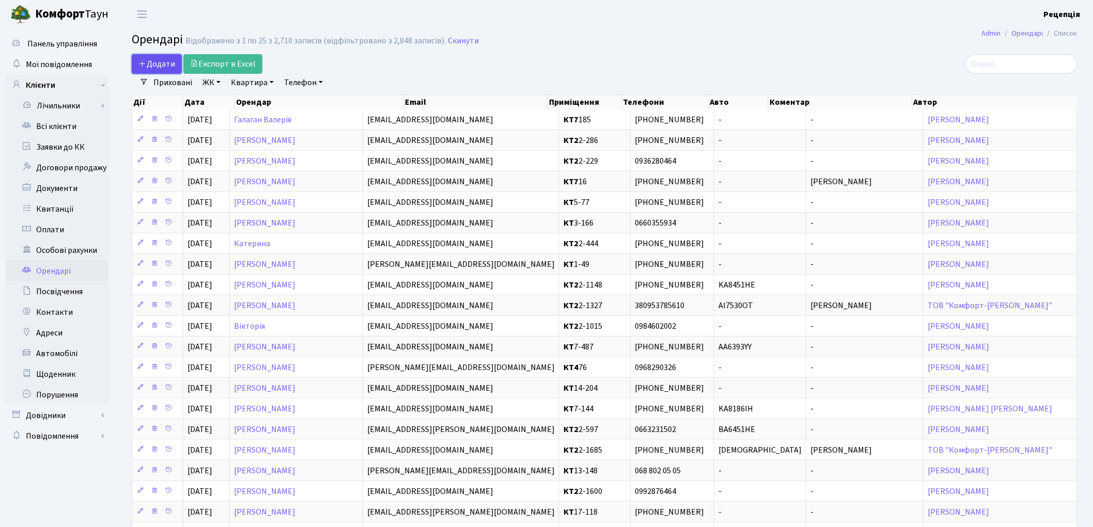
click at [154, 67] on span "Додати" at bounding box center [156, 63] width 37 height 11
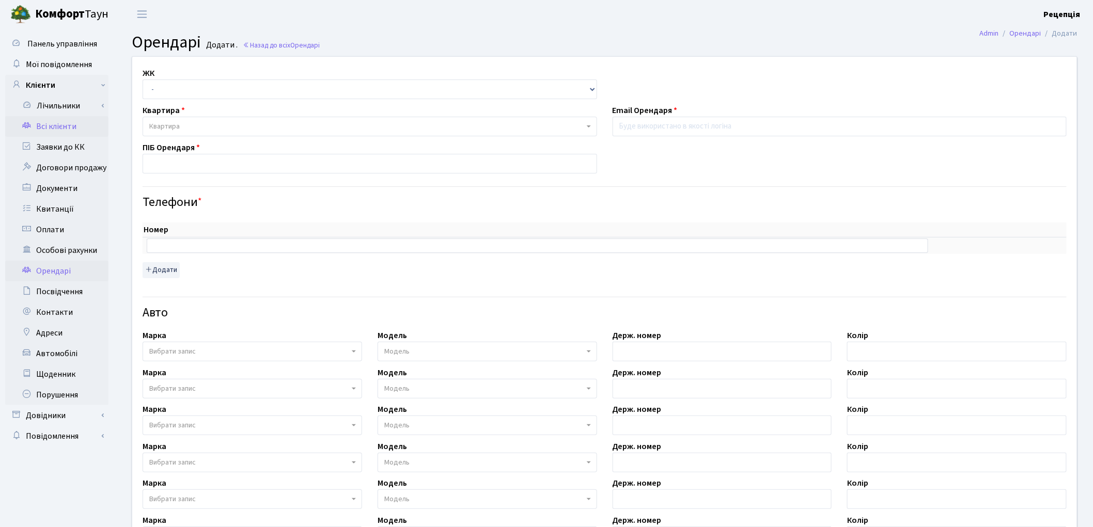
click at [49, 126] on link "Всі клієнти" at bounding box center [56, 126] width 103 height 21
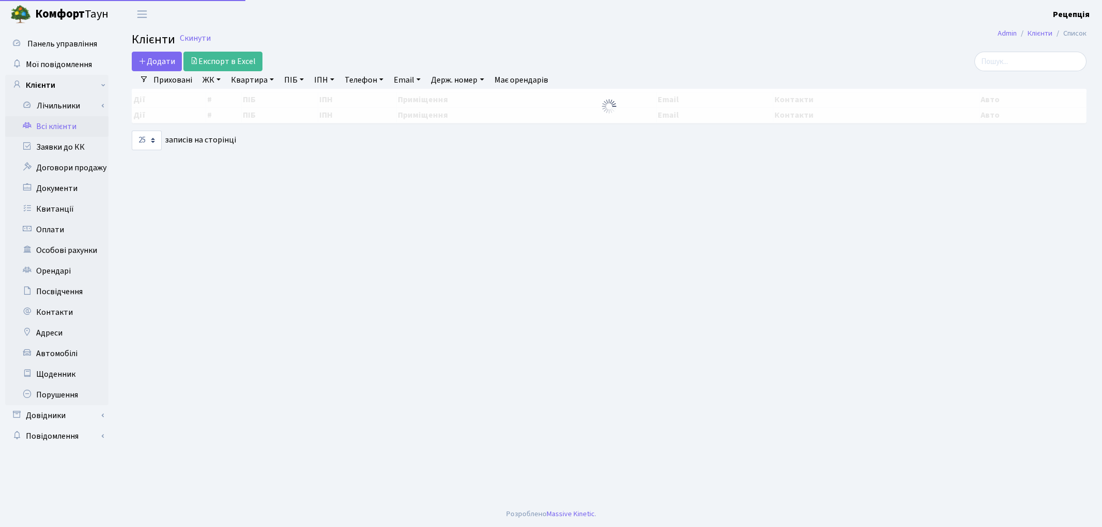
select select "25"
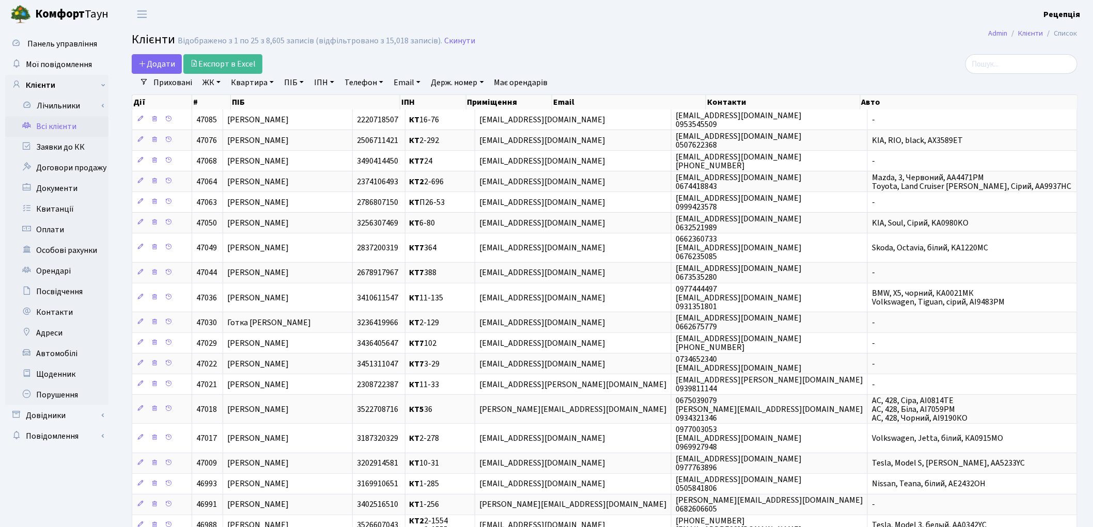
click at [299, 80] on link "ПІБ" at bounding box center [294, 83] width 28 height 18
type input "перепелиця"
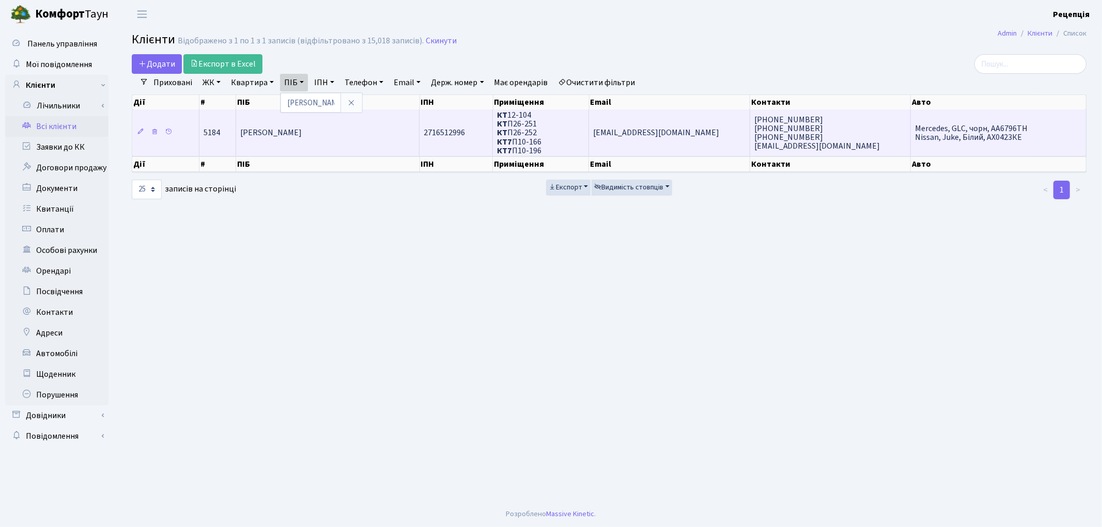
click at [302, 128] on span "[PERSON_NAME]" at bounding box center [270, 133] width 61 height 11
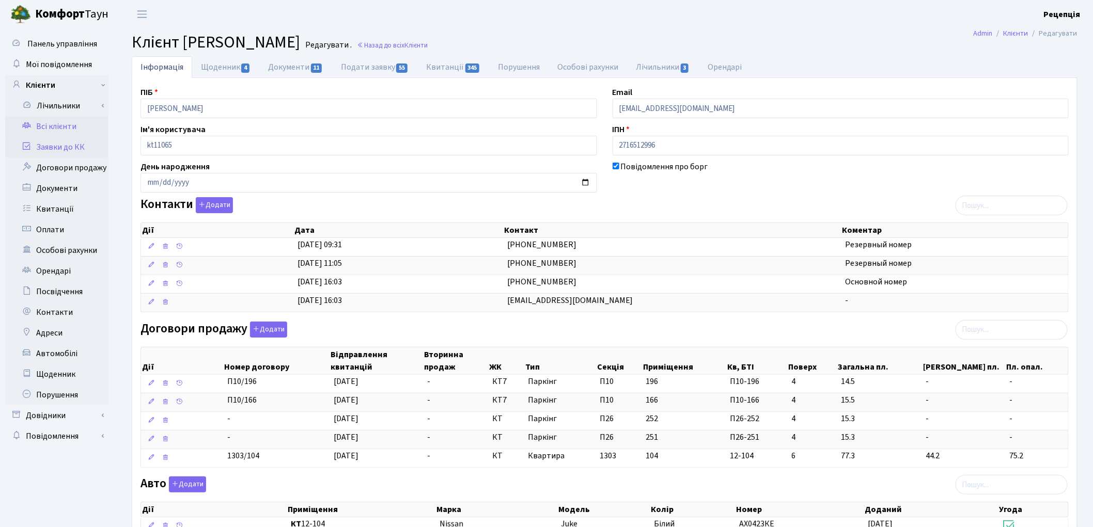
click at [73, 143] on link "Заявки до КК" at bounding box center [56, 147] width 103 height 21
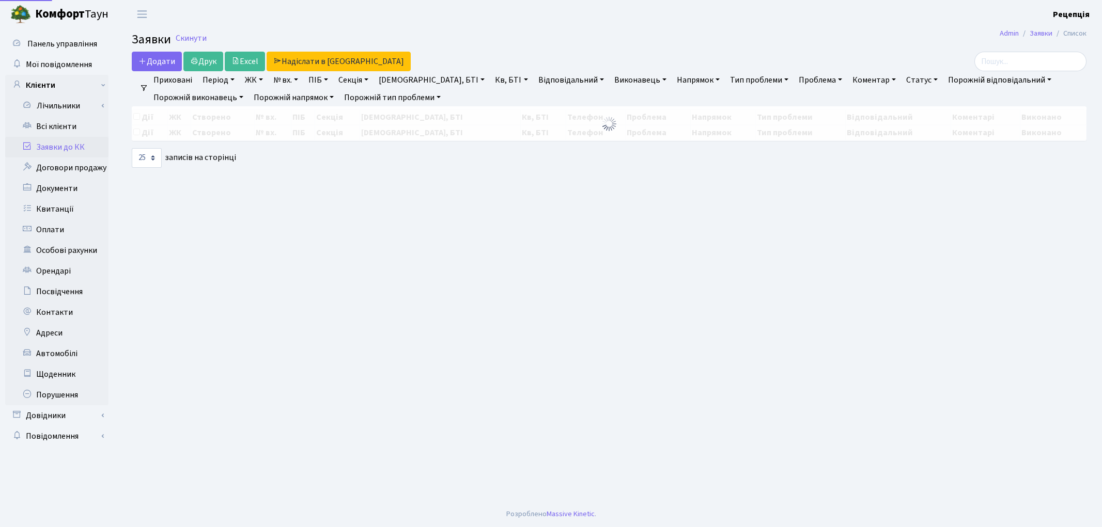
select select "25"
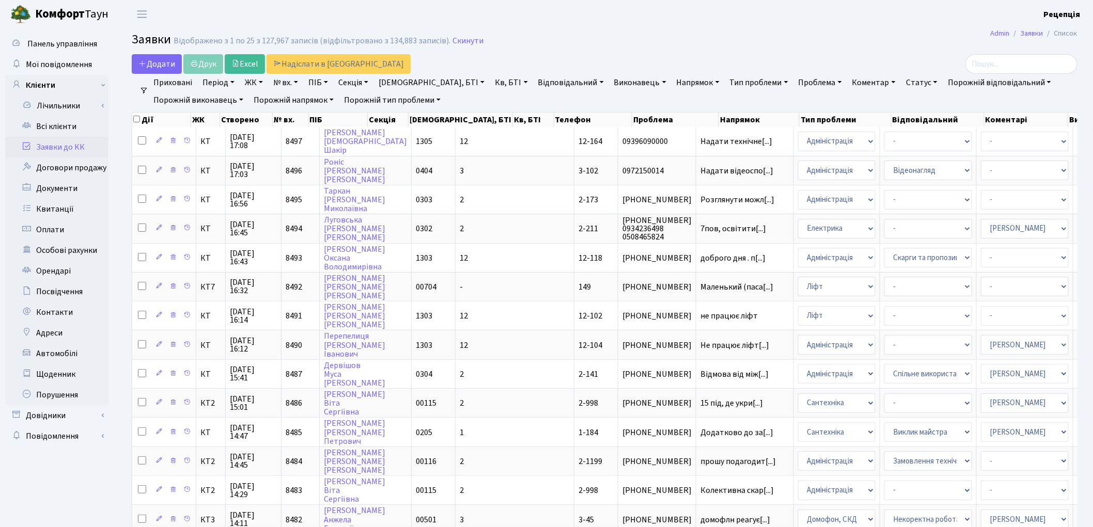
click at [260, 85] on link "ЖК" at bounding box center [254, 83] width 26 height 18
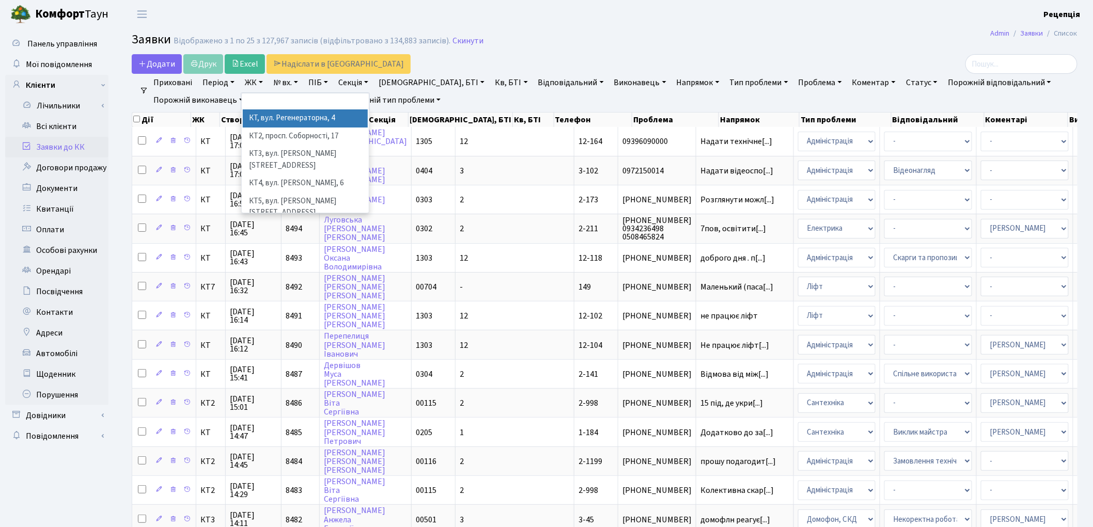
click at [280, 115] on li "КТ, вул. Регенераторна, 4" at bounding box center [305, 119] width 125 height 18
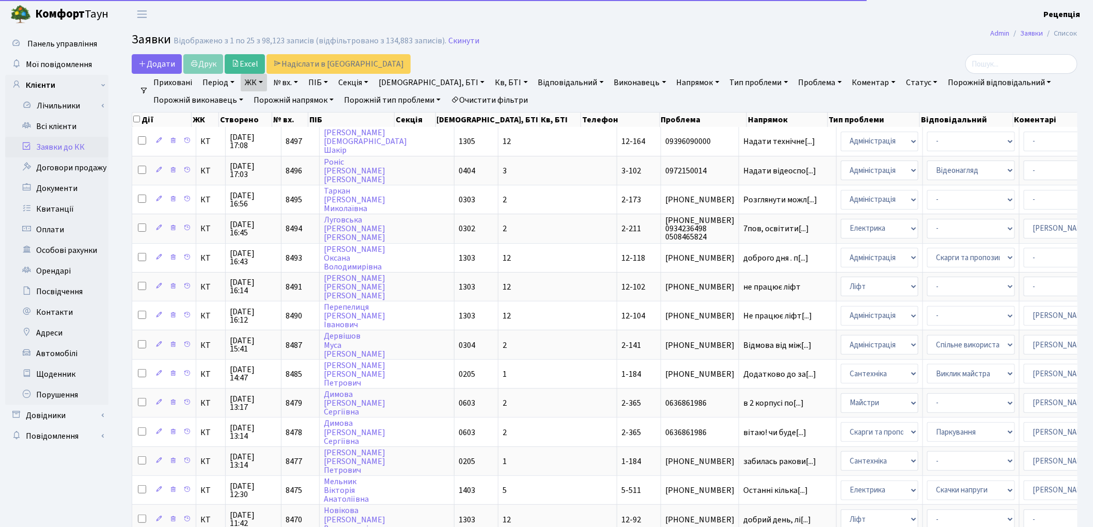
click at [491, 81] on link "Кв, БТІ" at bounding box center [511, 83] width 41 height 18
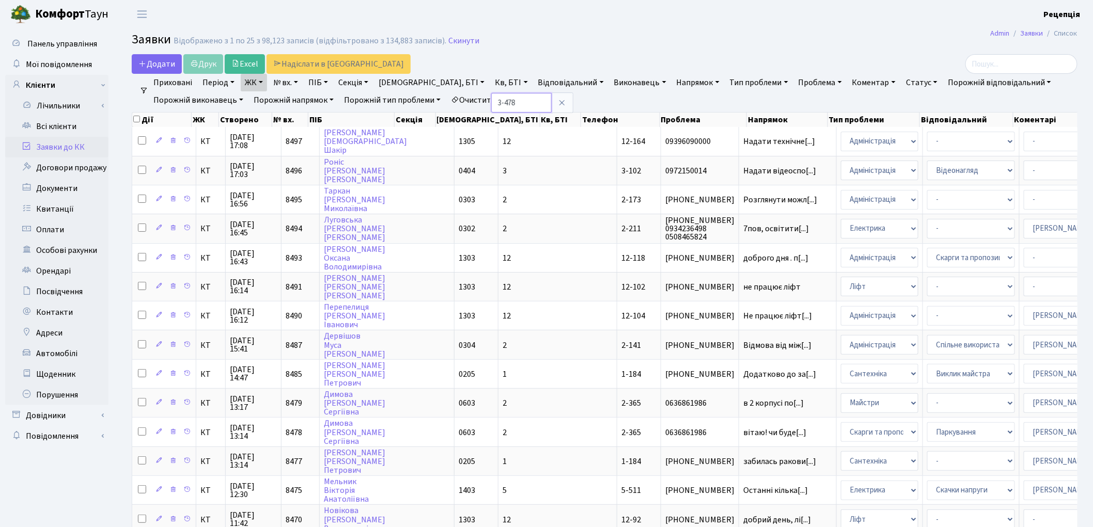
type input "3-478"
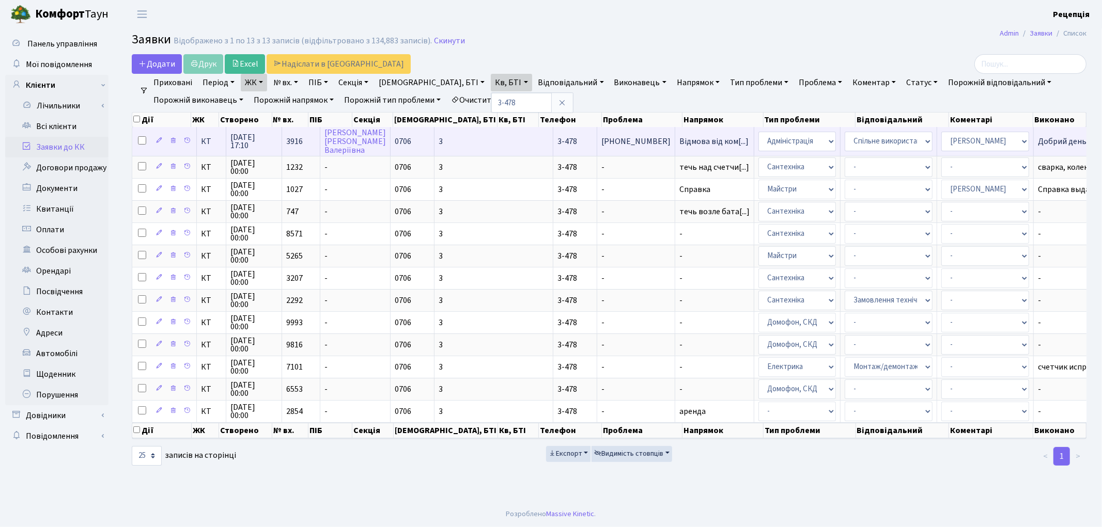
click at [557, 145] on span "3-478" at bounding box center [567, 141] width 20 height 11
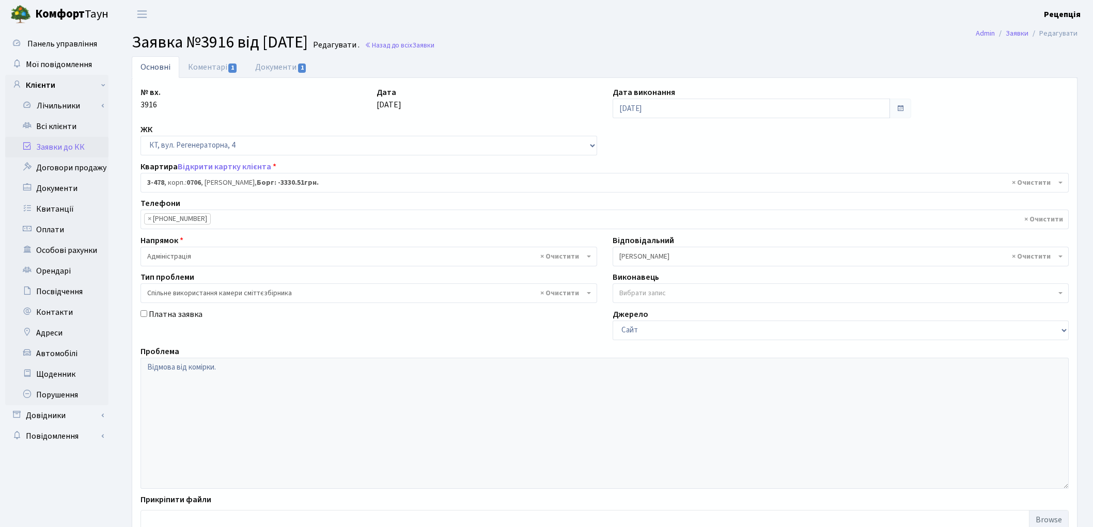
select select "1696"
select select "34"
click at [288, 63] on link "Документи 1" at bounding box center [280, 66] width 69 height 21
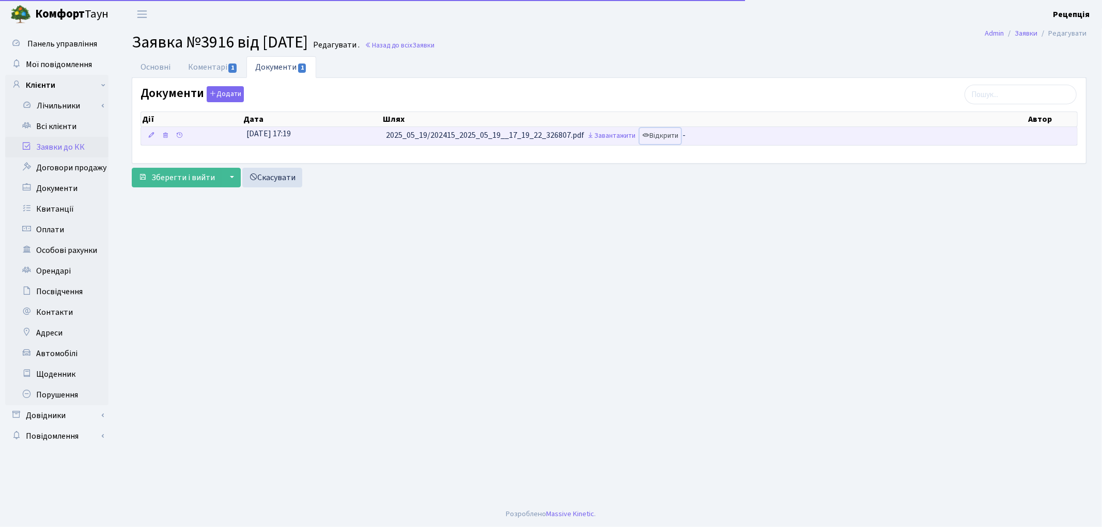
click at [661, 132] on link "Відкрити" at bounding box center [659, 136] width 41 height 16
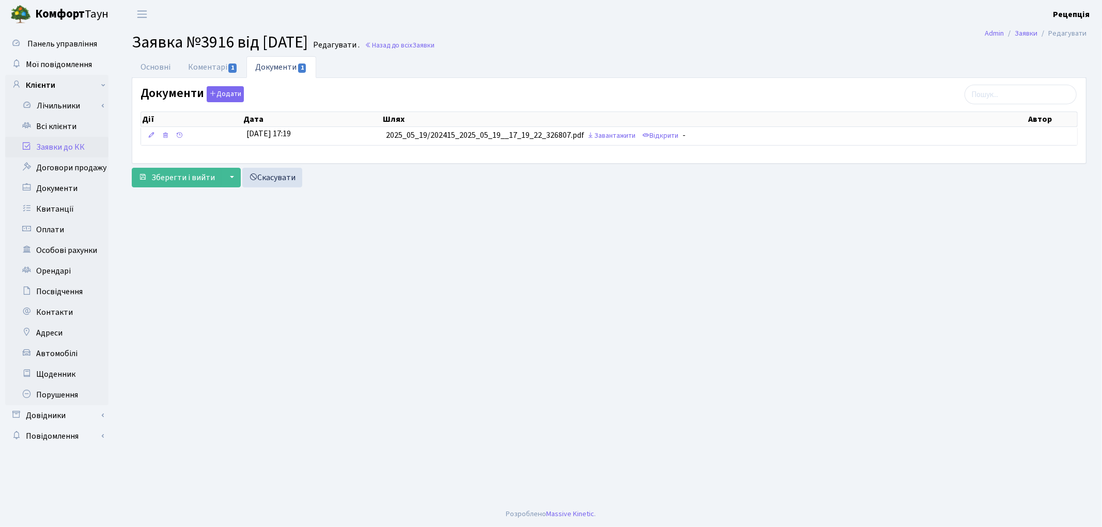
click at [80, 146] on link "Заявки до КК" at bounding box center [56, 147] width 103 height 21
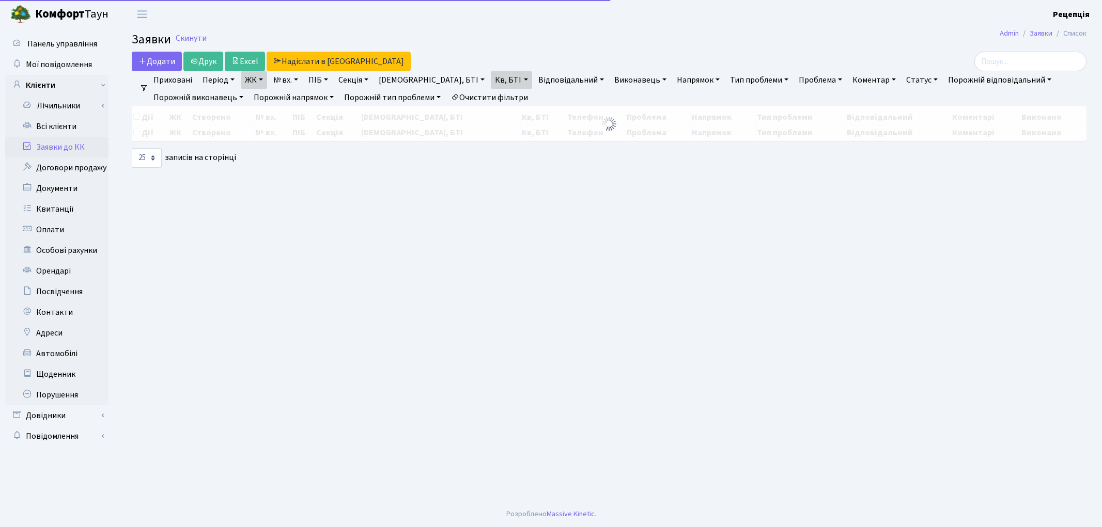
select select "25"
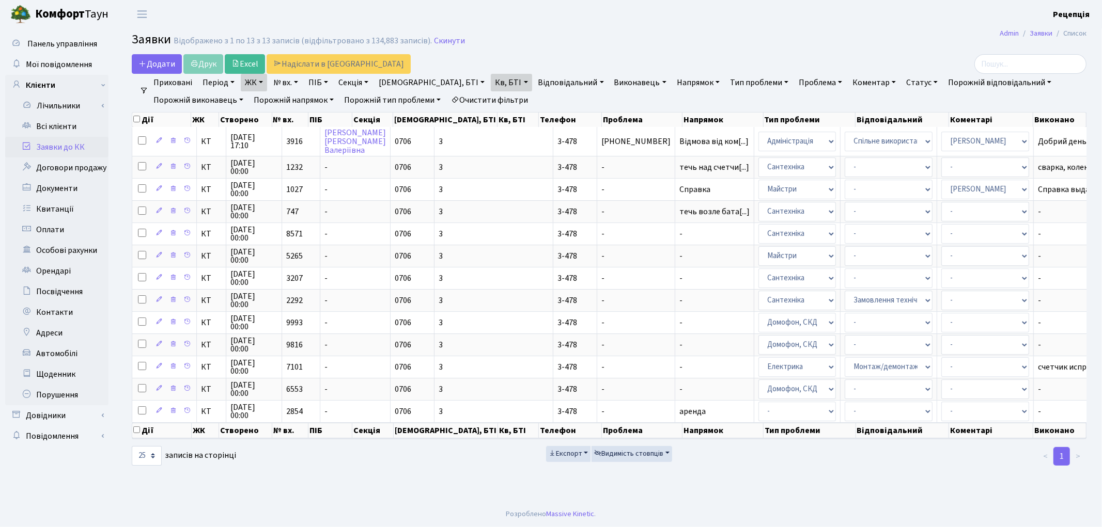
click at [60, 142] on link "Заявки до КК" at bounding box center [56, 147] width 103 height 21
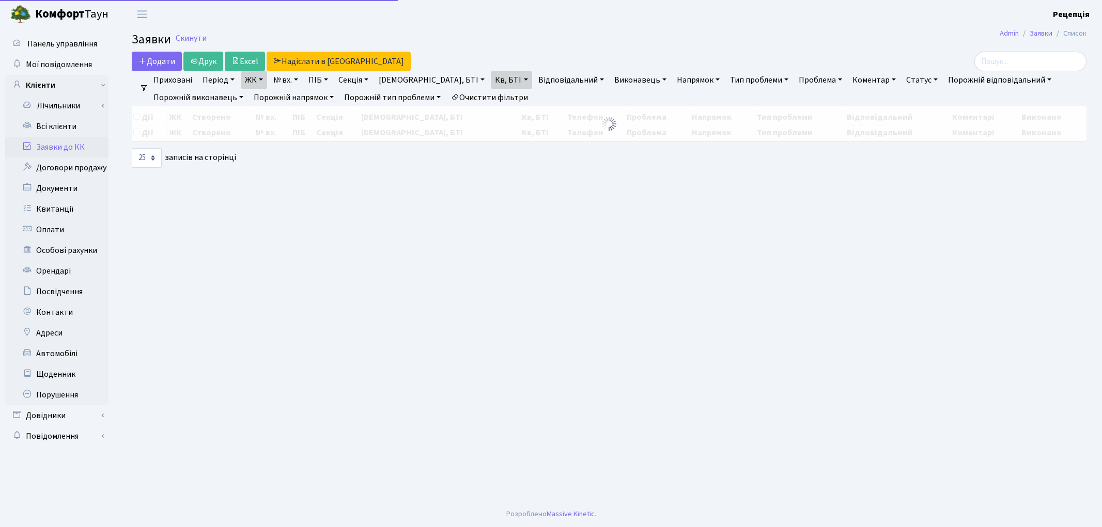
select select "25"
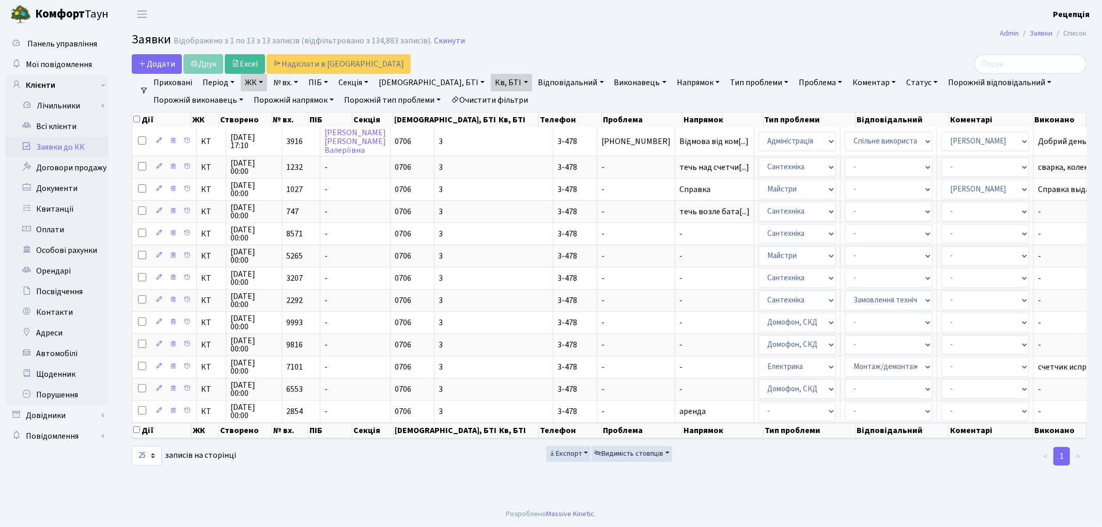
click at [486, 100] on link "Очистити фільтри" at bounding box center [489, 100] width 85 height 18
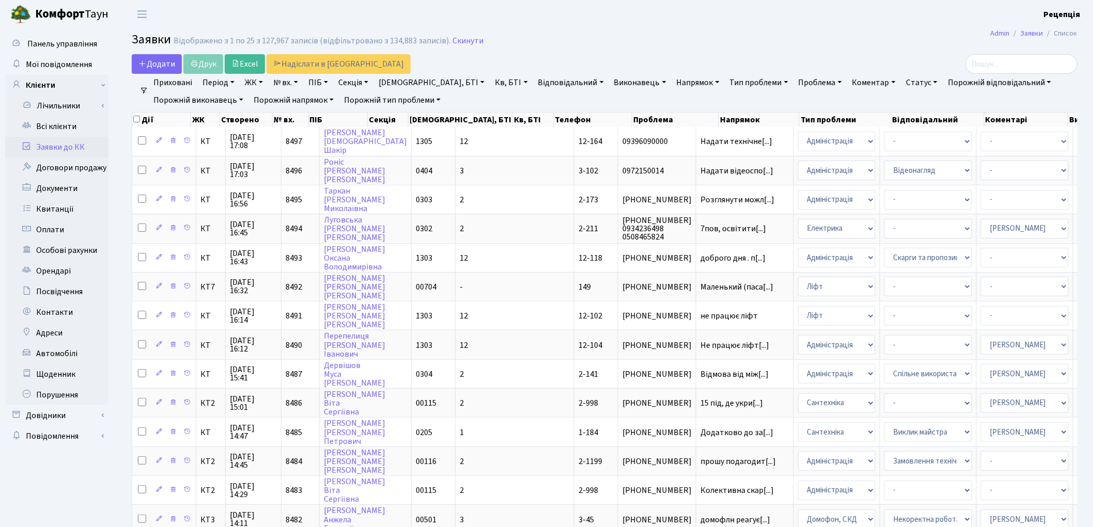
click at [249, 85] on link "ЖК" at bounding box center [254, 83] width 26 height 18
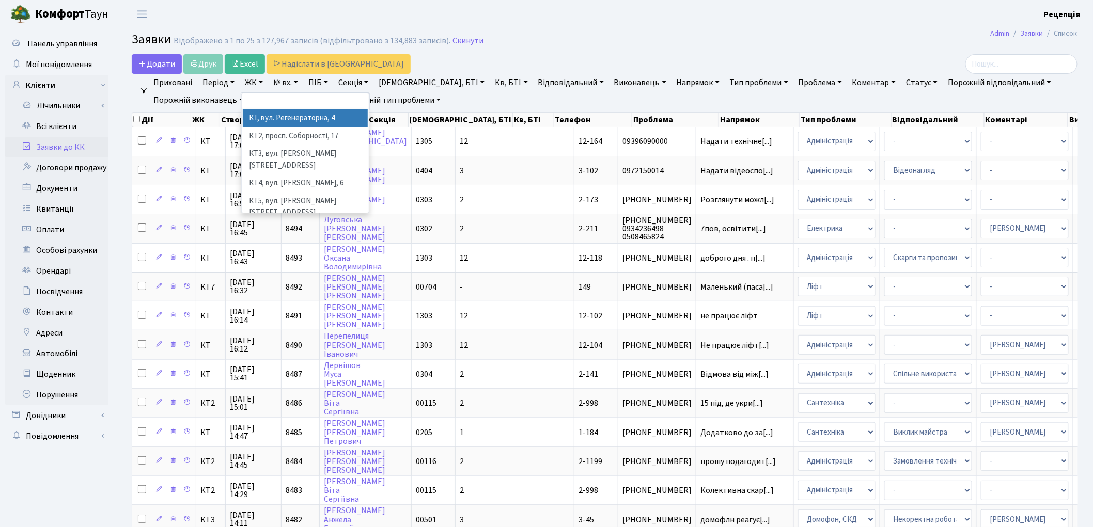
click at [269, 116] on li "КТ, вул. Регенераторна, 4" at bounding box center [305, 119] width 125 height 18
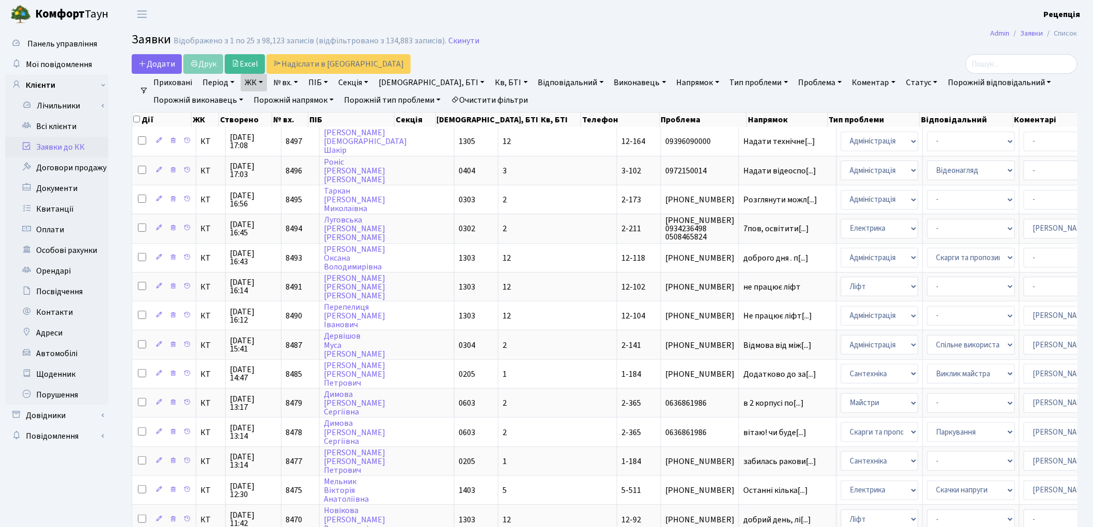
click at [491, 85] on link "Кв, БТІ" at bounding box center [511, 83] width 41 height 18
type input "3-496"
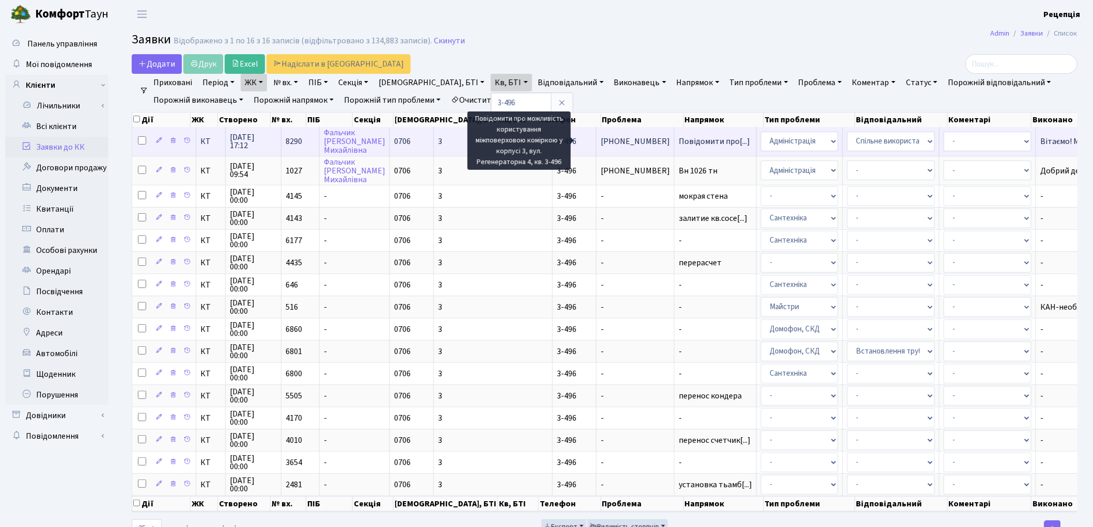
click at [679, 144] on span "Повідомити про[...]" at bounding box center [714, 141] width 71 height 11
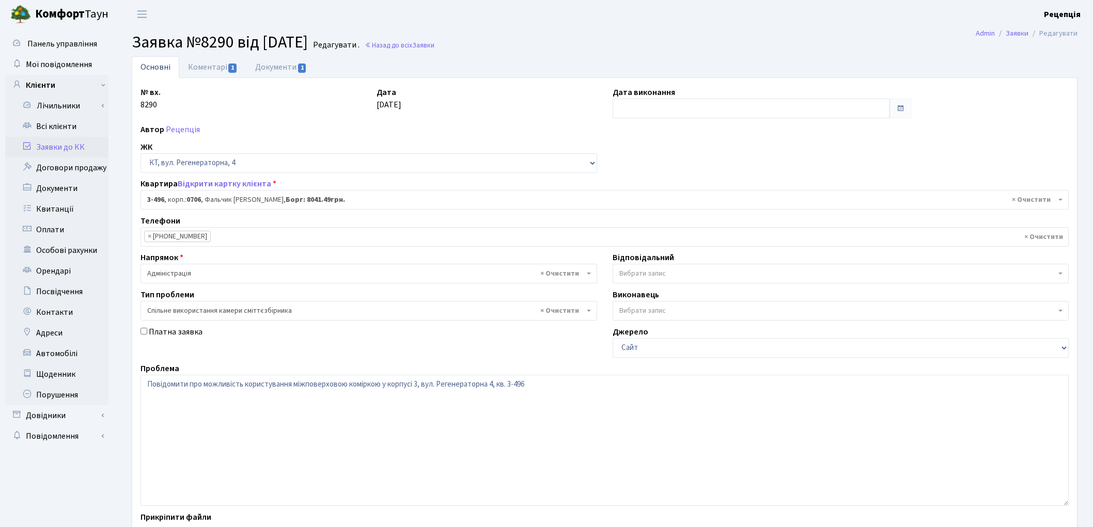
select select "1714"
select select "34"
click at [277, 66] on link "Документи 1" at bounding box center [280, 66] width 69 height 21
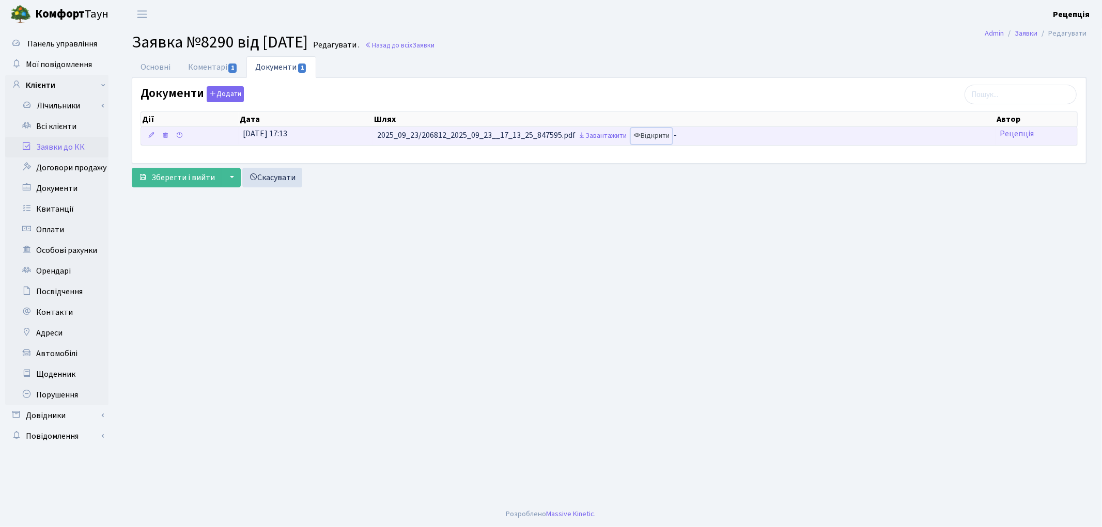
click at [656, 132] on link "Відкрити" at bounding box center [651, 136] width 41 height 16
click at [651, 134] on link "Відкрити" at bounding box center [651, 136] width 41 height 16
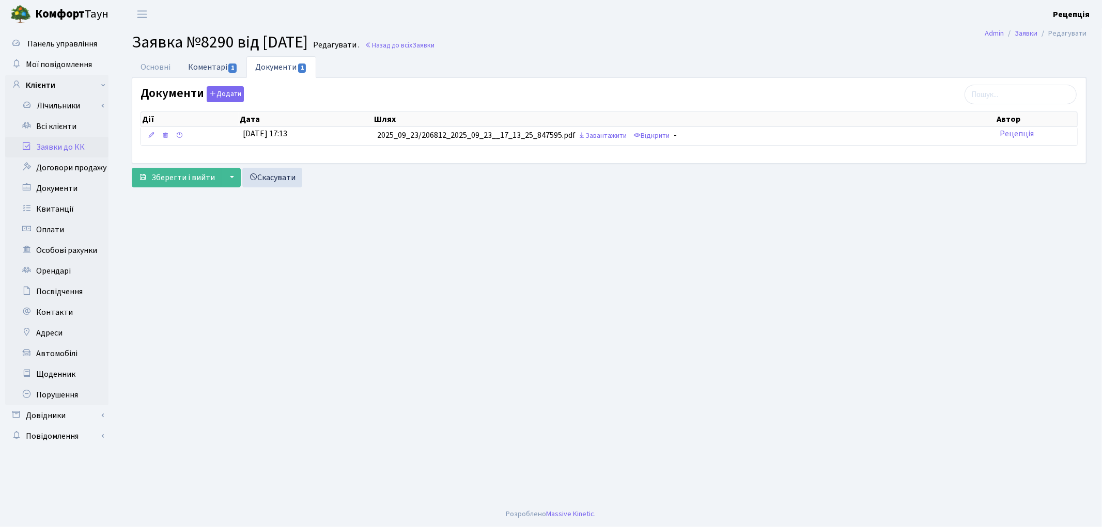
click at [184, 69] on link "Коментарі 1" at bounding box center [212, 66] width 67 height 21
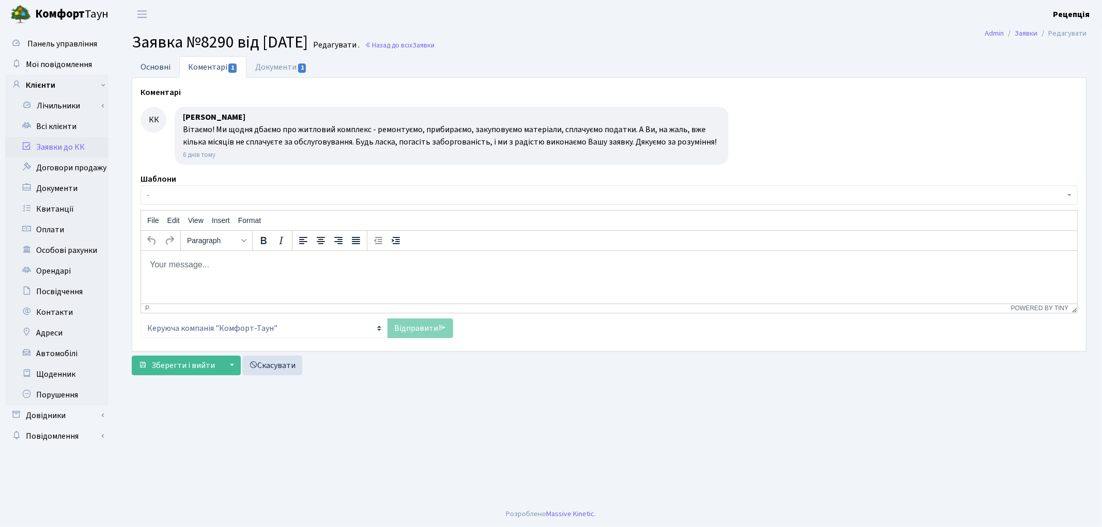
click at [162, 66] on link "Основні" at bounding box center [156, 66] width 48 height 21
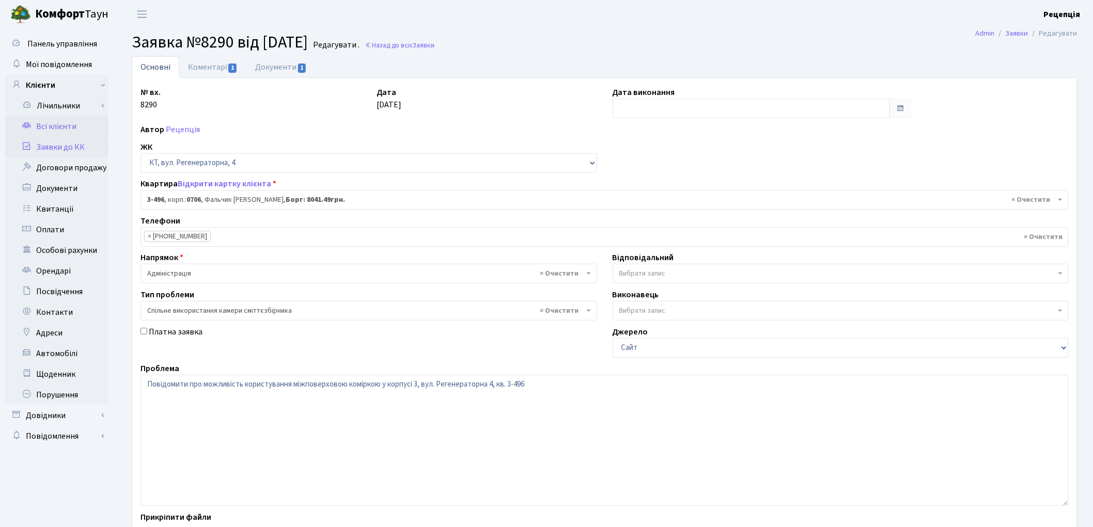
click at [71, 124] on link "Всі клієнти" at bounding box center [56, 126] width 103 height 21
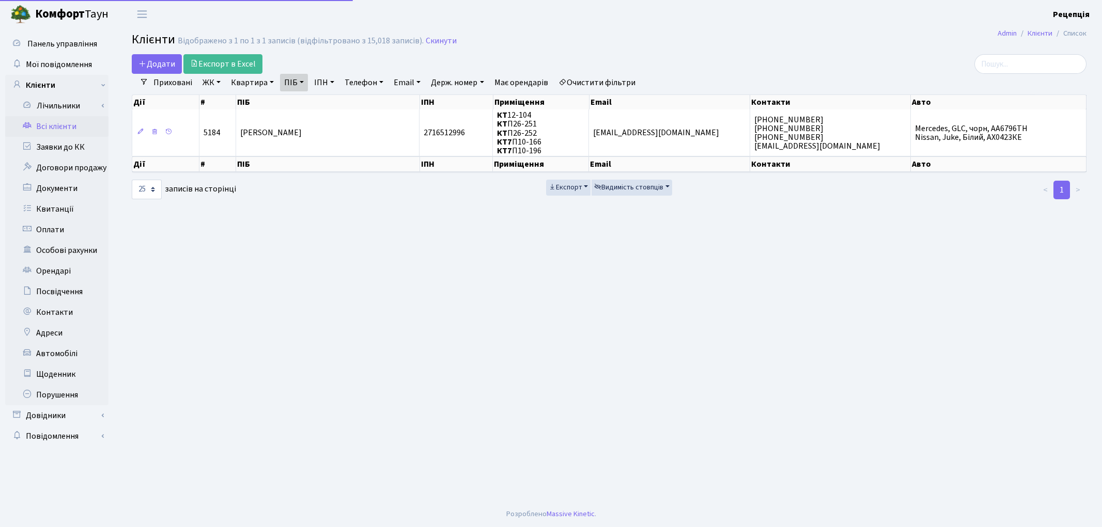
select select "25"
click at [608, 83] on link "Очистити фільтри" at bounding box center [596, 83] width 85 height 18
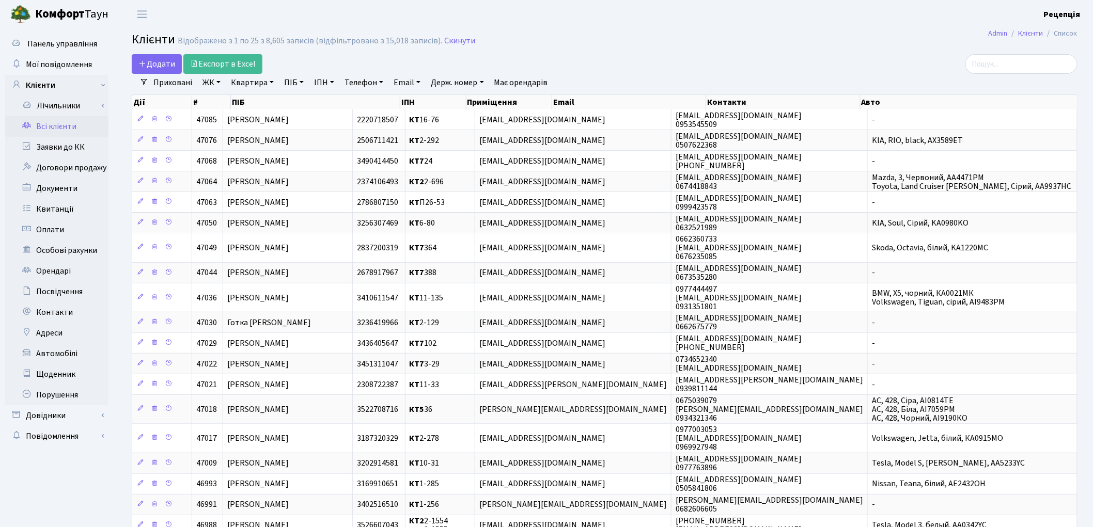
click at [215, 85] on link "ЖК" at bounding box center [211, 83] width 26 height 18
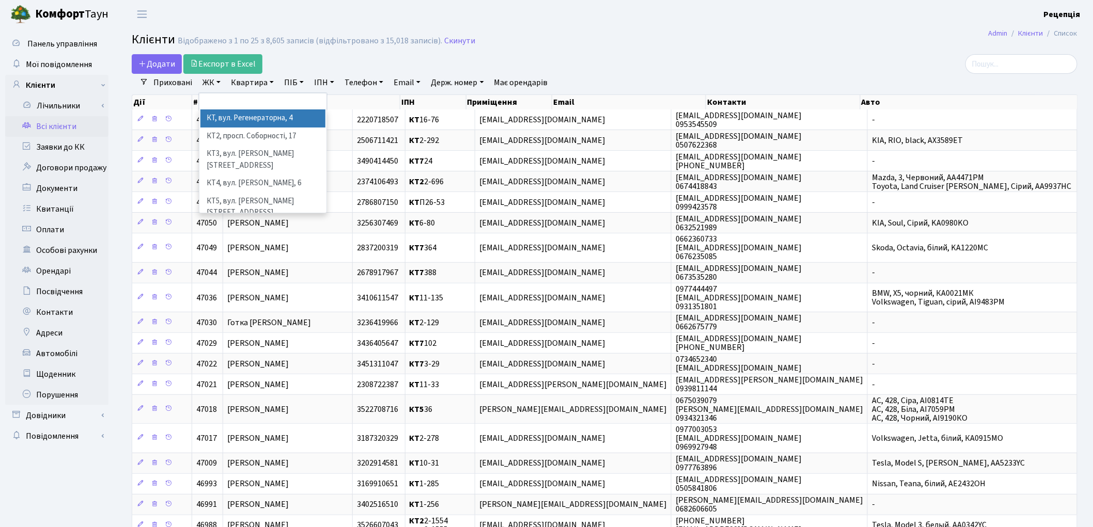
click at [226, 117] on li "КТ, вул. Регенераторна, 4" at bounding box center [262, 119] width 125 height 18
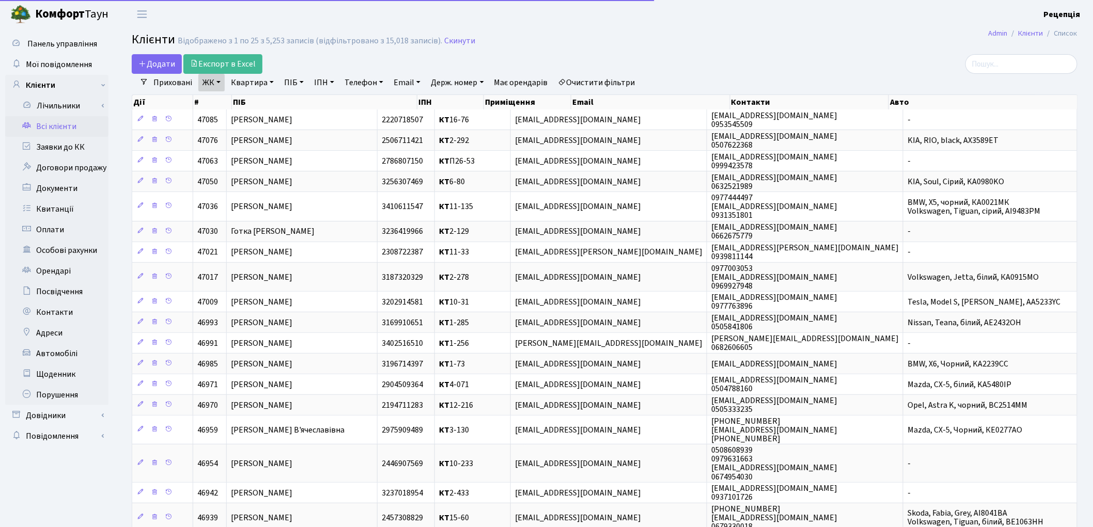
drag, startPoint x: 253, startPoint y: 78, endPoint x: 257, endPoint y: 89, distance: 11.4
click at [254, 80] on link "Квартира" at bounding box center [252, 83] width 51 height 18
type input "3-496"
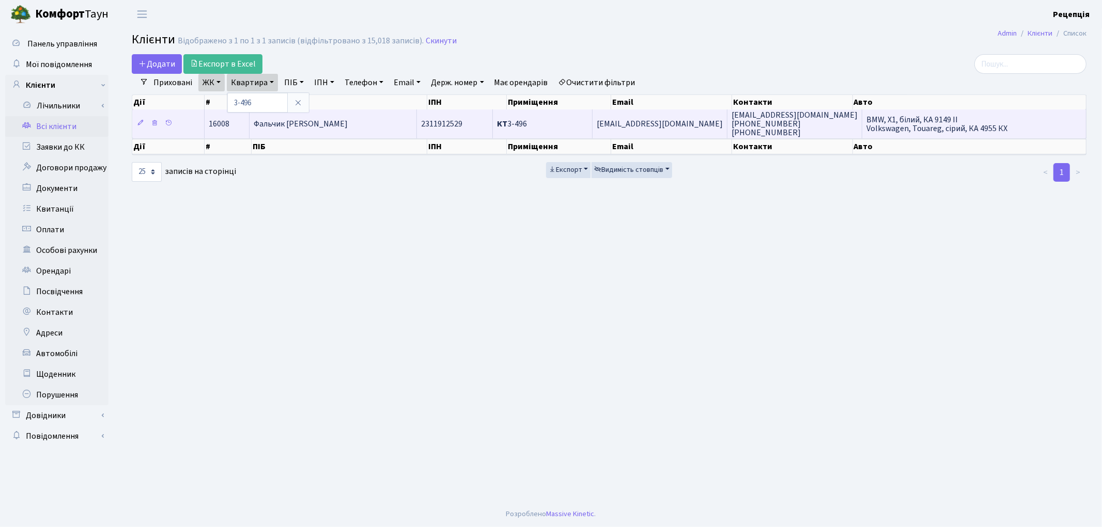
click at [306, 128] on span "Фальчик Тетяна Михайлівна" at bounding box center [301, 123] width 94 height 11
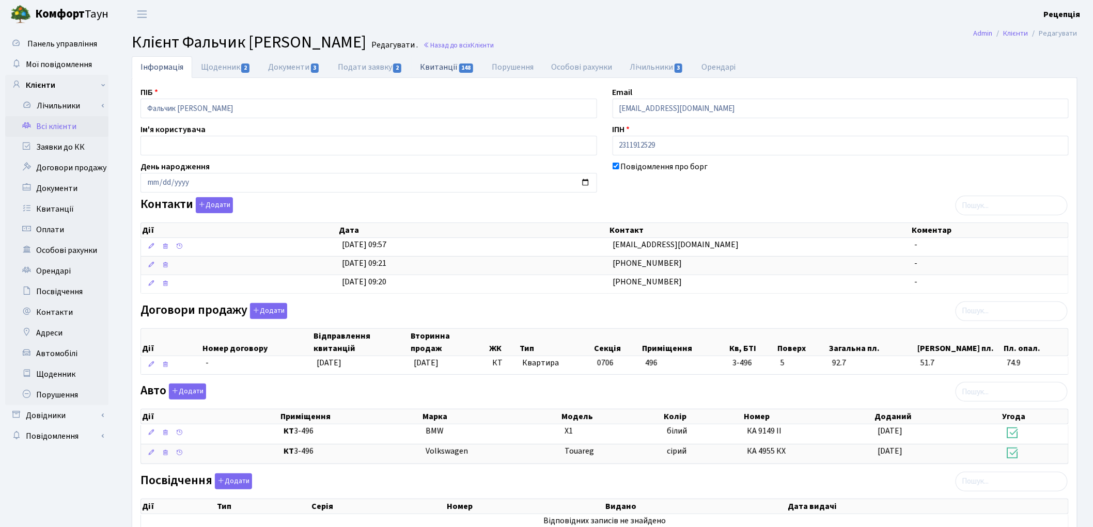
click at [448, 67] on link "Квитанції 148" at bounding box center [447, 66] width 72 height 21
select select "25"
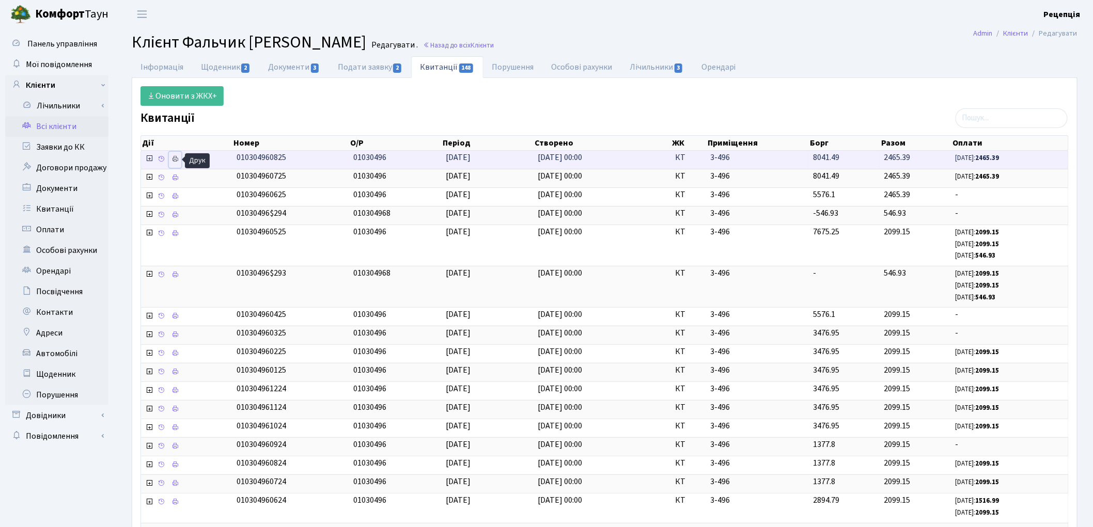
click at [178, 158] on icon at bounding box center [174, 158] width 7 height 7
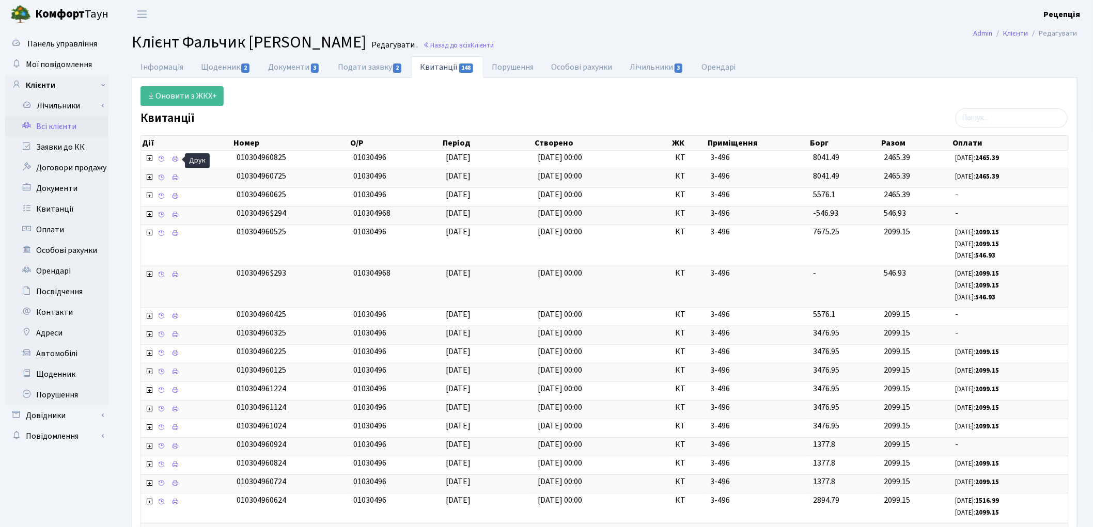
click at [75, 130] on link "Всі клієнти" at bounding box center [56, 126] width 103 height 21
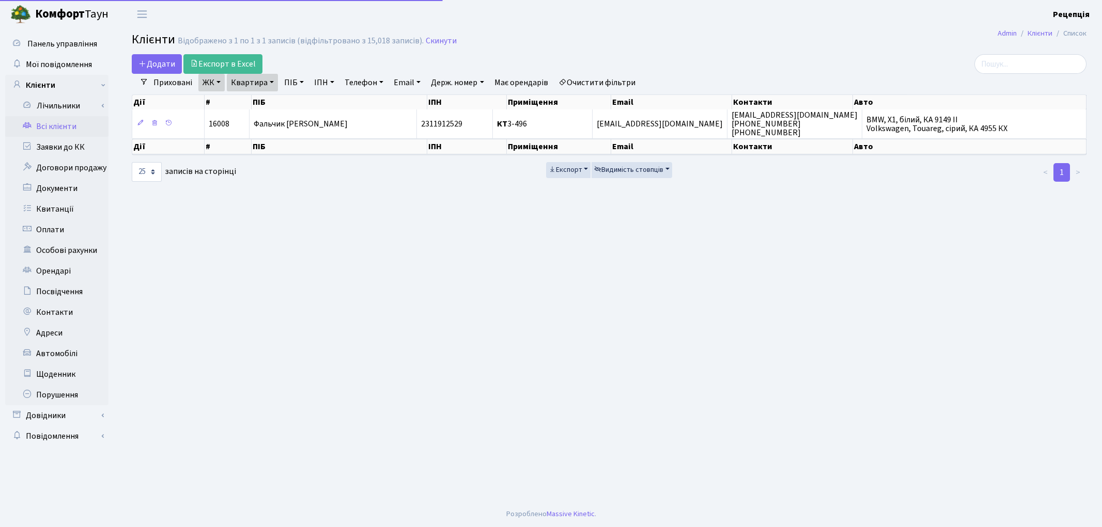
select select "25"
click at [591, 84] on link "Очистити фільтри" at bounding box center [596, 83] width 85 height 18
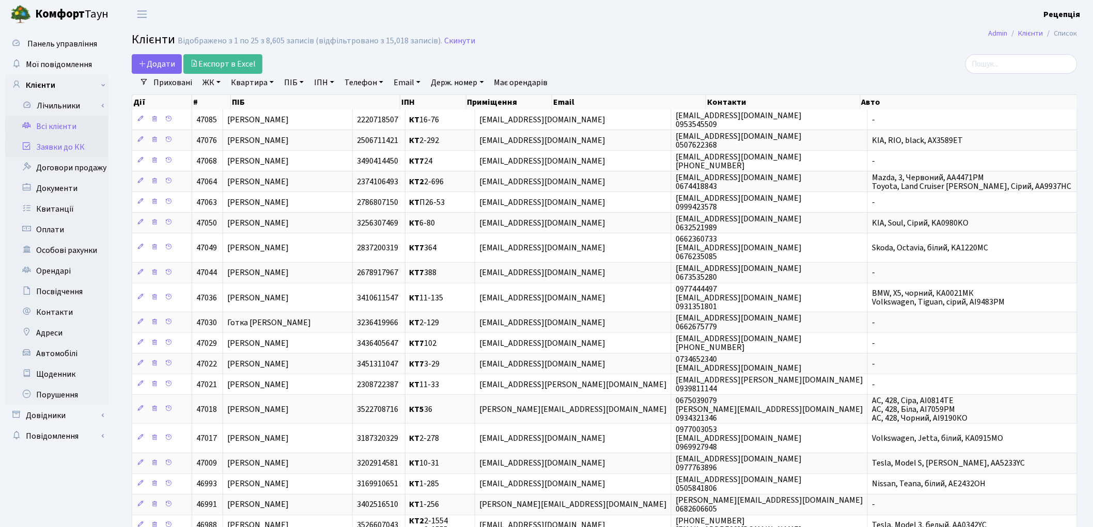
click at [42, 147] on link "Заявки до КК" at bounding box center [56, 147] width 103 height 21
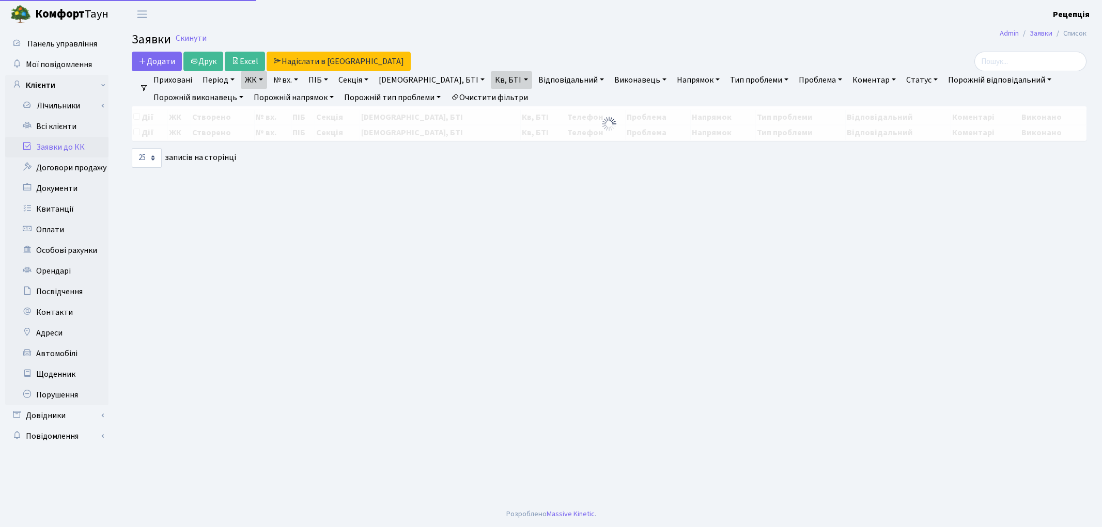
select select "25"
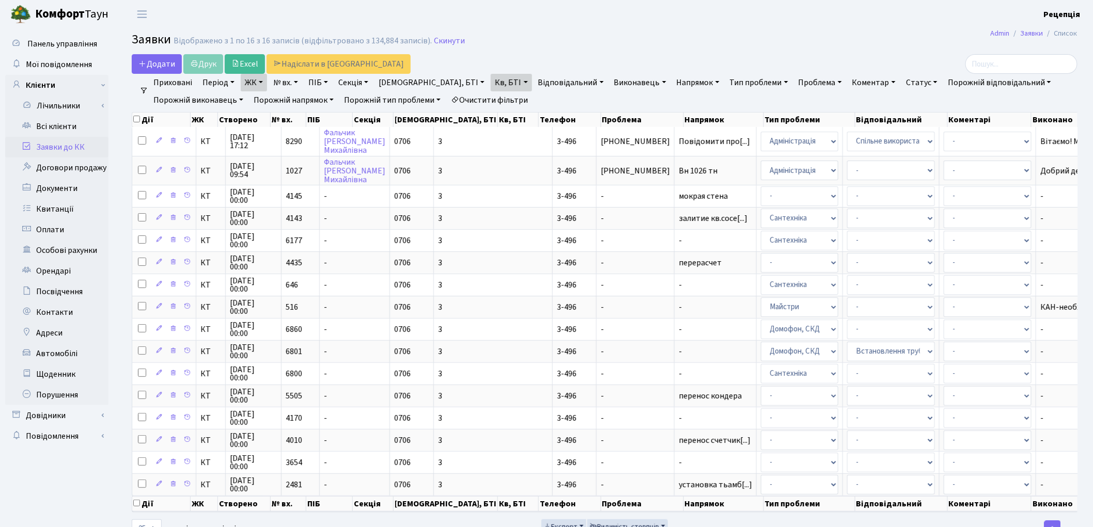
click at [483, 99] on link "Очистити фільтри" at bounding box center [489, 100] width 85 height 18
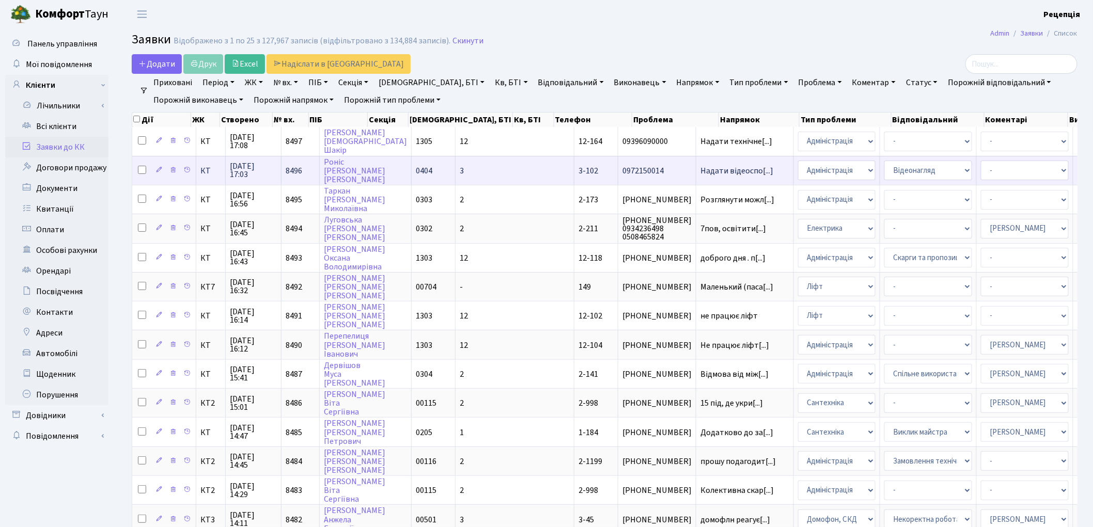
click at [578, 167] on span "3-102" at bounding box center [588, 170] width 20 height 11
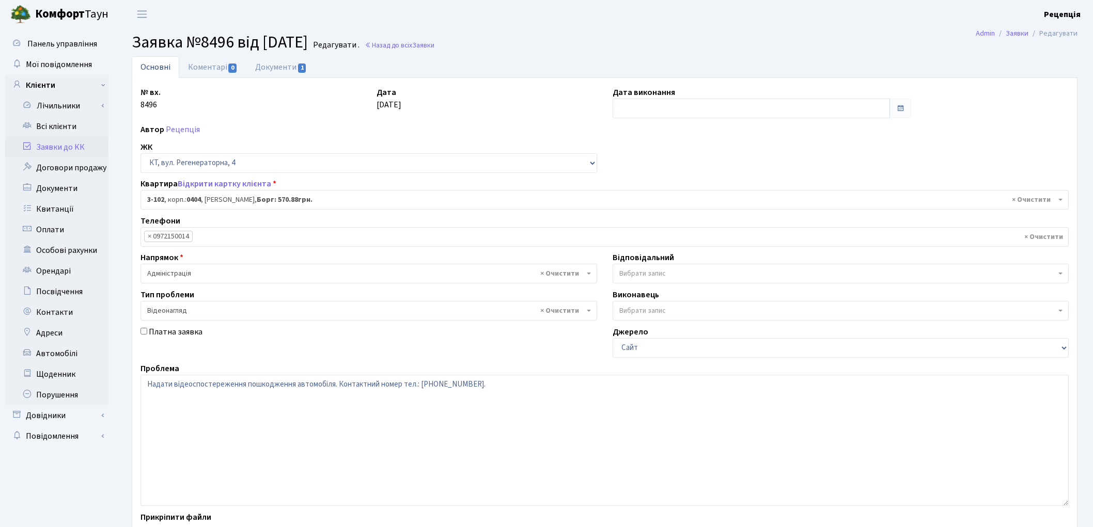
select select "911"
select select "45"
click at [290, 70] on link "Документи 1" at bounding box center [280, 66] width 69 height 21
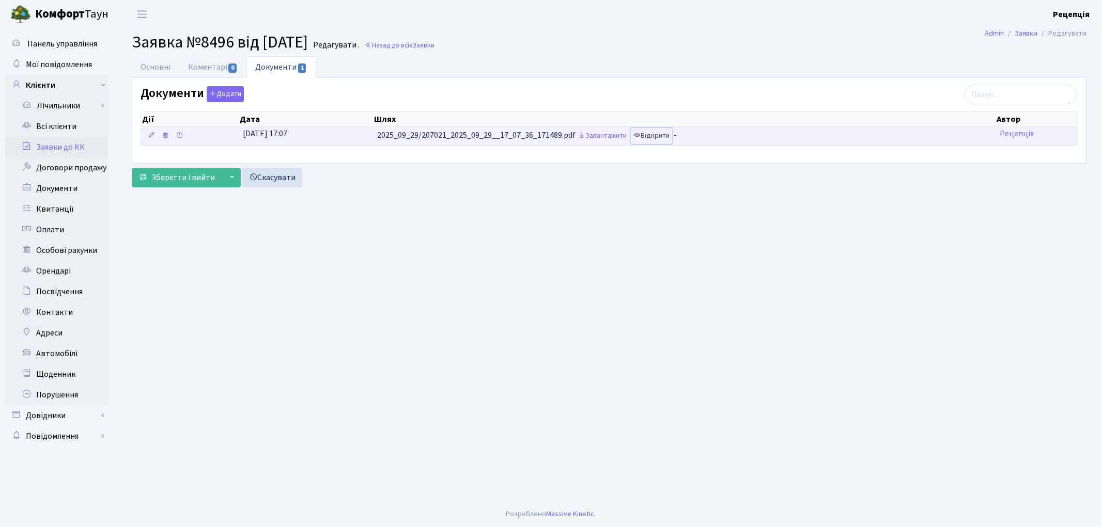
click at [672, 134] on link "Відкрити" at bounding box center [651, 136] width 41 height 16
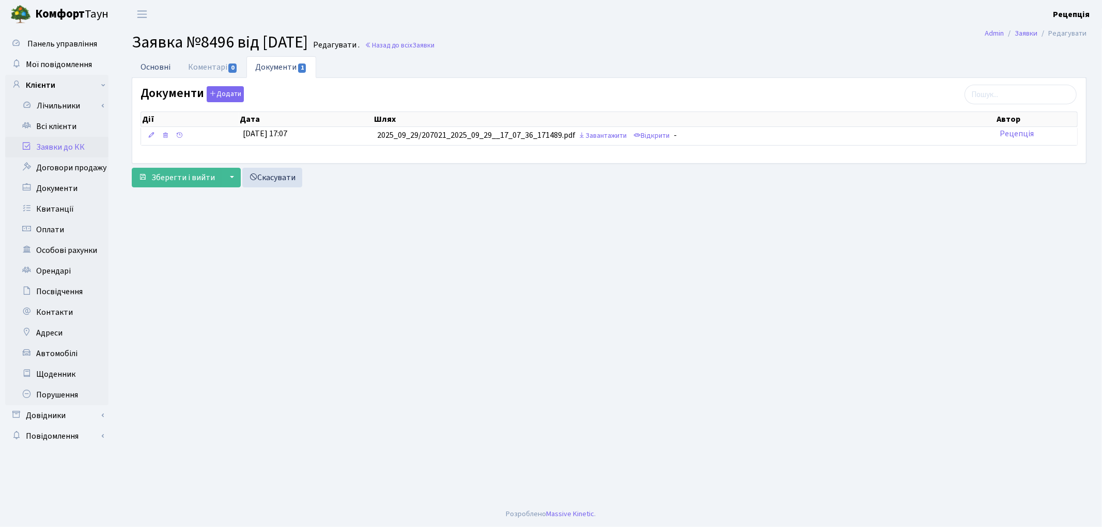
click at [150, 73] on link "Основні" at bounding box center [156, 66] width 48 height 21
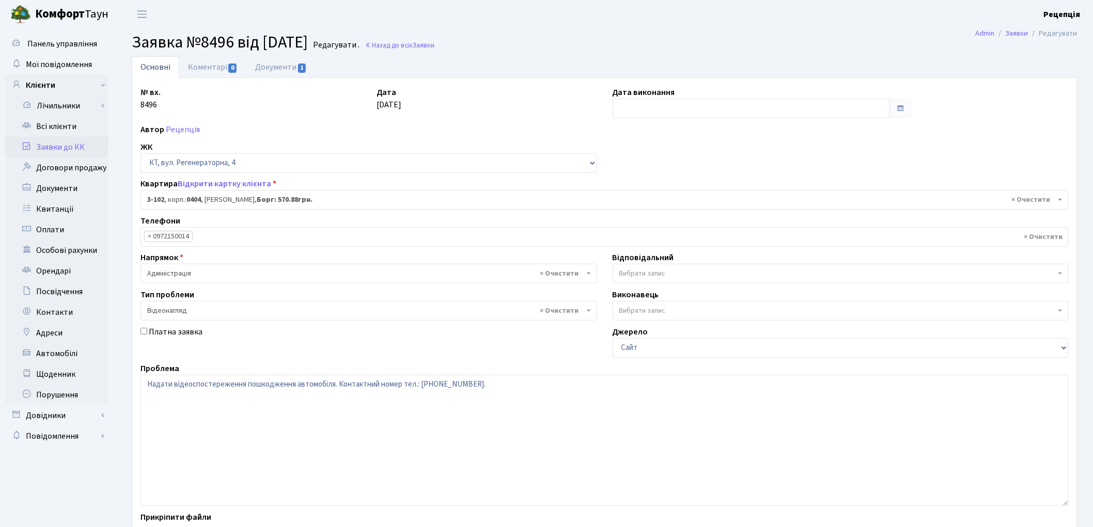
click at [44, 147] on link "Заявки до КК" at bounding box center [56, 147] width 103 height 21
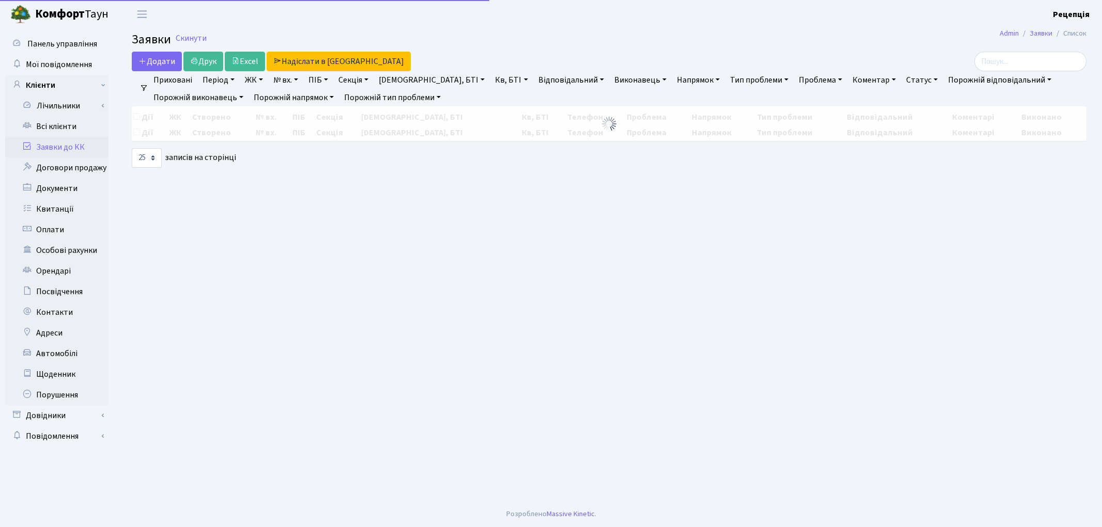
select select "25"
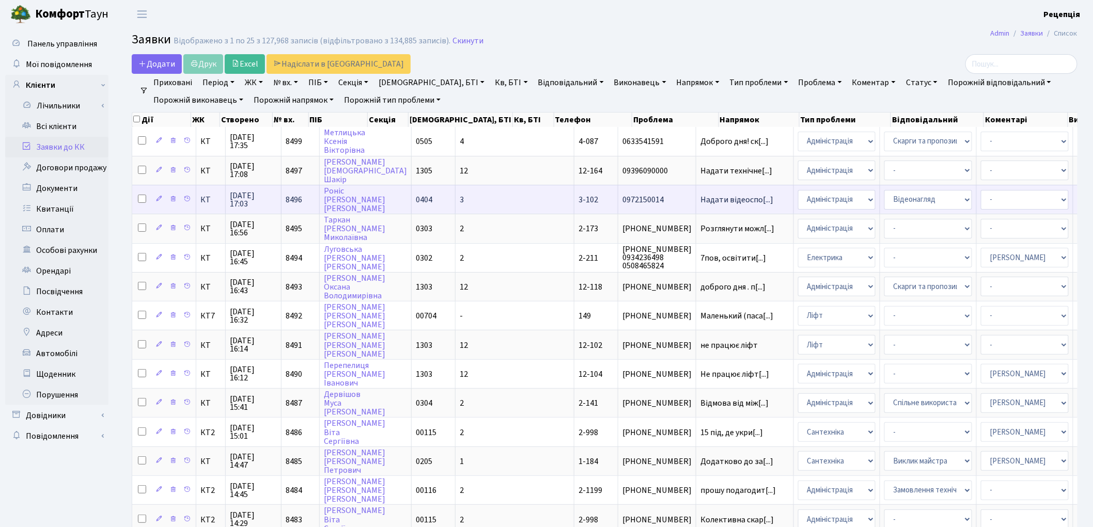
click at [456, 198] on td "3" at bounding box center [515, 199] width 119 height 29
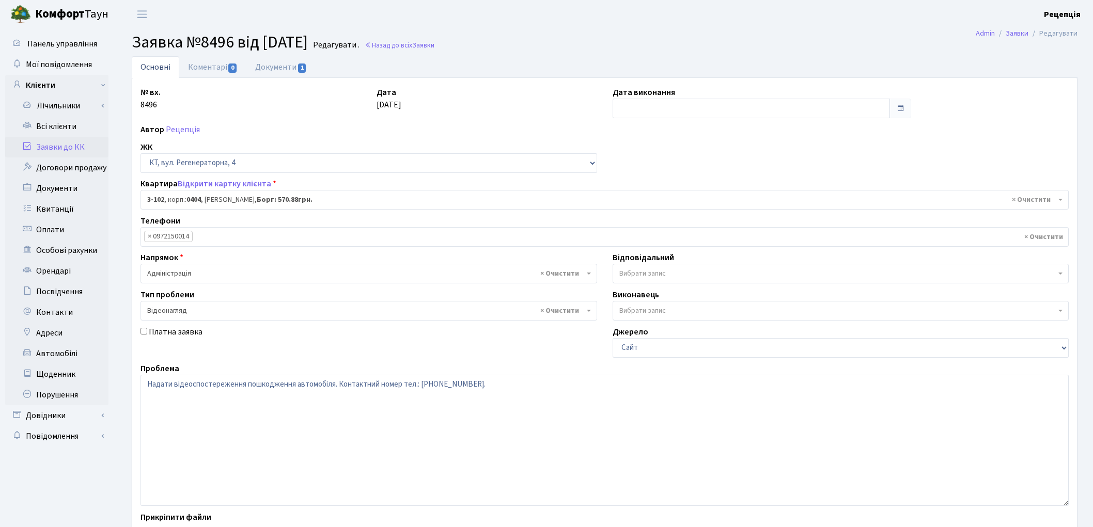
select select "911"
select select "45"
click at [276, 68] on link "Документи 1" at bounding box center [280, 66] width 69 height 21
select select "25"
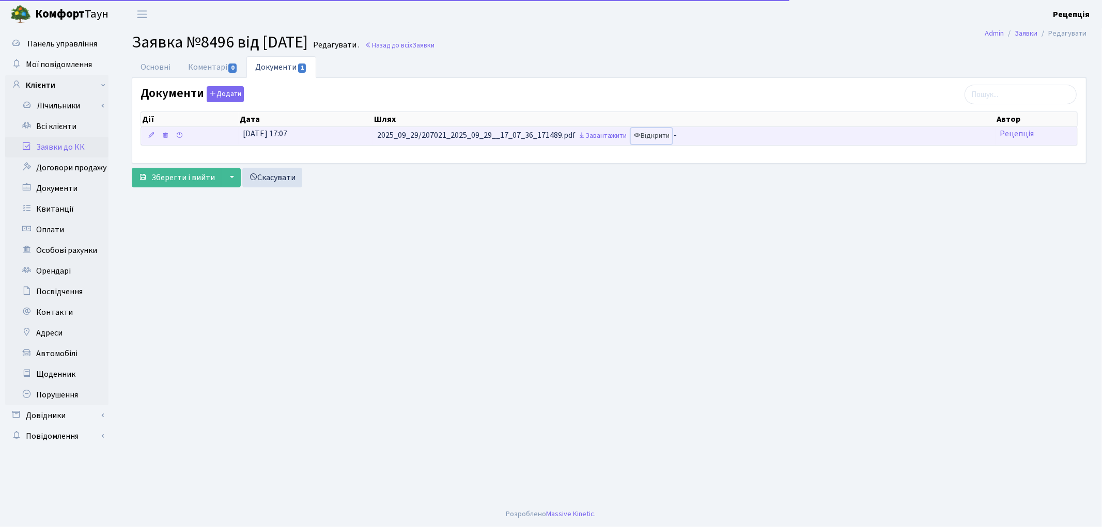
click at [665, 133] on link "Відкрити" at bounding box center [651, 136] width 41 height 16
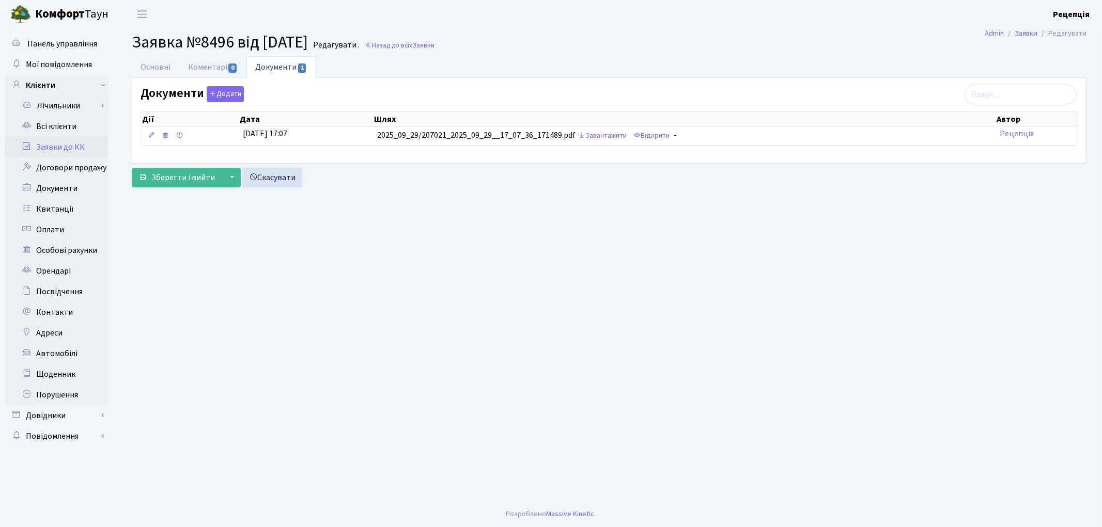
click at [85, 146] on link "Заявки до КК" at bounding box center [56, 147] width 103 height 21
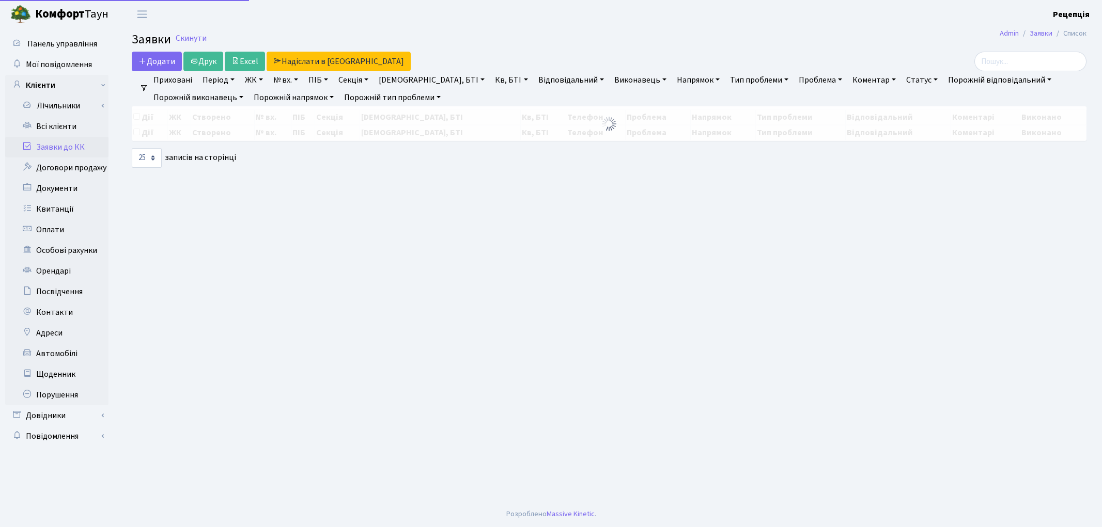
select select "25"
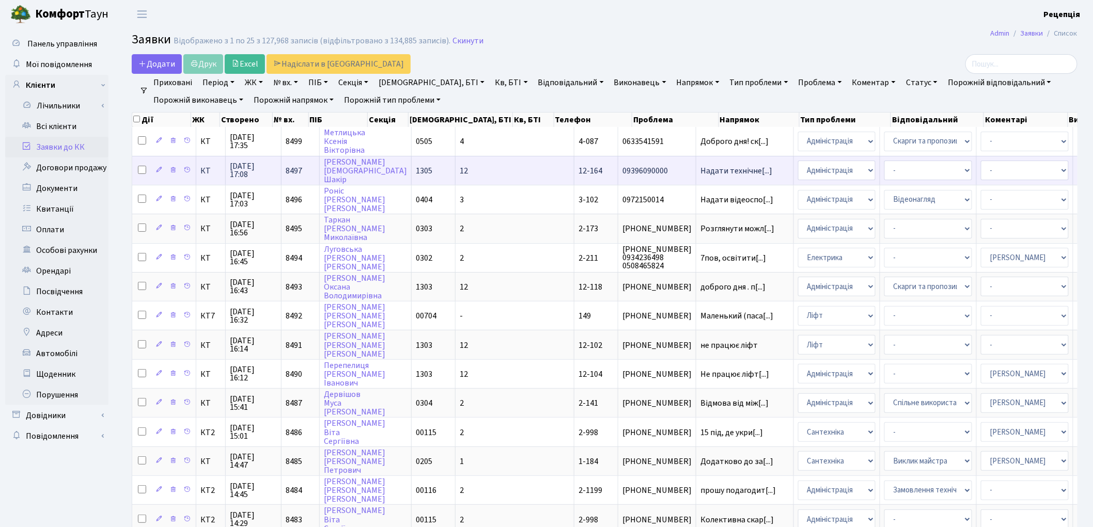
click at [458, 167] on td "12" at bounding box center [515, 170] width 119 height 29
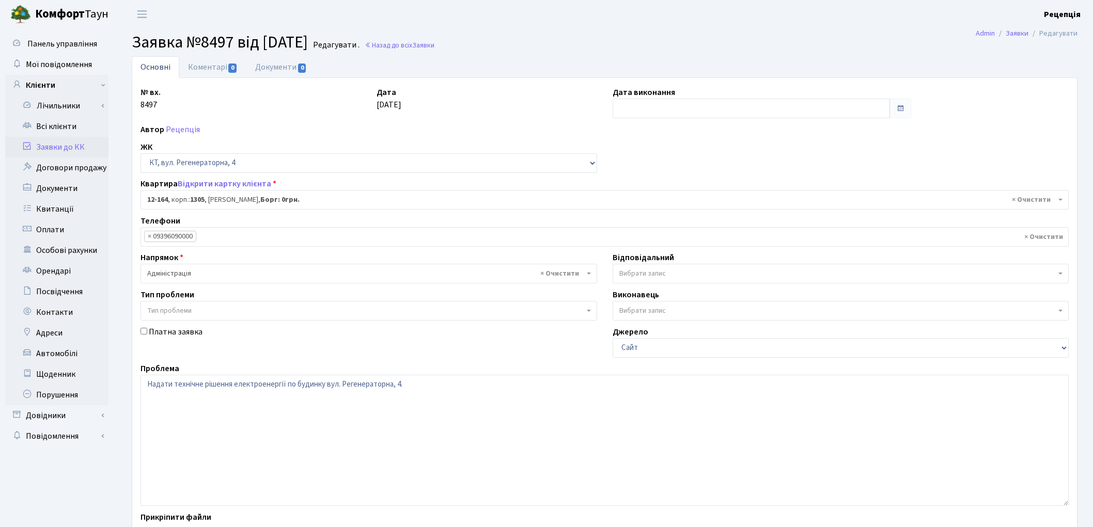
select select "7271"
click at [648, 272] on span "Вибрати запис" at bounding box center [642, 274] width 46 height 10
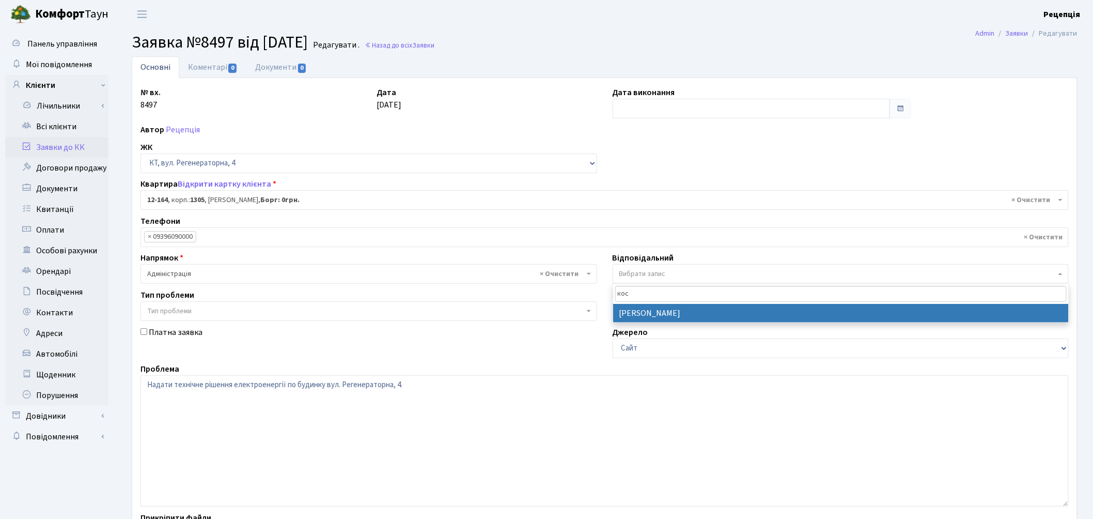
type input "кос"
select select "11"
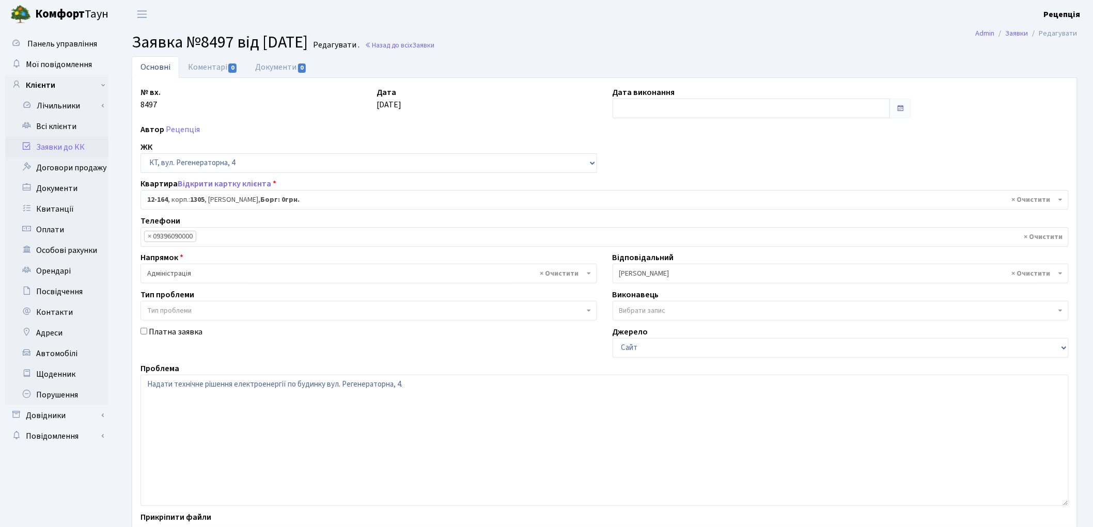
scroll to position [89, 0]
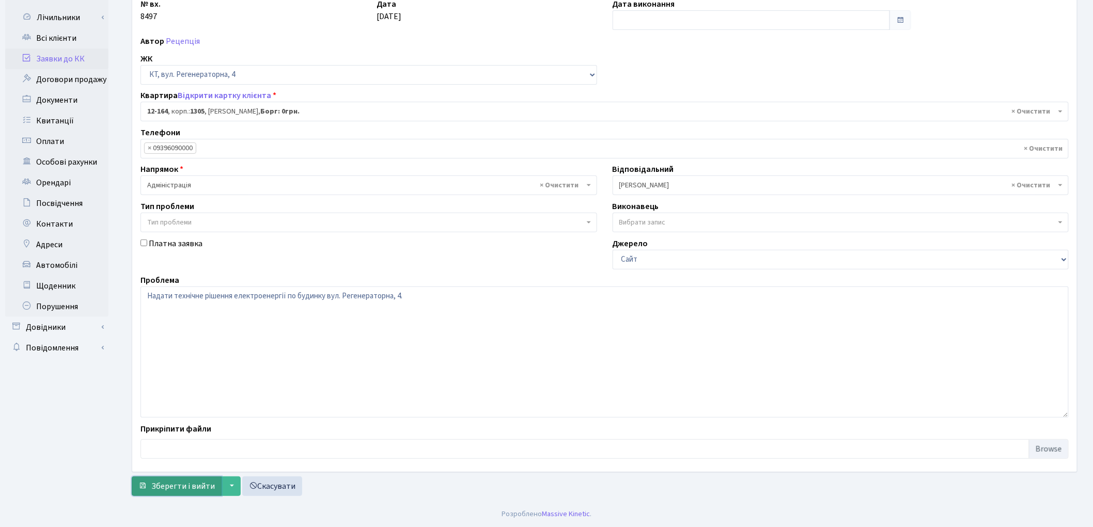
click at [179, 492] on button "Зберегти і вийти" at bounding box center [177, 487] width 90 height 20
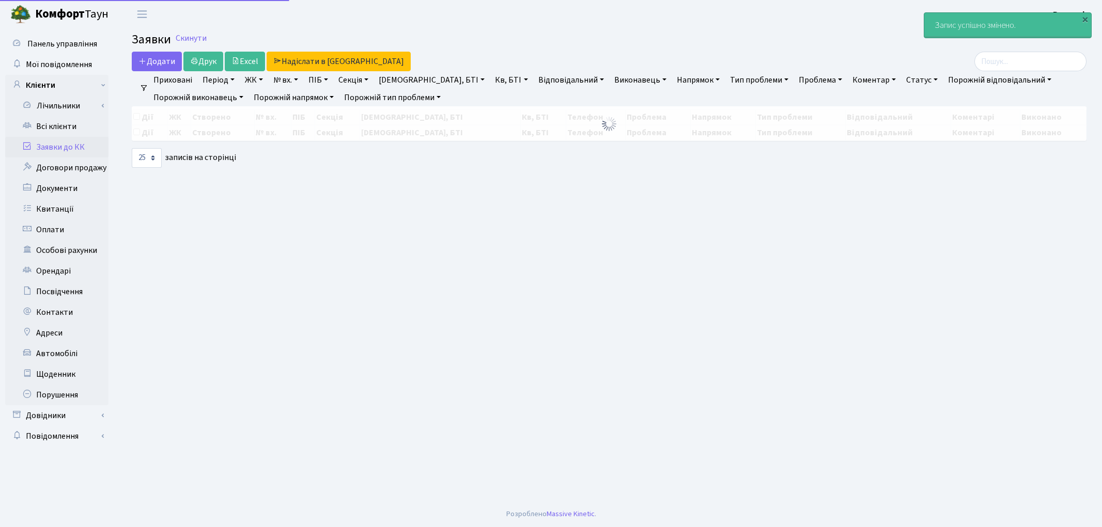
select select "25"
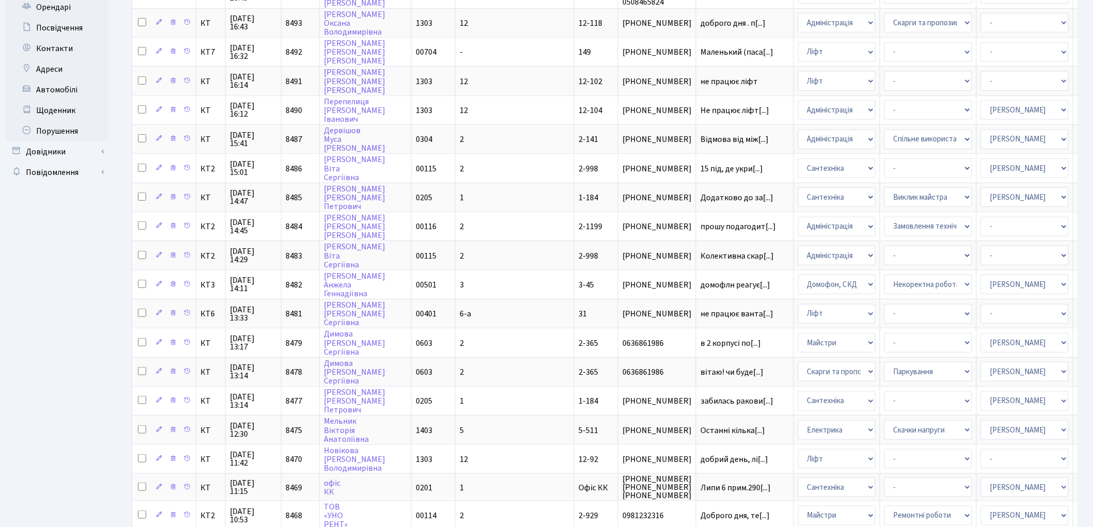
scroll to position [266, 0]
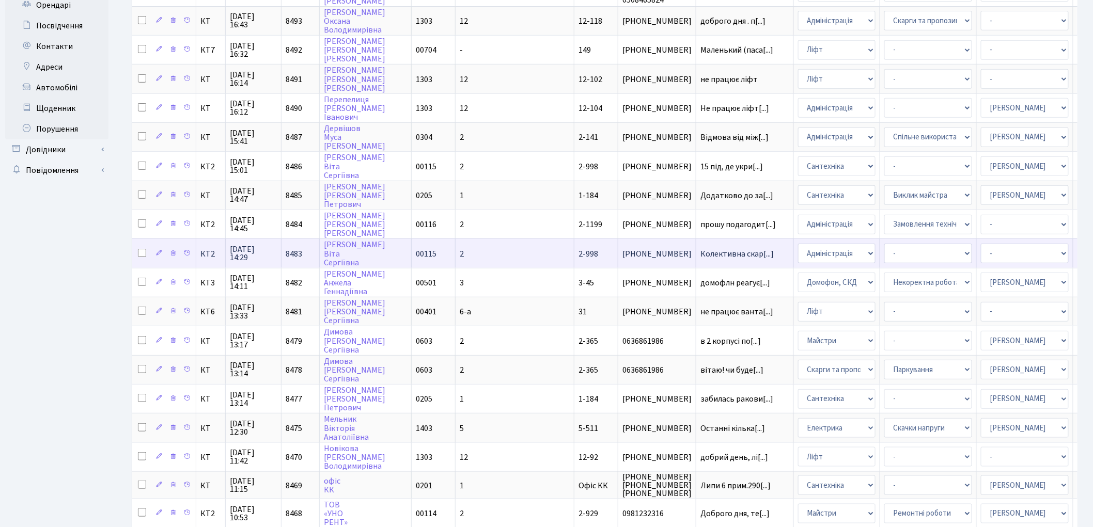
click at [696, 242] on td "Колективна скар[...]" at bounding box center [745, 253] width 98 height 29
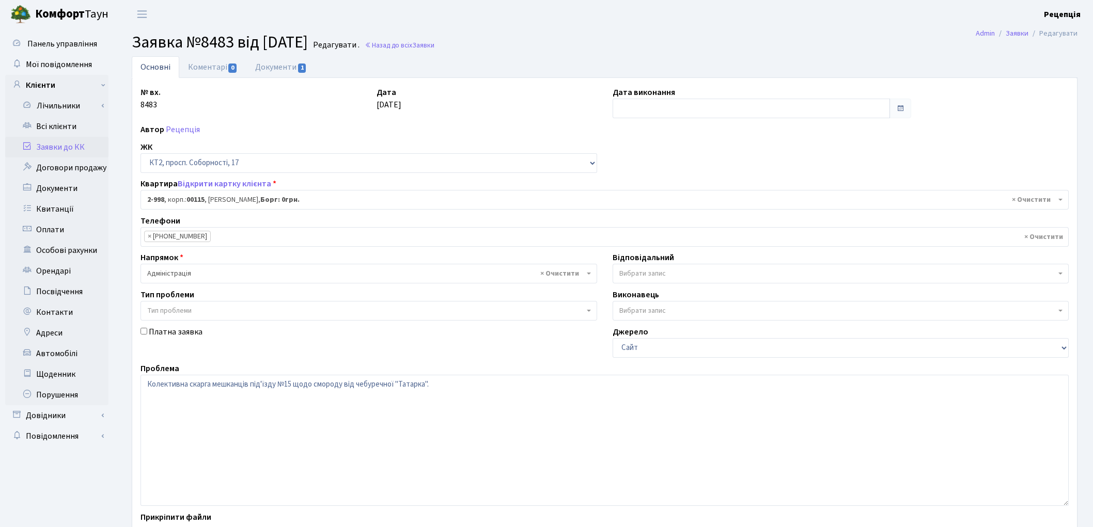
select select "12609"
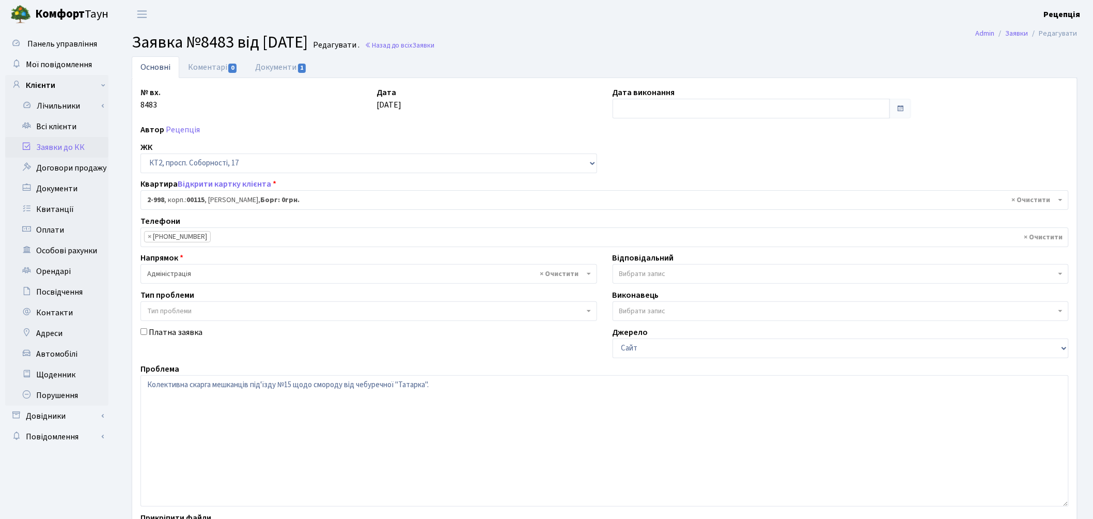
click at [190, 276] on span "× Адміністрація" at bounding box center [365, 274] width 437 height 10
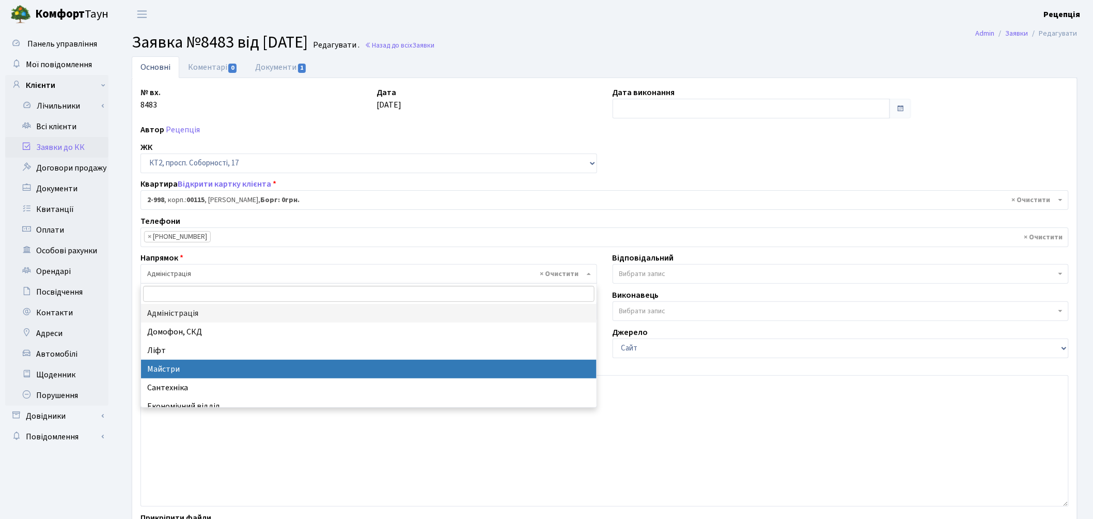
select select "1"
select select
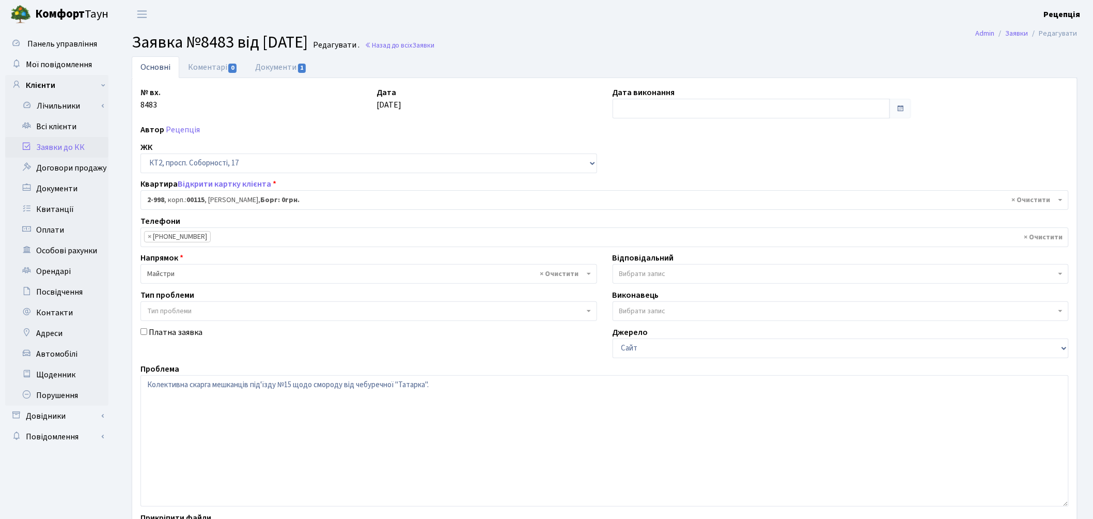
click at [657, 275] on span "Вибрати запис" at bounding box center [642, 274] width 46 height 10
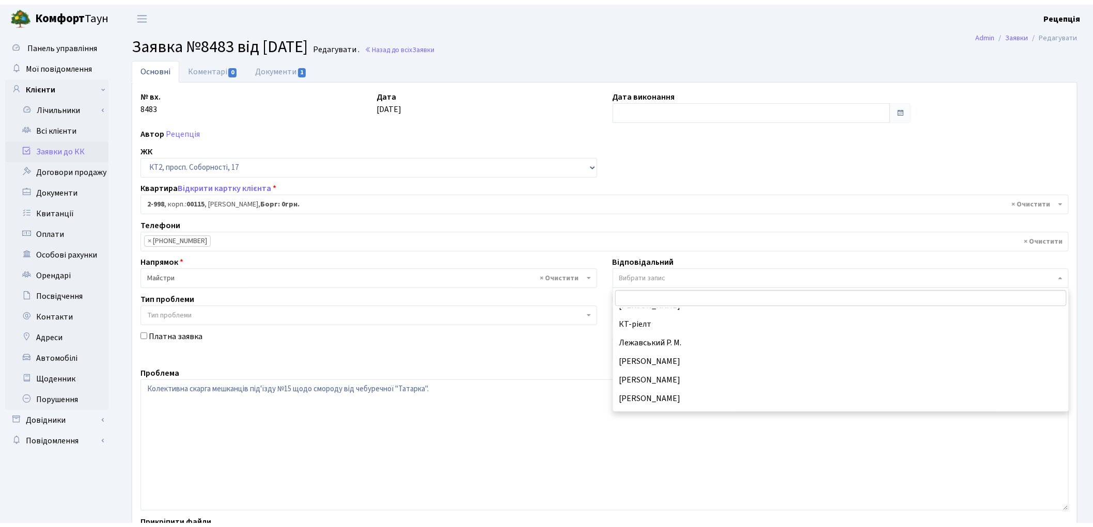
scroll to position [281, 0]
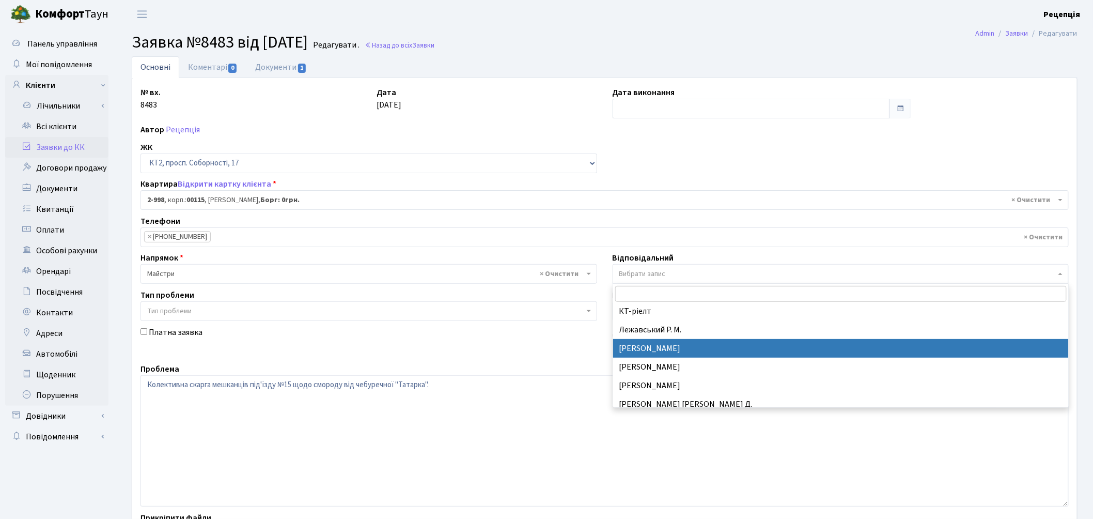
select select "25"
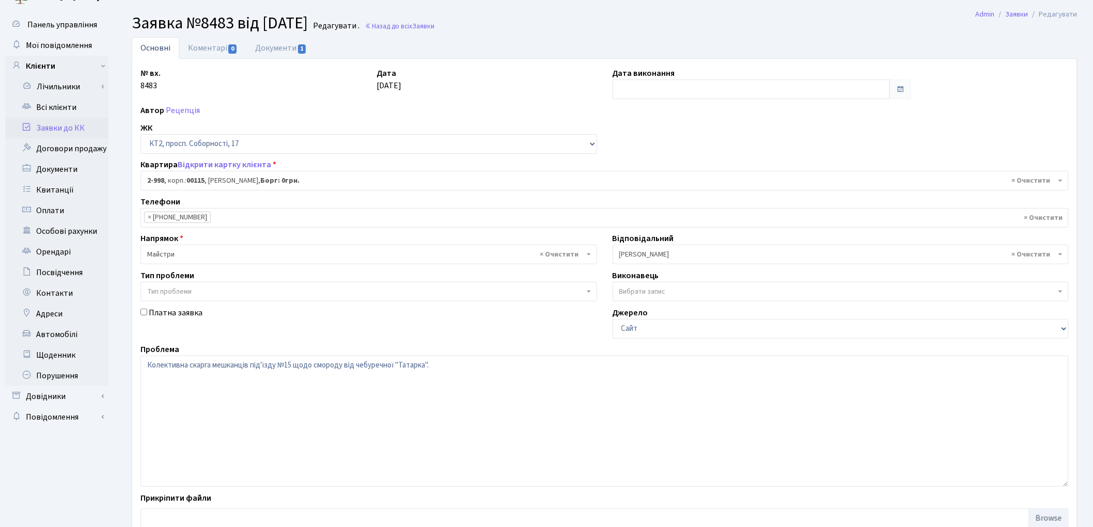
scroll to position [89, 0]
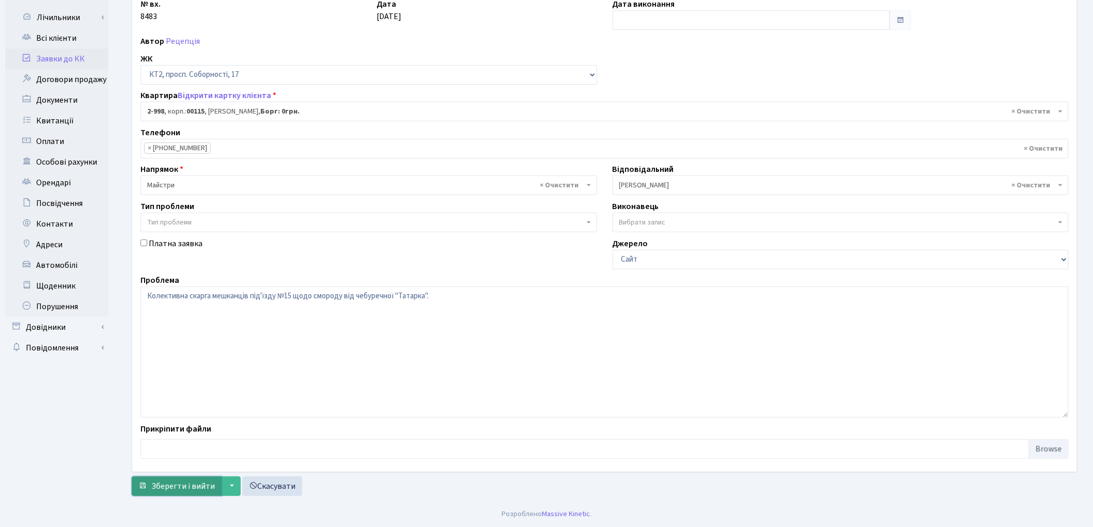
click at [207, 484] on span "Зберегти і вийти" at bounding box center [183, 486] width 64 height 11
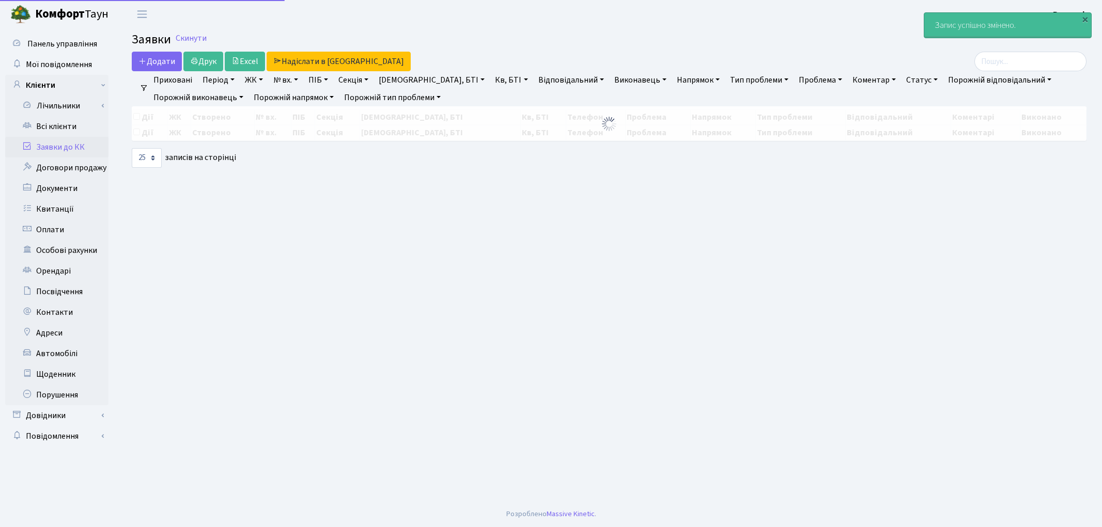
select select "25"
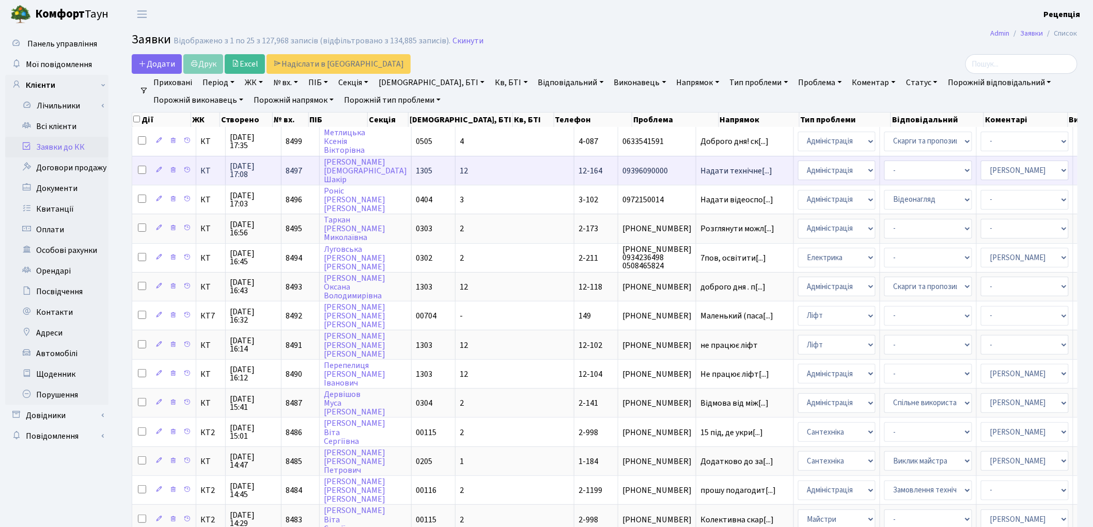
click at [459, 167] on td "12" at bounding box center [515, 170] width 119 height 29
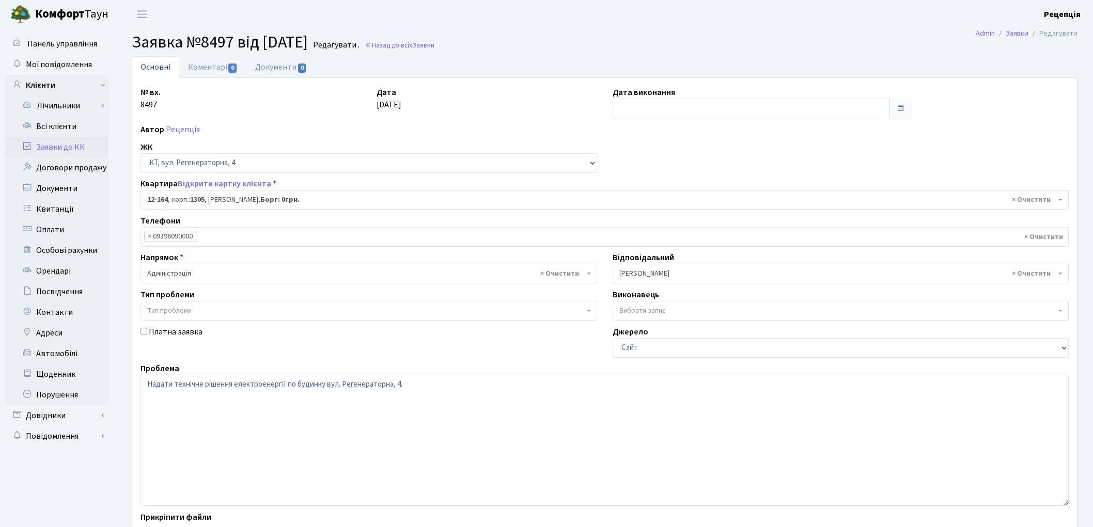
select select "7271"
click at [284, 65] on link "Документи 0" at bounding box center [280, 66] width 69 height 21
select select "25"
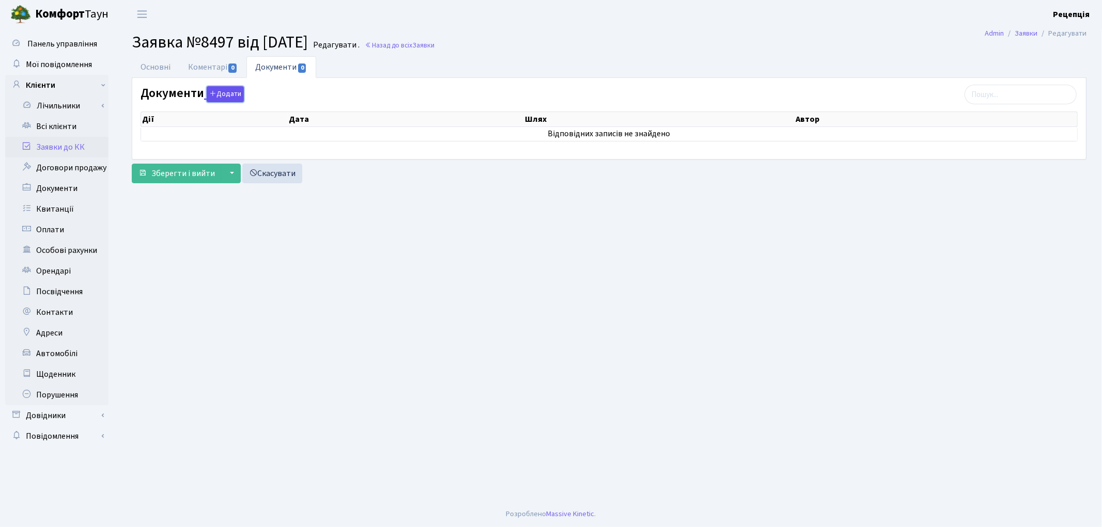
click at [225, 97] on button "Додати" at bounding box center [225, 94] width 37 height 16
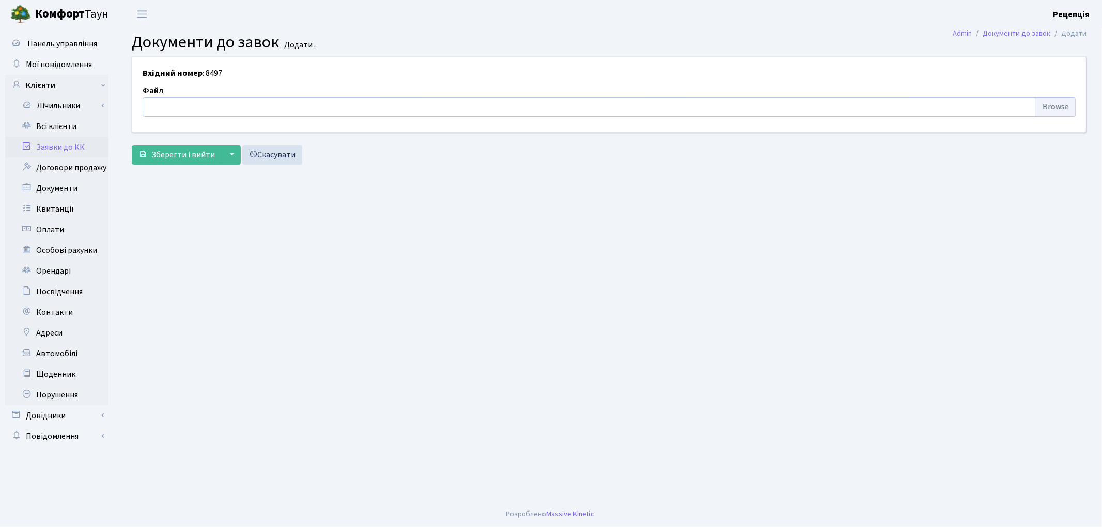
click at [1042, 105] on input "file" at bounding box center [609, 107] width 933 height 20
type input "C:\fakepath\сканирование0722.pdf"
click at [177, 153] on span "Зберегти і вийти" at bounding box center [183, 154] width 64 height 11
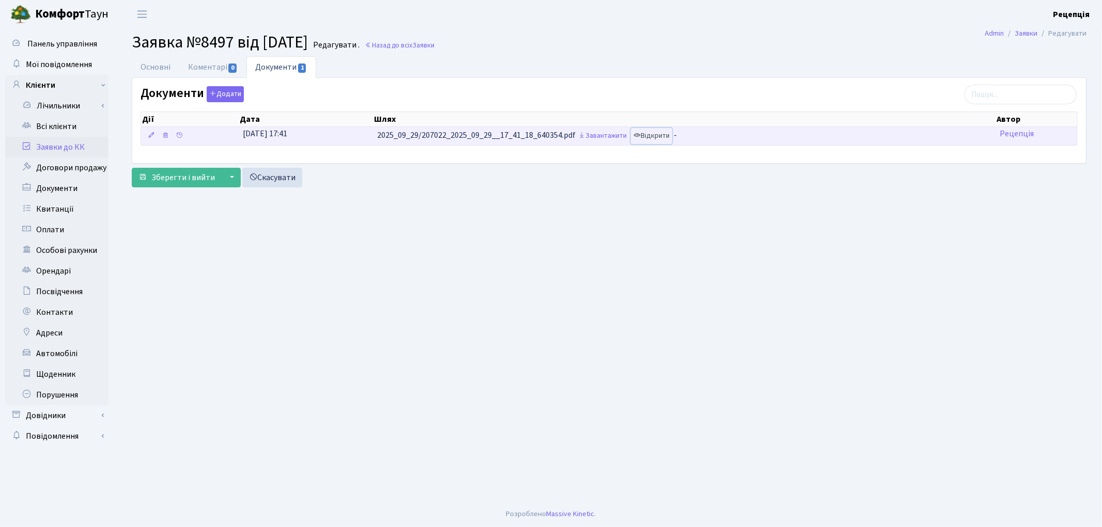
click at [658, 137] on link "Відкрити" at bounding box center [651, 136] width 41 height 16
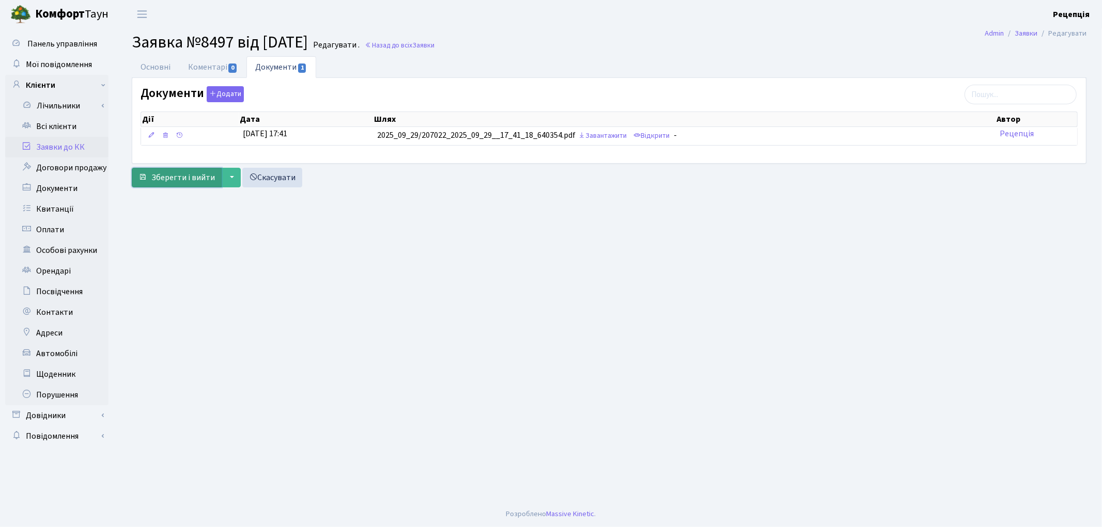
click at [168, 172] on span "Зберегти і вийти" at bounding box center [183, 177] width 64 height 11
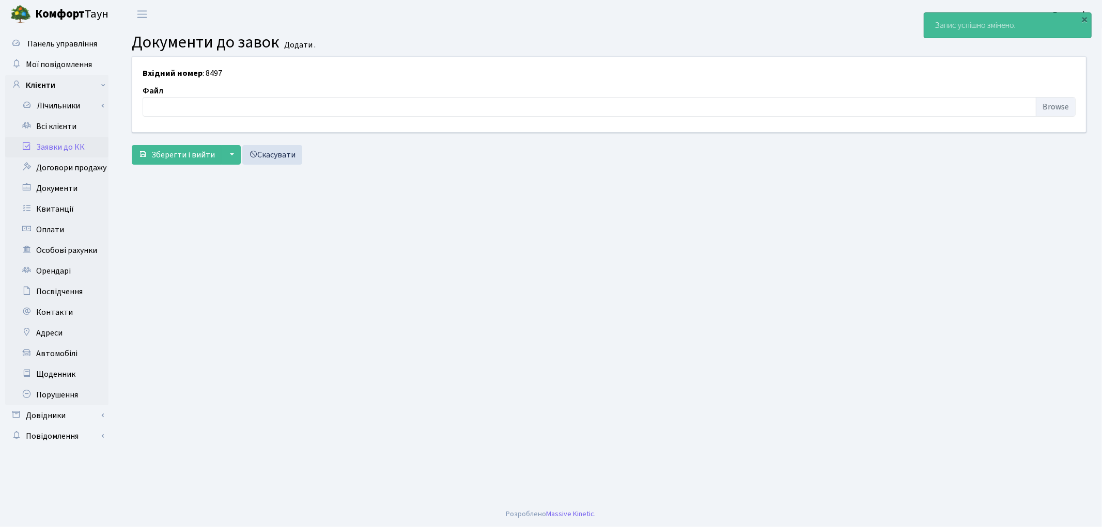
click at [75, 144] on link "Заявки до КК" at bounding box center [56, 147] width 103 height 21
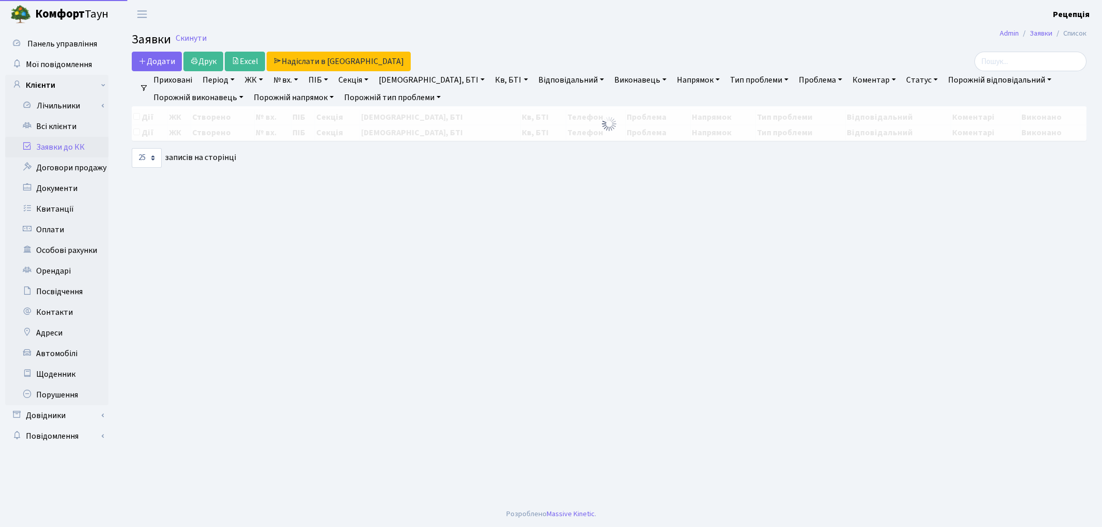
select select "25"
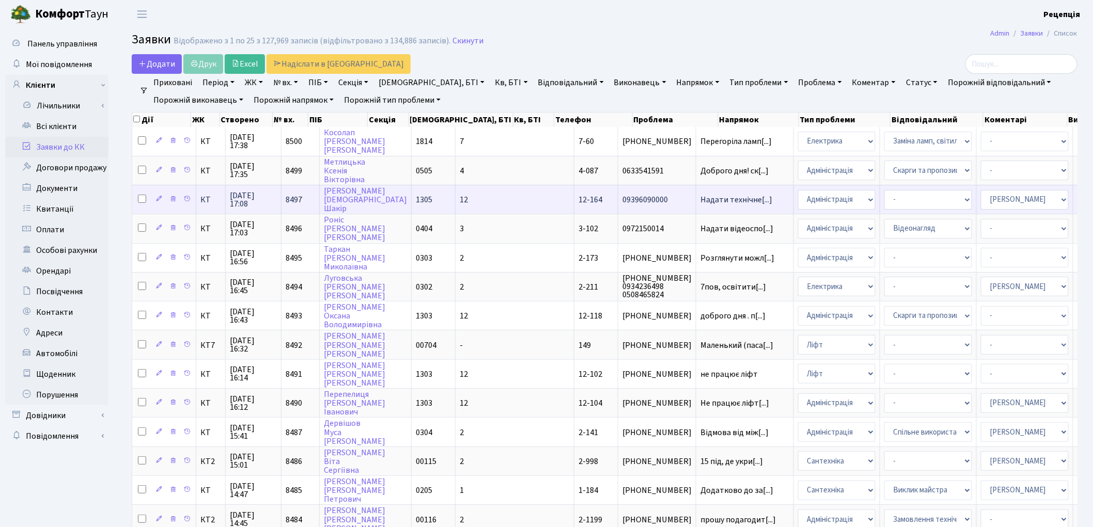
click at [456, 199] on td "12" at bounding box center [515, 199] width 119 height 29
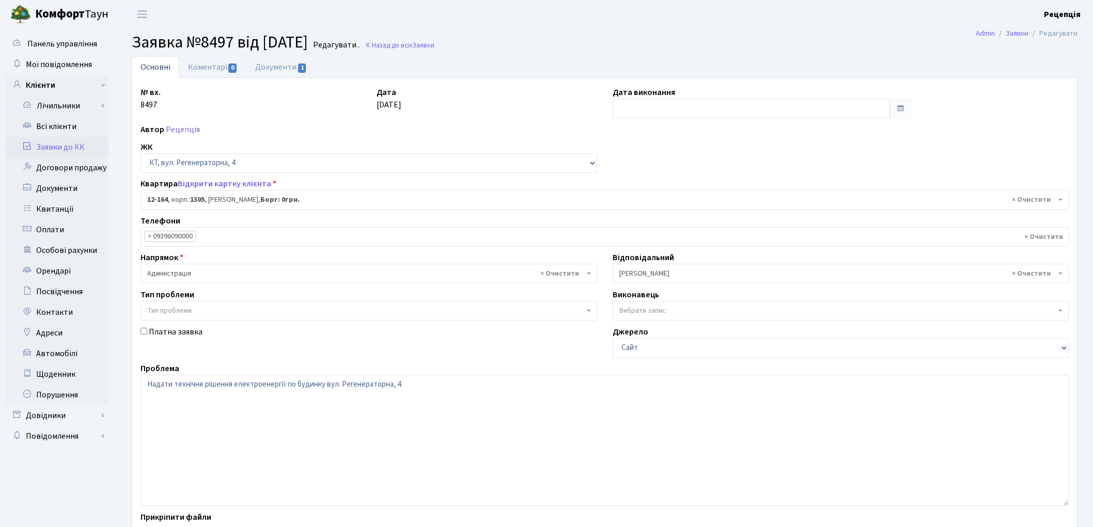
select select "7271"
click at [65, 143] on link "Заявки до КК" at bounding box center [56, 147] width 103 height 21
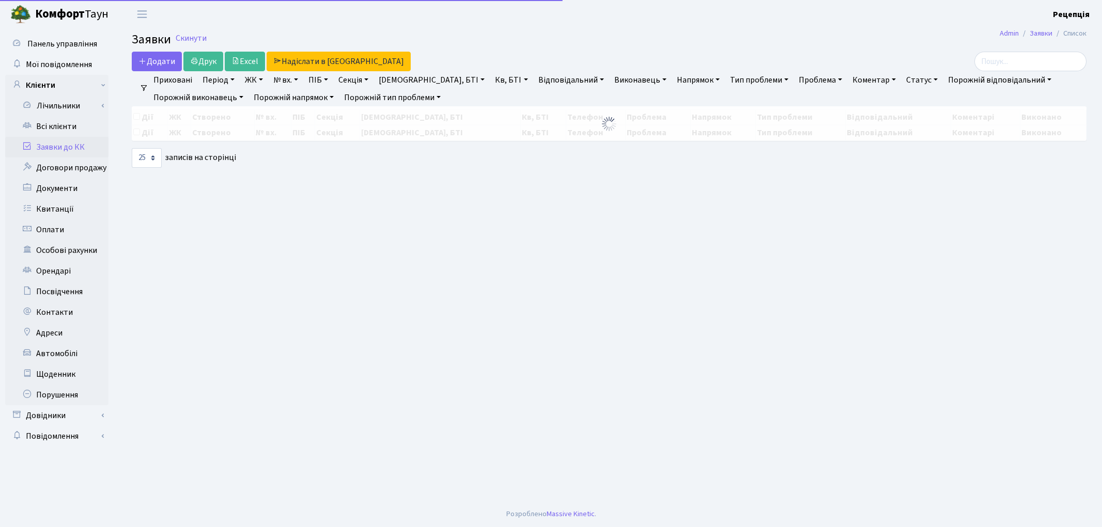
select select "25"
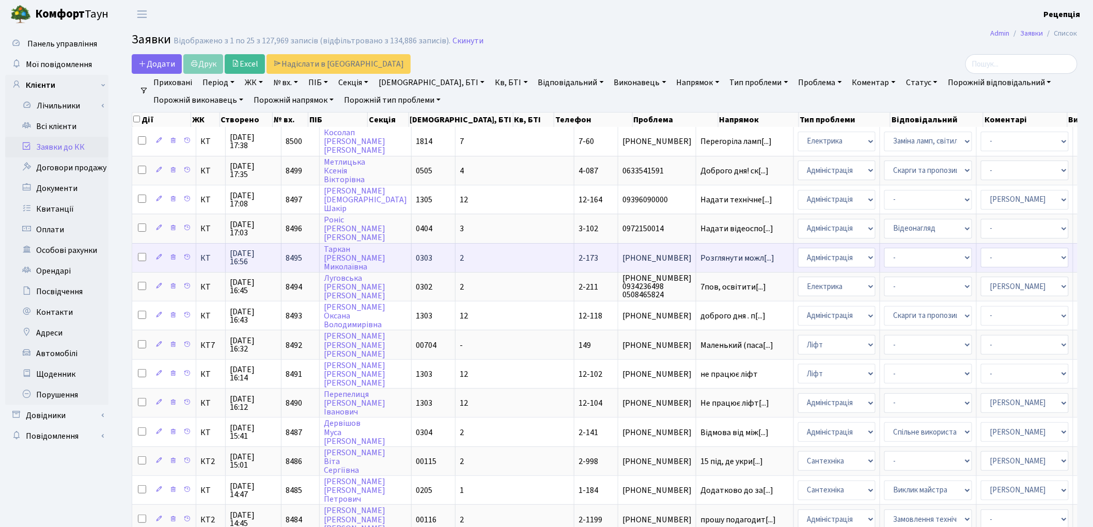
click at [466, 254] on td "2" at bounding box center [515, 257] width 119 height 29
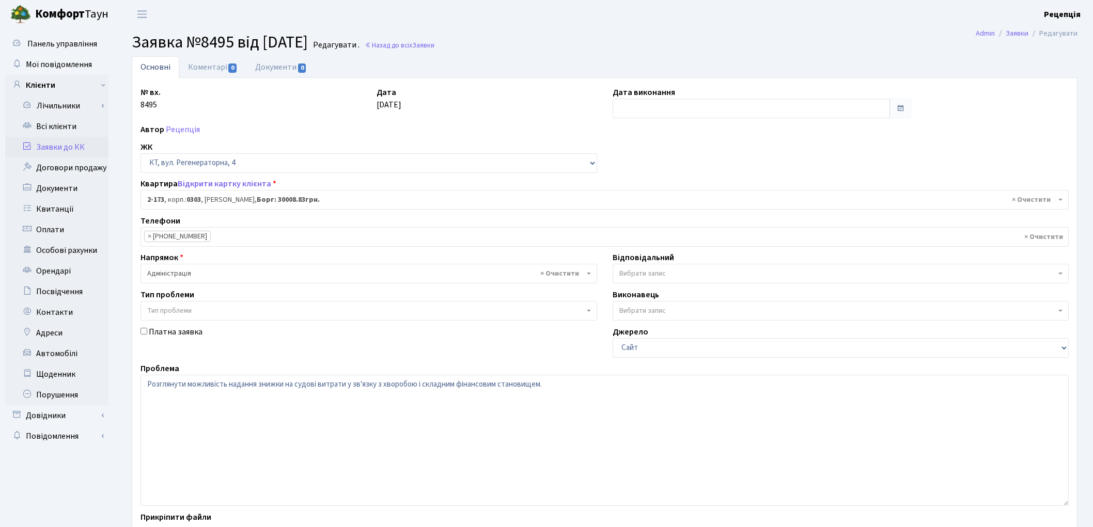
select select "586"
click at [281, 70] on link "Документи 0" at bounding box center [280, 66] width 69 height 21
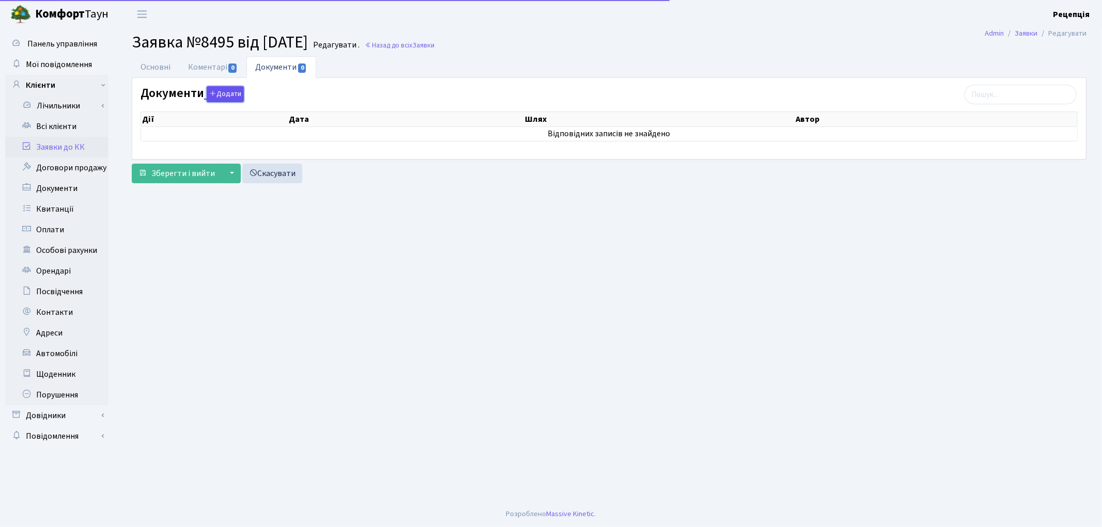
click at [237, 95] on button "Додати" at bounding box center [225, 94] width 37 height 16
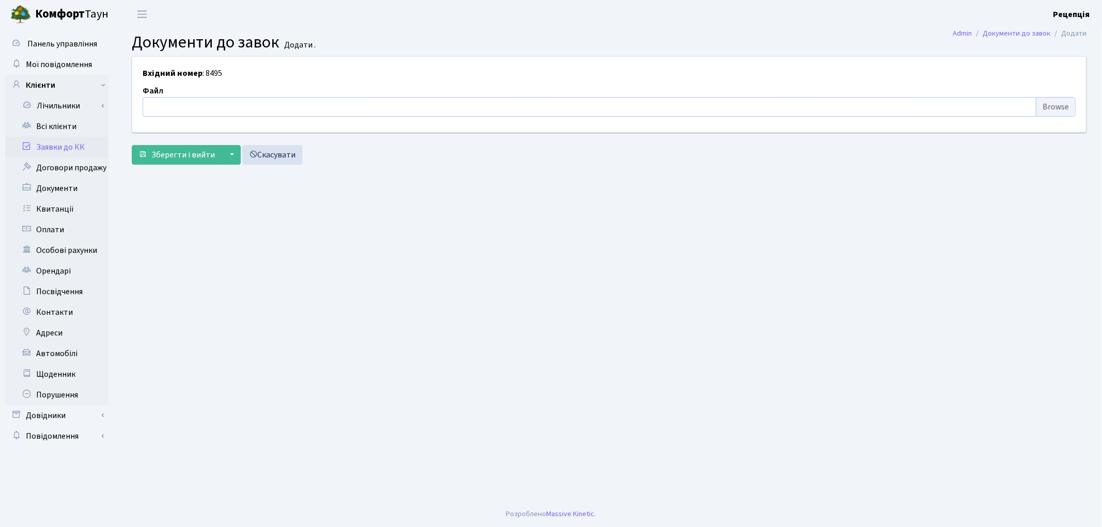
click at [1050, 105] on input "file" at bounding box center [609, 107] width 933 height 20
type input "C:\fakepath\сканирование0723.pdf"
click at [167, 155] on span "Зберегти і вийти" at bounding box center [183, 154] width 64 height 11
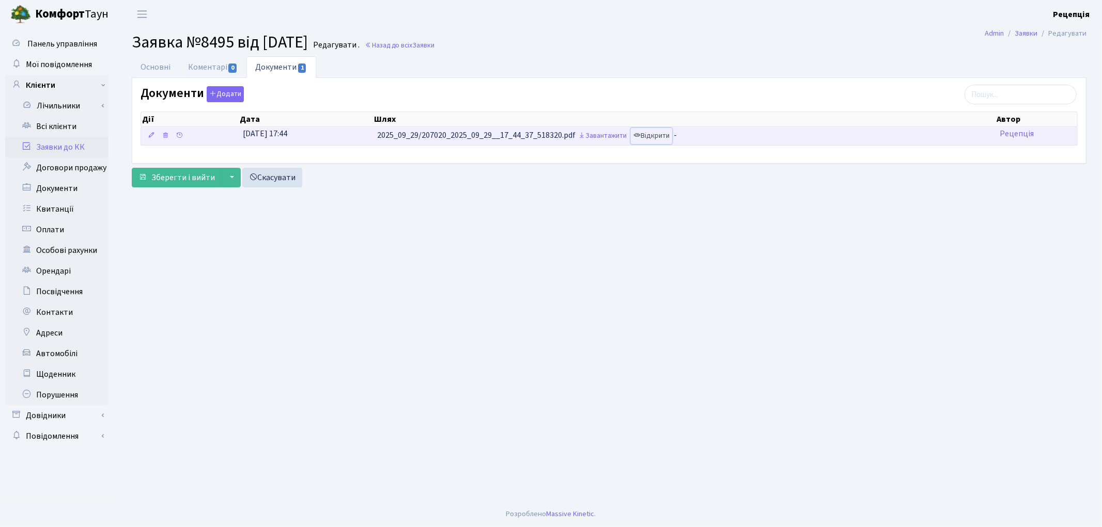
click at [662, 137] on link "Відкрити" at bounding box center [651, 136] width 41 height 16
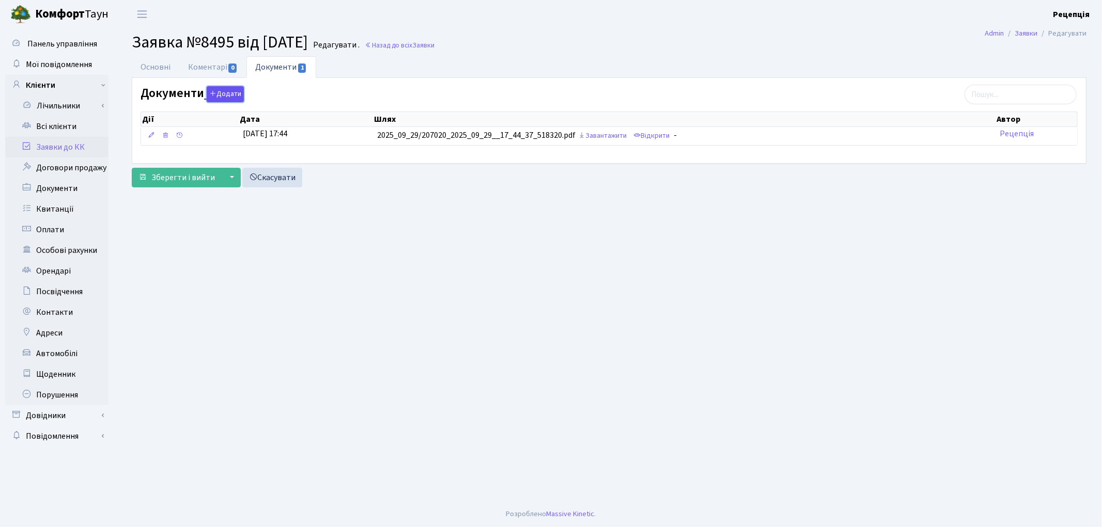
click at [235, 90] on button "Додати" at bounding box center [225, 94] width 37 height 16
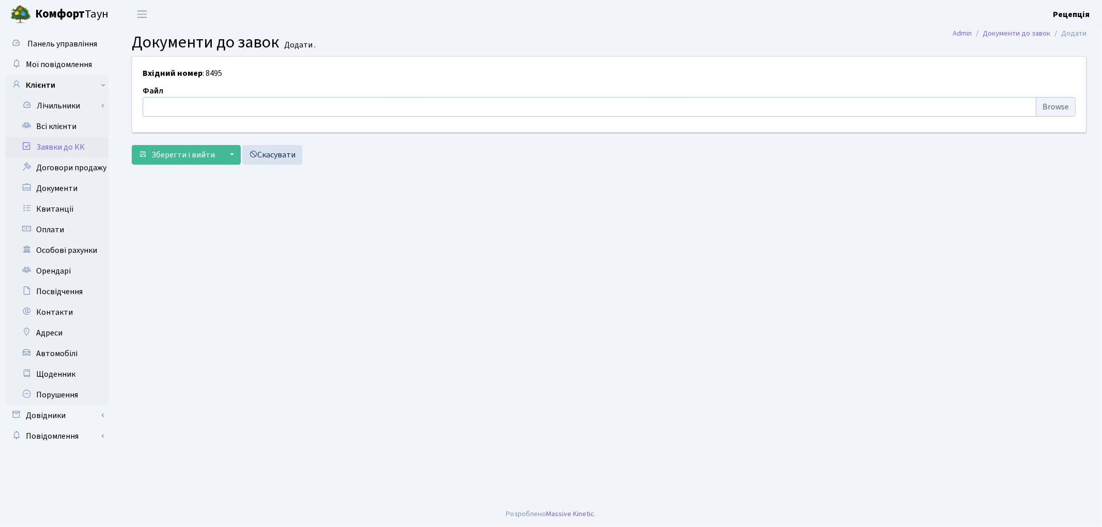
click at [1070, 106] on input "file" at bounding box center [609, 107] width 933 height 20
type input "C:\fakepath\сканирование0720.pdf"
click at [163, 157] on span "Зберегти і вийти" at bounding box center [183, 154] width 64 height 11
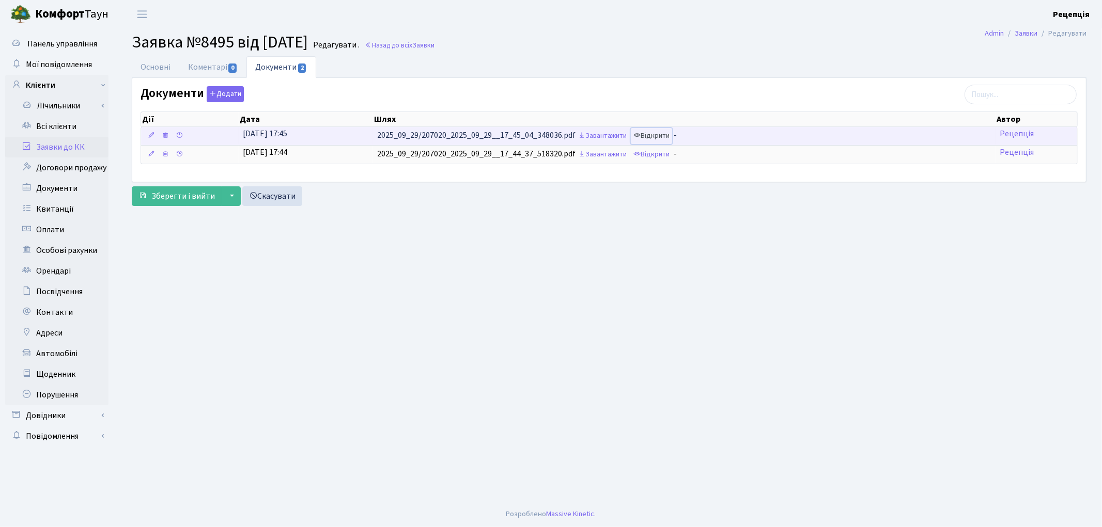
click at [654, 139] on link "Відкрити" at bounding box center [651, 136] width 41 height 16
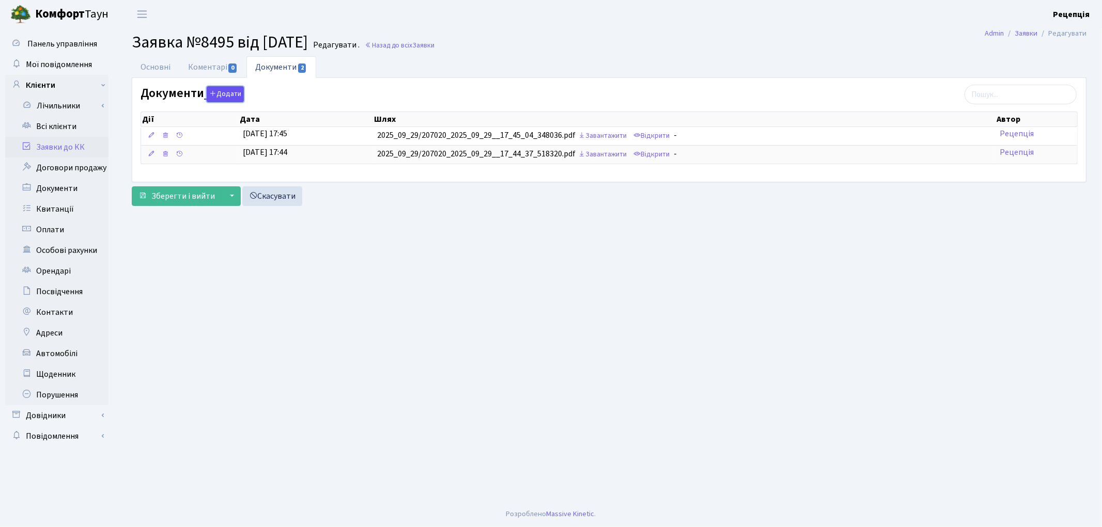
click at [229, 98] on button "Додати" at bounding box center [225, 94] width 37 height 16
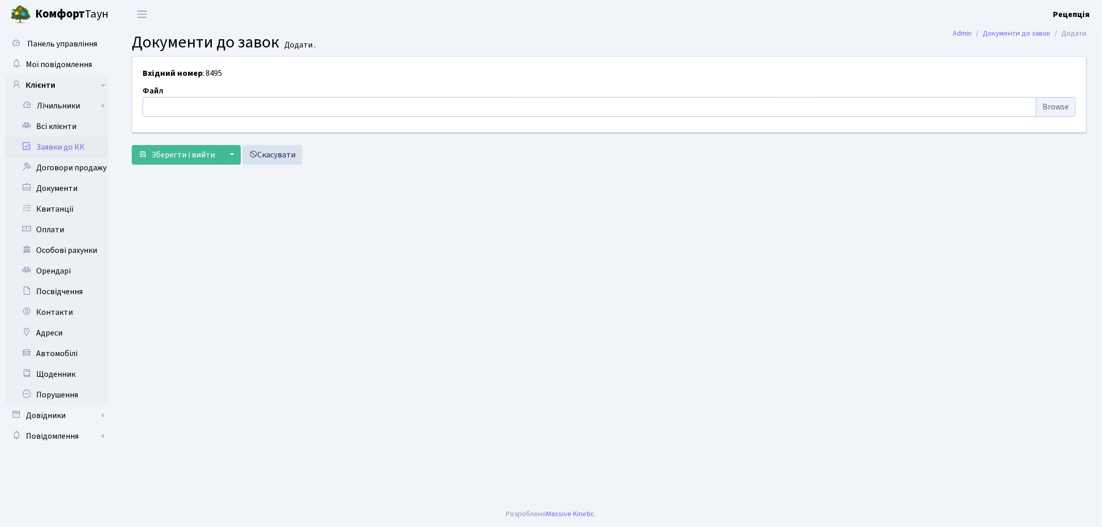
click at [1066, 107] on input "file" at bounding box center [609, 107] width 933 height 20
type input "C:\fakepath\сканирование0724.pdf"
click at [165, 155] on span "Зберегти і вийти" at bounding box center [183, 154] width 64 height 11
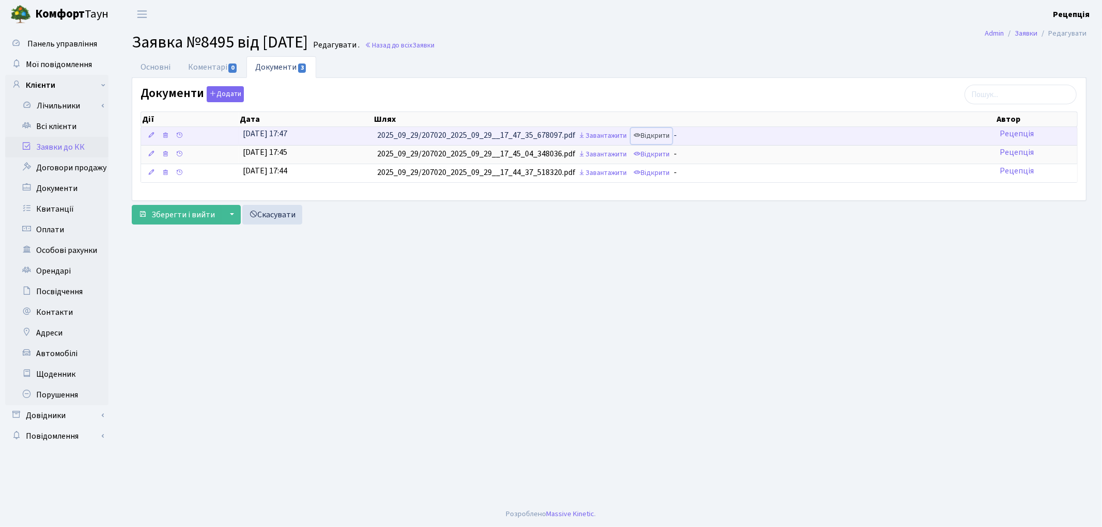
click at [668, 130] on link "Відкрити" at bounding box center [651, 136] width 41 height 16
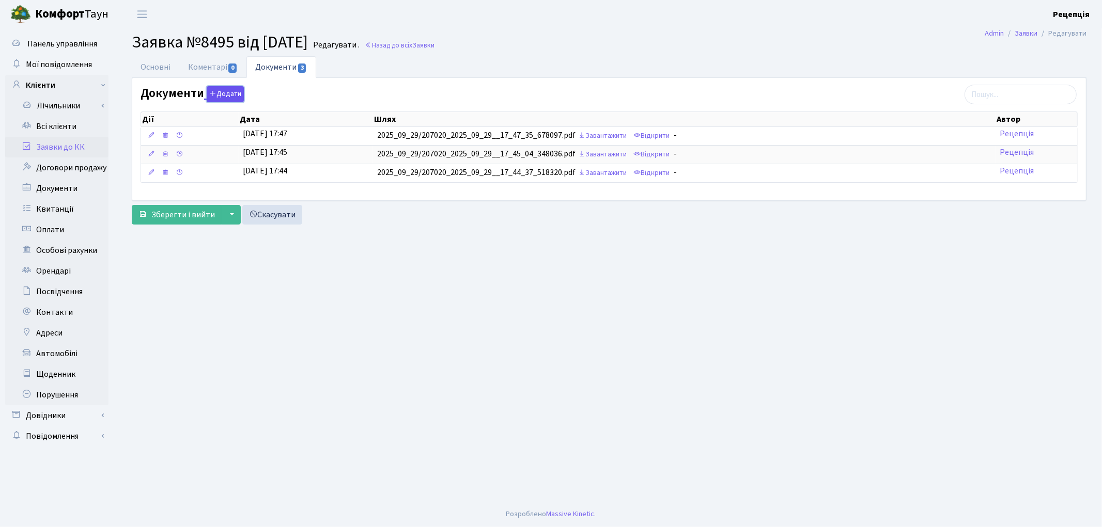
click at [225, 99] on button "Додати" at bounding box center [225, 94] width 37 height 16
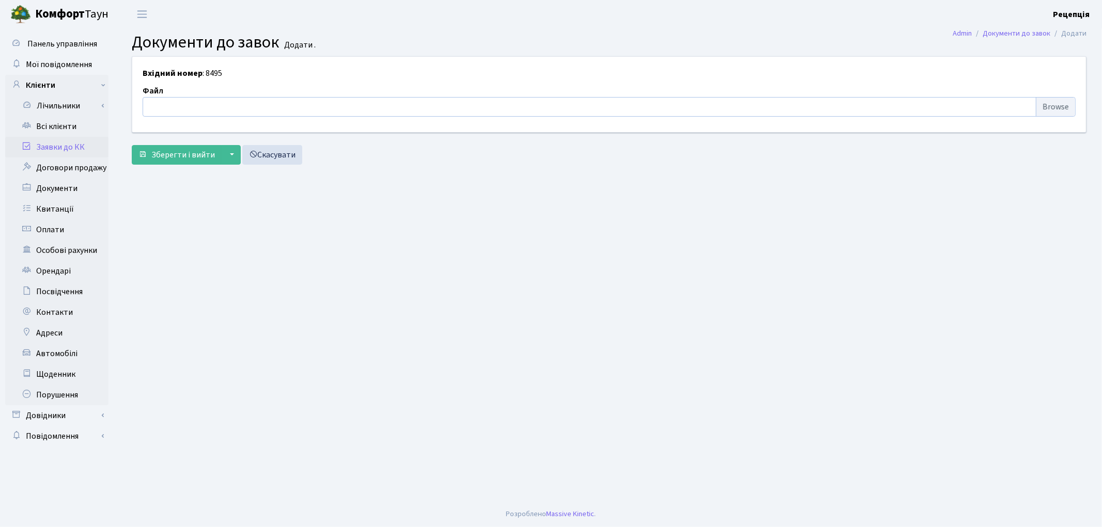
click at [1071, 113] on input "file" at bounding box center [609, 107] width 933 height 20
type input "C:\fakepath\сканирование0725.pdf"
click at [166, 164] on button "Зберегти і вийти" at bounding box center [177, 155] width 90 height 20
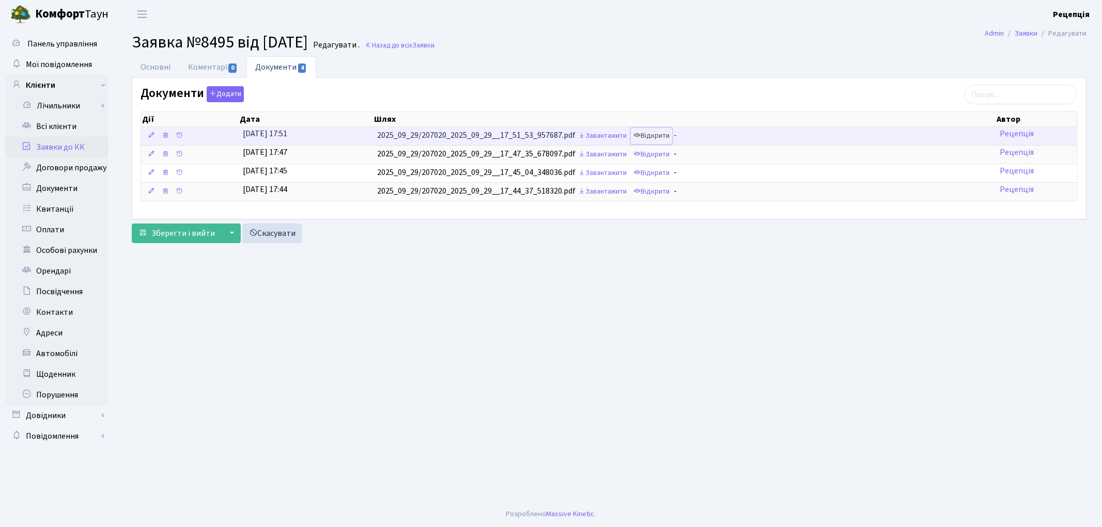
click at [662, 132] on link "Відкрити" at bounding box center [651, 136] width 41 height 16
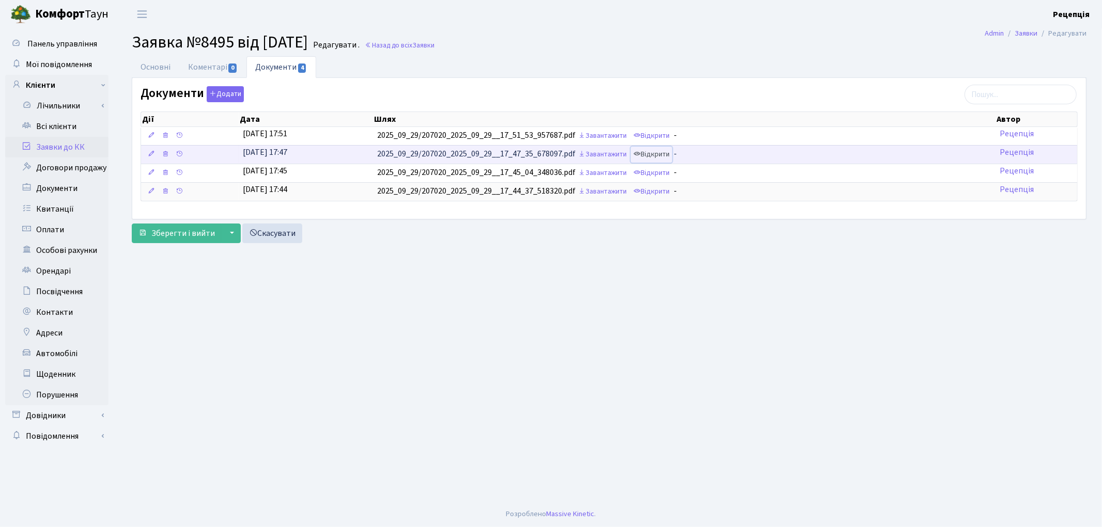
click at [655, 151] on link "Відкрити" at bounding box center [651, 155] width 41 height 16
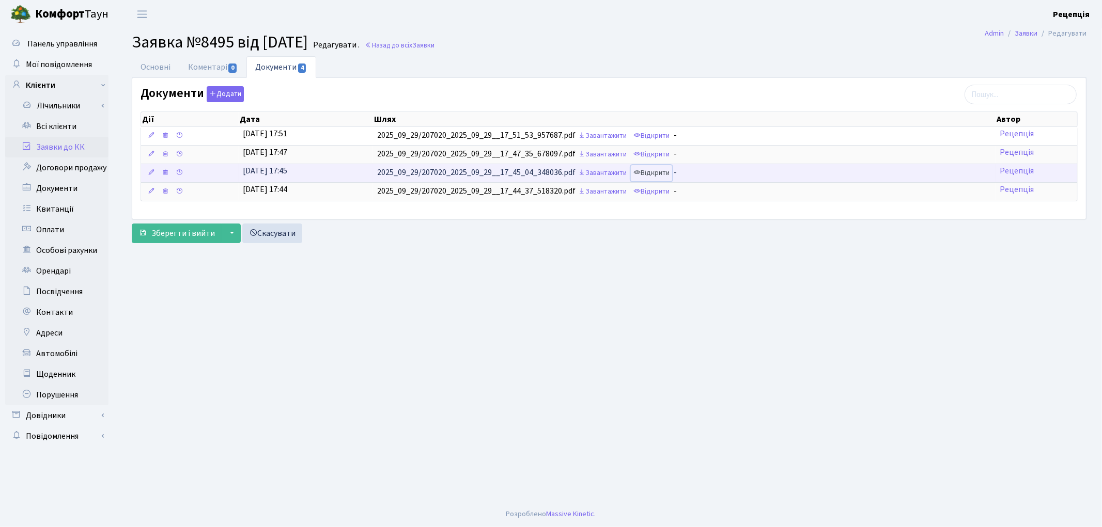
click at [659, 175] on link "Відкрити" at bounding box center [651, 173] width 41 height 16
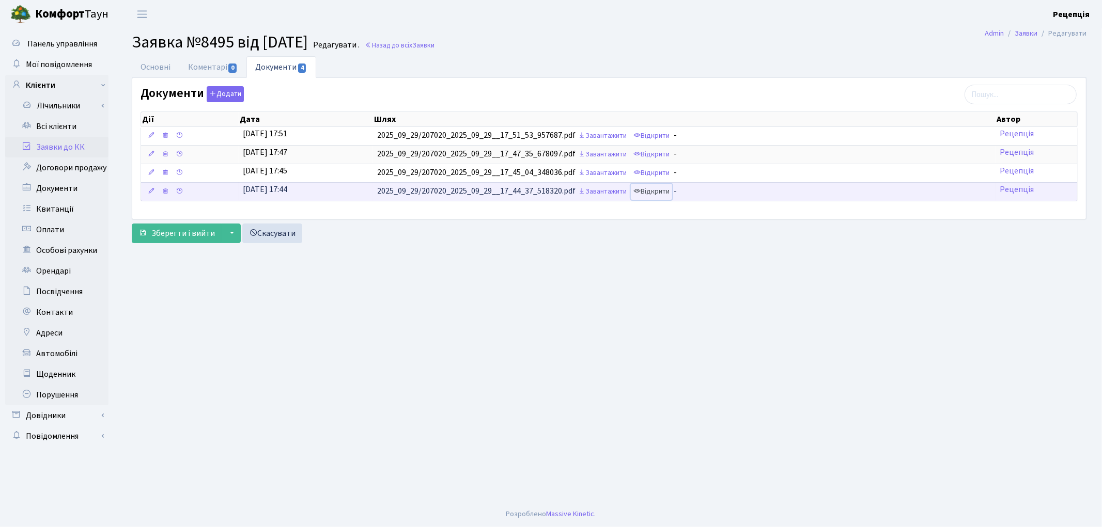
click at [649, 192] on link "Відкрити" at bounding box center [651, 192] width 41 height 16
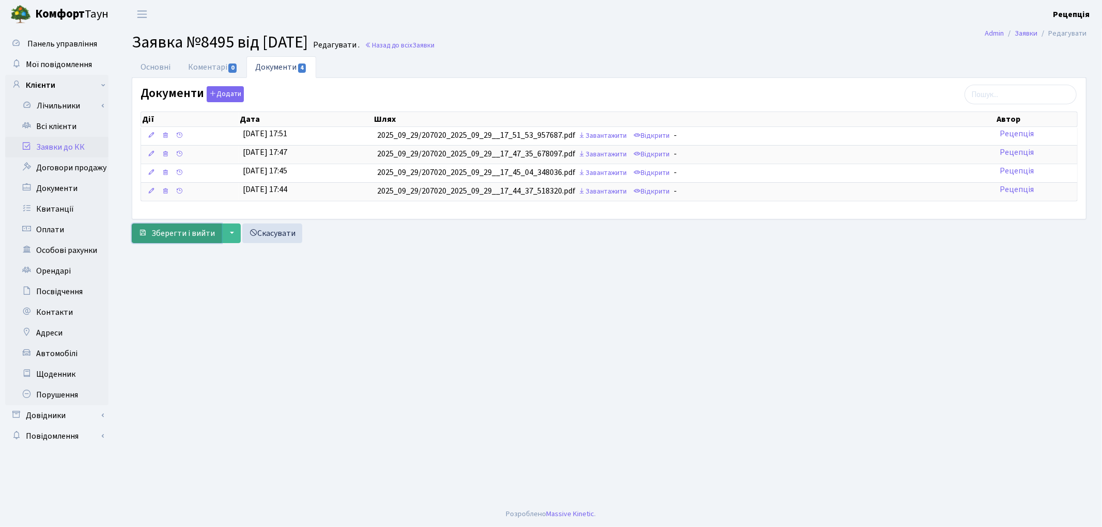
click at [181, 228] on span "Зберегти і вийти" at bounding box center [183, 233] width 64 height 11
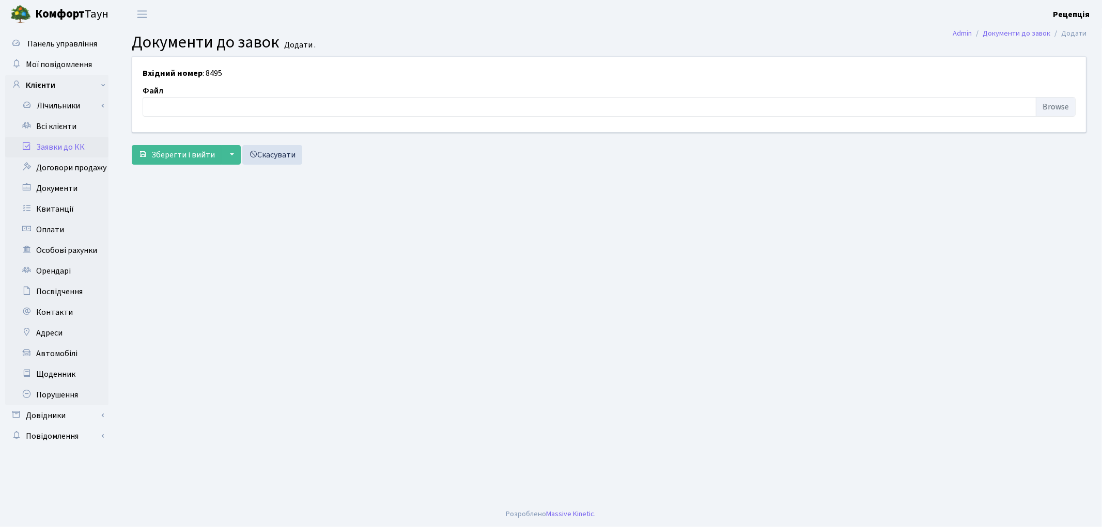
click at [93, 143] on link "Заявки до КК" at bounding box center [56, 147] width 103 height 21
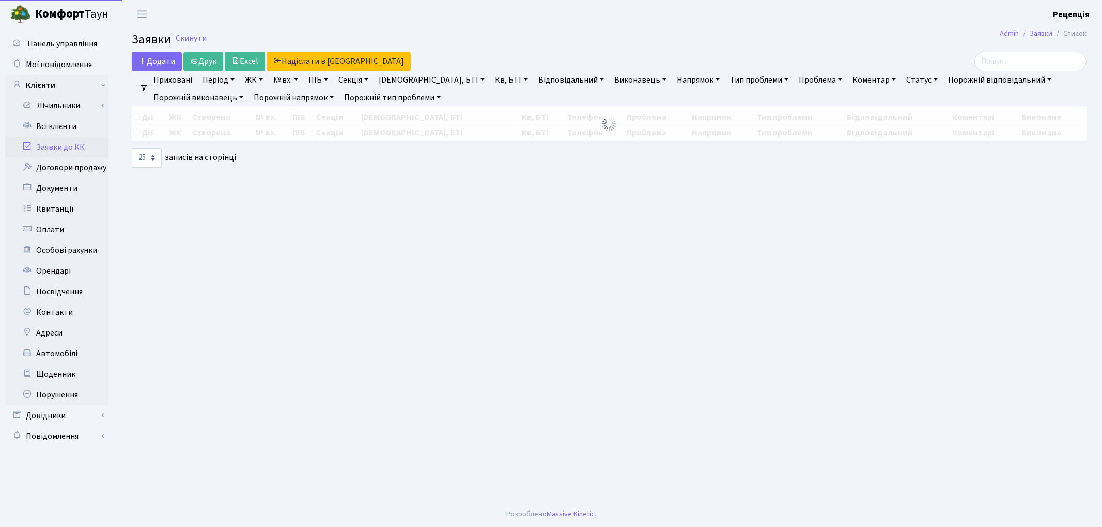
select select "25"
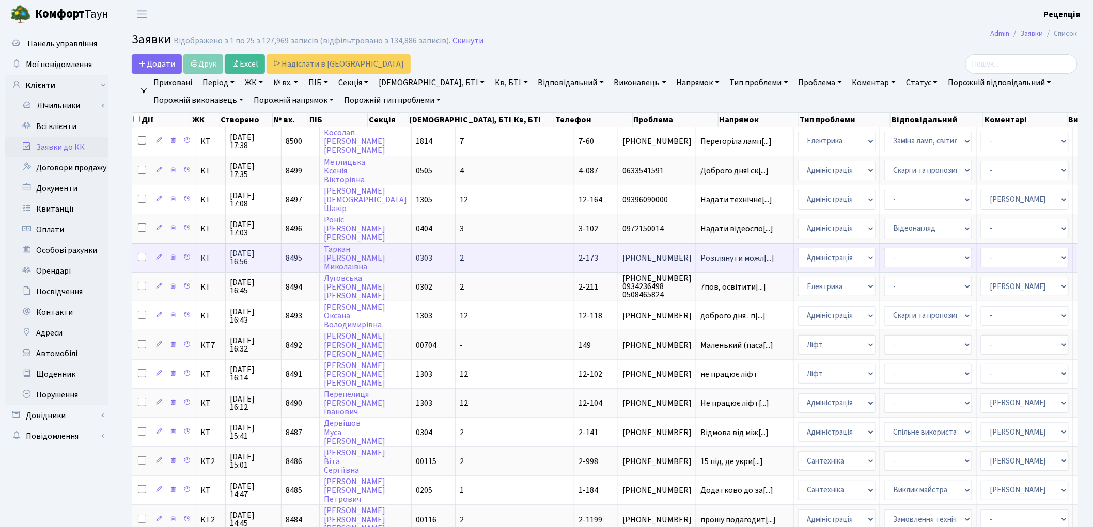
click at [456, 245] on td "2" at bounding box center [515, 257] width 119 height 29
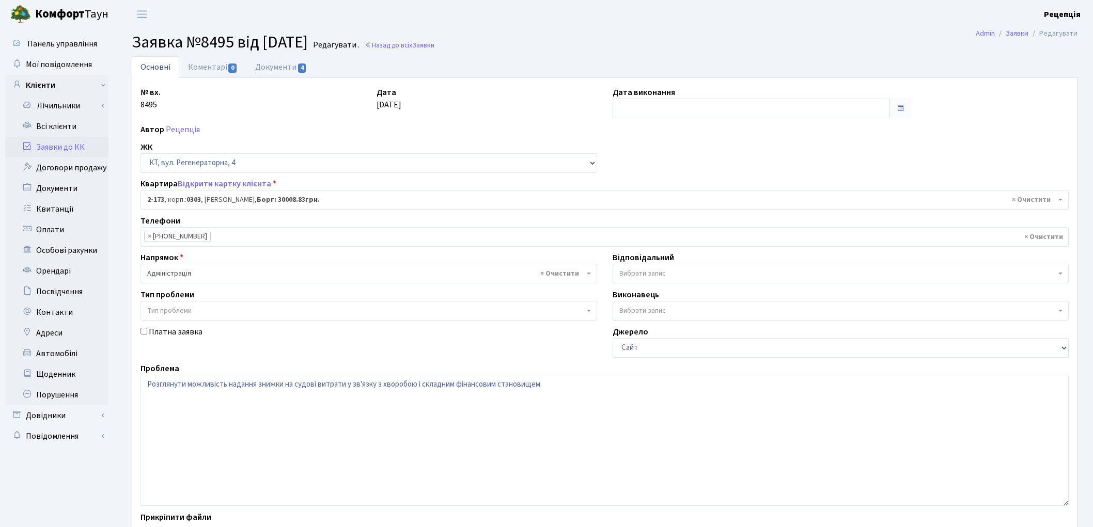
select select "586"
click at [52, 145] on link "Заявки до КК" at bounding box center [56, 147] width 103 height 21
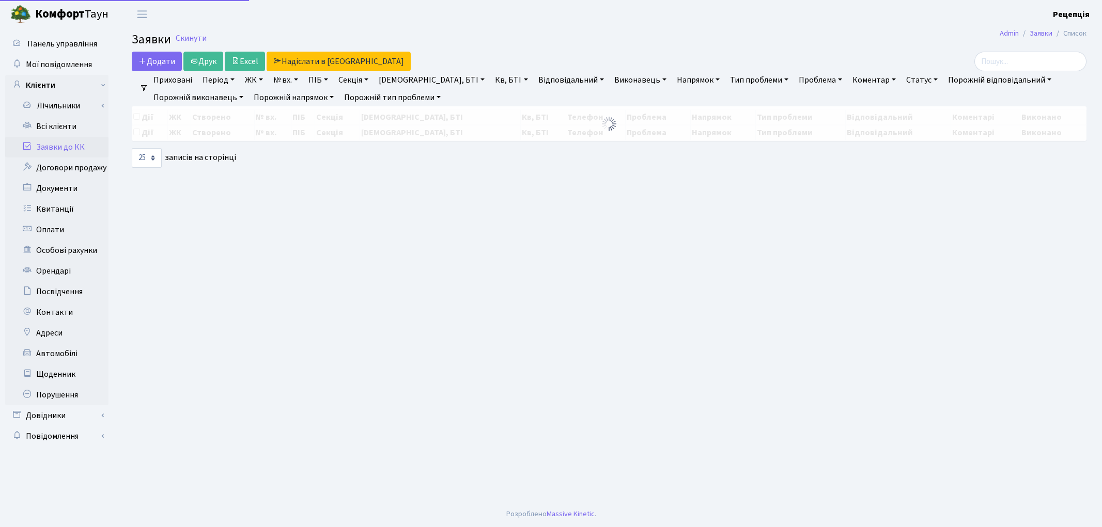
select select "25"
